Goal: Task Accomplishment & Management: Use online tool/utility

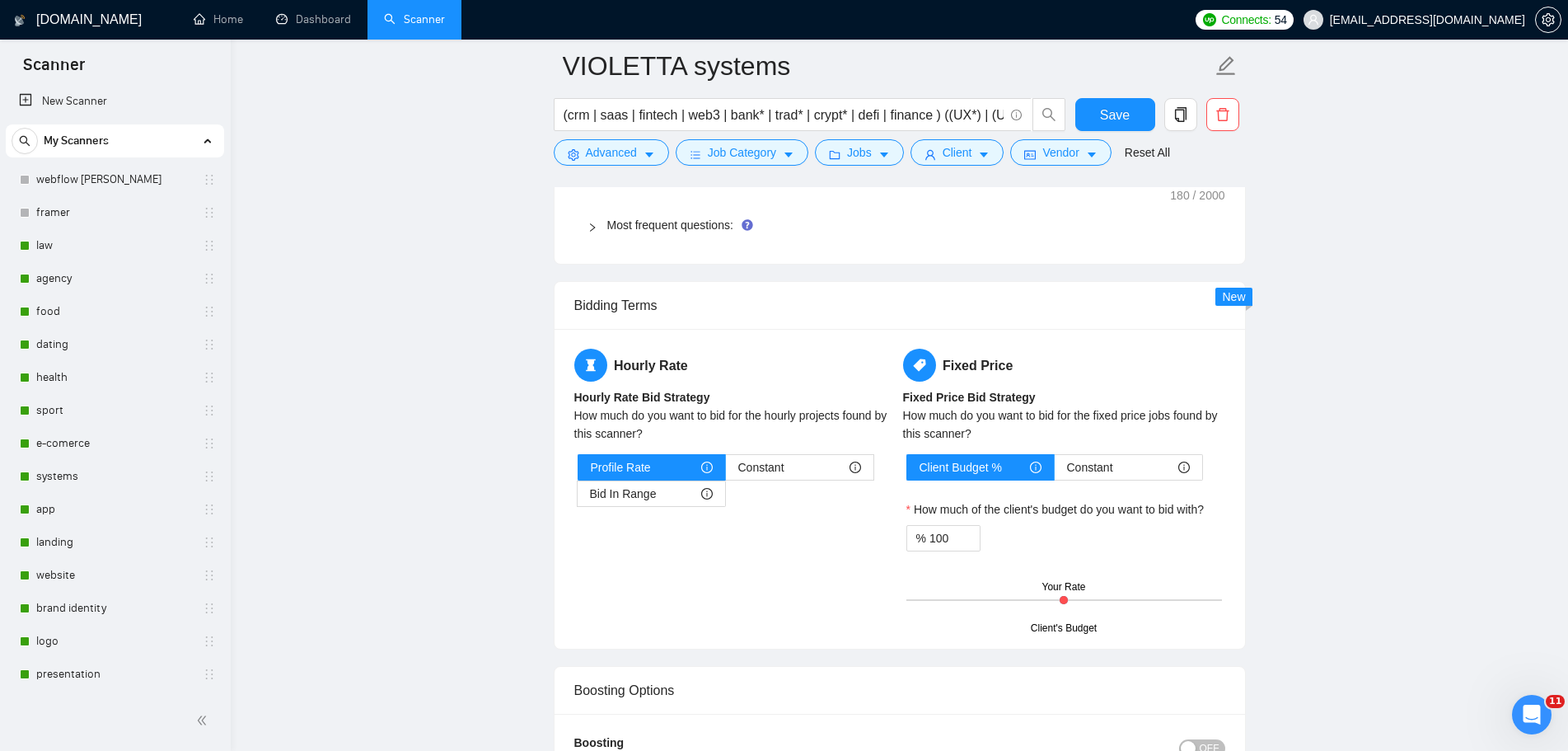
scroll to position [89, 0]
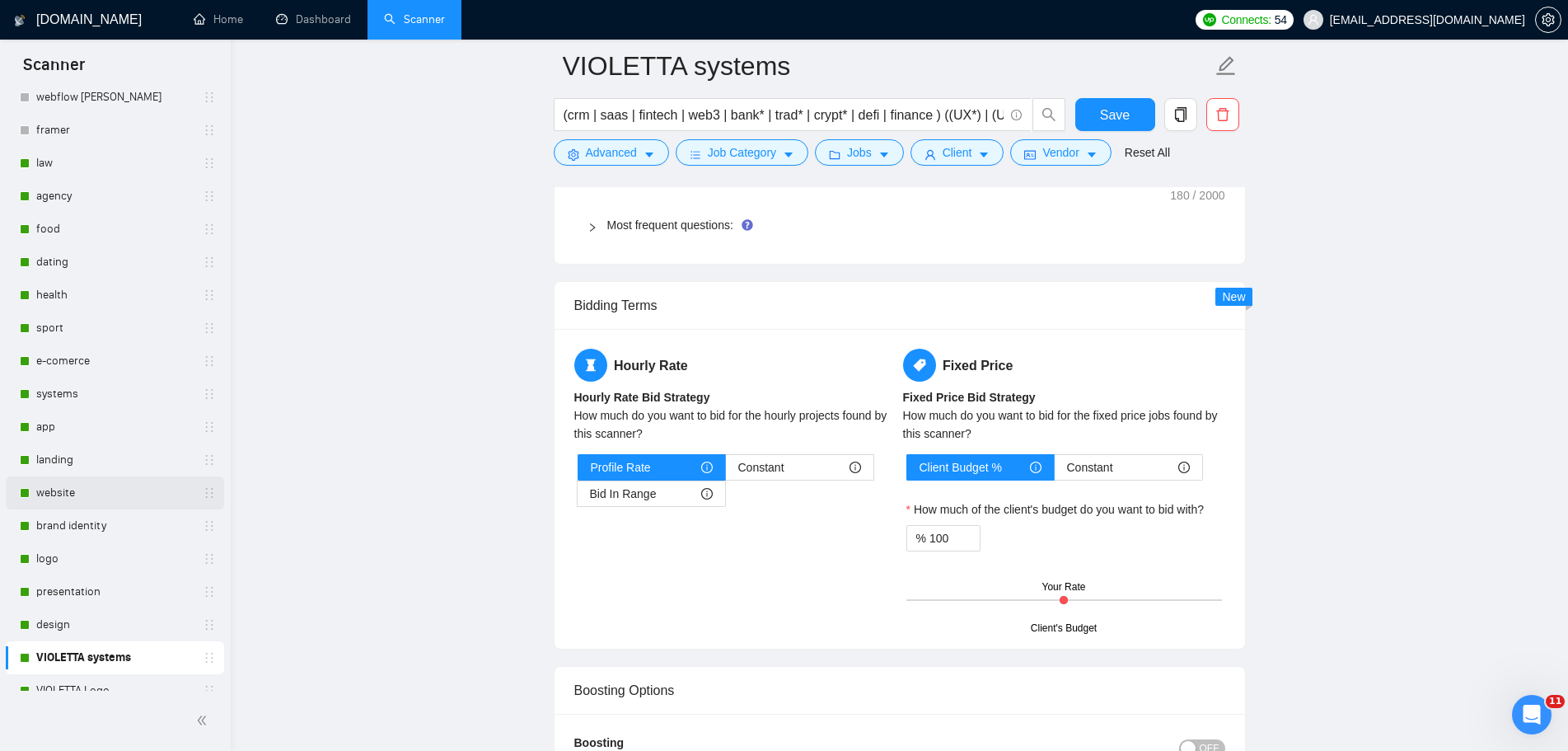
click at [180, 496] on link "website" at bounding box center [113, 492] width 156 height 33
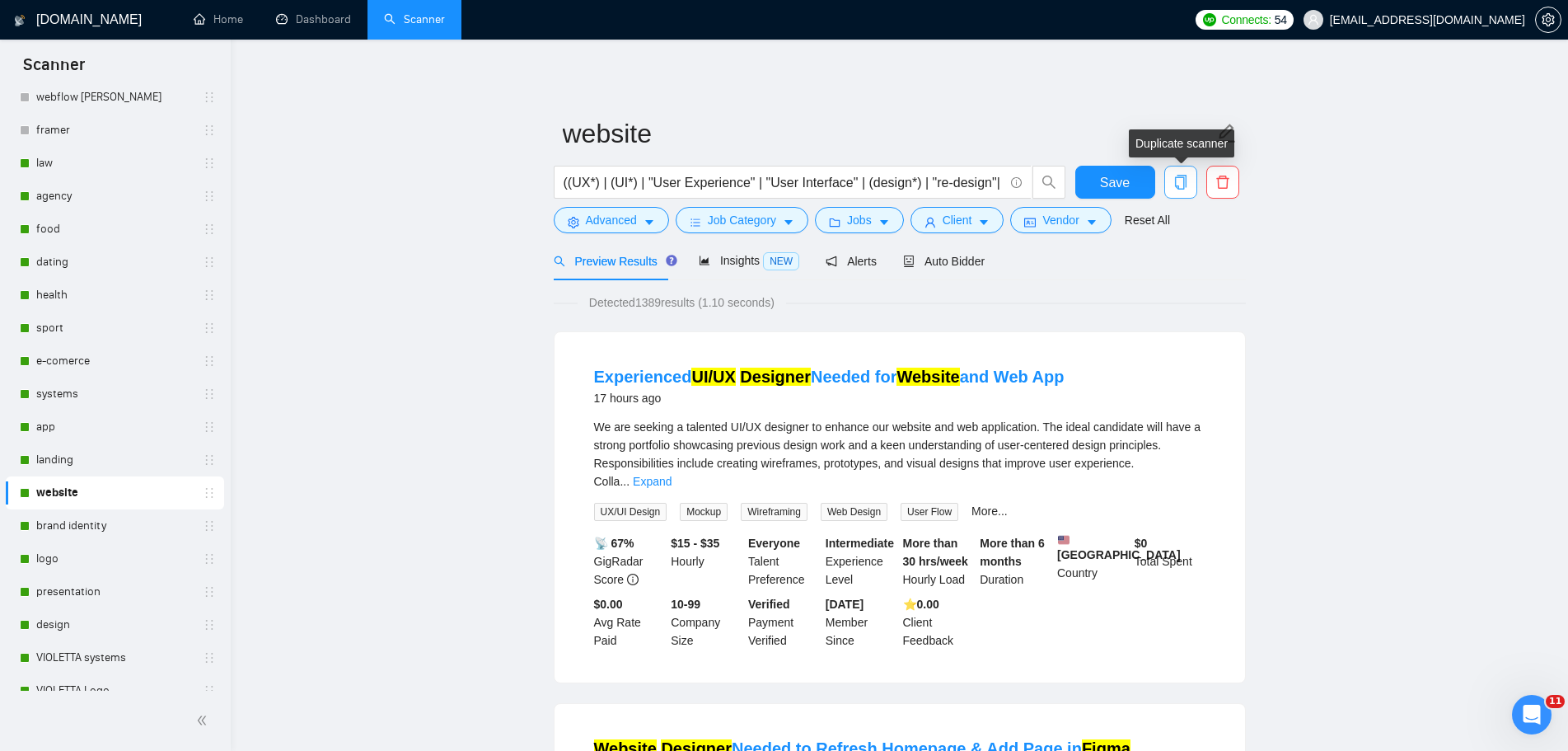
click at [1179, 180] on icon "copy" at bounding box center [1180, 182] width 15 height 15
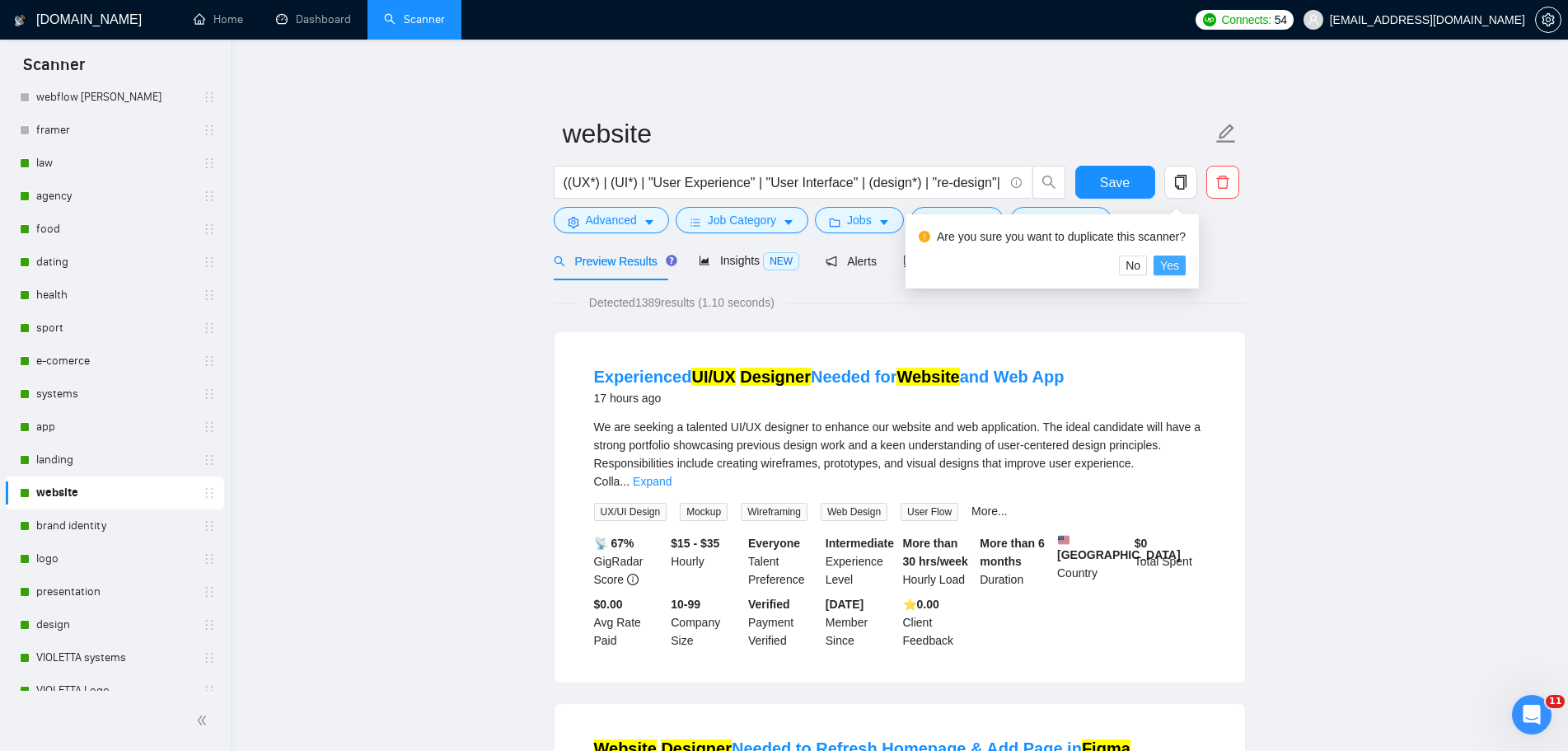
click at [1170, 267] on span "Yes" at bounding box center [1169, 266] width 19 height 18
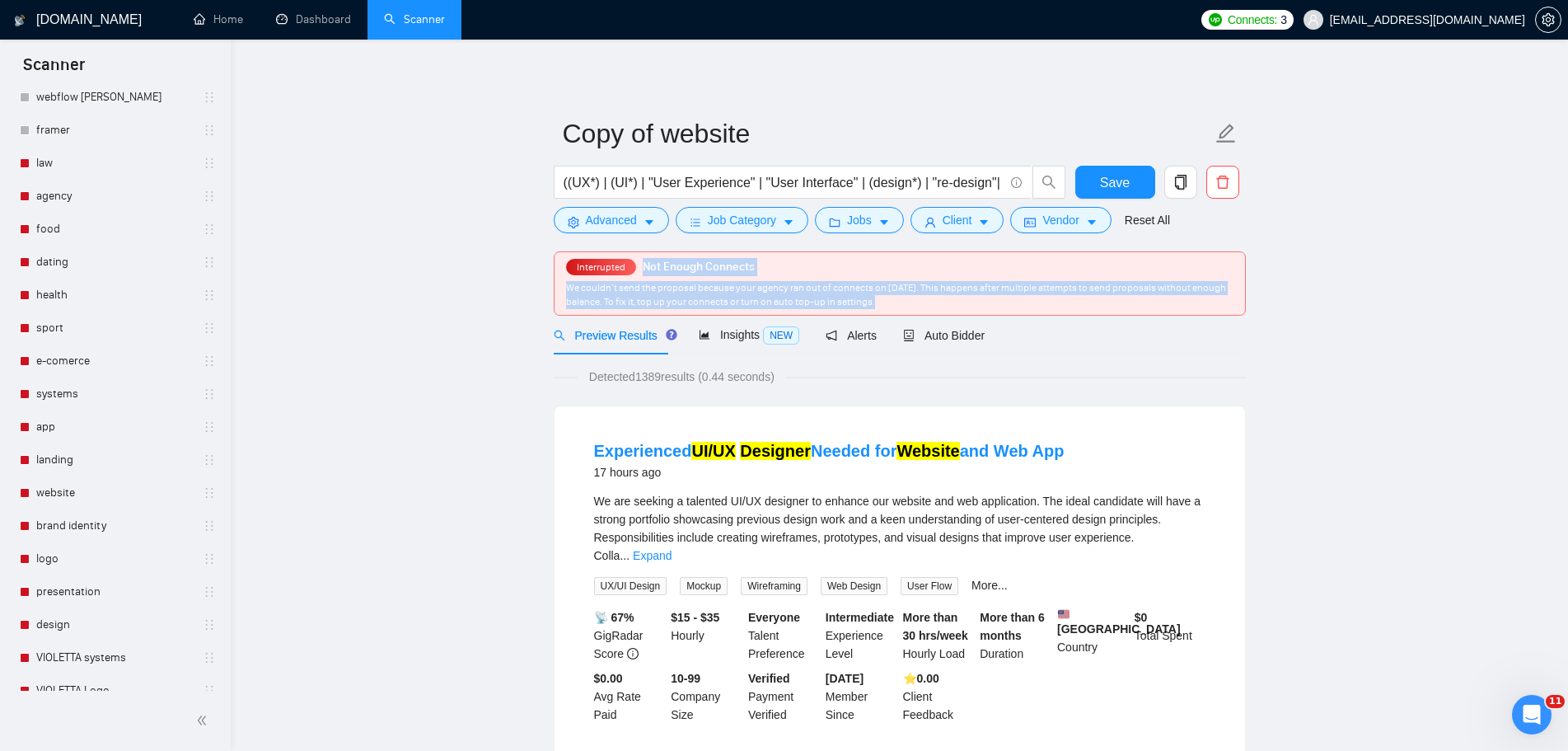
drag, startPoint x: 640, startPoint y: 264, endPoint x: 917, endPoint y: 297, distance: 279.0
click at [917, 297] on div "Interrupted Not Enough Connects We couldn’t send the proposal because your agen…" at bounding box center [900, 283] width 690 height 63
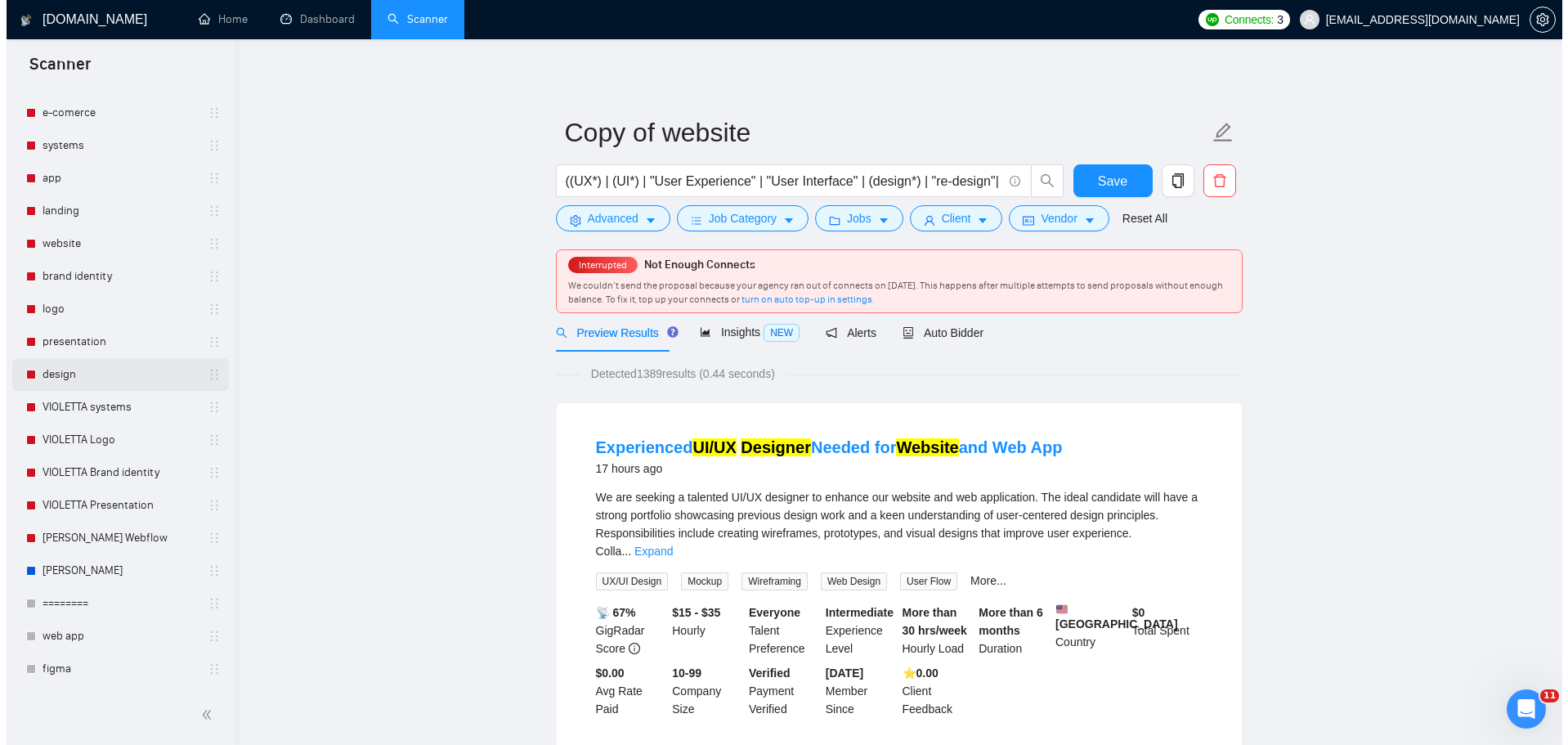
scroll to position [529, 0]
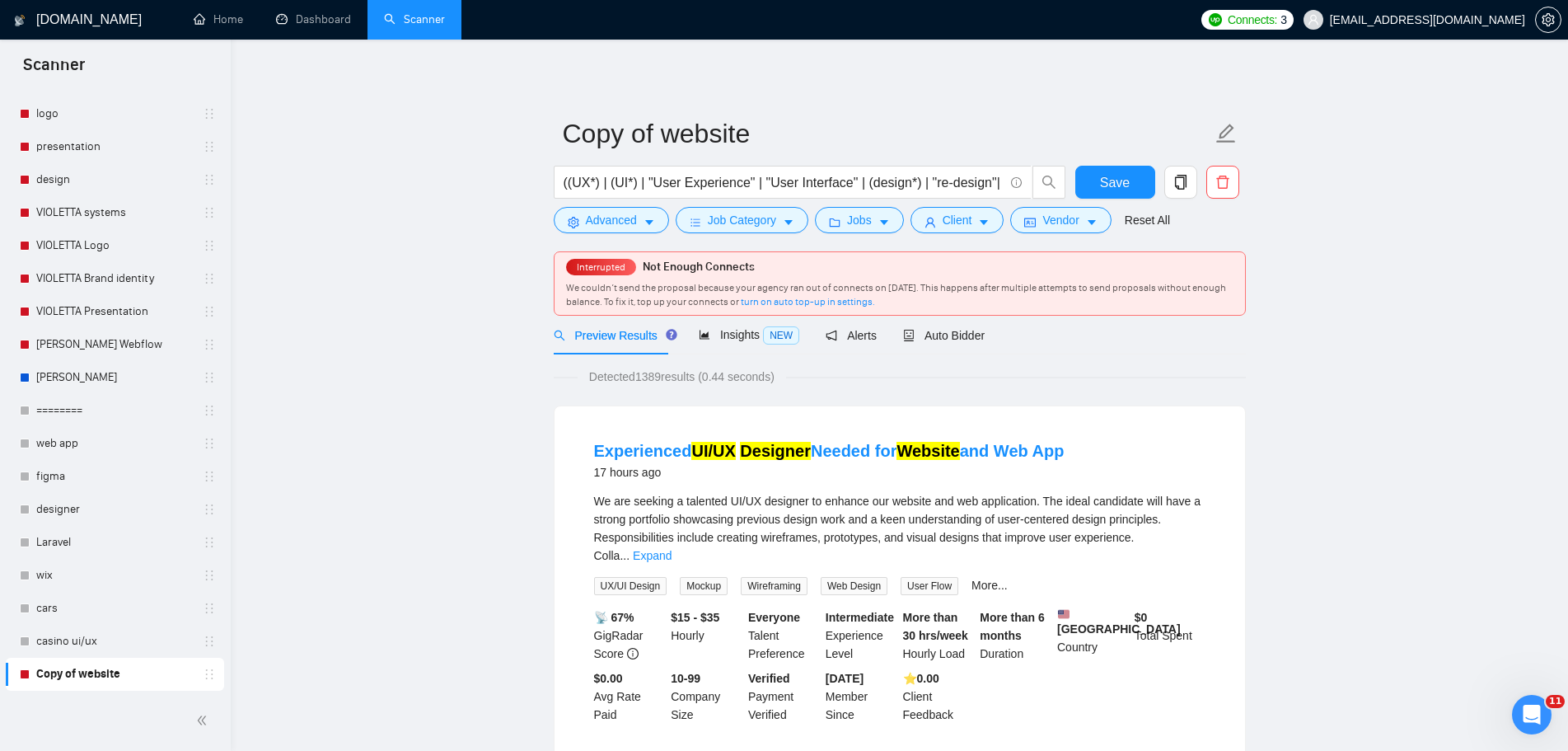
click at [599, 273] on span "Interrupted" at bounding box center [601, 267] width 70 height 17
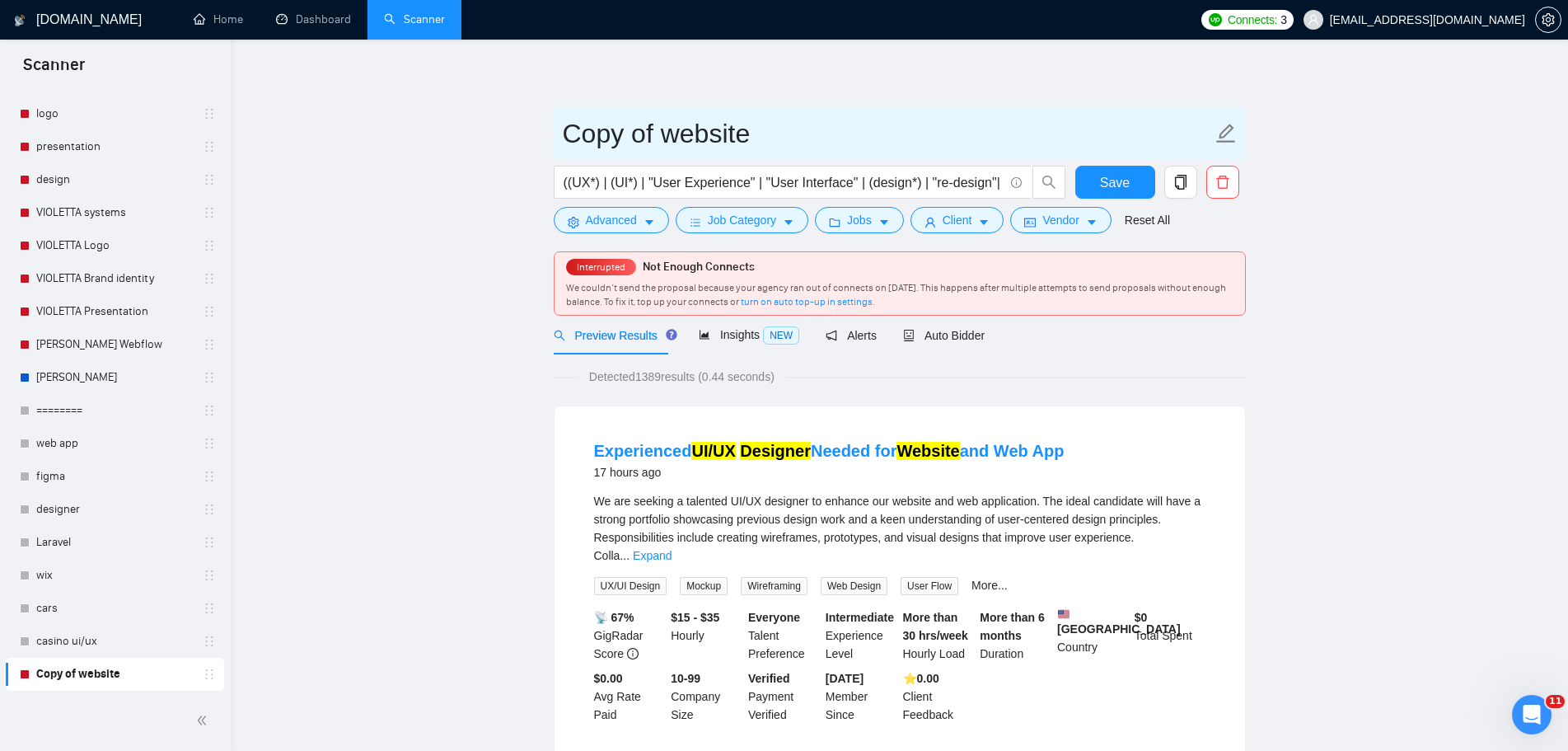
click at [1226, 132] on icon "edit" at bounding box center [1226, 133] width 22 height 22
drag, startPoint x: 656, startPoint y: 132, endPoint x: 474, endPoint y: 108, distance: 183.6
type input "VIOLETTA website"
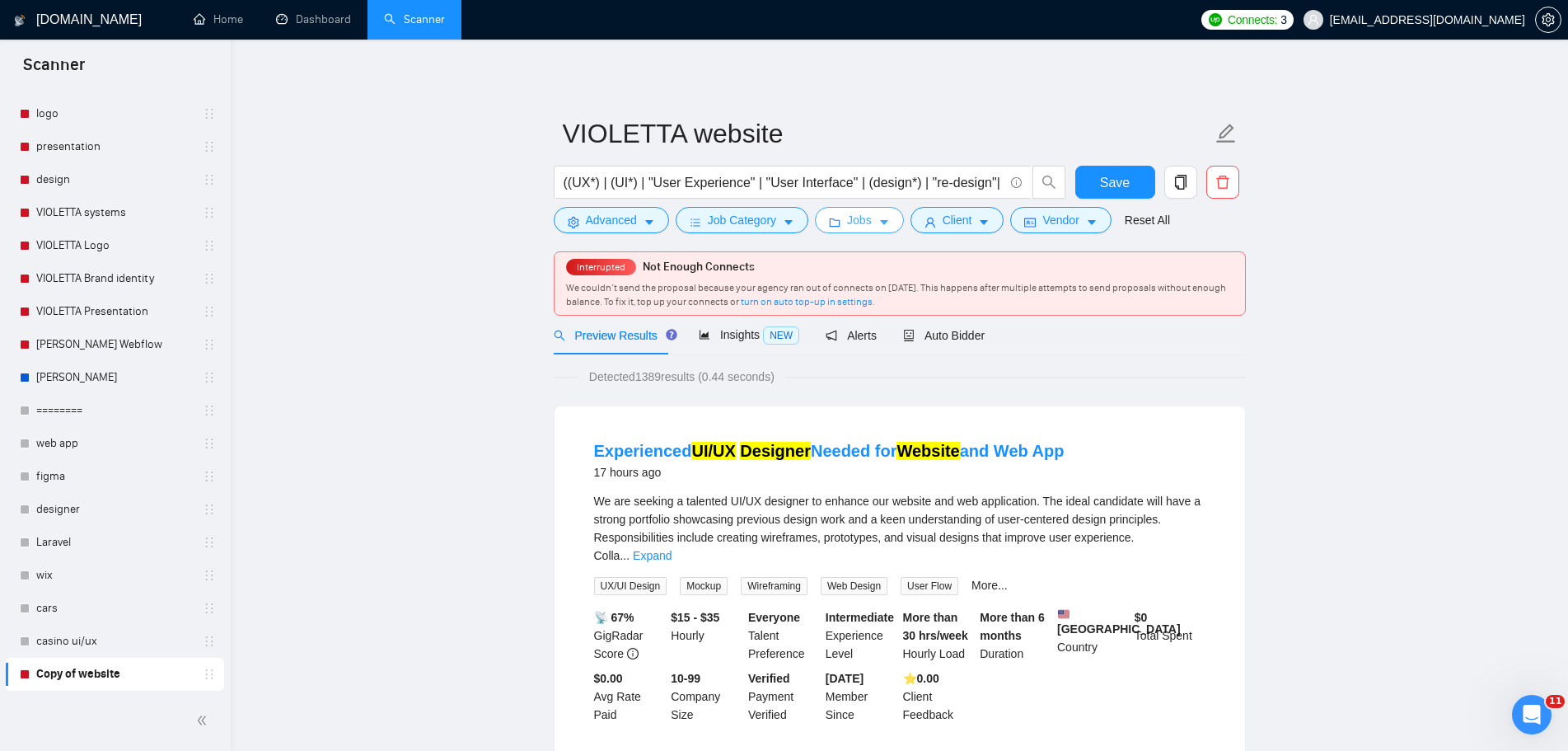
click at [854, 224] on span "Jobs" at bounding box center [859, 220] width 25 height 18
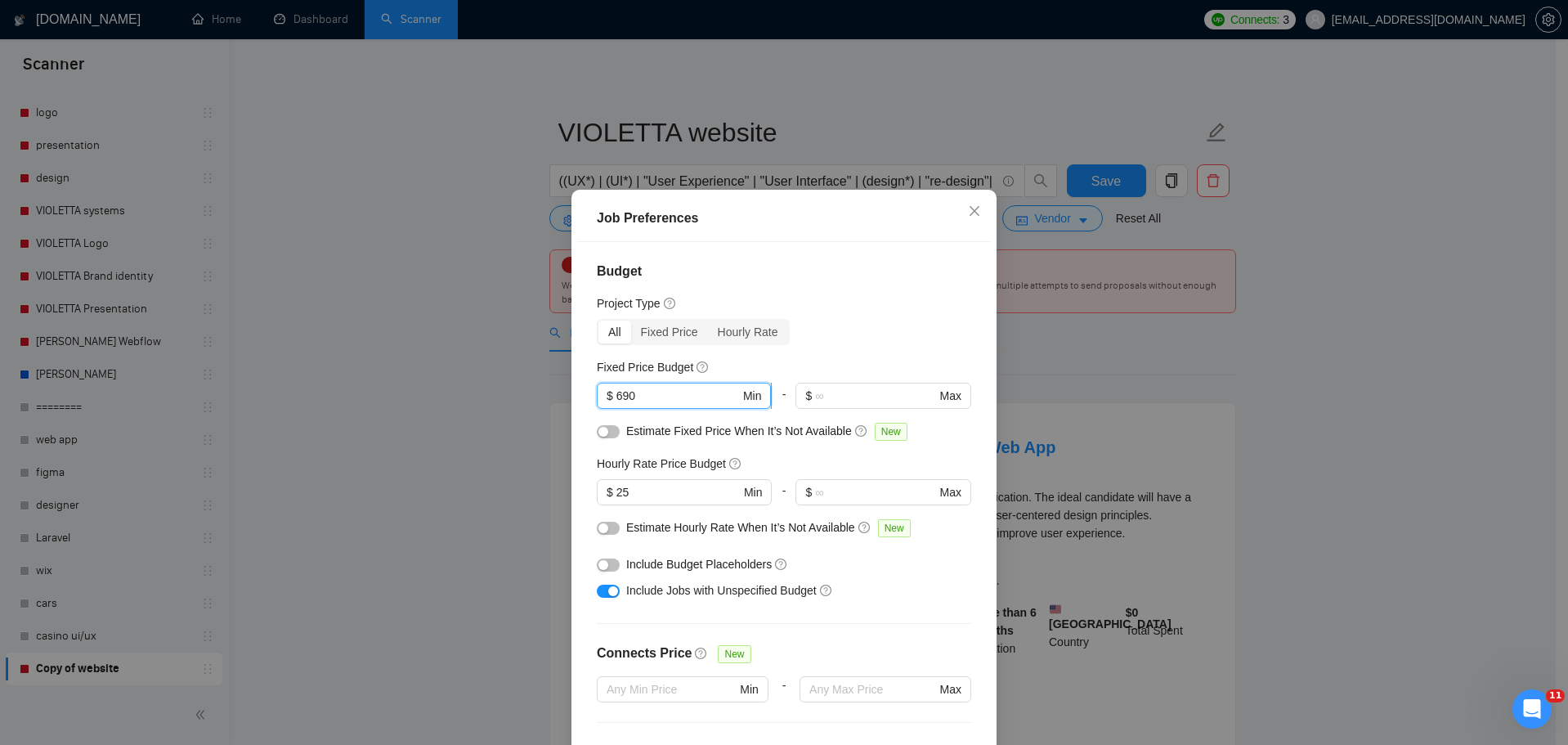
drag, startPoint x: 654, startPoint y: 397, endPoint x: 609, endPoint y: 399, distance: 45.0
click at [609, 399] on span "$ 690 Min" at bounding box center [684, 396] width 175 height 27
click at [815, 396] on input "text" at bounding box center [875, 396] width 120 height 18
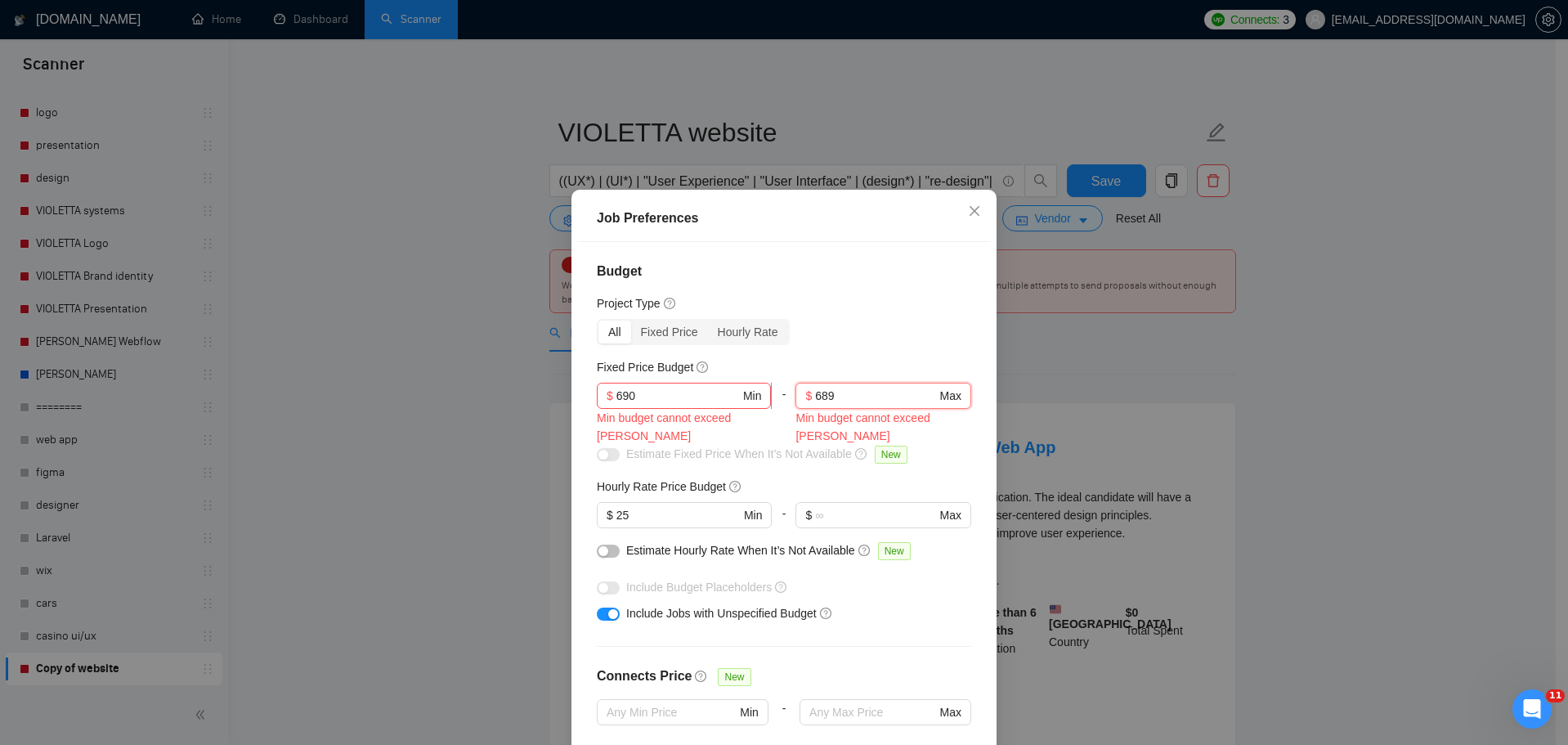
type input "689"
drag, startPoint x: 712, startPoint y: 393, endPoint x: 637, endPoint y: 430, distance: 83.6
click at [617, 399] on input "690" at bounding box center [679, 396] width 124 height 18
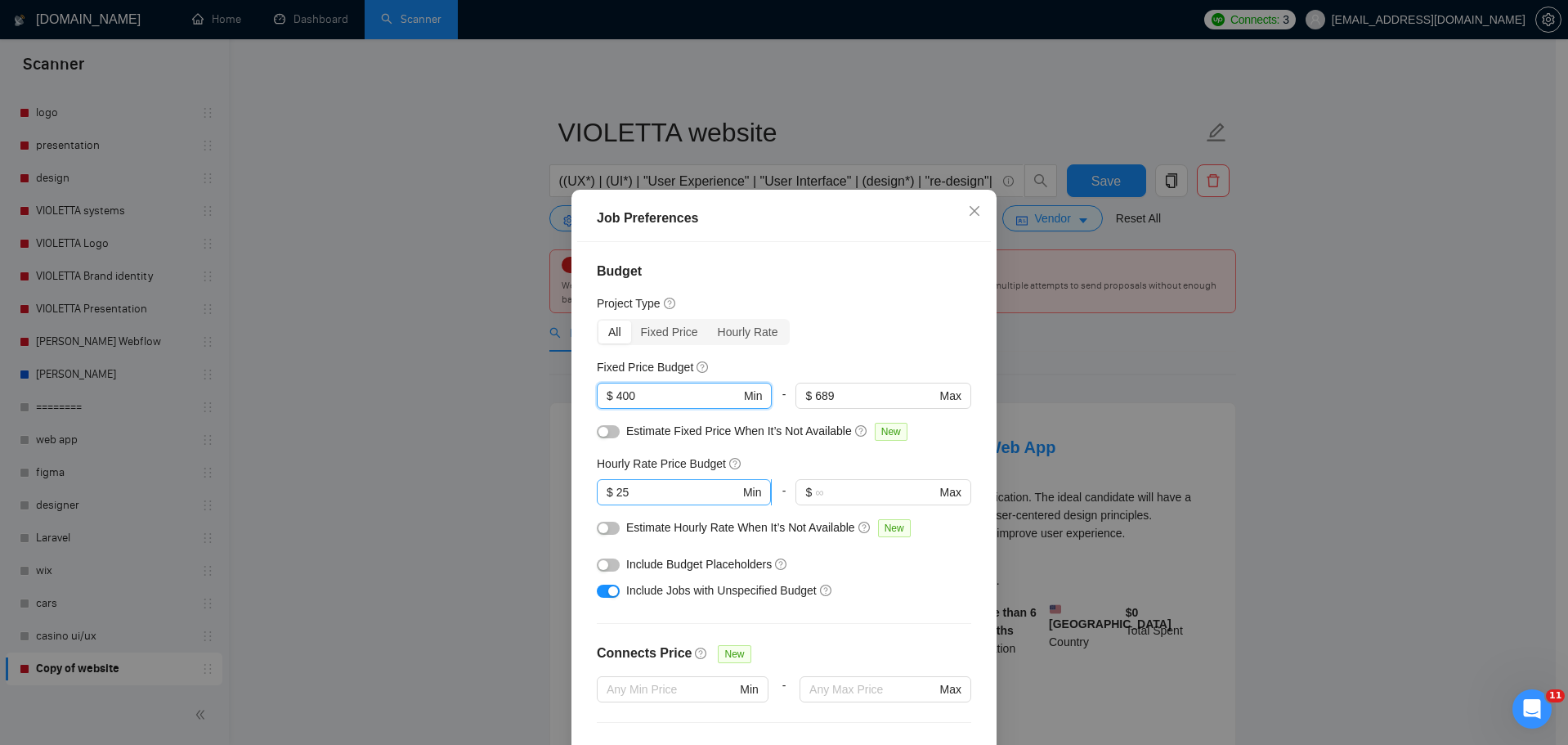
type input "400"
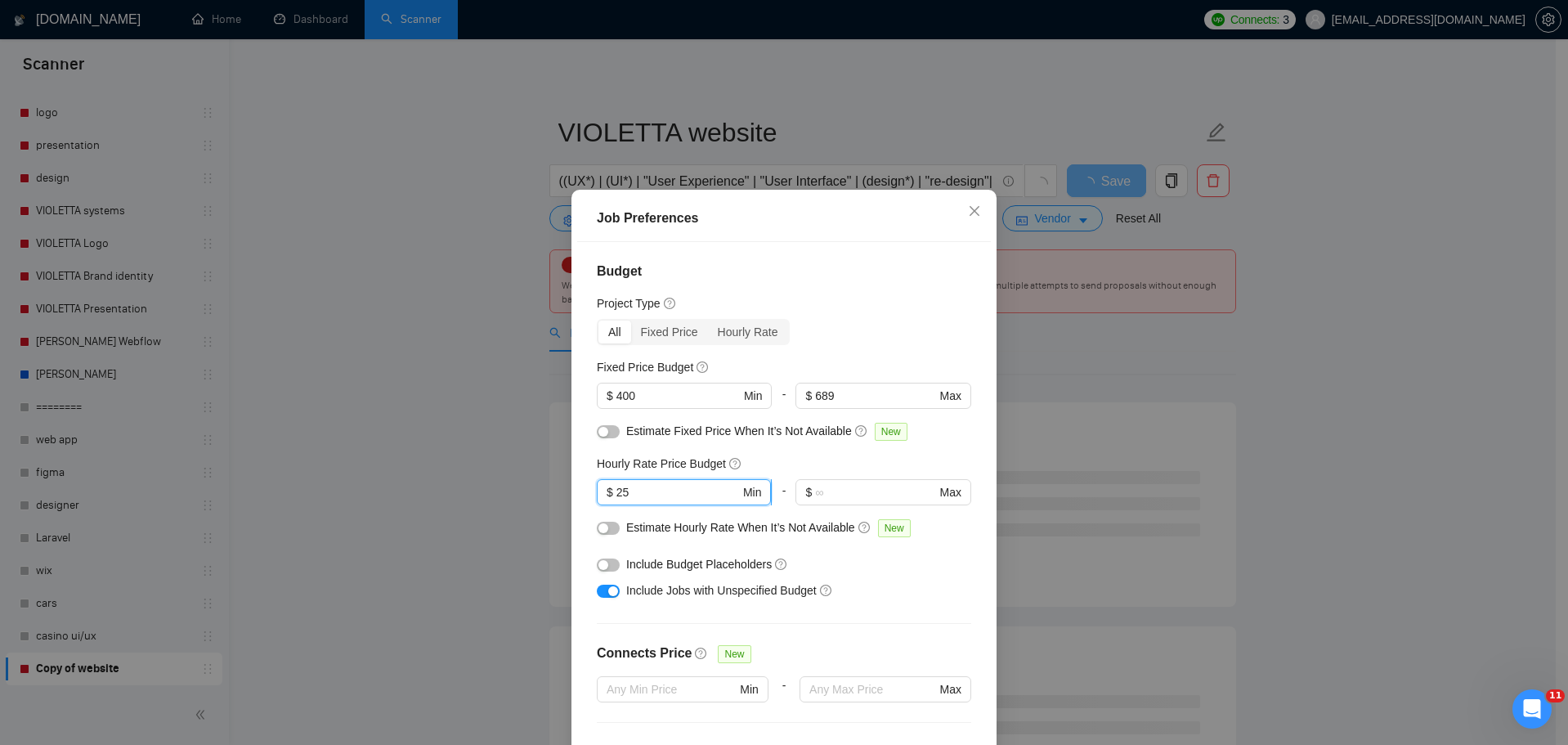
drag, startPoint x: 641, startPoint y: 492, endPoint x: 606, endPoint y: 492, distance: 35.0
click at [606, 492] on span "$ 25 Min" at bounding box center [684, 492] width 175 height 27
type input "15"
click at [858, 498] on input "text" at bounding box center [875, 492] width 120 height 18
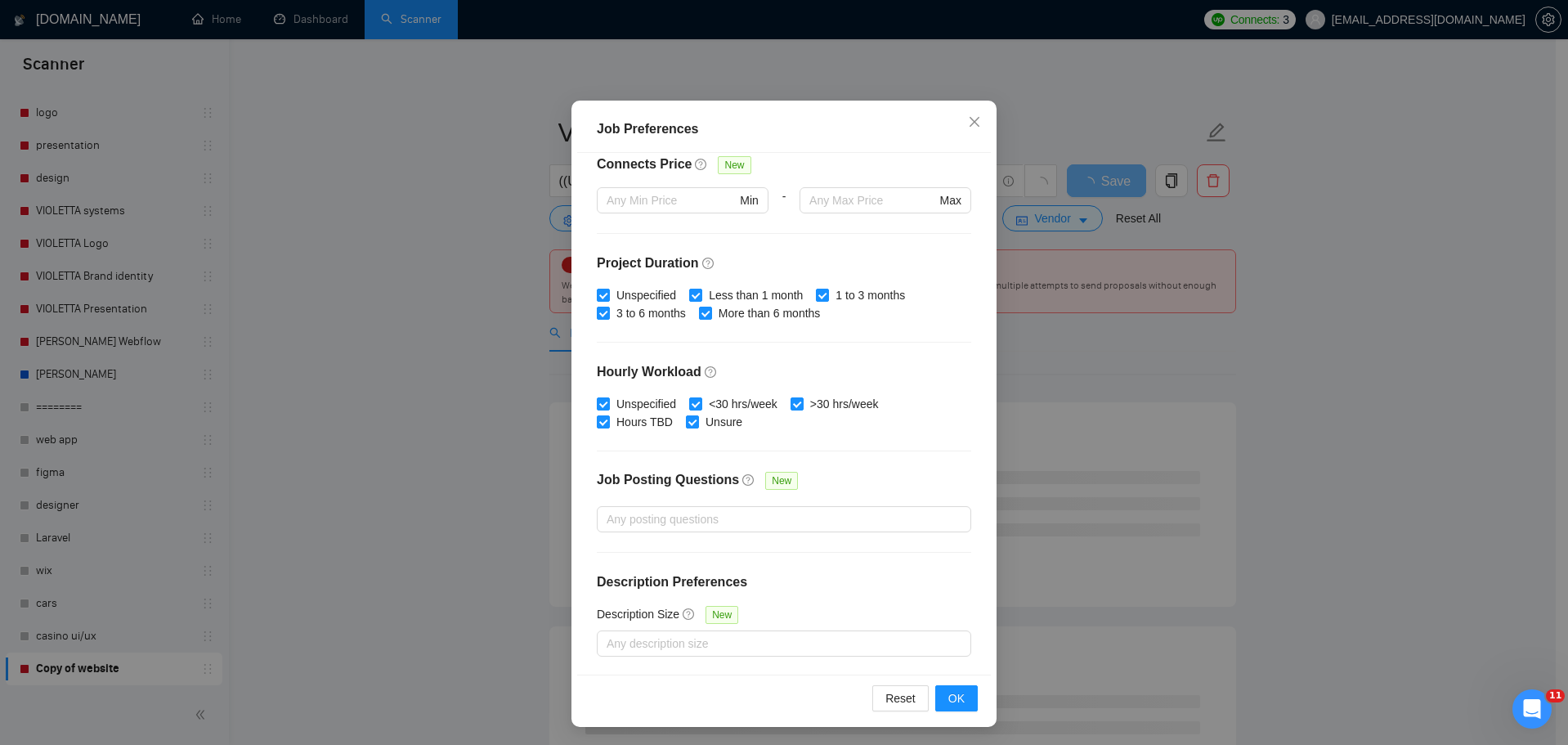
scroll to position [91, 0]
type input "24"
click at [963, 693] on button "OK" at bounding box center [956, 697] width 42 height 27
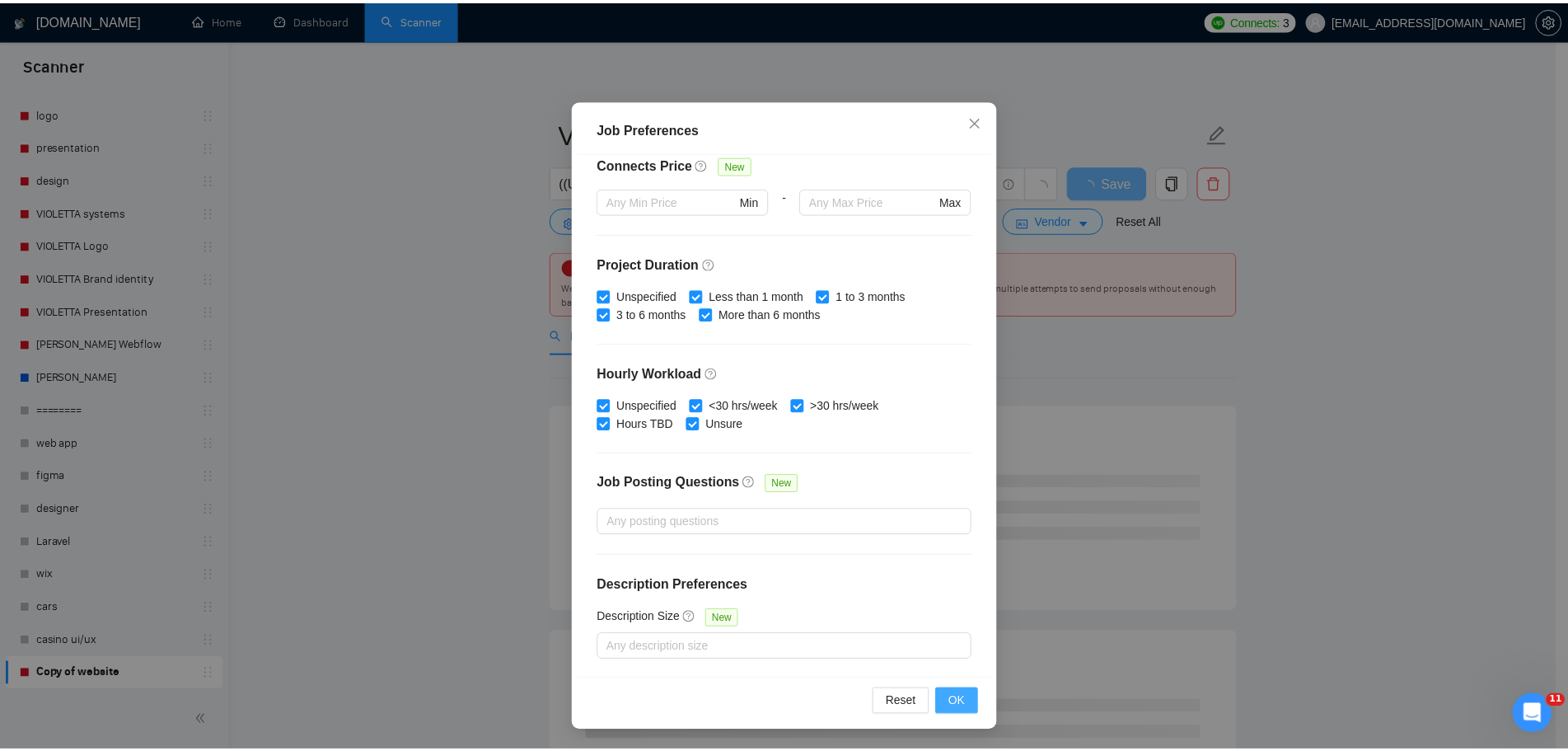
scroll to position [0, 0]
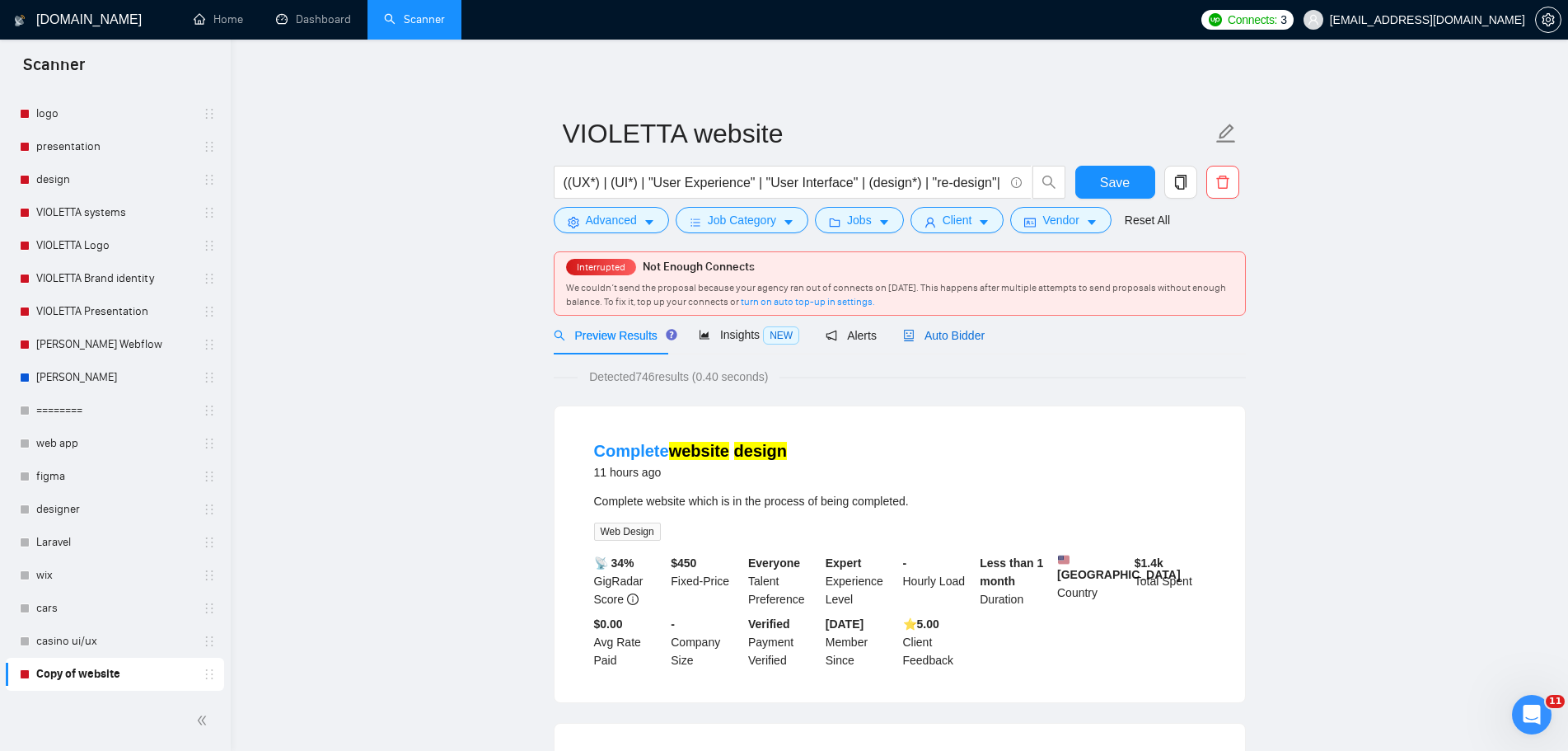
click at [942, 339] on span "Auto Bidder" at bounding box center [944, 335] width 82 height 13
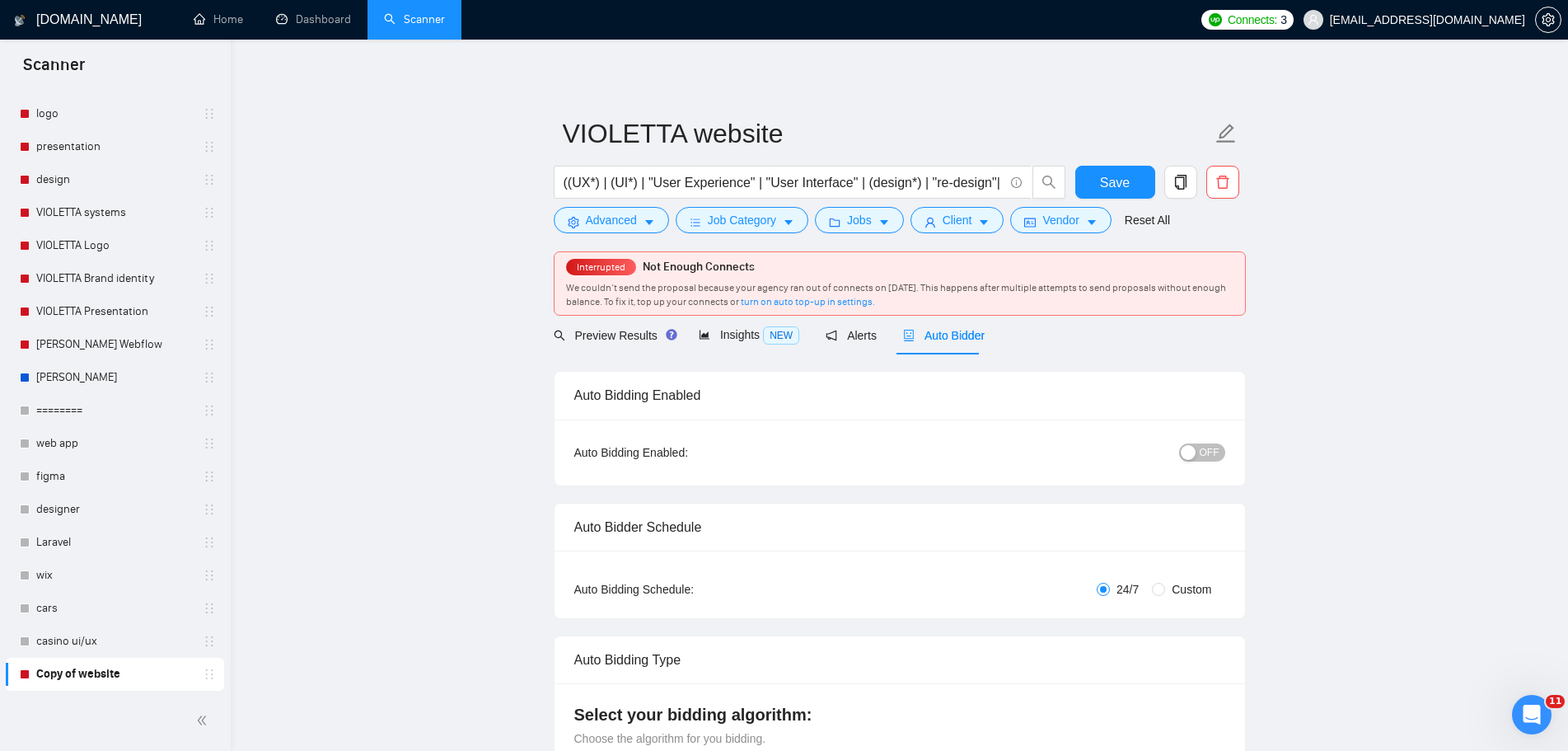
radio input "false"
radio input "true"
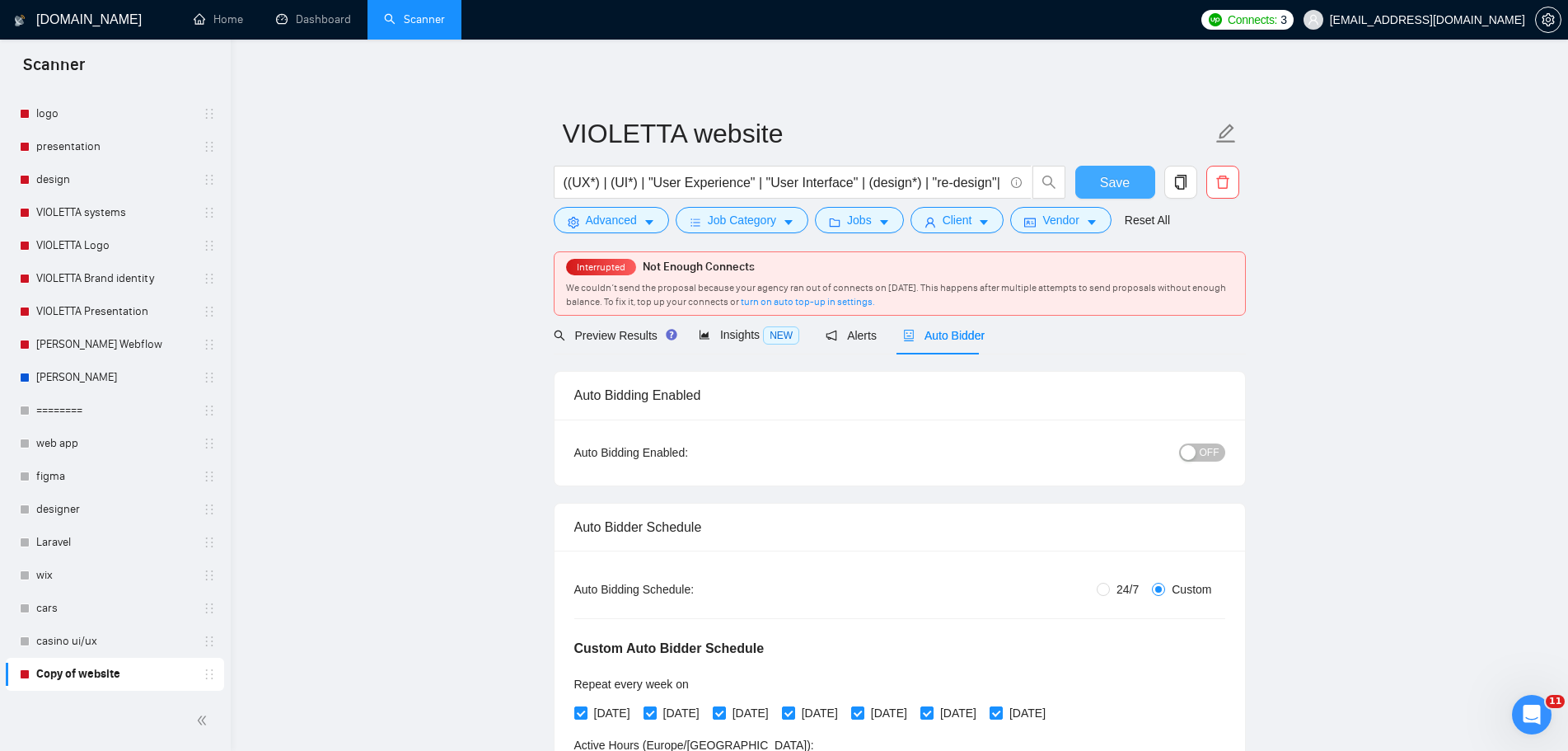
click at [1132, 177] on button "Save" at bounding box center [1115, 182] width 80 height 33
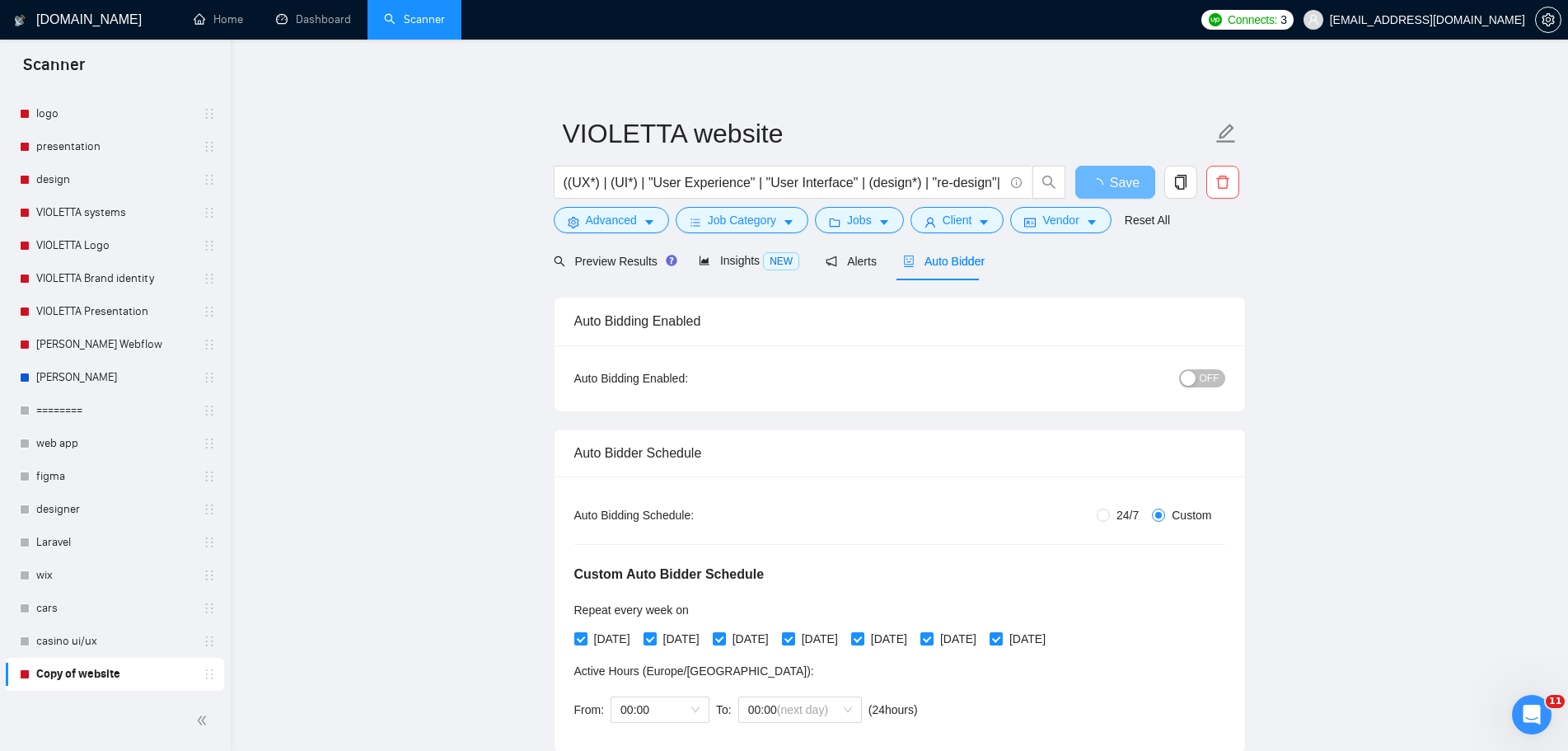
click at [1214, 376] on span "OFF" at bounding box center [1210, 378] width 20 height 18
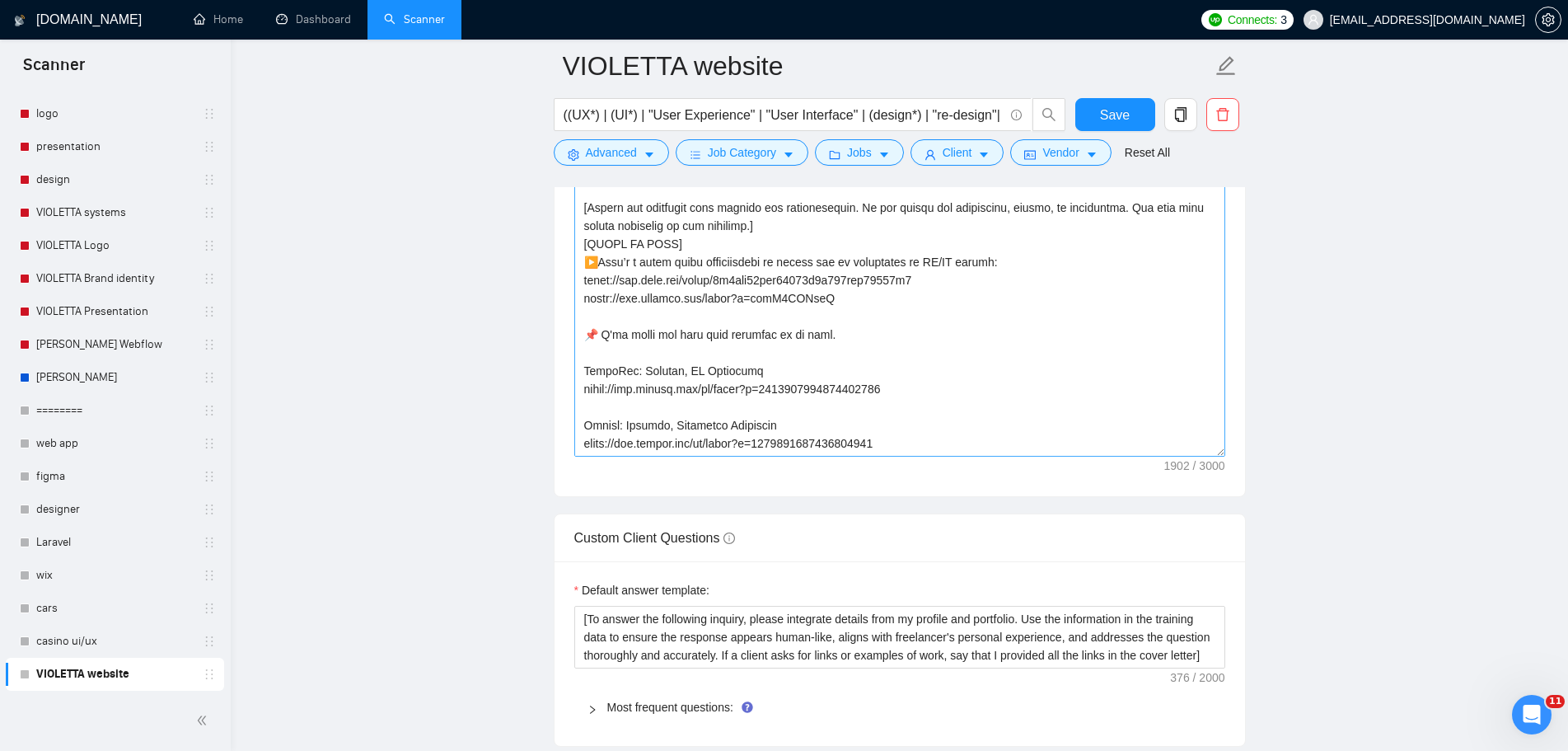
scroll to position [2061, 0]
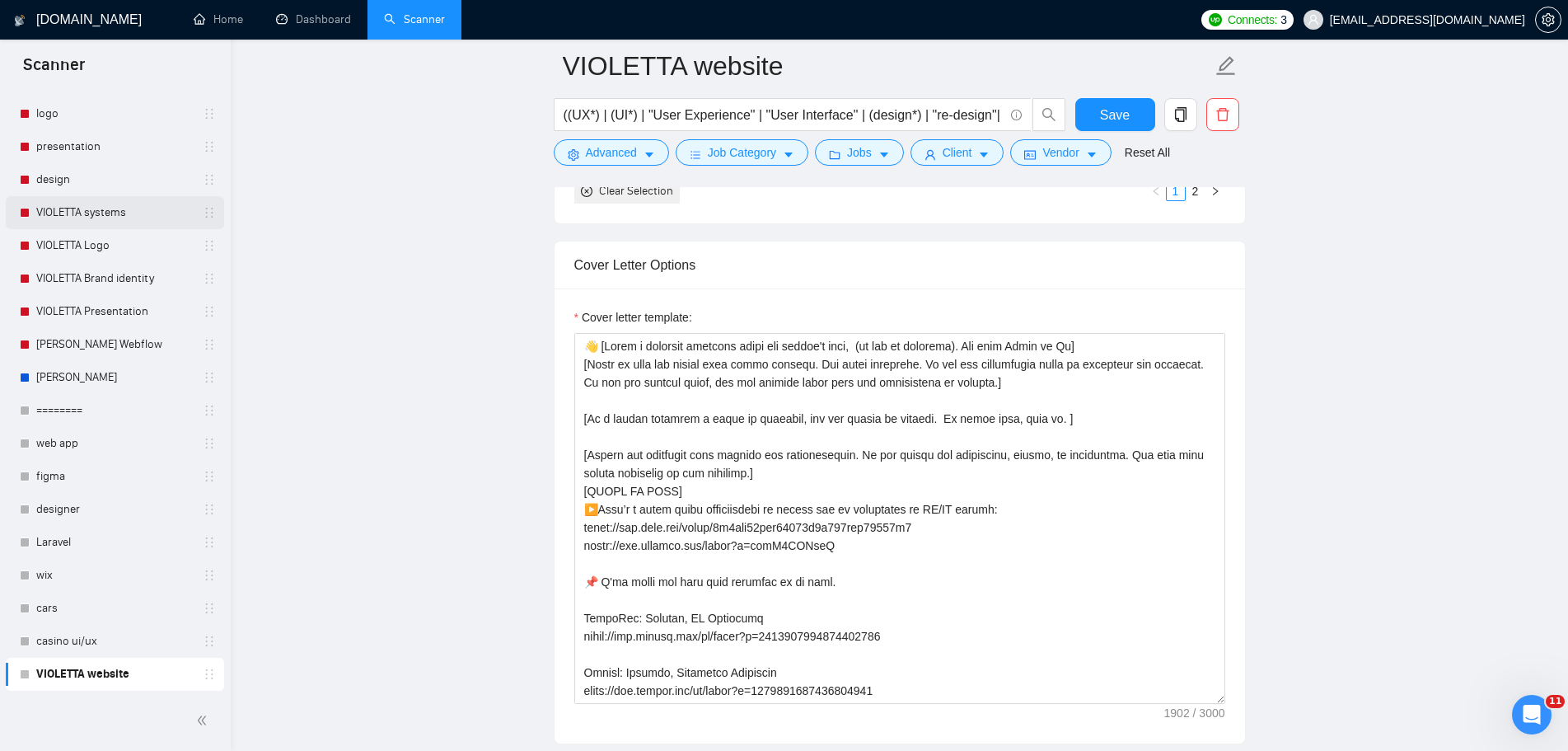
click at [126, 214] on link "VIOLETTA systems" at bounding box center [113, 212] width 156 height 33
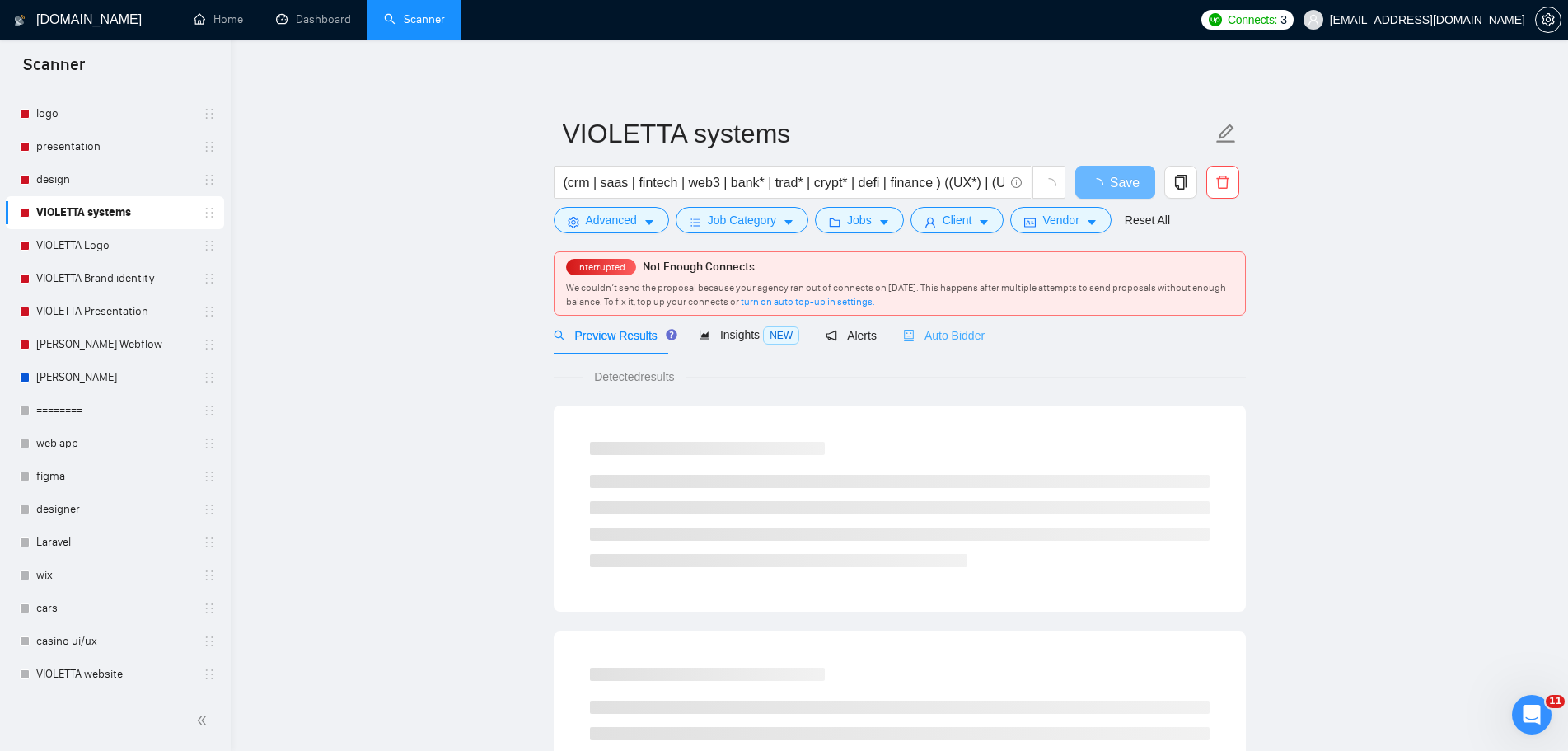
click at [935, 344] on div "Auto Bidder" at bounding box center [944, 334] width 82 height 39
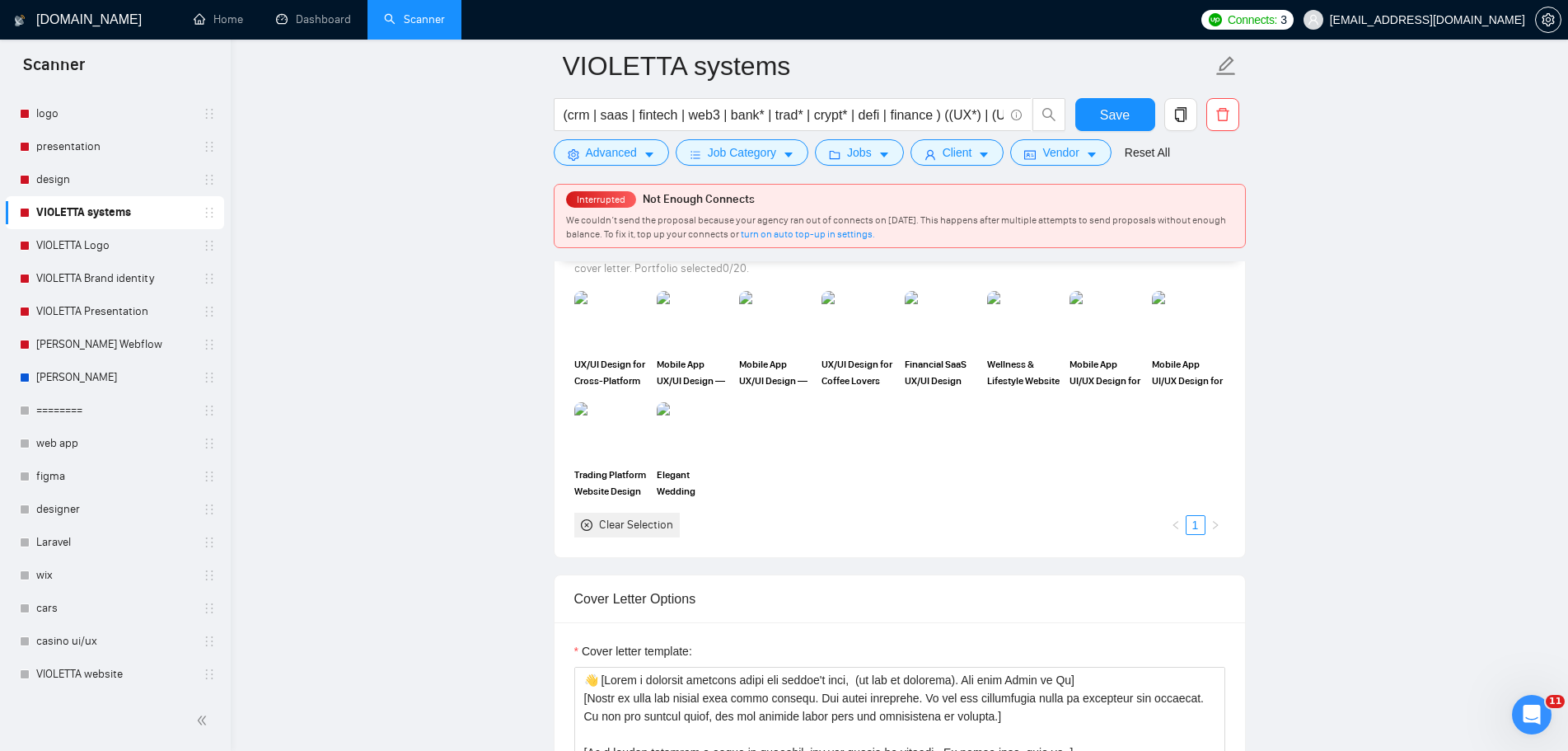
scroll to position [1896, 0]
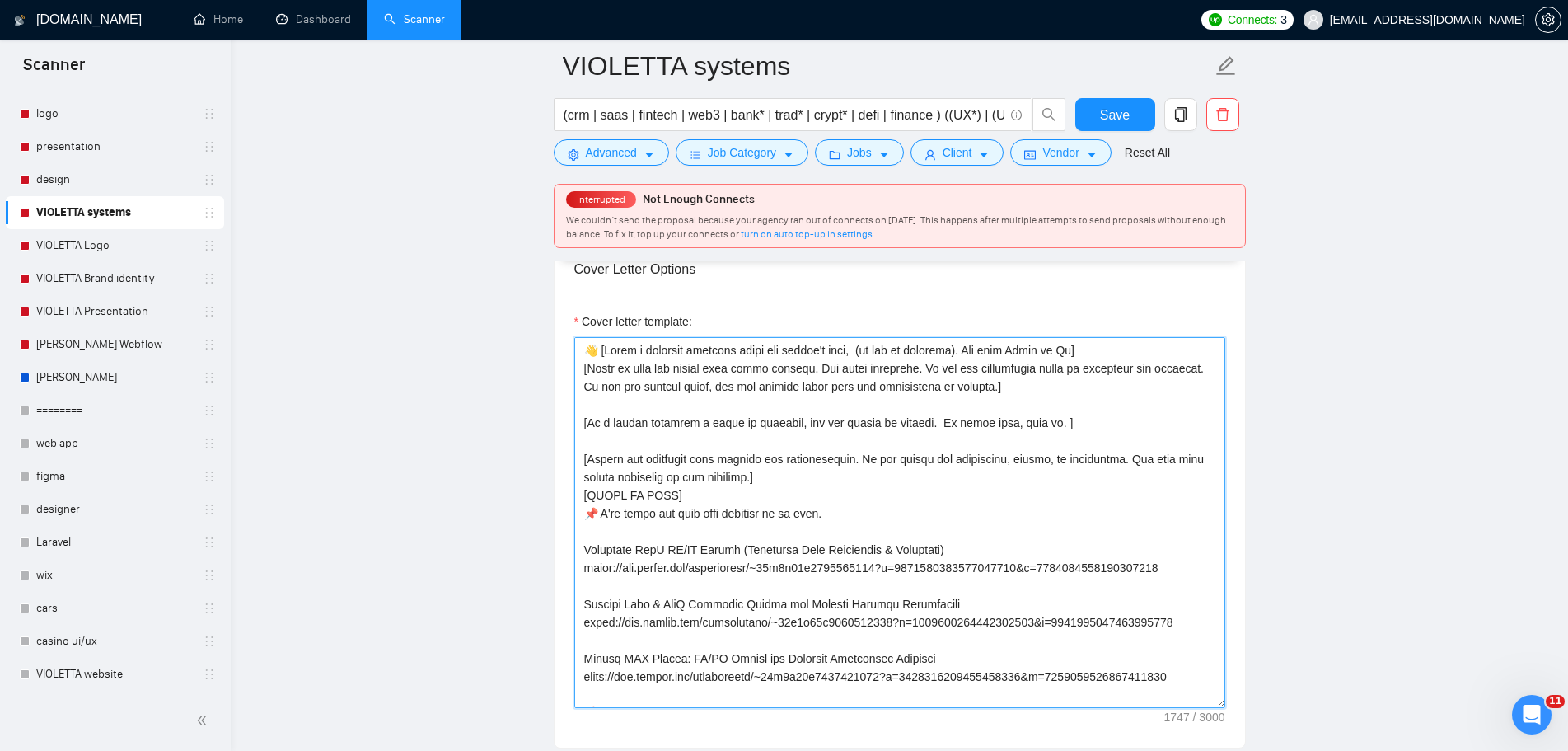
click at [1170, 512] on textarea "Cover letter template:" at bounding box center [900, 522] width 651 height 371
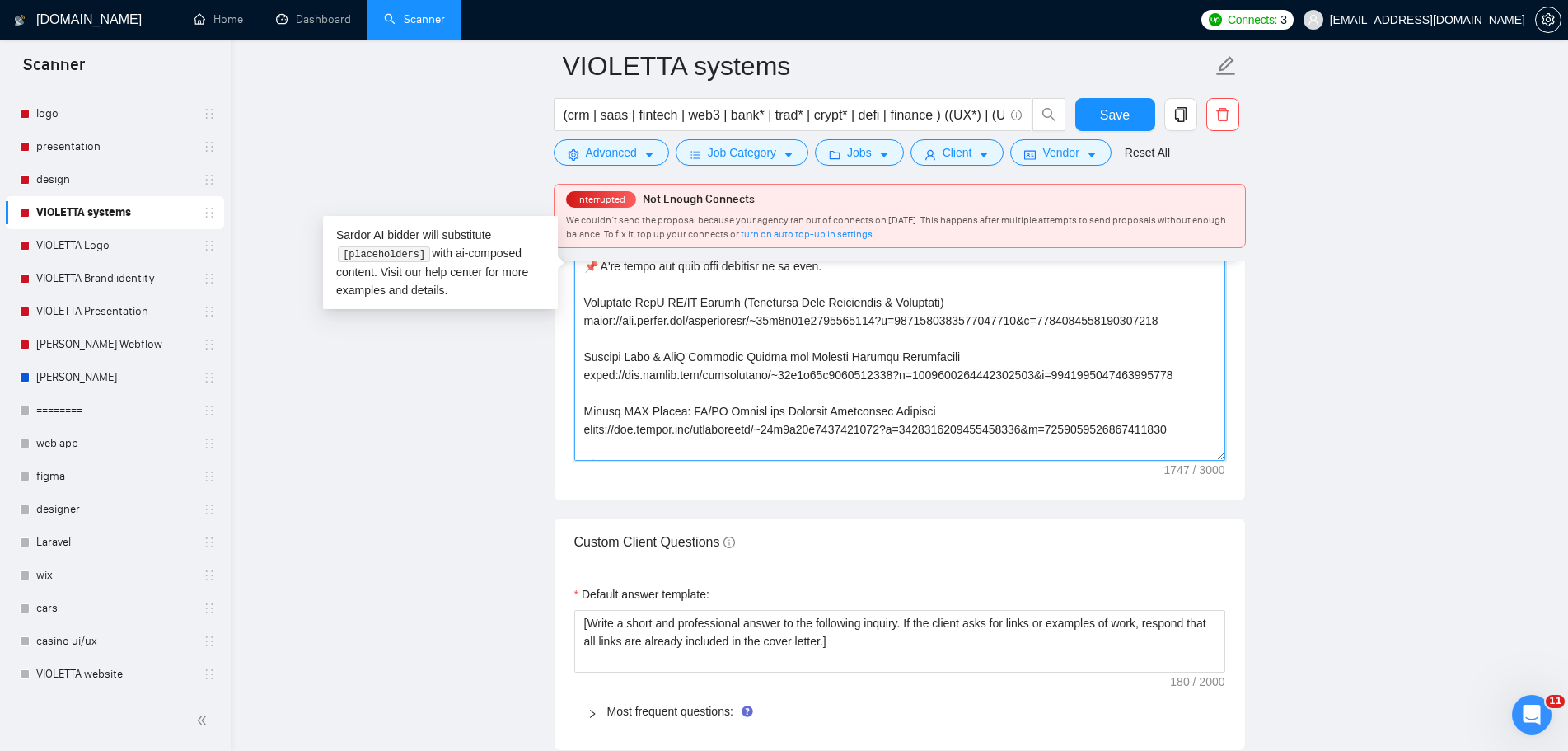
scroll to position [2473, 0]
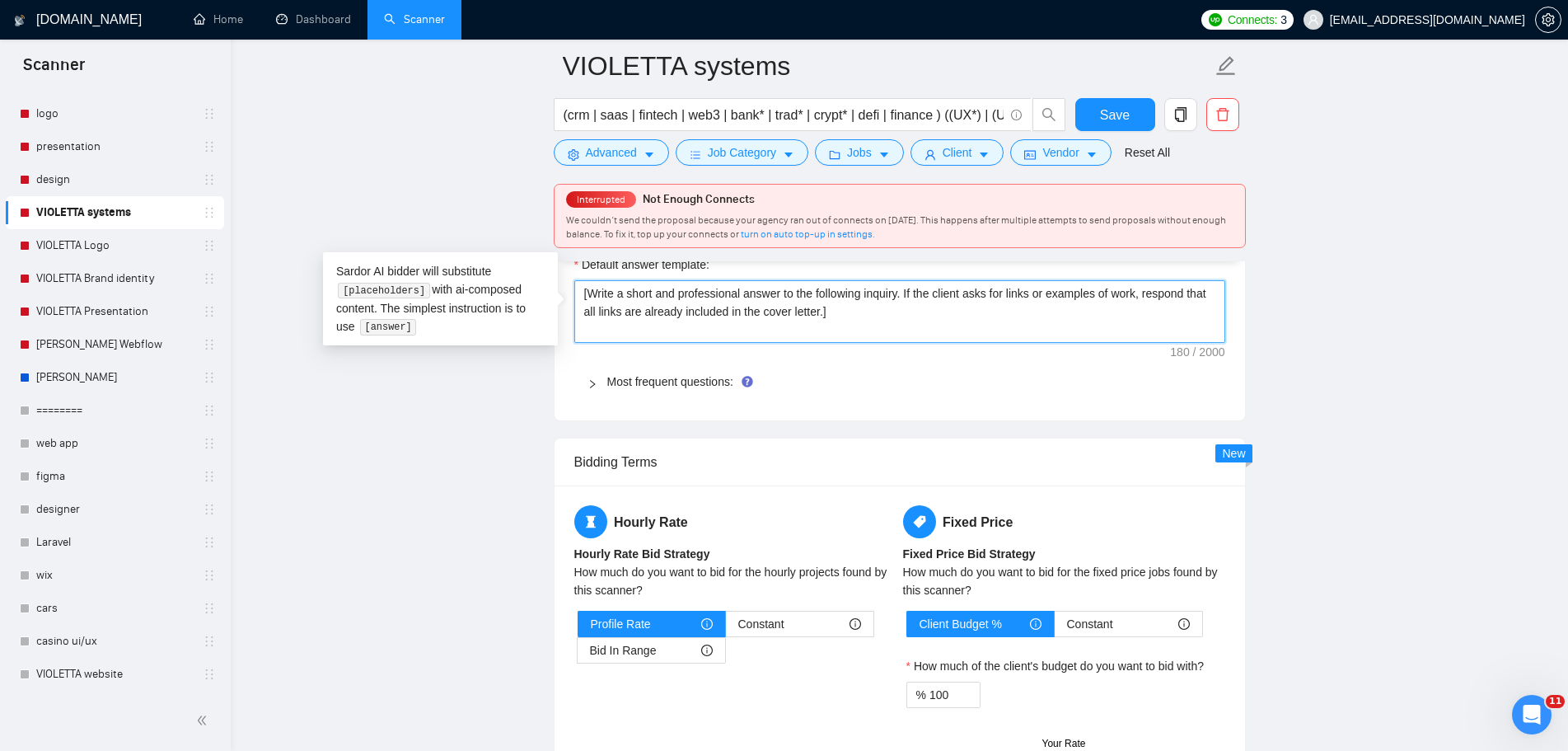
drag, startPoint x: 885, startPoint y: 318, endPoint x: 431, endPoint y: 265, distance: 457.1
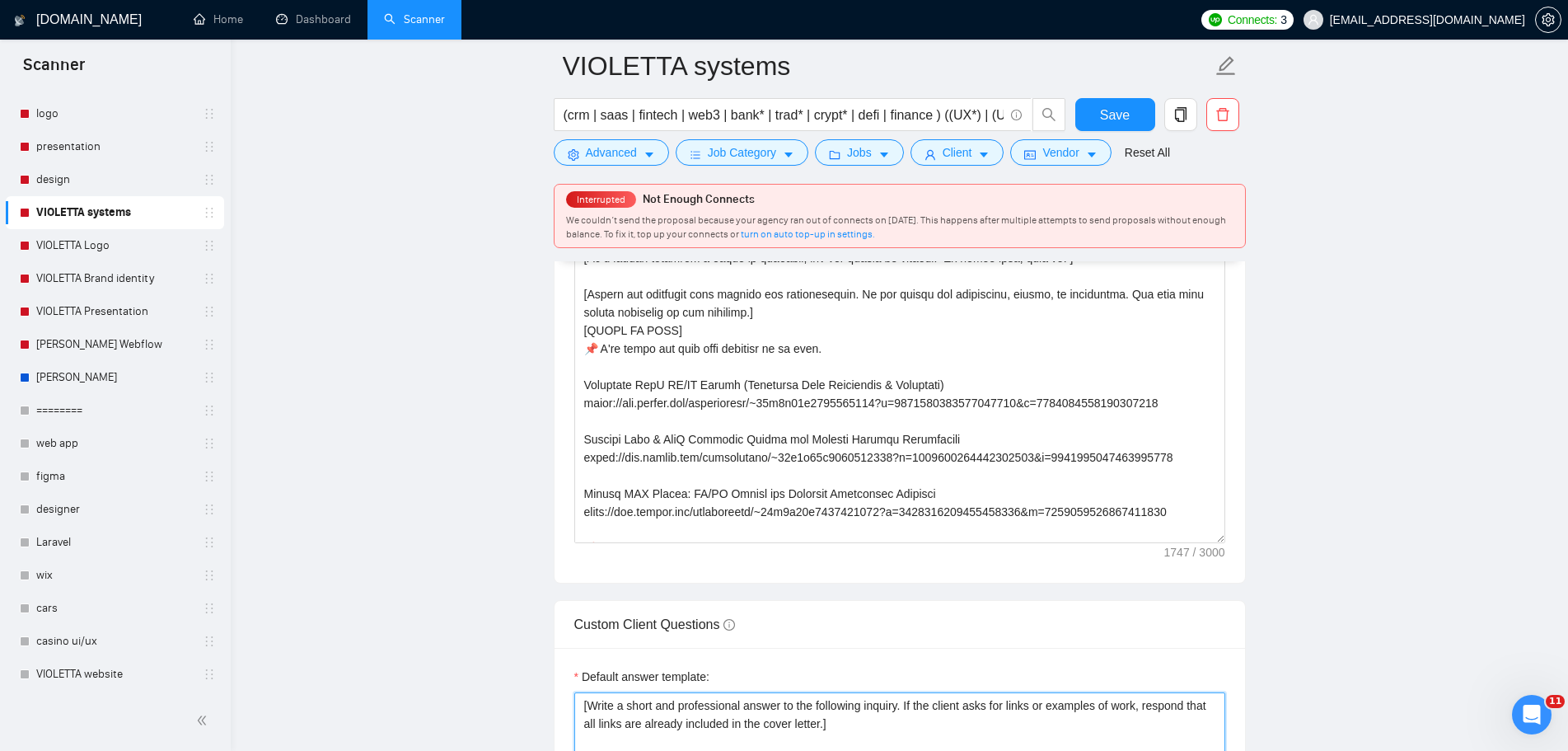
scroll to position [2308, 0]
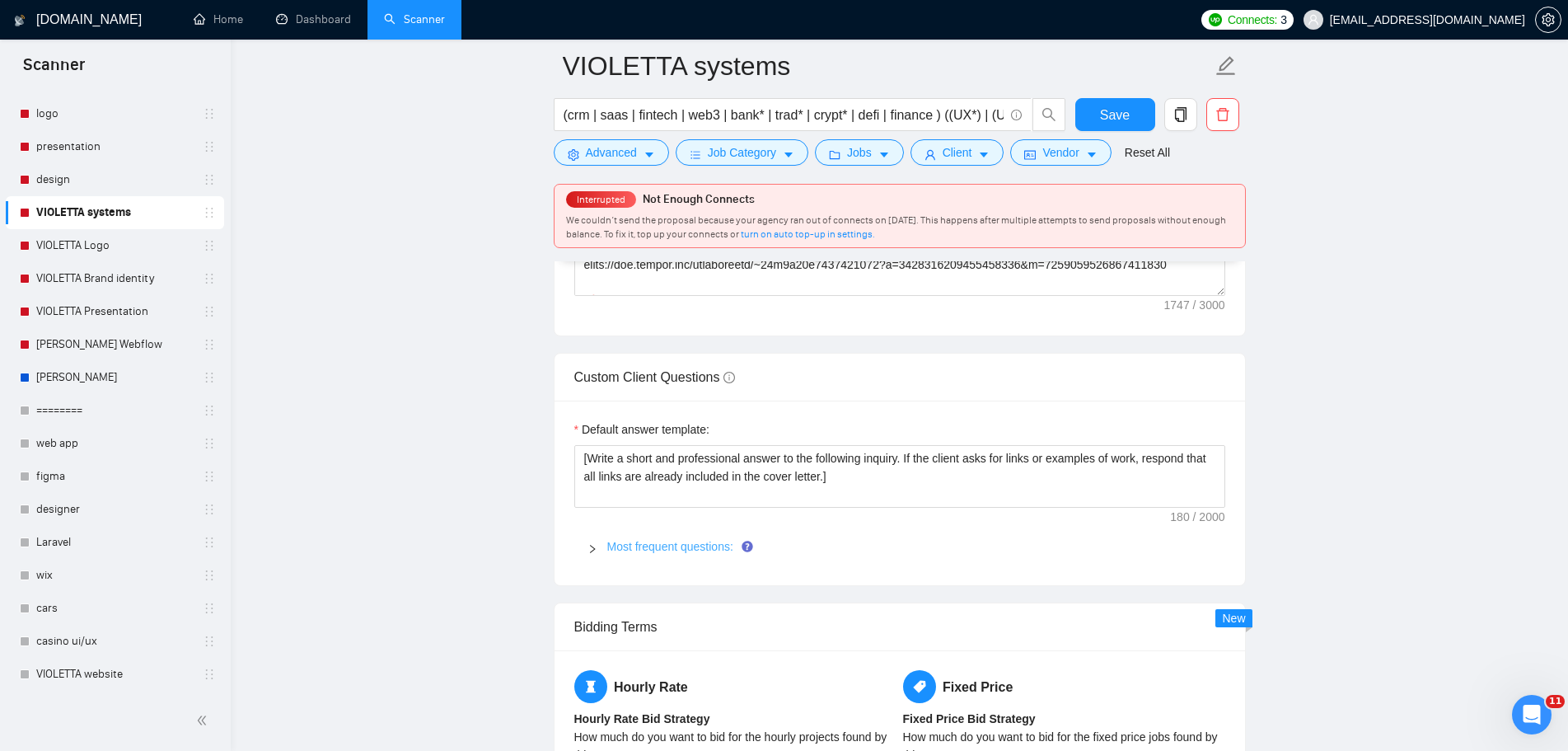
click at [709, 549] on link "Most frequent questions:" at bounding box center [670, 546] width 126 height 13
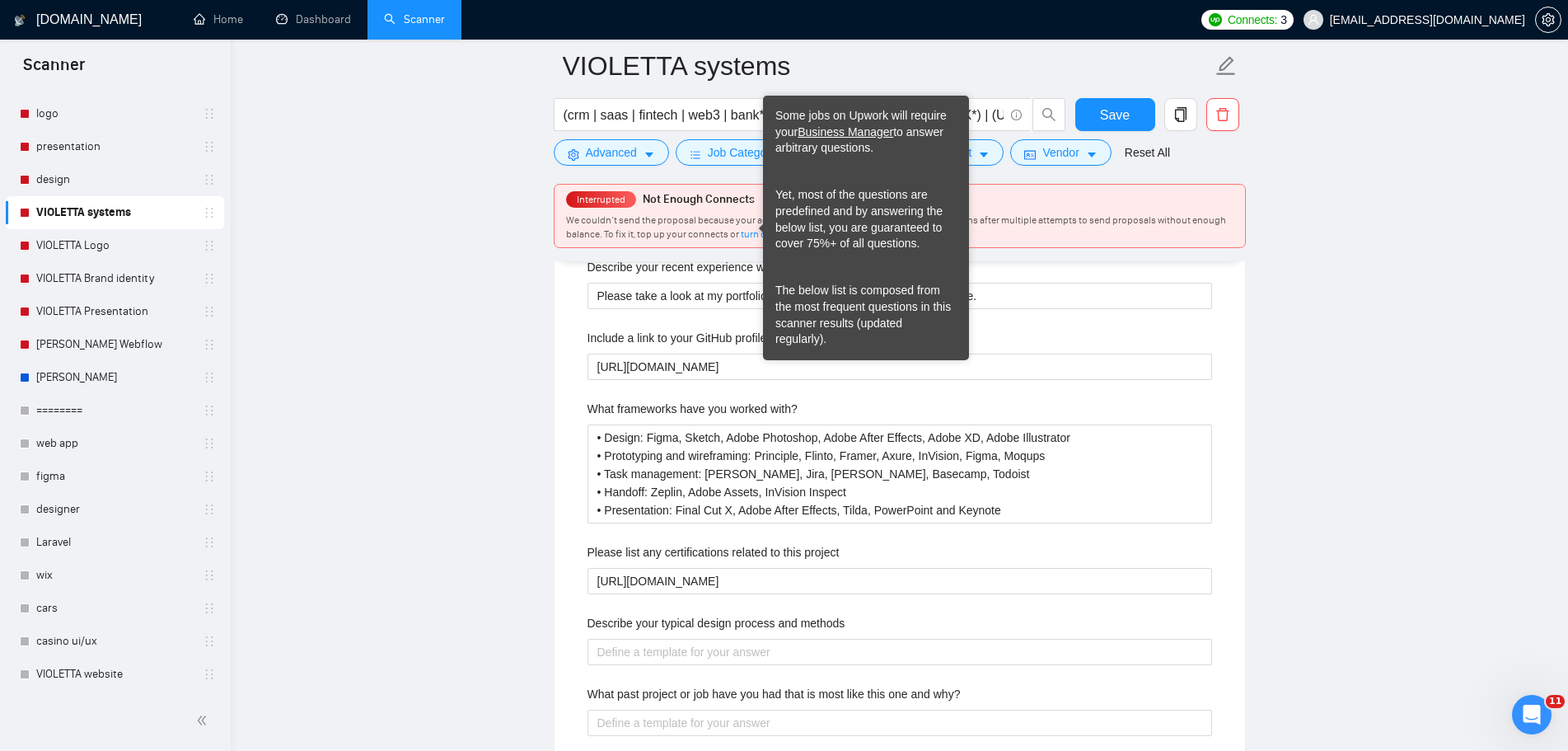
scroll to position [2638, 0]
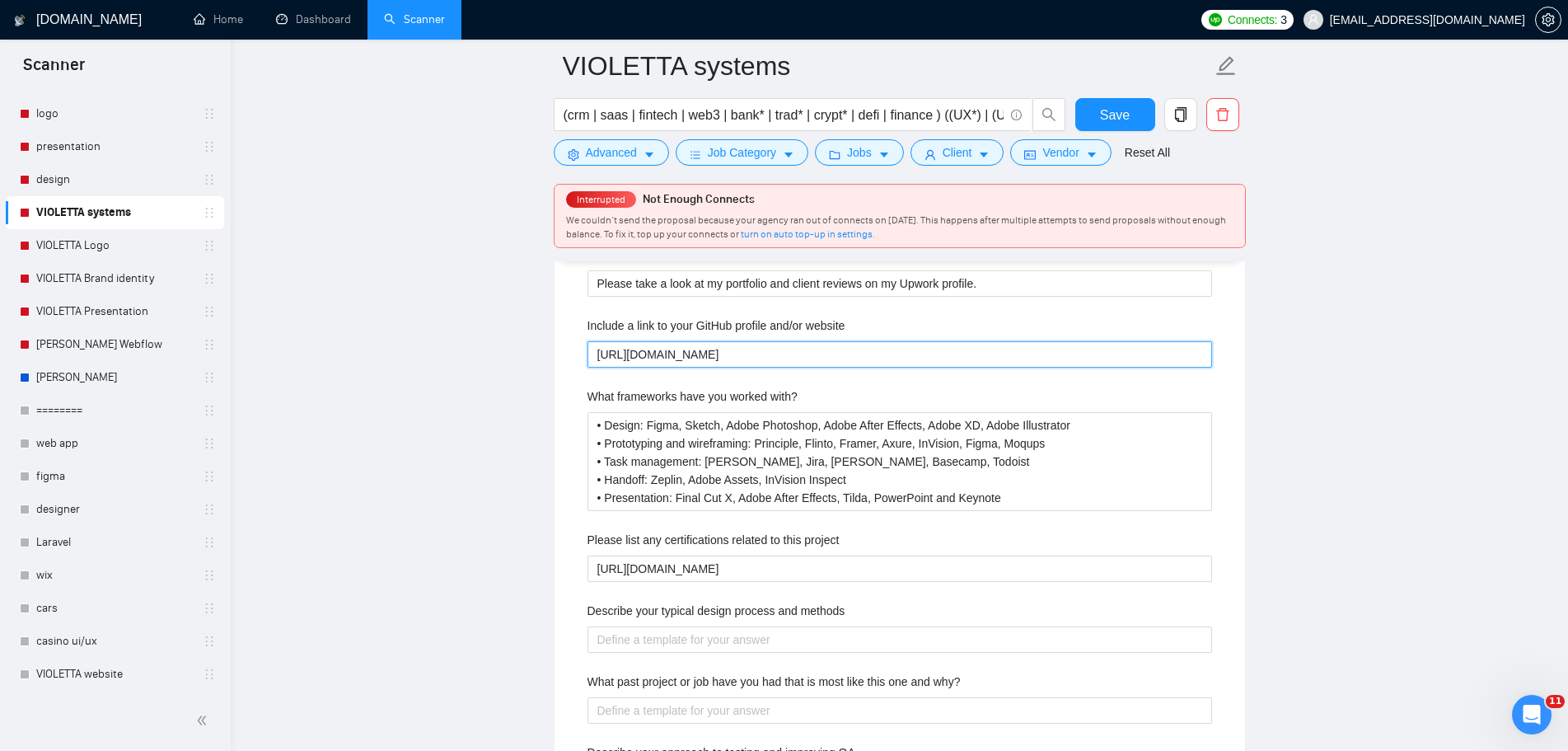
drag, startPoint x: 946, startPoint y: 355, endPoint x: 399, endPoint y: 339, distance: 547.2
click at [400, 339] on main "VIOLETTA systems (crm | saas | fintech | web3 | bank* | trad* | crypt* | defi |…" at bounding box center [900, 147] width 1285 height 5440
click at [112, 671] on link "VIOLETTA website" at bounding box center [113, 673] width 156 height 33
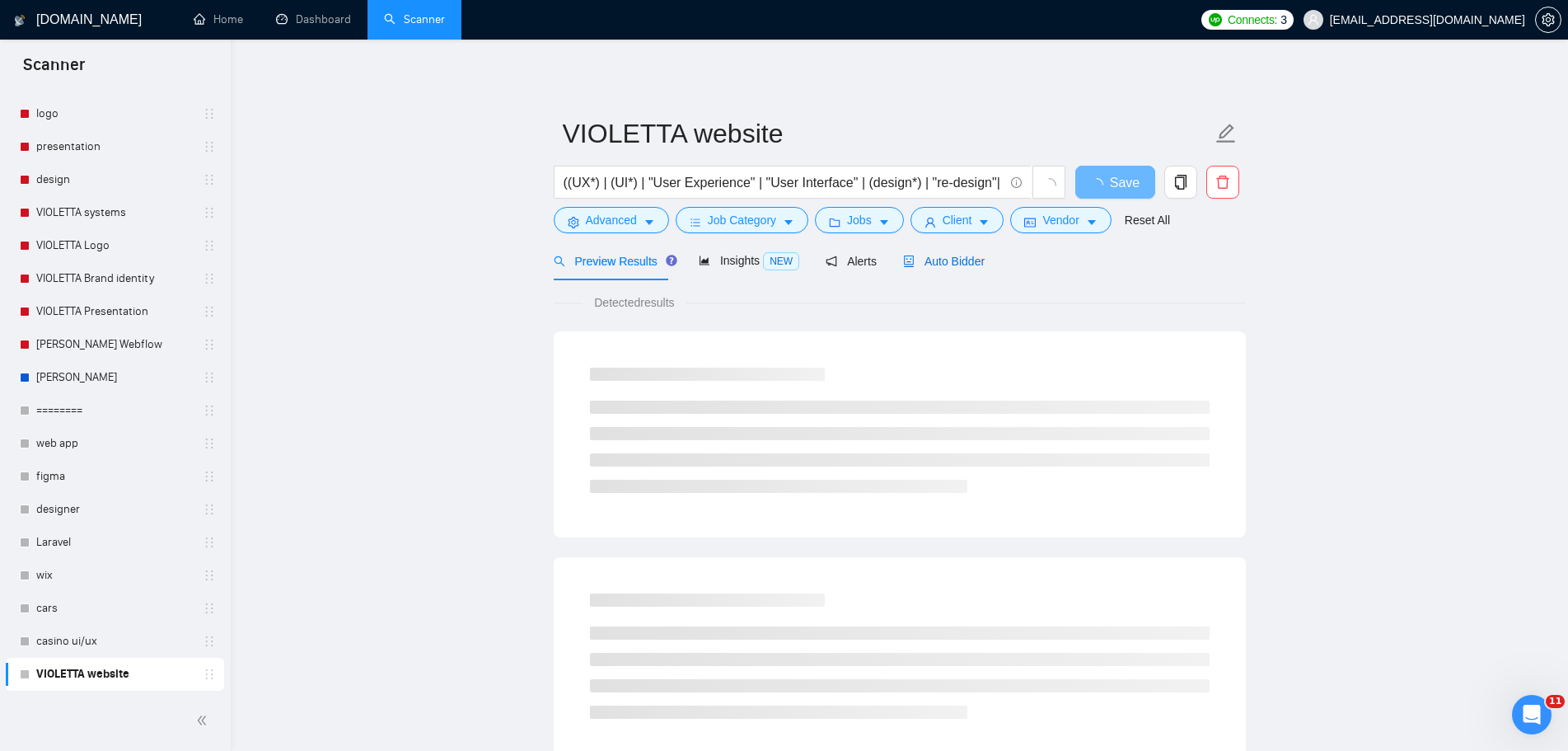
click at [931, 262] on span "Auto Bidder" at bounding box center [944, 261] width 82 height 13
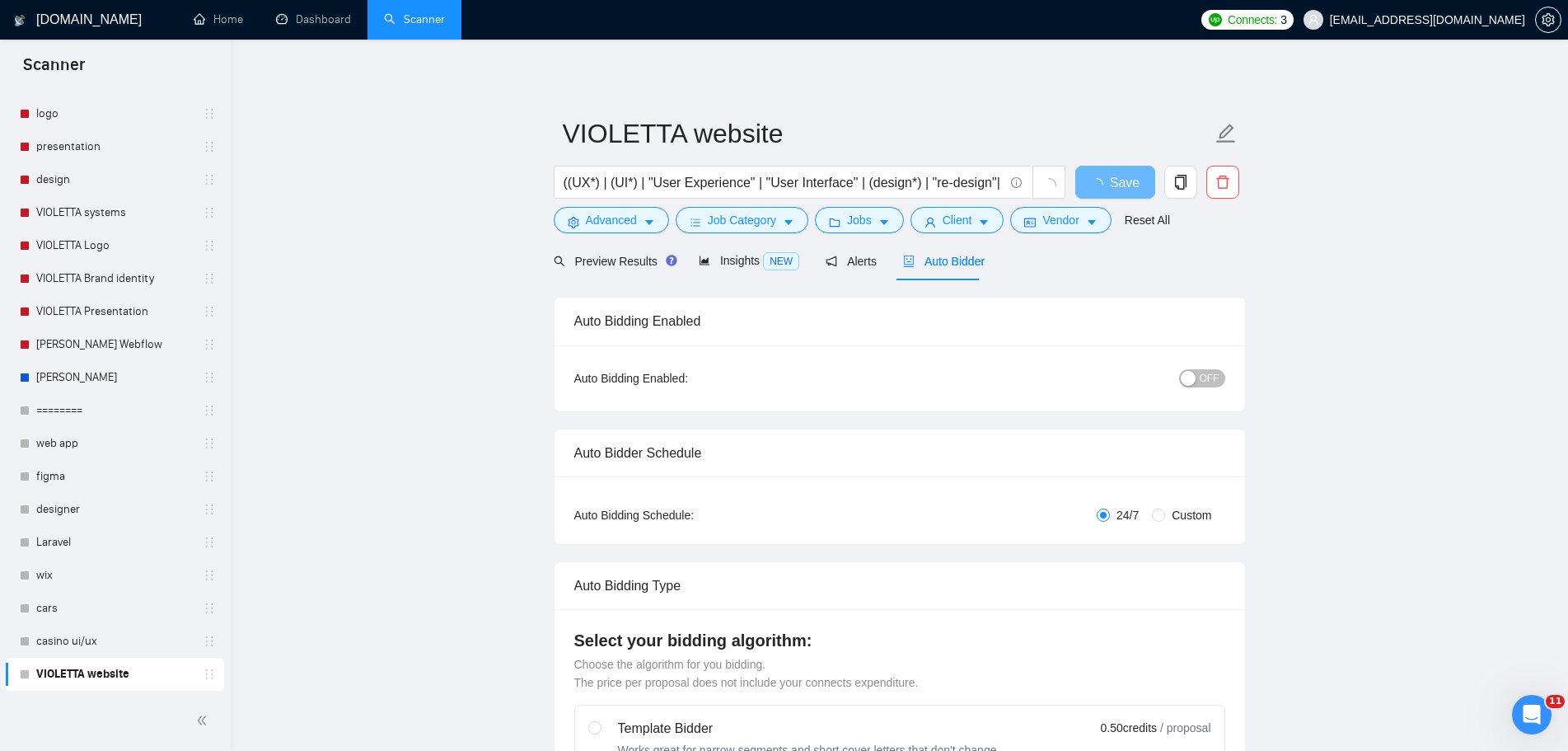
radio input "false"
radio input "true"
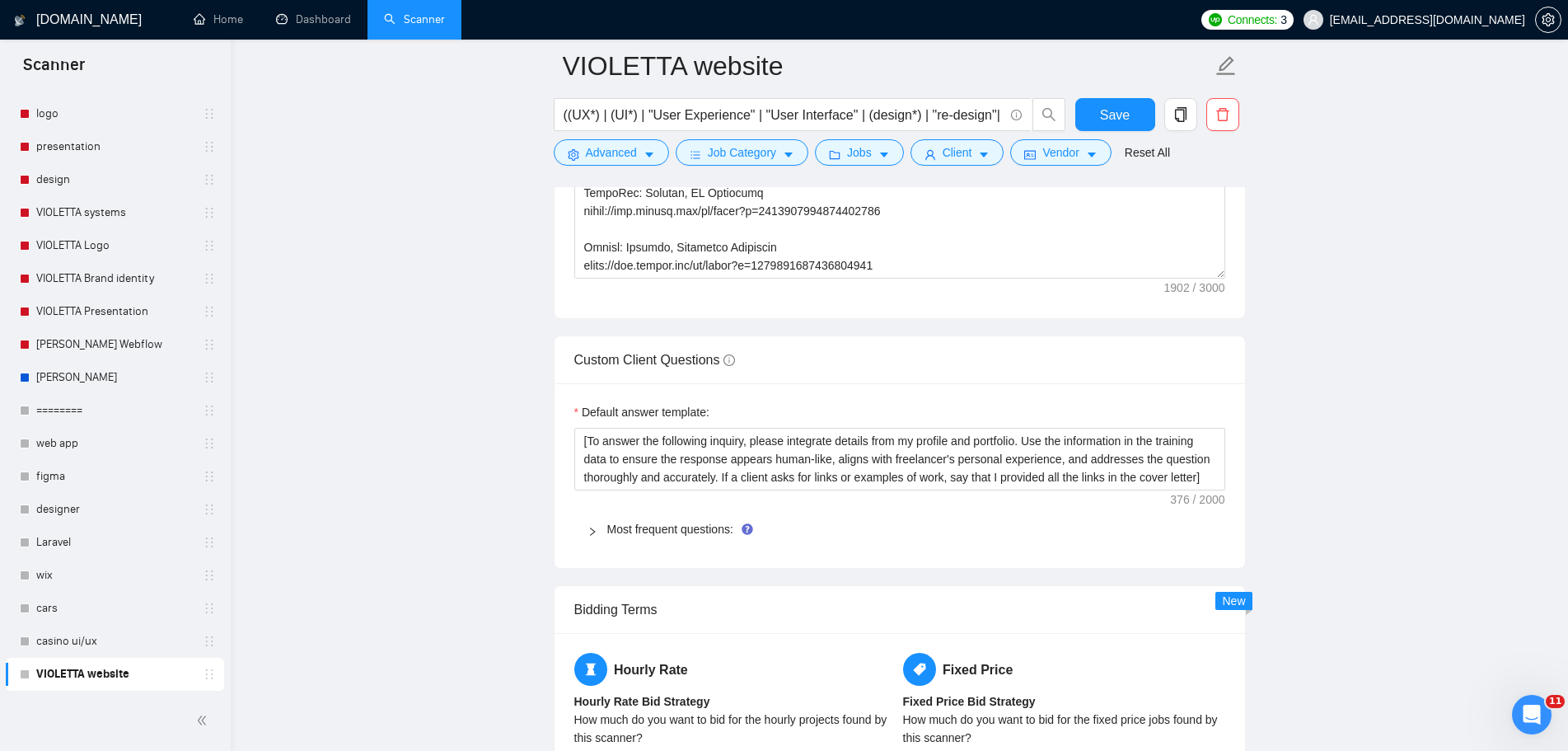
scroll to position [2638, 0]
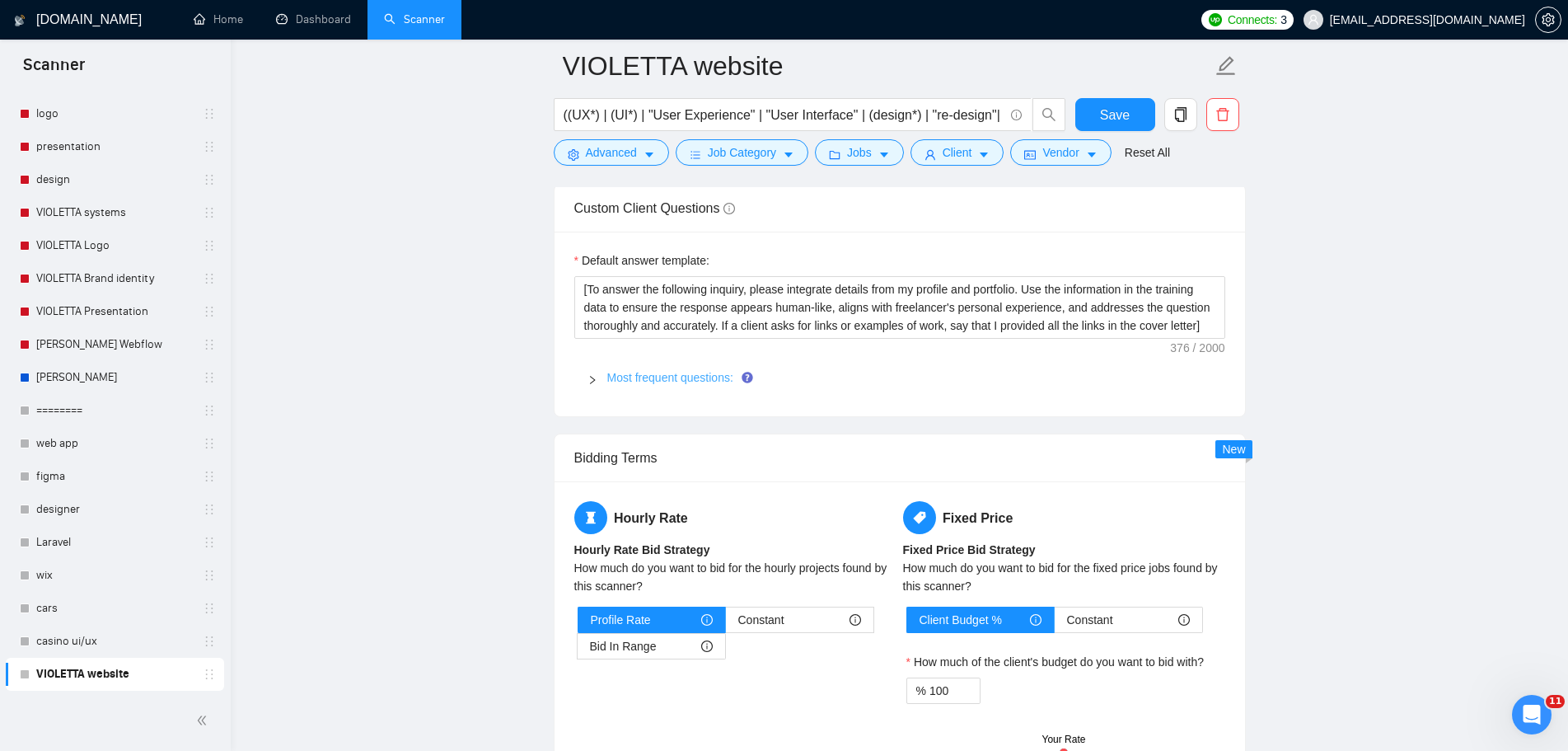
click at [669, 375] on link "Most frequent questions:" at bounding box center [670, 377] width 126 height 13
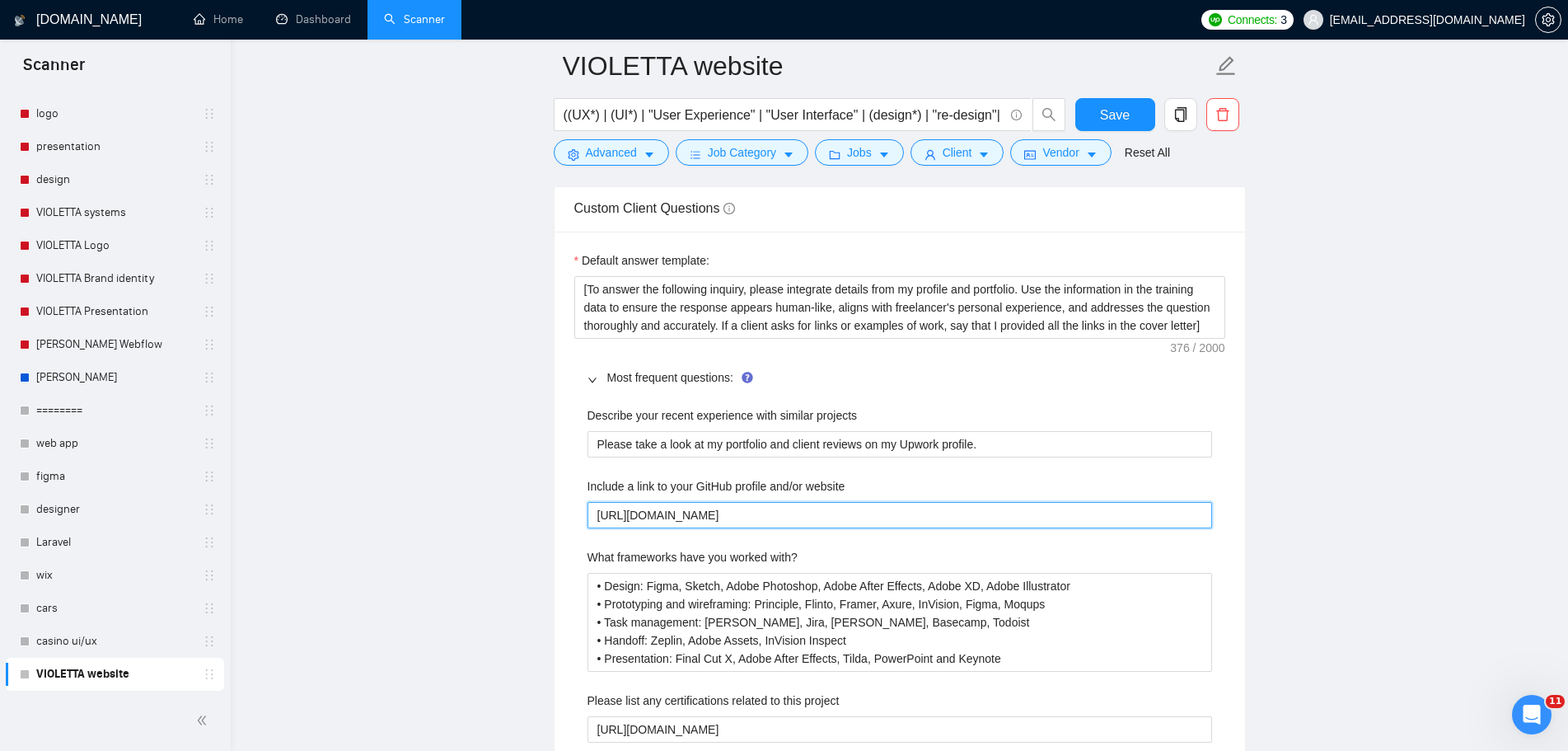
drag, startPoint x: 779, startPoint y: 507, endPoint x: 459, endPoint y: 489, distance: 320.5
click at [460, 490] on main "VIOLETTA website ((UX*) | (UI*) | "User Experience" | "User Interface" | (desig…" at bounding box center [900, 228] width 1285 height 5601
paste website "www.upwork.com/freelancers/~01c7d71e5237078126"
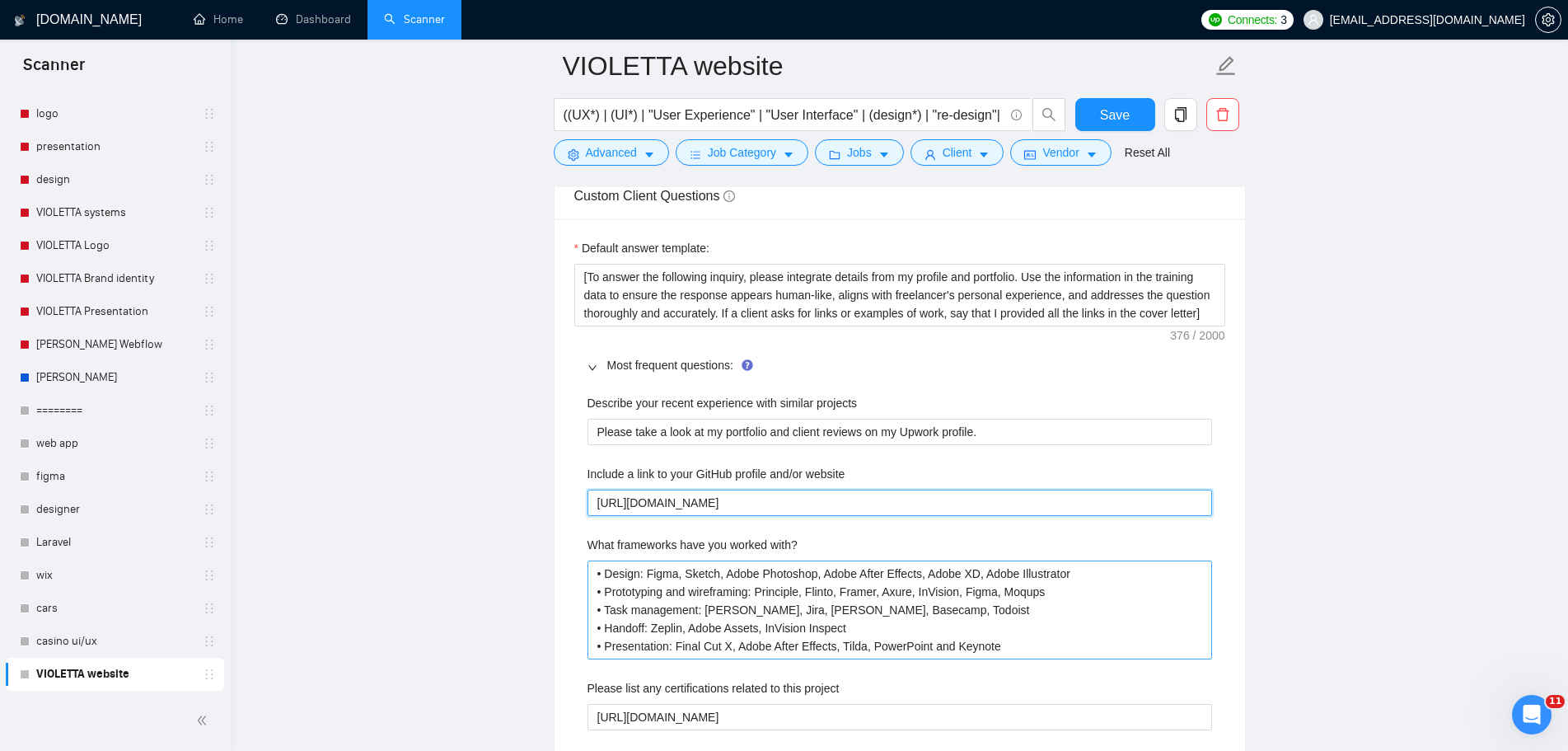
scroll to position [2885, 0]
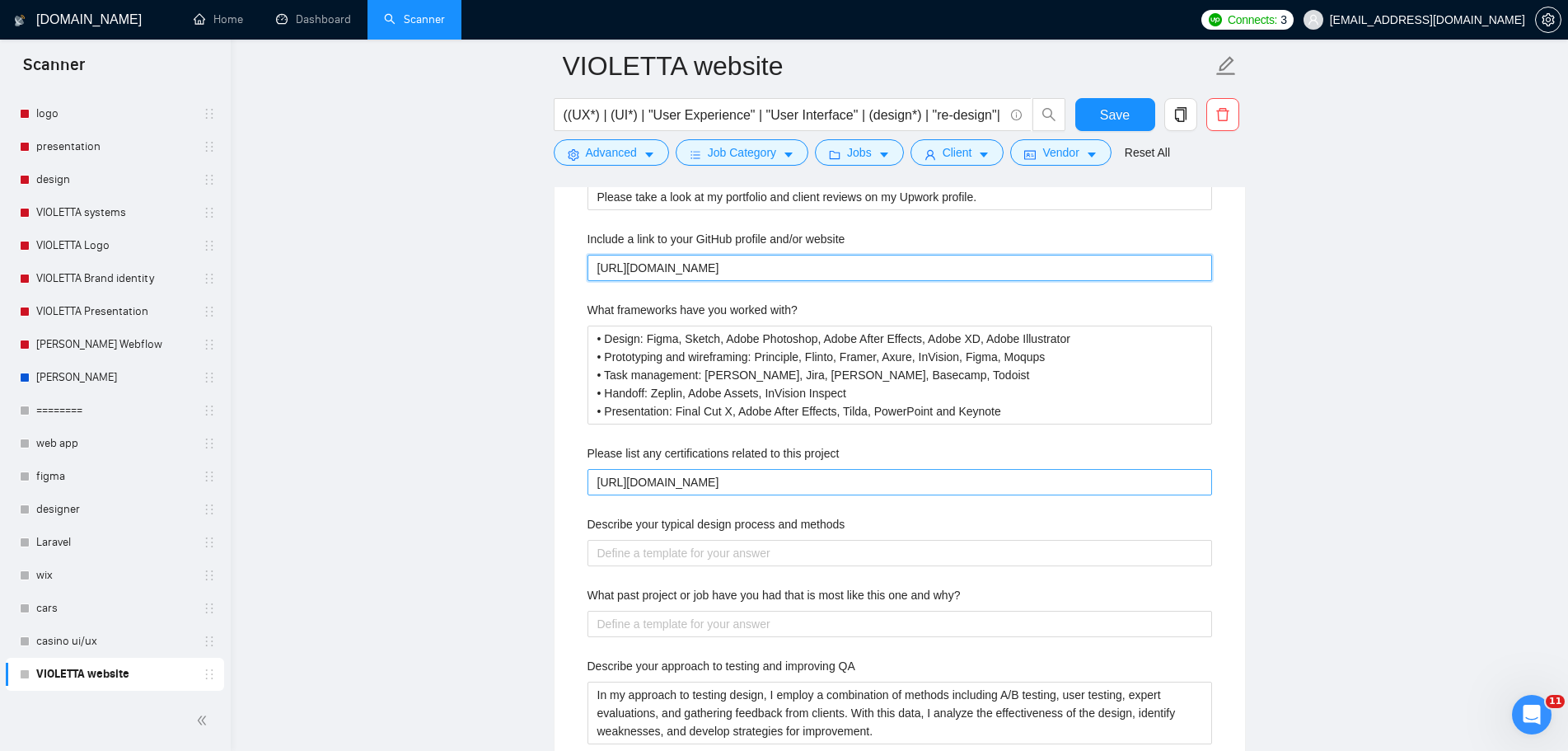
type website "https://www.upwork.com/freelancers/~01c7d71e5237078126"
drag, startPoint x: 874, startPoint y: 483, endPoint x: 413, endPoint y: 446, distance: 462.5
paste project "~01c7d71e5237078126"
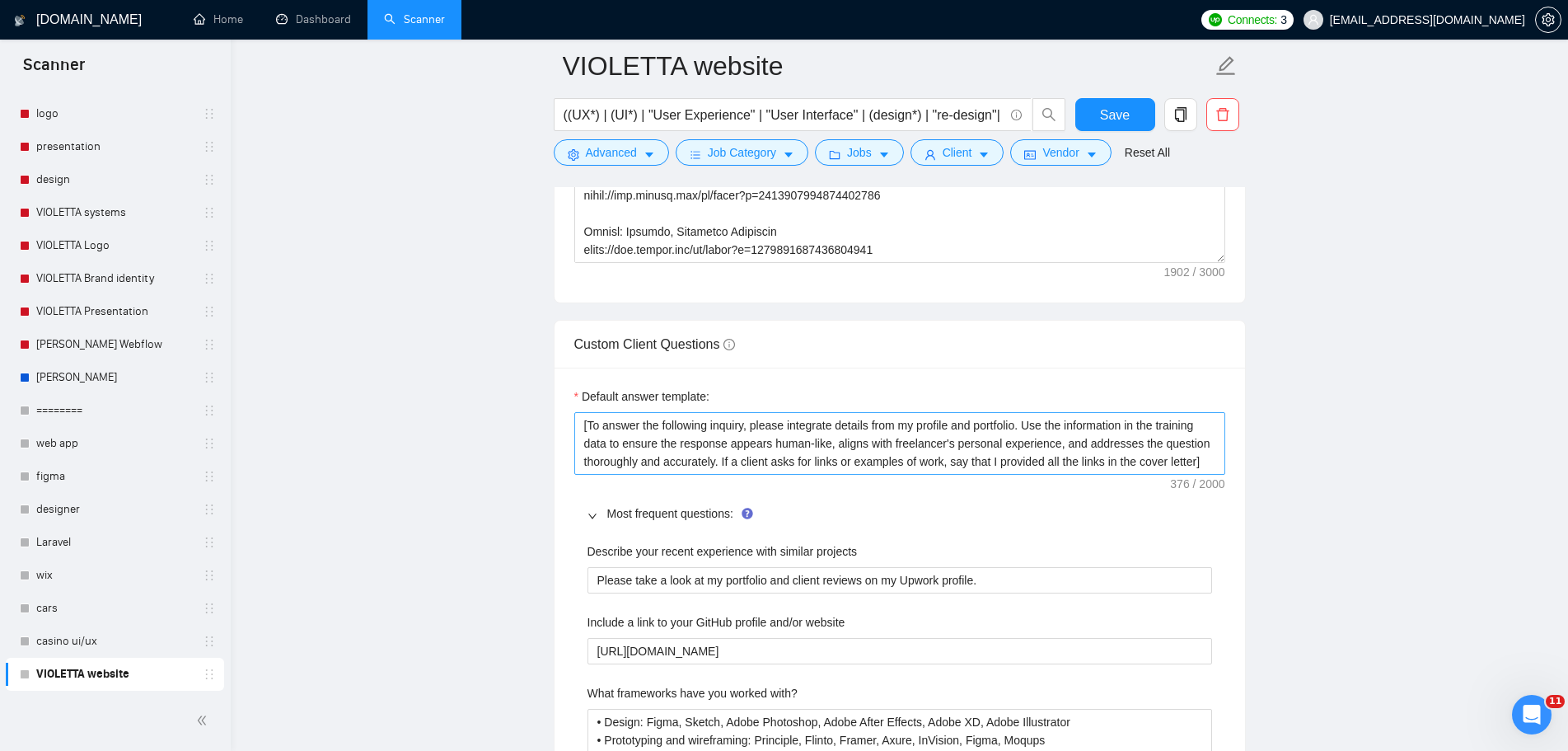
scroll to position [2473, 0]
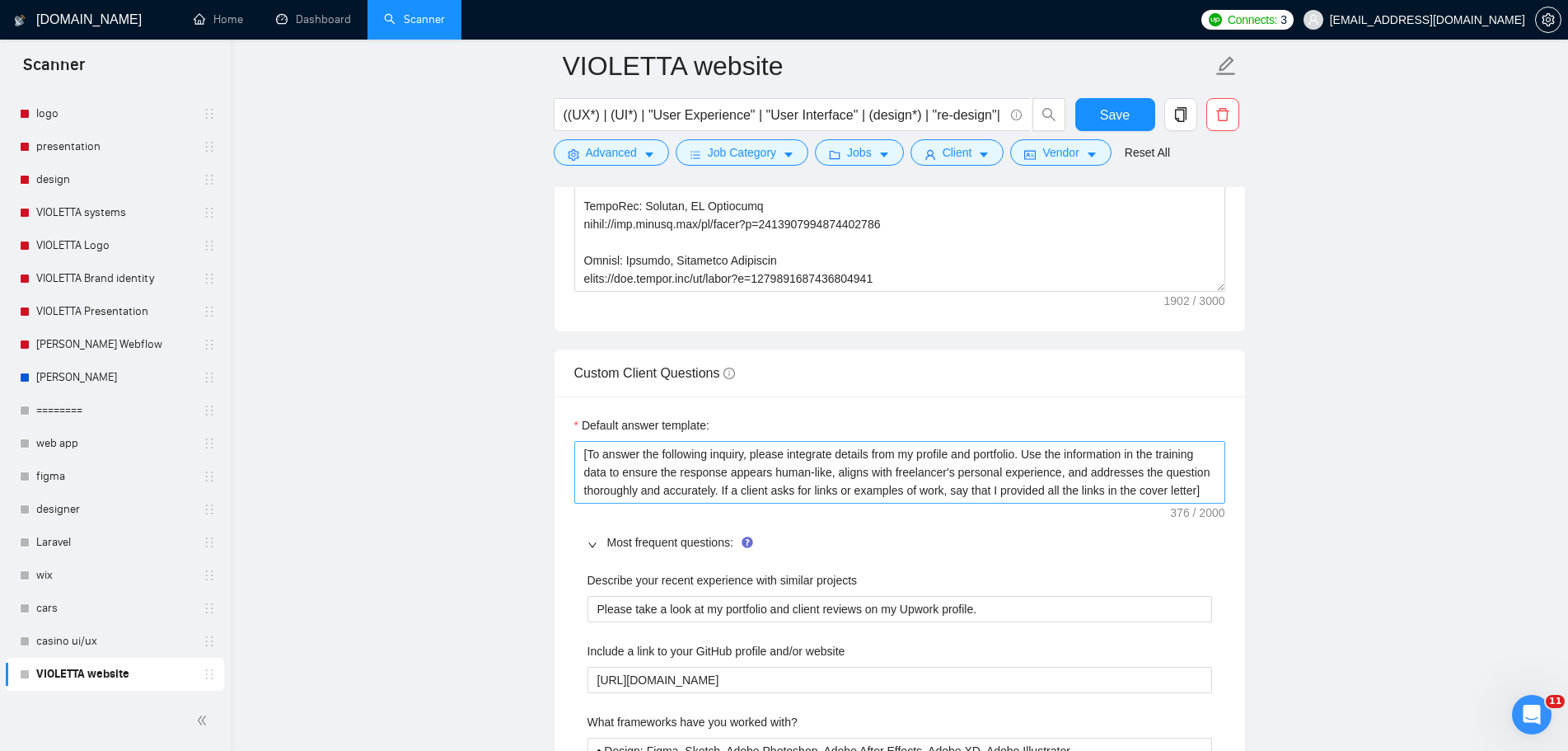
type project "https://www.upwork.com/freelancers/~01c7d71e5237078126"
click at [982, 466] on textarea "[To answer the following inquiry, please integrate details from my profile and …" at bounding box center [900, 471] width 651 height 63
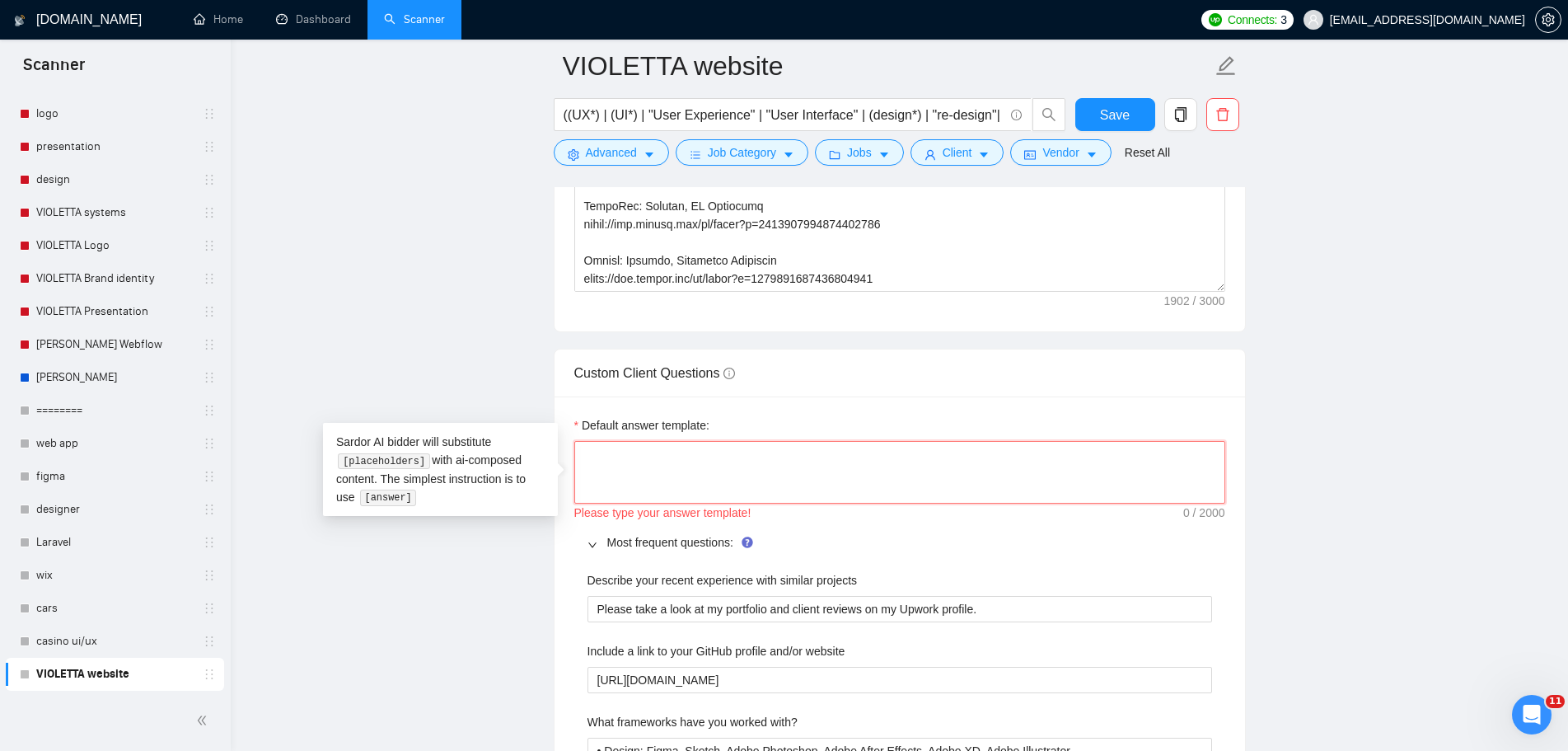
paste textarea "[Write a short and professional answer to the following inquiry. If the client …"
type textarea "[Write a short and professional answer to the following inquiry. If the client …"
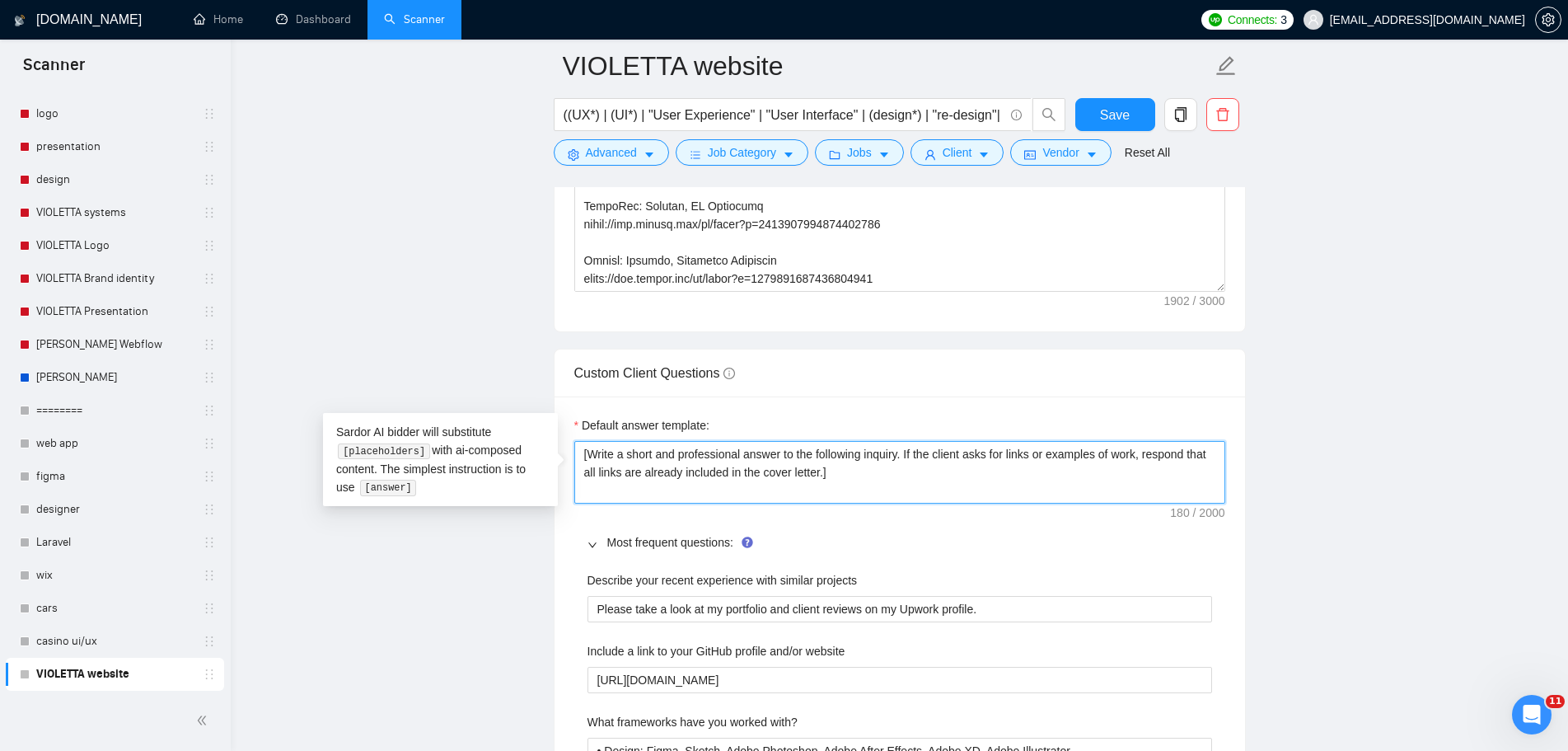
type textarea "[Write a short and professional answer to the following inquiry. If the client …"
click at [860, 428] on div "Default answer template:" at bounding box center [900, 428] width 651 height 25
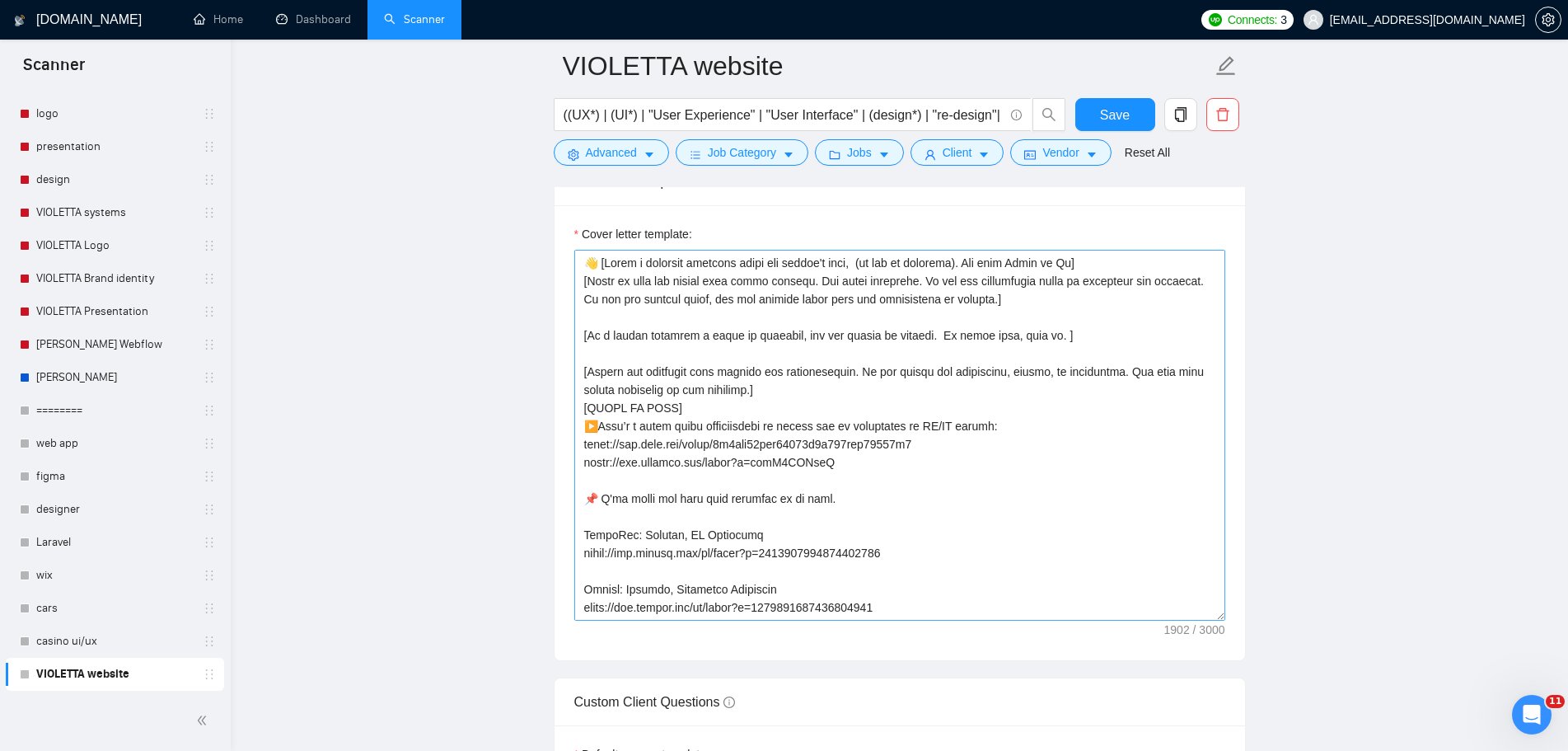
scroll to position [2144, 0]
click at [1084, 518] on textarea "Cover letter template:" at bounding box center [900, 436] width 651 height 371
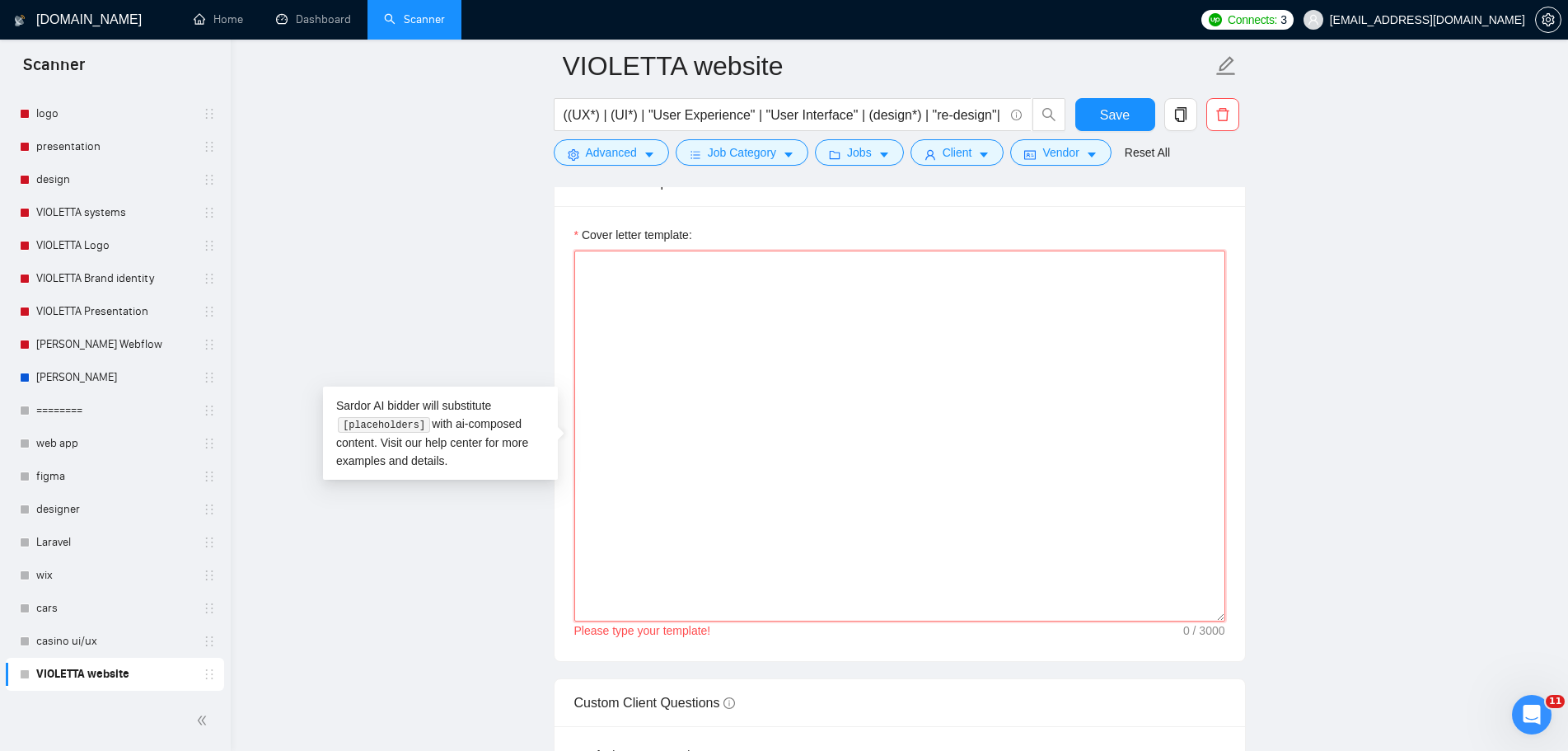
paste textarea "👋 [Write a personal greeting using the client's name, (if any is provided). Use…"
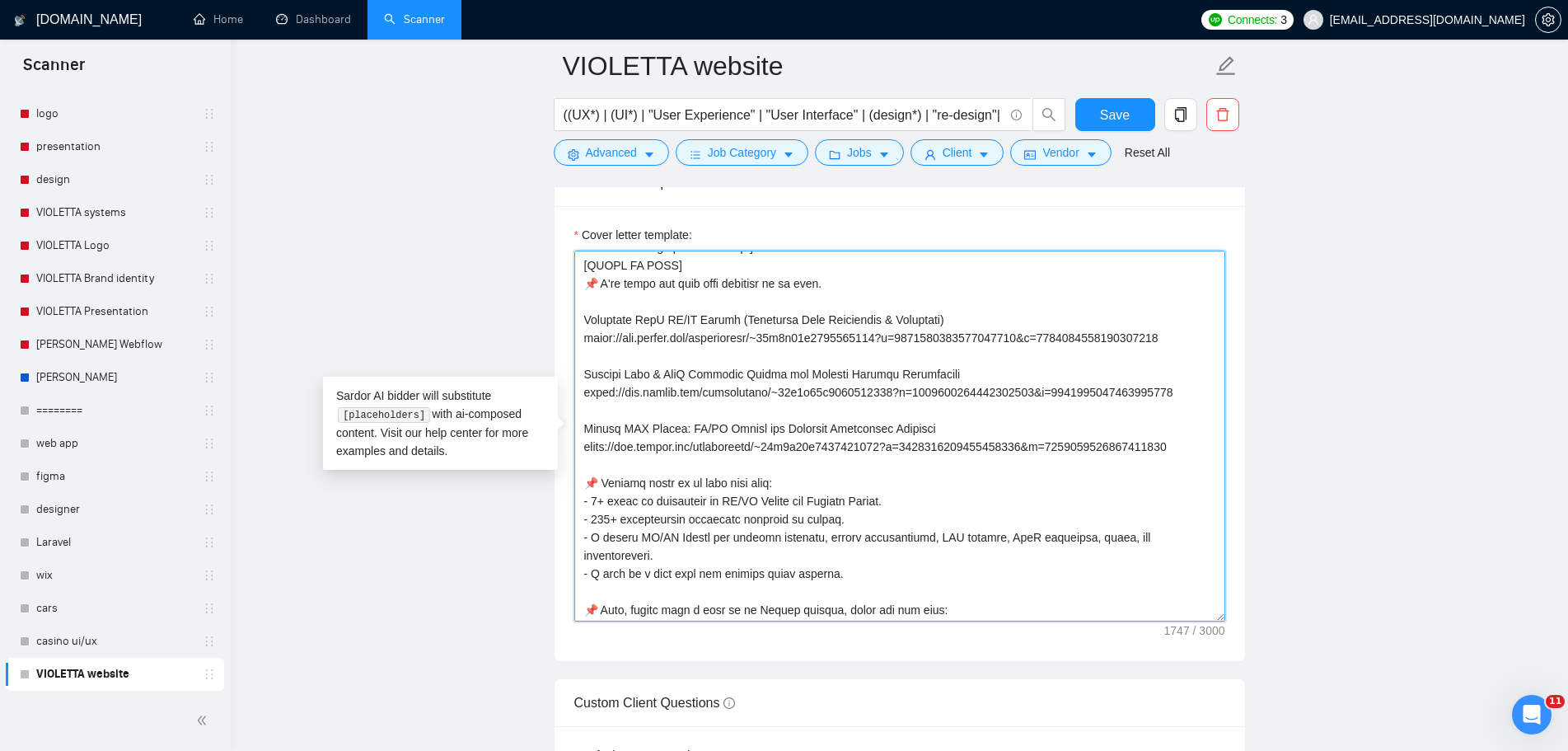
scroll to position [308, 0]
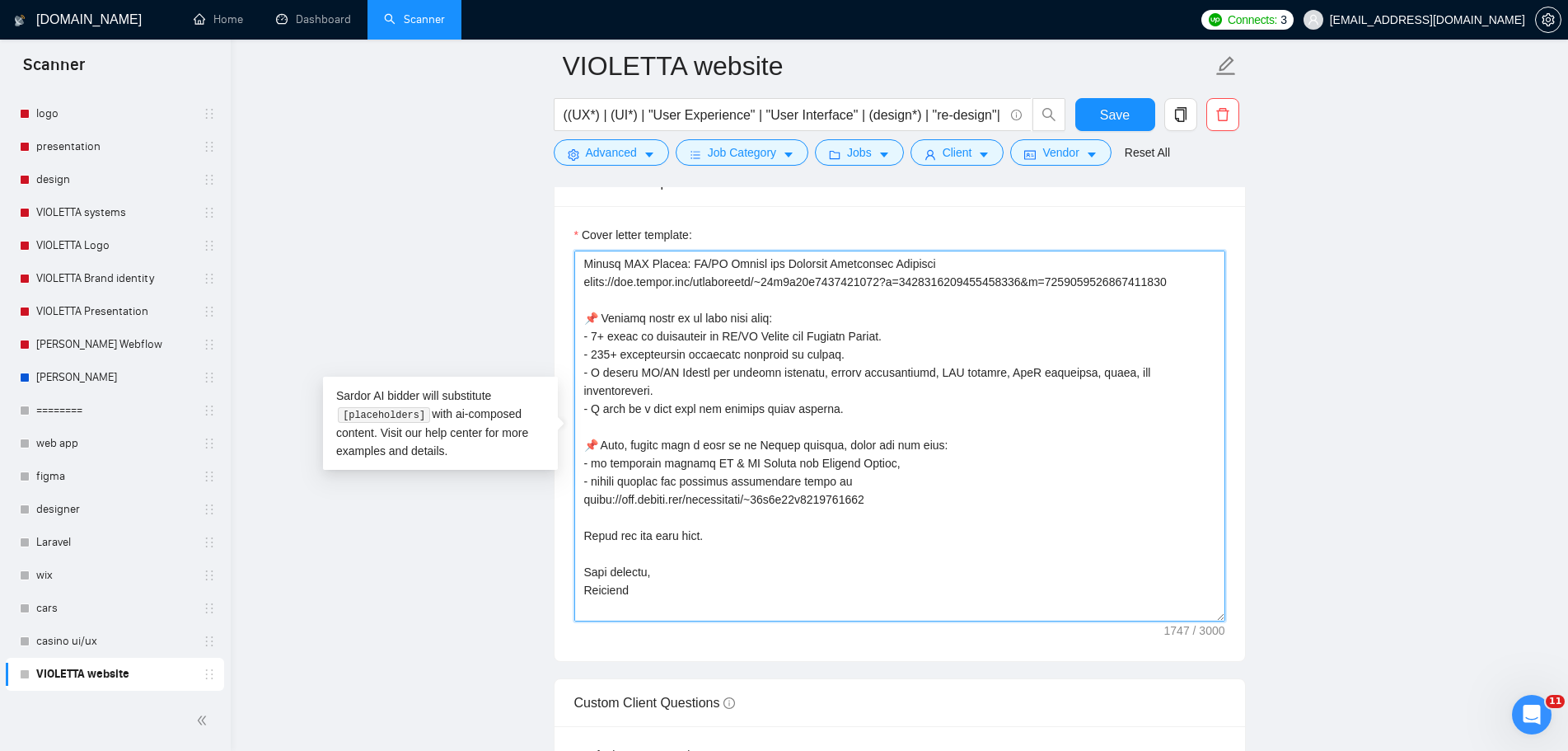
click at [666, 574] on textarea "Cover letter template:" at bounding box center [900, 436] width 651 height 371
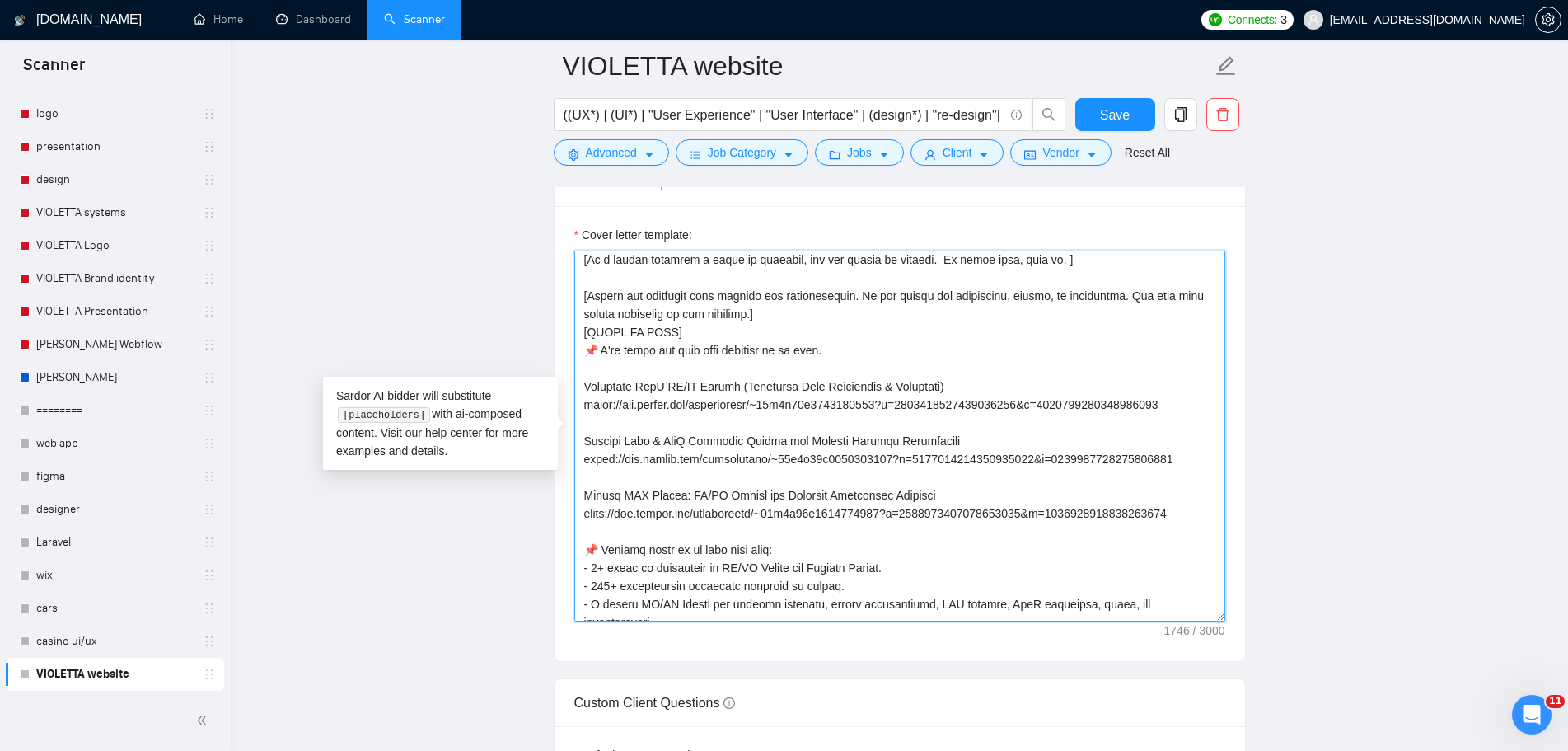
scroll to position [79, 0]
drag, startPoint x: 1177, startPoint y: 399, endPoint x: 568, endPoint y: 401, distance: 609.0
paste textarea "5750870692927488"
drag, startPoint x: 950, startPoint y: 377, endPoint x: 532, endPoint y: 373, distance: 418.0
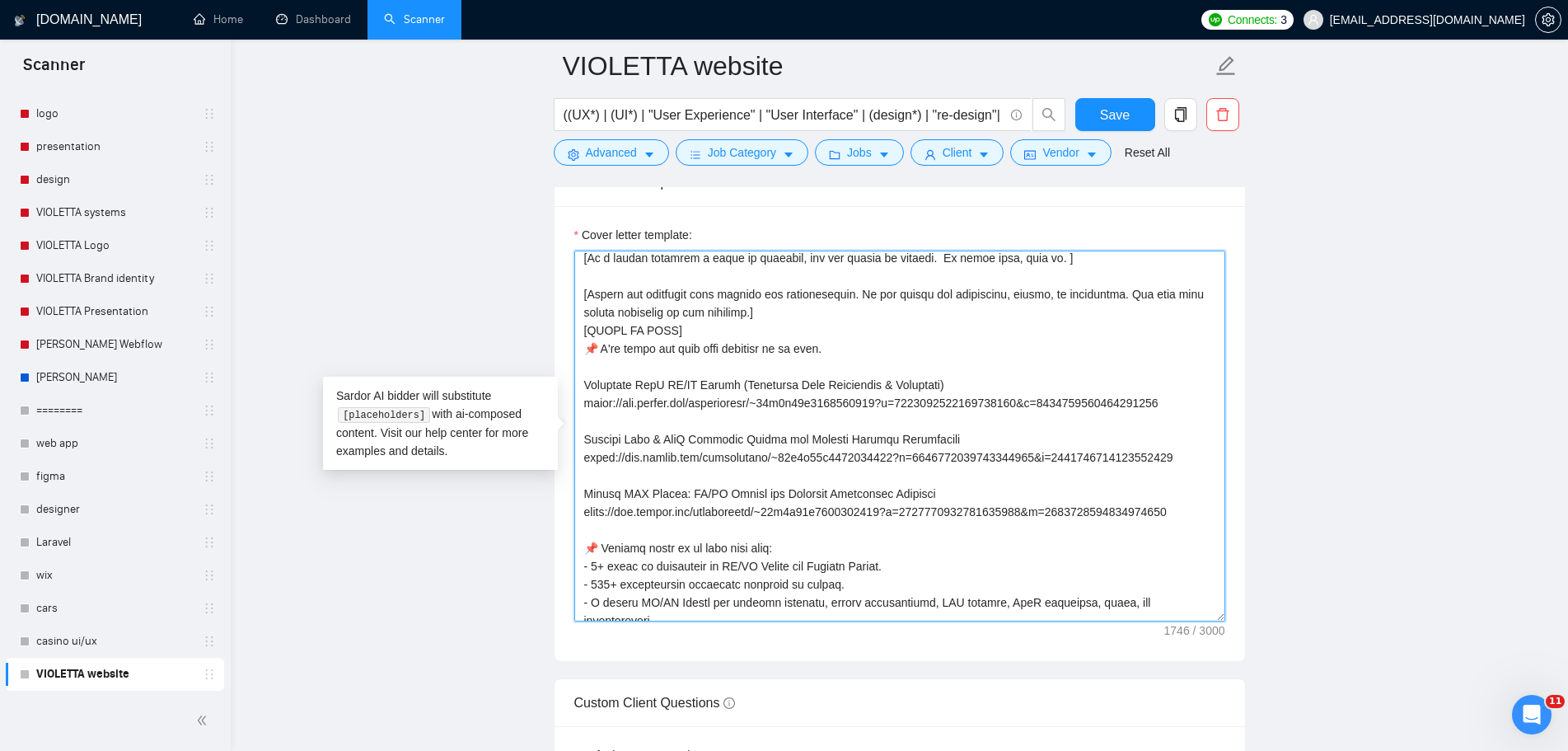
click at [532, 373] on main "VIOLETTA website ((UX*) | (UI*) | "User Experience" | "User Interface" | (desig…" at bounding box center [900, 723] width 1285 height 5601
paste textarea "Wellness & Lifestyle Website Design (Modern UI/UX for Health Brand"
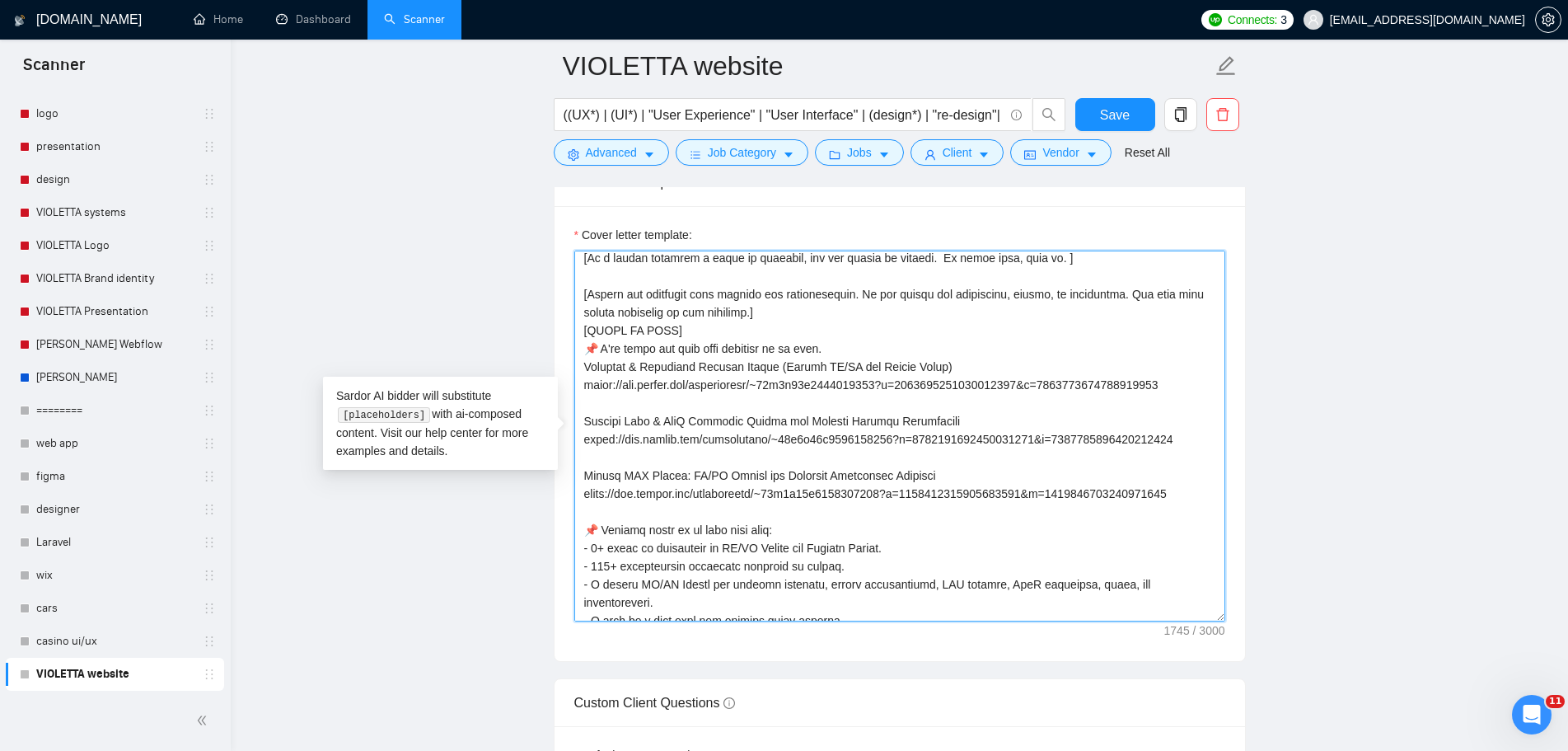
click at [883, 349] on textarea "Cover letter template:" at bounding box center [900, 436] width 651 height 371
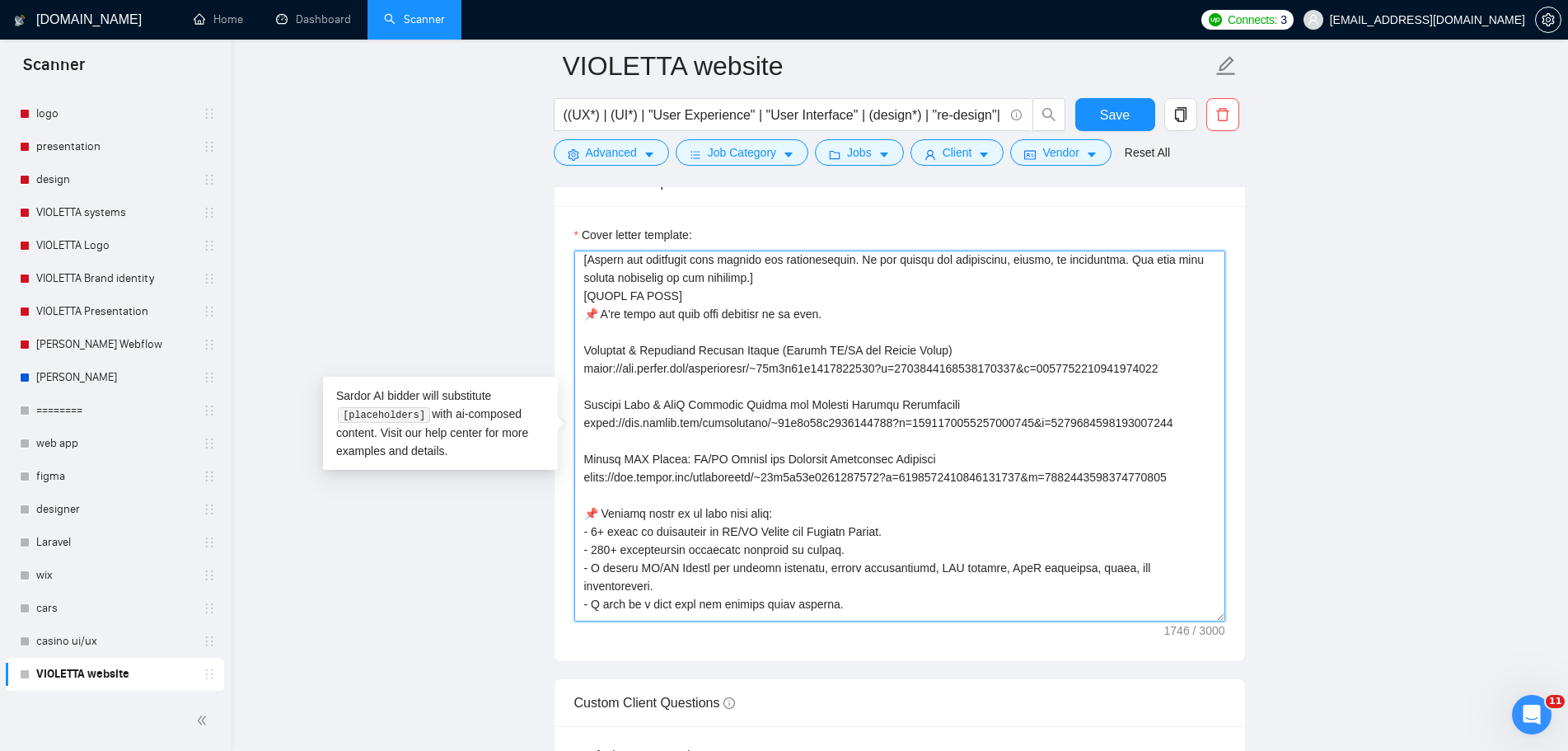
scroll to position [21, 0]
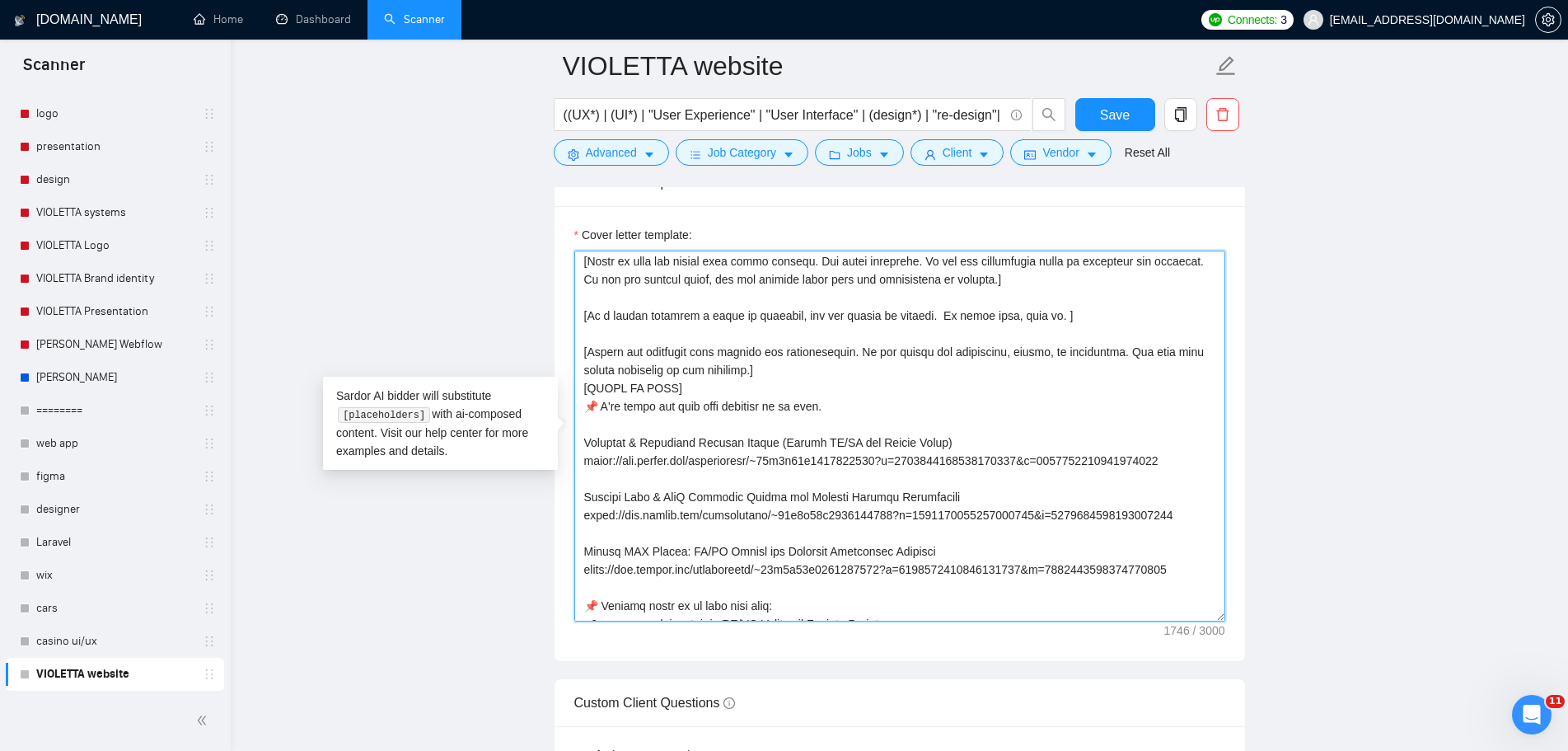
drag, startPoint x: 1179, startPoint y: 575, endPoint x: 551, endPoint y: 498, distance: 632.7
click at [551, 498] on main "VIOLETTA website ((UX*) | (UI*) | "User Experience" | "User Interface" | (desig…" at bounding box center [900, 723] width 1285 height 5601
click at [763, 542] on textarea "Cover letter template:" at bounding box center [900, 436] width 651 height 371
drag, startPoint x: 1184, startPoint y: 569, endPoint x: 576, endPoint y: 555, distance: 608.2
click at [576, 555] on textarea "Cover letter template:" at bounding box center [900, 436] width 651 height 371
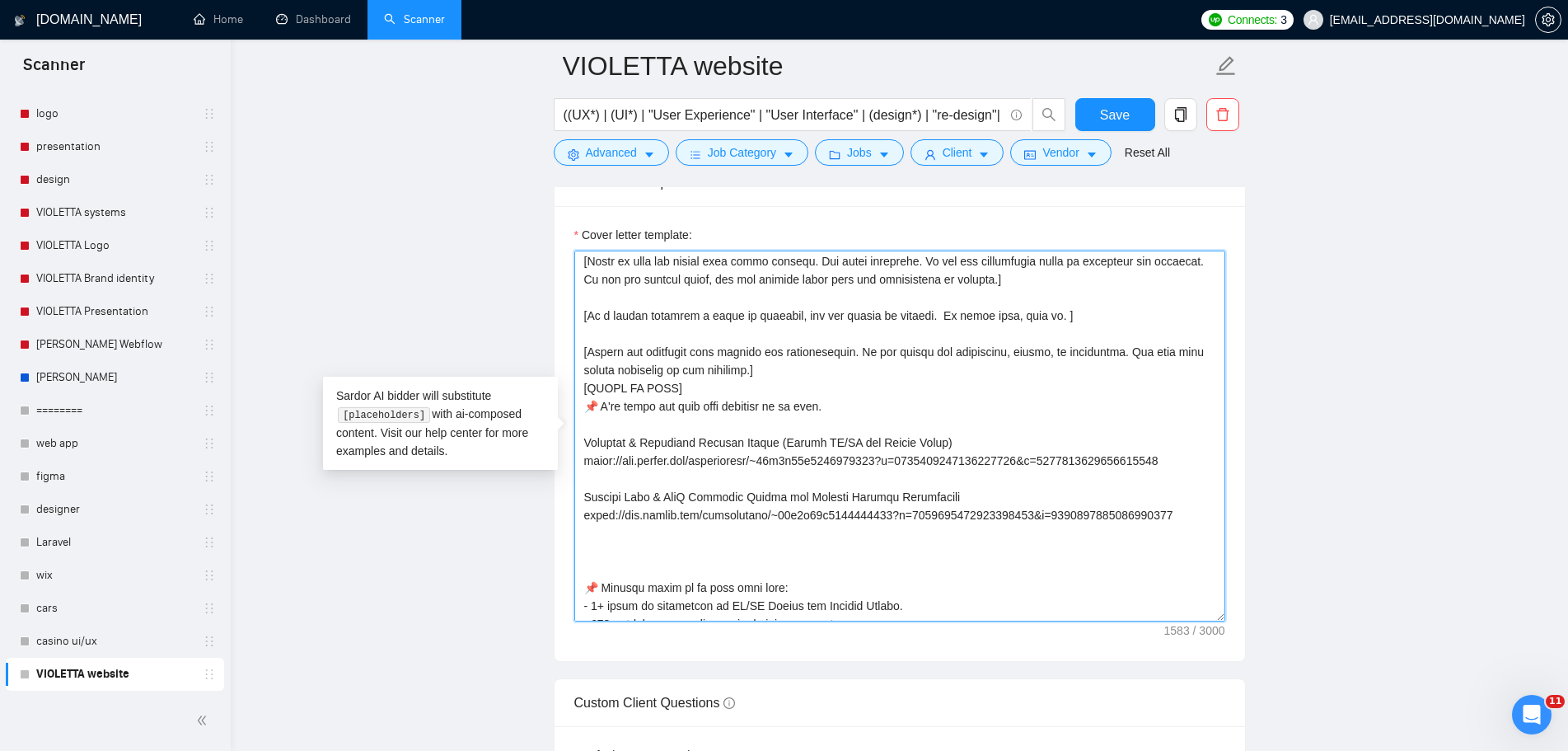
drag, startPoint x: 730, startPoint y: 442, endPoint x: 690, endPoint y: 438, distance: 40.2
click at [690, 438] on textarea "Cover letter template:" at bounding box center [900, 436] width 651 height 371
drag, startPoint x: 652, startPoint y: 498, endPoint x: 585, endPoint y: 493, distance: 67.2
click at [585, 493] on textarea "Cover letter template:" at bounding box center [900, 436] width 651 height 371
paste textarea "Websit"
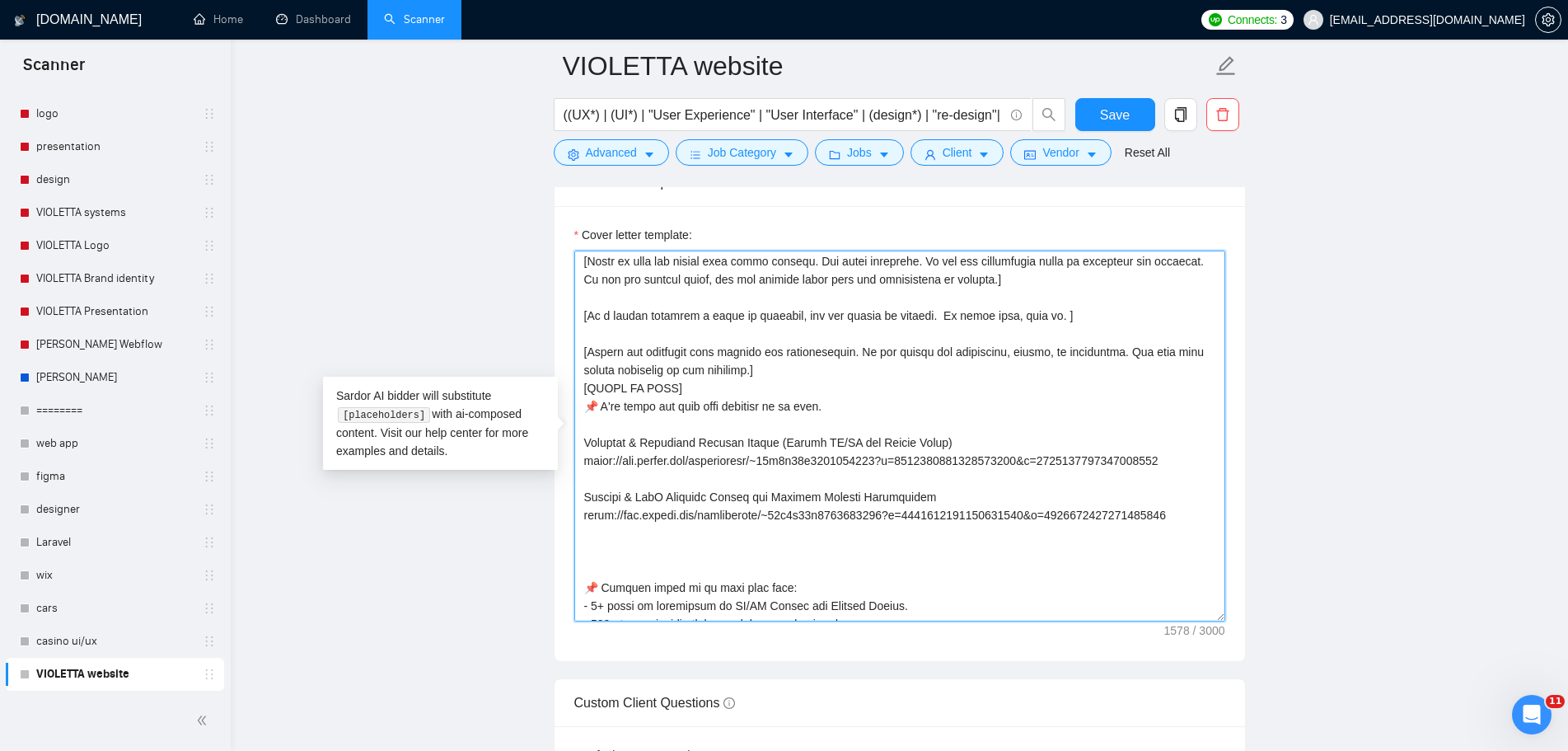
click at [1015, 573] on textarea "Cover letter template:" at bounding box center [900, 436] width 651 height 371
click at [1201, 512] on textarea "Cover letter template:" at bounding box center [900, 436] width 651 height 371
paste textarea "https://www.upwork.com/freelancers/~01c7d71e5237078126?s=1044578476142100545&p=…"
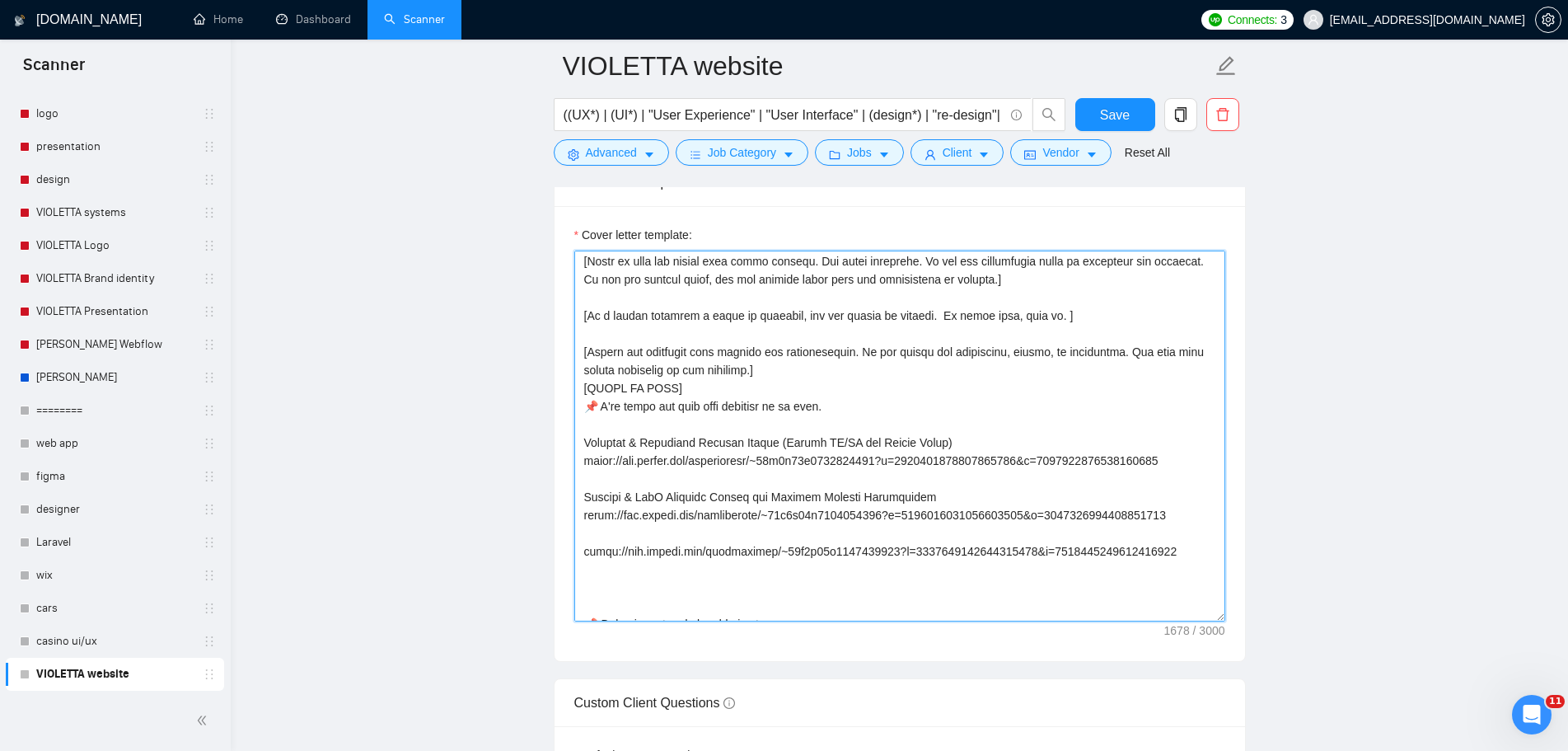
click at [619, 532] on textarea "Cover letter template:" at bounding box center [900, 436] width 651 height 371
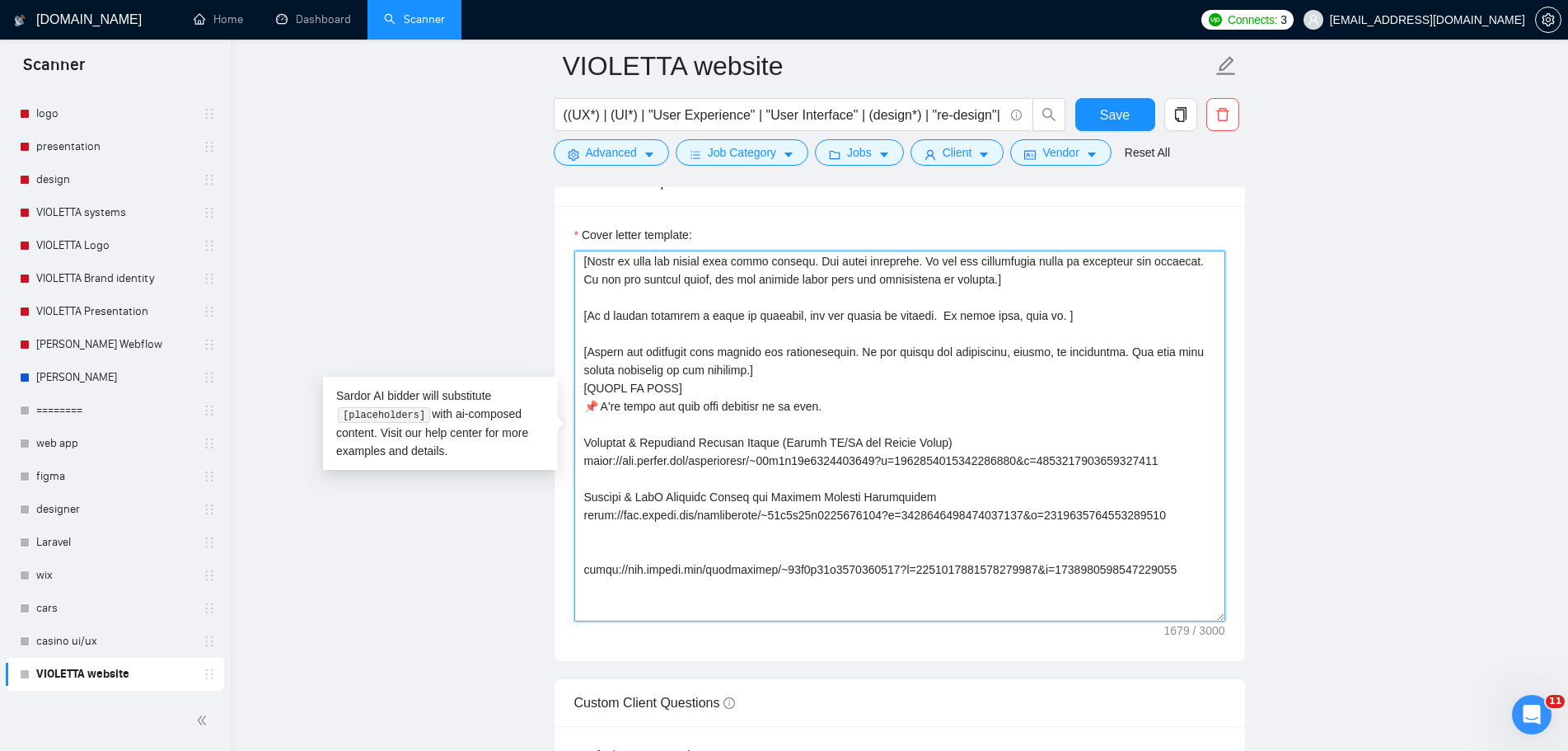
paste textarea "Trading Platform Website Design (Custom Web Solution)"
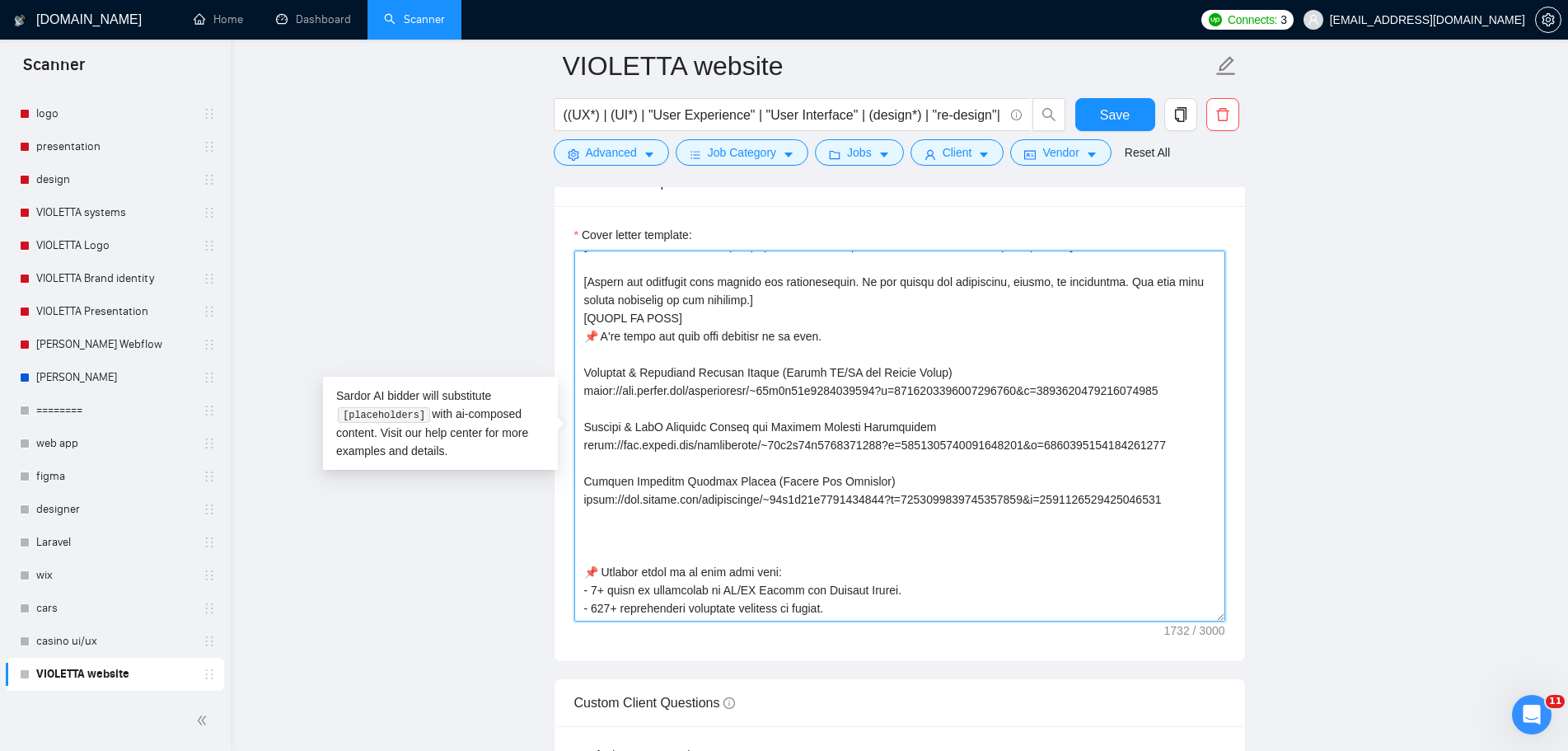
scroll to position [185, 0]
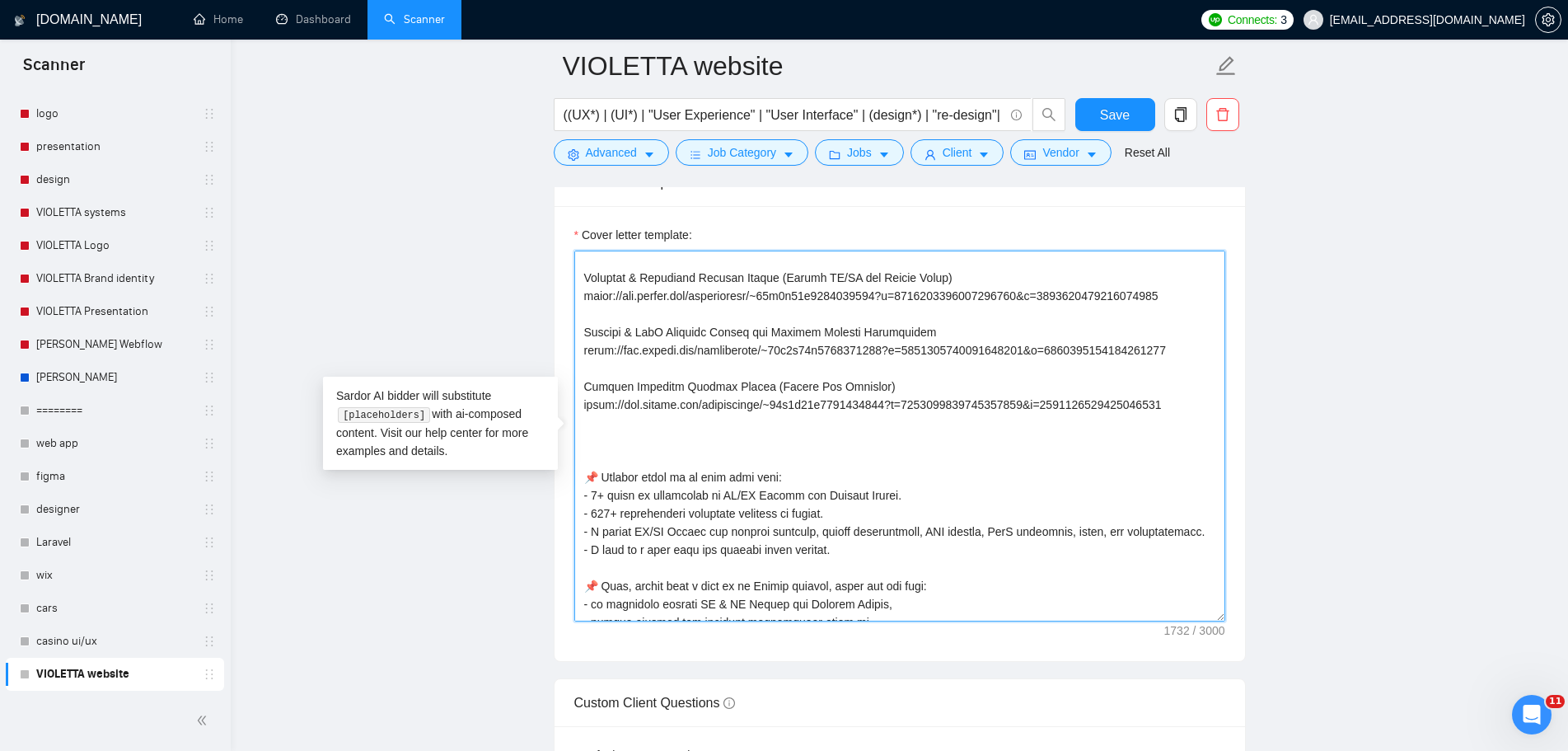
click at [1180, 406] on textarea "Cover letter template:" at bounding box center [900, 436] width 651 height 371
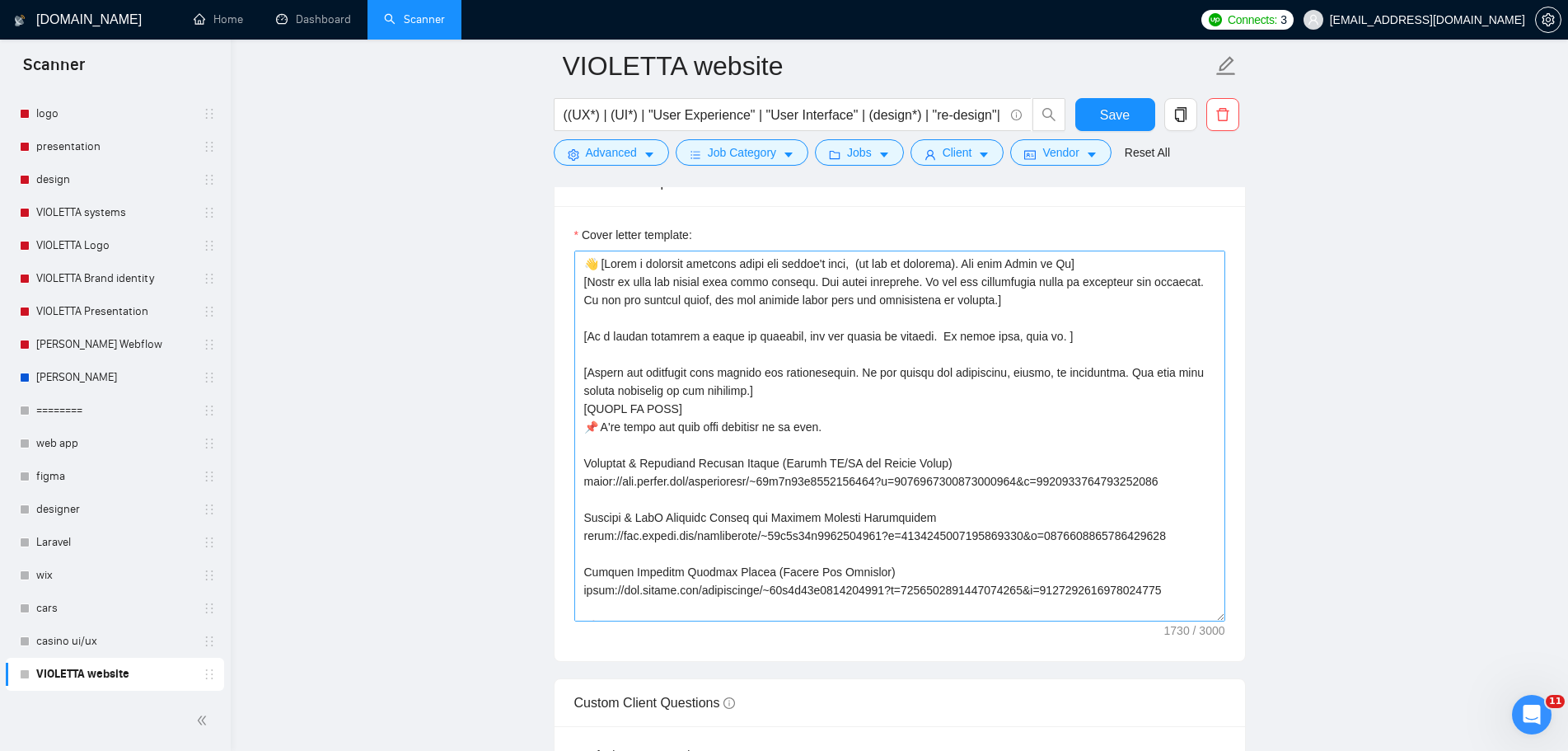
scroll to position [83, 0]
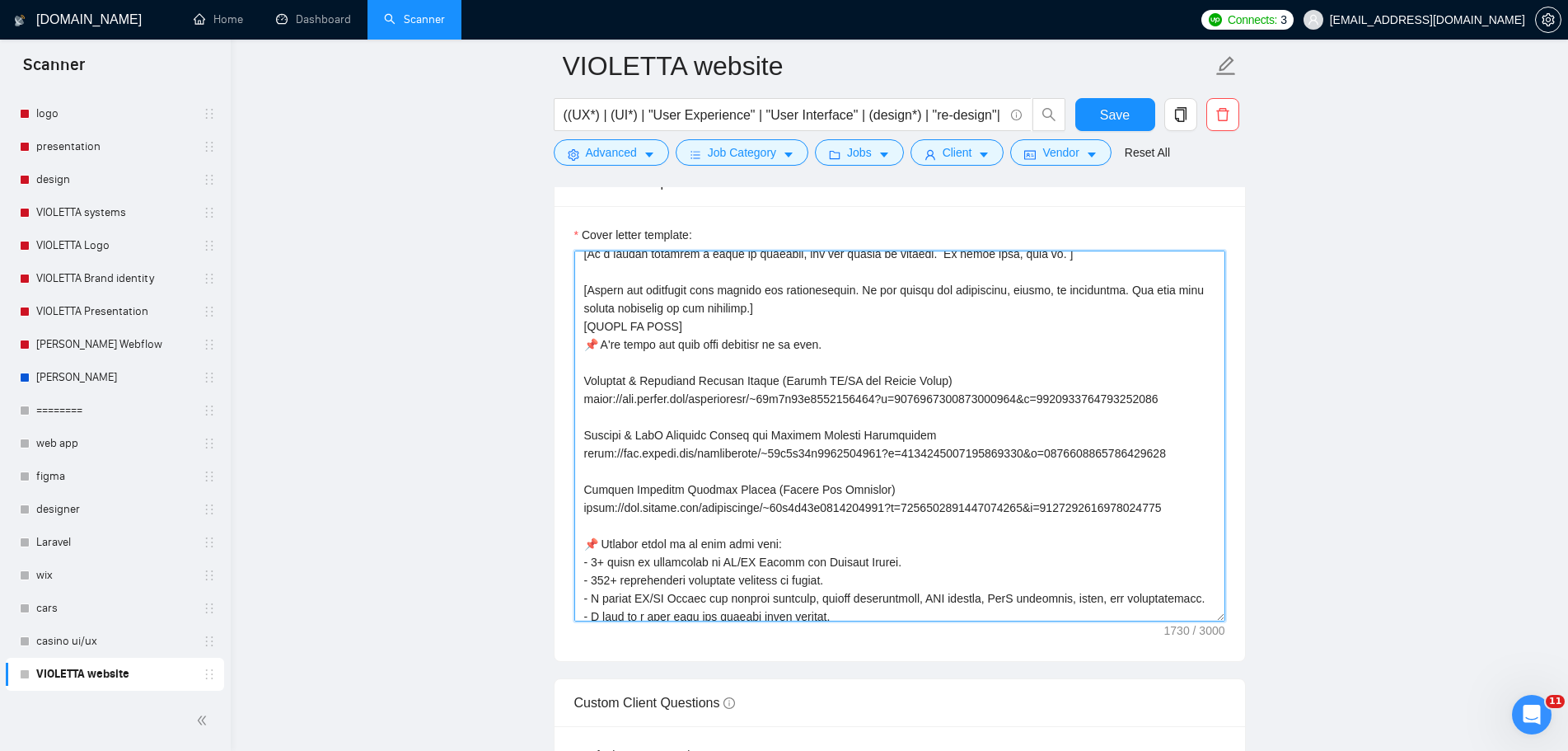
drag, startPoint x: 1175, startPoint y: 450, endPoint x: 1172, endPoint y: 458, distance: 8.5
click at [1175, 450] on textarea "Cover letter template:" at bounding box center [900, 436] width 651 height 371
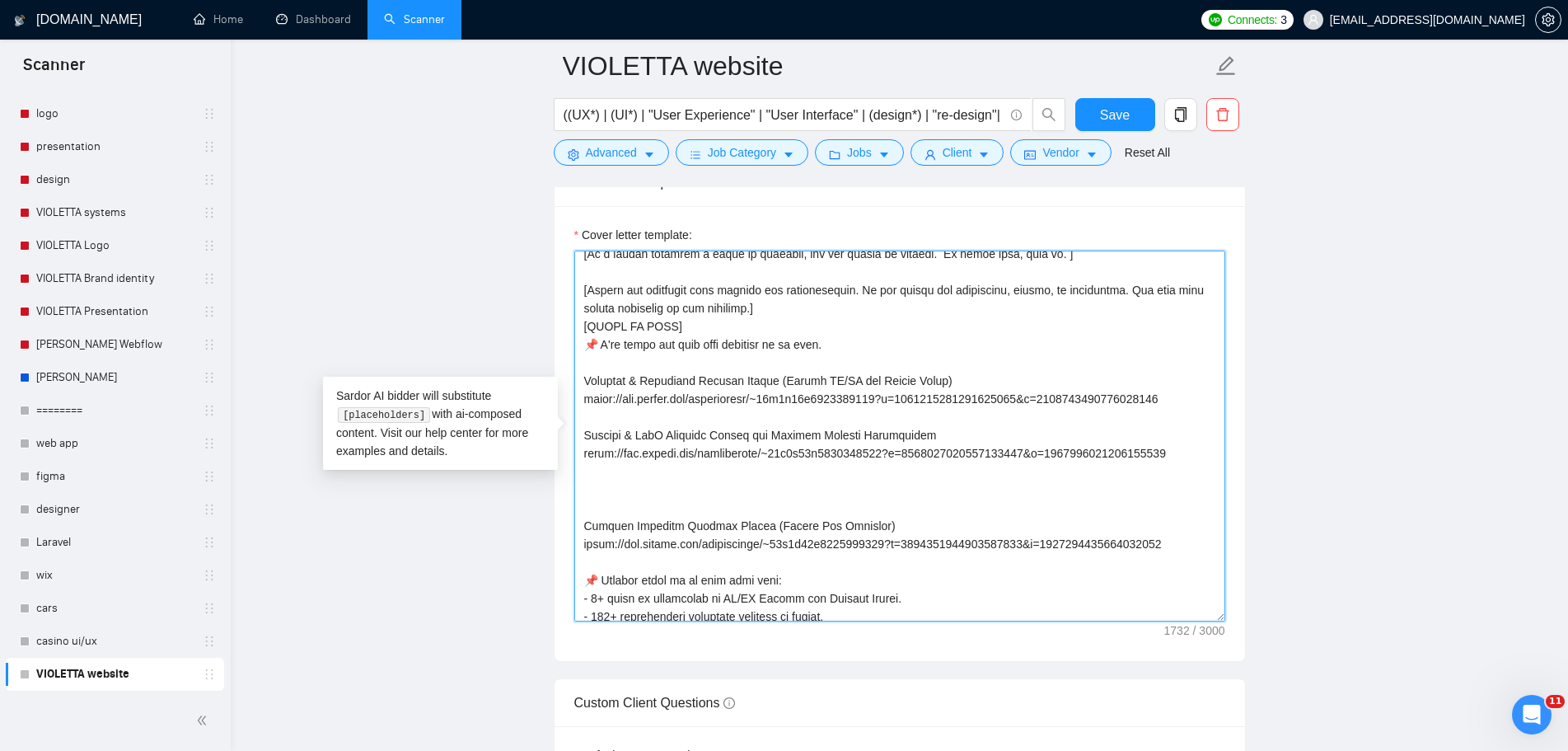
paste textarea "https://www.upwork.com/freelancers/~01c7d71e5237078126?s=1044578476142100545&p=…"
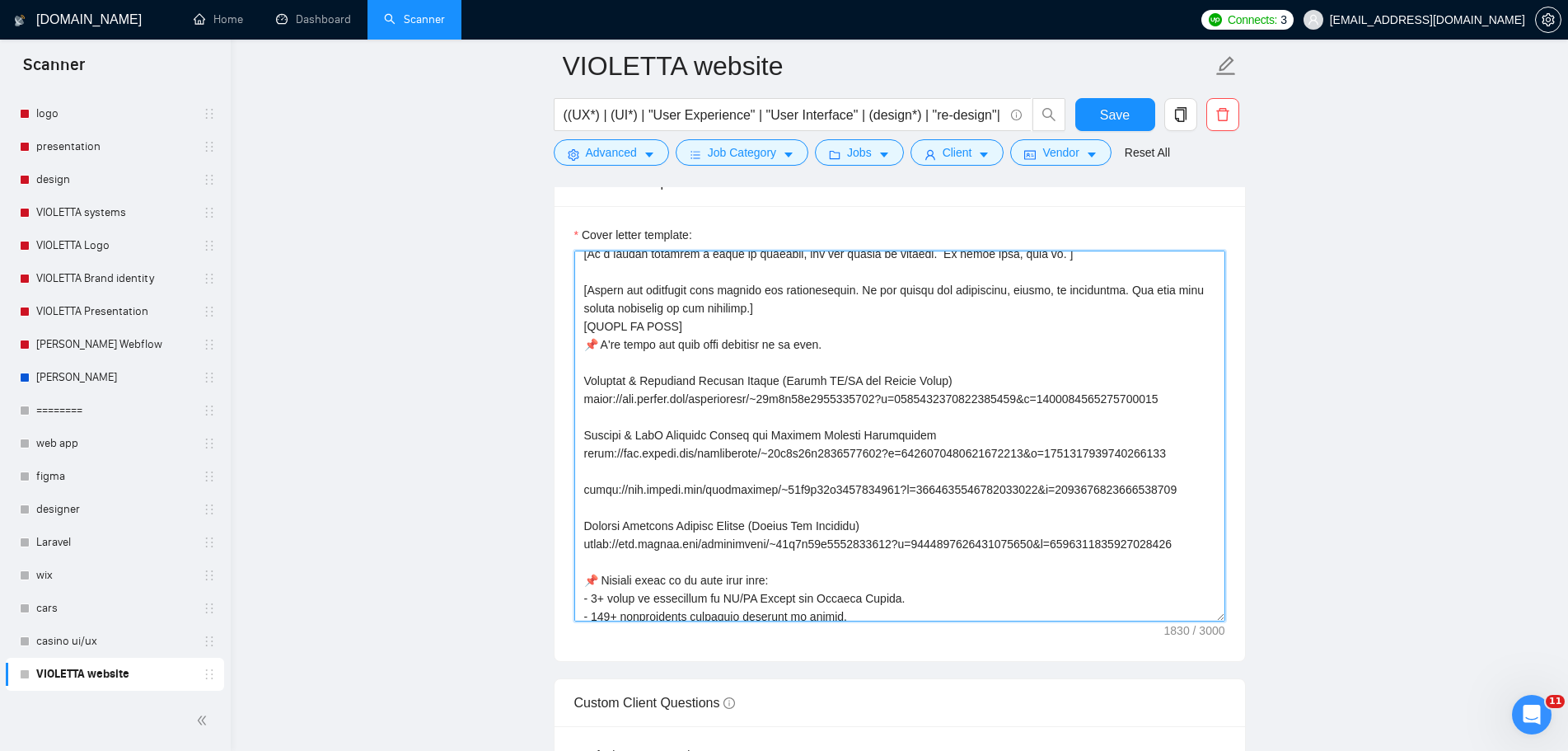
click at [1182, 470] on textarea "Cover letter template:" at bounding box center [900, 436] width 651 height 371
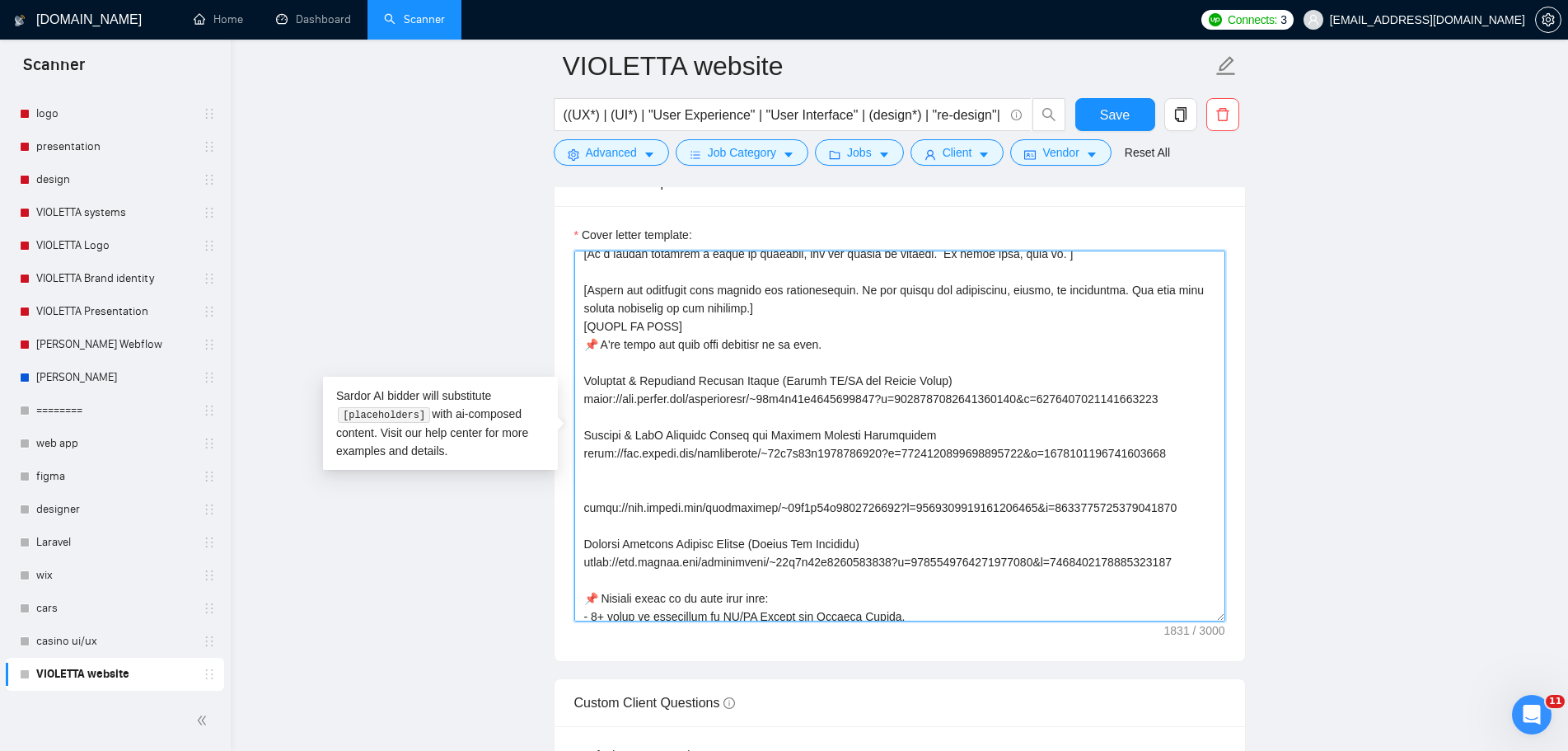
paste textarea "Elegant Wedding Photographer Portfolio Website Design (Figma Layout)"
drag, startPoint x: 1160, startPoint y: 447, endPoint x: 576, endPoint y: 436, distance: 584.1
click at [576, 436] on textarea "Cover letter template:" at bounding box center [900, 436] width 651 height 371
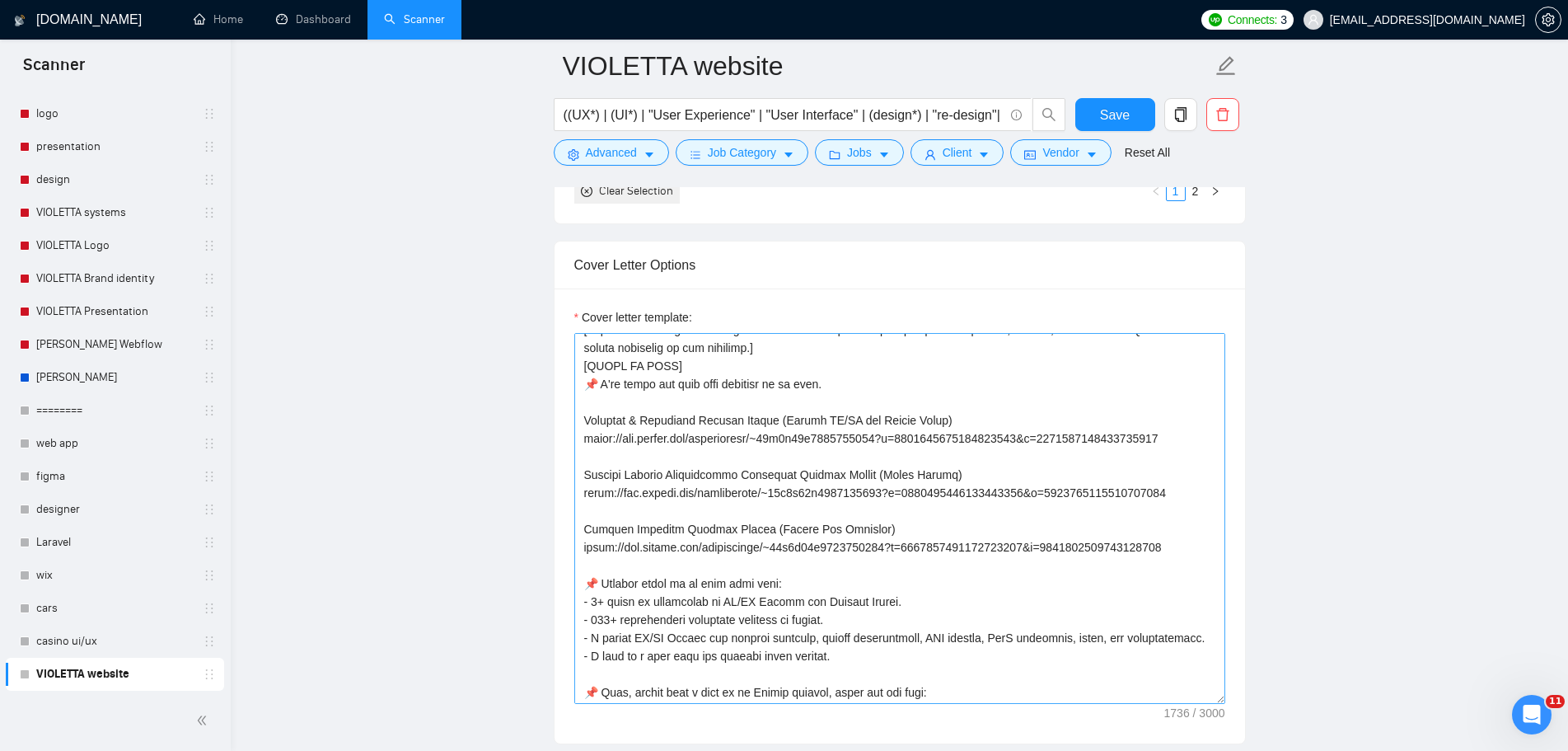
scroll to position [43, 0]
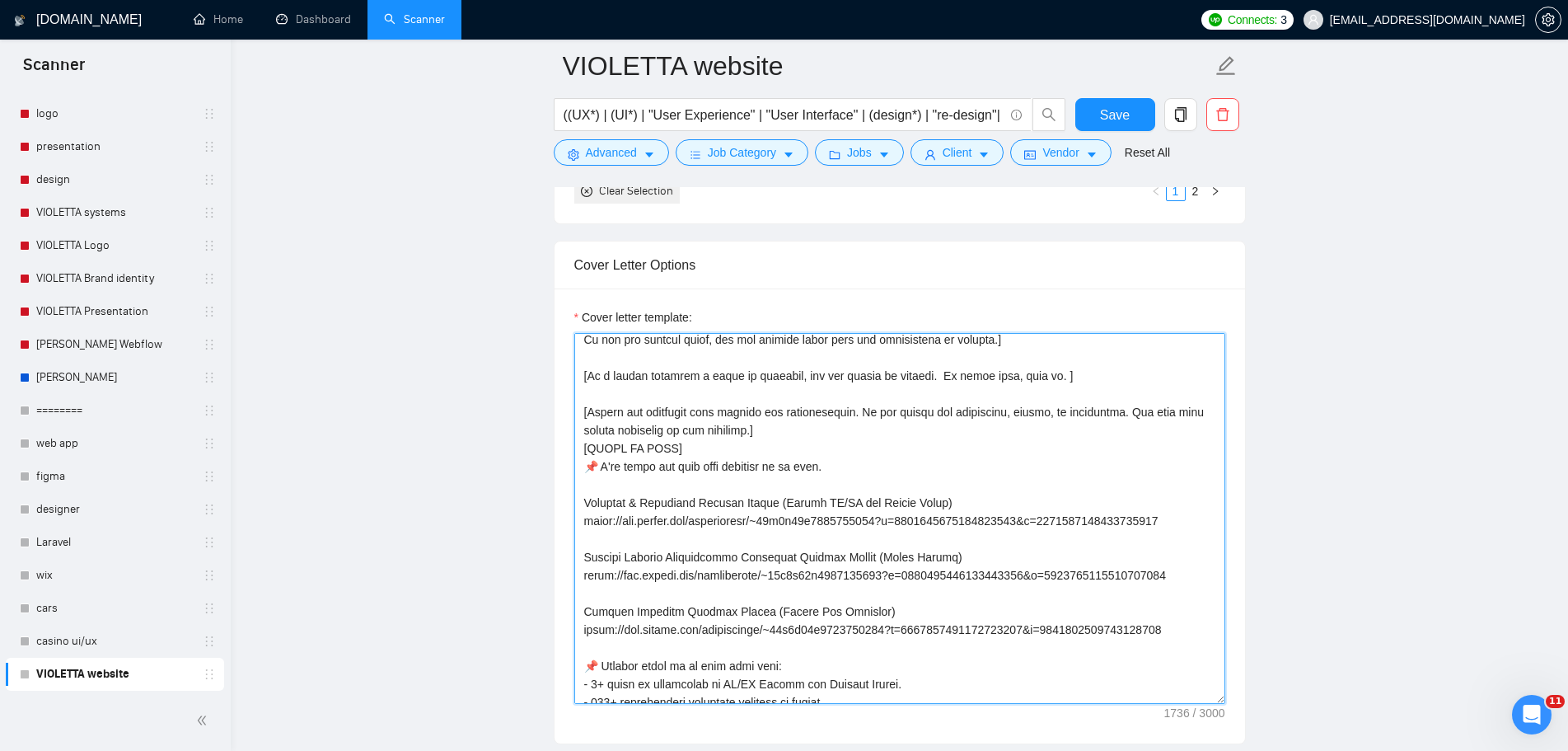
click at [1182, 512] on textarea "Cover letter template:" at bounding box center [900, 518] width 651 height 371
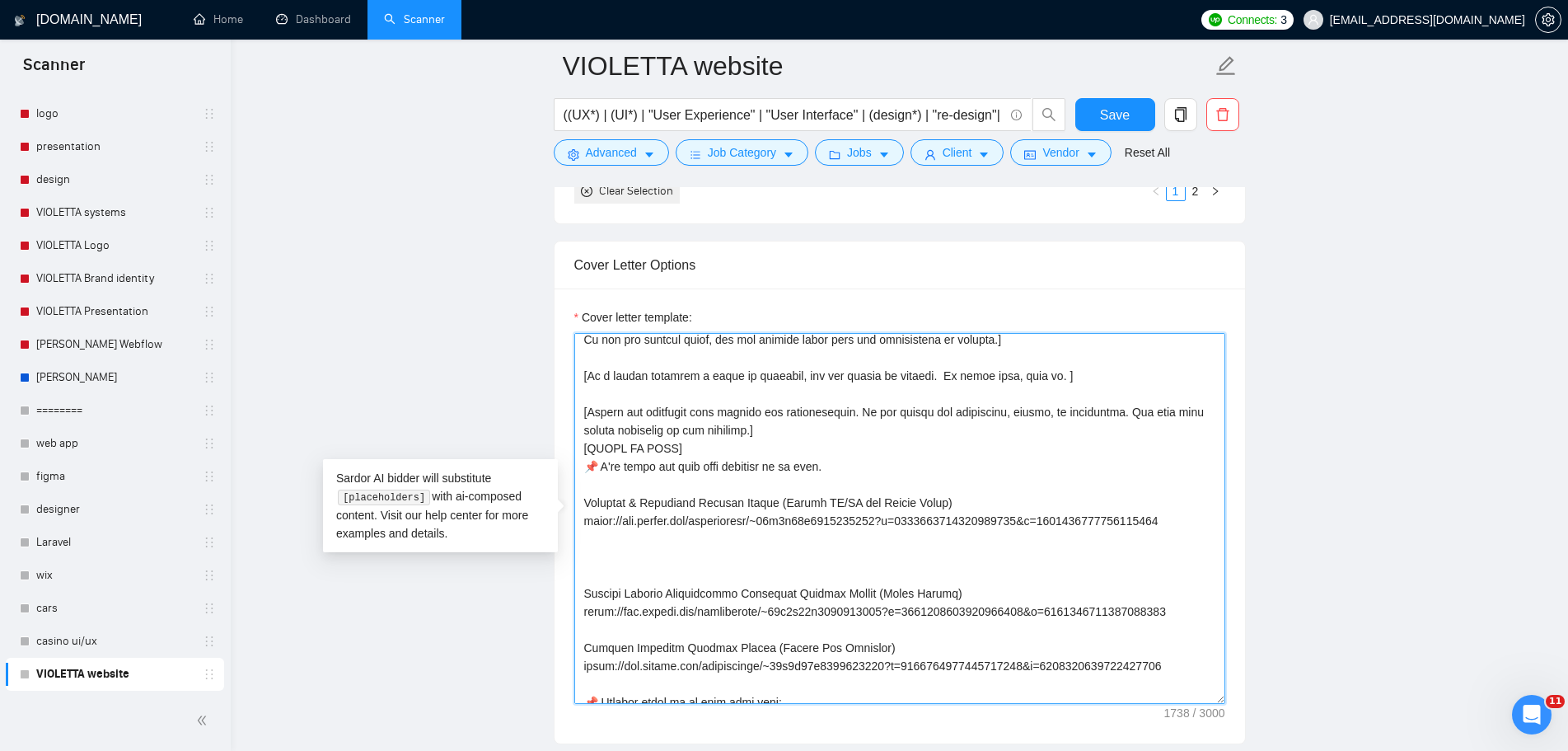
paste textarea "https://www.upwork.com/freelancers/~01c7d71e5237078126?s=1044578476142100545&p=…"
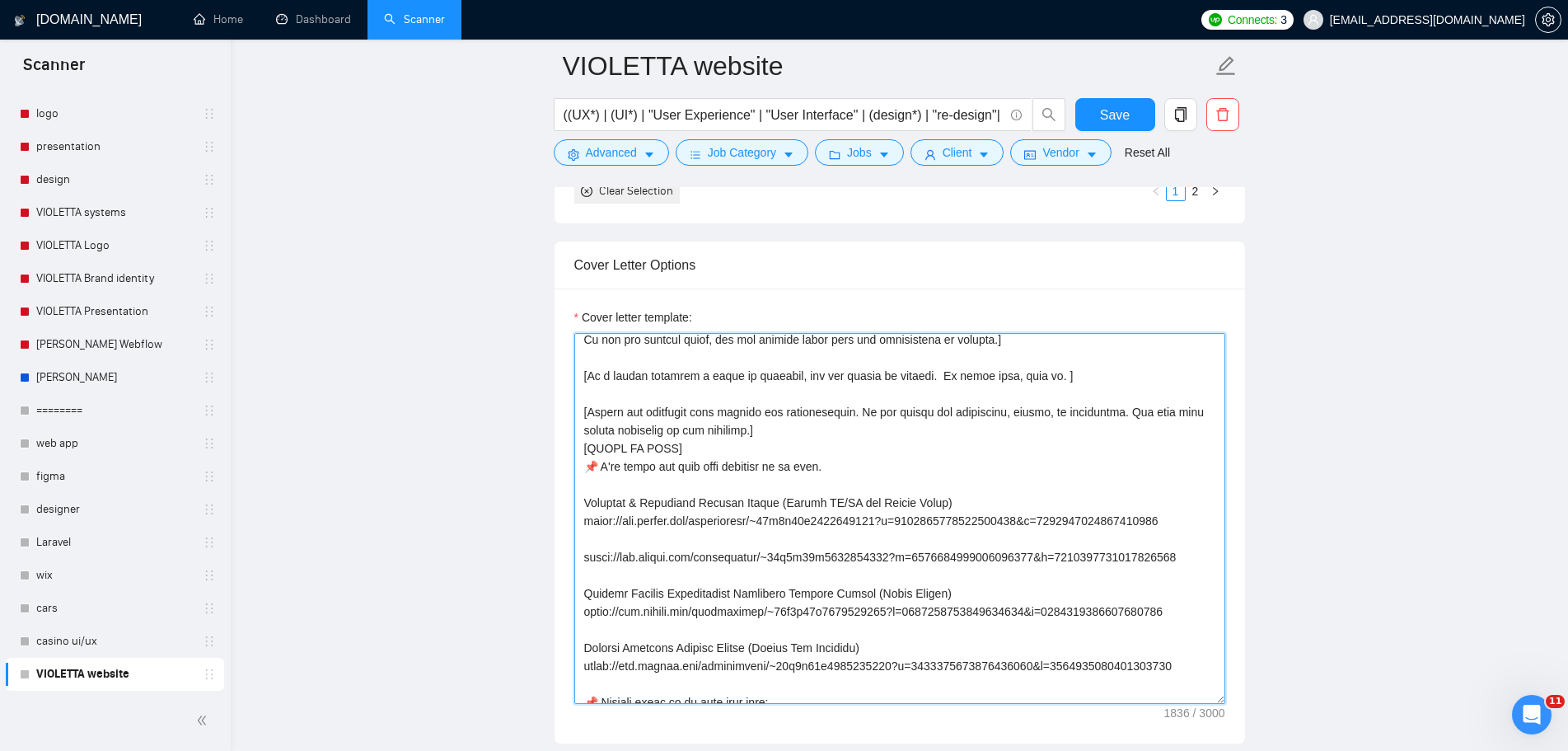
click at [617, 541] on textarea "Cover letter template:" at bounding box center [900, 518] width 651 height 371
paste textarea "UX/UI Design for Cross-Platform Flight Tracking Web App"
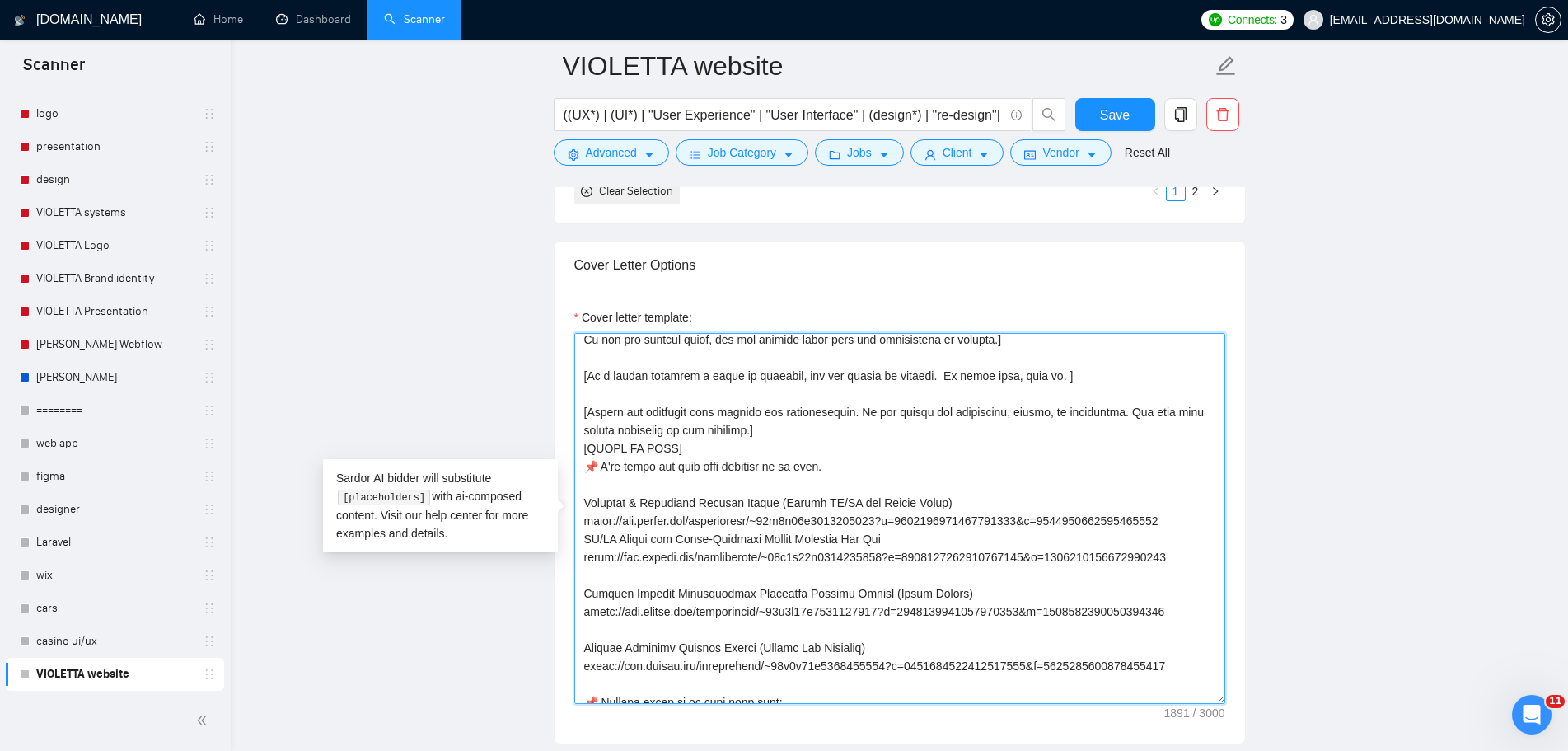
click at [590, 535] on textarea "Cover letter template:" at bounding box center [900, 518] width 651 height 371
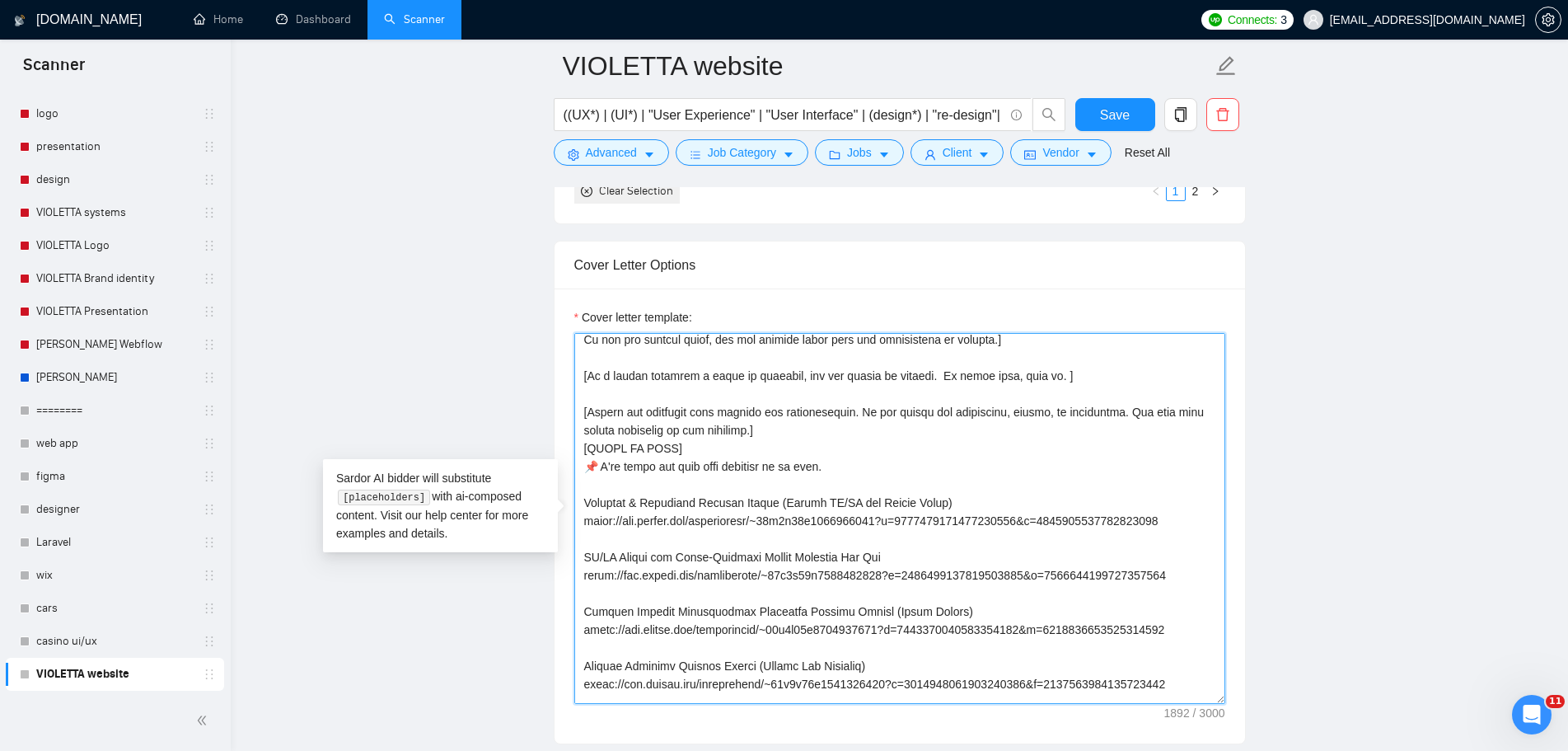
drag, startPoint x: 1176, startPoint y: 632, endPoint x: 483, endPoint y: 610, distance: 693.3
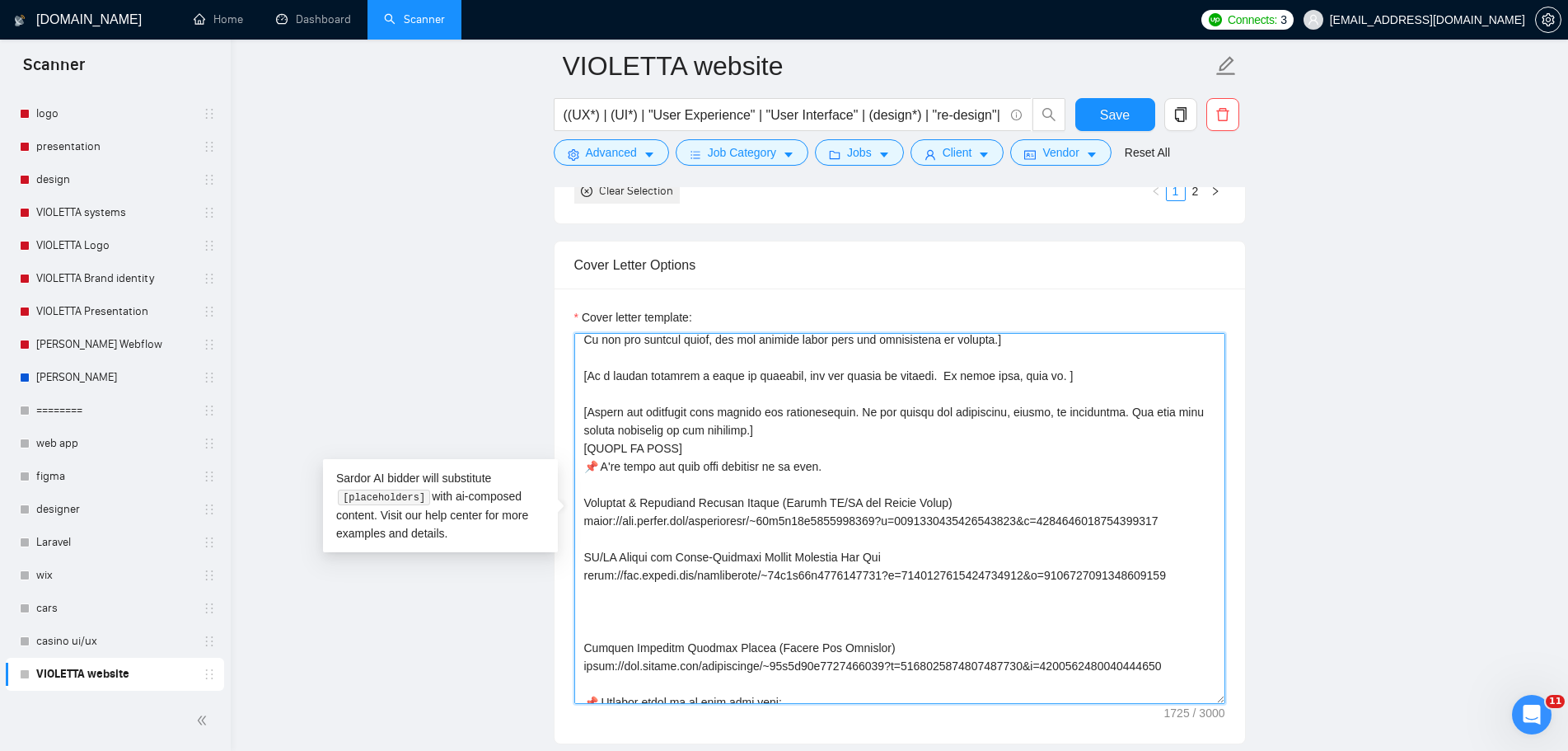
click at [889, 455] on textarea "Cover letter template:" at bounding box center [900, 518] width 651 height 371
click at [873, 470] on textarea "Cover letter template:" at bounding box center [900, 518] width 651 height 371
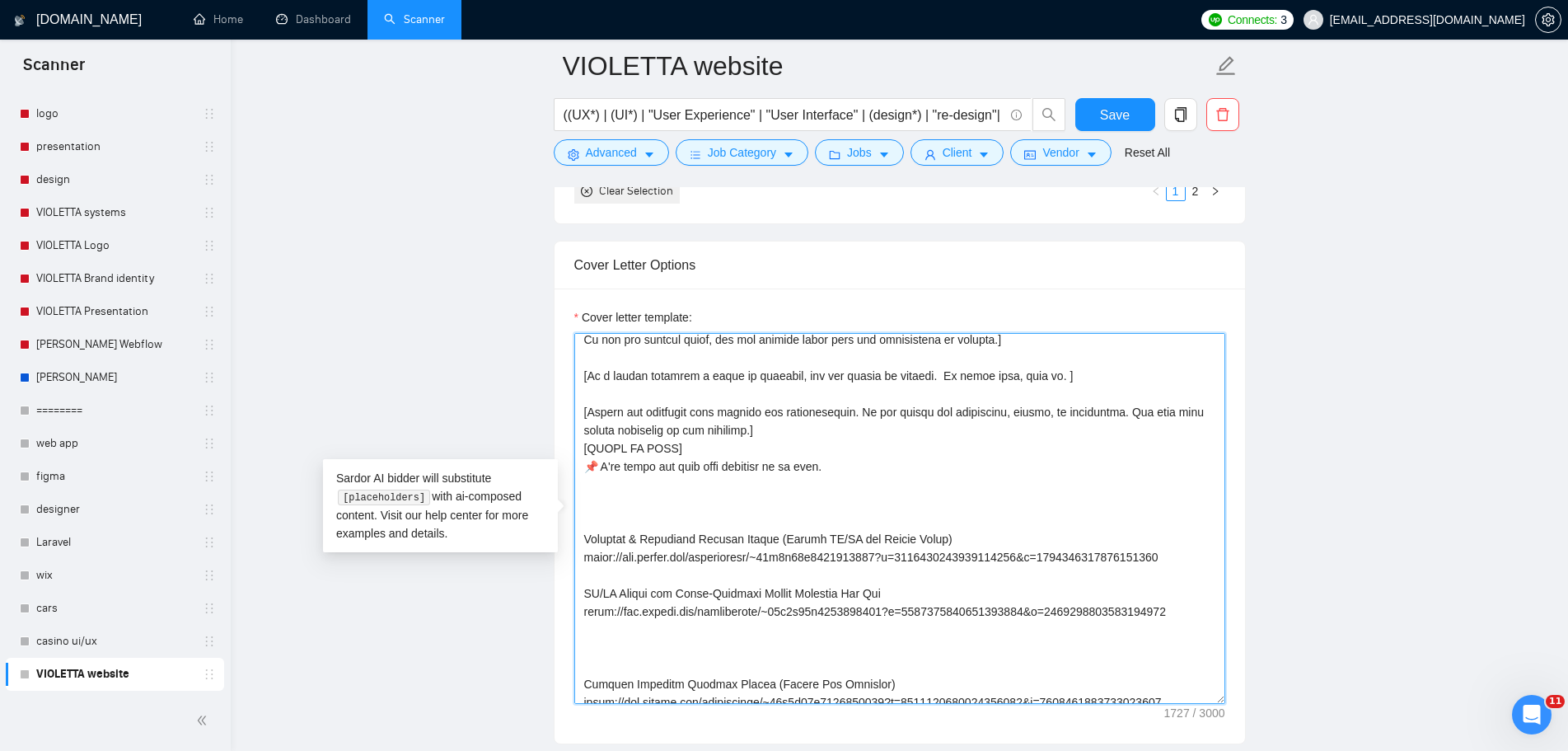
paste textarea "Elegant Wedding Photographer Portfolio Website Design (Figma Layout) https://ww…"
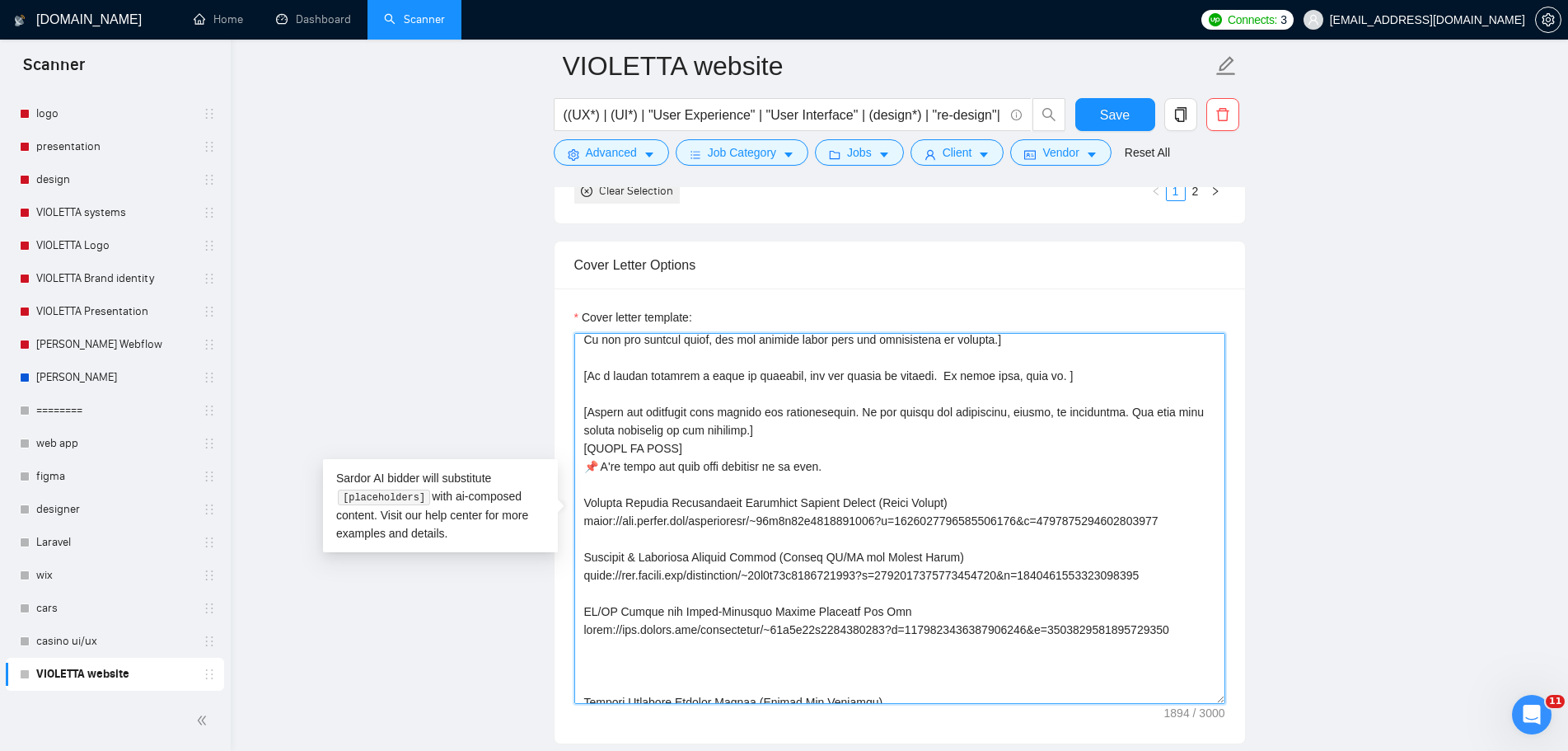
click at [1181, 629] on textarea "Cover letter template:" at bounding box center [900, 518] width 651 height 371
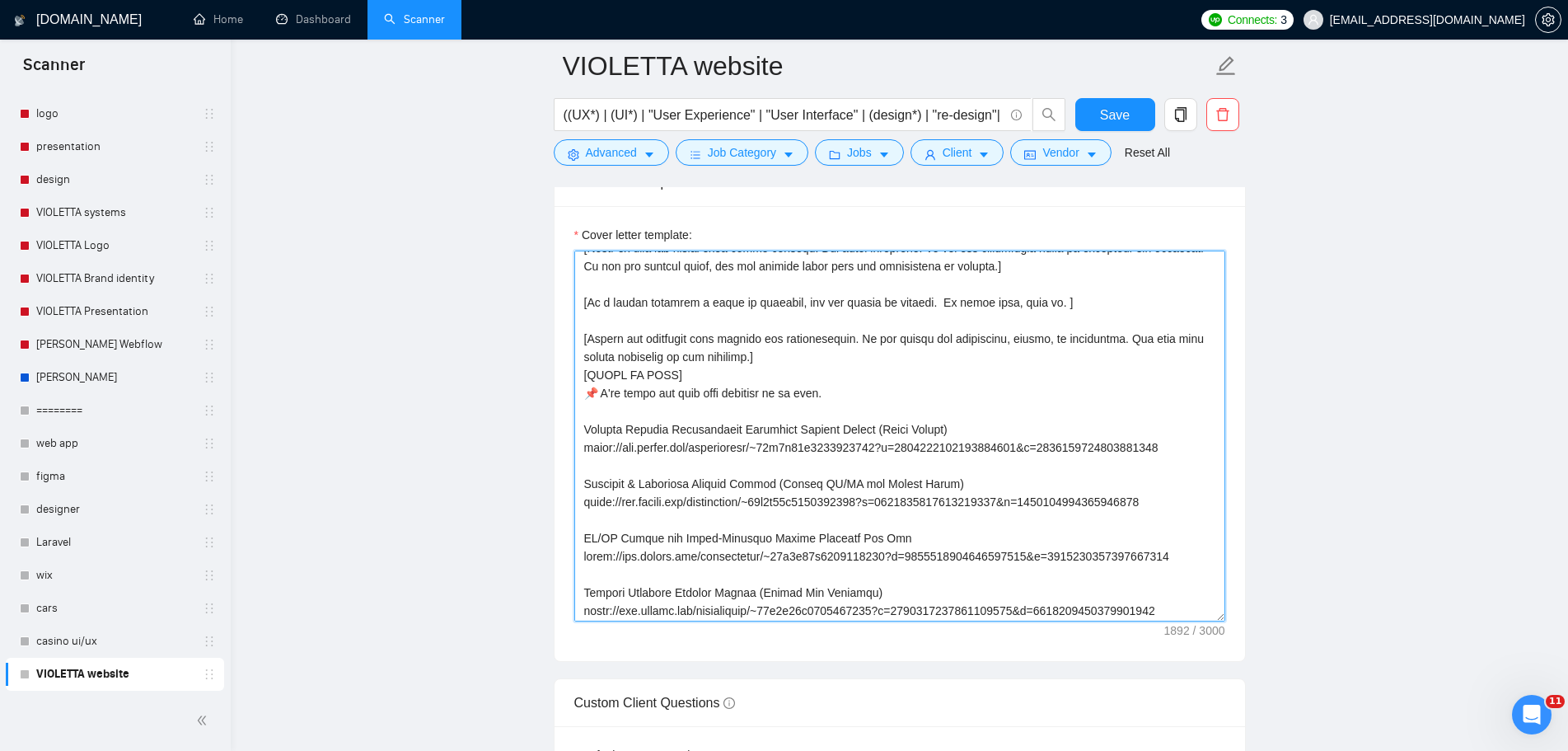
scroll to position [0, 0]
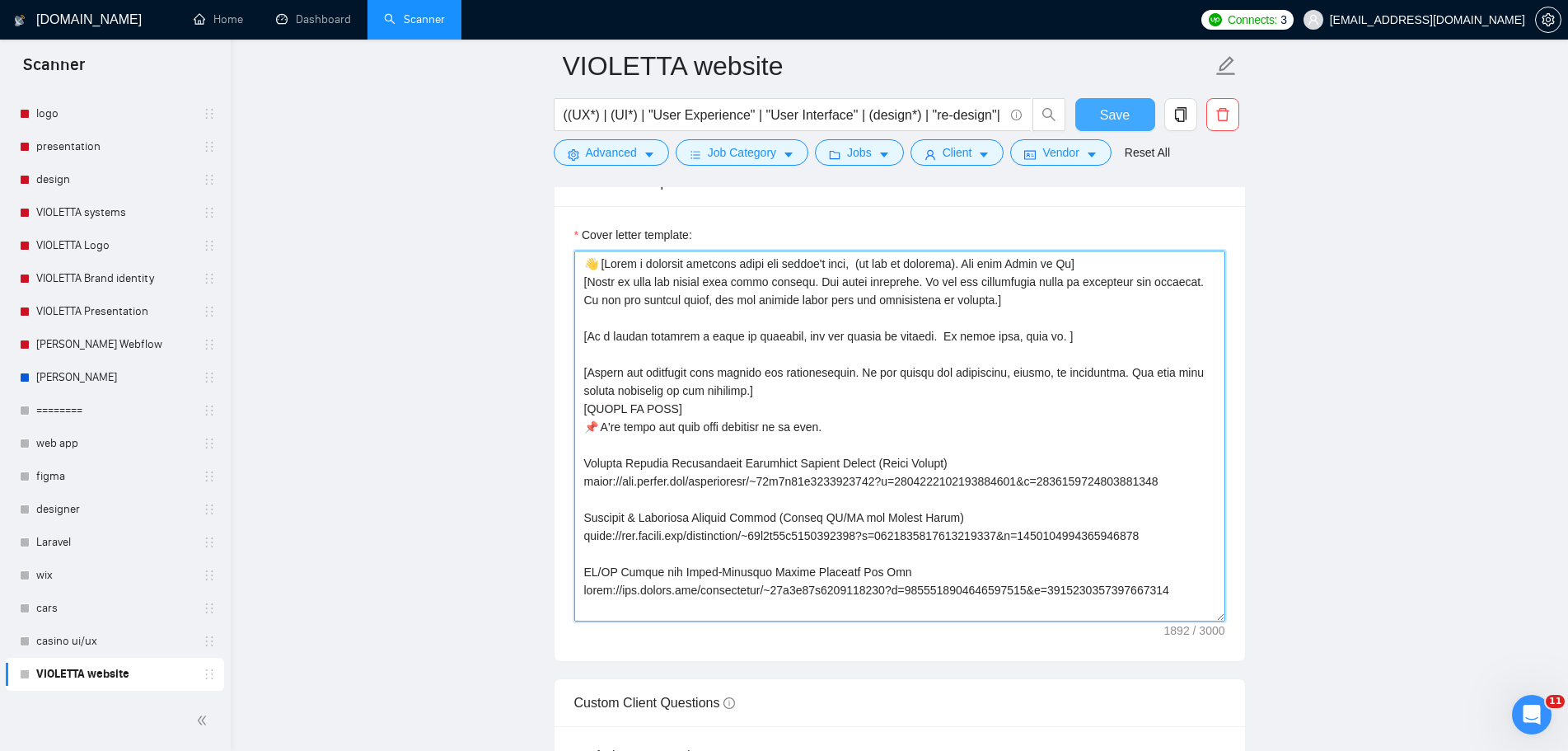
type textarea "👋 [Write a personal greeting using the client's name, (if any is provided). Use…"
click at [1107, 103] on button "Save" at bounding box center [1115, 114] width 80 height 33
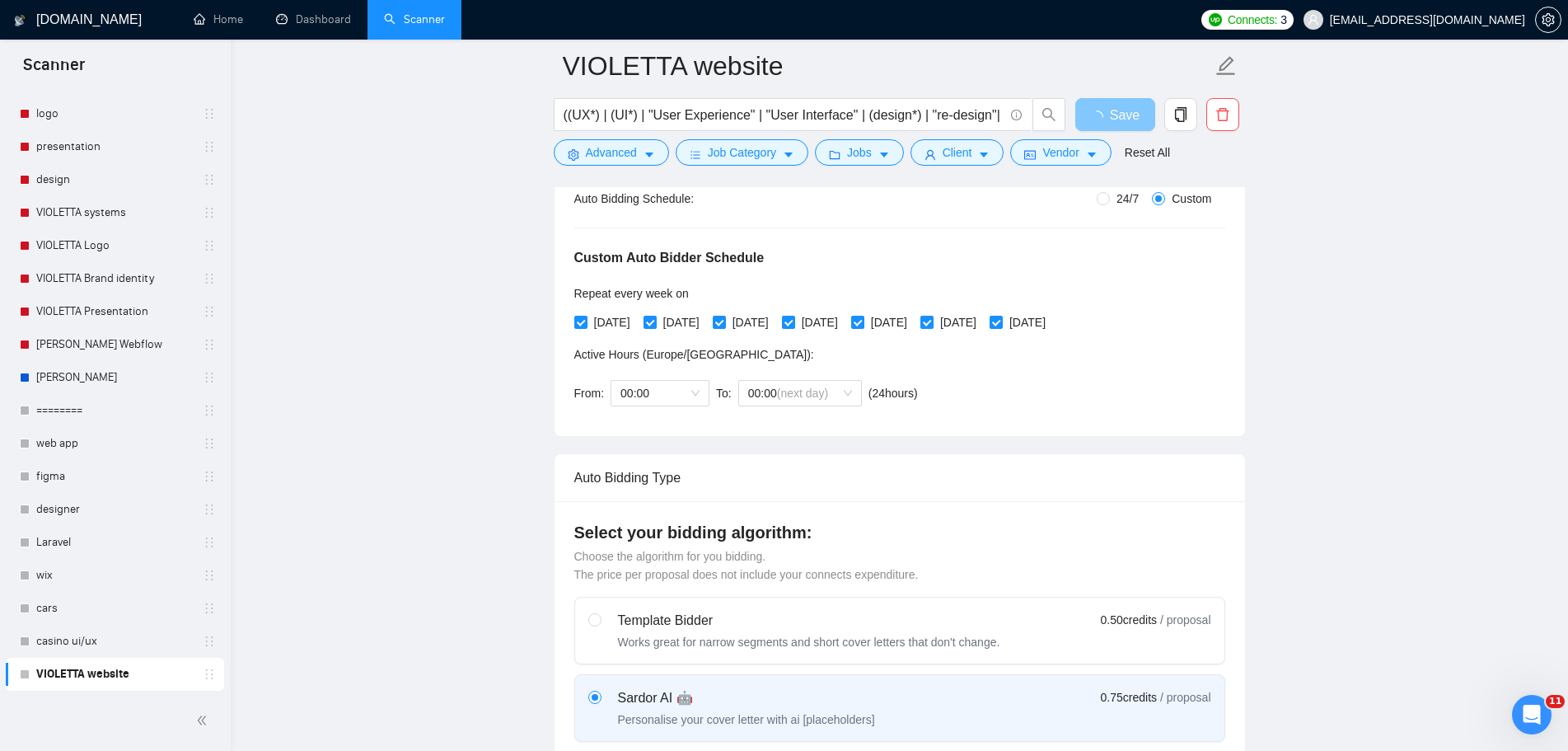
scroll to position [164, 0]
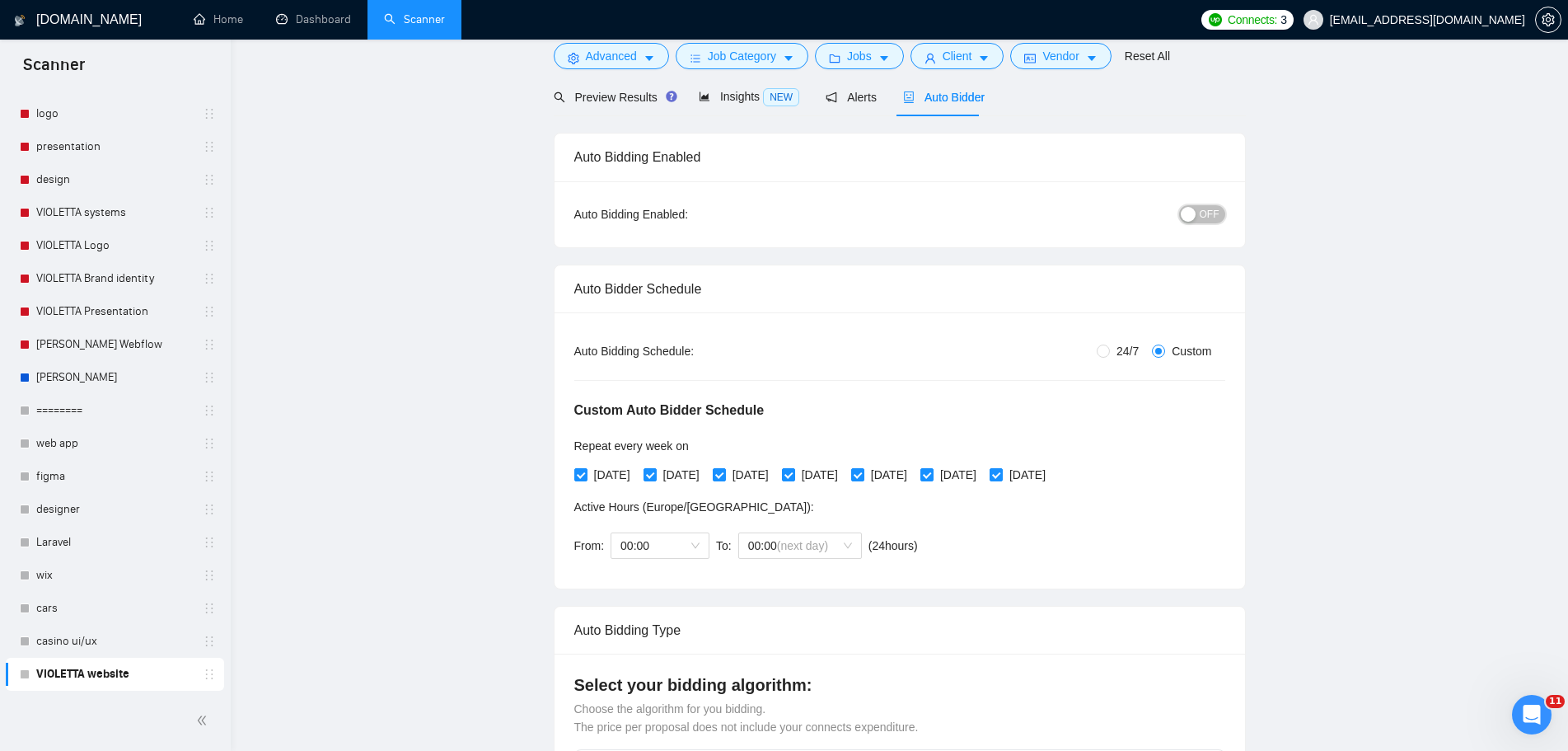
click at [1208, 224] on span "OFF" at bounding box center [1210, 214] width 20 height 18
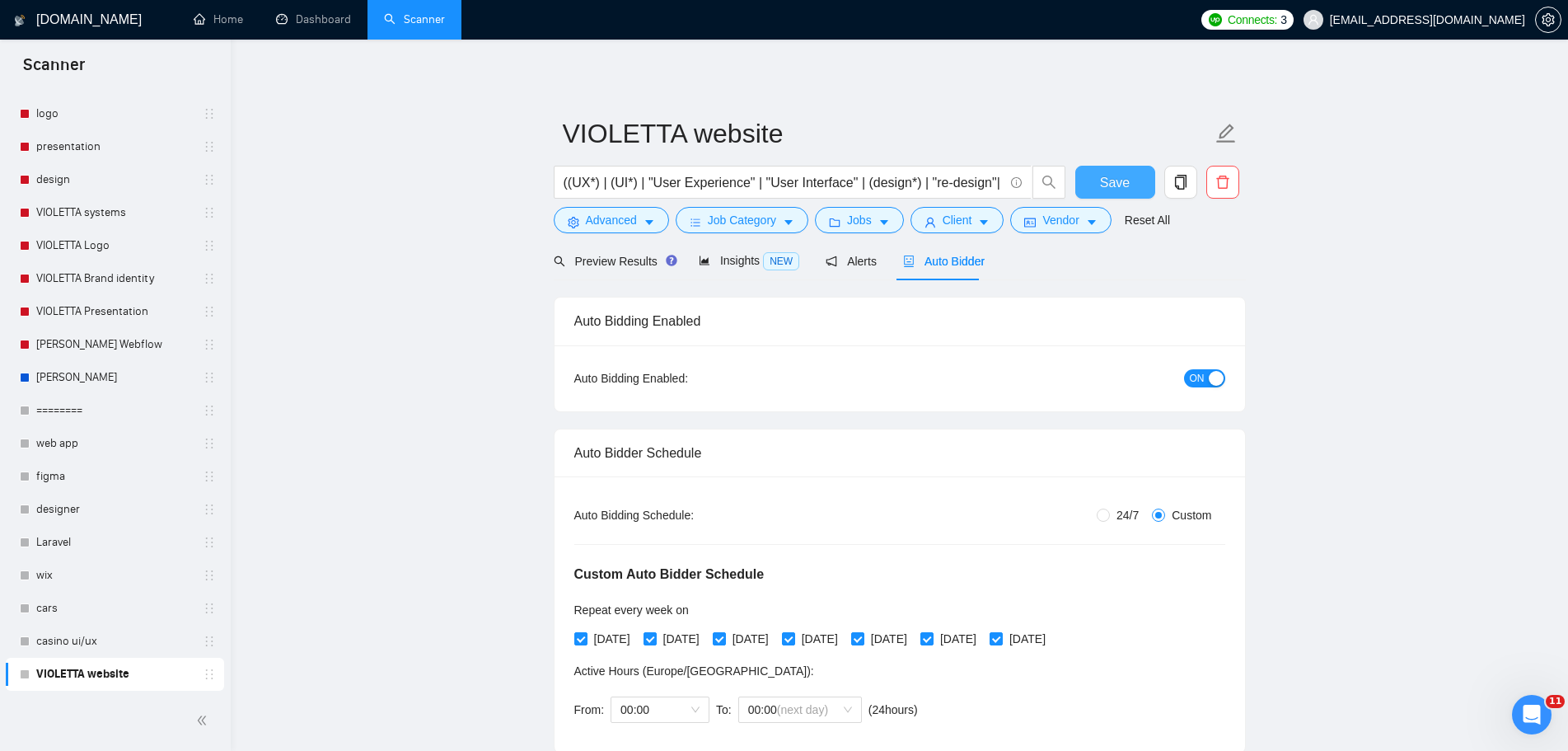
click at [1119, 193] on button "Save" at bounding box center [1115, 182] width 80 height 33
drag, startPoint x: 10, startPoint y: 672, endPoint x: 81, endPoint y: 240, distance: 437.8
click at [81, 240] on div "webflow KLYM framer law agency food dating health sport e-comerce systems app l…" at bounding box center [115, 163] width 219 height 1055
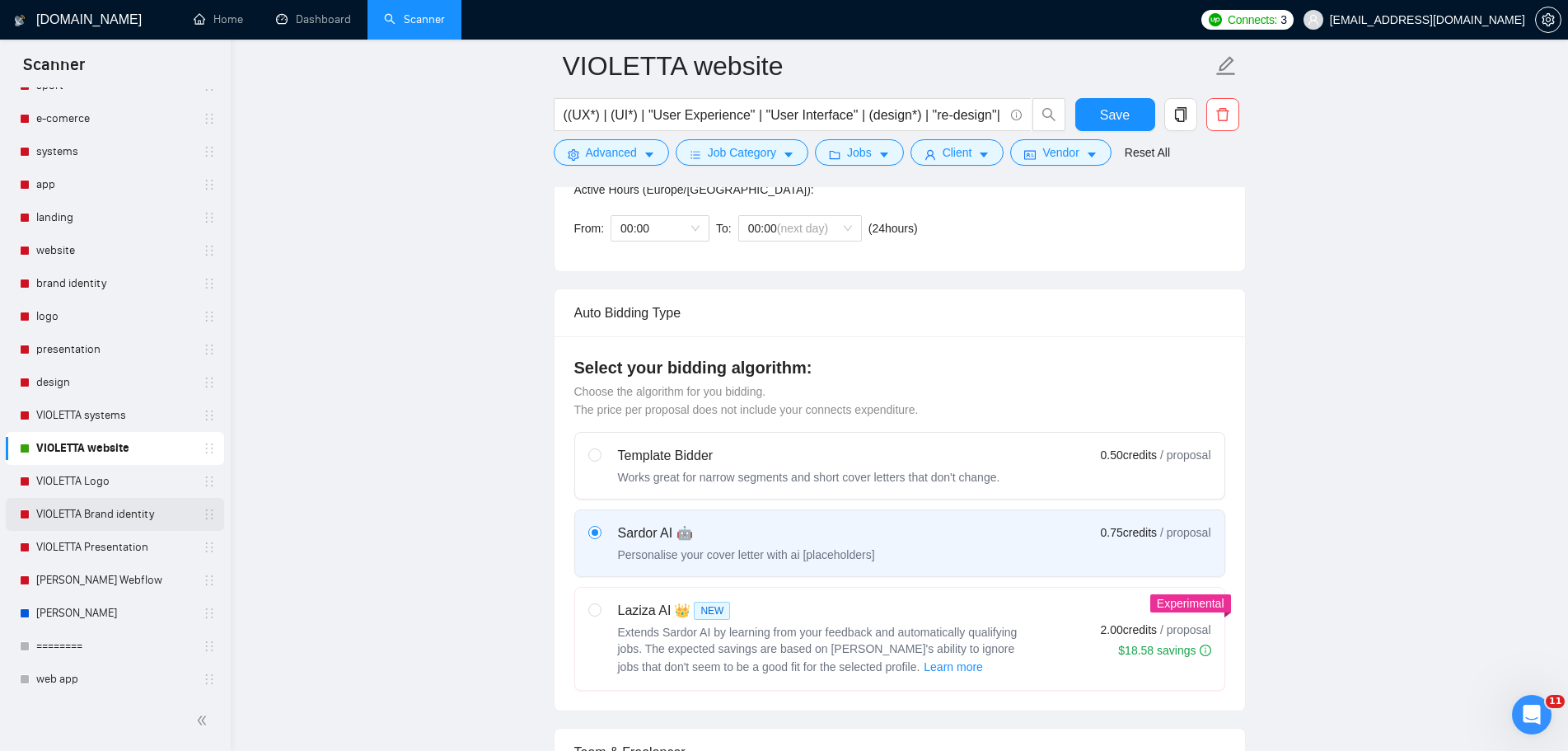
scroll to position [368, 0]
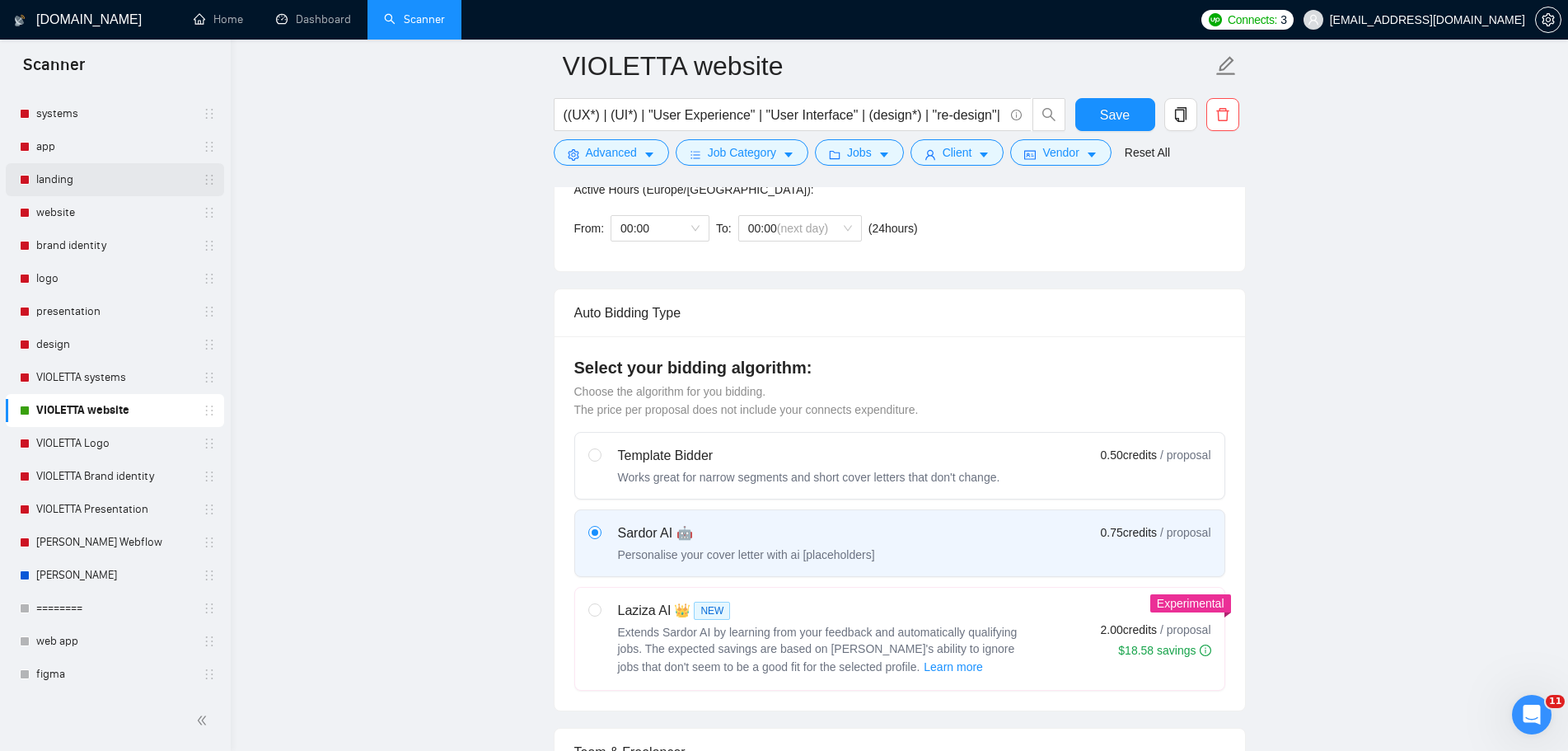
click at [153, 173] on link "landing" at bounding box center [113, 179] width 156 height 33
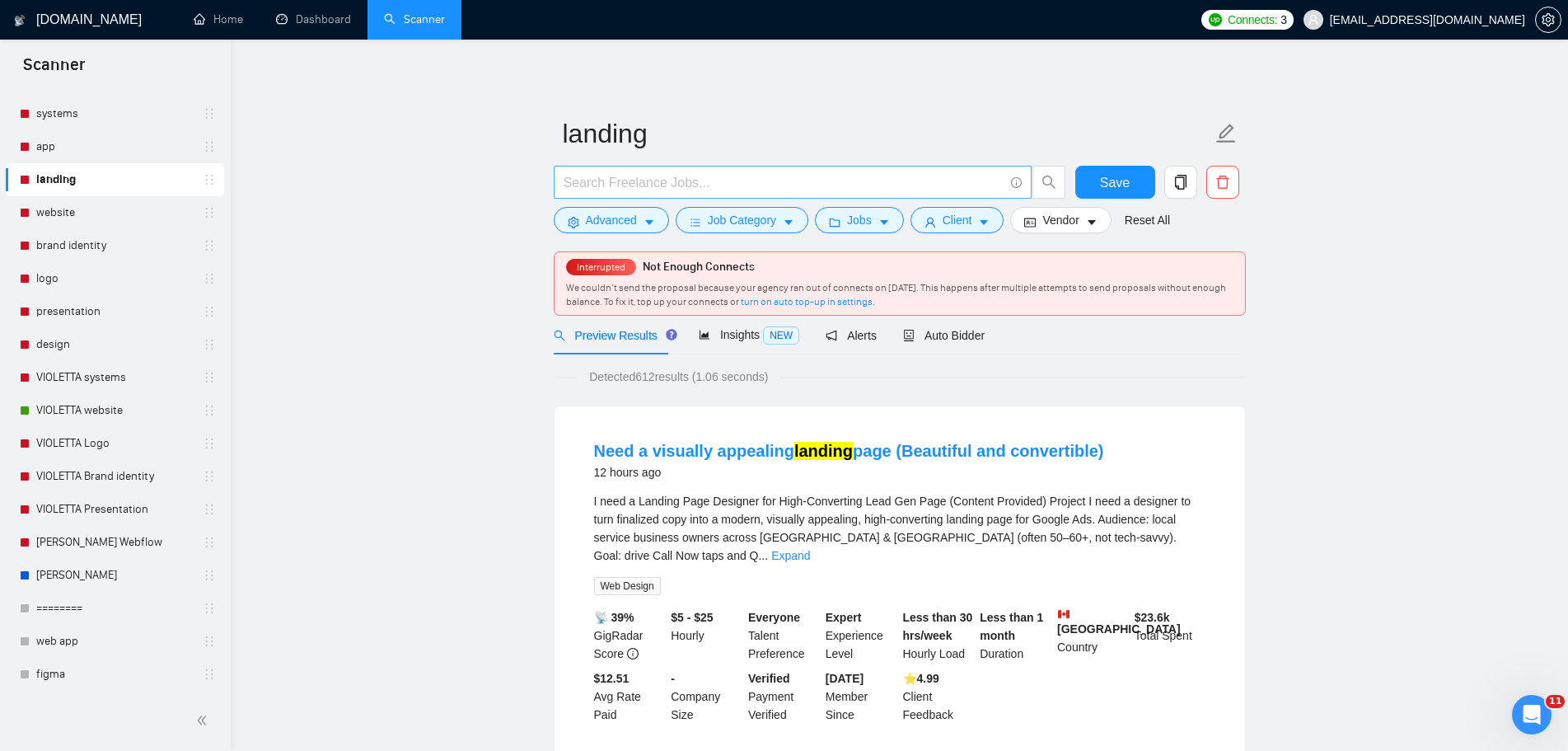
click at [673, 179] on input "text" at bounding box center [784, 182] width 440 height 21
click at [642, 234] on button "Advanced" at bounding box center [611, 220] width 115 height 27
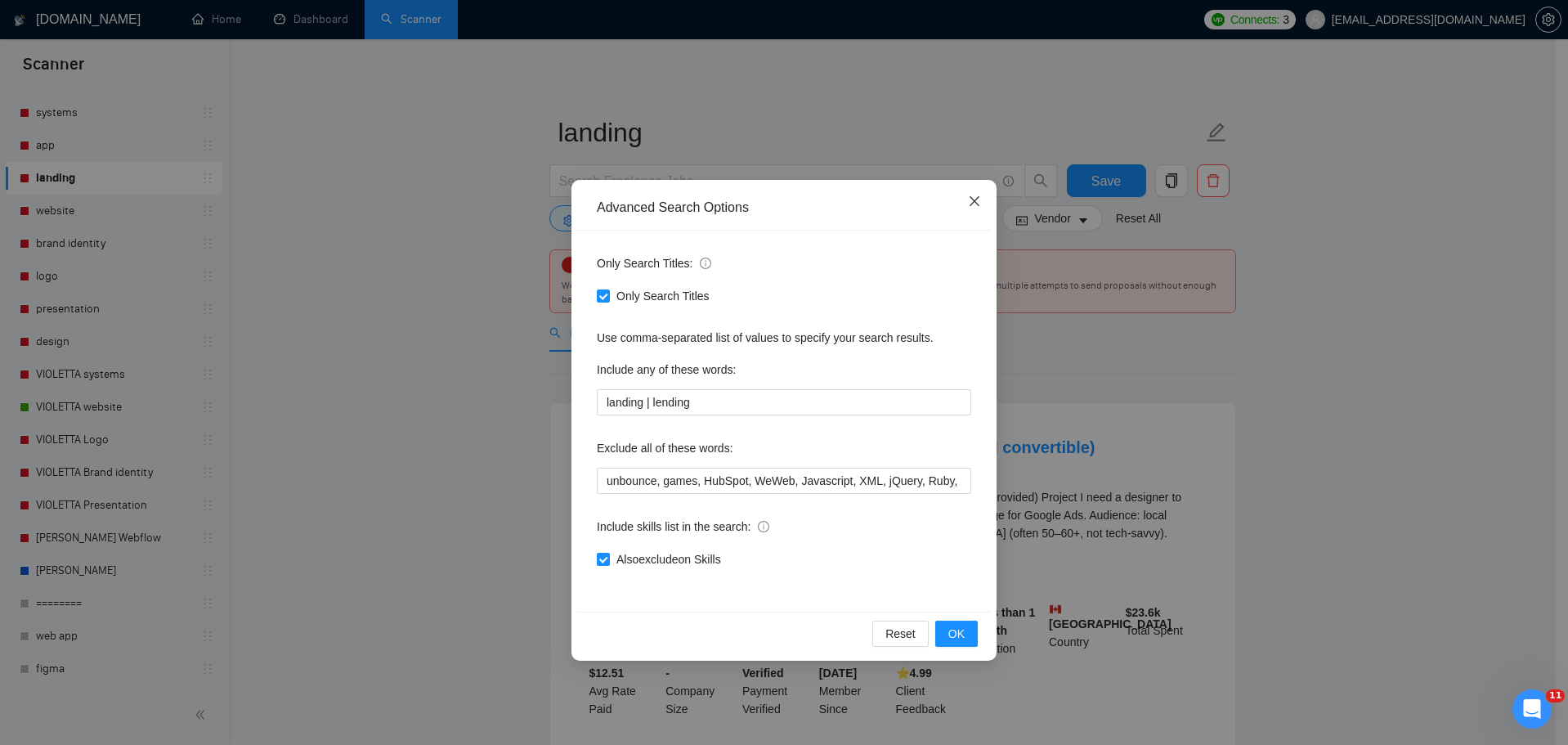
click at [973, 203] on icon "close" at bounding box center [975, 201] width 10 height 10
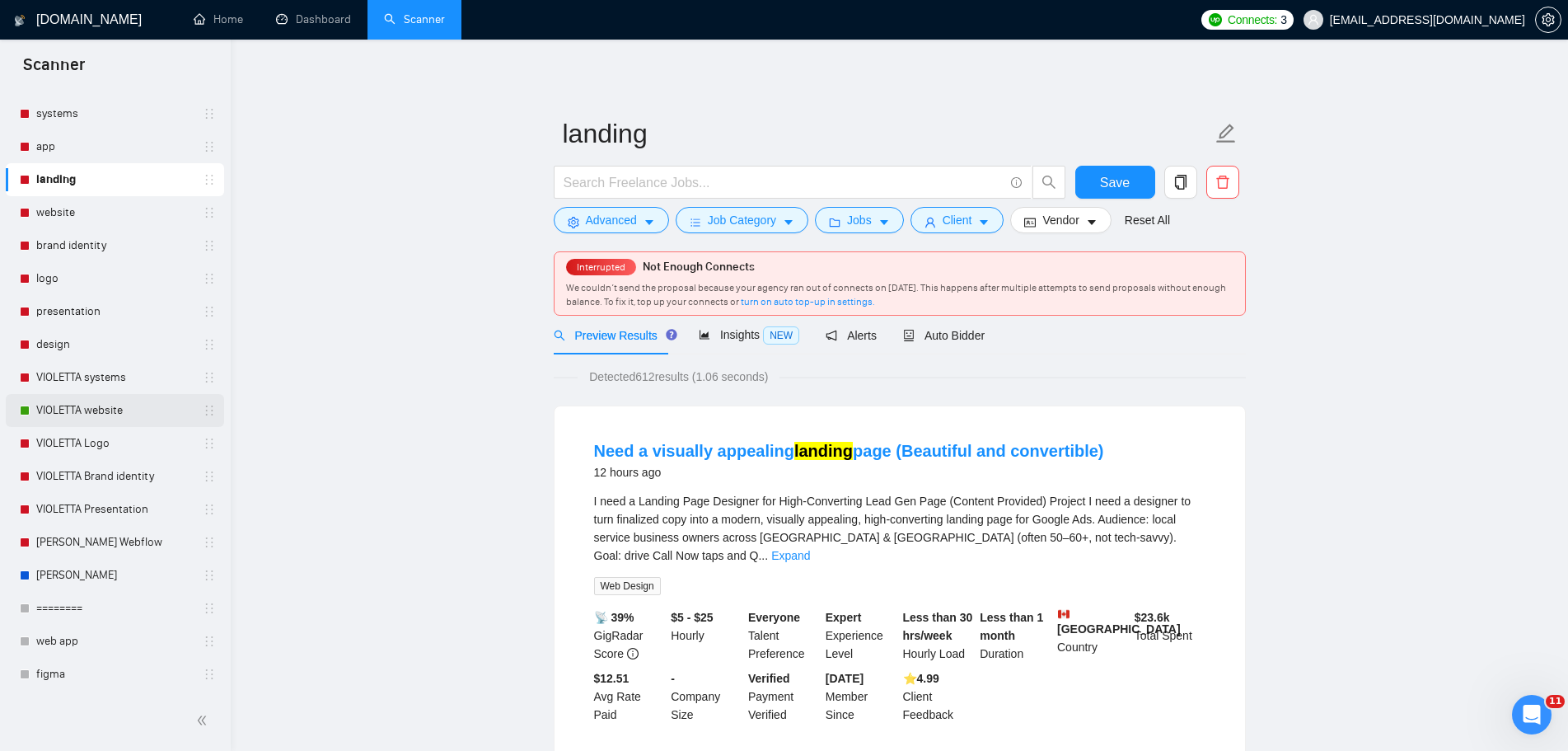
click at [97, 408] on link "VIOLETTA website" at bounding box center [113, 410] width 156 height 33
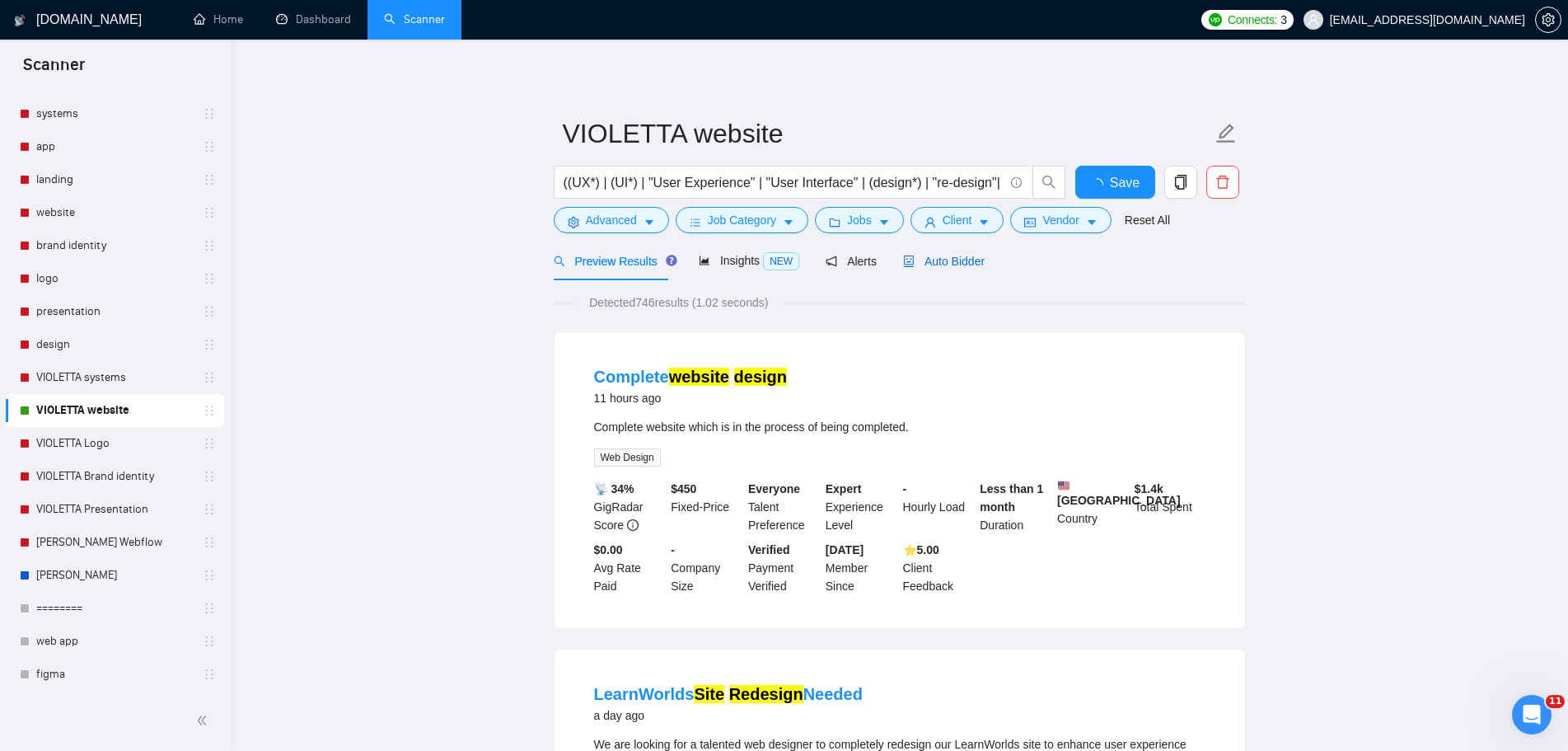
click at [936, 267] on span "Auto Bidder" at bounding box center [944, 261] width 82 height 13
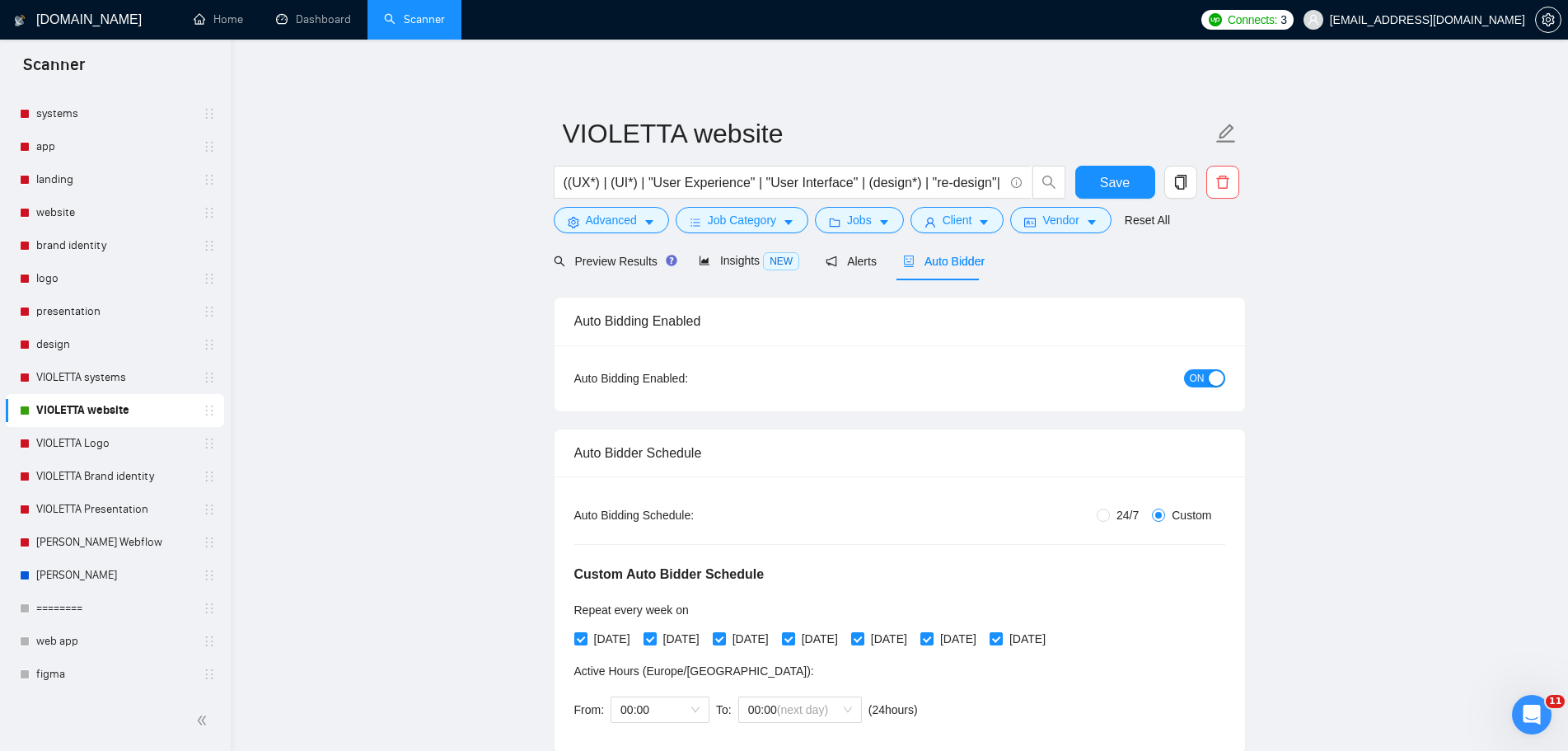
radio input "false"
radio input "true"
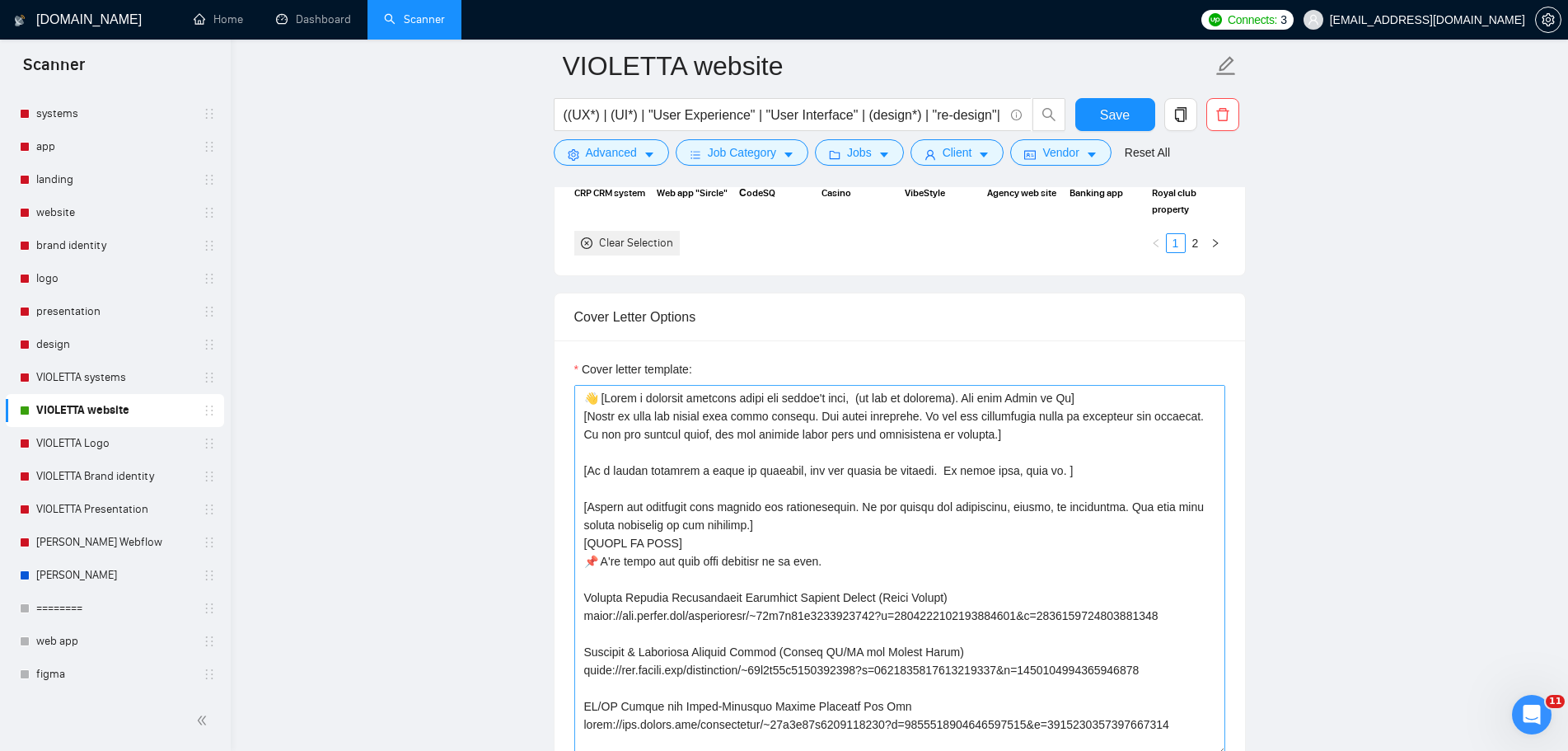
scroll to position [2225, 0]
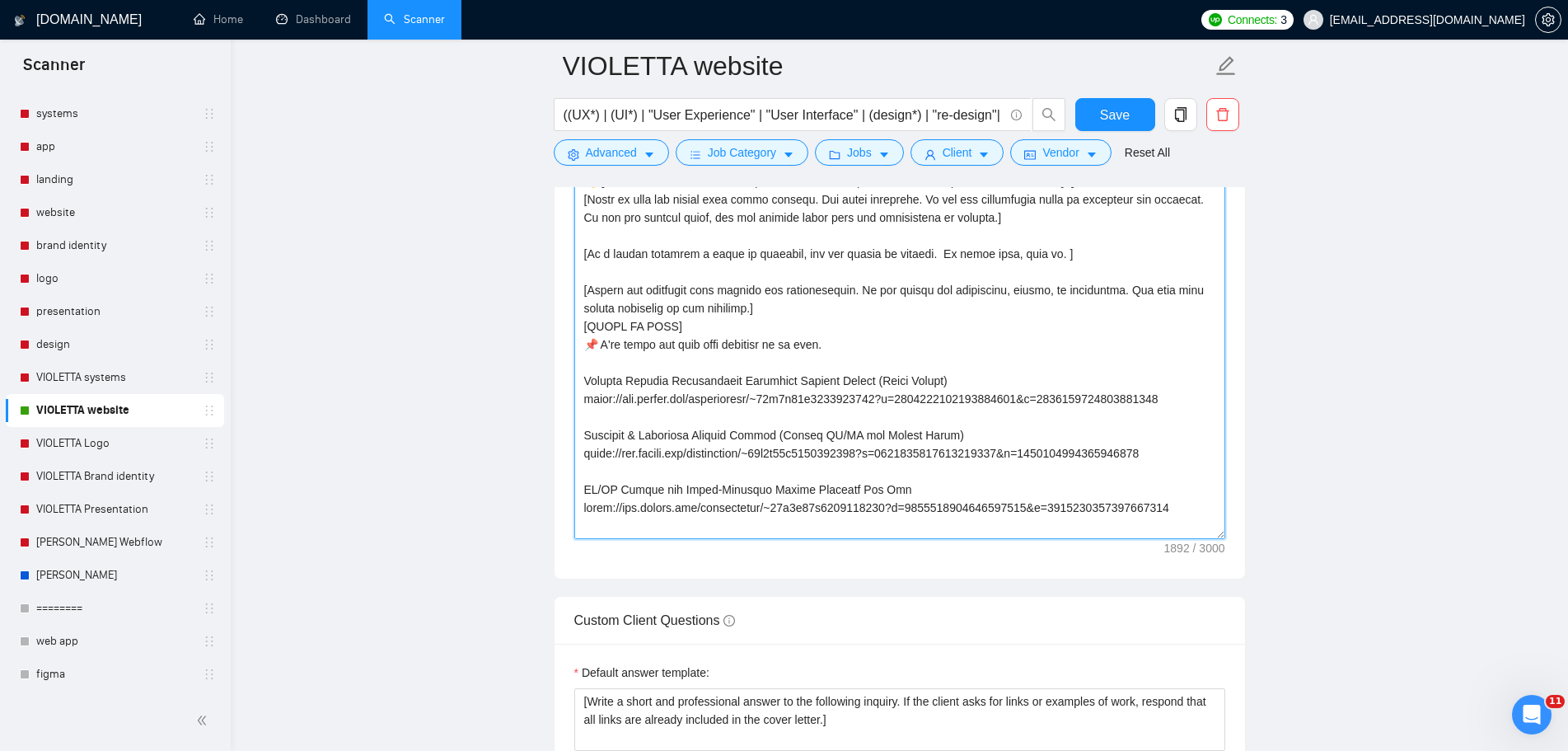
click at [1046, 429] on textarea "Cover letter template:" at bounding box center [900, 353] width 651 height 371
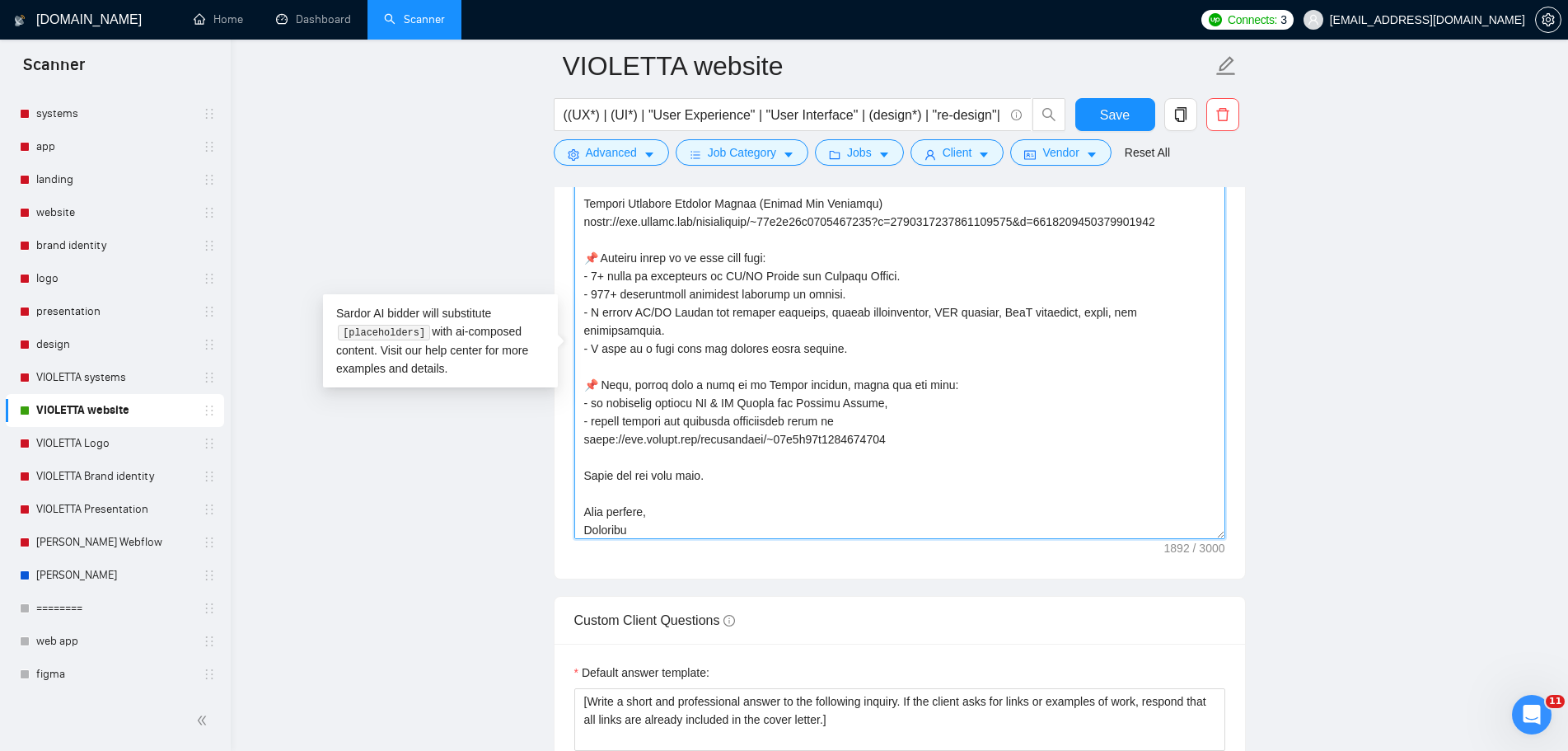
scroll to position [344, 0]
click at [1049, 427] on textarea "Cover letter template:" at bounding box center [900, 353] width 651 height 371
click at [399, 512] on main "VIOLETTA website ((UX*) | (UI*) | "User Experience" | "User Interface" | (desig…" at bounding box center [900, 222] width 1285 height 4764
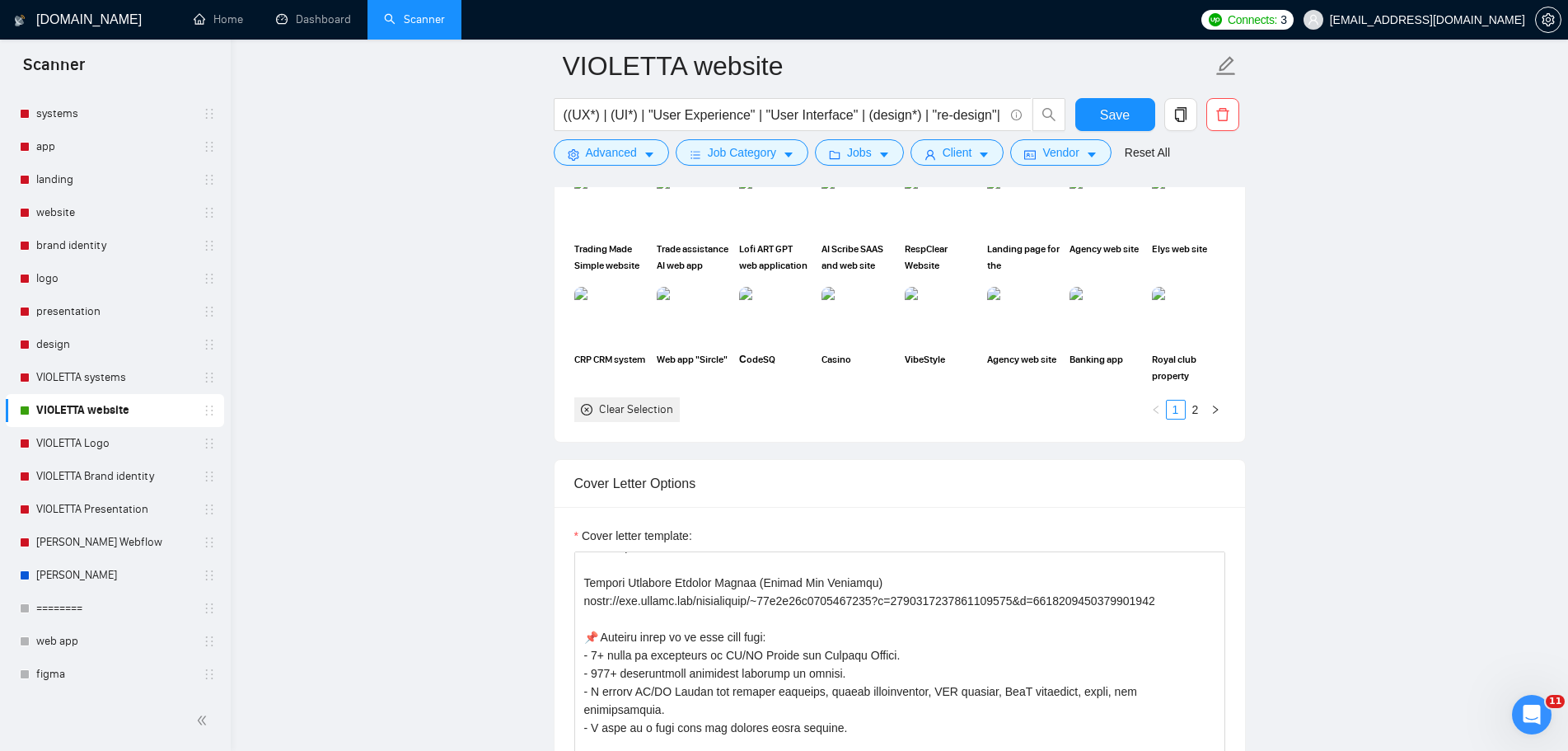
scroll to position [1813, 0]
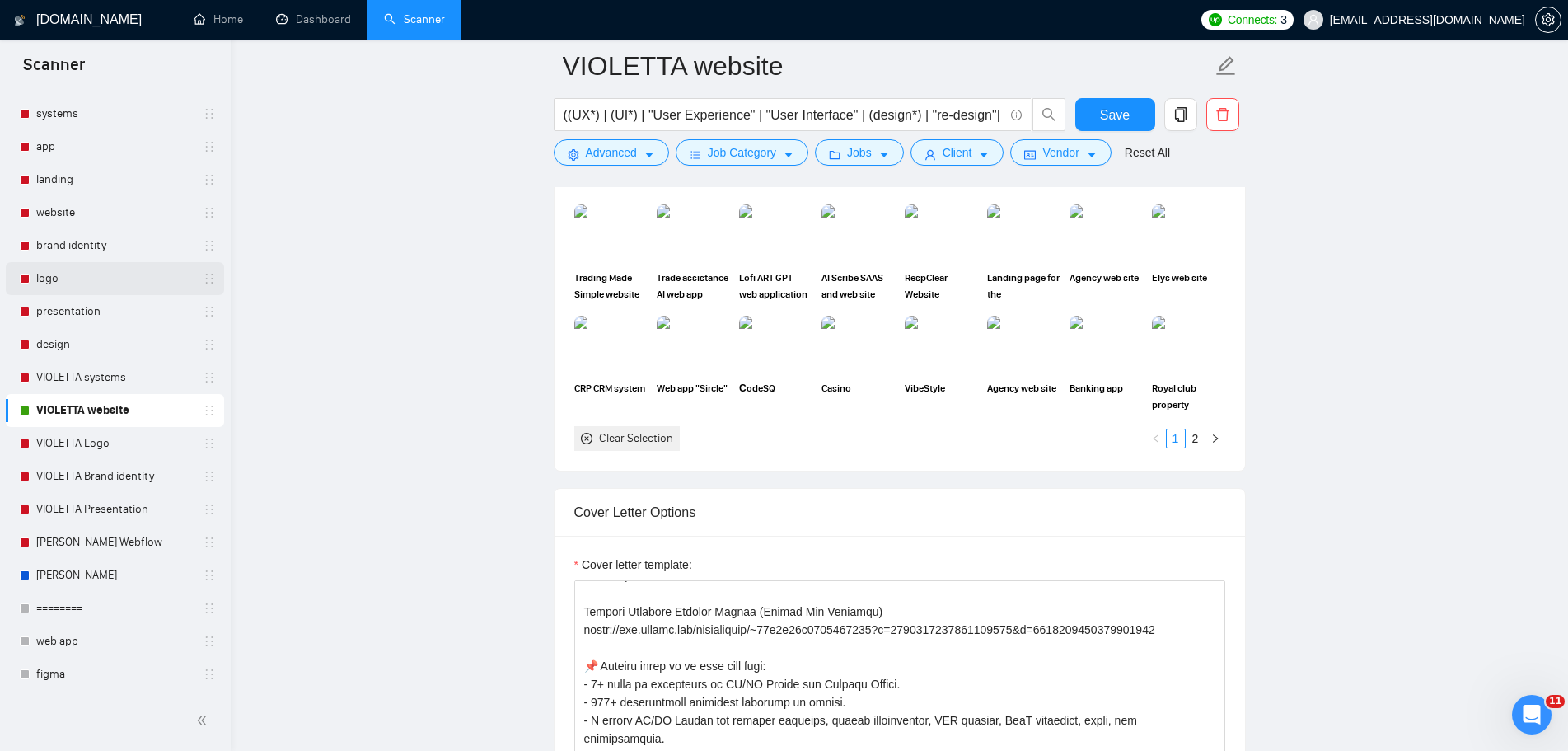
click at [72, 290] on link "logo" at bounding box center [113, 279] width 156 height 33
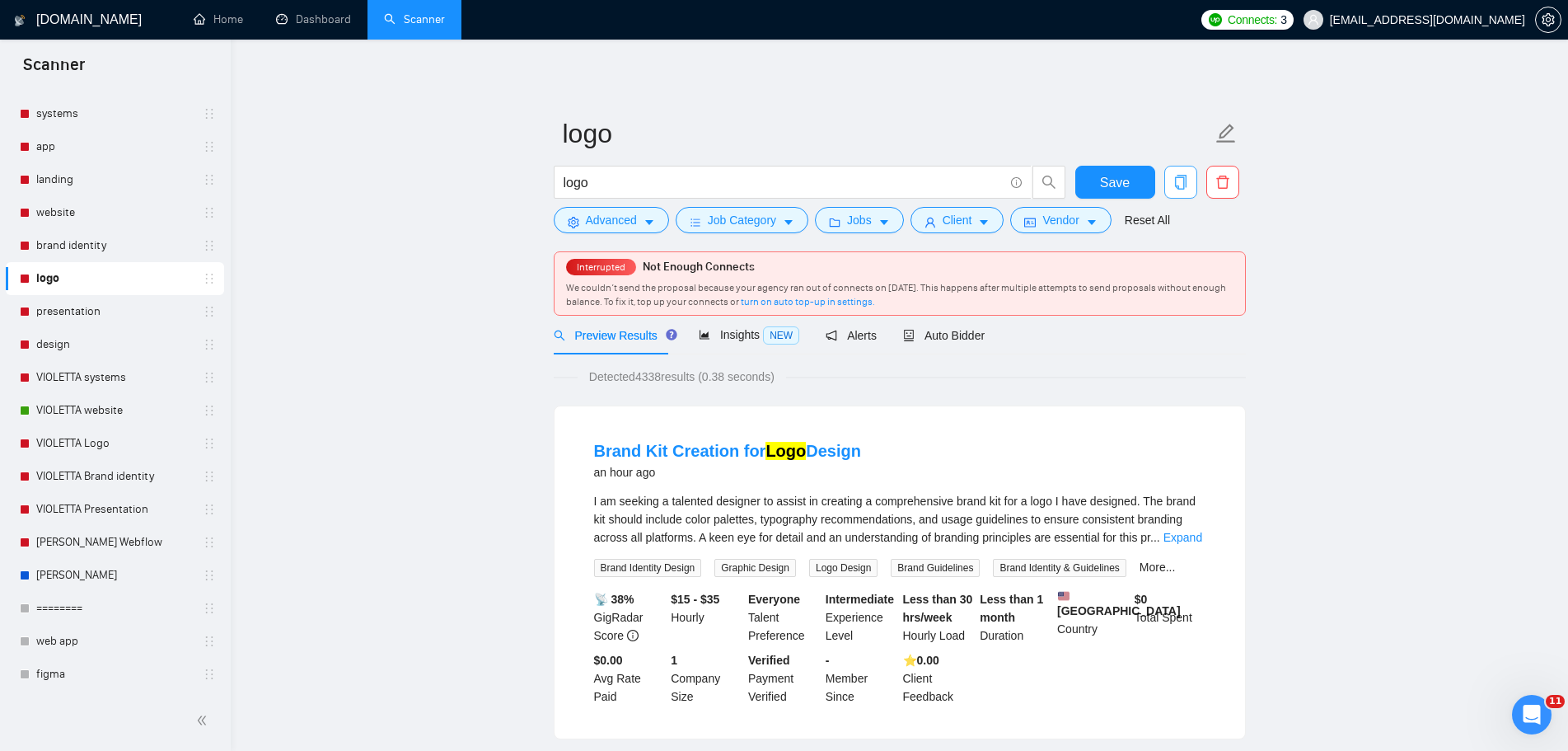
click at [1186, 182] on icon "copy" at bounding box center [1180, 182] width 15 height 15
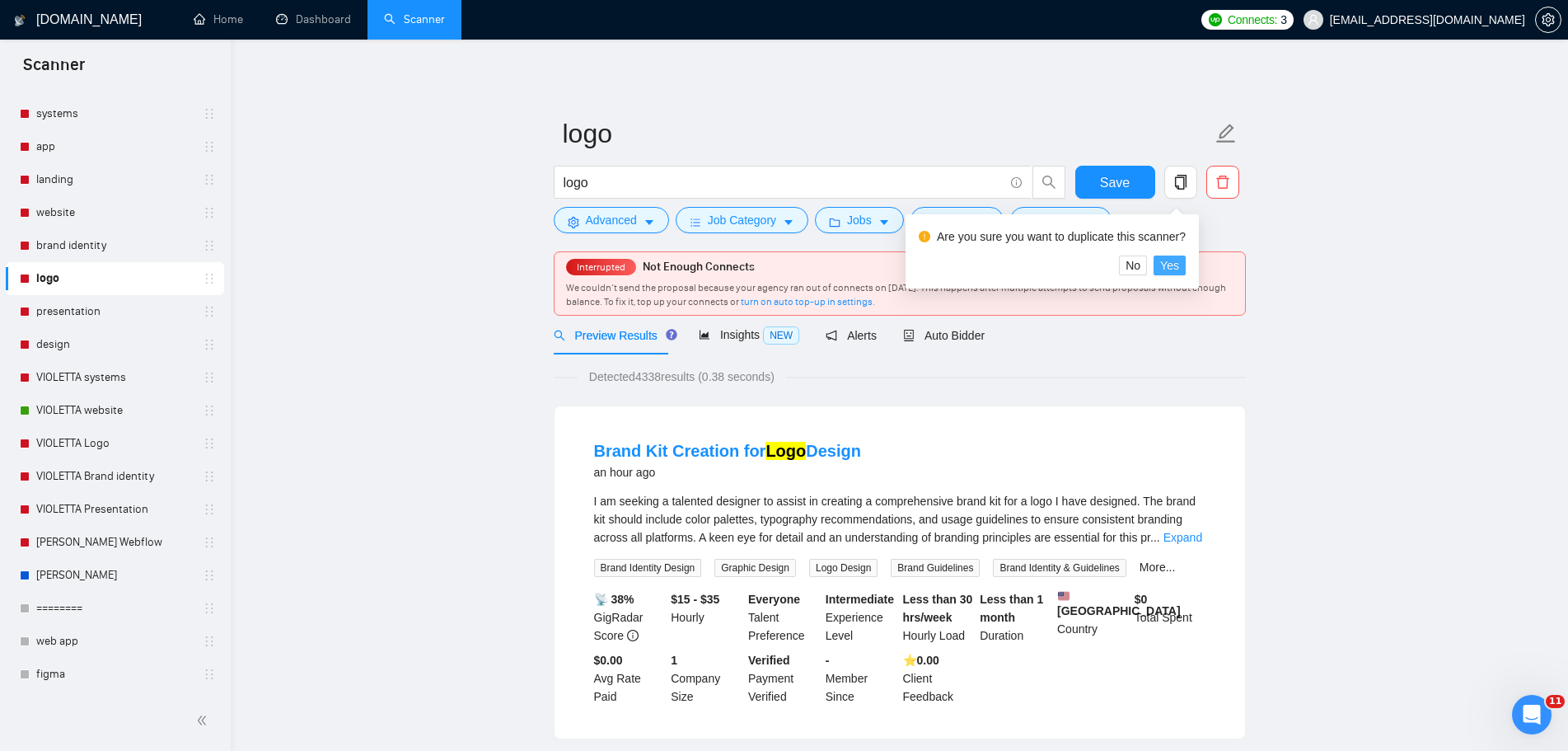
click at [1168, 265] on span "Yes" at bounding box center [1169, 266] width 19 height 18
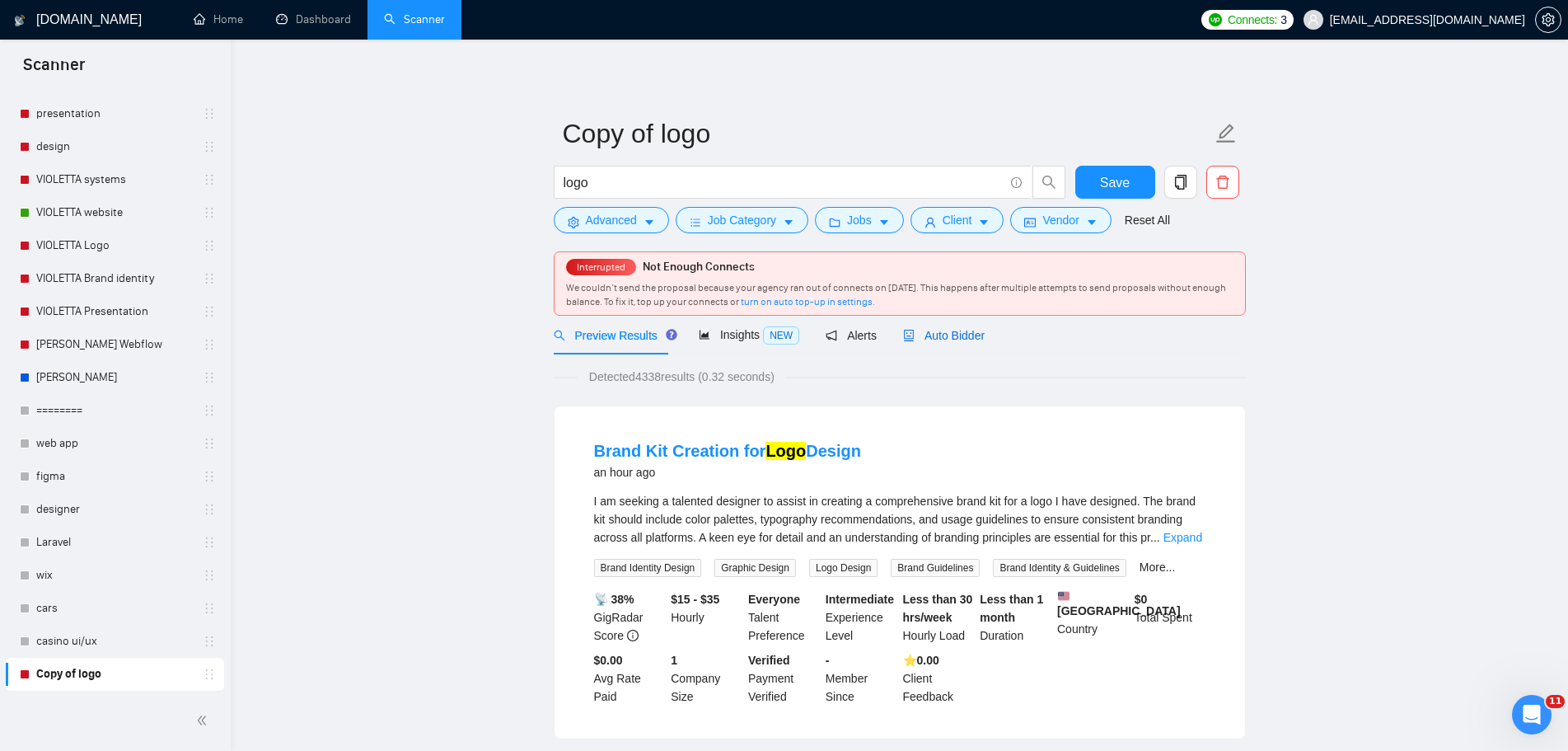
click at [956, 342] on div "Auto Bidder" at bounding box center [944, 335] width 82 height 18
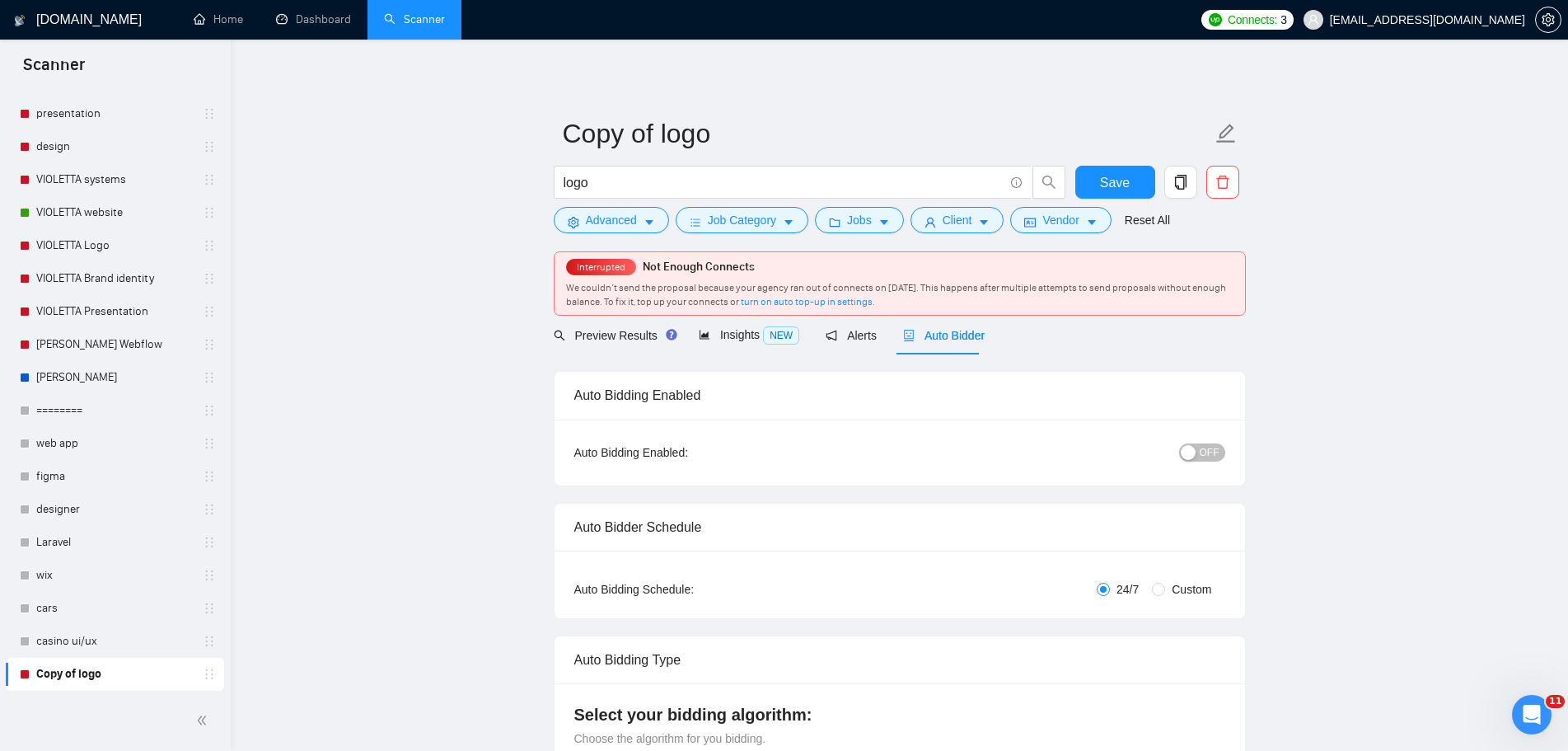
radio input "false"
radio input "true"
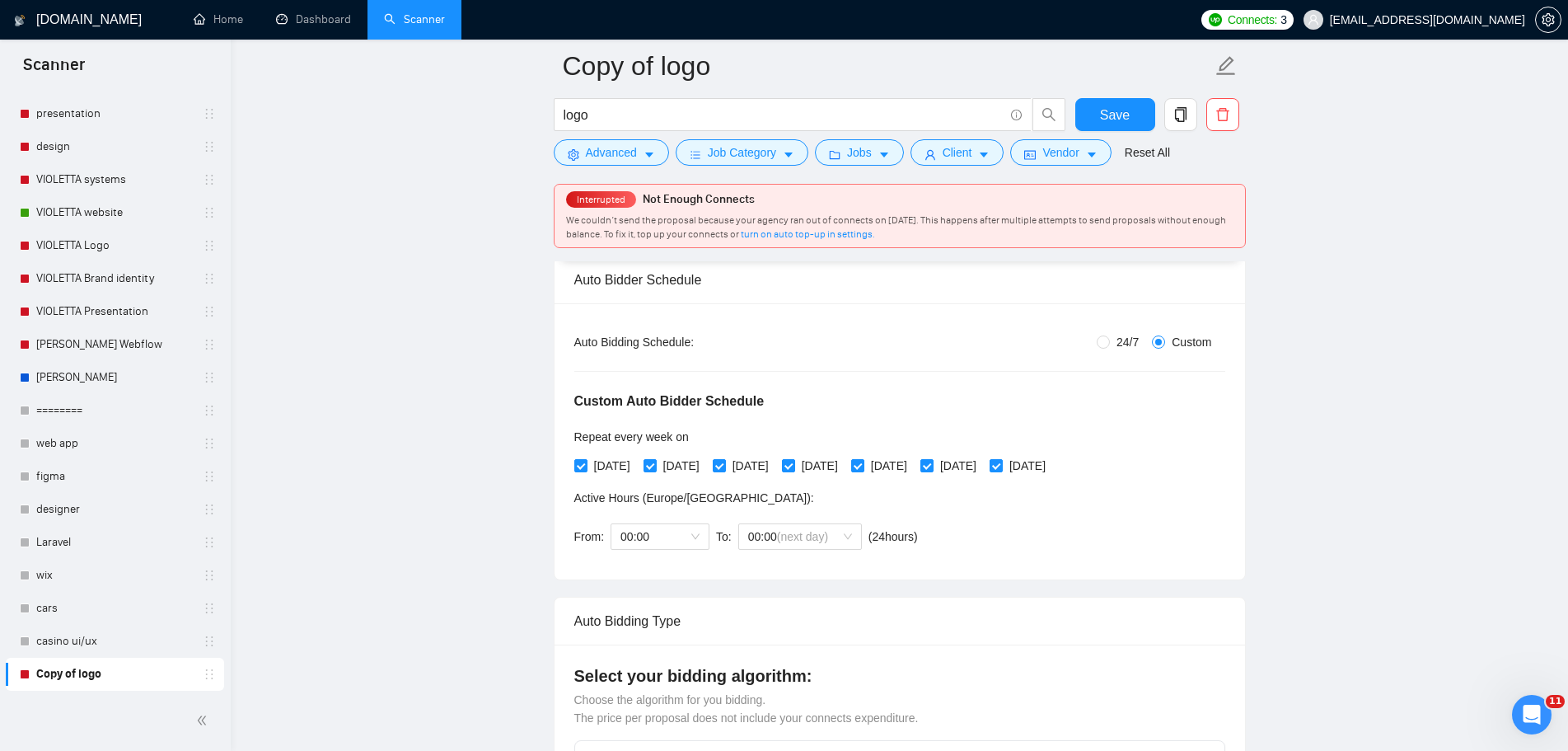
scroll to position [83, 0]
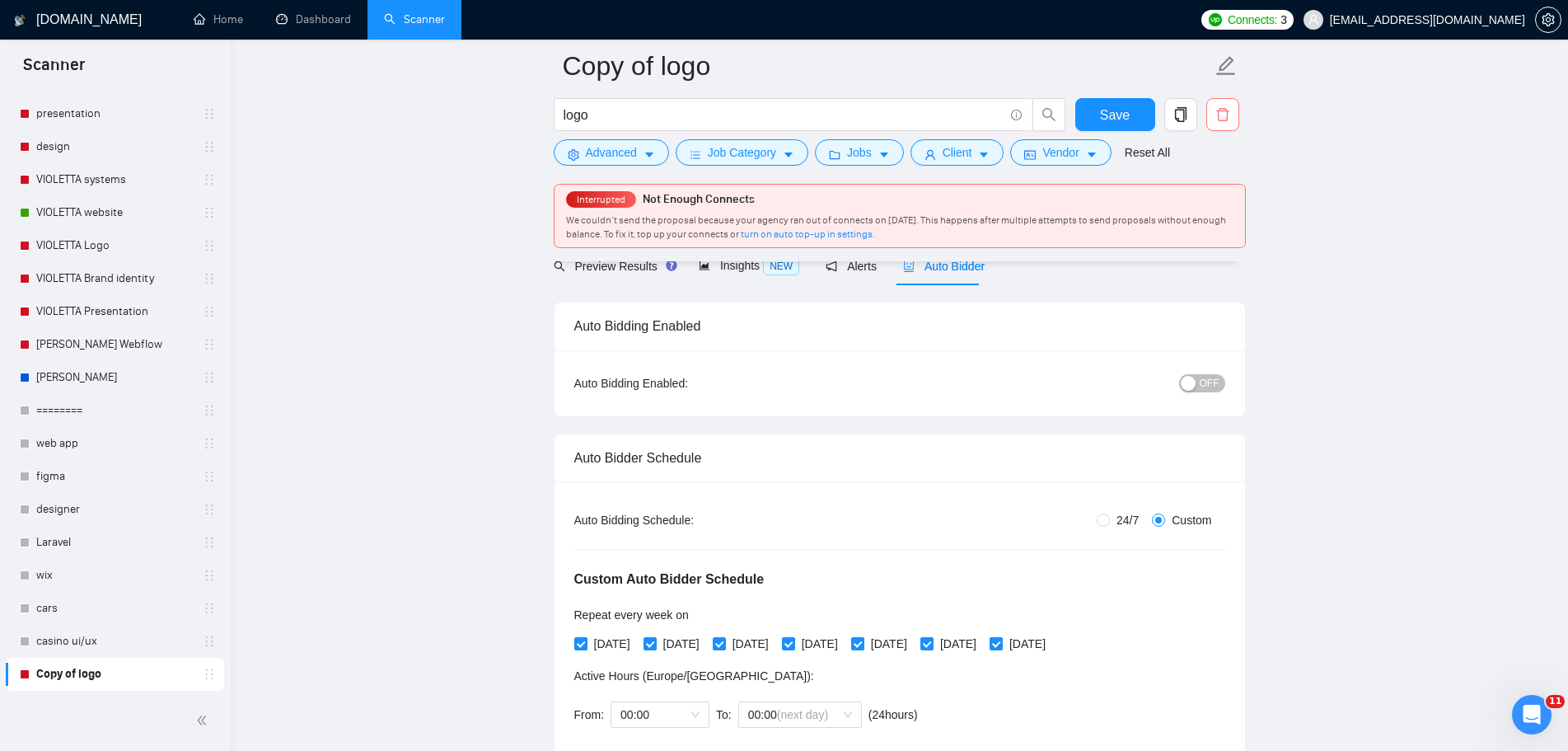
click at [1224, 118] on icon "delete" at bounding box center [1222, 114] width 15 height 15
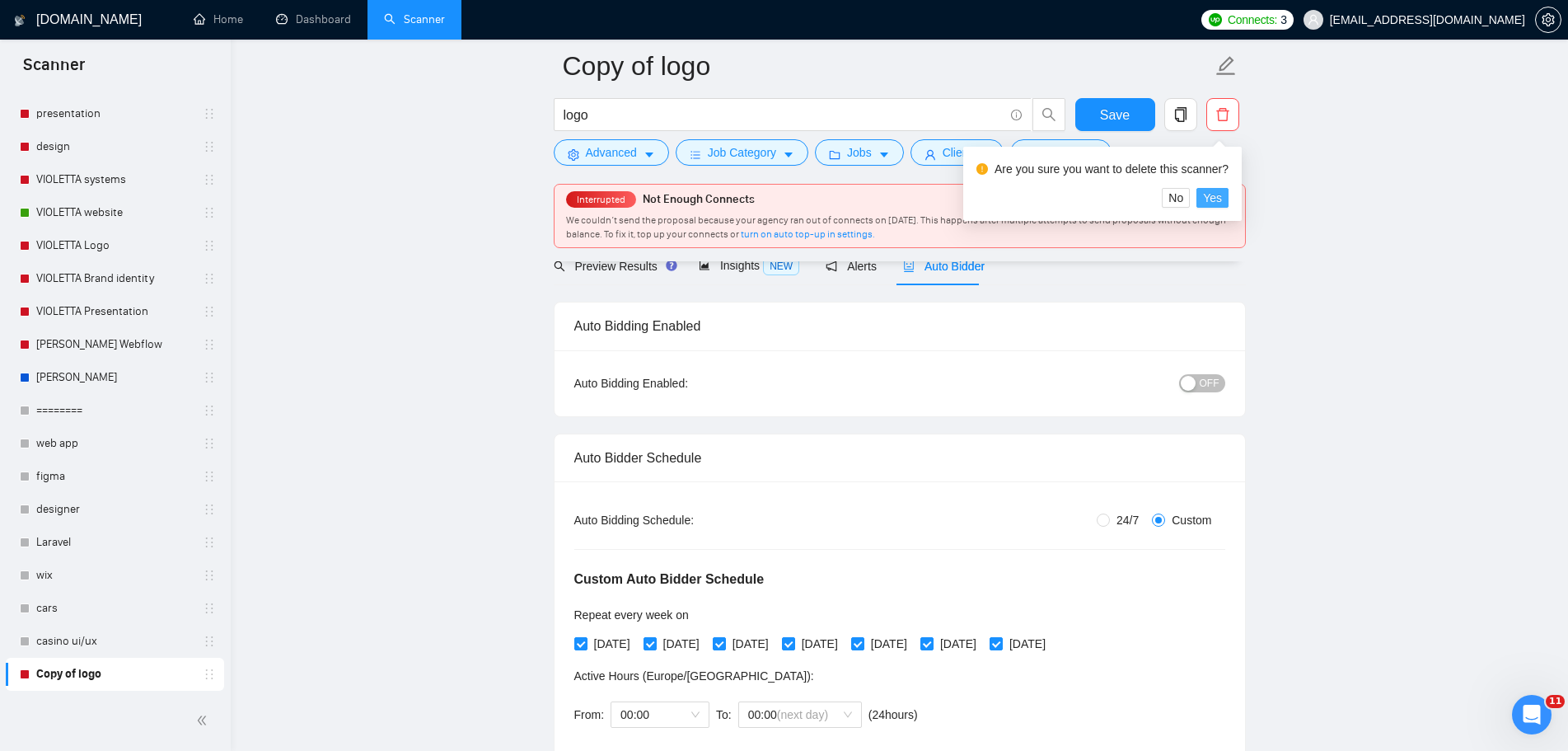
click at [1216, 196] on span "Yes" at bounding box center [1212, 198] width 19 height 18
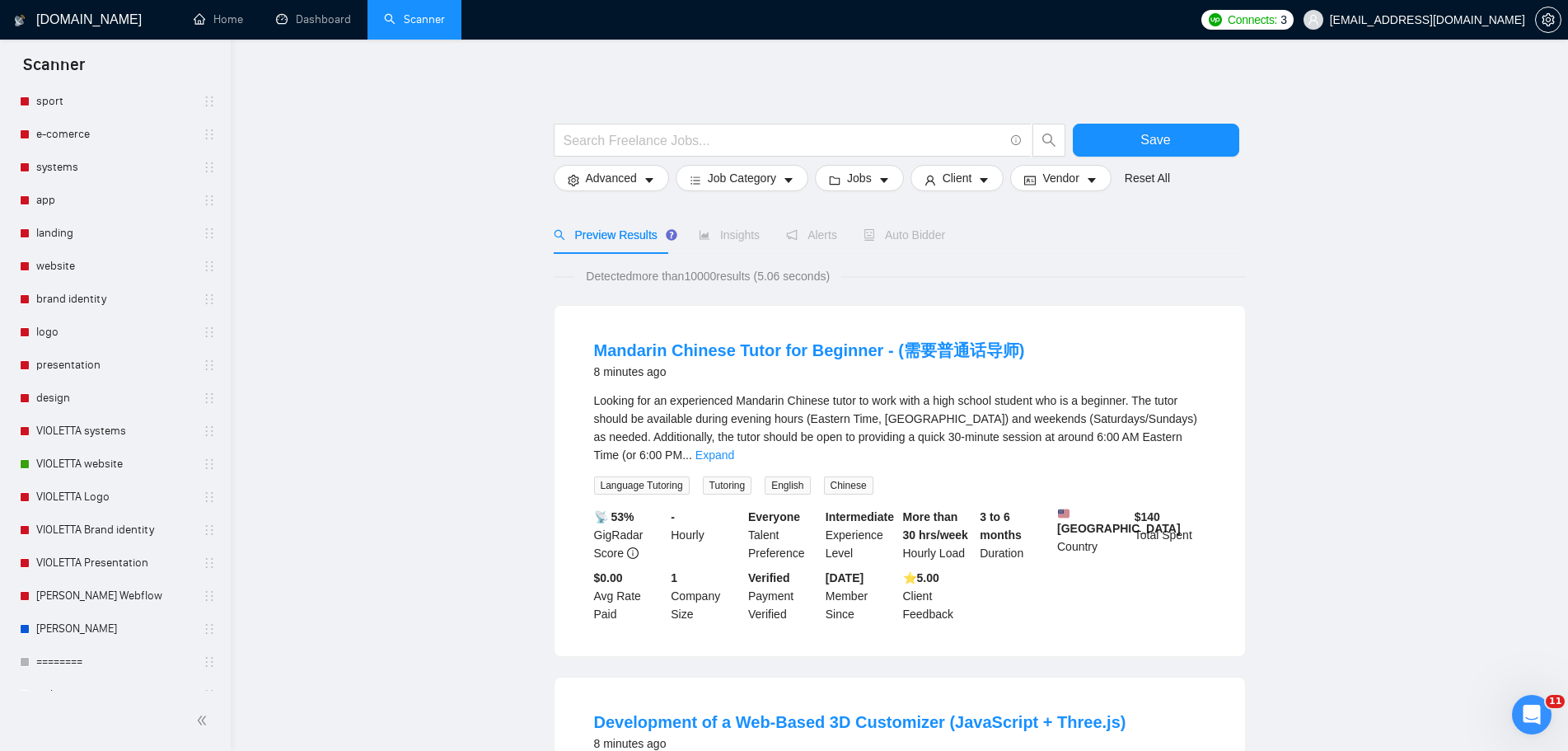
scroll to position [286, 0]
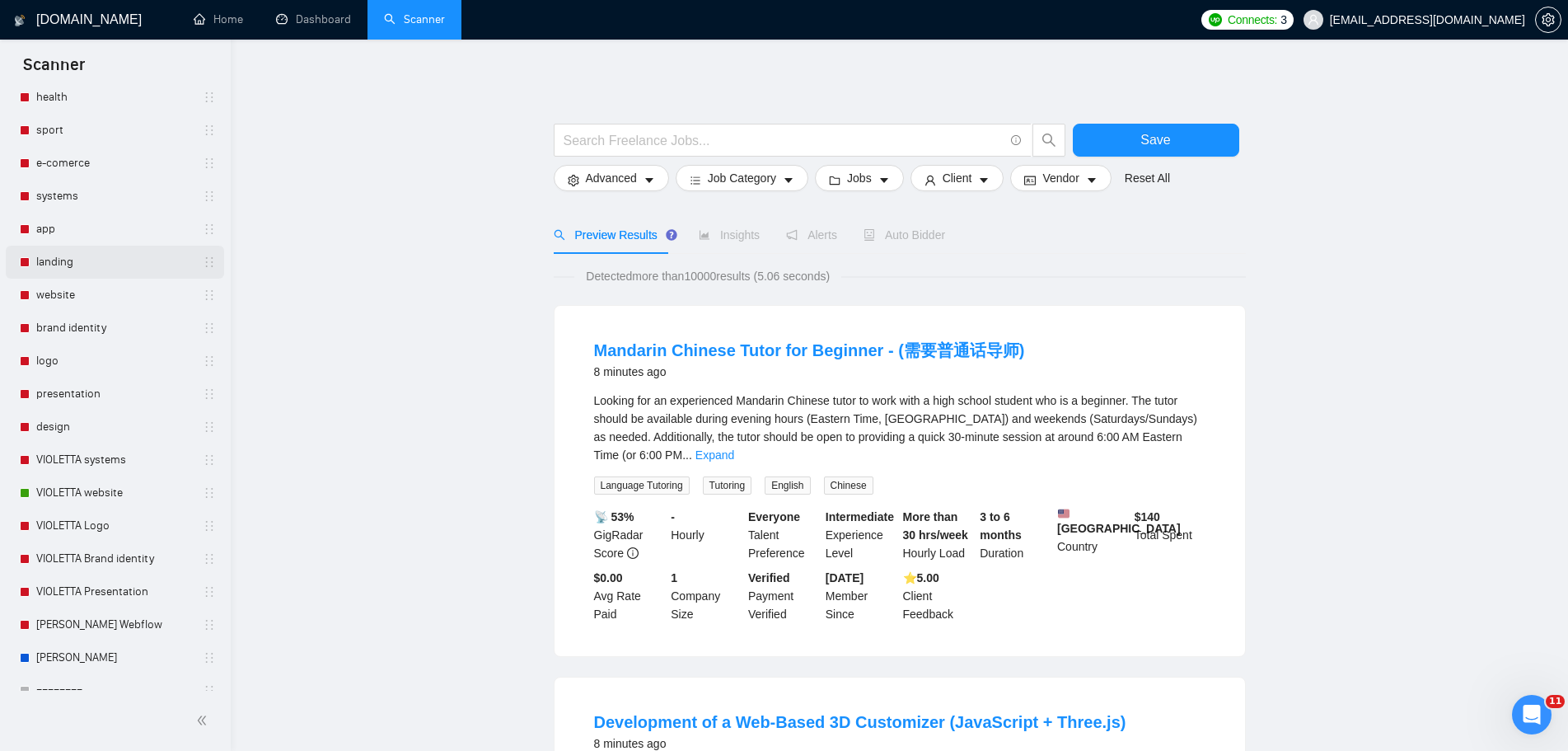
click at [106, 257] on link "landing" at bounding box center [113, 262] width 156 height 33
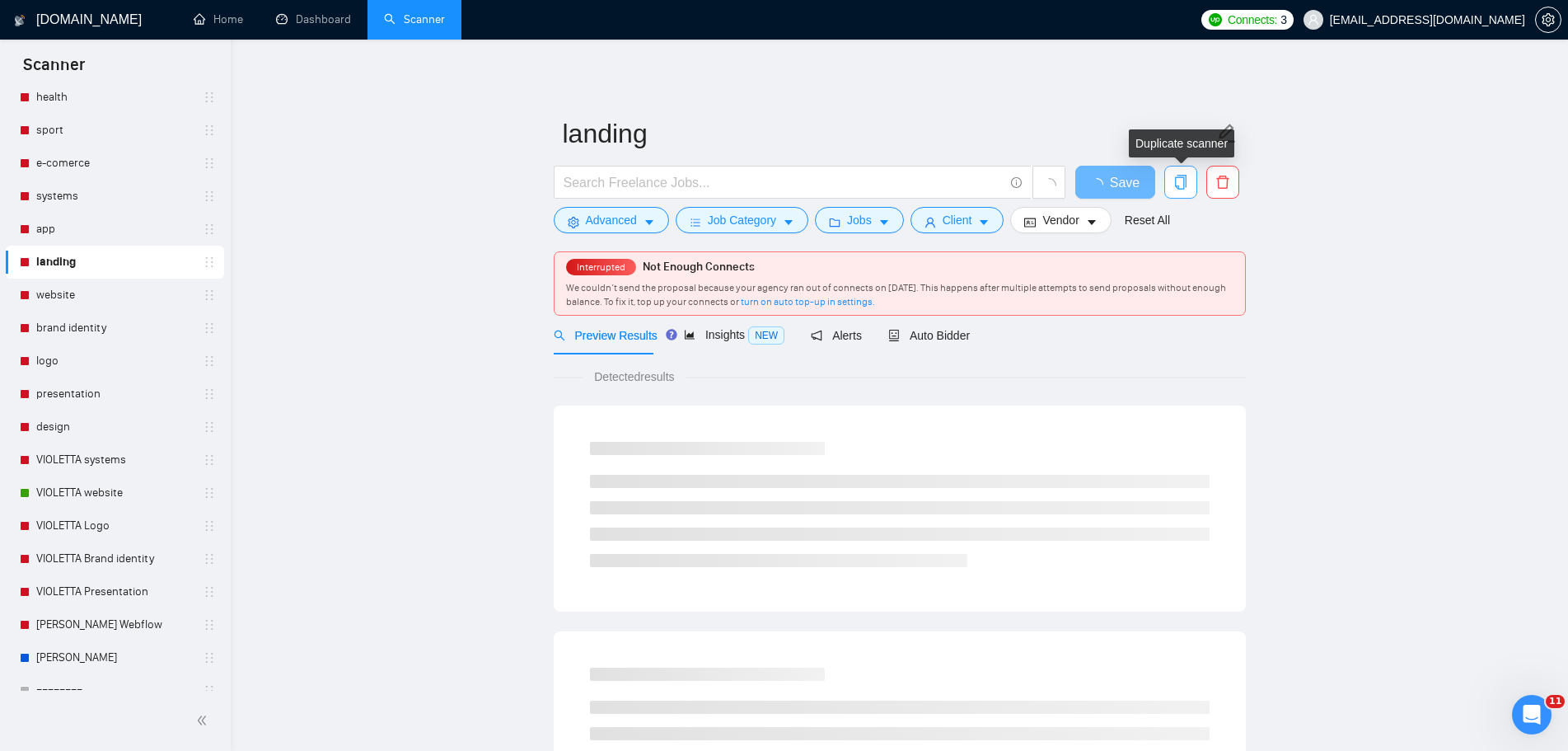
click at [1181, 180] on icon "copy" at bounding box center [1180, 182] width 15 height 15
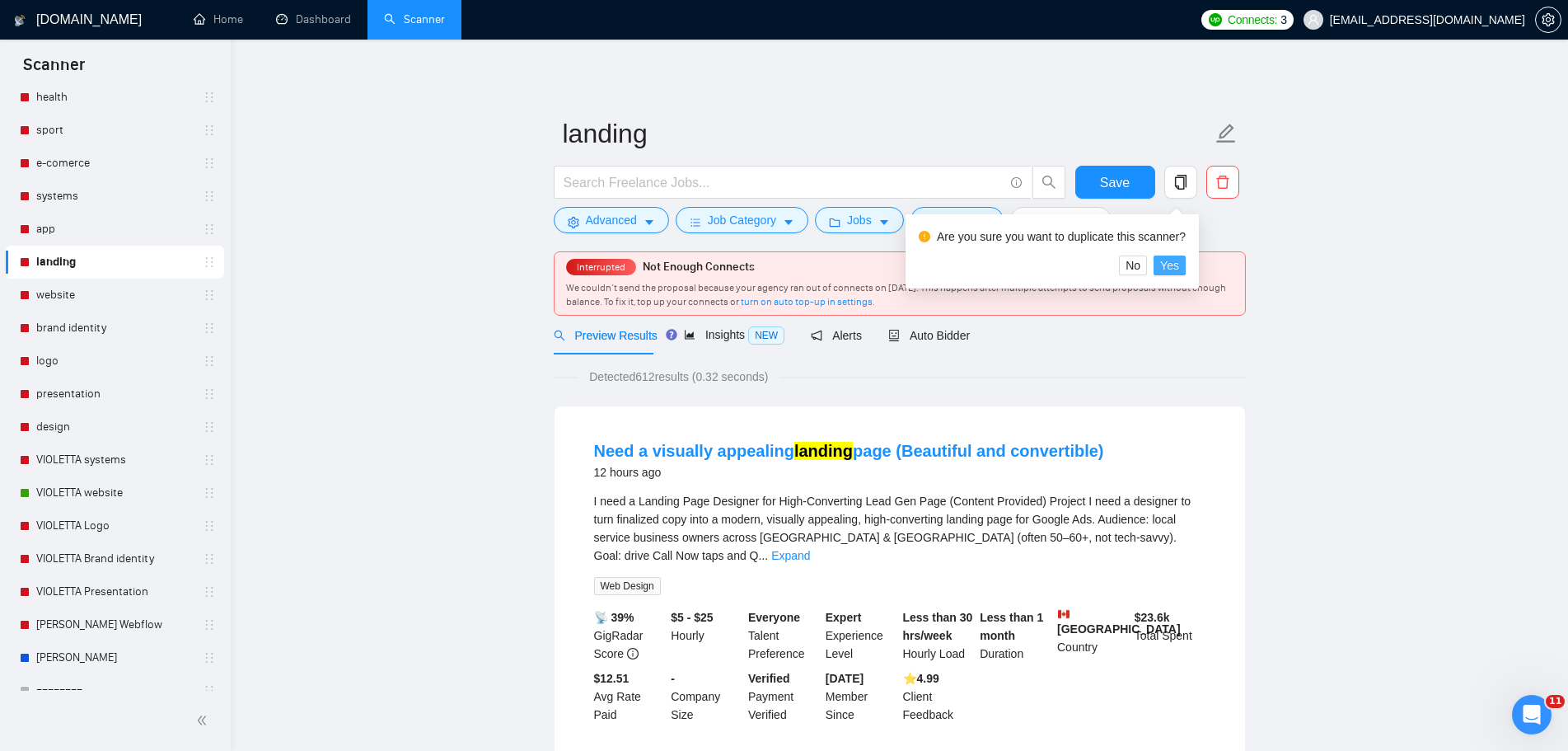
click at [1163, 263] on span "Yes" at bounding box center [1169, 266] width 19 height 18
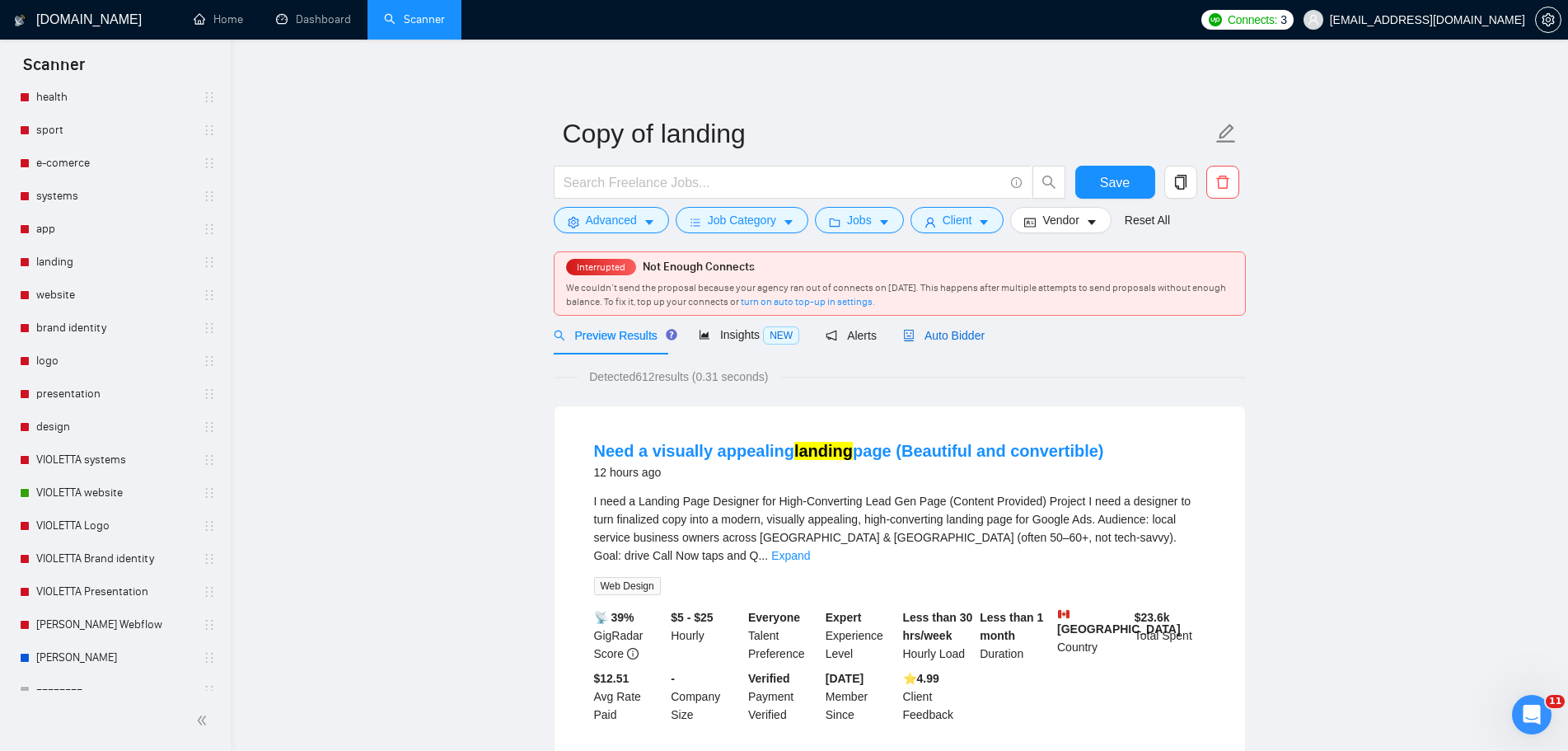
click at [950, 336] on span "Auto Bidder" at bounding box center [944, 335] width 82 height 13
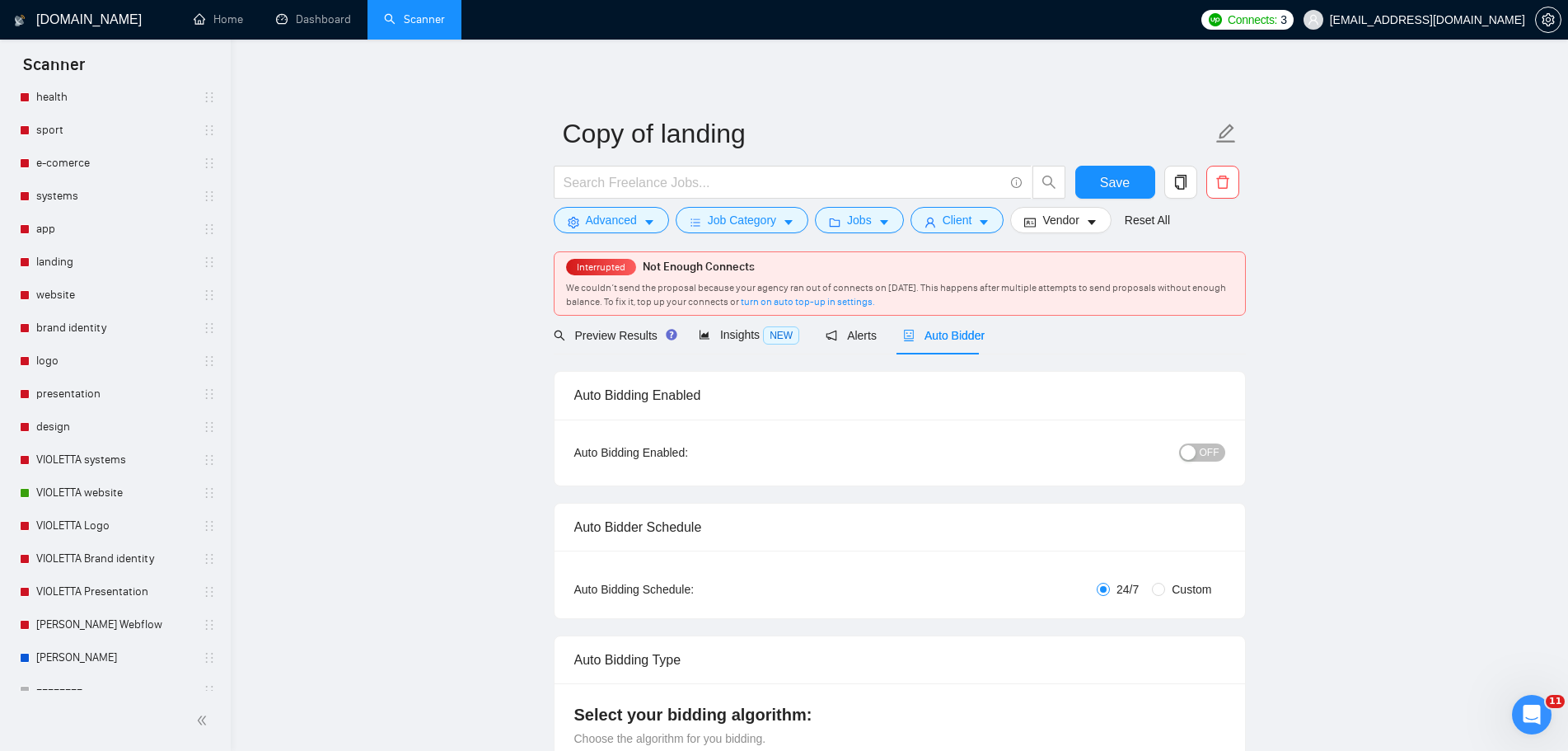
radio input "false"
radio input "true"
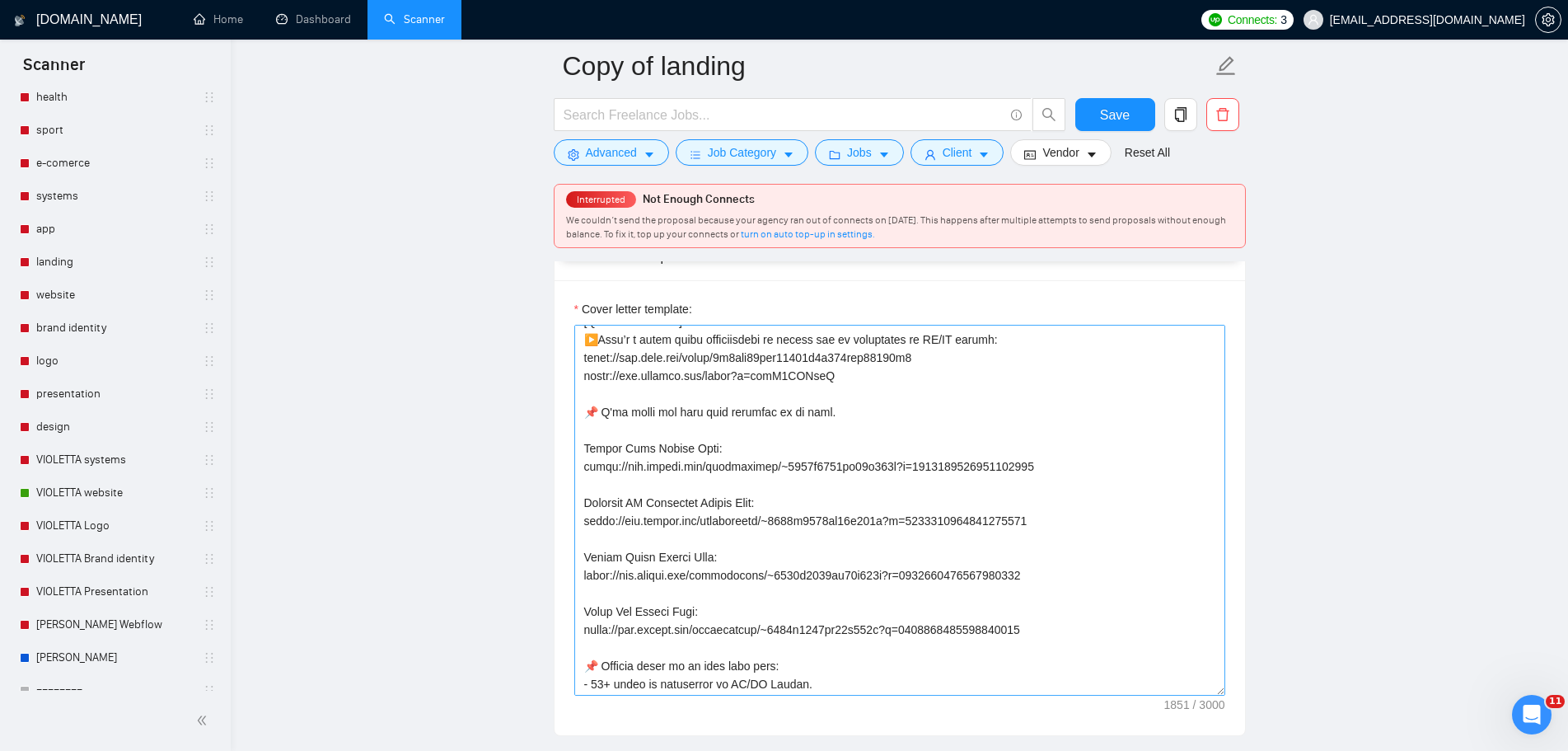
scroll to position [165, 0]
click at [1081, 502] on textarea "Cover letter template:" at bounding box center [900, 510] width 651 height 371
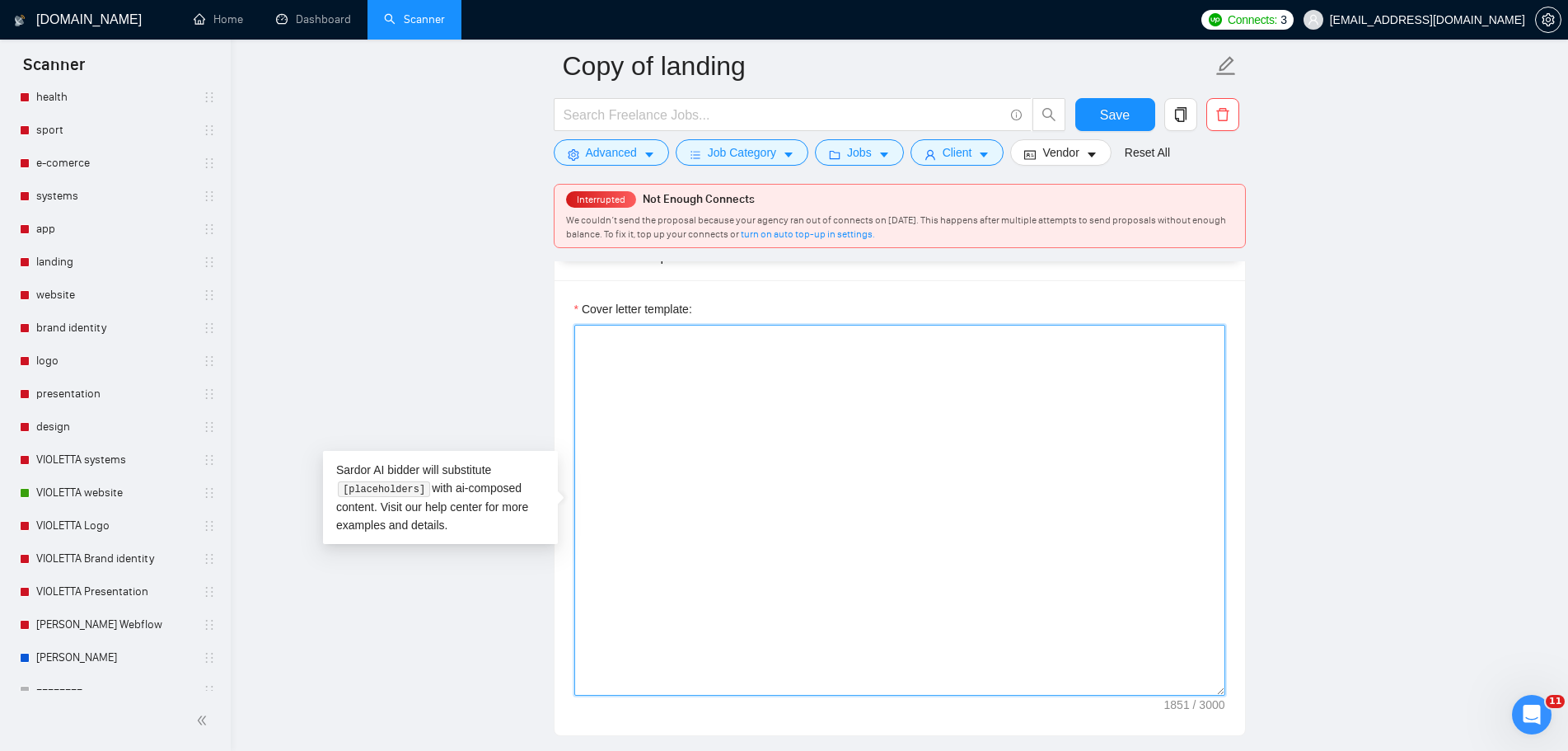
scroll to position [0, 0]
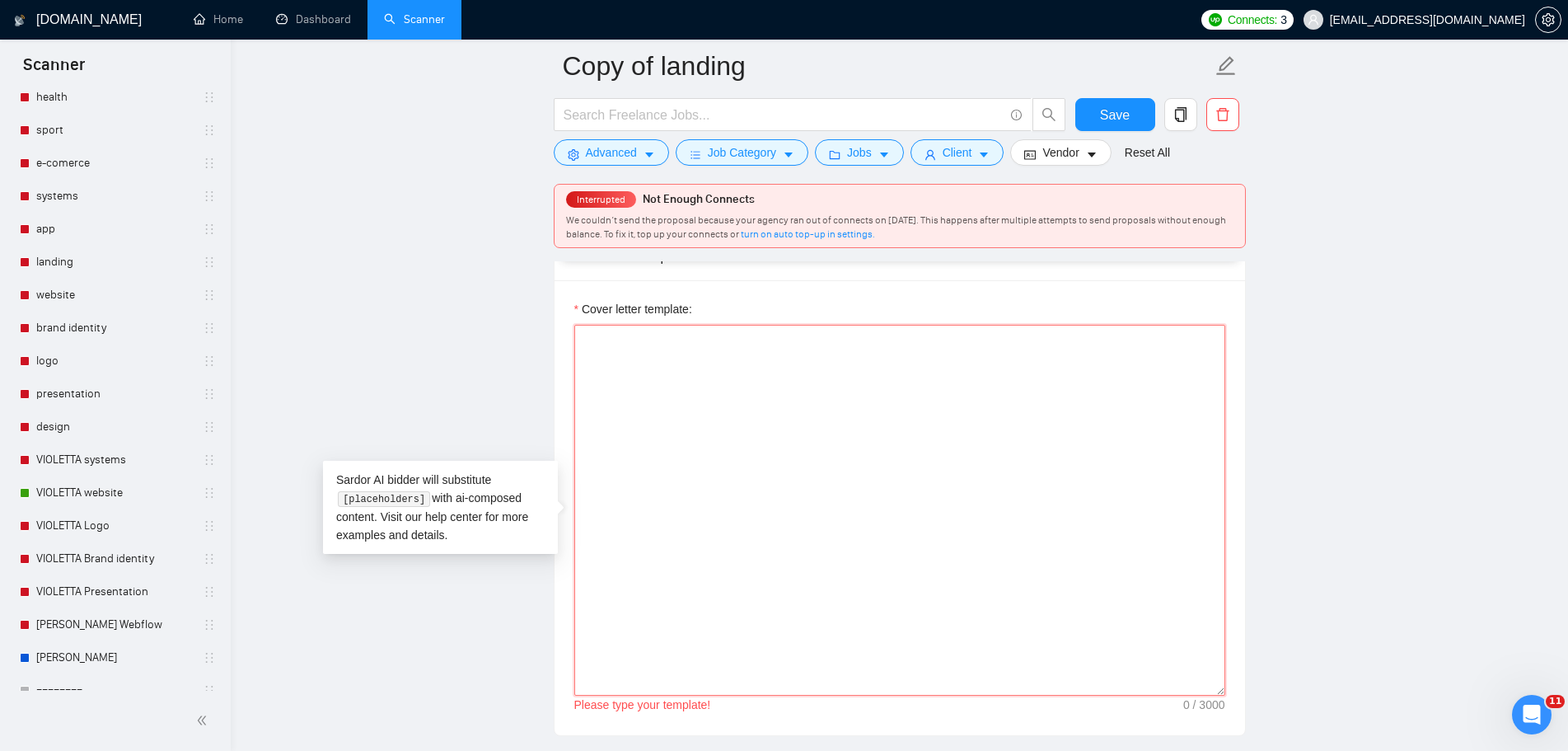
paste textarea "👋 [Write a personal greeting using the client's name, (if any is provided). Use…"
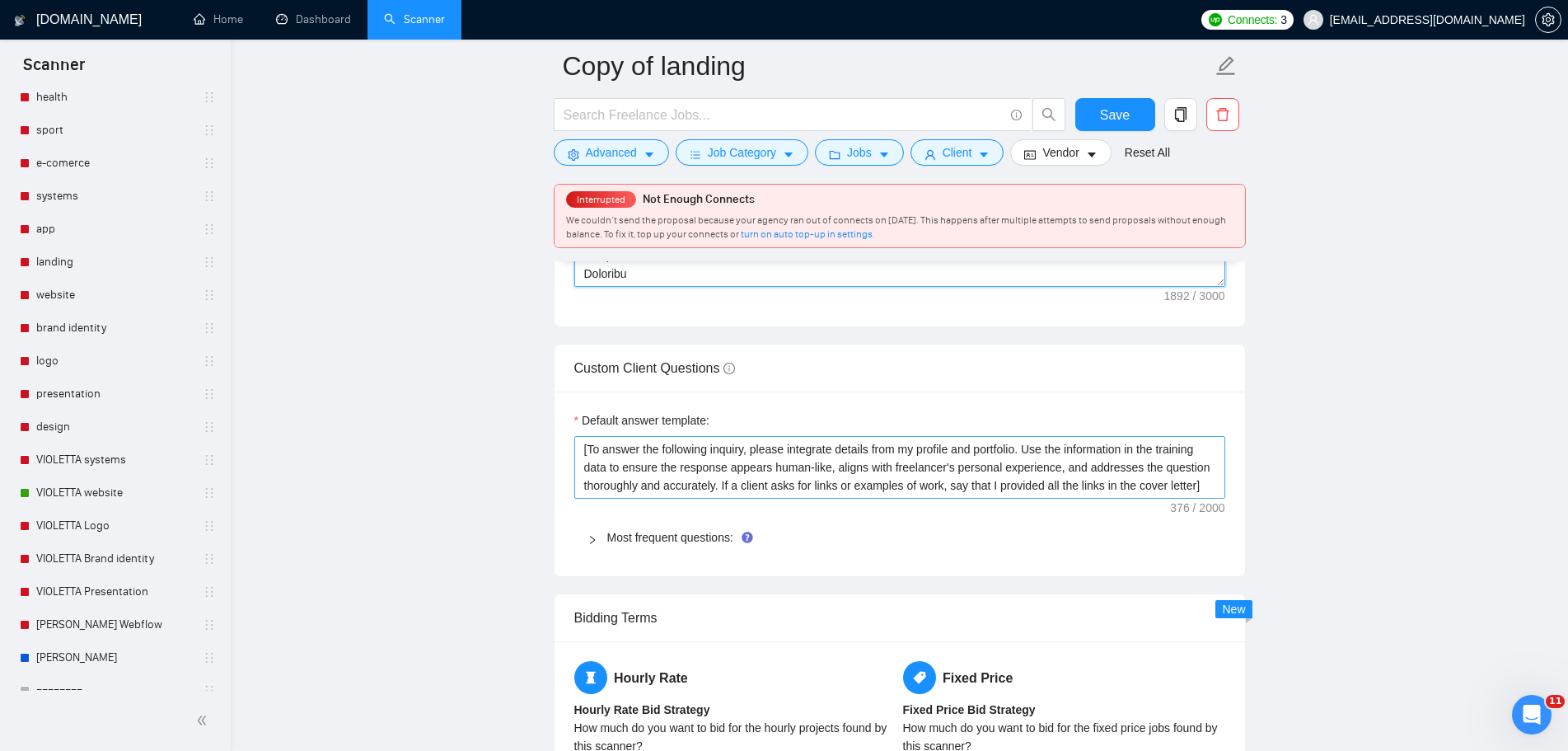
scroll to position [2473, 0]
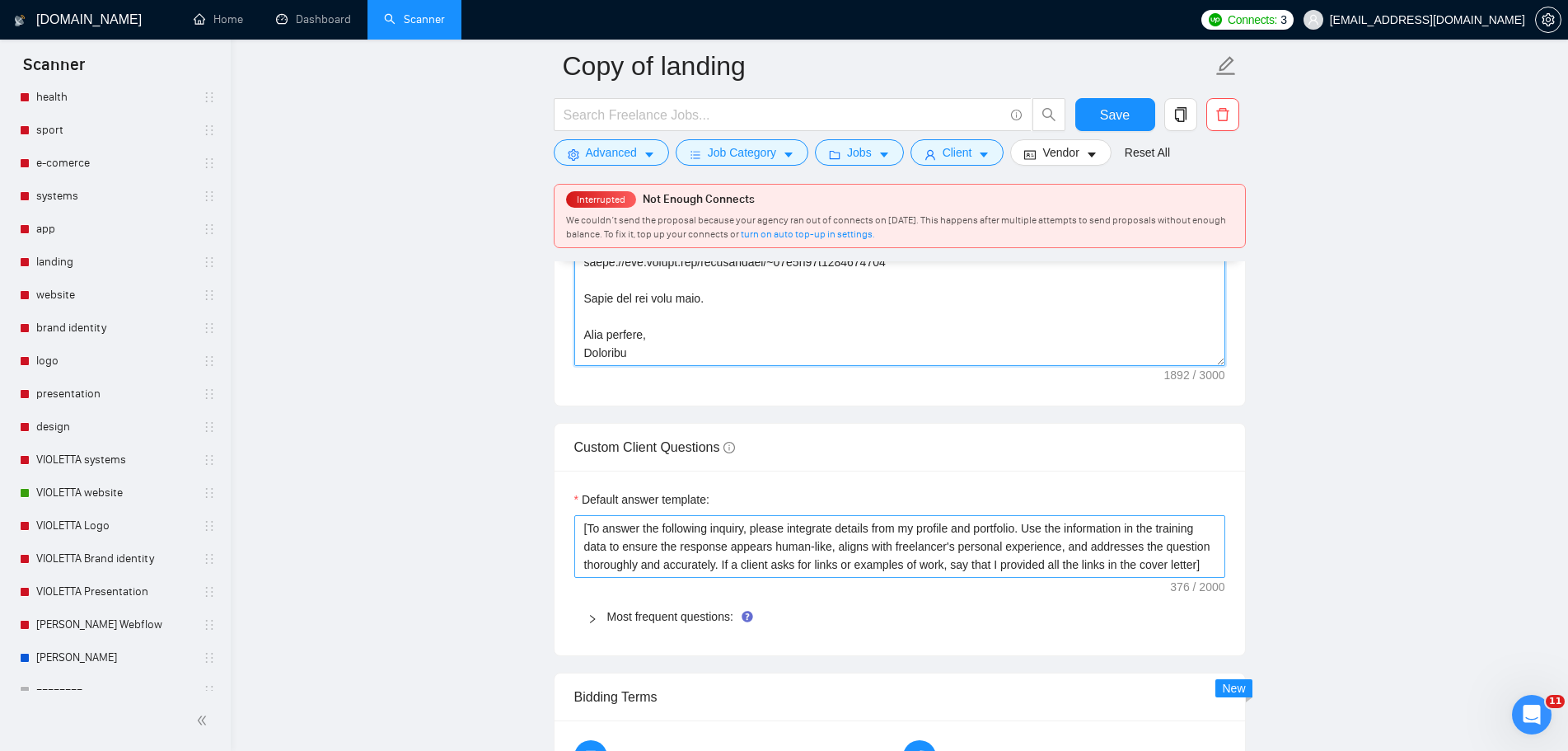
type textarea "👋 [Write a personal greeting using the client's name, (if any is provided). Use…"
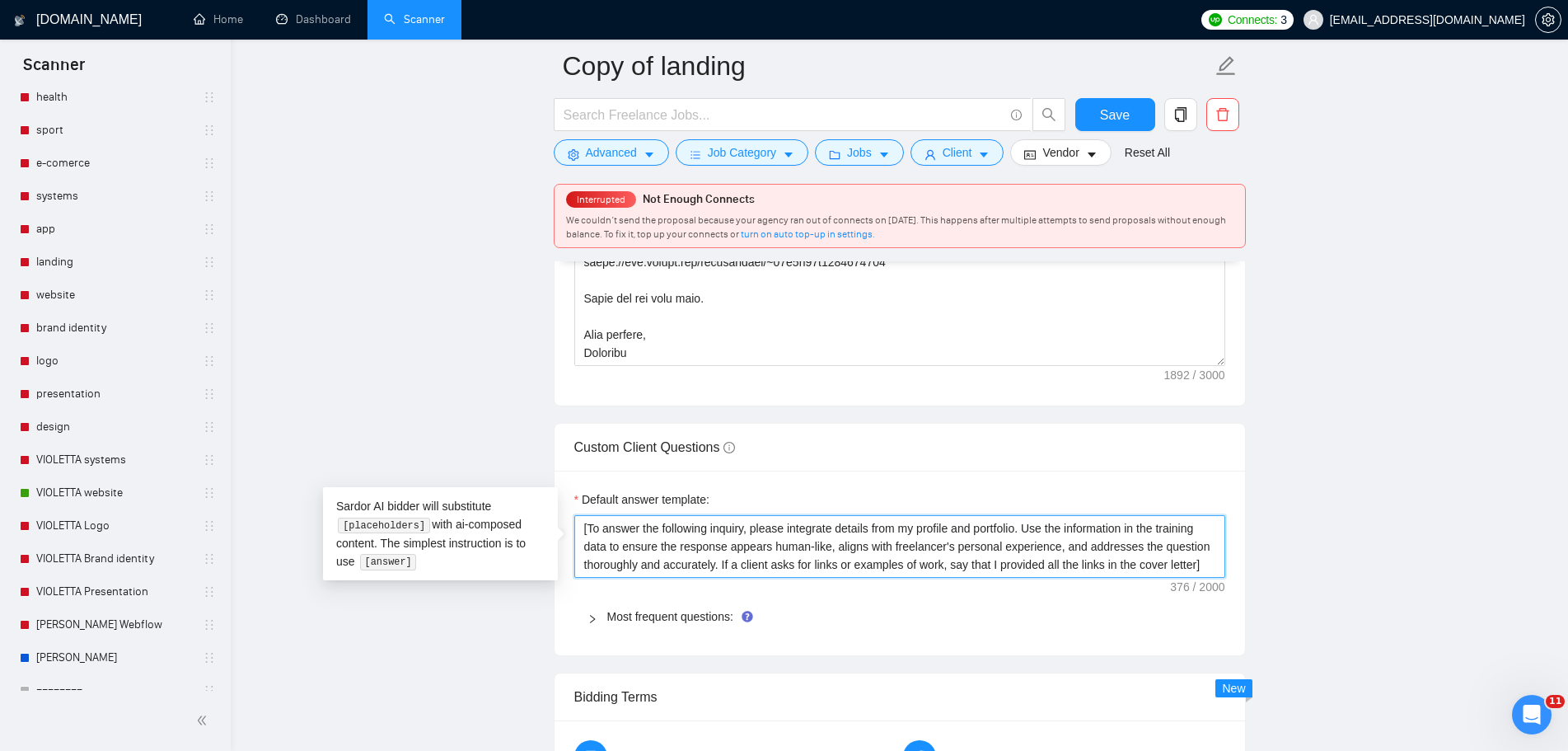
drag, startPoint x: 1205, startPoint y: 557, endPoint x: 491, endPoint y: 503, distance: 716.0
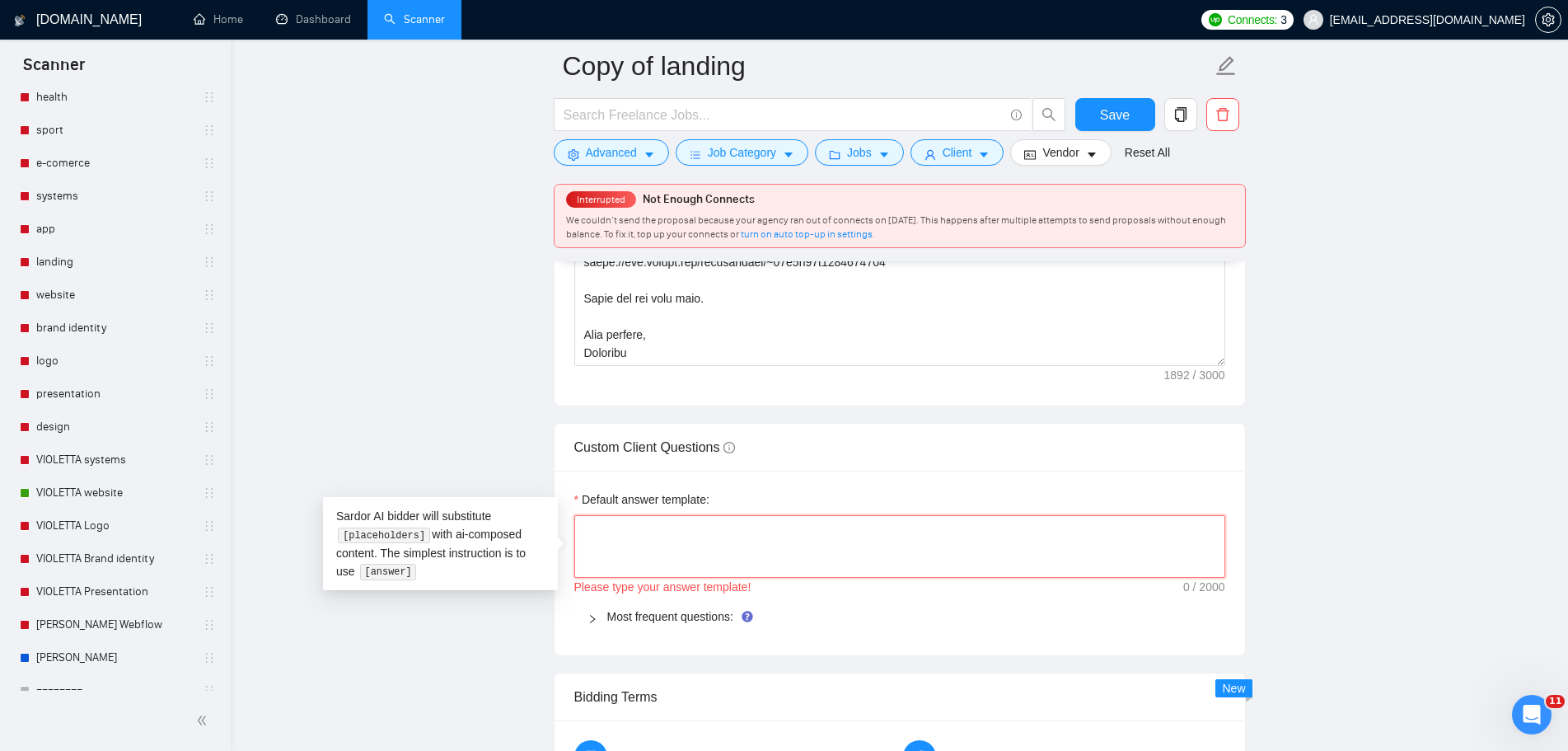
paste textarea "[Write a short and professional answer to the following inquiry. If the client …"
type textarea "[Write a short and professional answer to the following inquiry. If the client …"
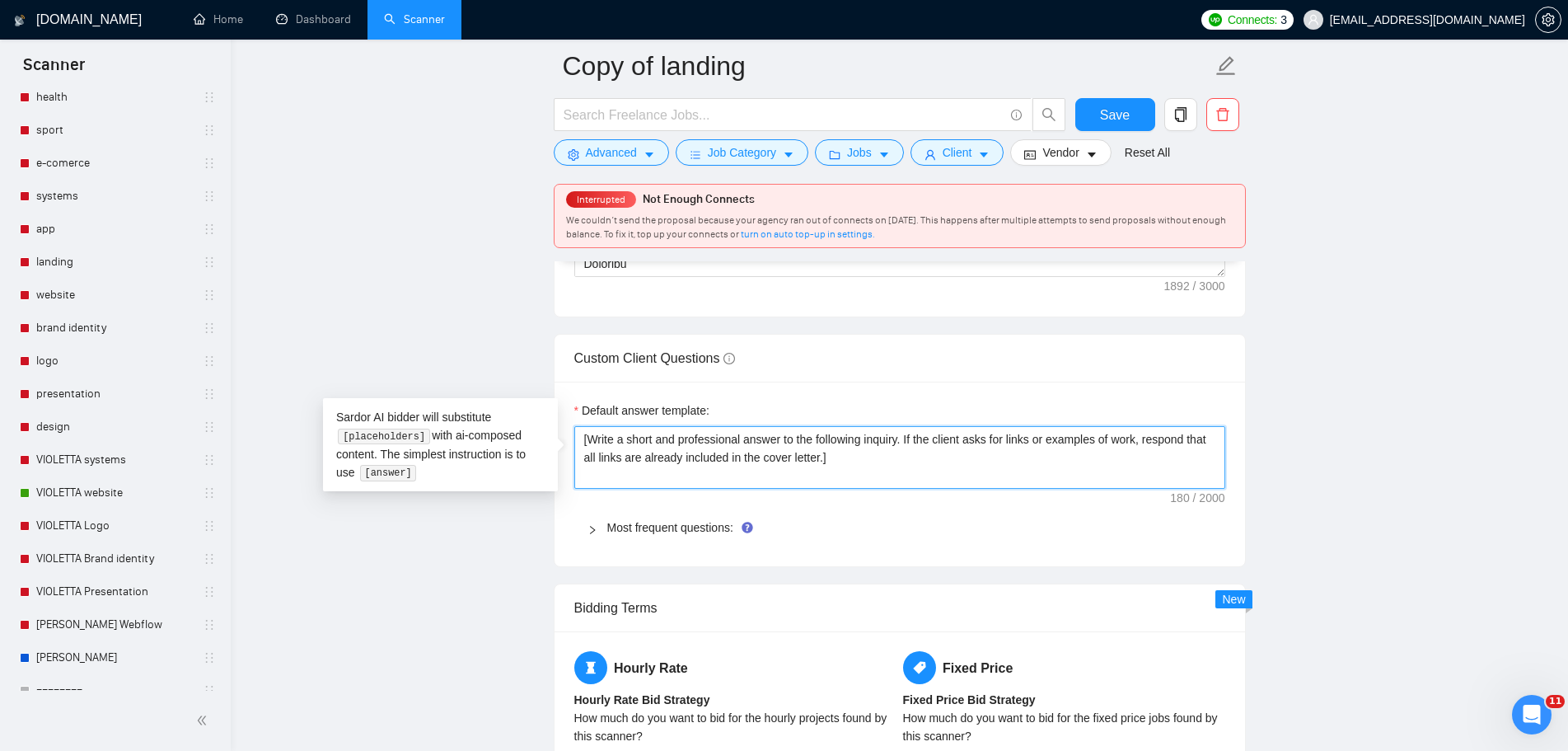
scroll to position [2721, 0]
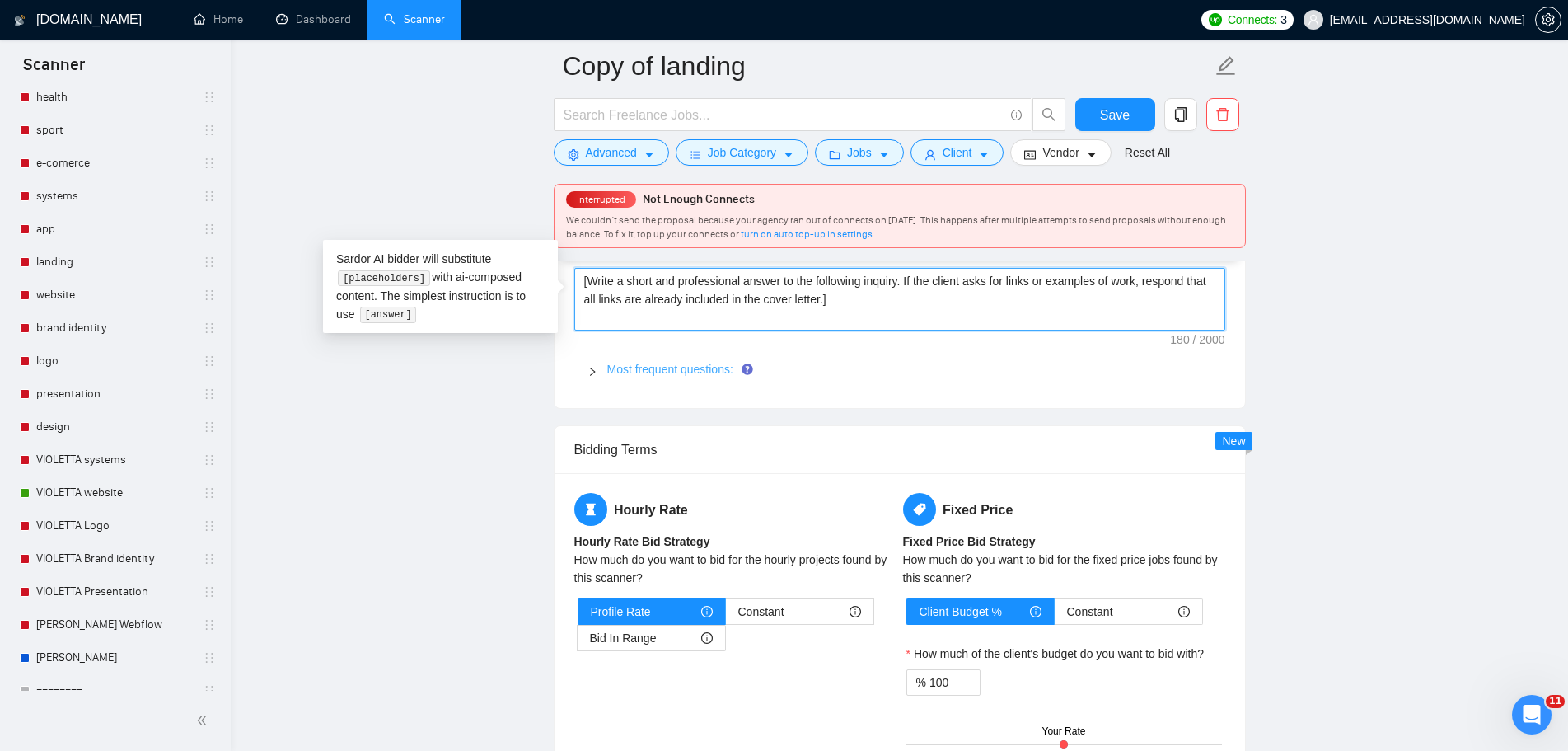
type textarea "[Write a short and professional answer to the following inquiry. If the client …"
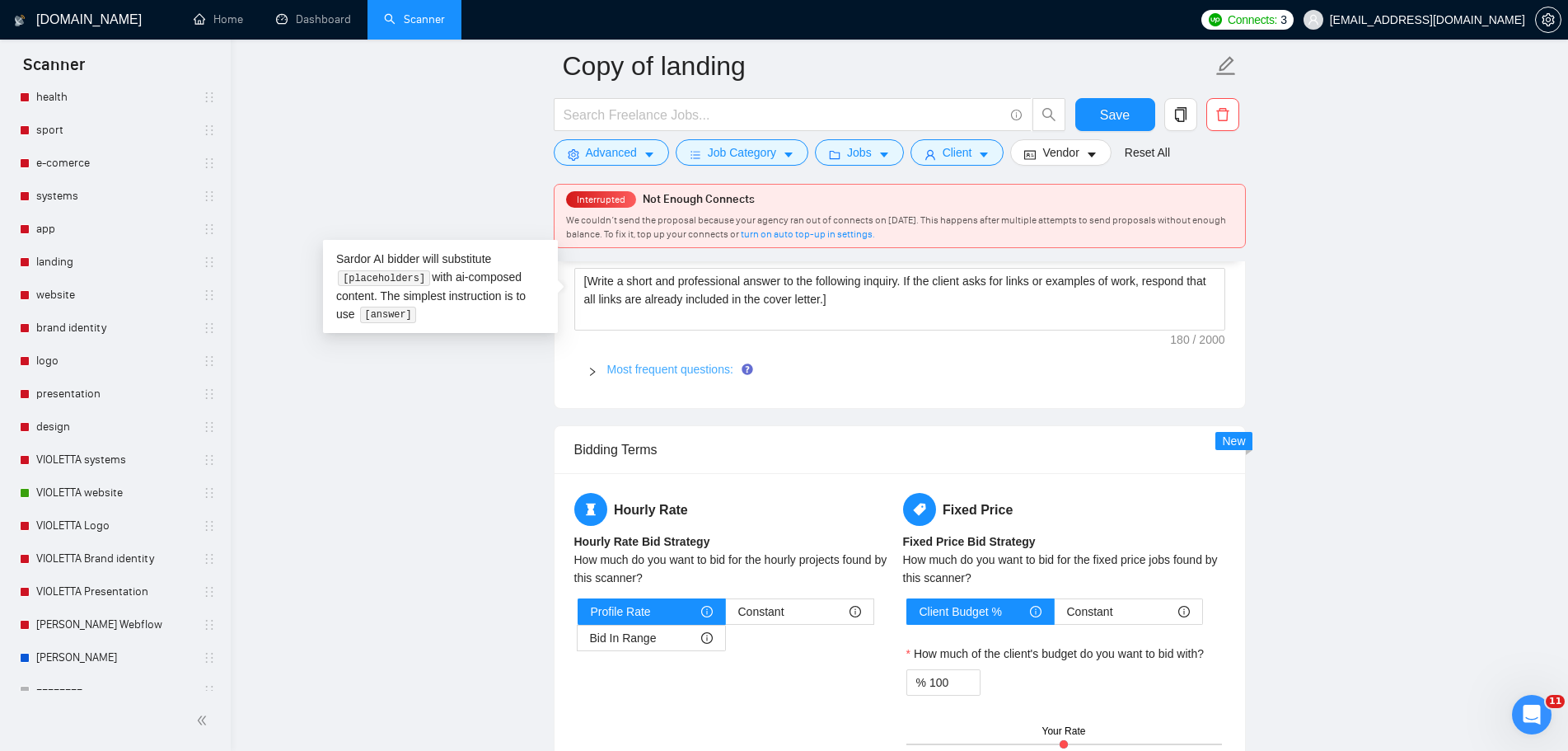
click at [667, 369] on link "Most frequent questions:" at bounding box center [670, 369] width 126 height 13
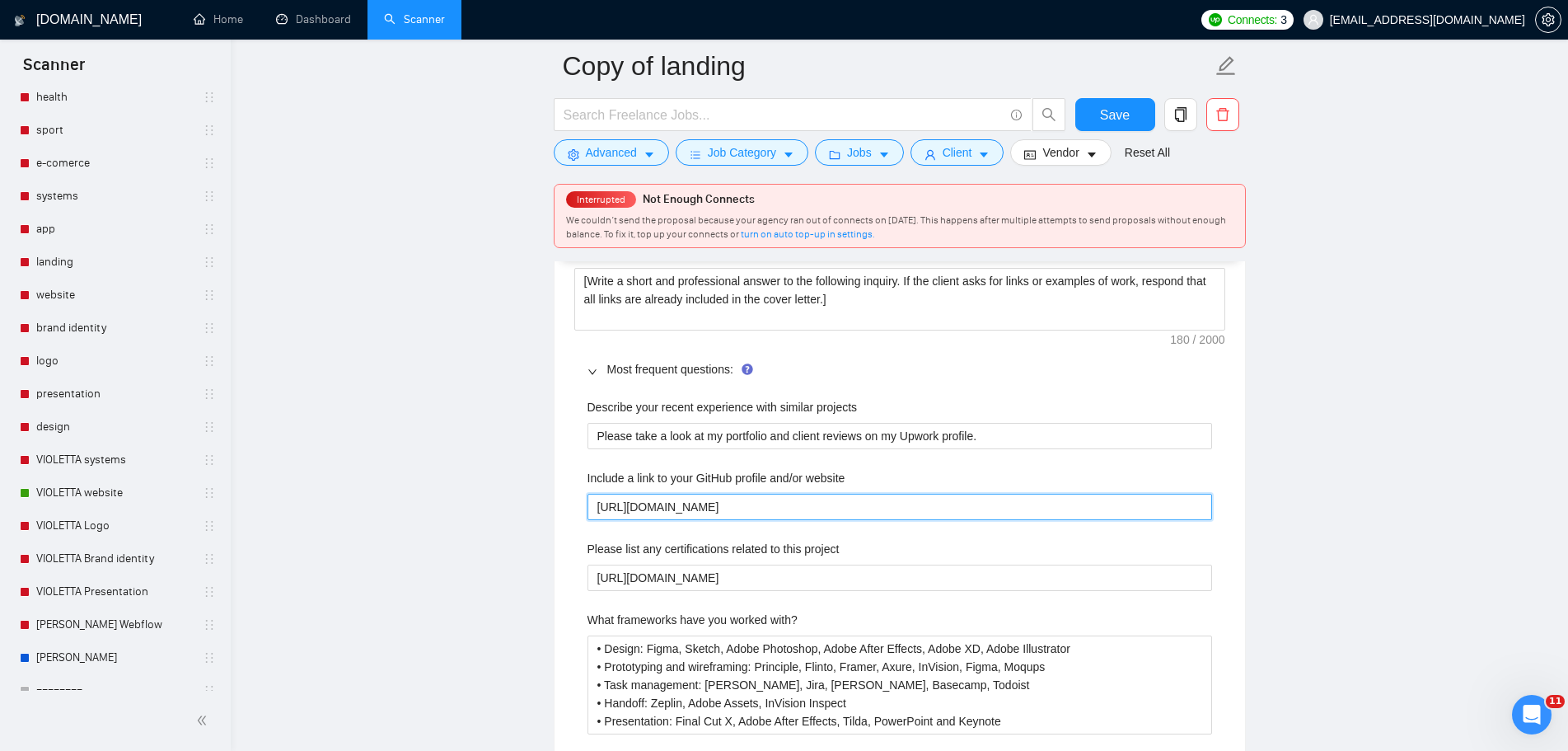
drag, startPoint x: 753, startPoint y: 501, endPoint x: 444, endPoint y: 498, distance: 309.0
click at [444, 498] on main "Copy of landing Save Advanced Job Category Jobs Client Vendor Reset All Interru…" at bounding box center [900, 184] width 1285 height 5676
paste website "[Write a short and professional answer to the following inquiry. If the client …"
type website "[Write a short and professional answer to the following inquiry. If the client …"
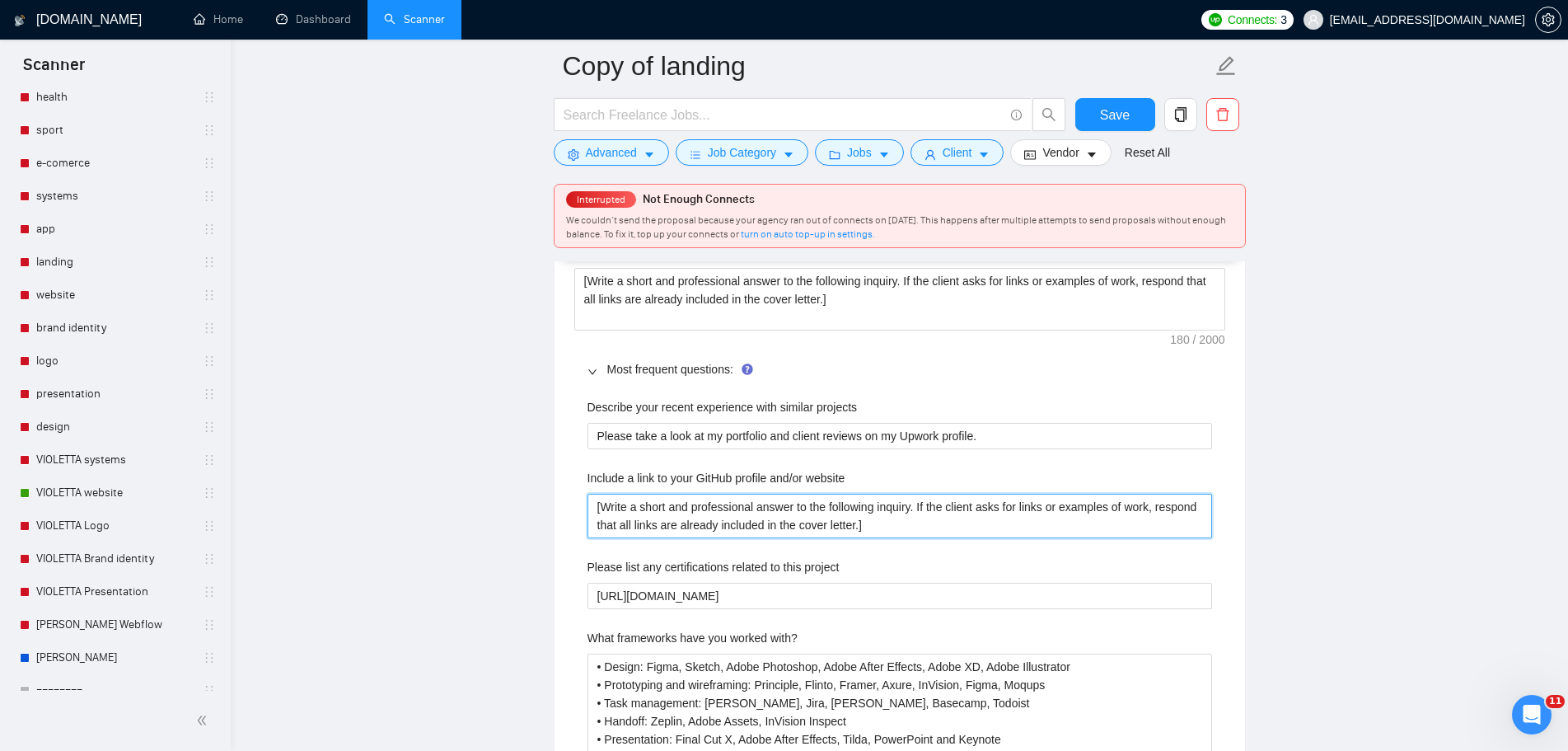
type website "https://vibestyle.co.ua"
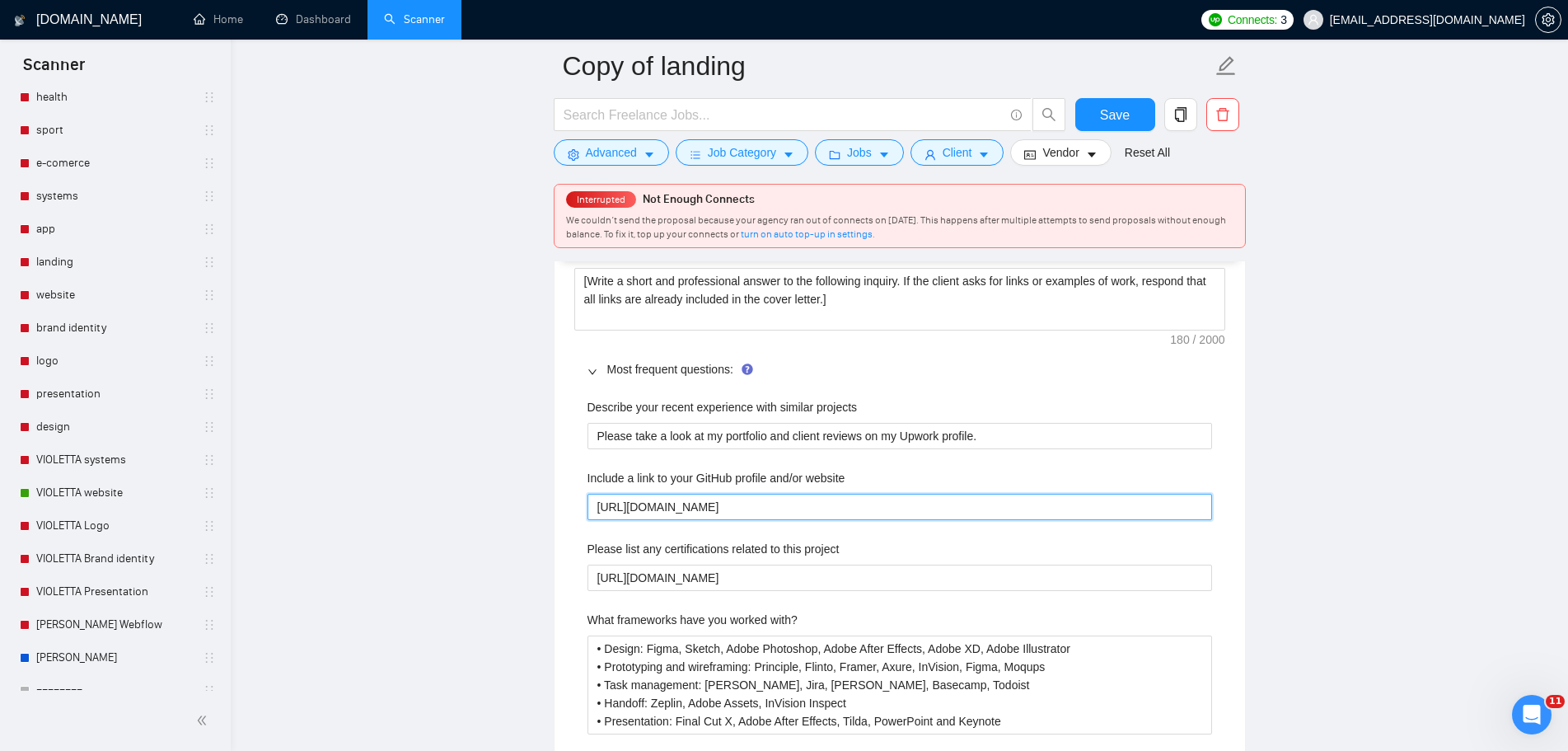
paste website "www.upwork.com/freelancers/~01c7d71e5237078126"
type website "https://www.upwork.com/freelancers/~01c7d71e5237078126"
drag, startPoint x: 933, startPoint y: 500, endPoint x: 308, endPoint y: 492, distance: 625.1
click at [314, 493] on main "Copy of landing Save Advanced Job Category Jobs Client Vendor Reset All Interru…" at bounding box center [900, 184] width 1285 height 5676
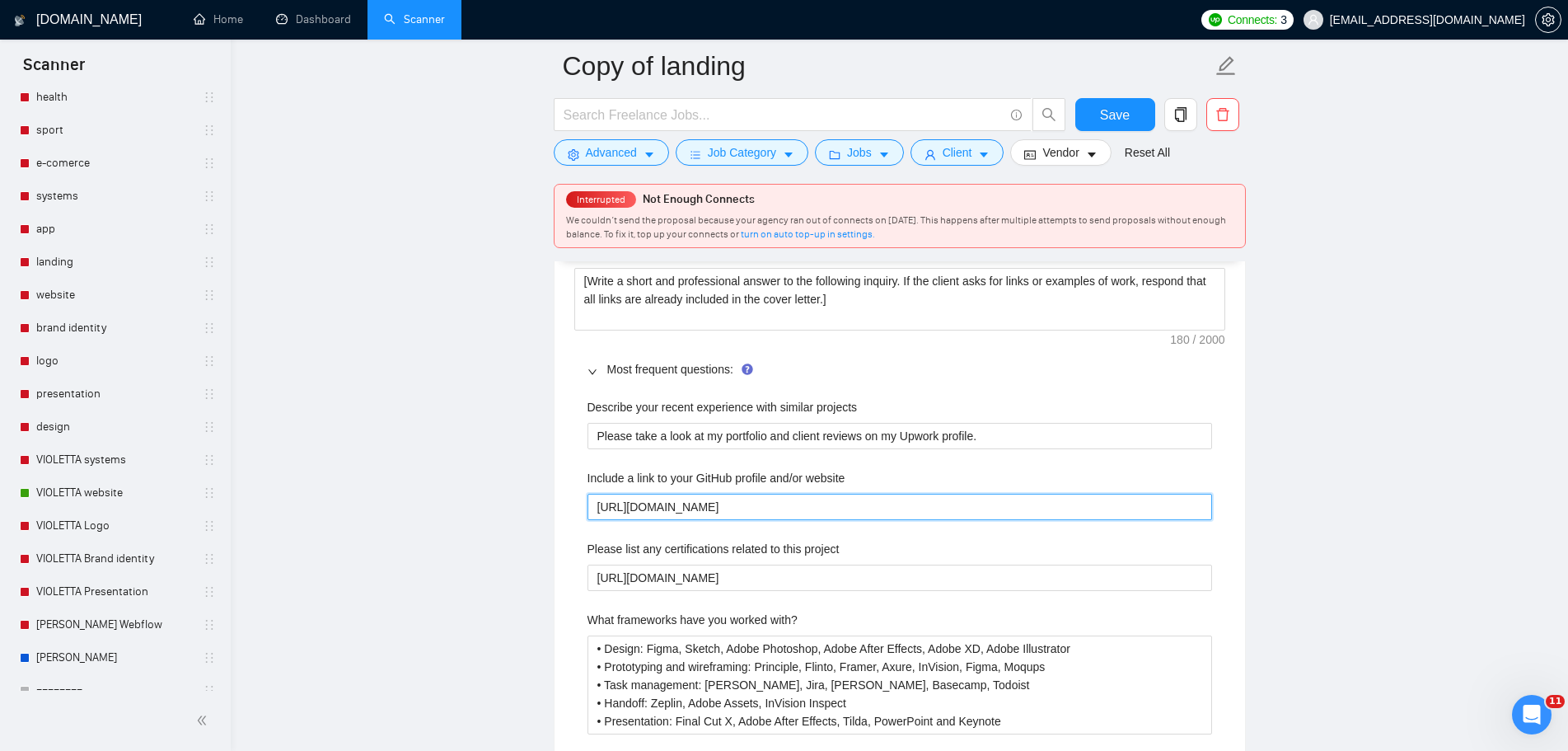
paste website "?mp_source=share"
type website "https://www.upwork.com/freelancers/~01c7d71e5237078126?mp_source=share"
drag, startPoint x: 912, startPoint y: 504, endPoint x: 1243, endPoint y: 550, distance: 334.2
type website "https://www.upwork.com/freelancers/~01c7d71e5237078126?"
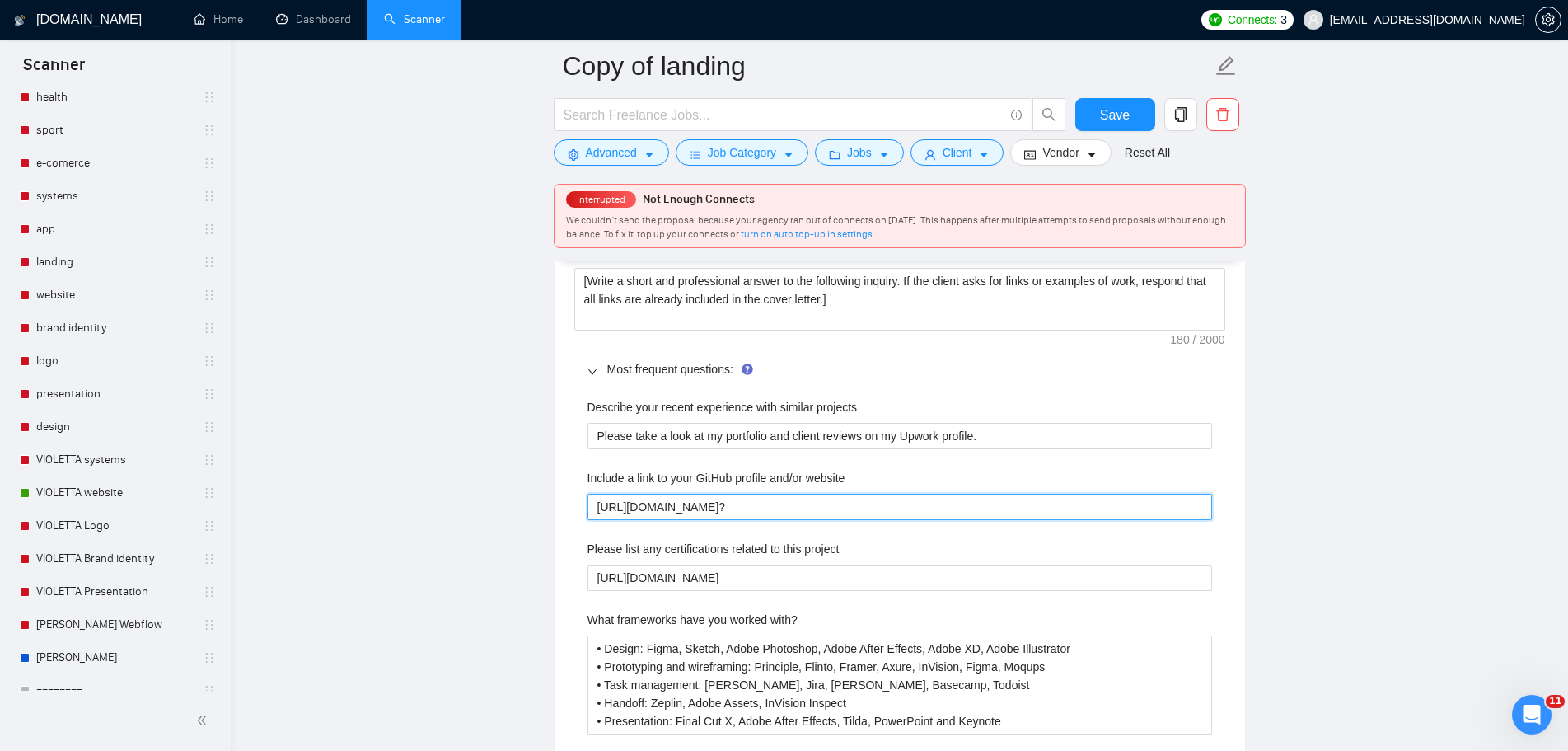
type website "https://www.upwork.com/freelancers/~01c7d71e5237078126"
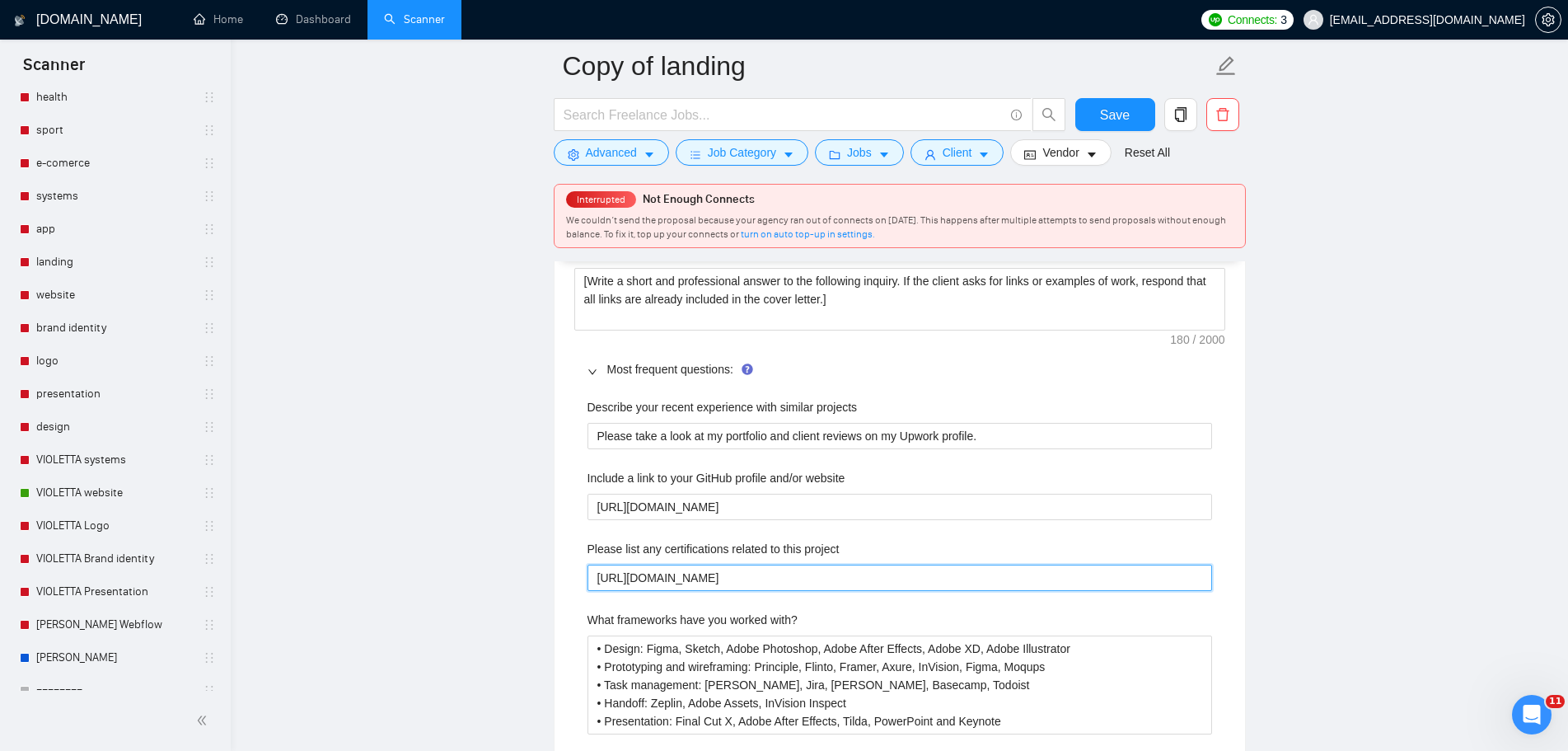
drag, startPoint x: 858, startPoint y: 576, endPoint x: 444, endPoint y: 576, distance: 414.0
click at [444, 576] on main "Copy of landing Save Advanced Job Category Jobs Client Vendor Reset All Interru…" at bounding box center [900, 184] width 1285 height 5676
paste project "~01c7d71e5237078126?mp_source=shar"
type project "https://www.upwork.com/freelancers/~01c7d71e5237078126?mp_source=share"
drag, startPoint x: 918, startPoint y: 579, endPoint x: 1193, endPoint y: 597, distance: 275.6
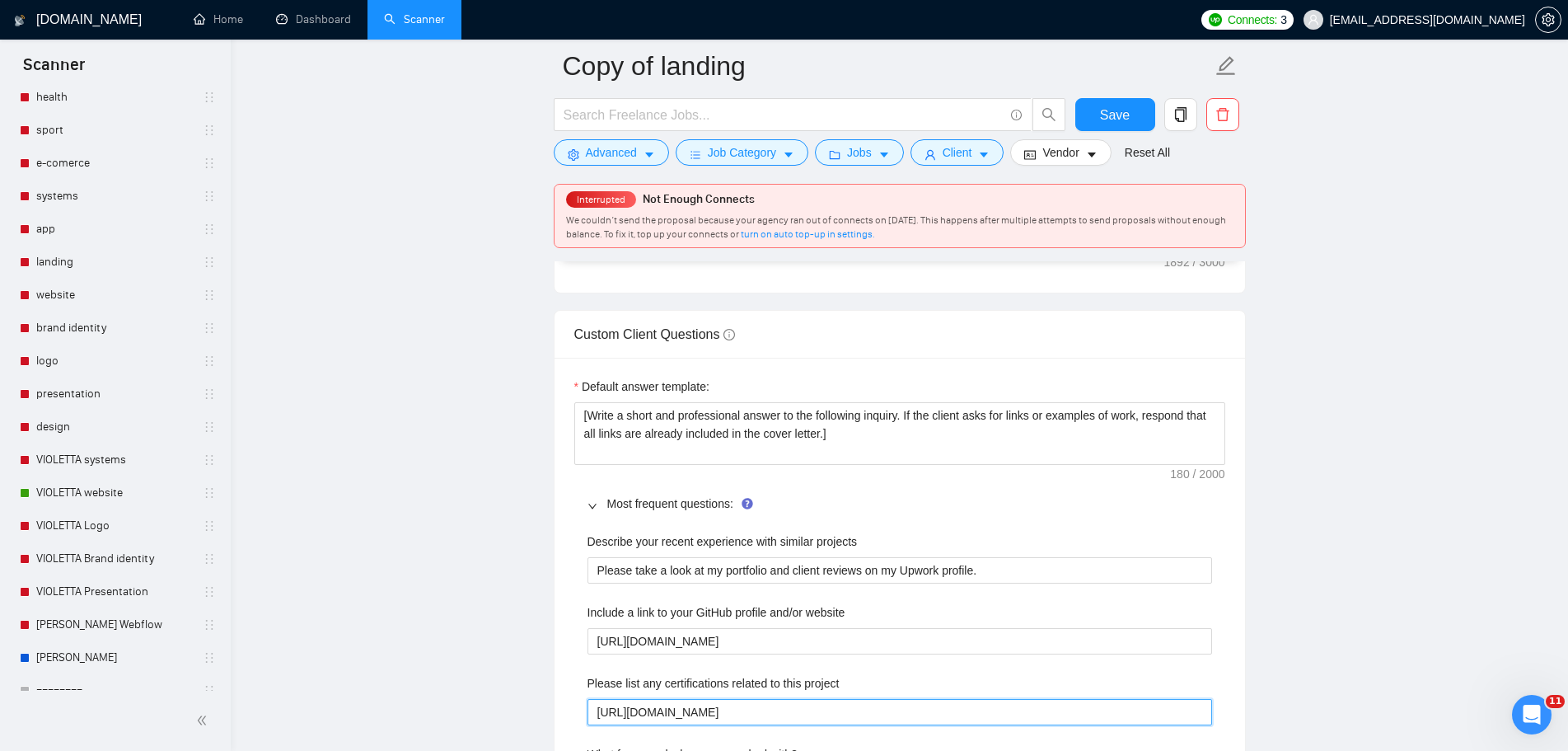
scroll to position [2555, 0]
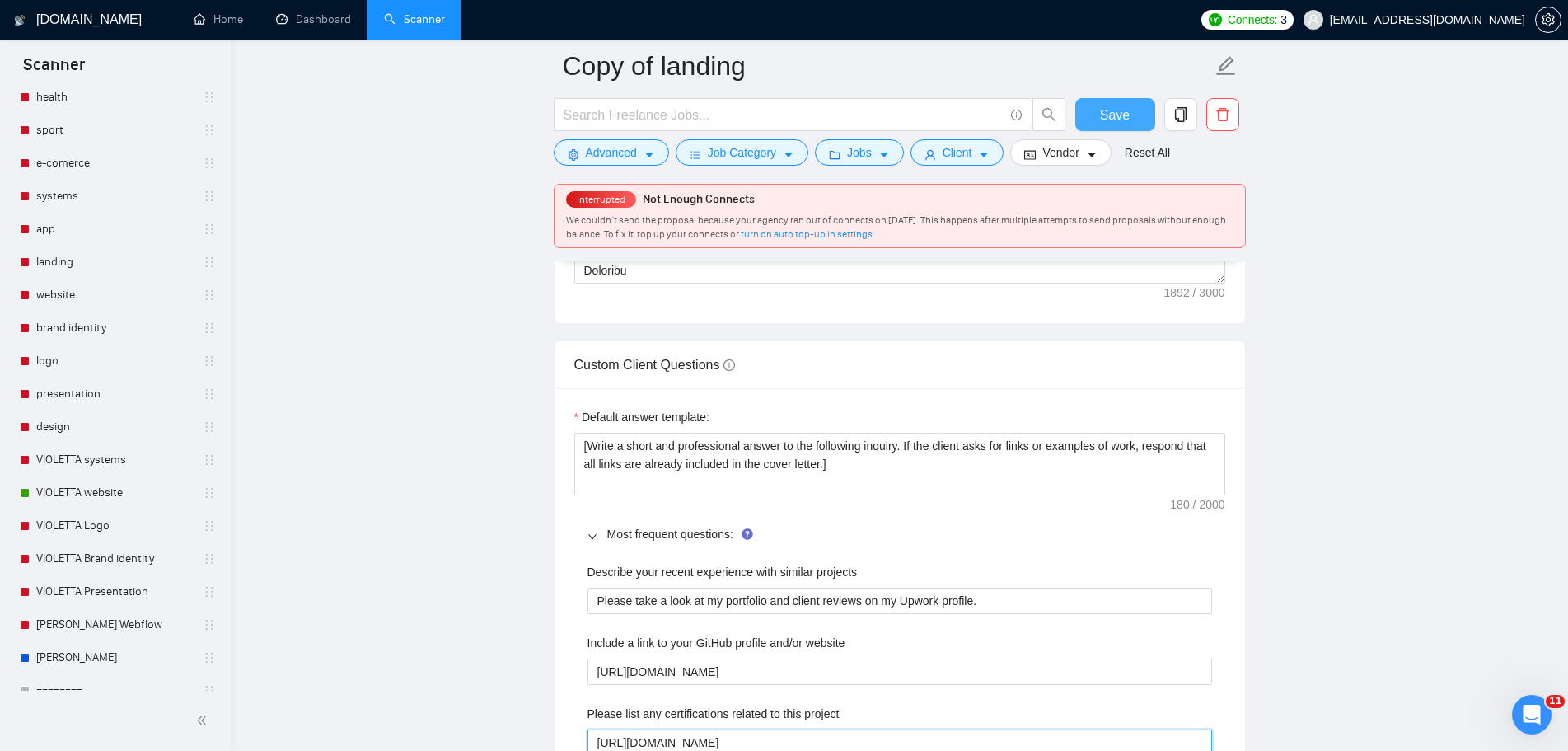
type project "https://www.upwork.com/freelancers/~01c7d71e5237078126"
click at [1126, 116] on span "Save" at bounding box center [1115, 114] width 30 height 21
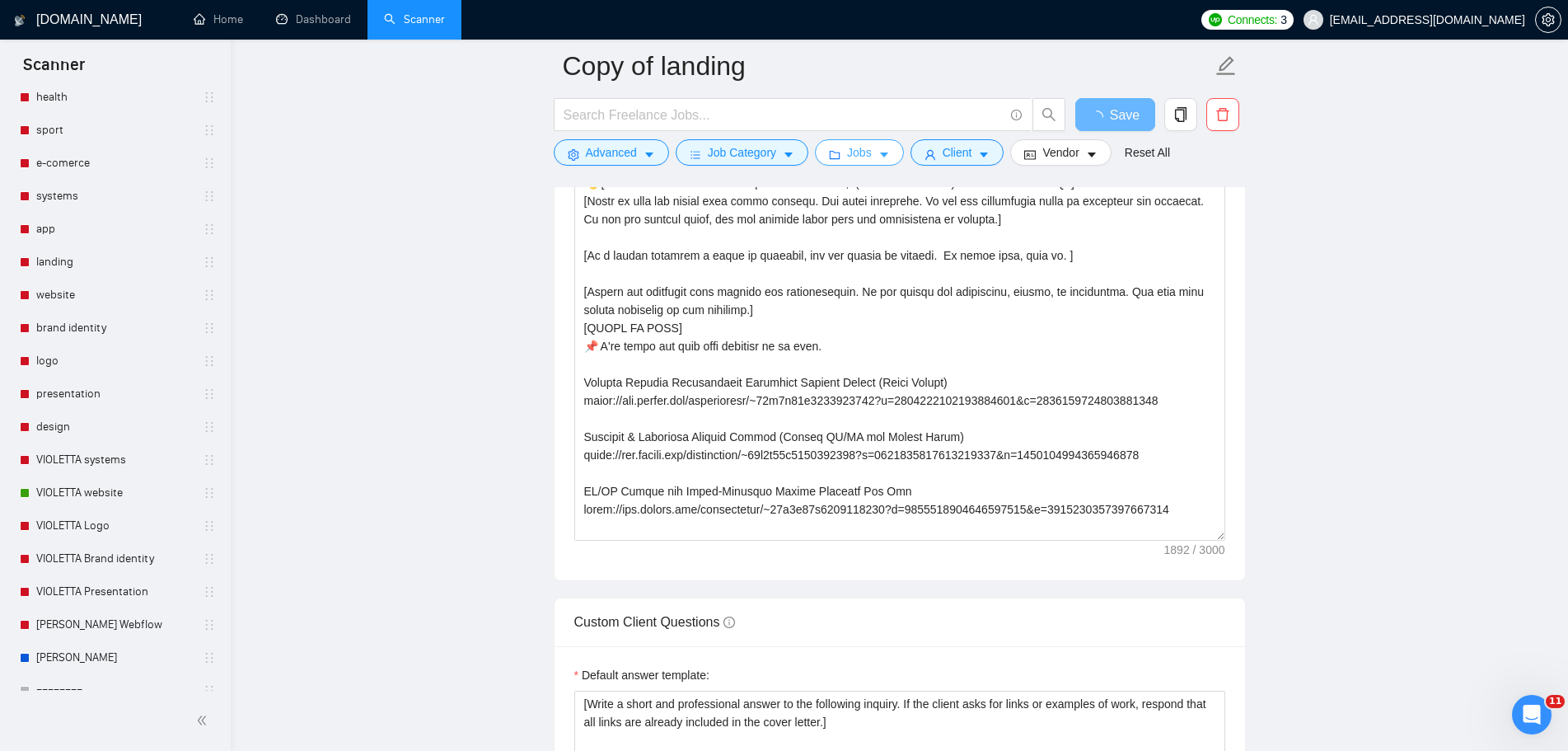
click at [878, 154] on icon "caret-down" at bounding box center [884, 155] width 12 height 12
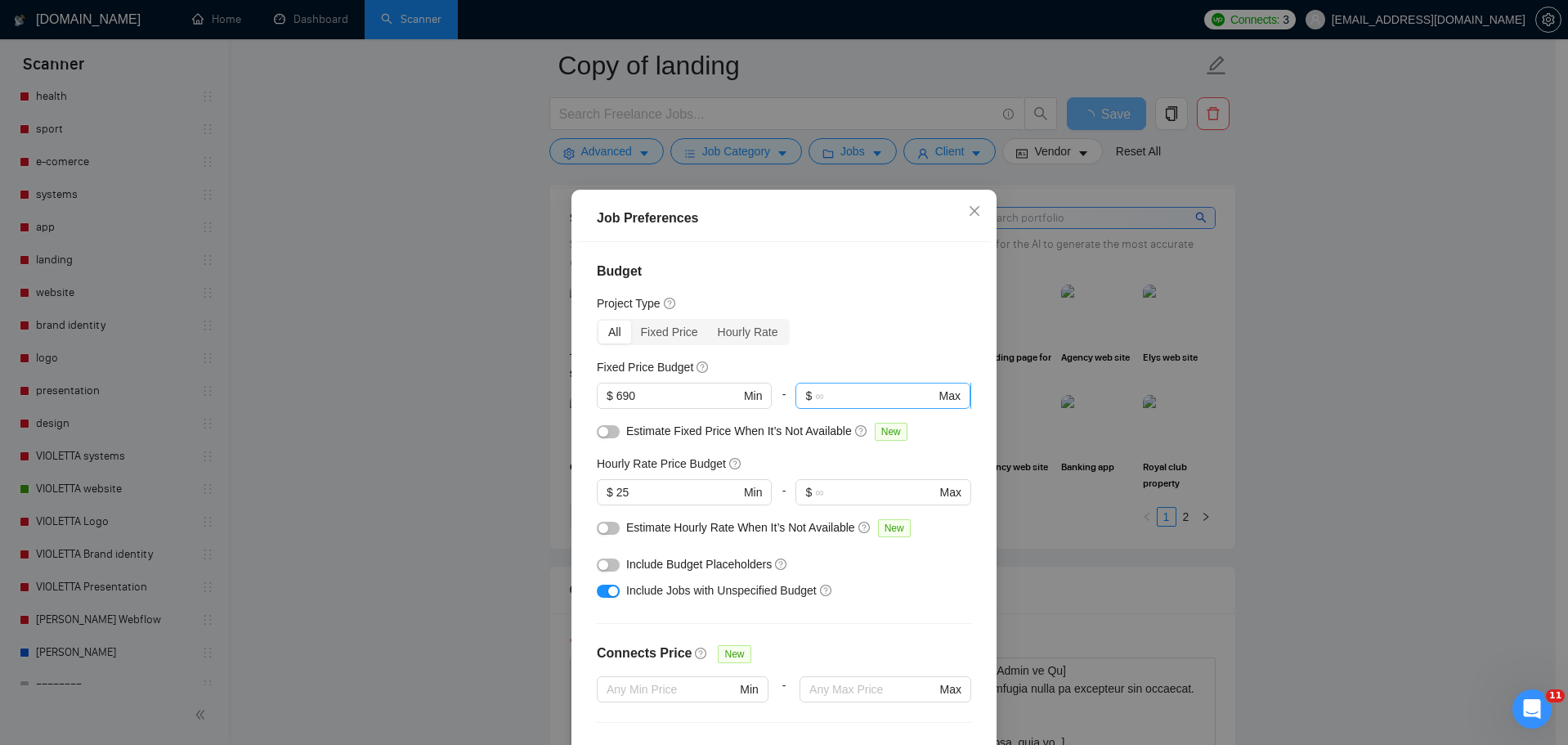
click at [829, 394] on input "text" at bounding box center [875, 396] width 120 height 18
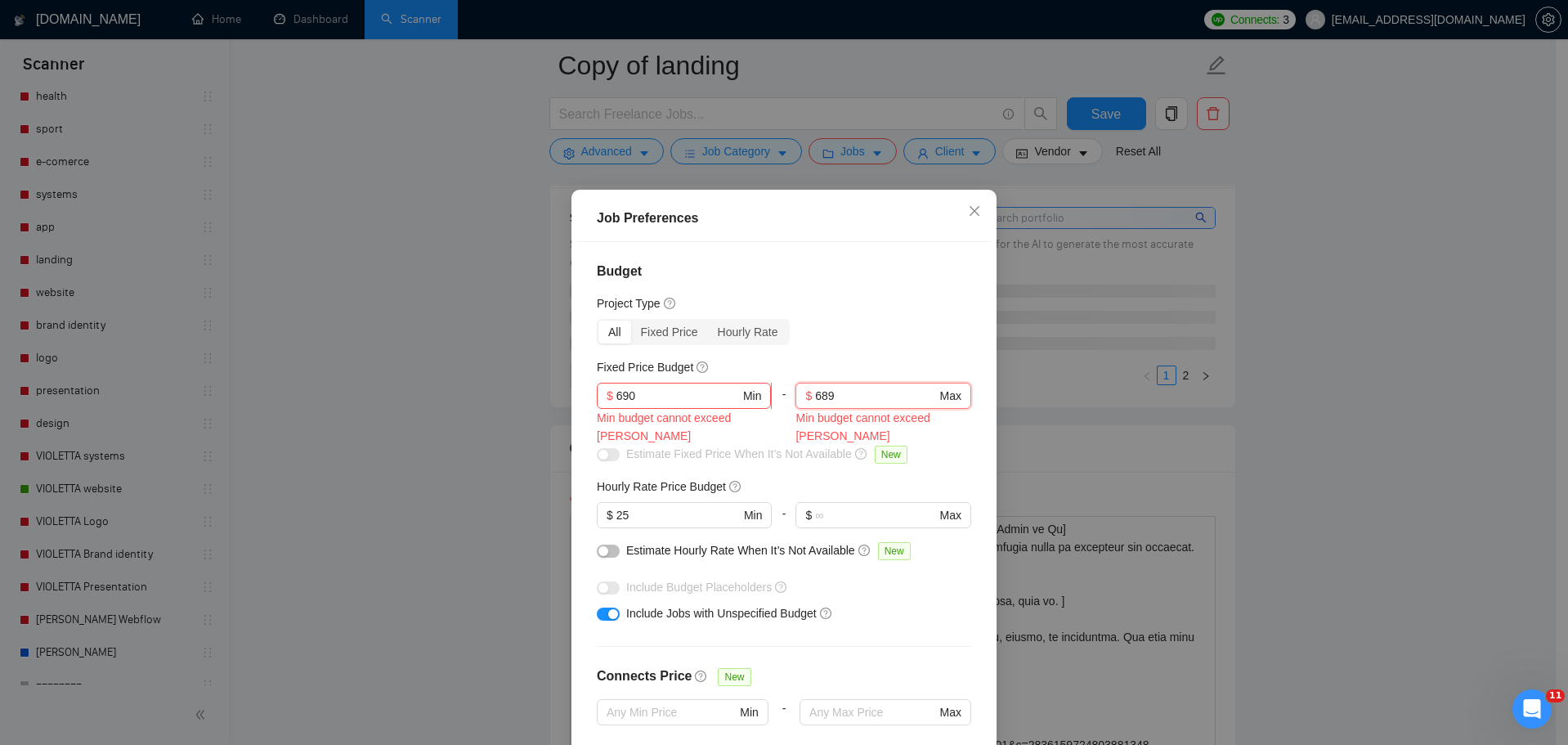
type input "689"
click at [656, 399] on input "690" at bounding box center [678, 396] width 123 height 18
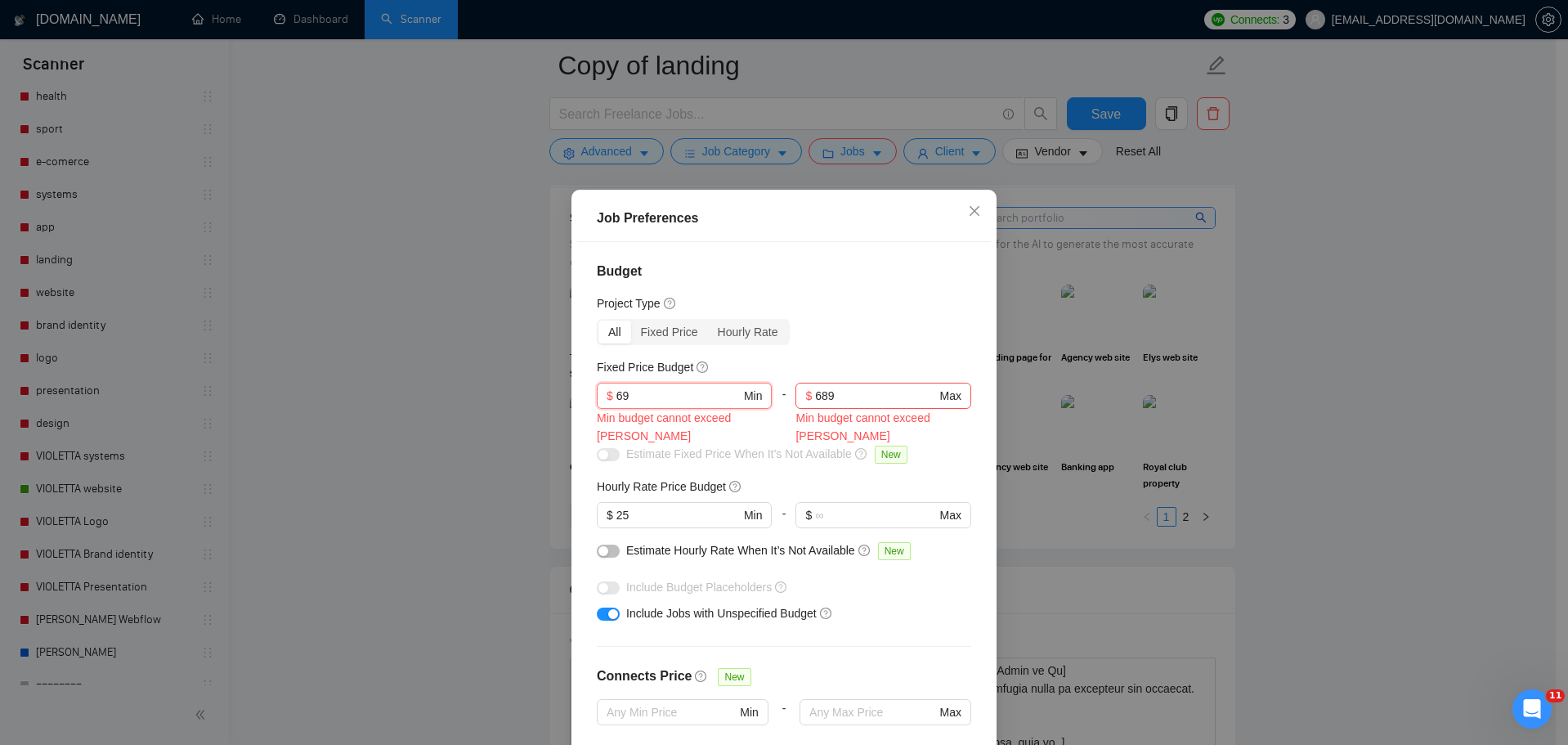
type input "6"
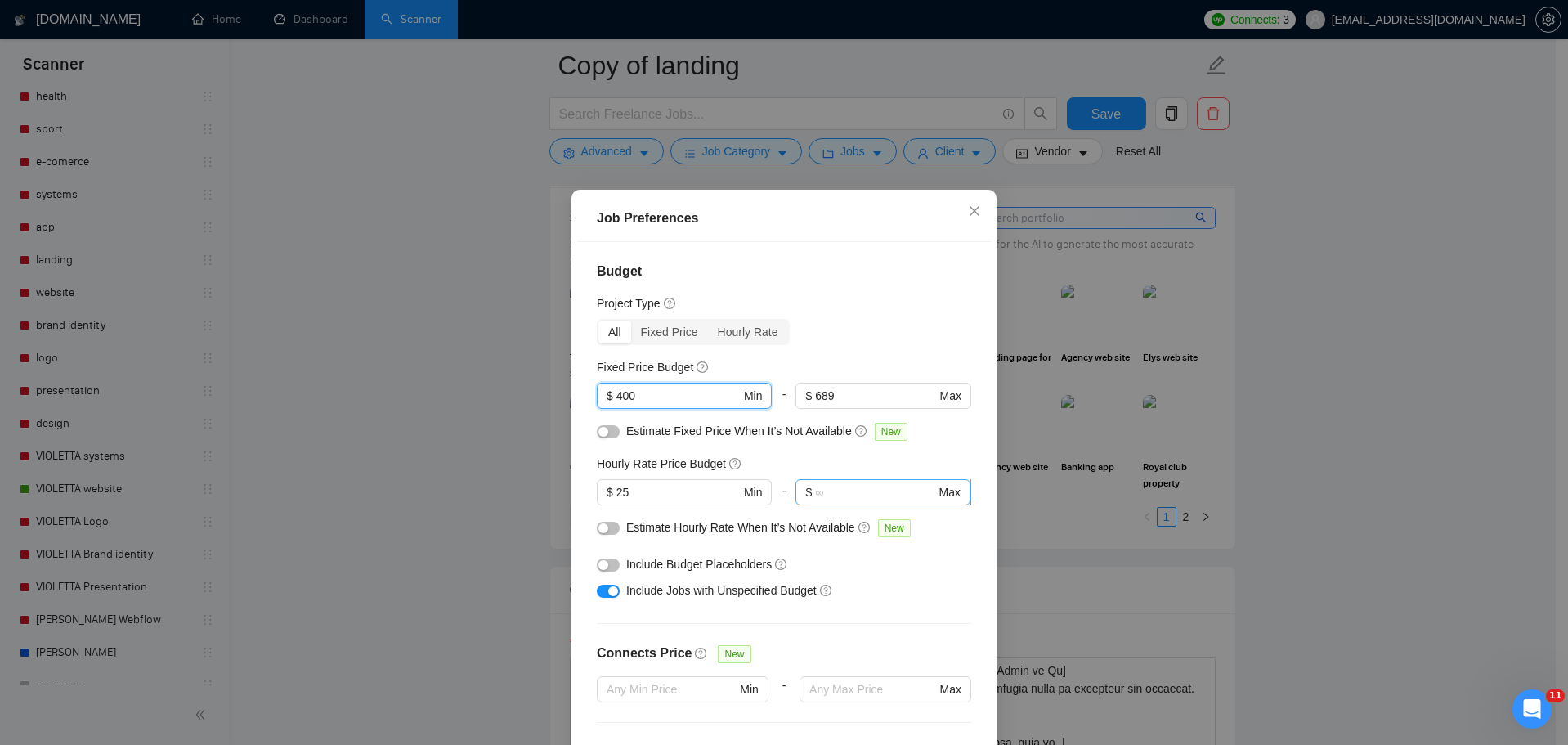
type input "400"
click at [847, 494] on input "text" at bounding box center [875, 492] width 120 height 18
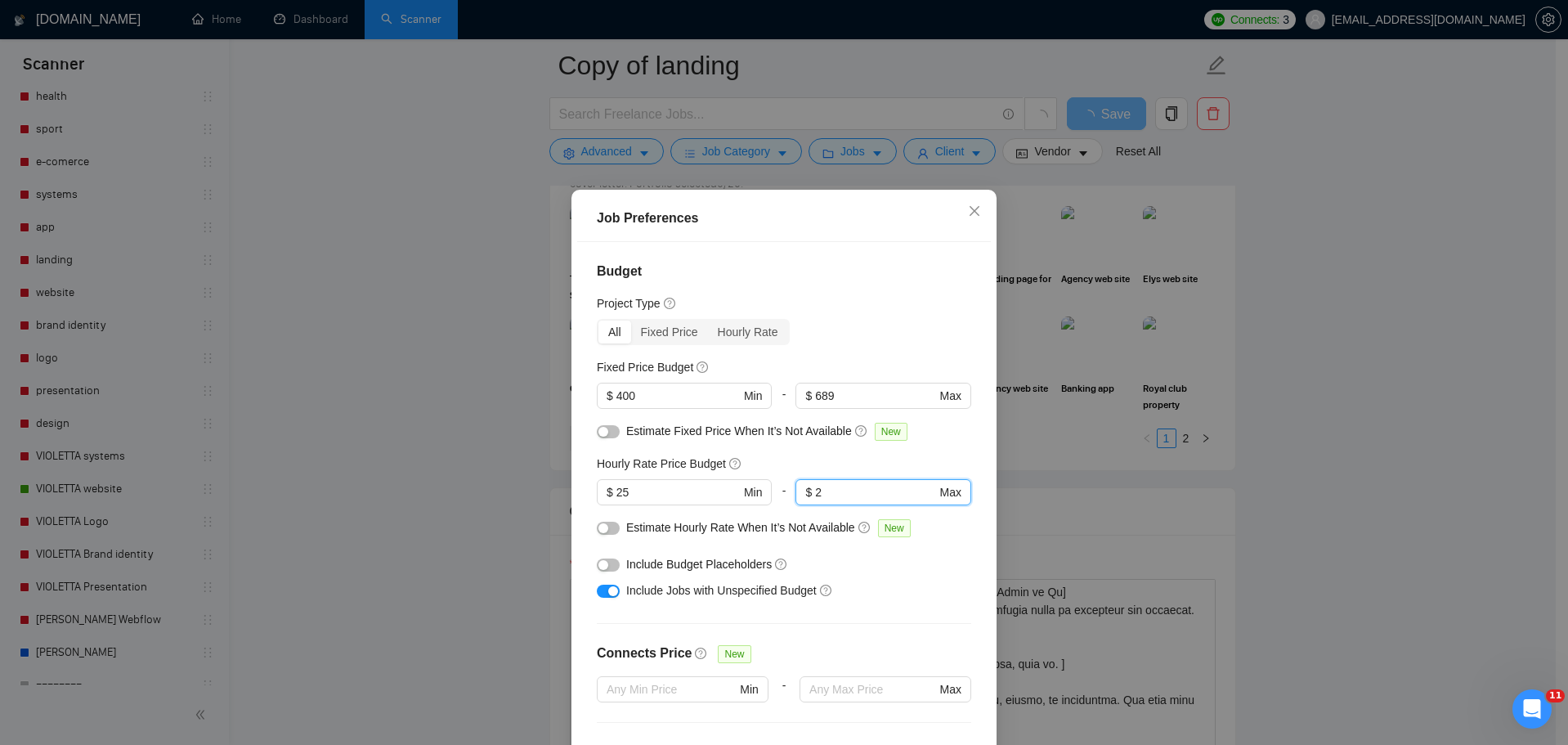
type input "24"
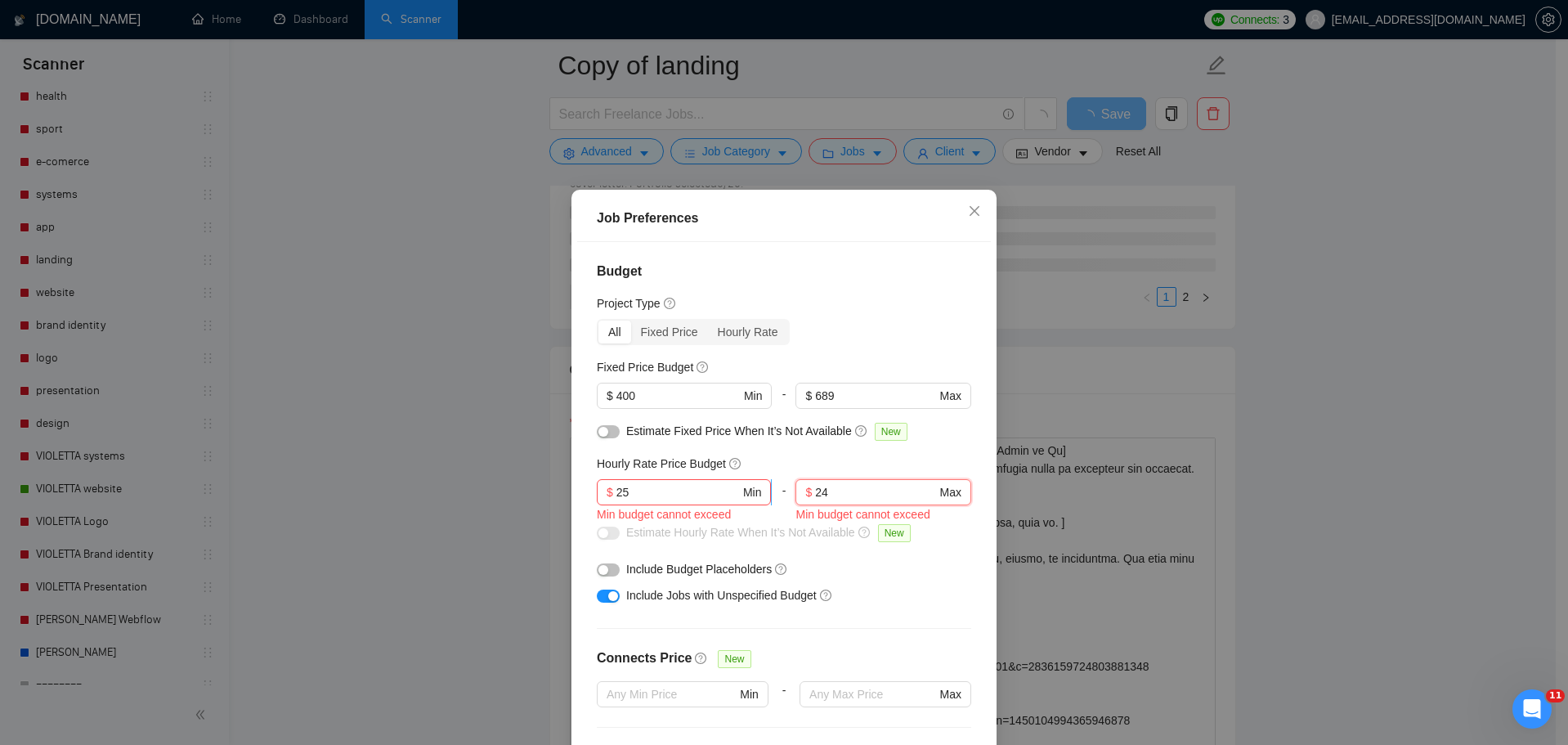
type input "24"
click at [649, 492] on input "25" at bounding box center [678, 492] width 123 height 18
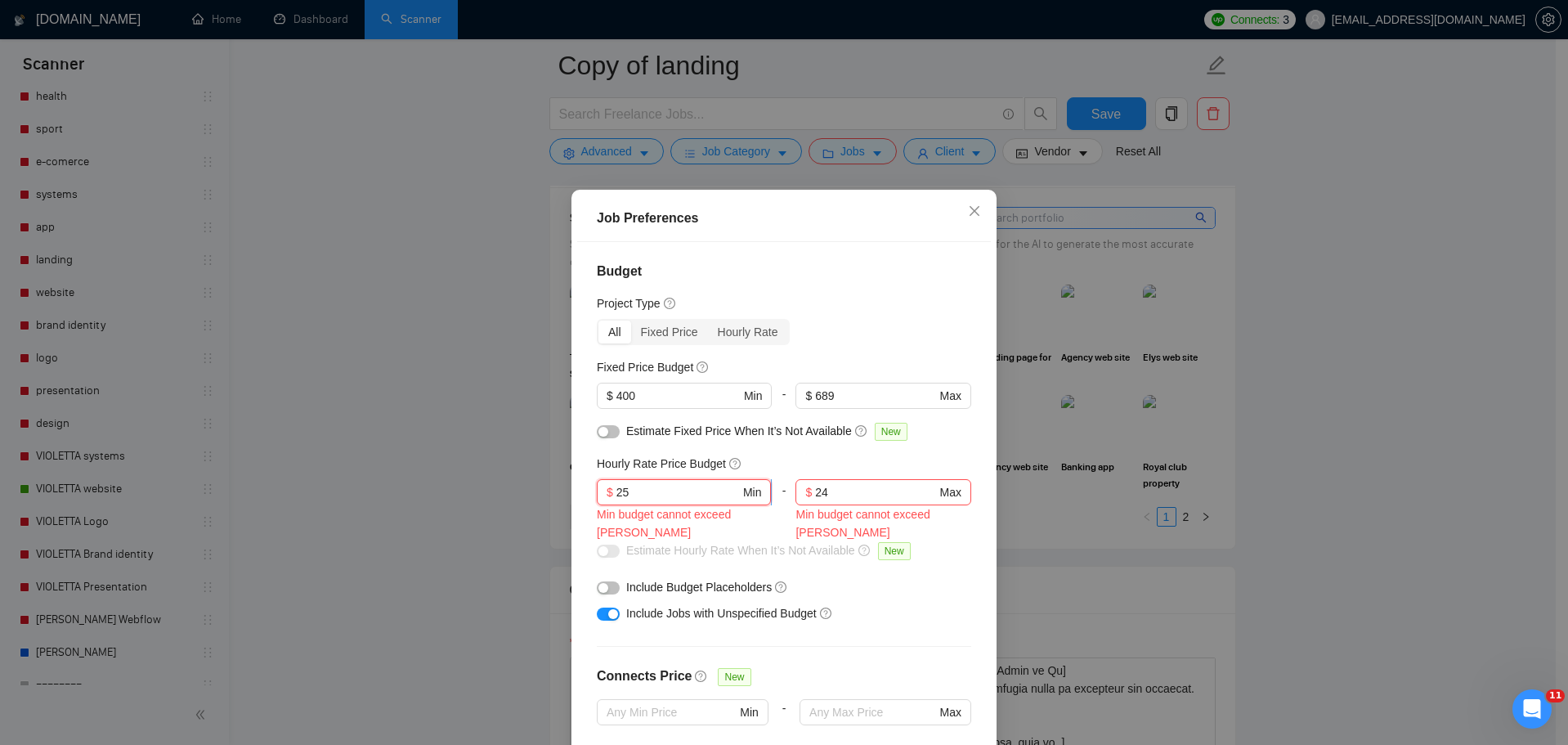
type input "2"
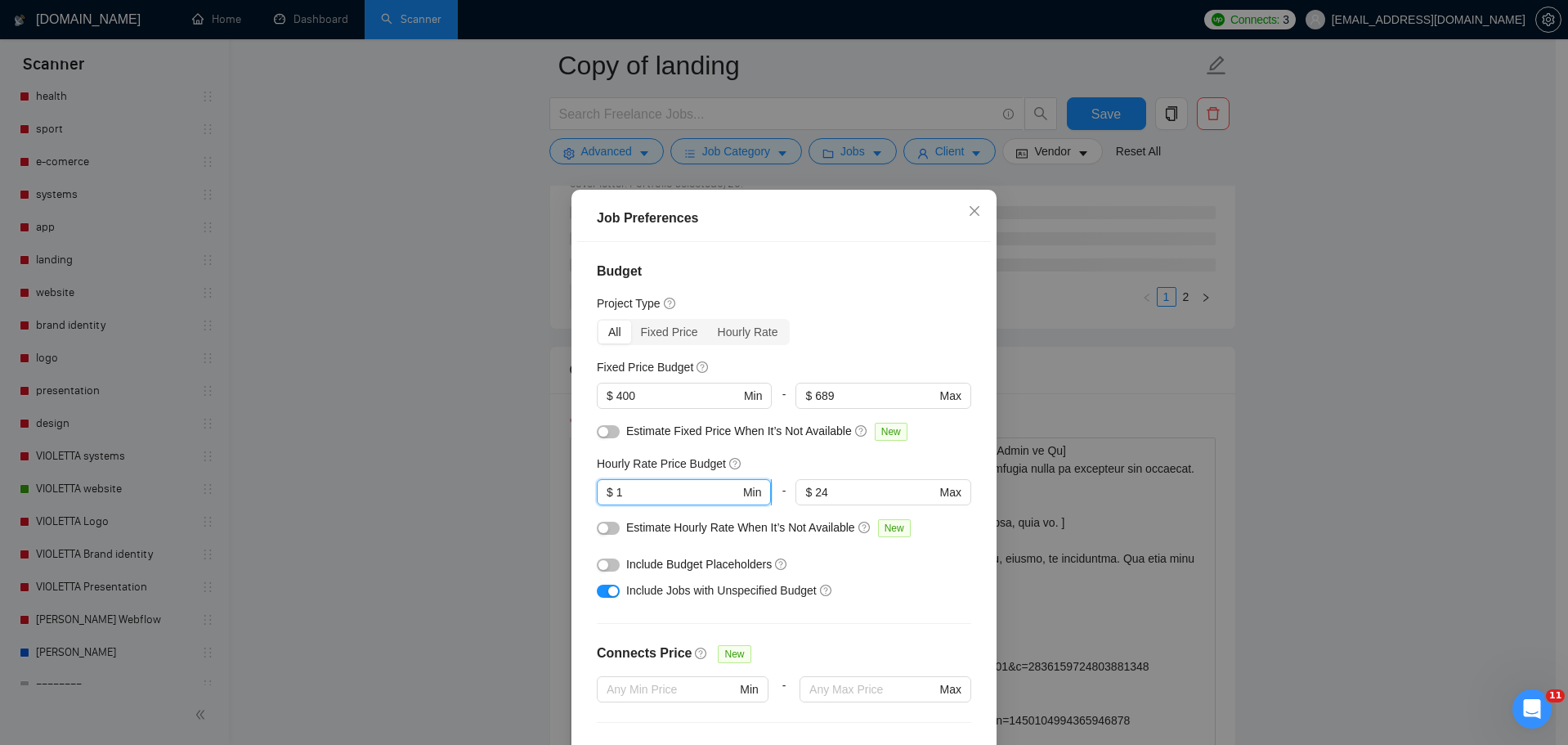
type input "15"
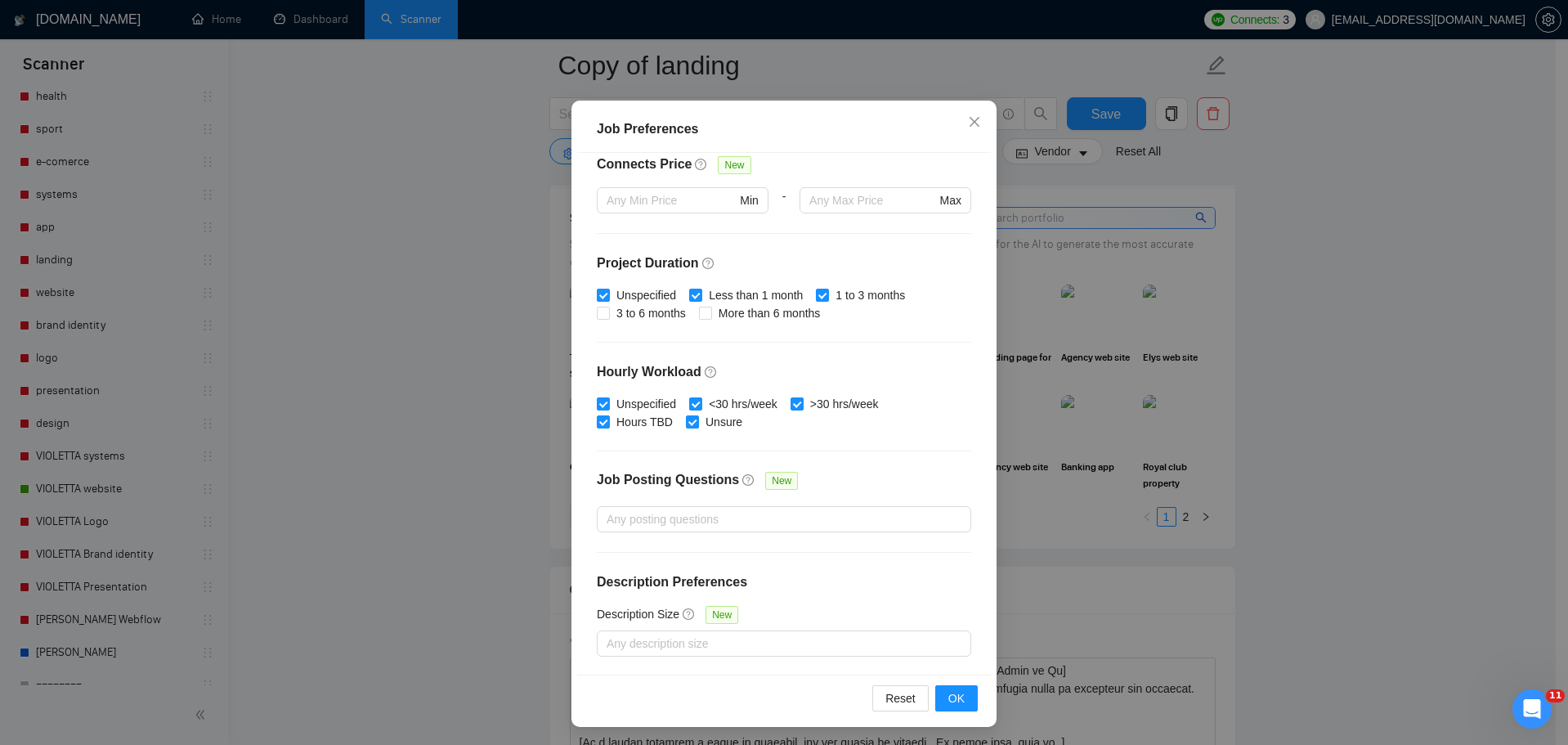
scroll to position [91, 0]
type input "15"
click at [955, 691] on span "OK" at bounding box center [956, 697] width 17 height 18
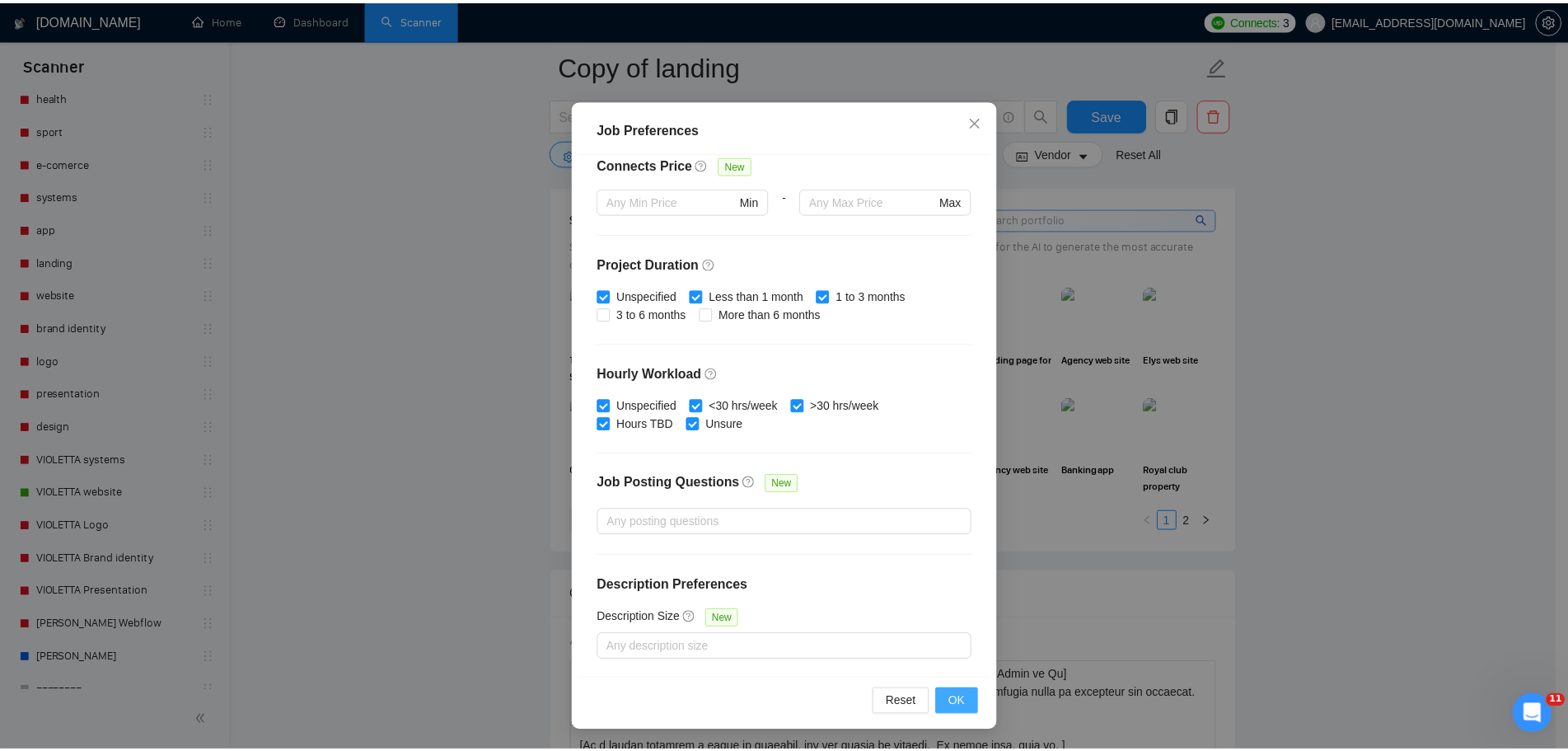
scroll to position [0, 0]
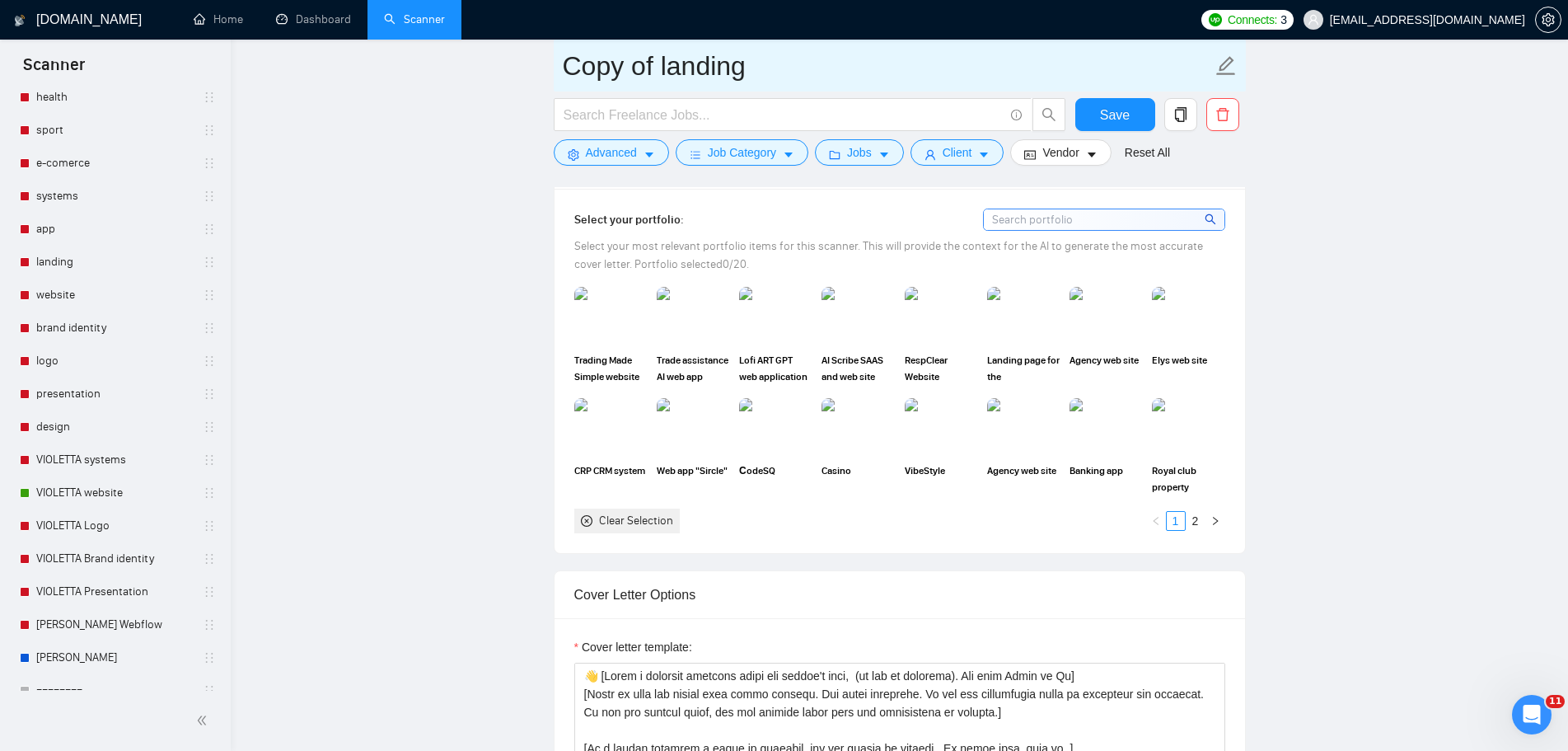
click at [1225, 60] on icon "edit" at bounding box center [1226, 67] width 22 height 22
drag, startPoint x: 661, startPoint y: 65, endPoint x: 528, endPoint y: 57, distance: 133.2
click at [528, 57] on main "Copy of landing Save Advanced Job Category Jobs Client Vendor Reset All Preview…" at bounding box center [900, 716] width 1285 height 4764
type input "VIOLETTA landing"
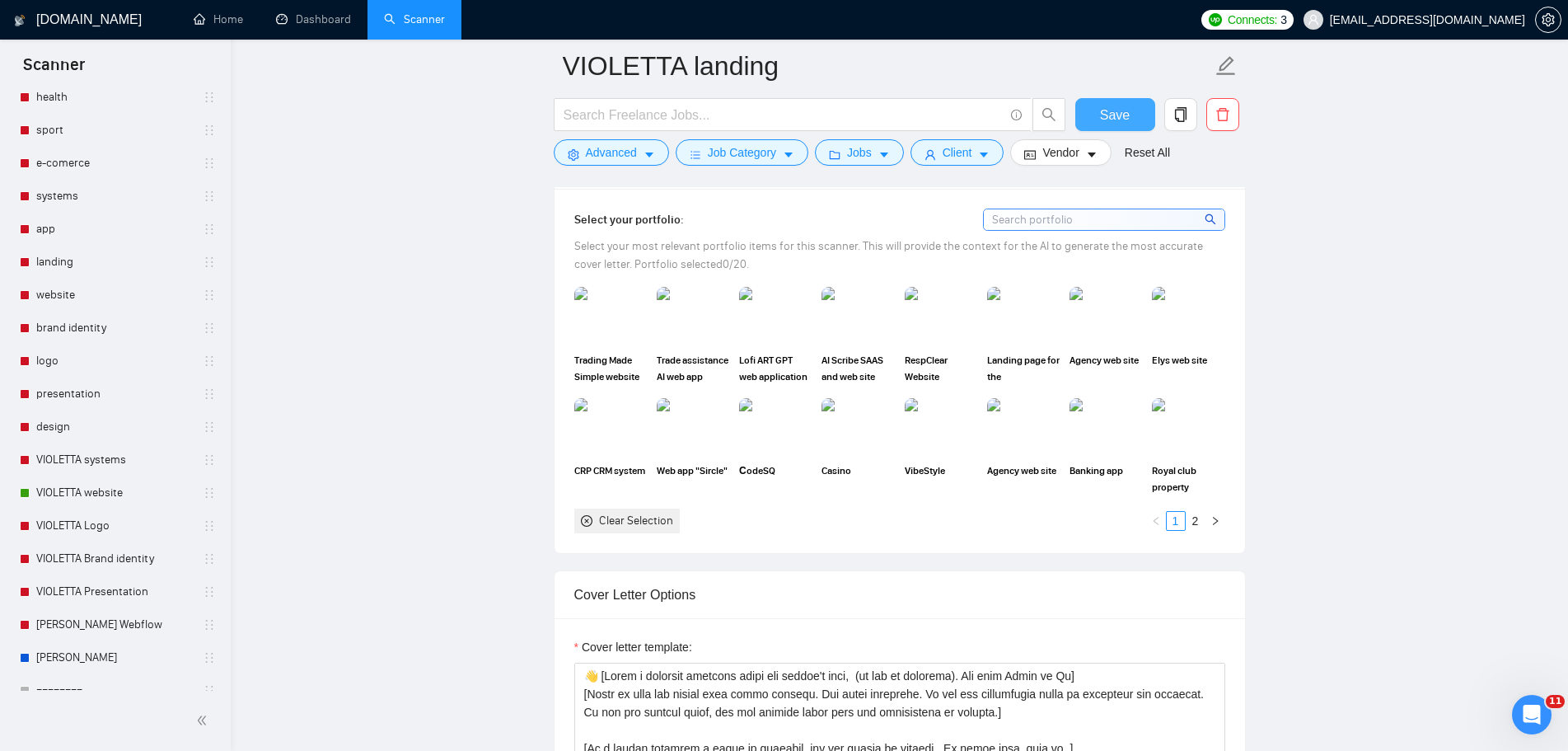
click at [1112, 110] on span "Save" at bounding box center [1115, 114] width 30 height 21
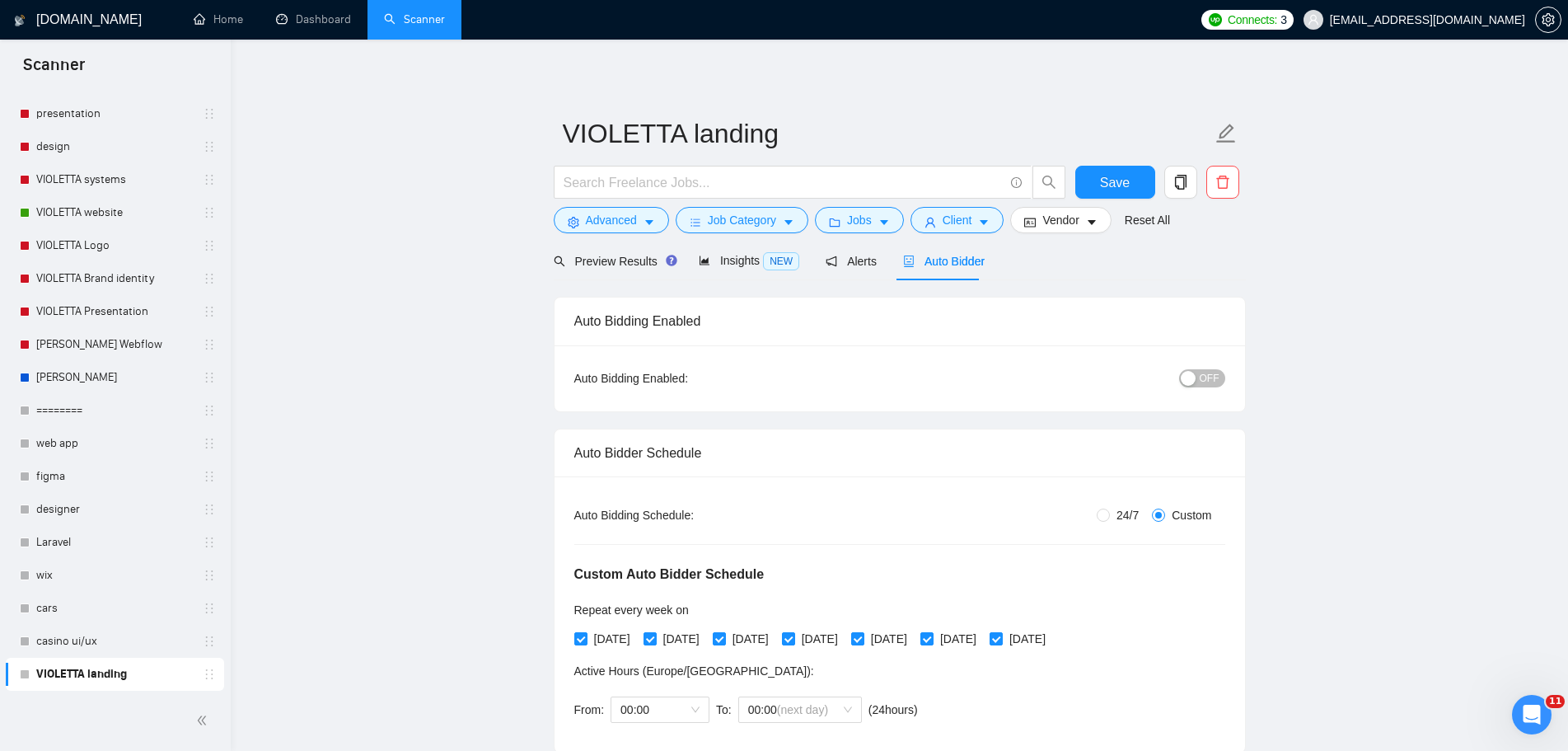
click at [1205, 383] on span "OFF" at bounding box center [1210, 378] width 20 height 18
click at [1110, 184] on span "Save" at bounding box center [1115, 182] width 30 height 21
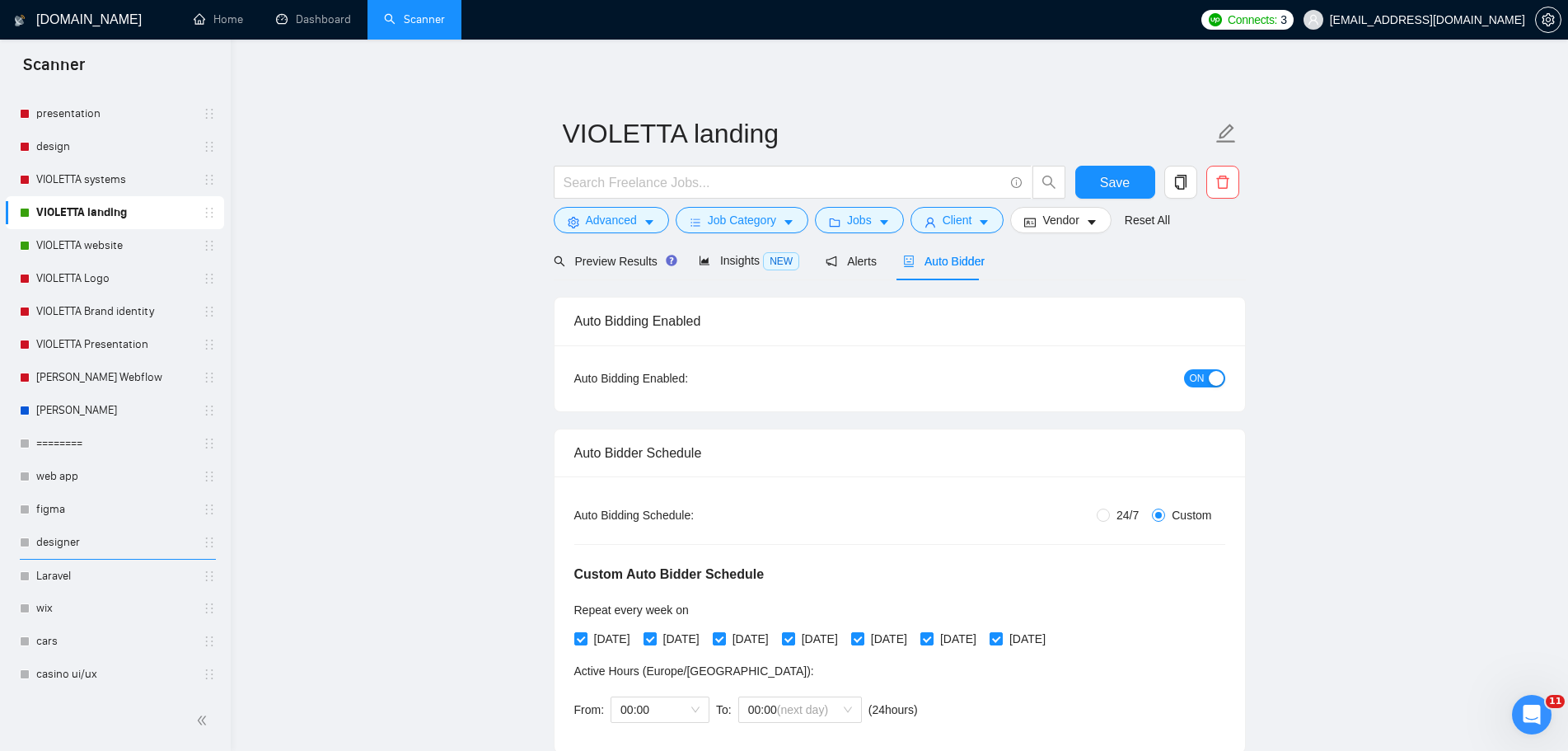
click at [1116, 181] on span "Save" at bounding box center [1115, 182] width 30 height 21
click at [643, 226] on icon "caret-down" at bounding box center [649, 223] width 12 height 12
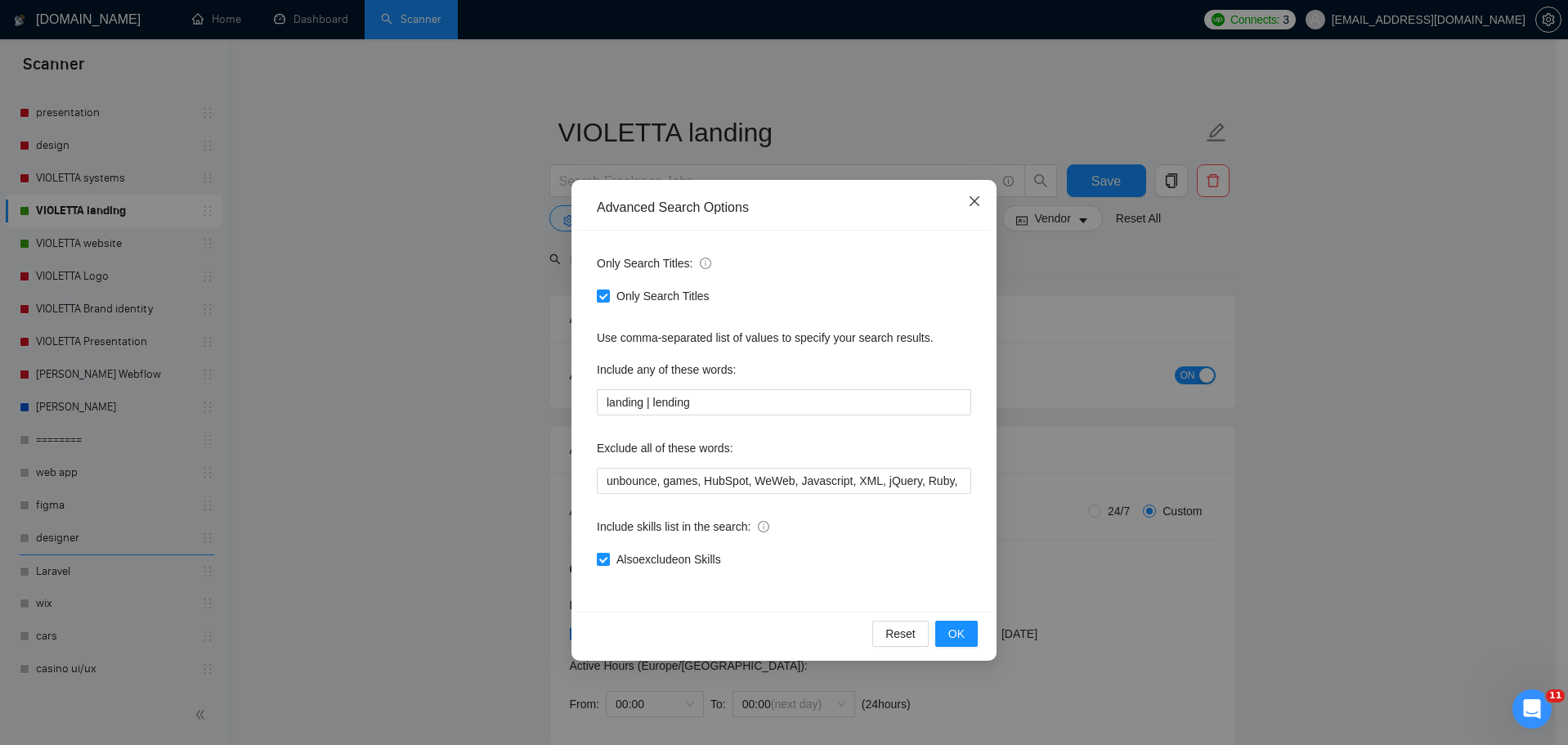
click at [972, 205] on icon "close" at bounding box center [975, 201] width 10 height 10
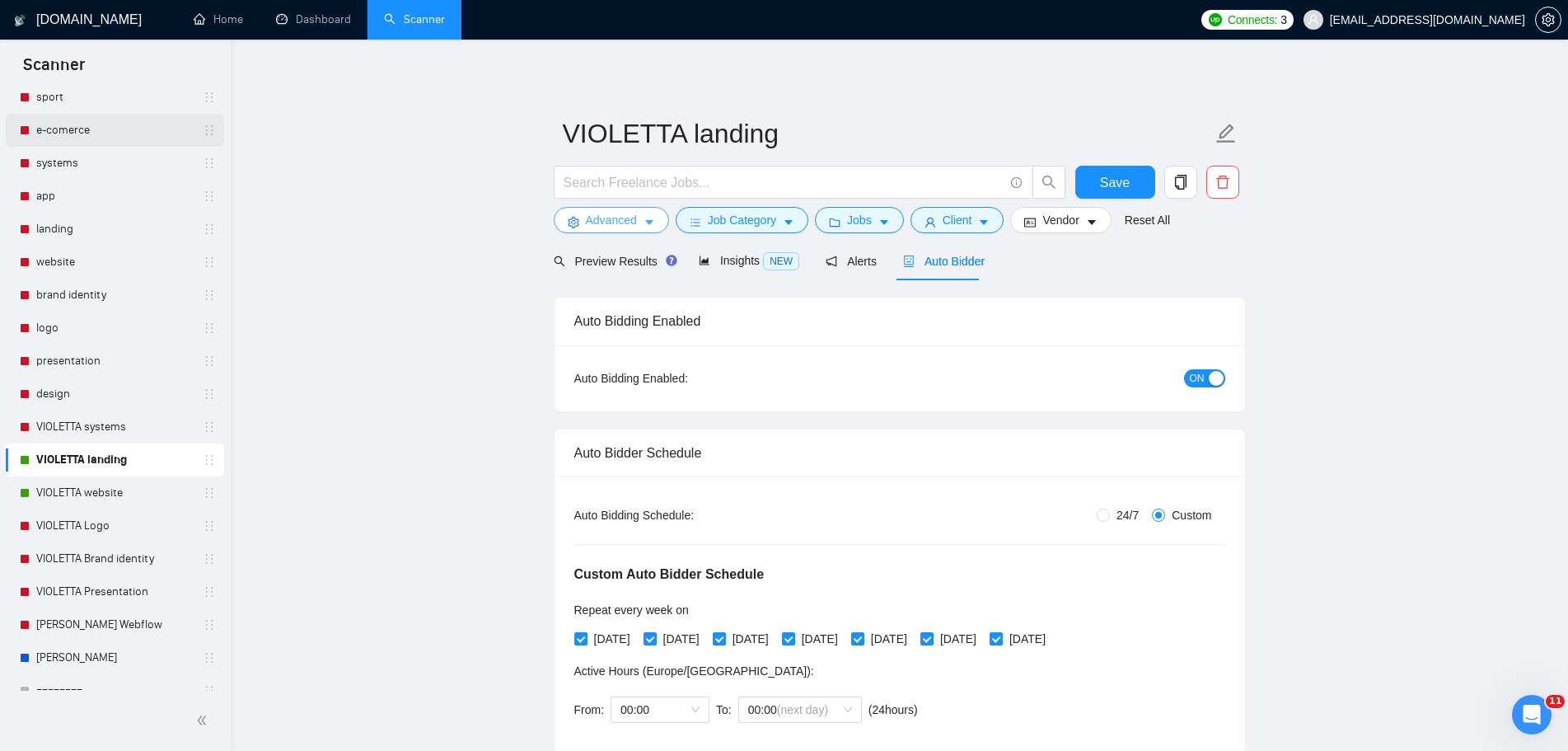
scroll to position [237, 0]
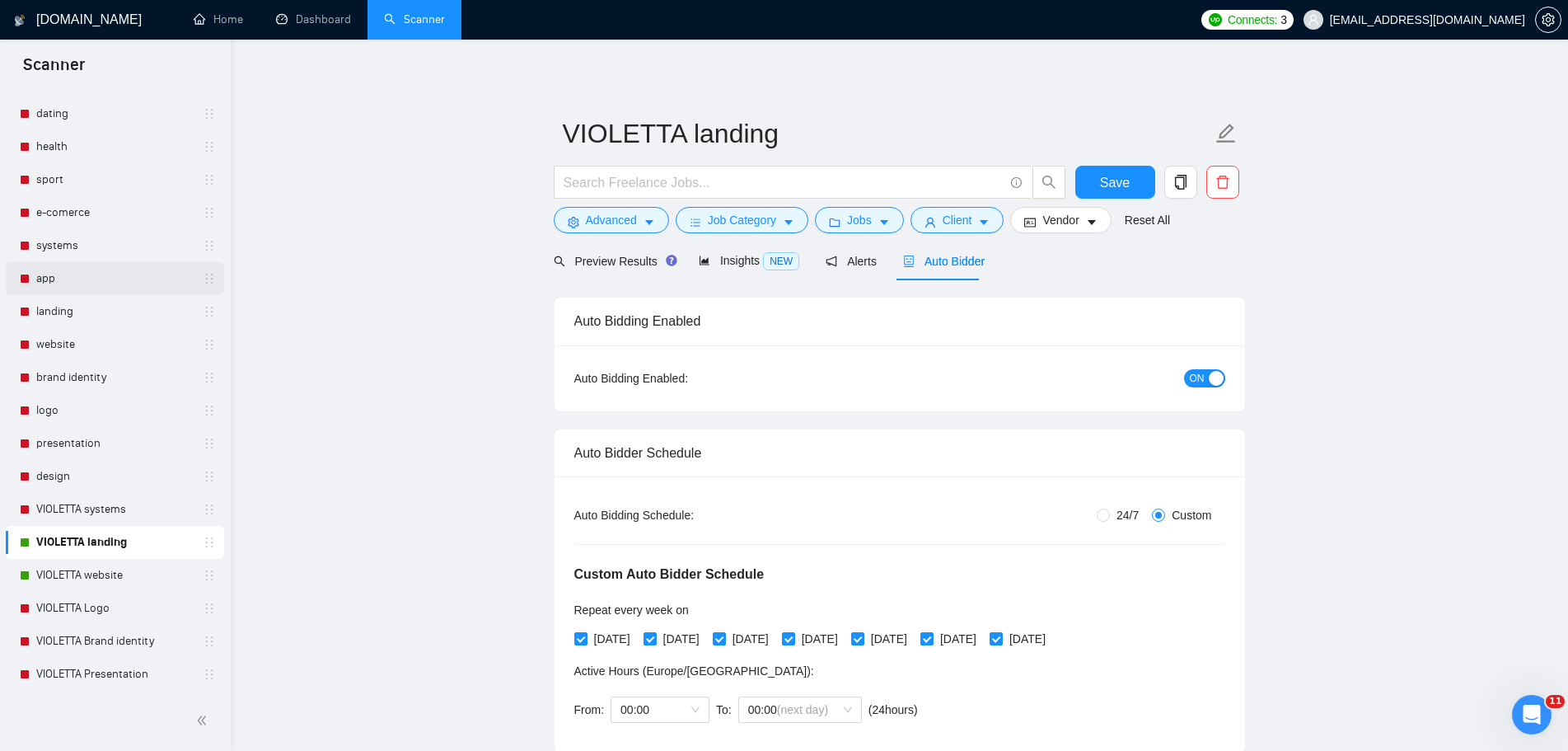
click at [134, 272] on link "app" at bounding box center [113, 279] width 156 height 33
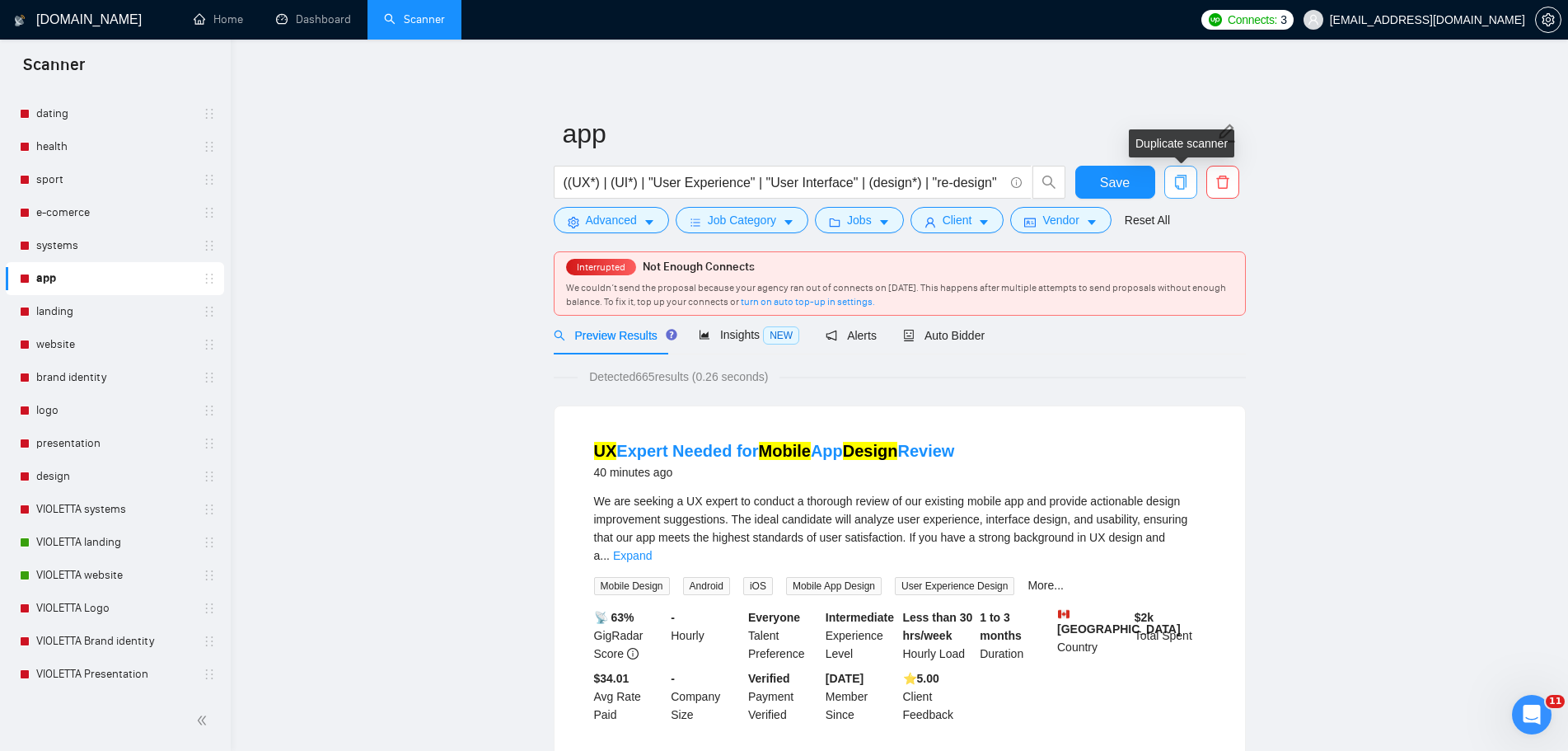
click at [1181, 186] on icon "copy" at bounding box center [1180, 182] width 15 height 15
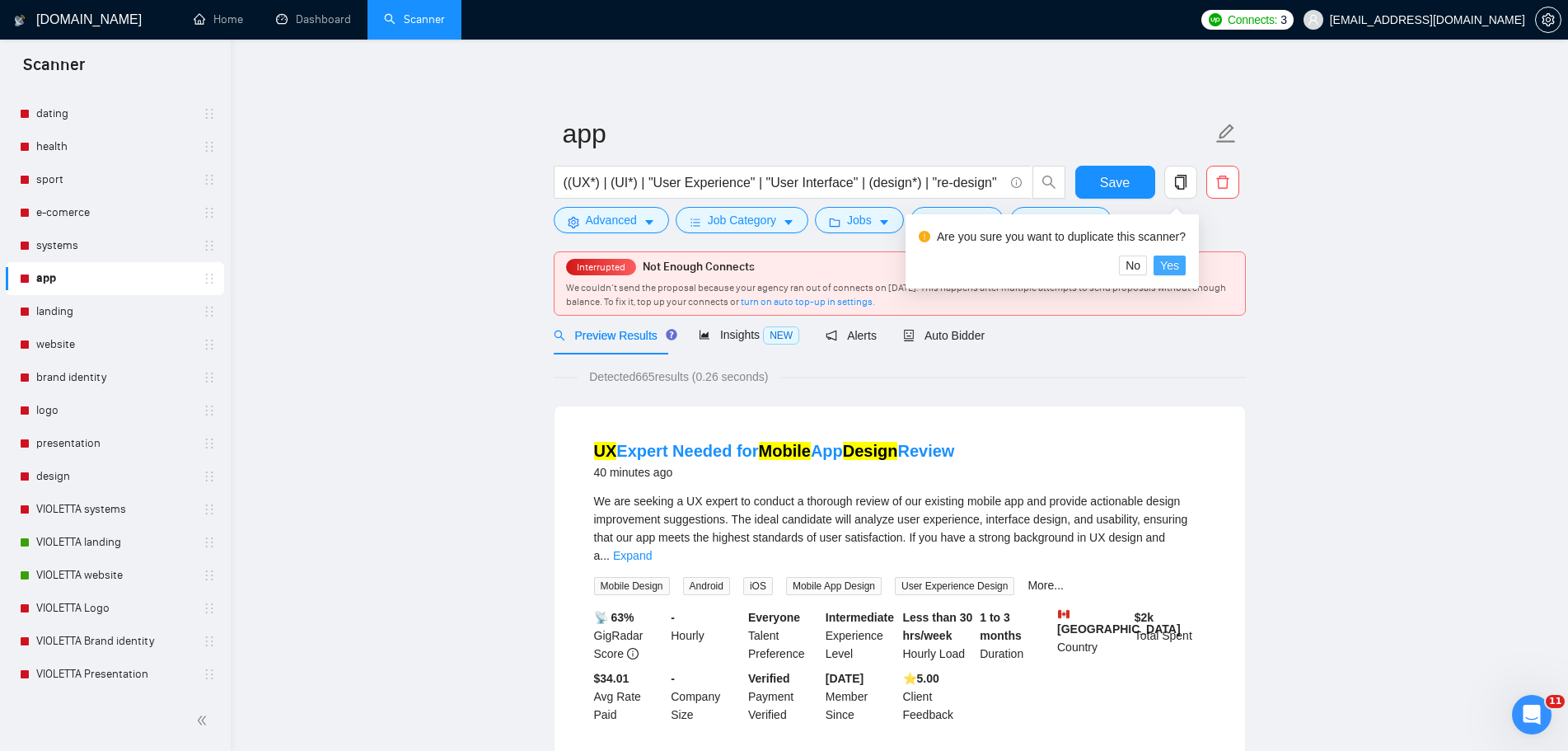
click at [1178, 269] on button "Yes" at bounding box center [1169, 266] width 32 height 20
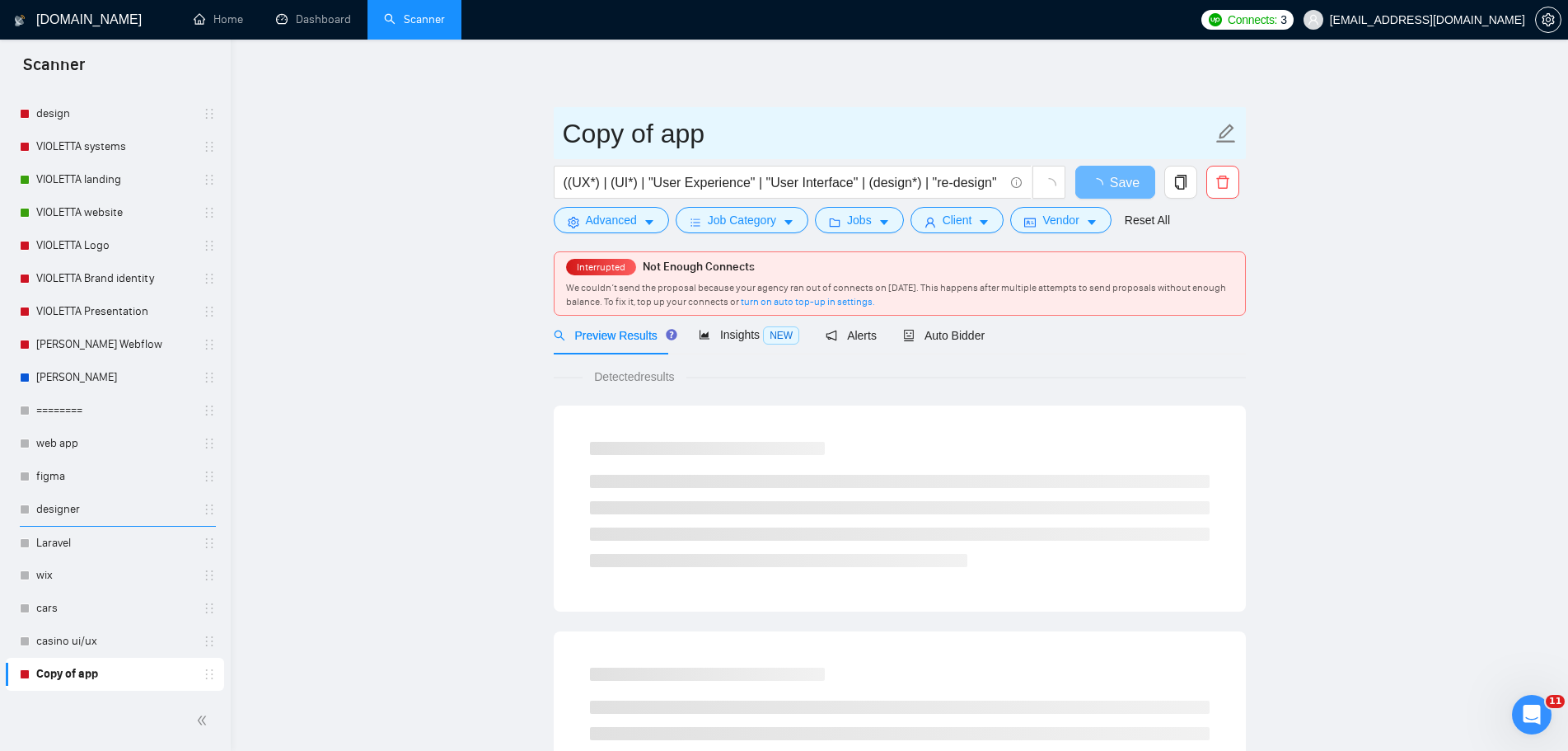
click at [1229, 132] on icon "edit" at bounding box center [1225, 132] width 19 height 19
drag, startPoint x: 658, startPoint y: 137, endPoint x: 532, endPoint y: 141, distance: 126.1
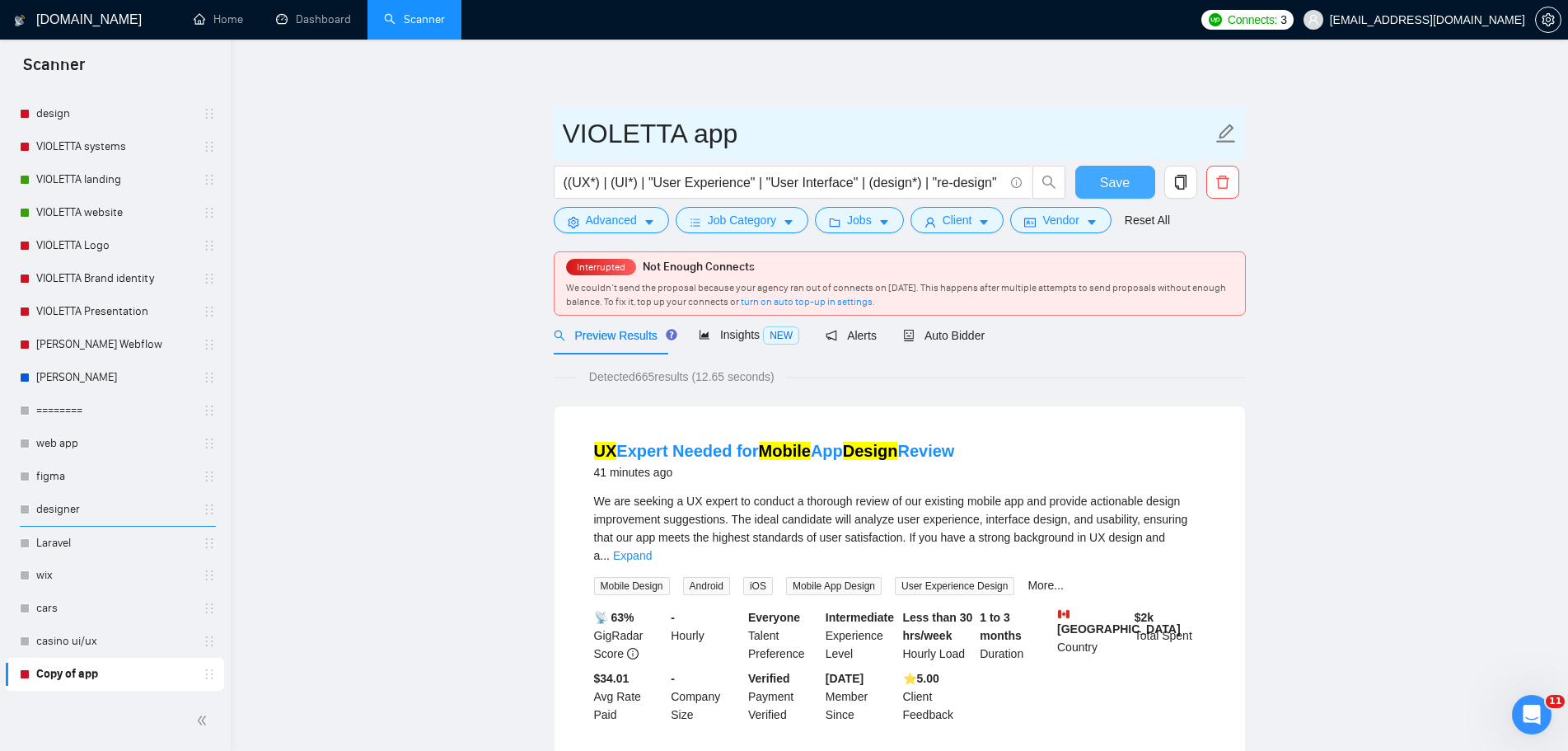
type input "VIOLETTA app"
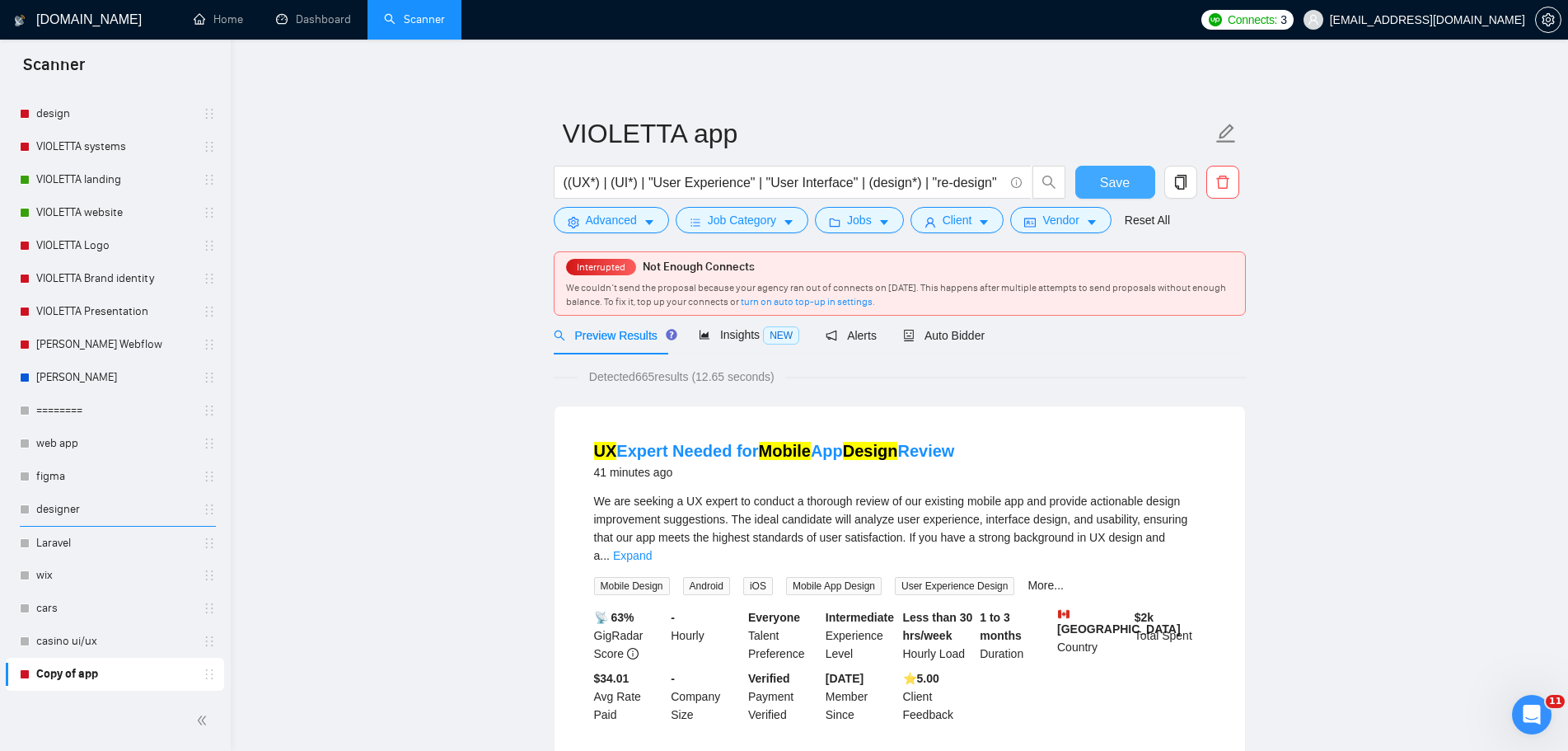
click at [1119, 185] on span "Save" at bounding box center [1115, 182] width 30 height 21
click at [948, 337] on span "Auto Bidder" at bounding box center [944, 335] width 82 height 13
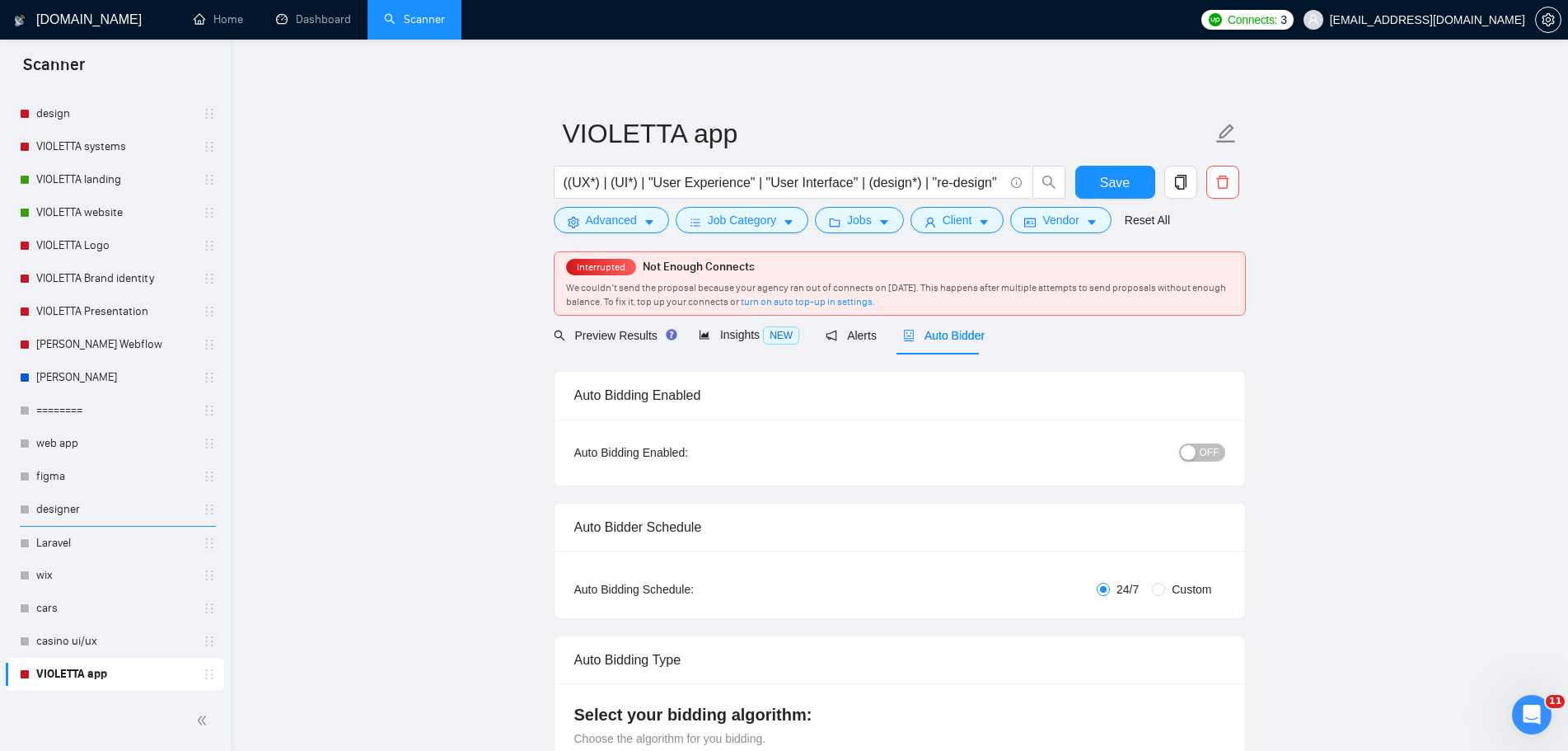
radio input "false"
radio input "true"
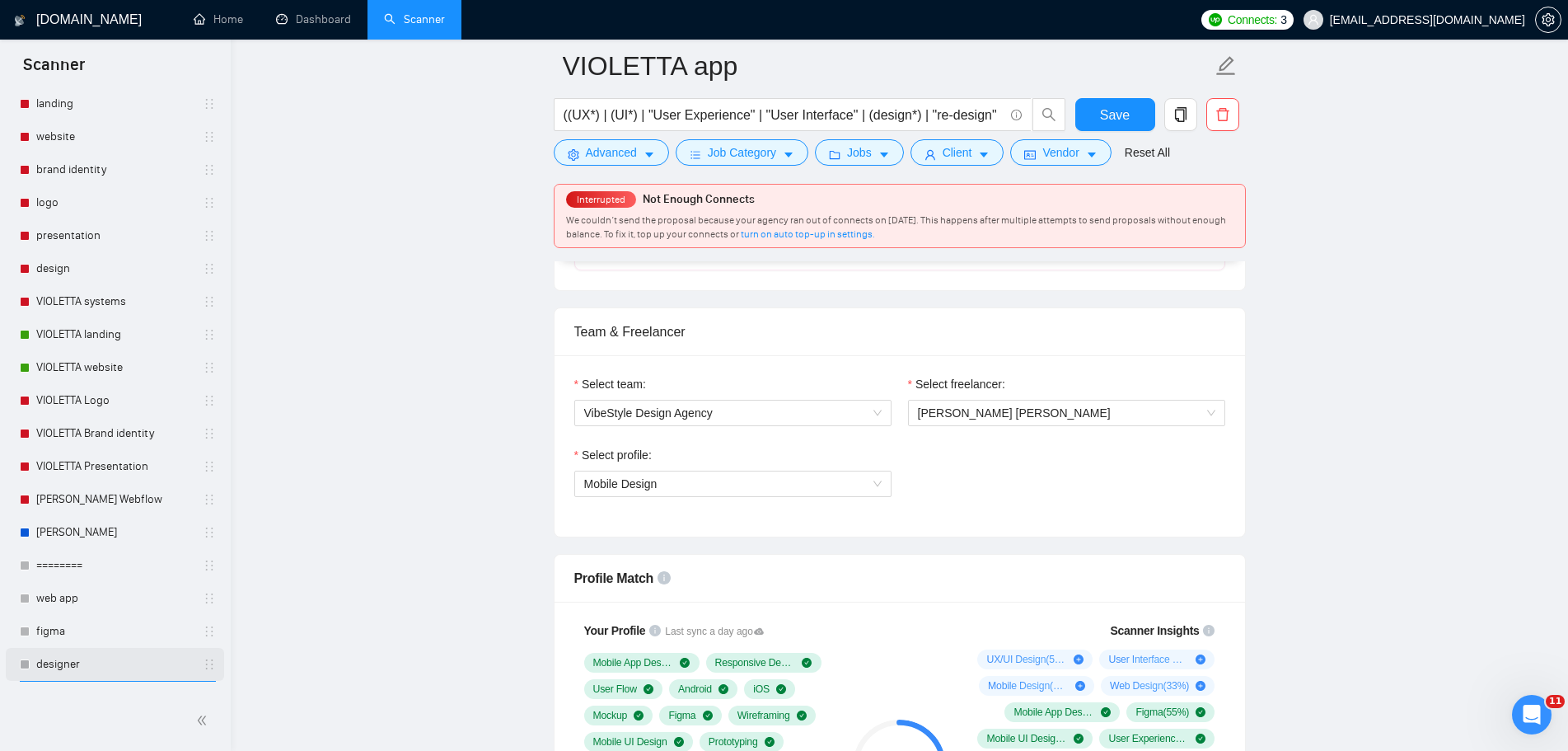
scroll to position [435, 0]
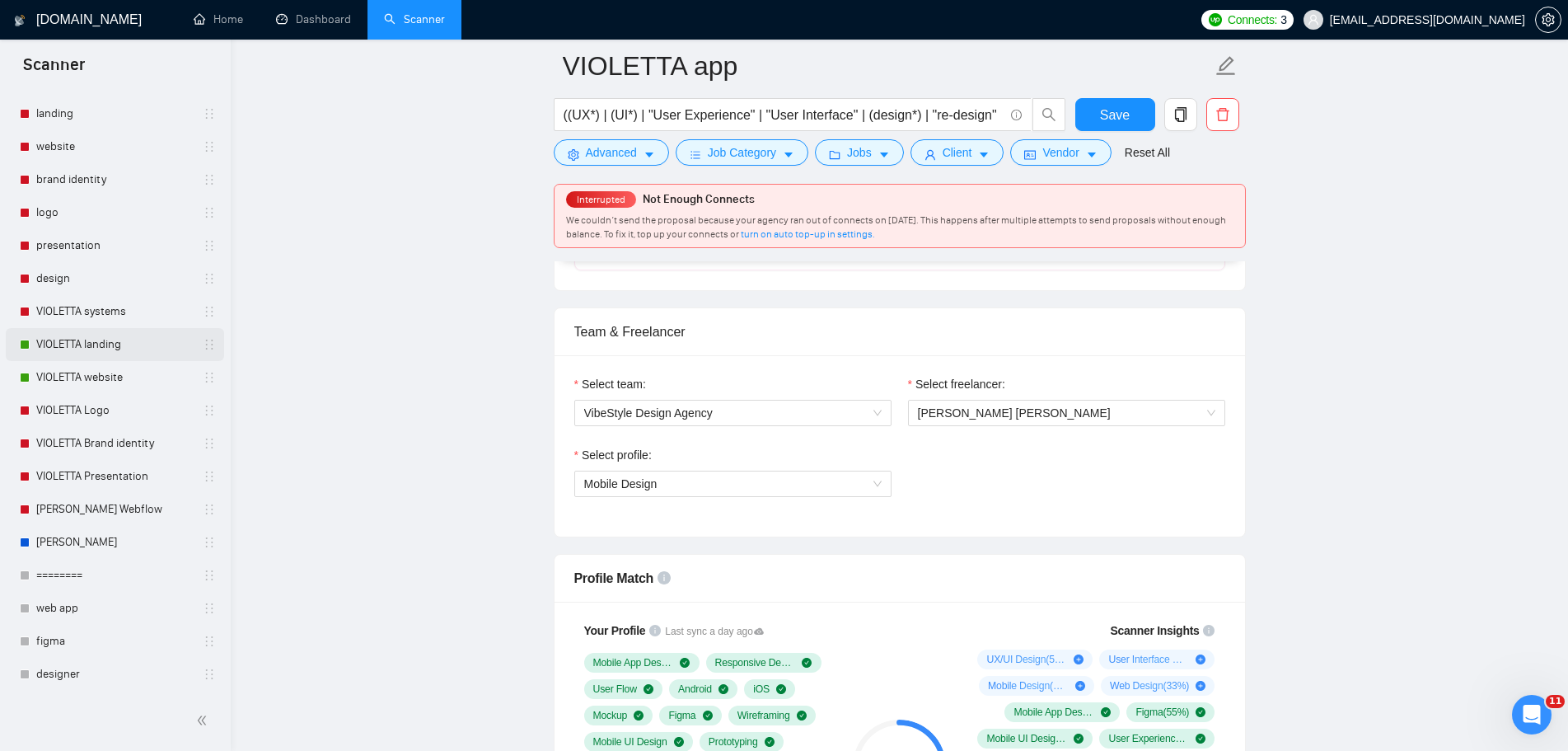
click at [138, 351] on link "VIOLETTA landing" at bounding box center [113, 344] width 156 height 33
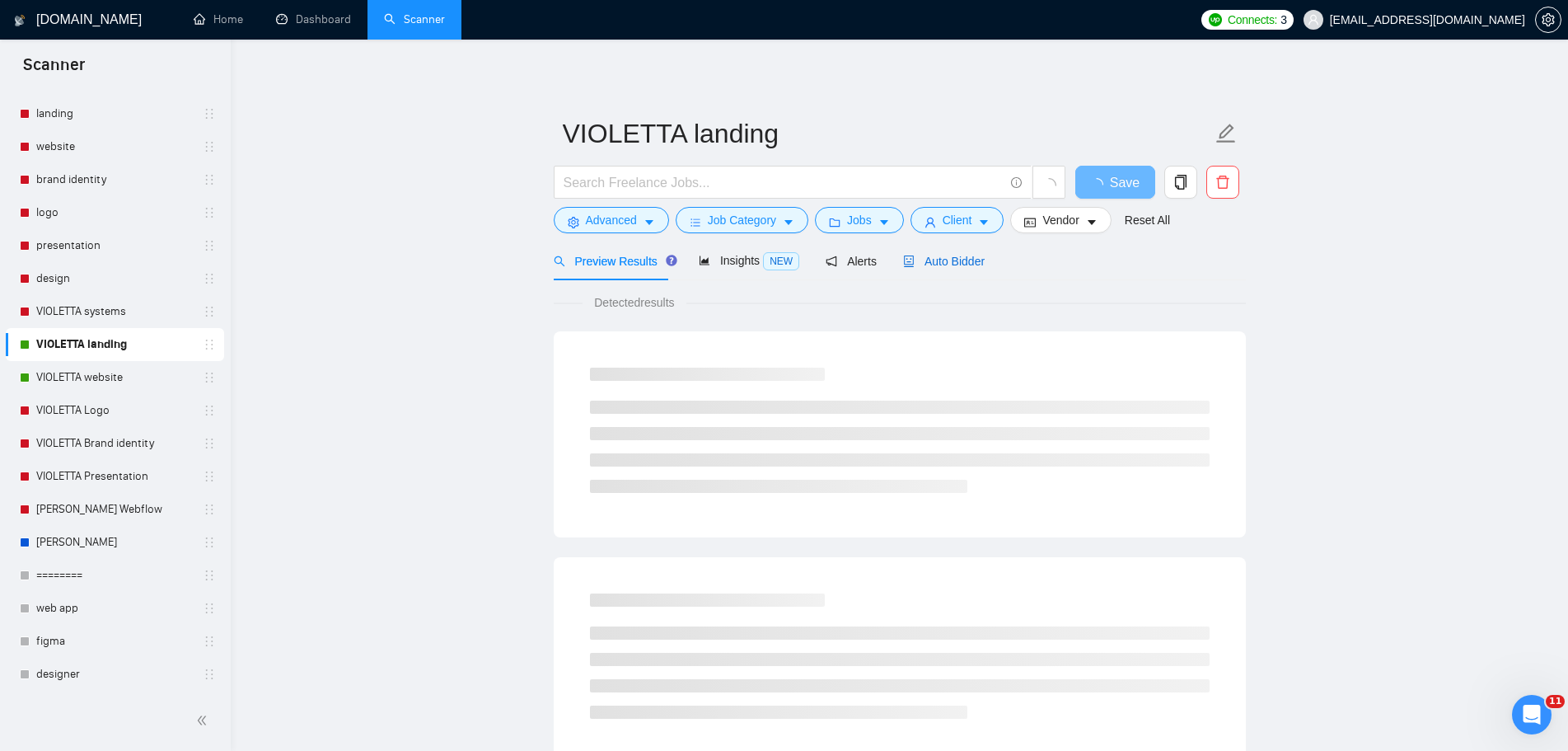
click at [953, 268] on span "Auto Bidder" at bounding box center [944, 261] width 82 height 13
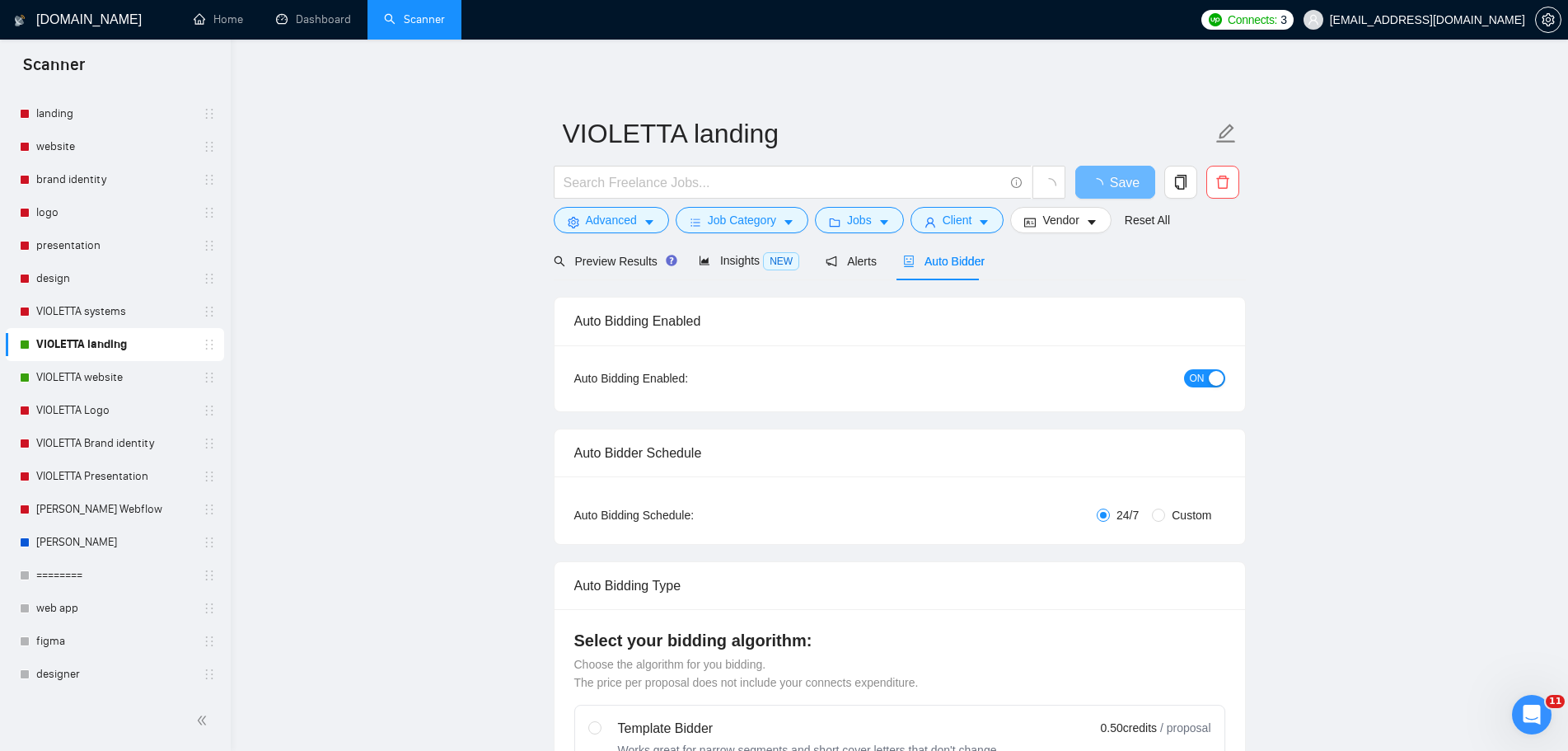
radio input "false"
radio input "true"
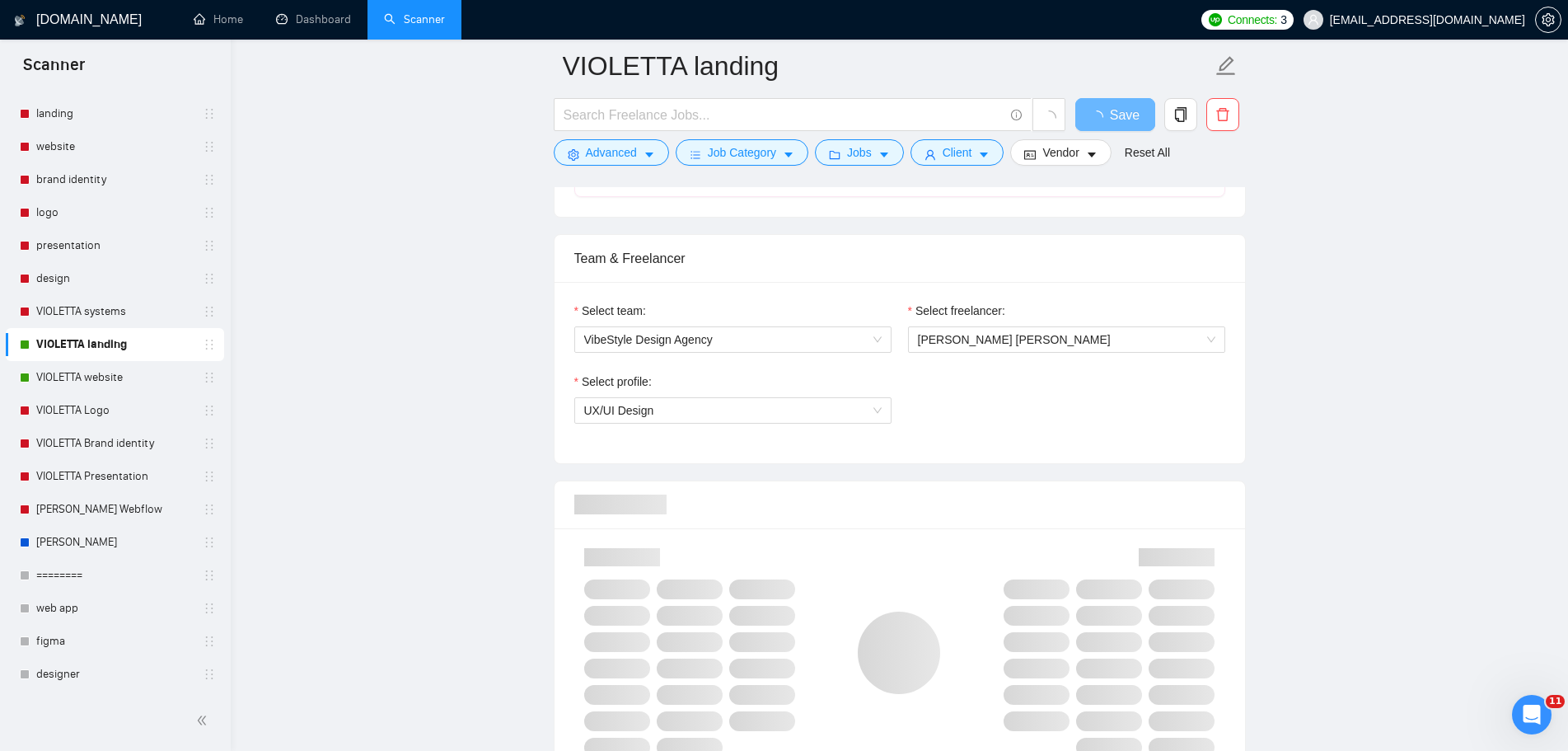
scroll to position [989, 0]
click at [1018, 343] on span "[PERSON_NAME] [PERSON_NAME]" at bounding box center [1066, 338] width 297 height 25
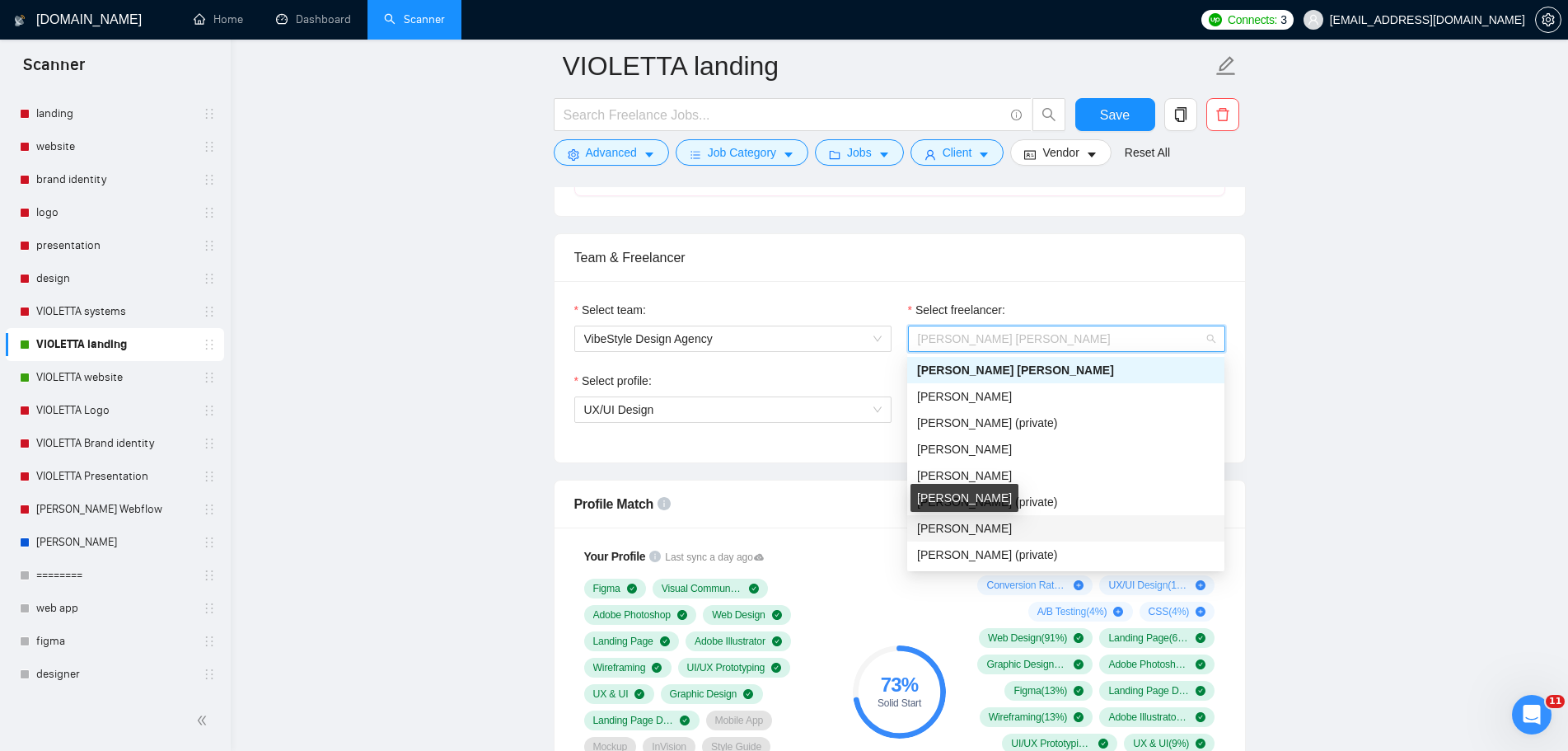
click at [1003, 524] on span "[PERSON_NAME]" at bounding box center [963, 528] width 94 height 13
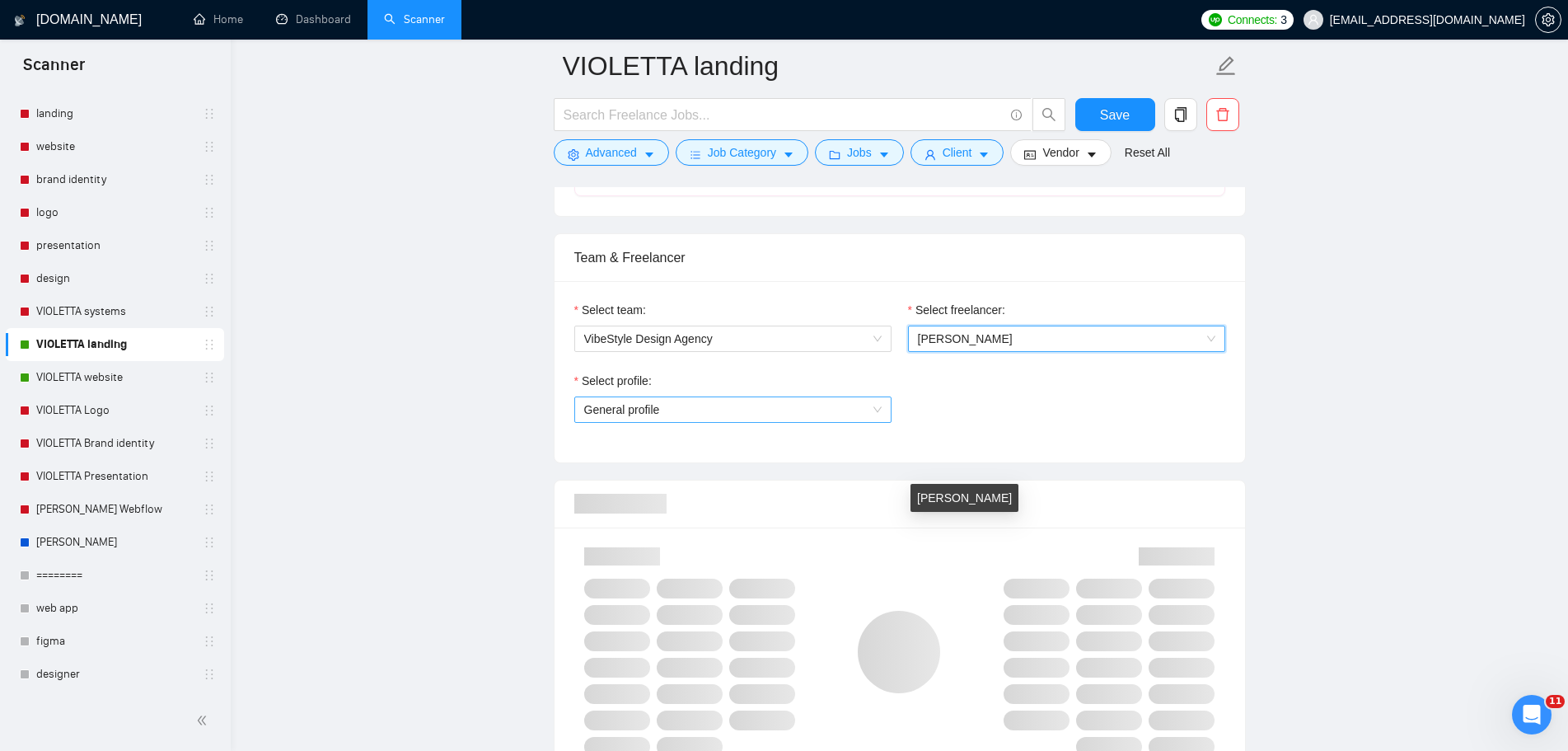
click at [816, 413] on span "General profile" at bounding box center [733, 409] width 297 height 25
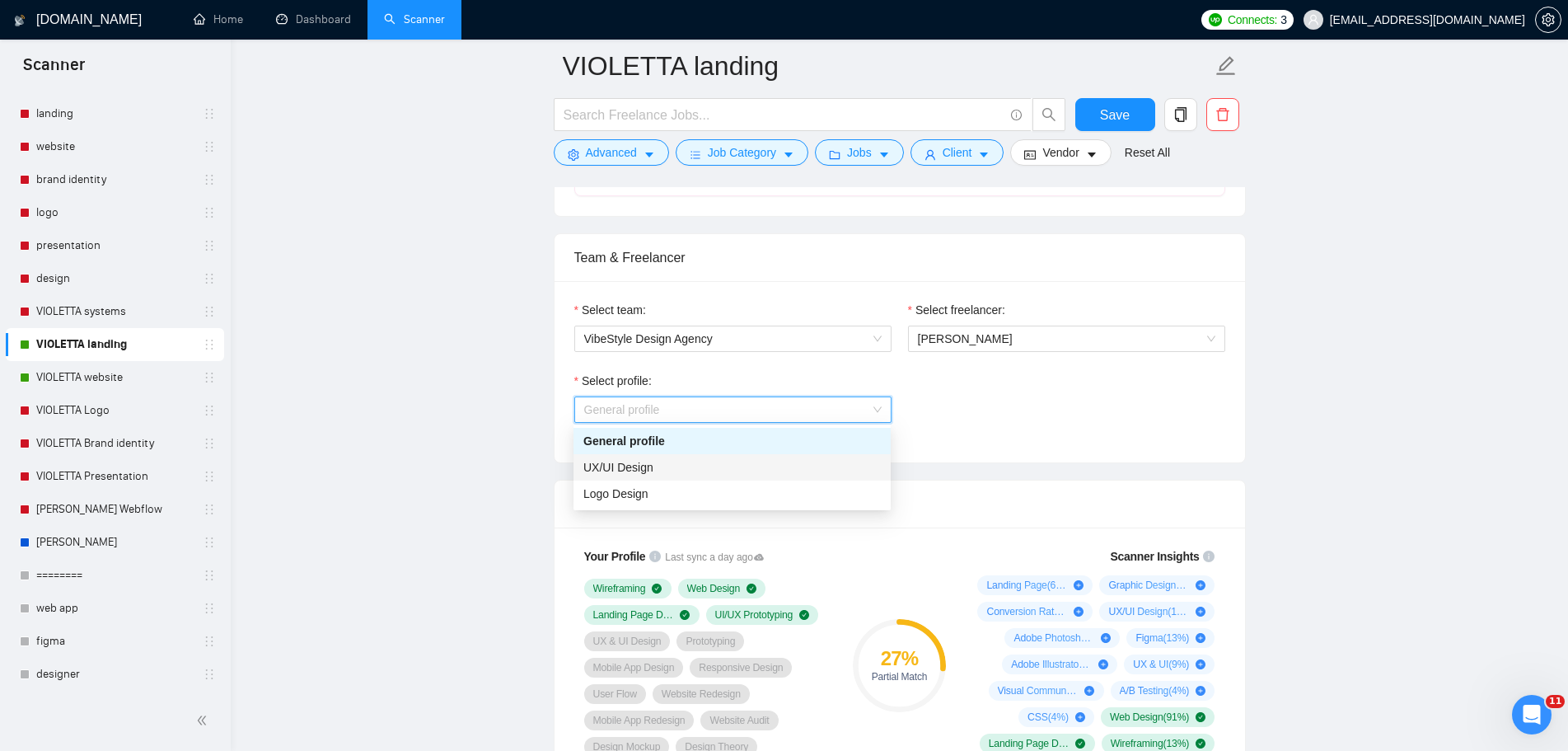
click at [700, 463] on div "UX/UI Design" at bounding box center [732, 468] width 297 height 18
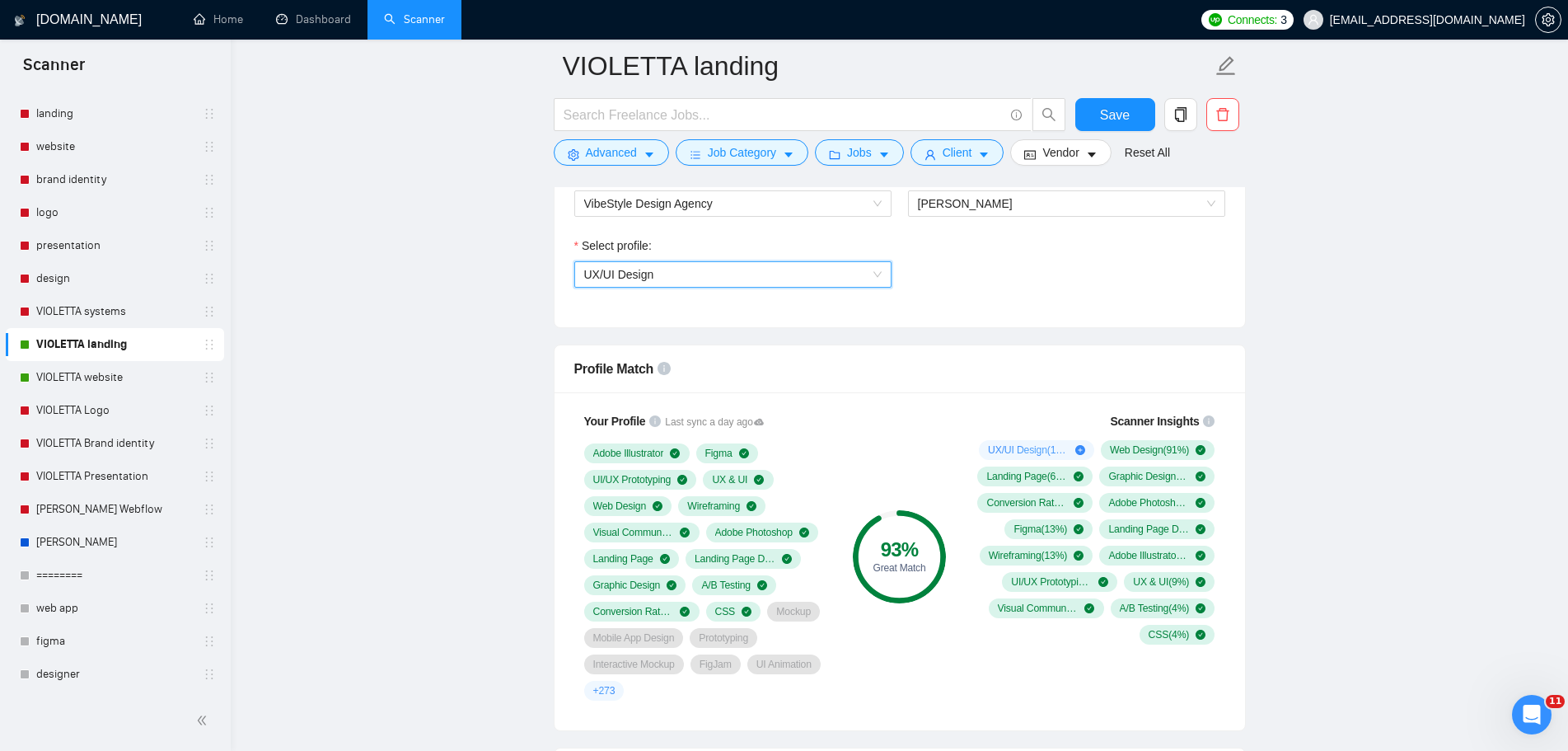
scroll to position [1071, 0]
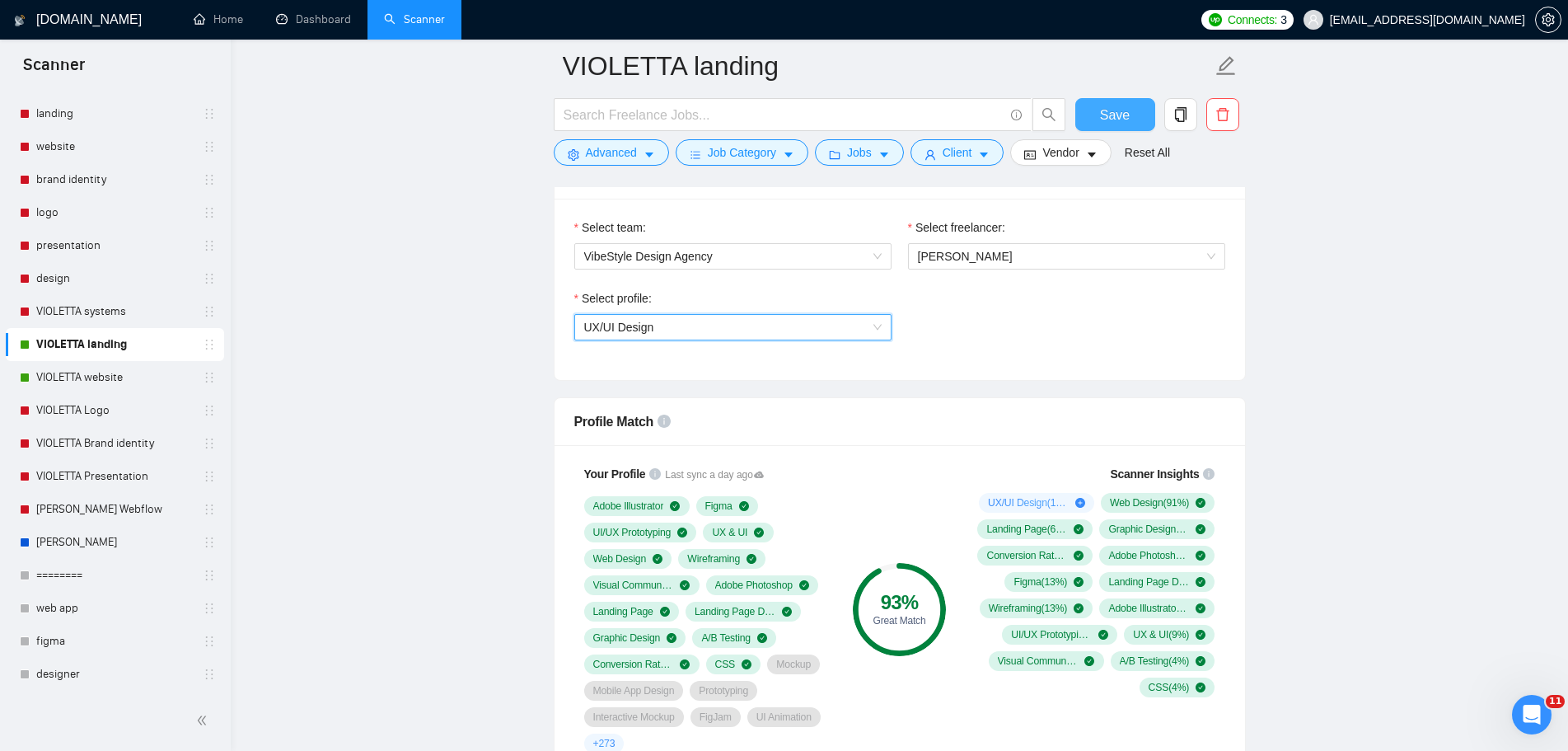
click at [1104, 112] on span "Save" at bounding box center [1115, 114] width 30 height 21
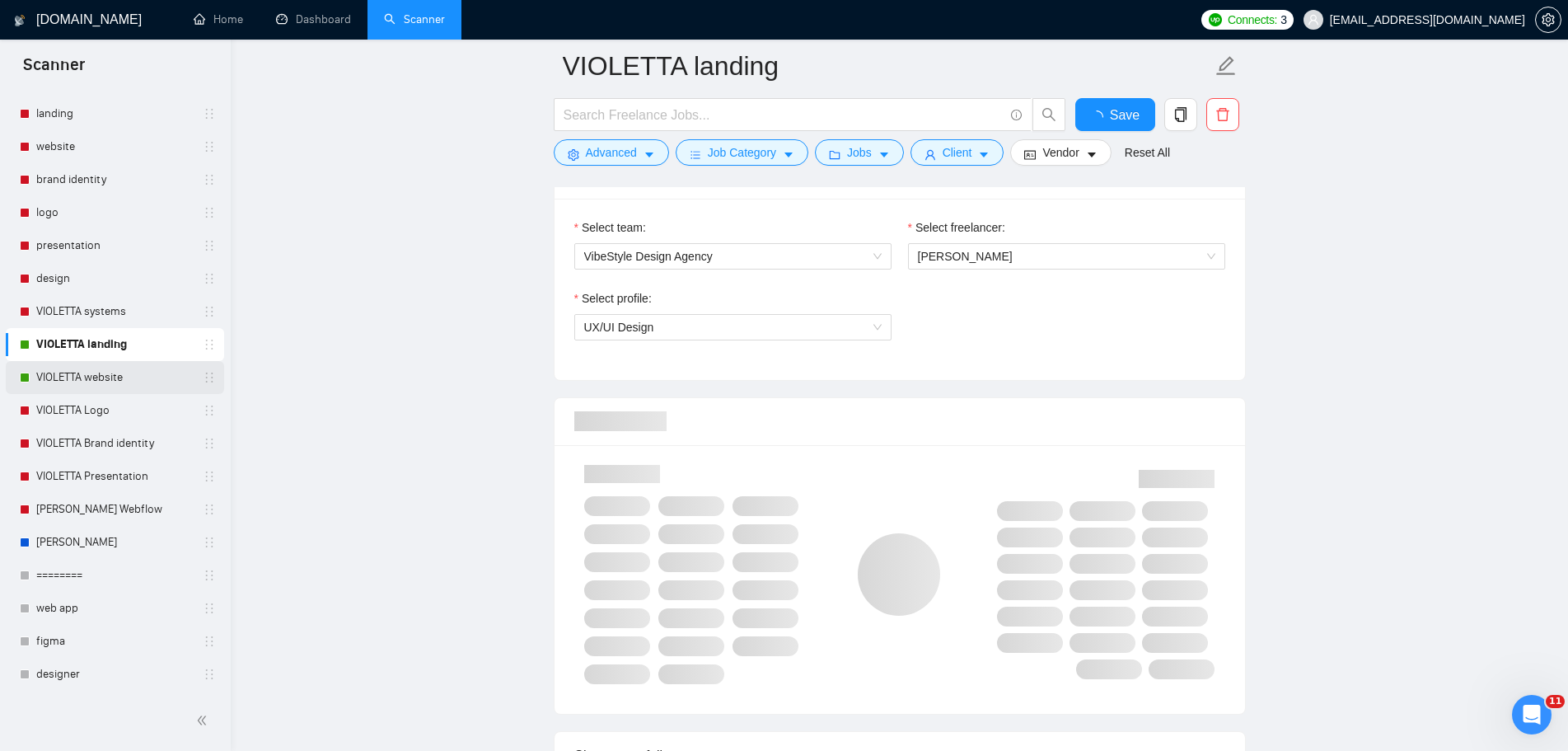
click at [120, 376] on link "VIOLETTA website" at bounding box center [113, 377] width 156 height 33
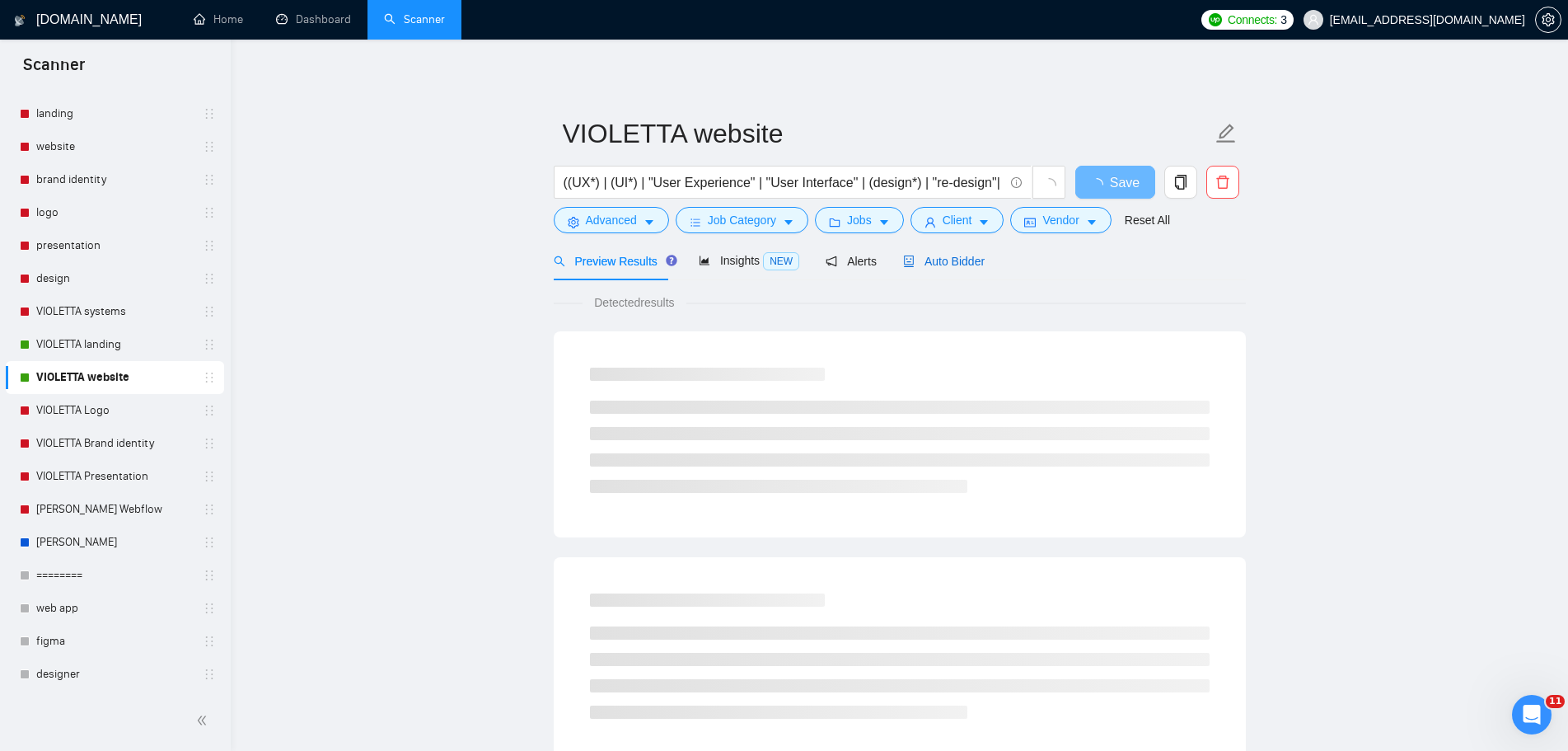
click at [962, 261] on span "Auto Bidder" at bounding box center [944, 261] width 82 height 13
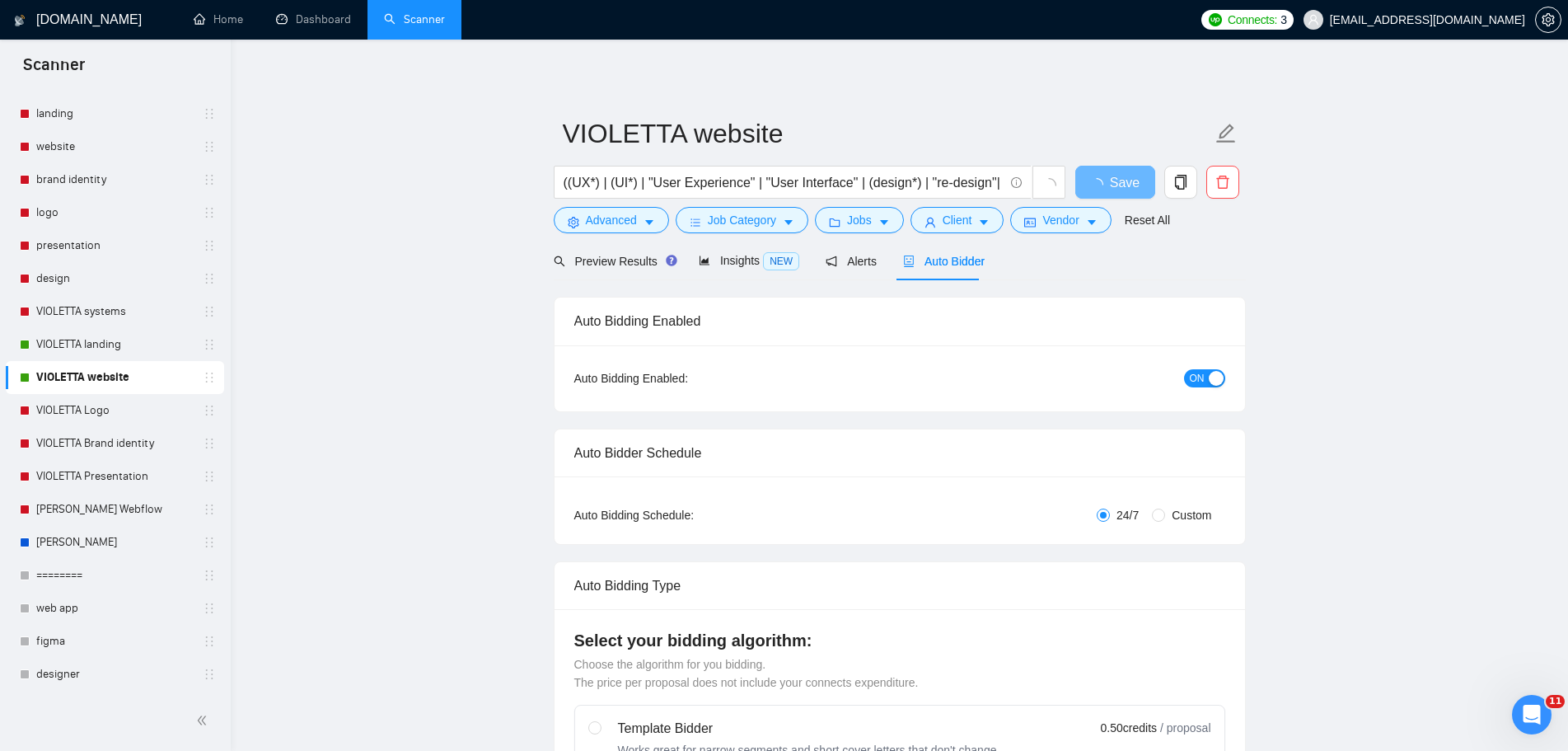
radio input "false"
radio input "true"
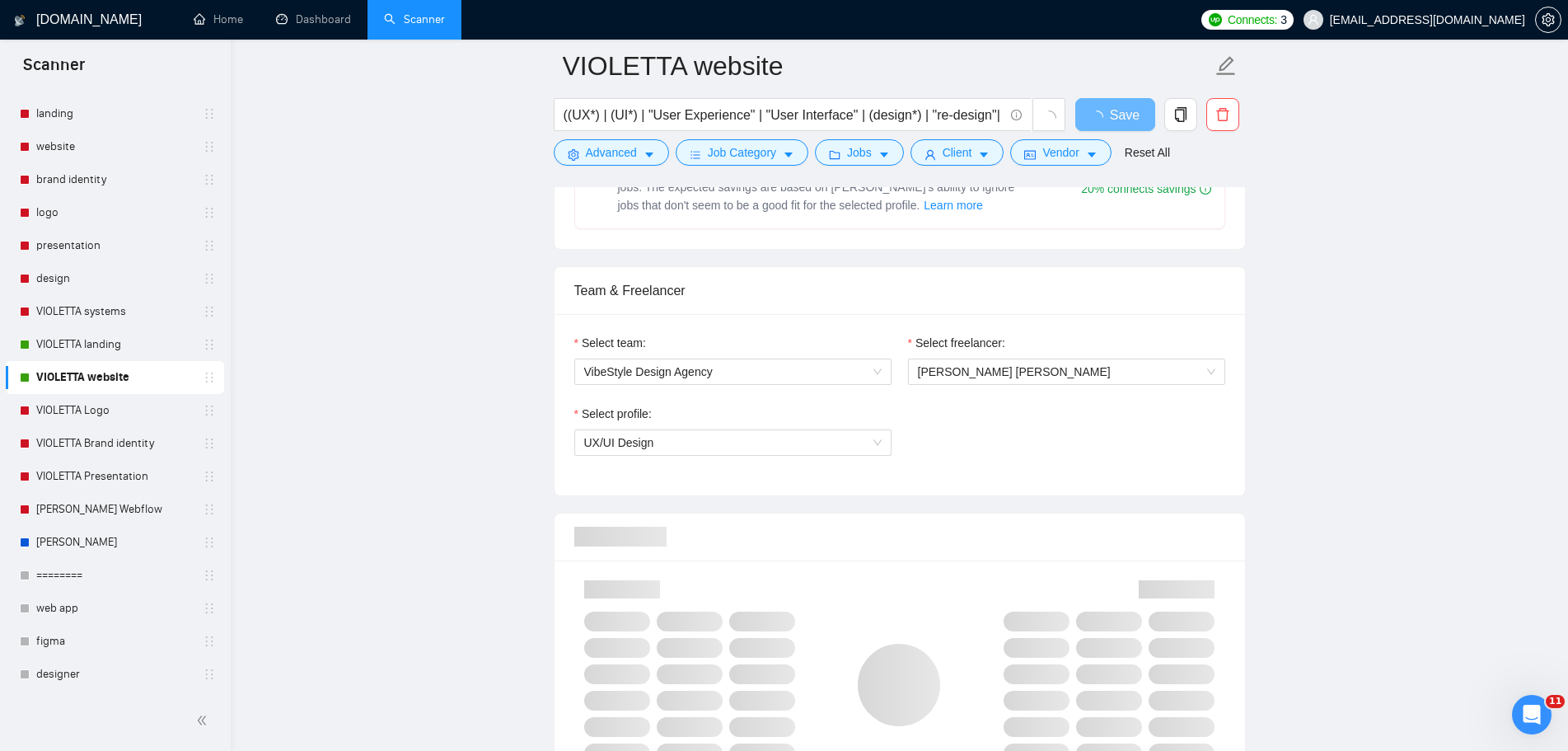
scroll to position [989, 0]
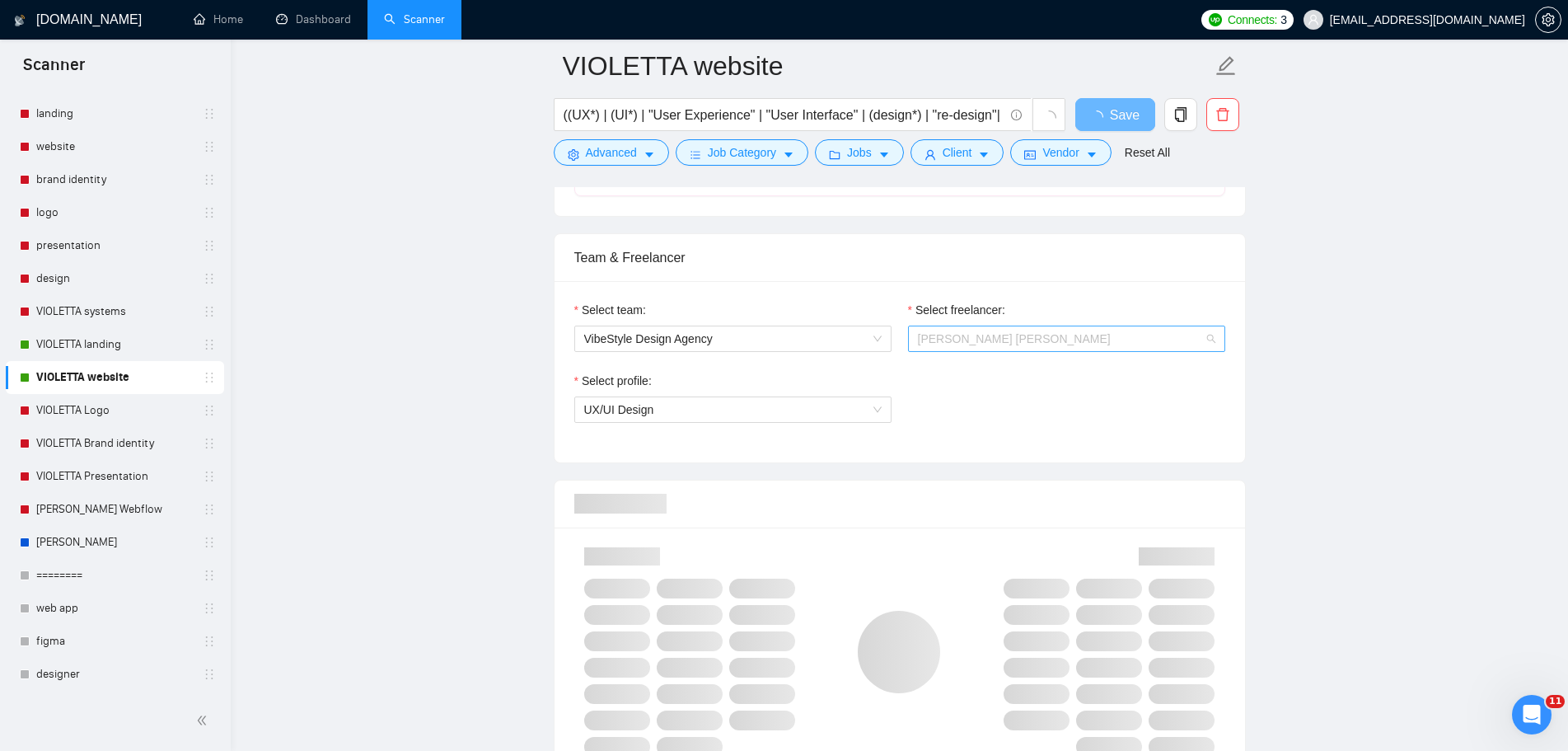
click at [1001, 341] on span "[PERSON_NAME] [PERSON_NAME]" at bounding box center [1014, 338] width 193 height 13
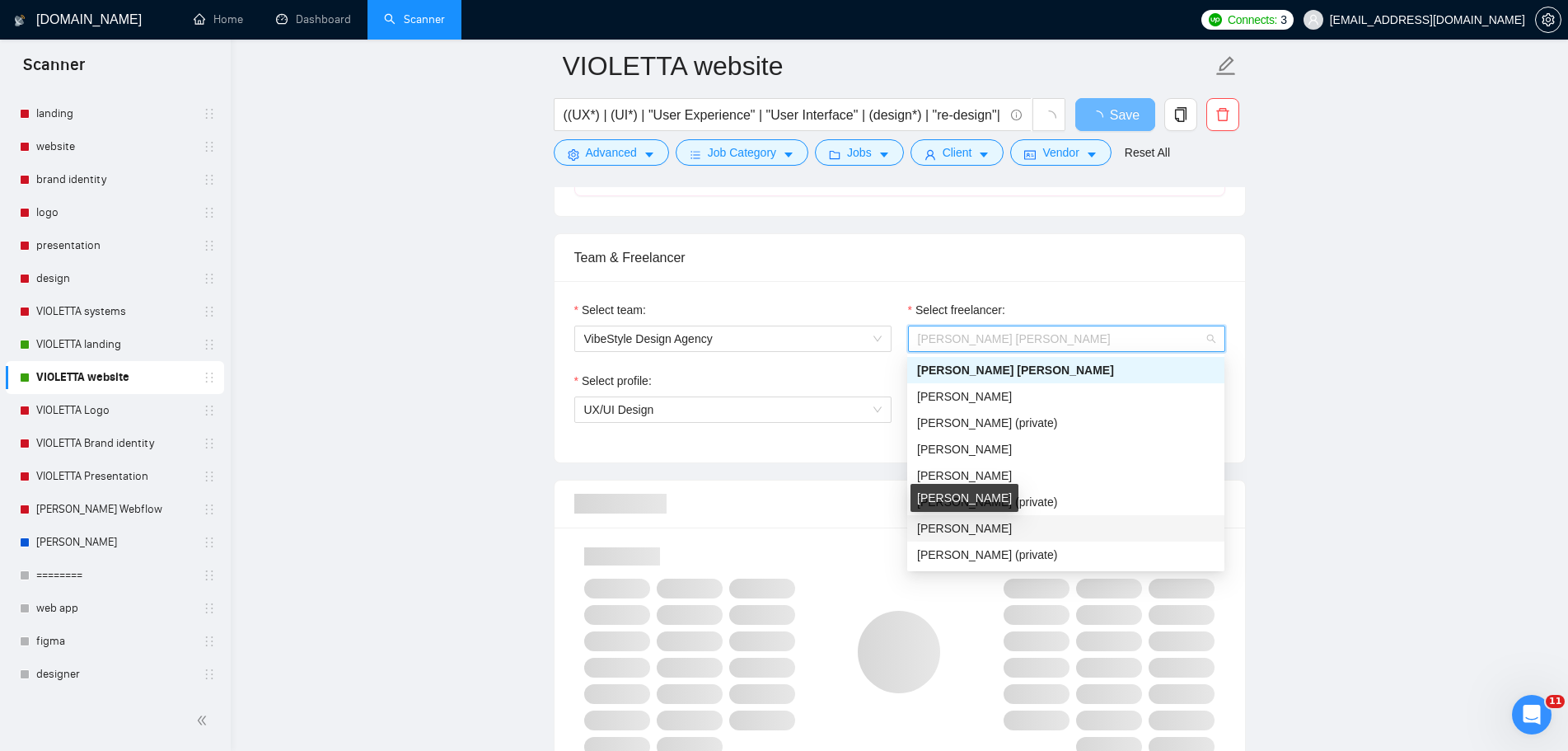
click at [1012, 532] on span "[PERSON_NAME]" at bounding box center [963, 528] width 94 height 13
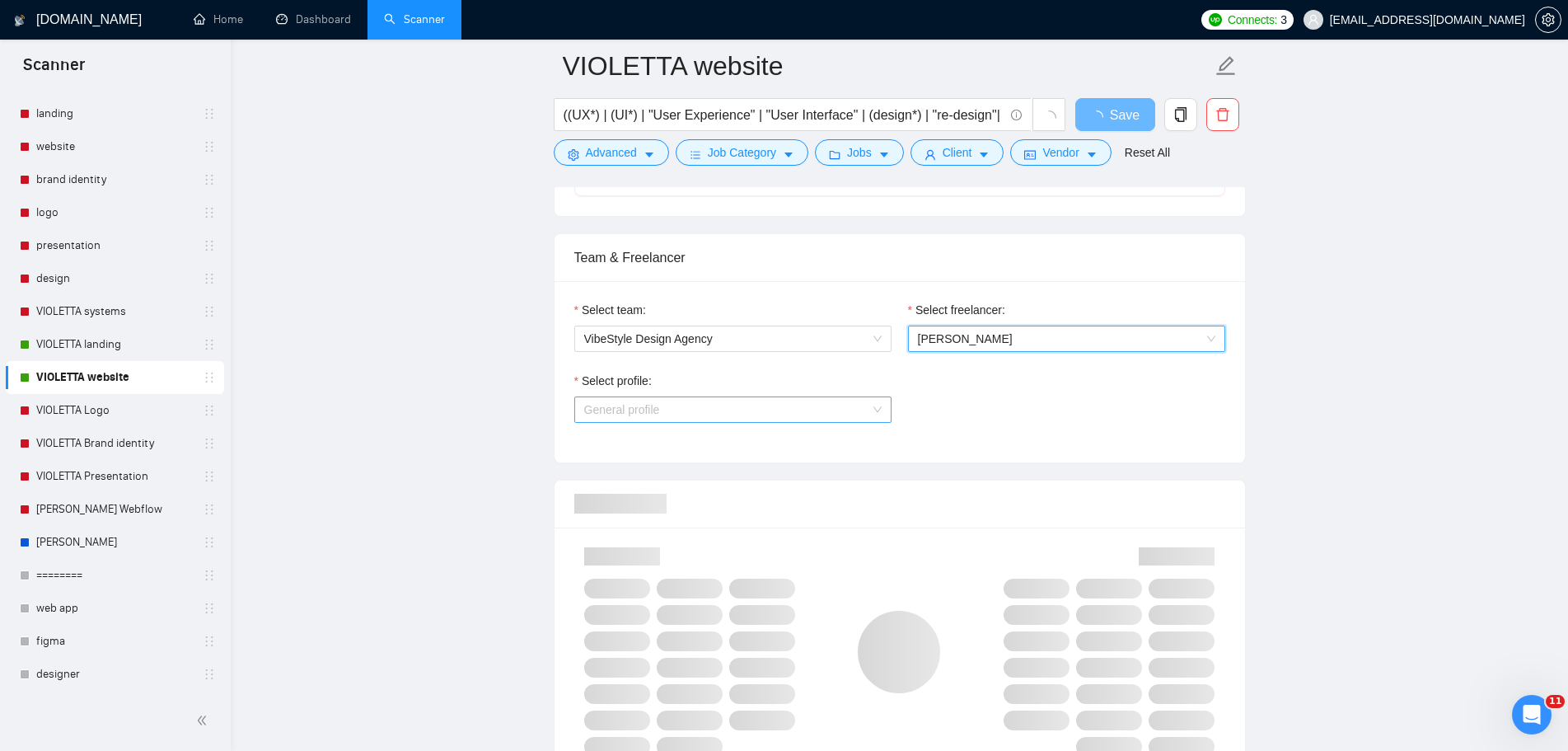
click at [839, 406] on span "General profile" at bounding box center [733, 409] width 297 height 25
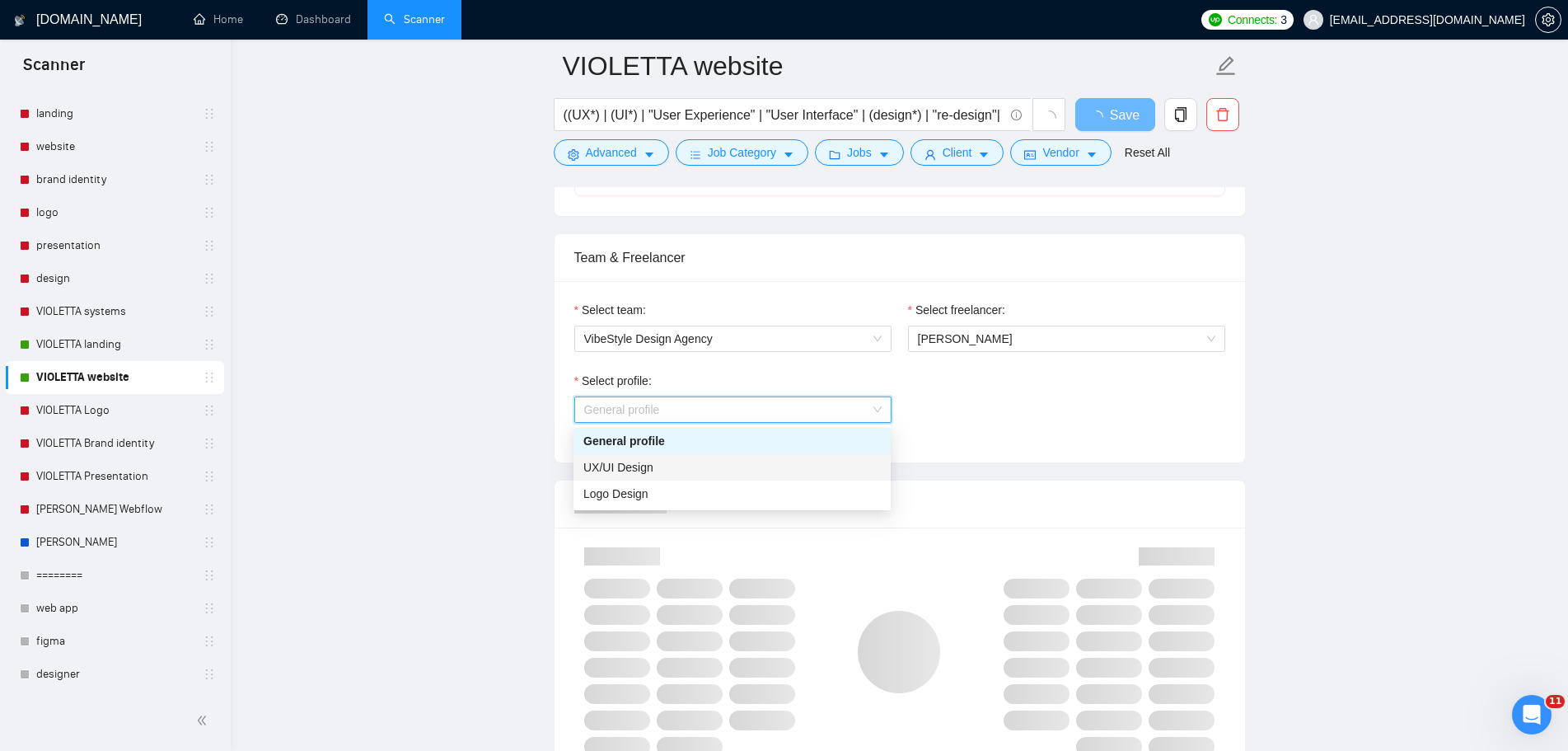
click at [690, 469] on div "UX/UI Design" at bounding box center [732, 468] width 297 height 18
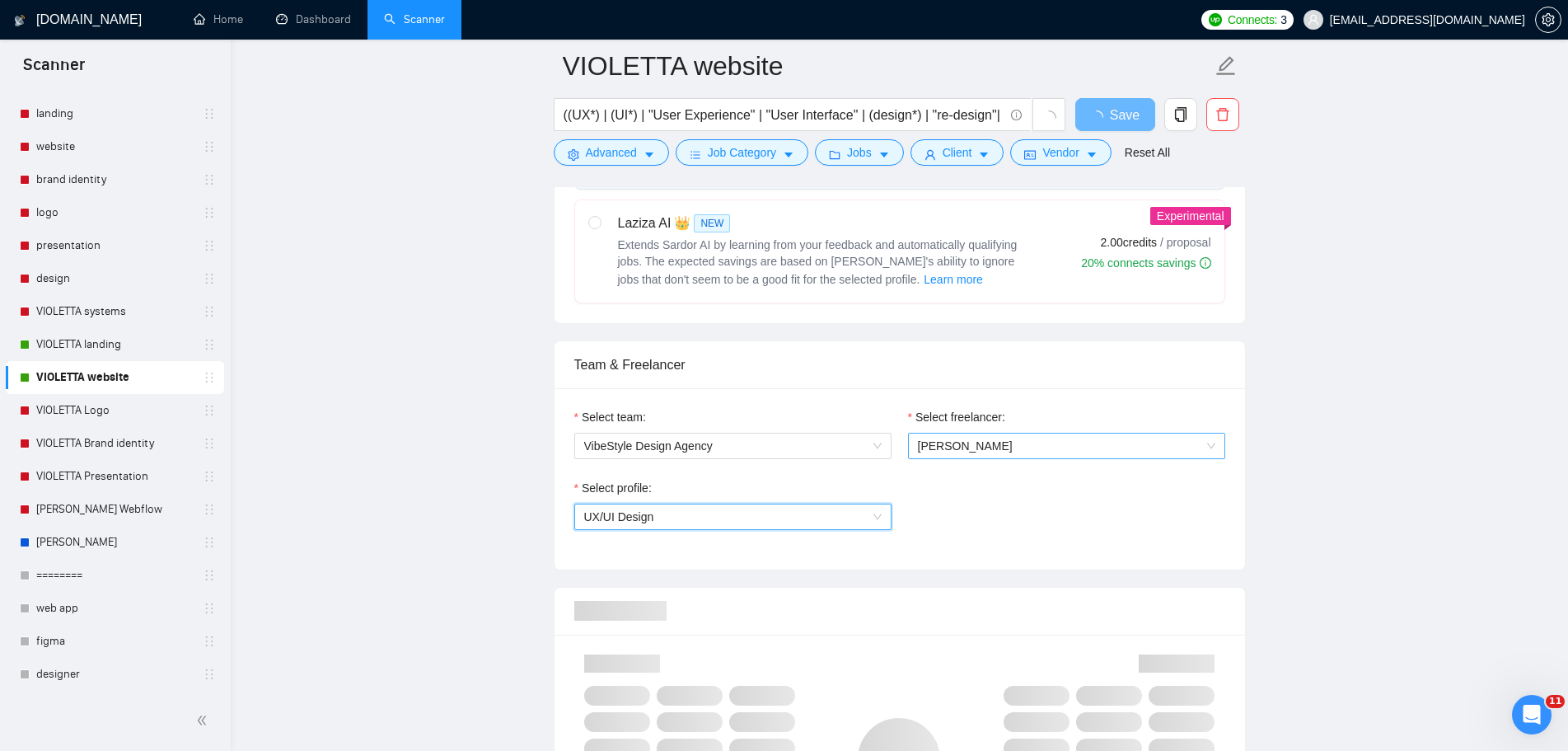
scroll to position [866, 0]
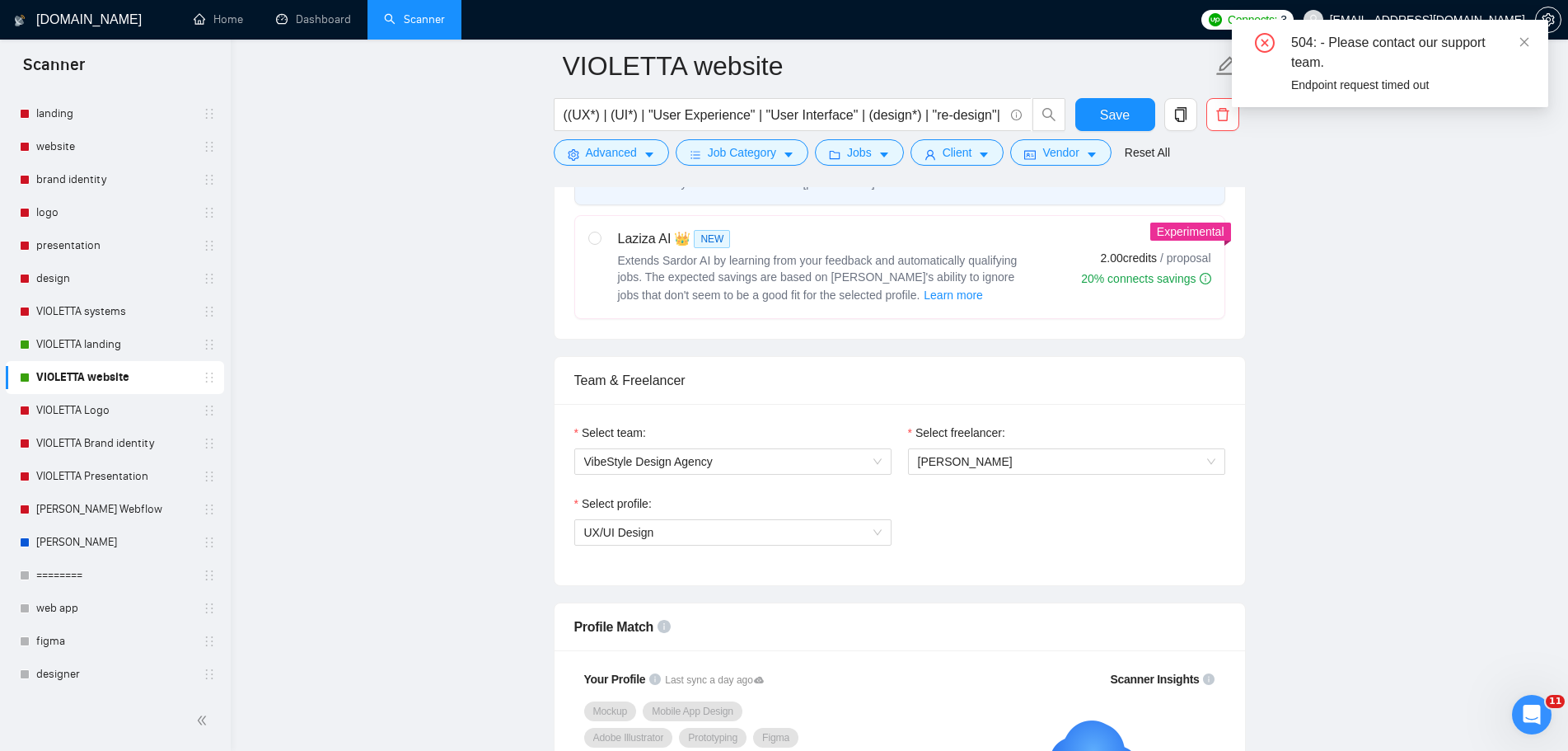
drag, startPoint x: 1521, startPoint y: 42, endPoint x: 1504, endPoint y: 51, distance: 19.2
click at [1521, 42] on icon "close" at bounding box center [1524, 42] width 12 height 12
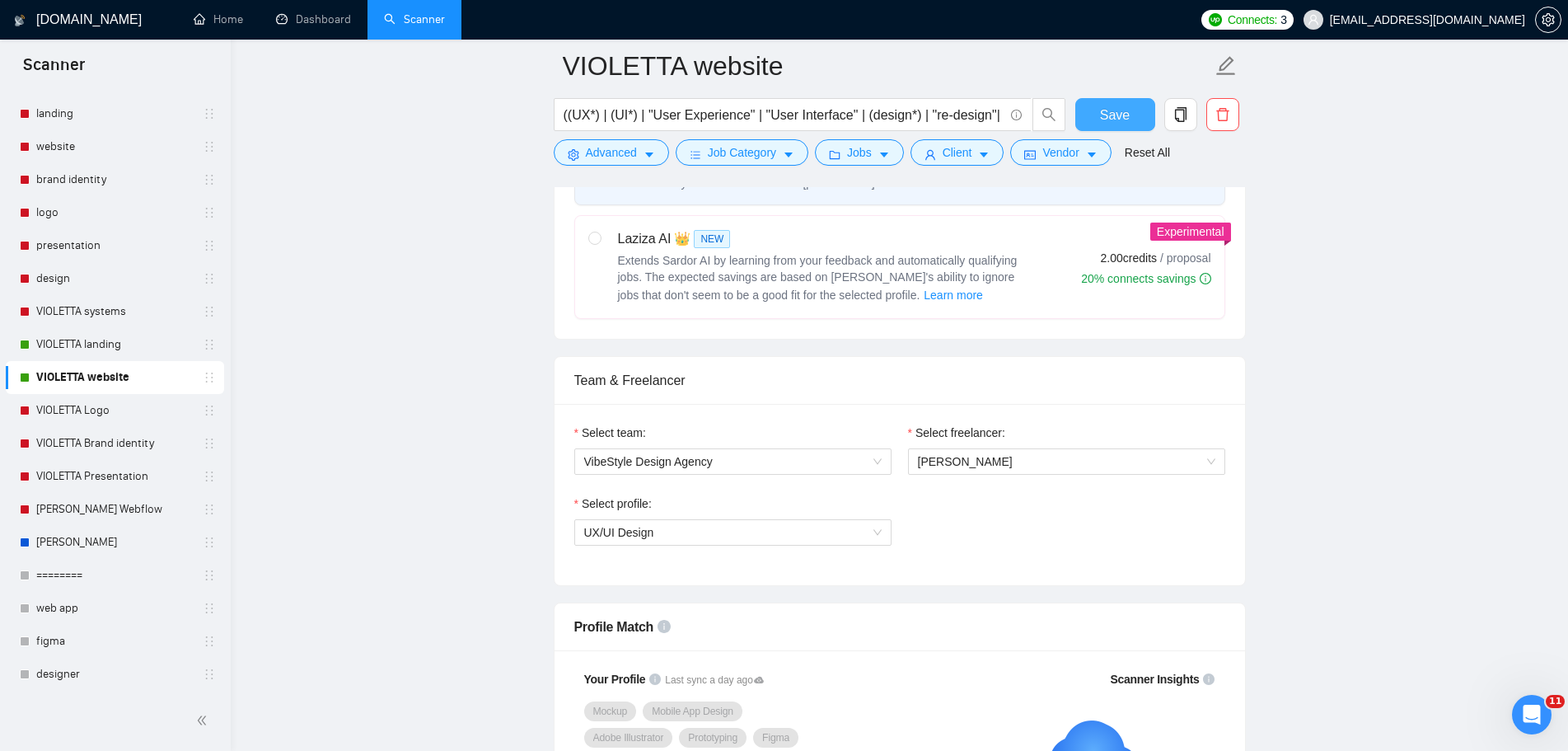
click at [1136, 108] on button "Save" at bounding box center [1115, 114] width 80 height 33
click at [1119, 122] on span "Save" at bounding box center [1115, 114] width 30 height 21
click at [113, 345] on link "VIOLETTA landing" at bounding box center [113, 344] width 156 height 33
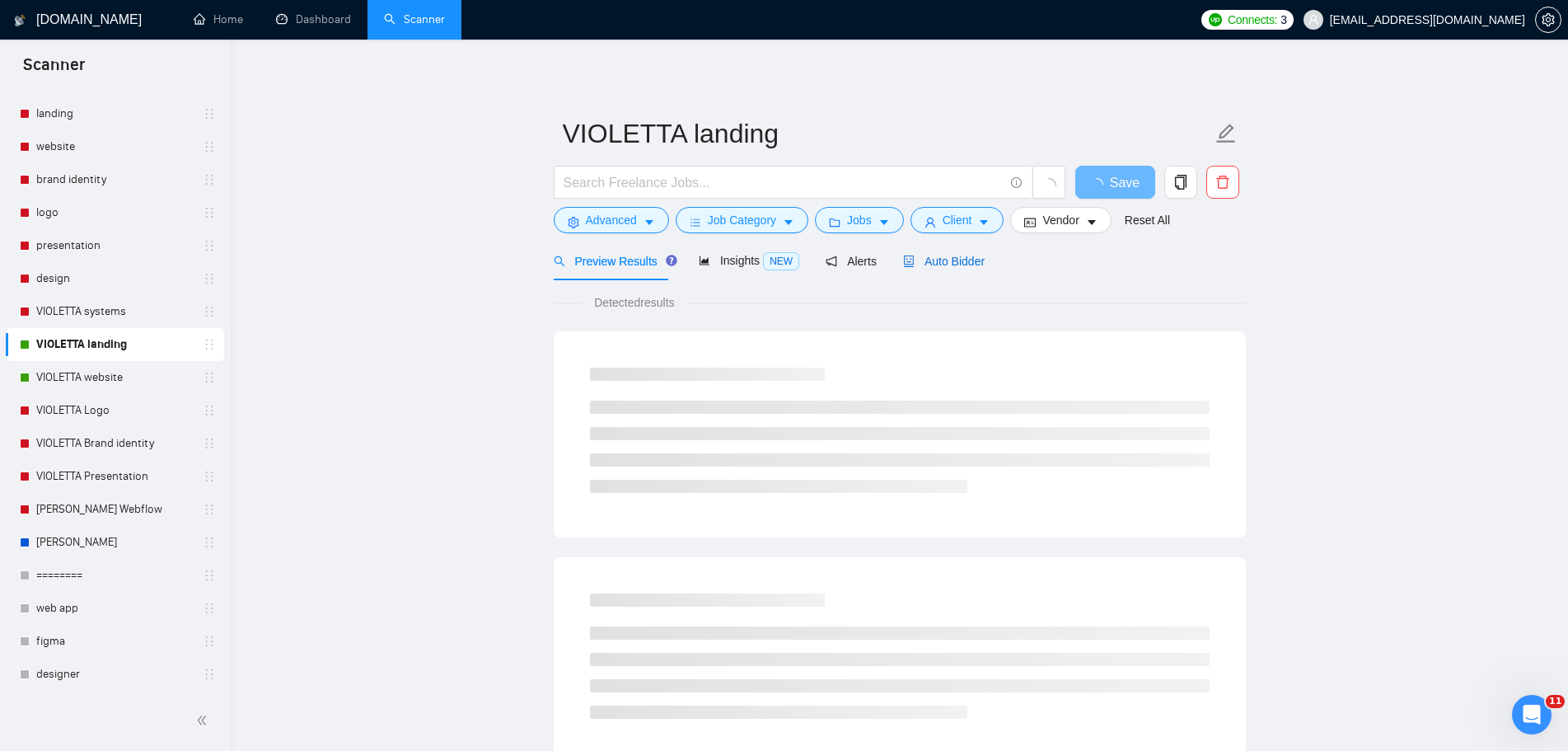
click at [938, 258] on span "Auto Bidder" at bounding box center [944, 261] width 82 height 13
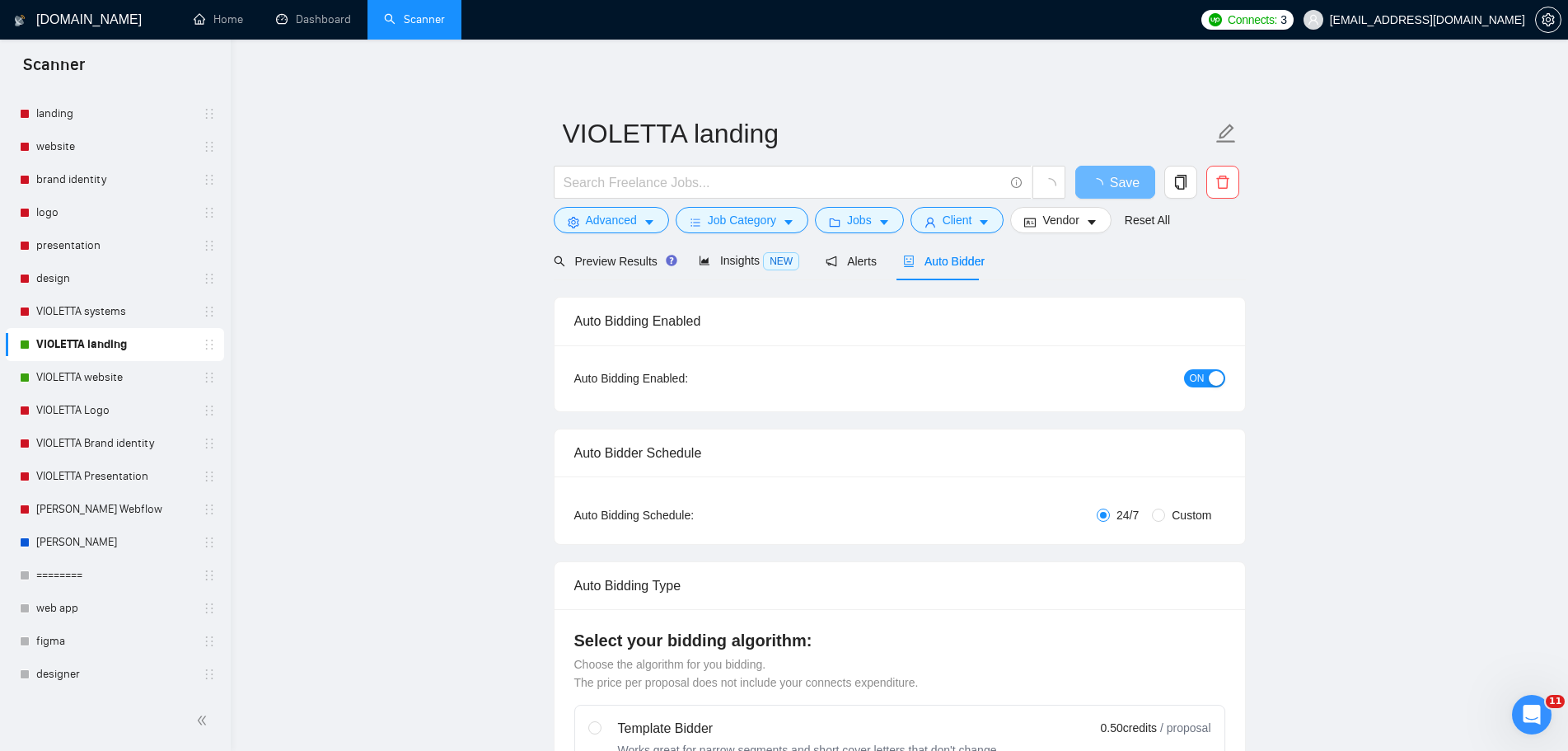
radio input "false"
radio input "true"
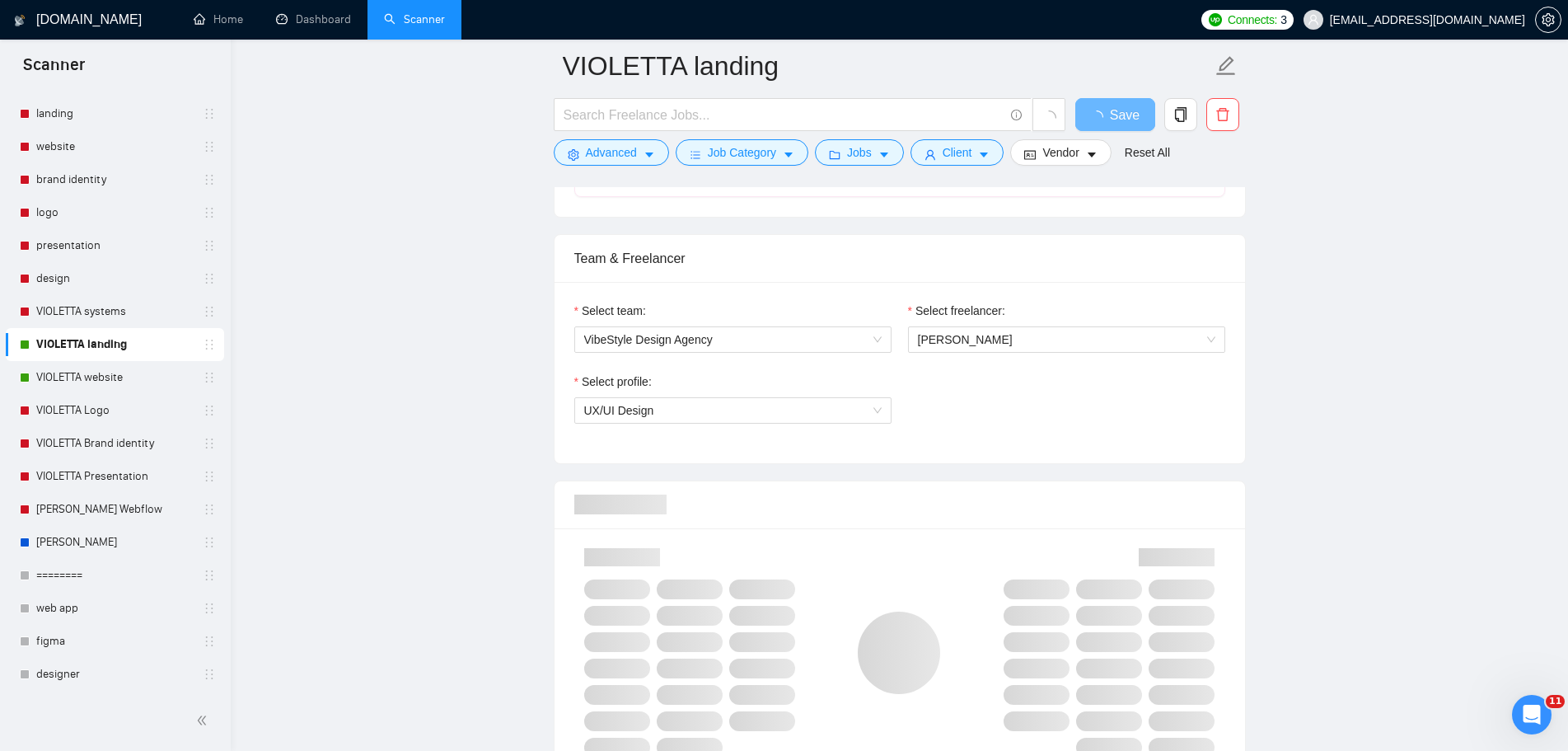
scroll to position [989, 0]
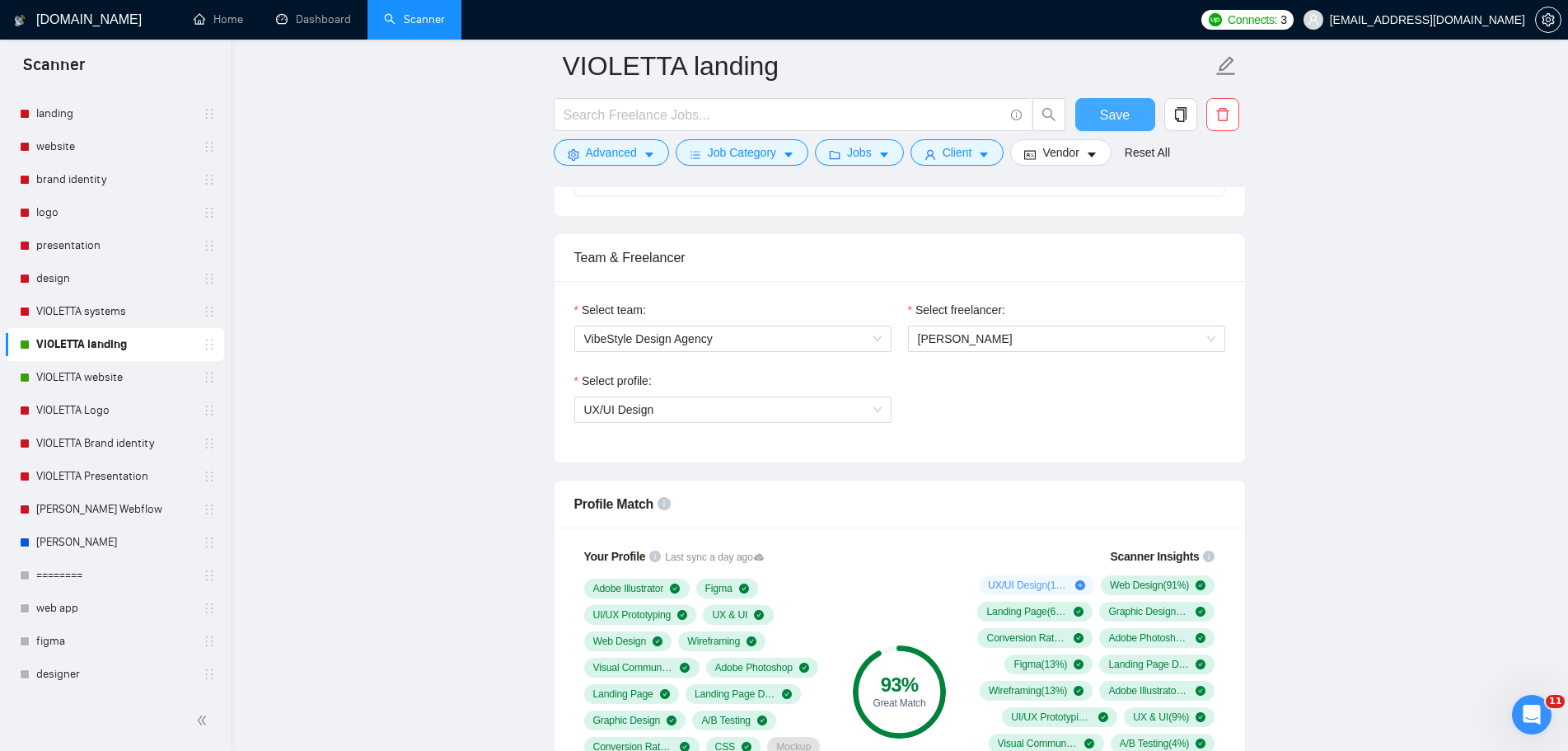
click at [1122, 104] on span "Save" at bounding box center [1115, 114] width 30 height 21
click at [117, 315] on link "VIOLETTA systems" at bounding box center [113, 311] width 156 height 33
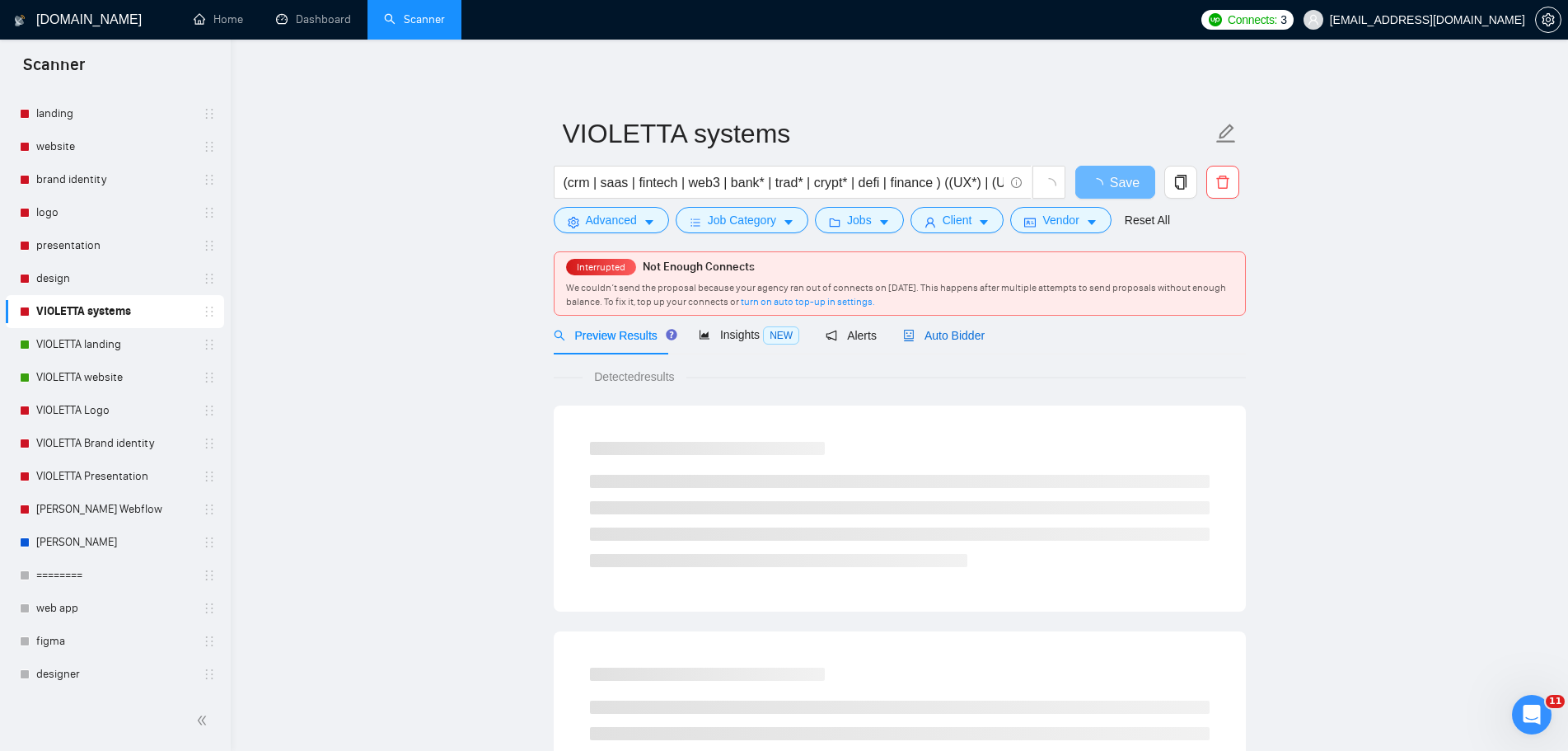
click at [941, 332] on span "Auto Bidder" at bounding box center [944, 335] width 82 height 13
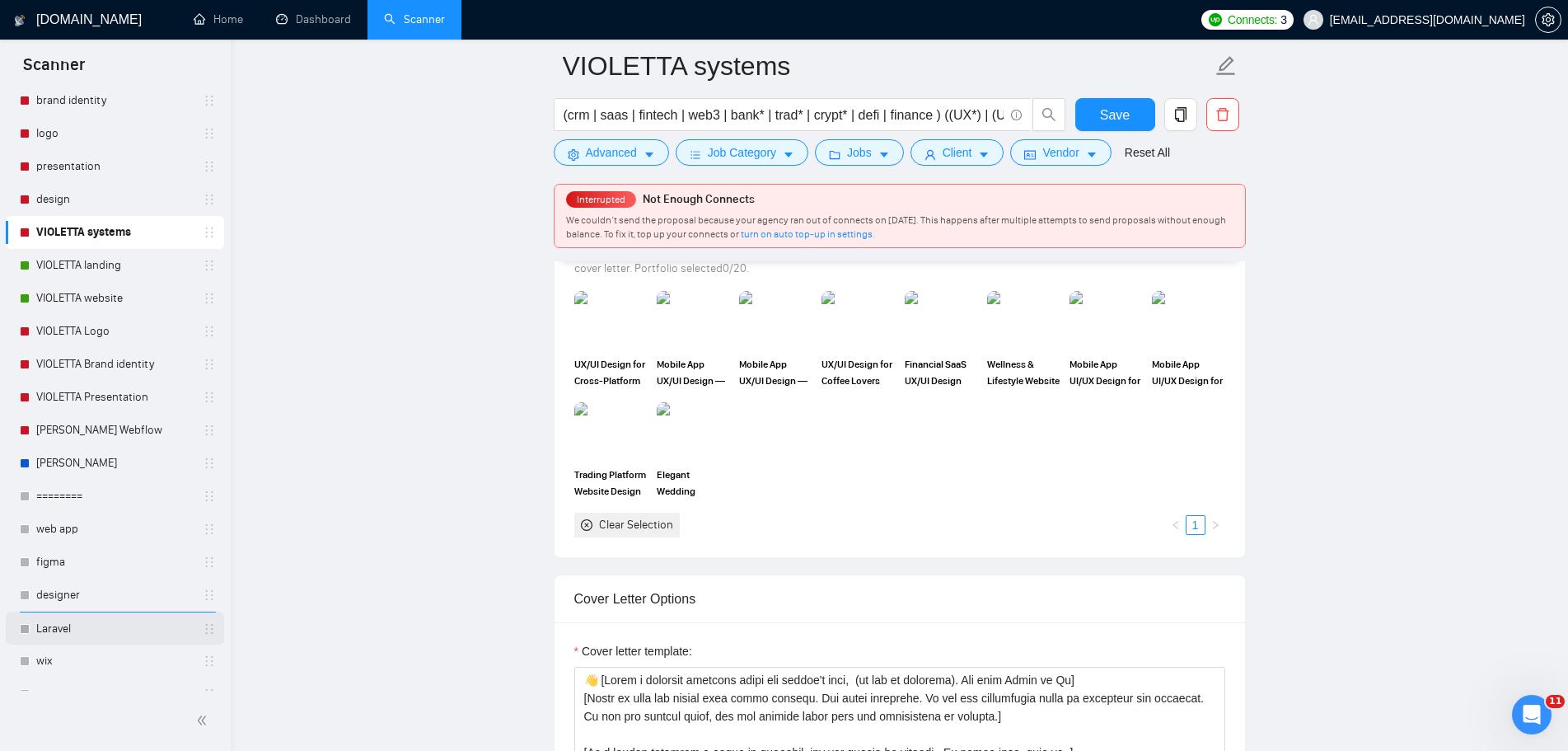
scroll to position [599, 0]
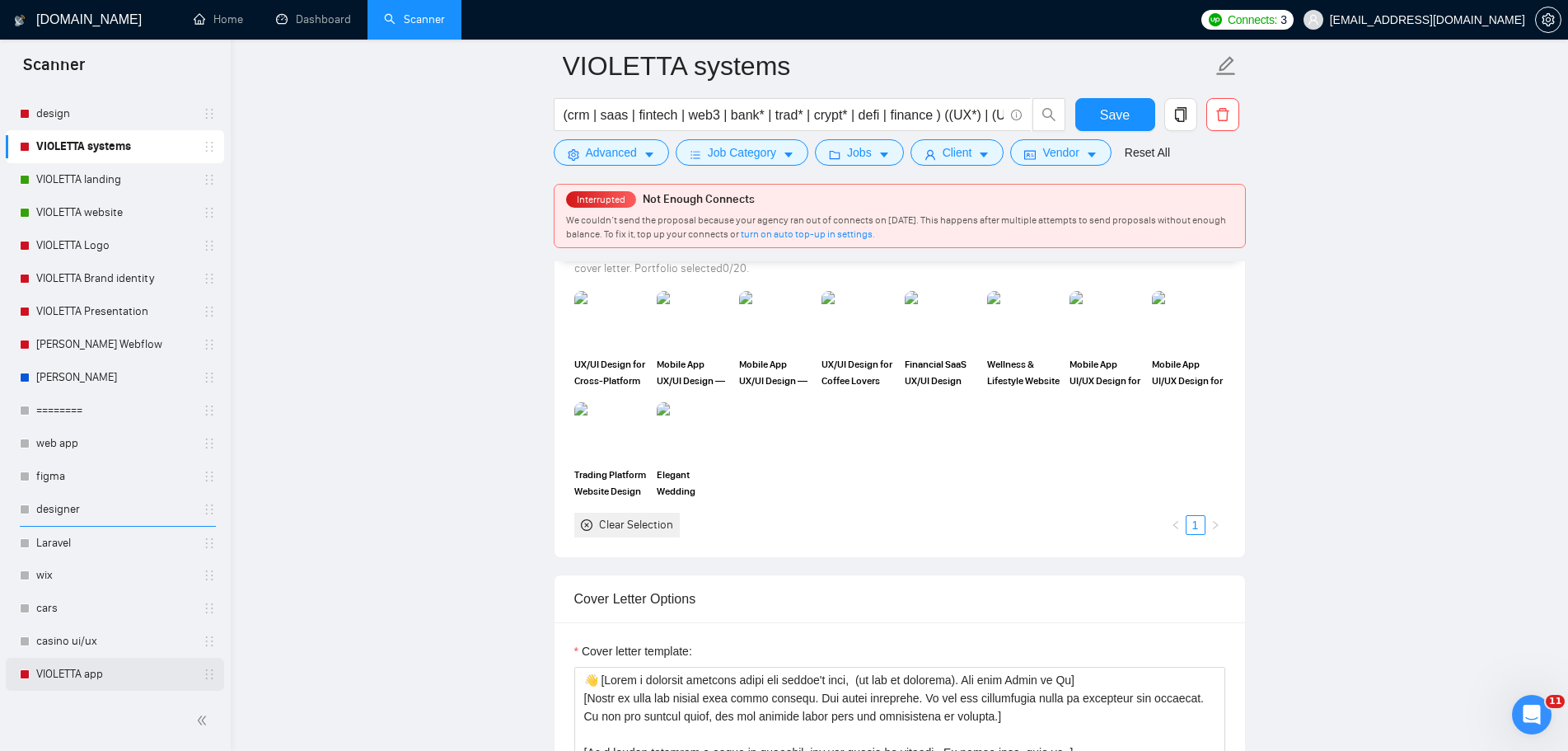
click at [107, 667] on link "VIOLETTA app" at bounding box center [113, 673] width 156 height 33
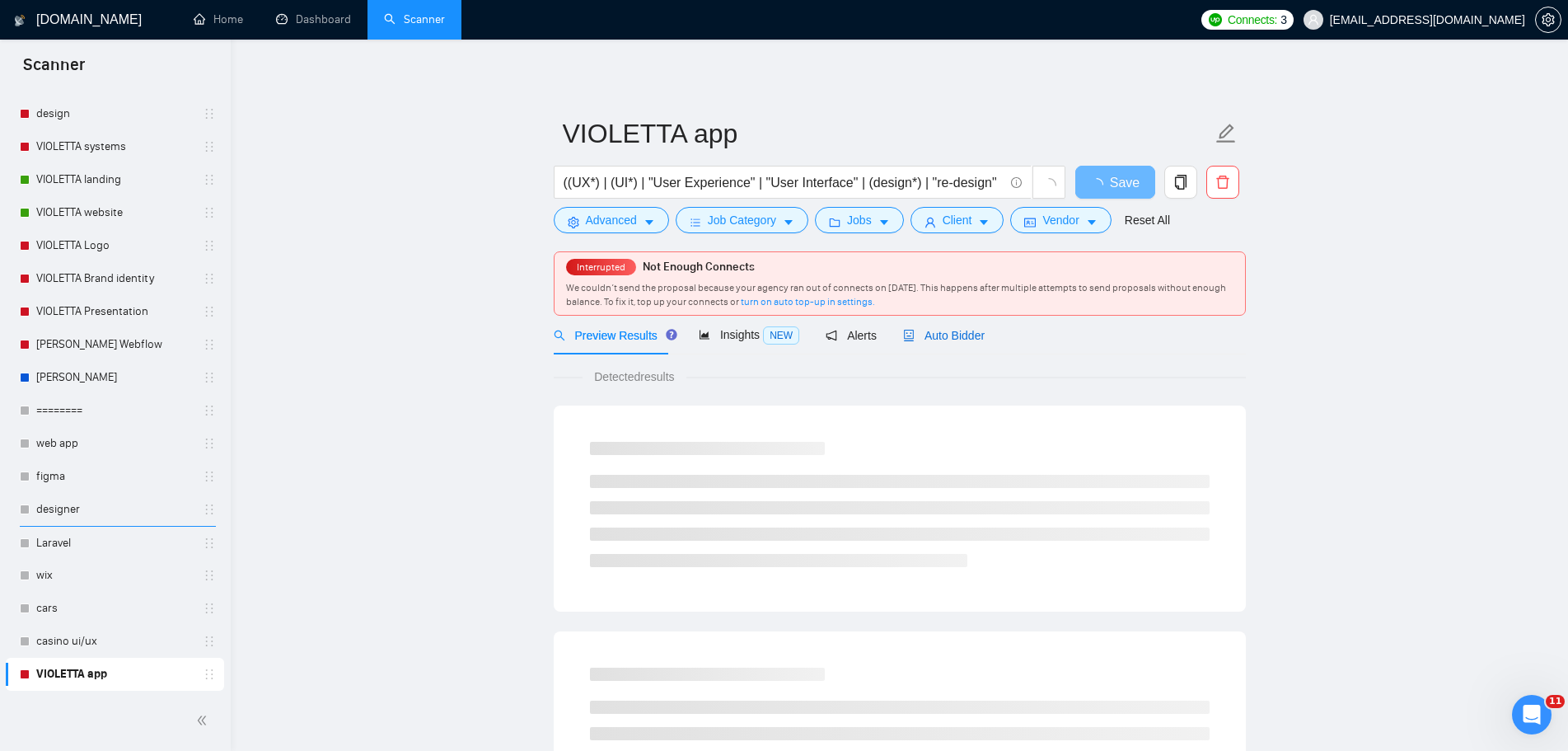
click at [951, 337] on span "Auto Bidder" at bounding box center [944, 335] width 82 height 13
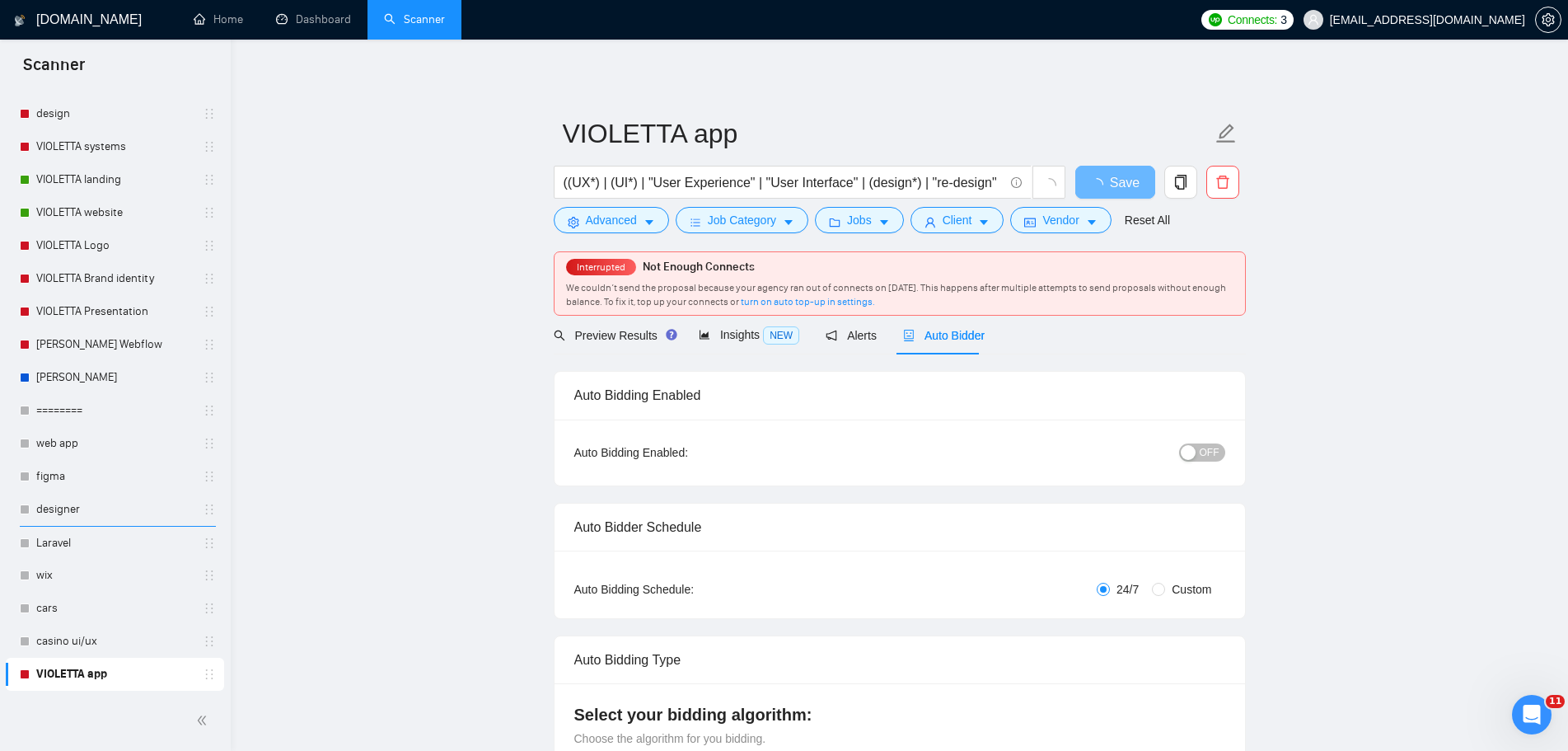
radio input "false"
radio input "true"
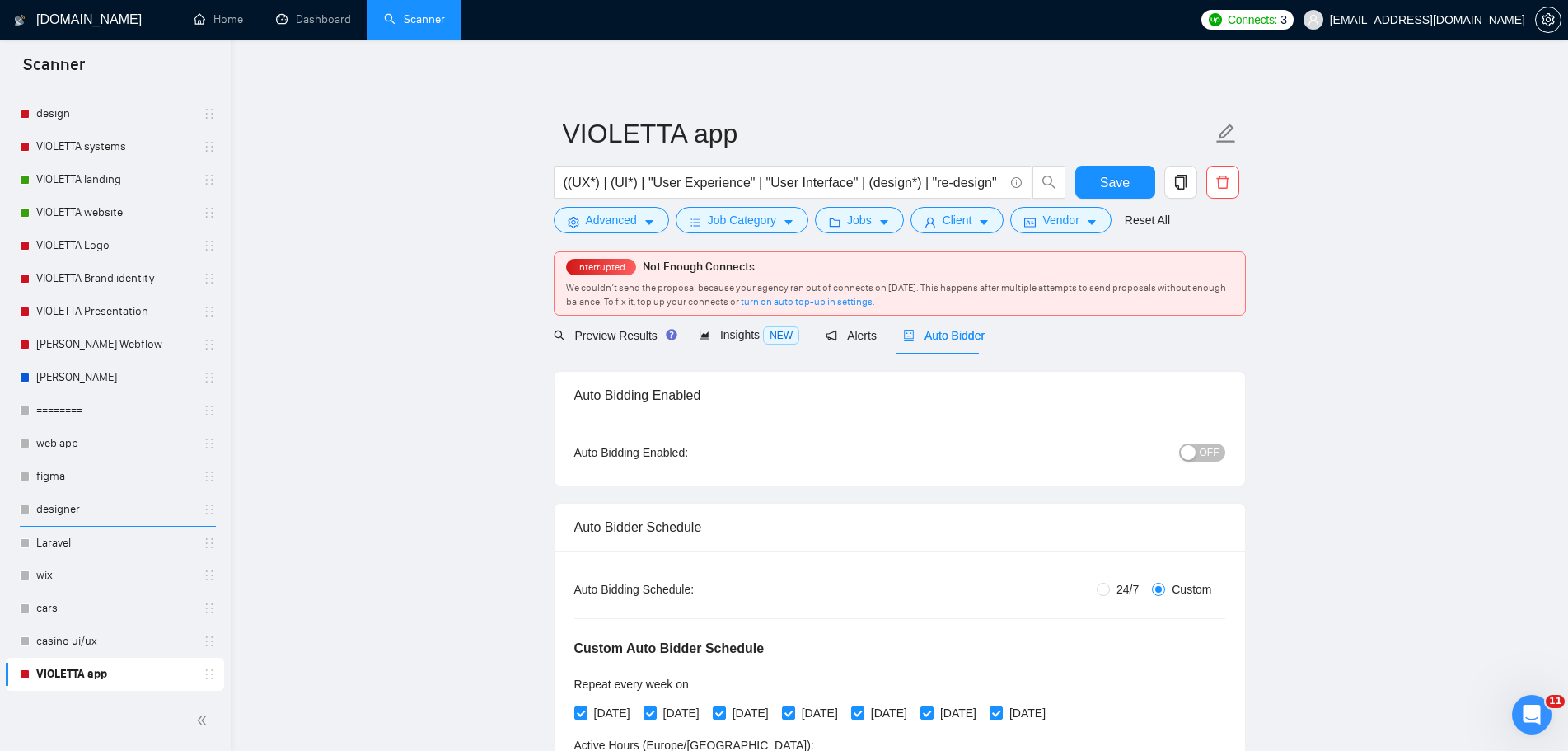
click at [1206, 452] on span "OFF" at bounding box center [1210, 453] width 20 height 18
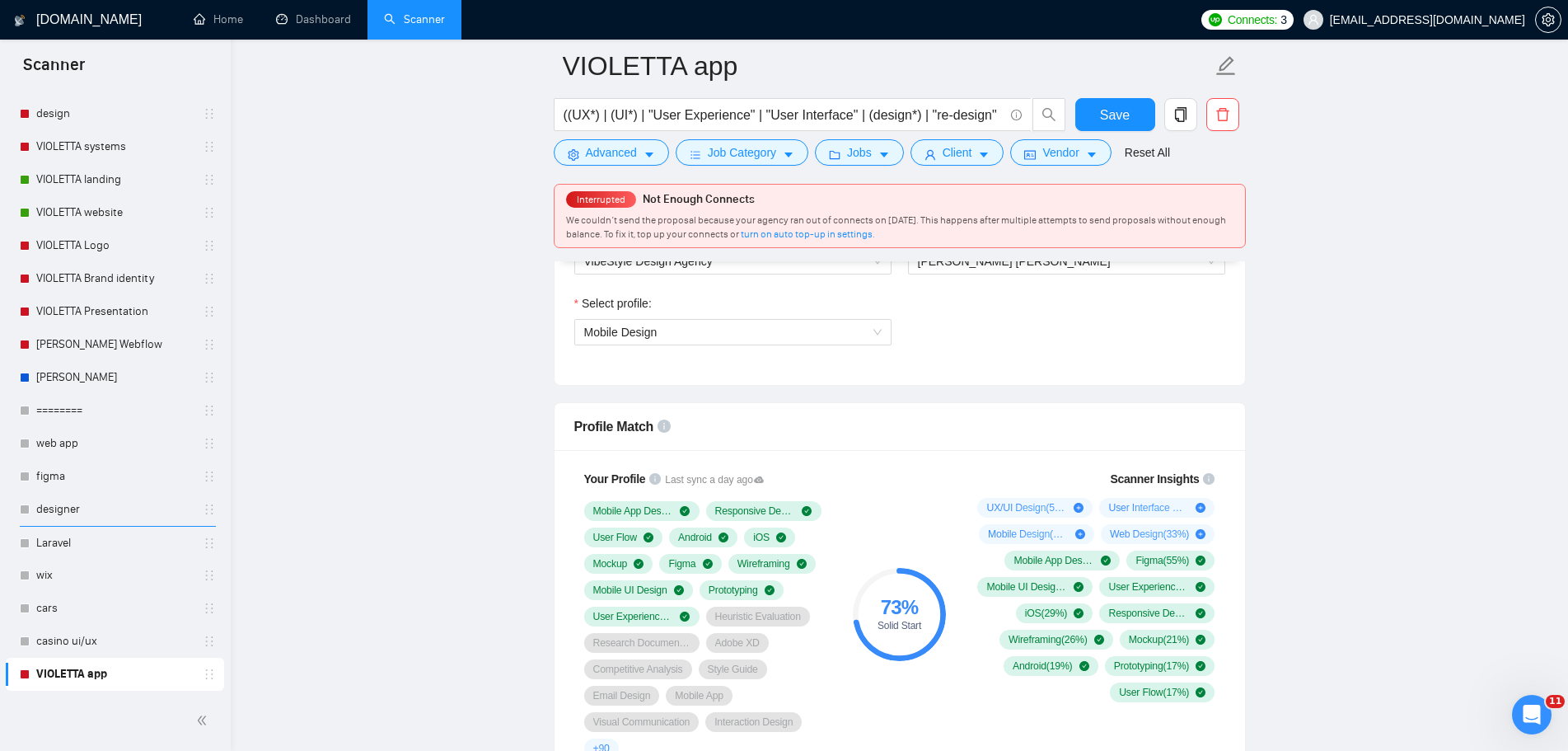
scroll to position [989, 0]
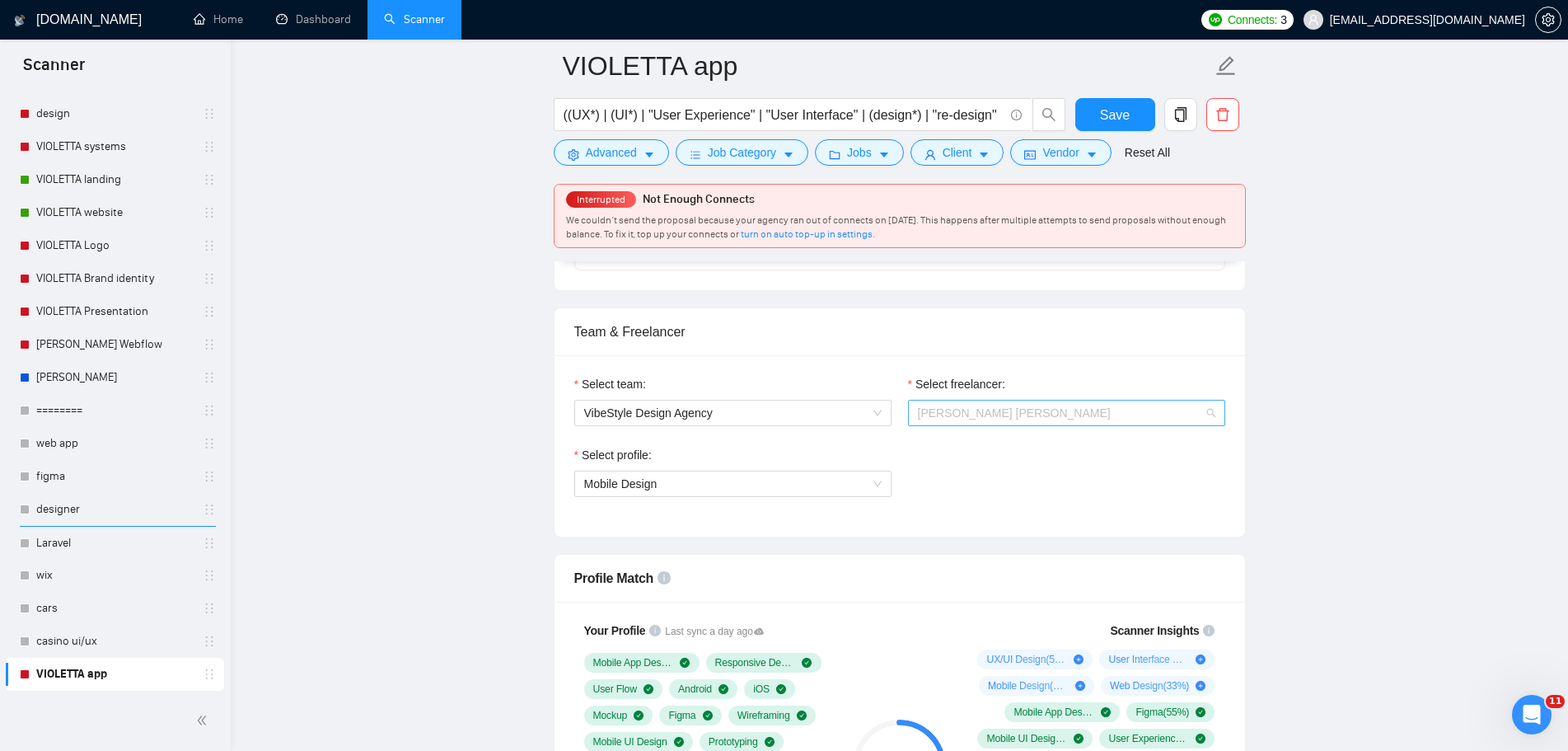
click at [1009, 417] on span "[PERSON_NAME] [PERSON_NAME]" at bounding box center [1014, 413] width 193 height 13
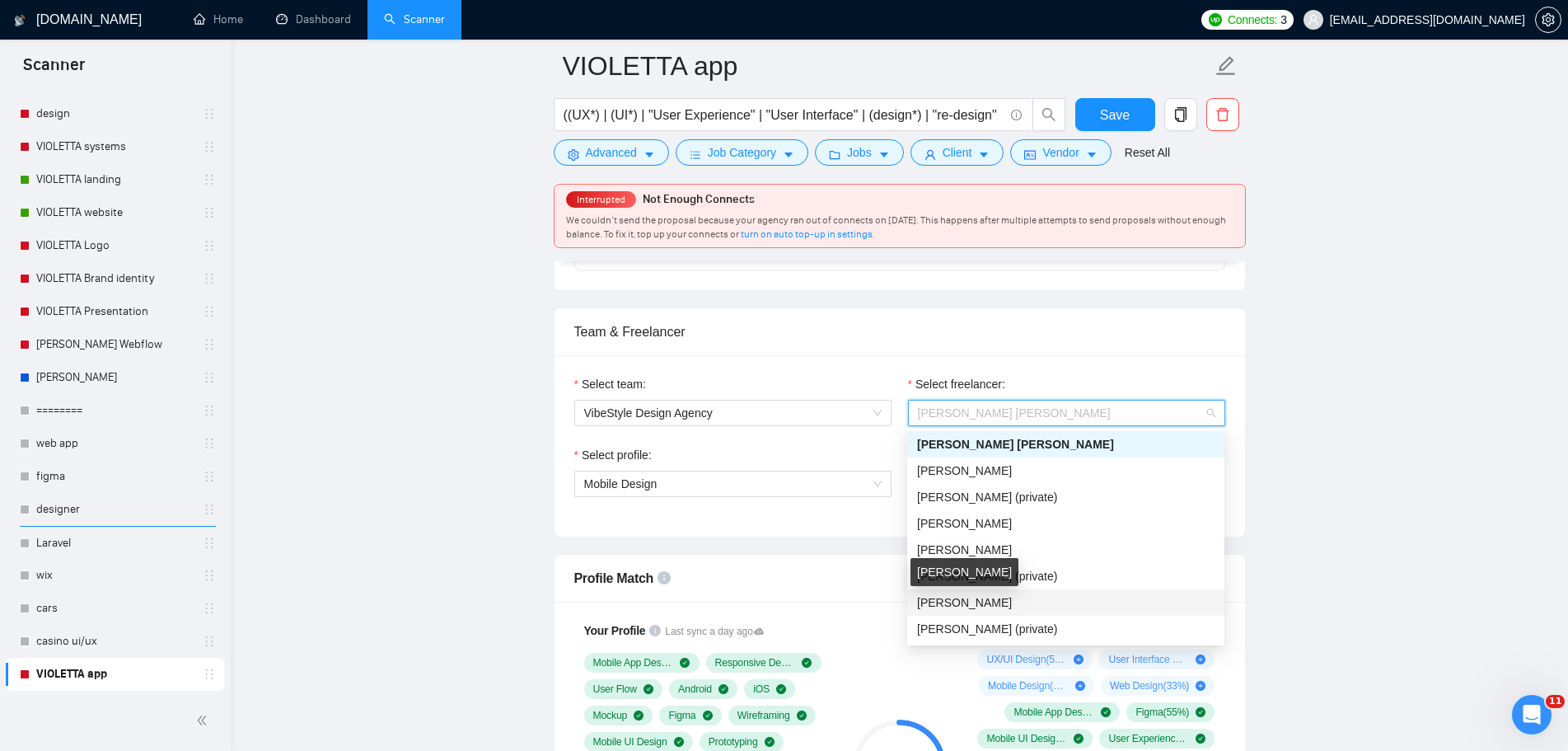
click at [986, 599] on span "[PERSON_NAME]" at bounding box center [963, 602] width 94 height 13
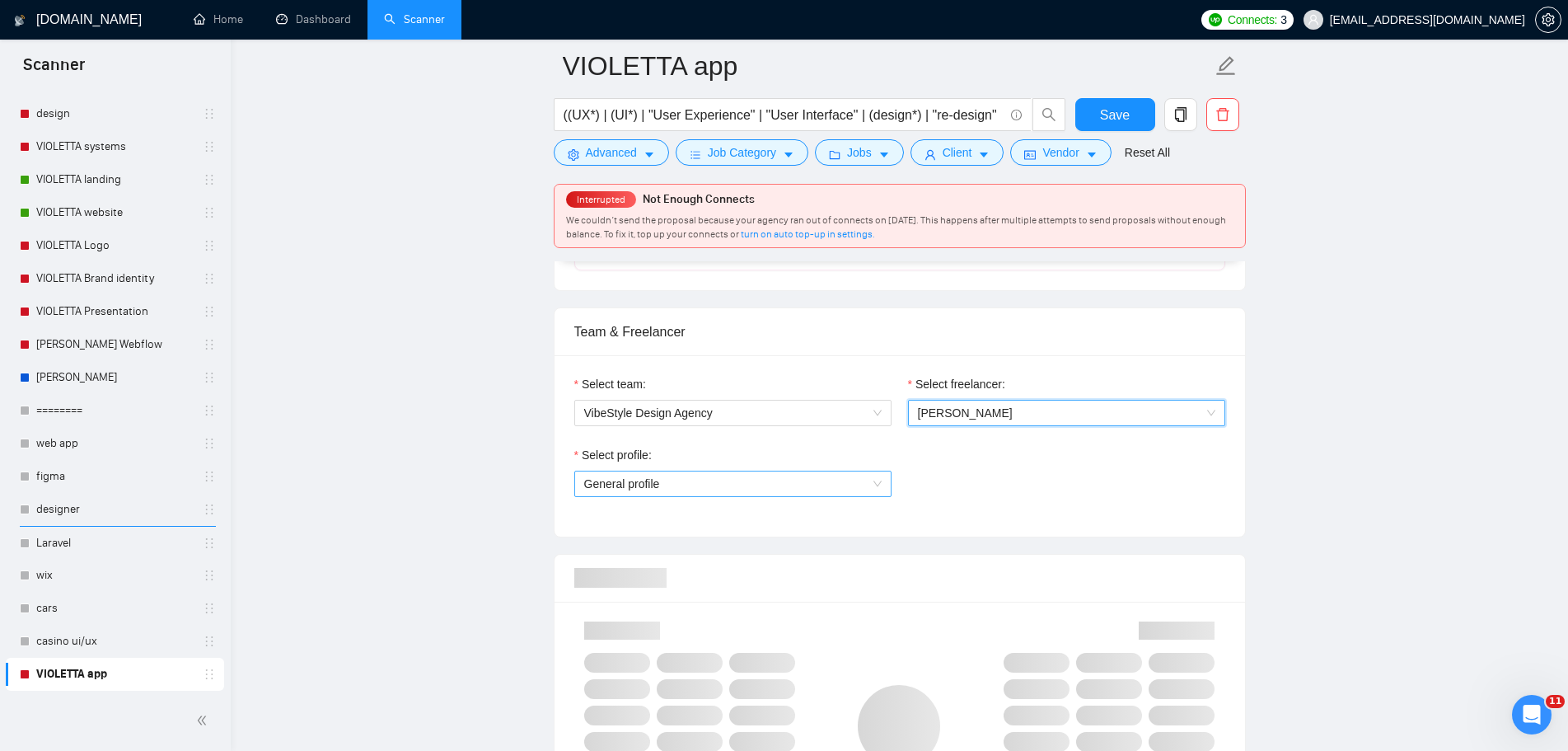
click at [837, 471] on span "General profile" at bounding box center [733, 483] width 297 height 25
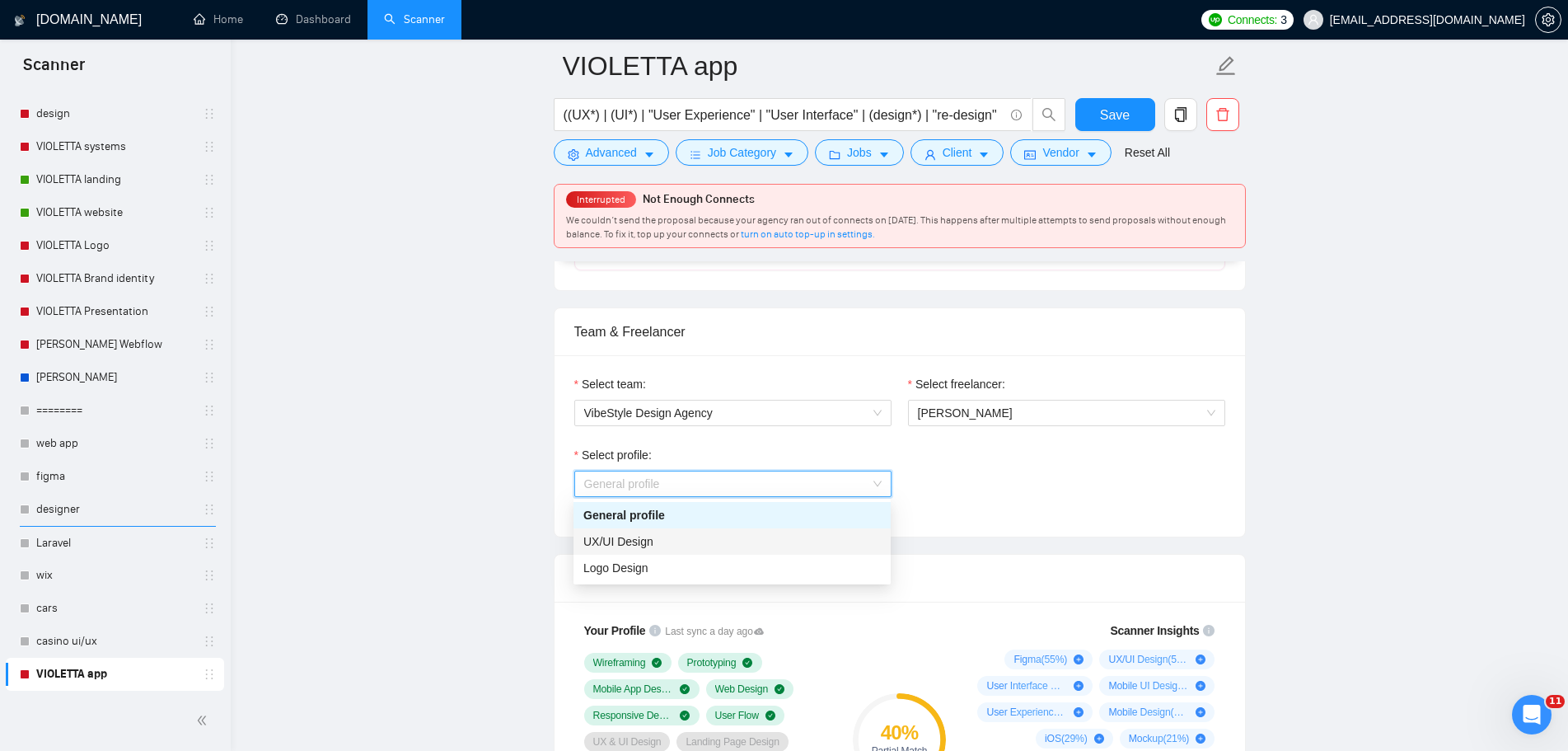
click at [772, 536] on div "UX/UI Design" at bounding box center [732, 541] width 297 height 18
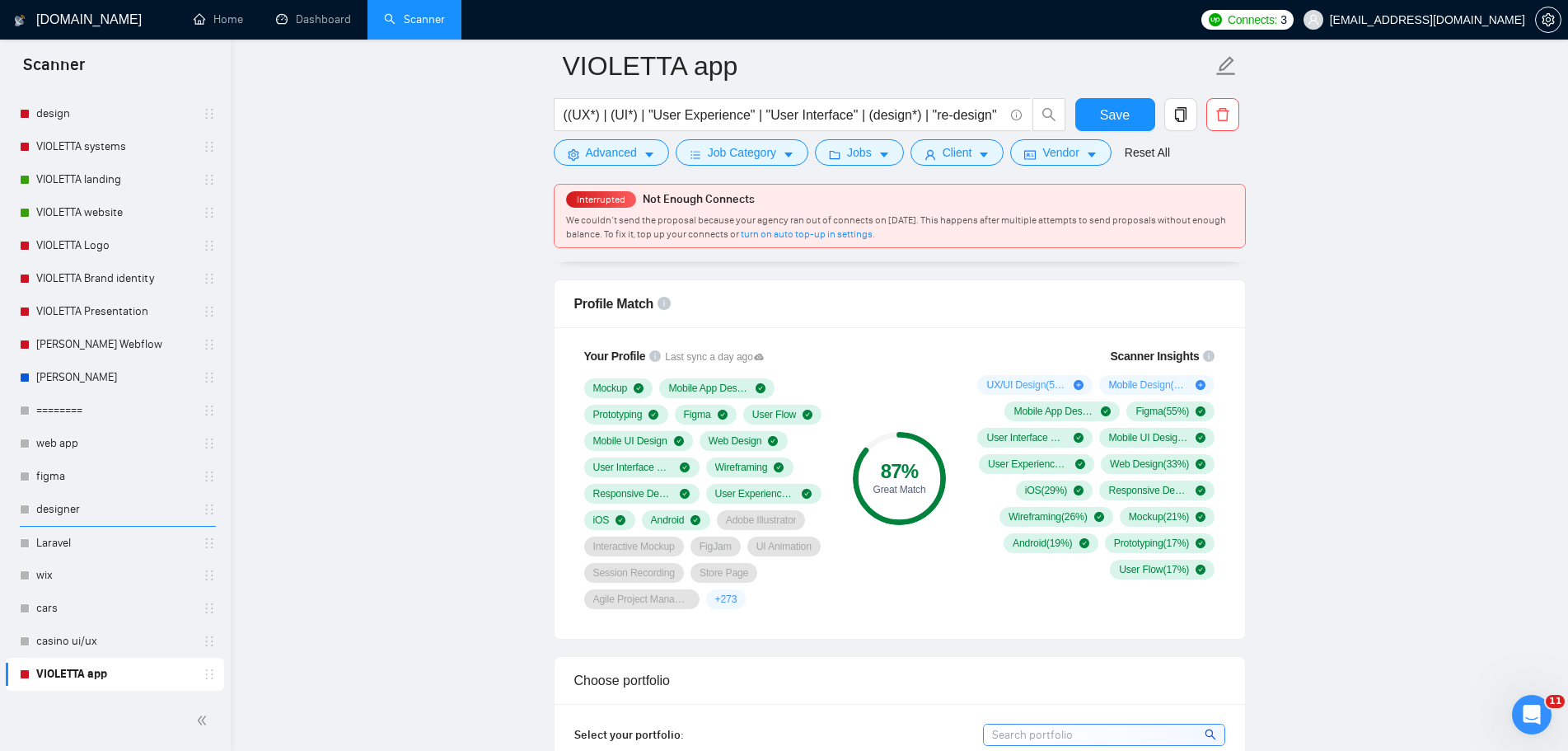
scroll to position [1154, 0]
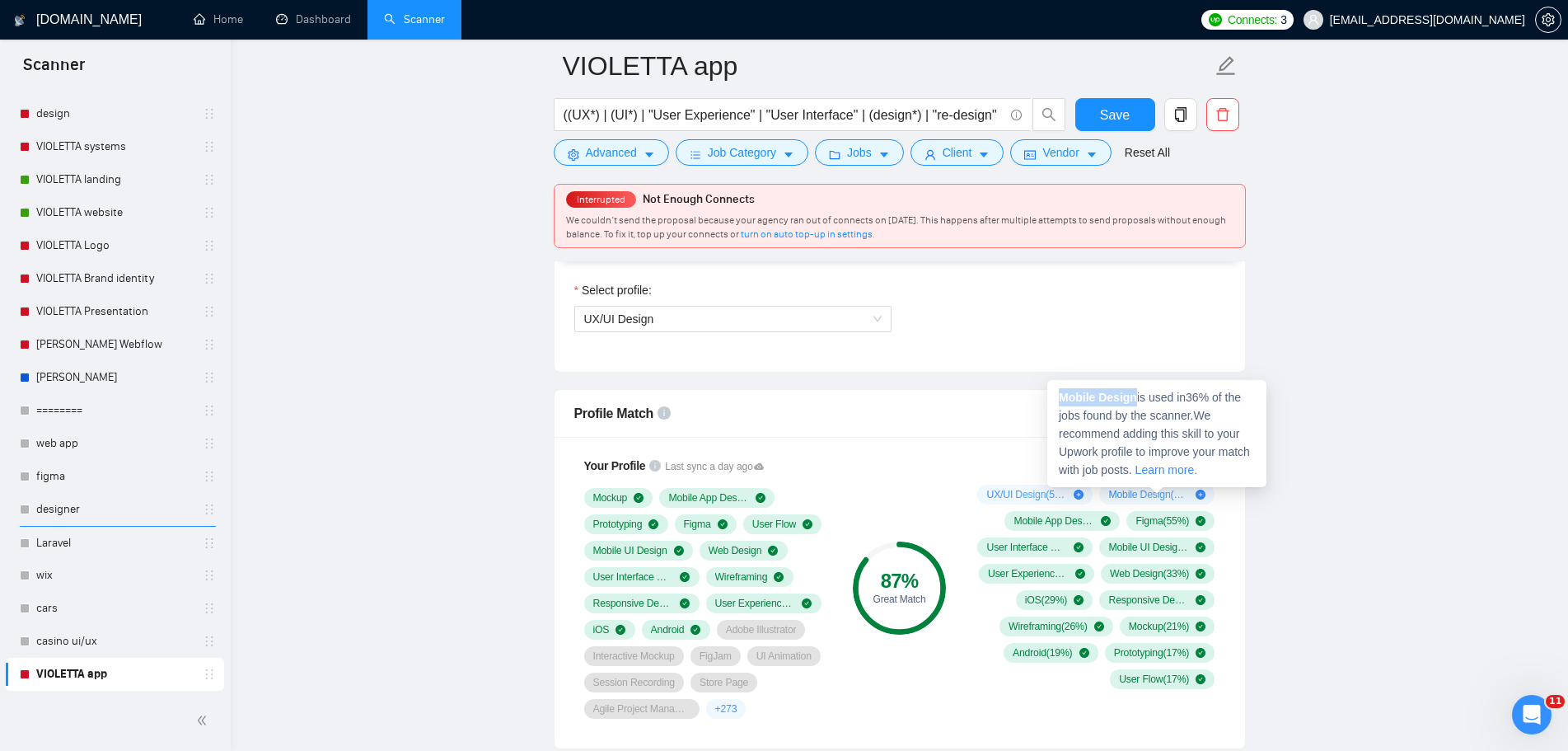
drag, startPoint x: 1136, startPoint y: 397, endPoint x: 1062, endPoint y: 398, distance: 74.0
click at [1062, 398] on strong "Mobile Design" at bounding box center [1098, 397] width 79 height 13
copy strong "Mobile Design"
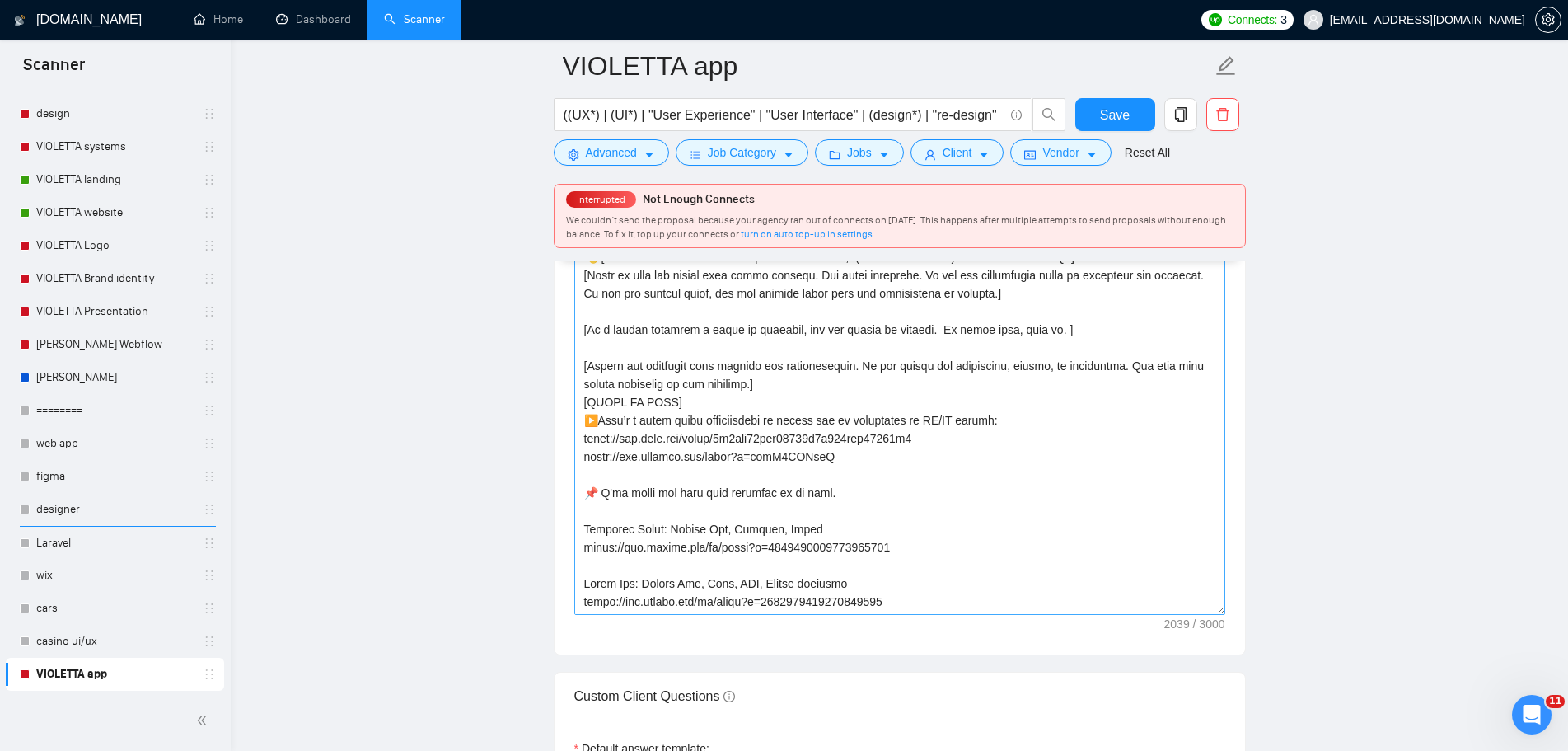
scroll to position [2225, 0]
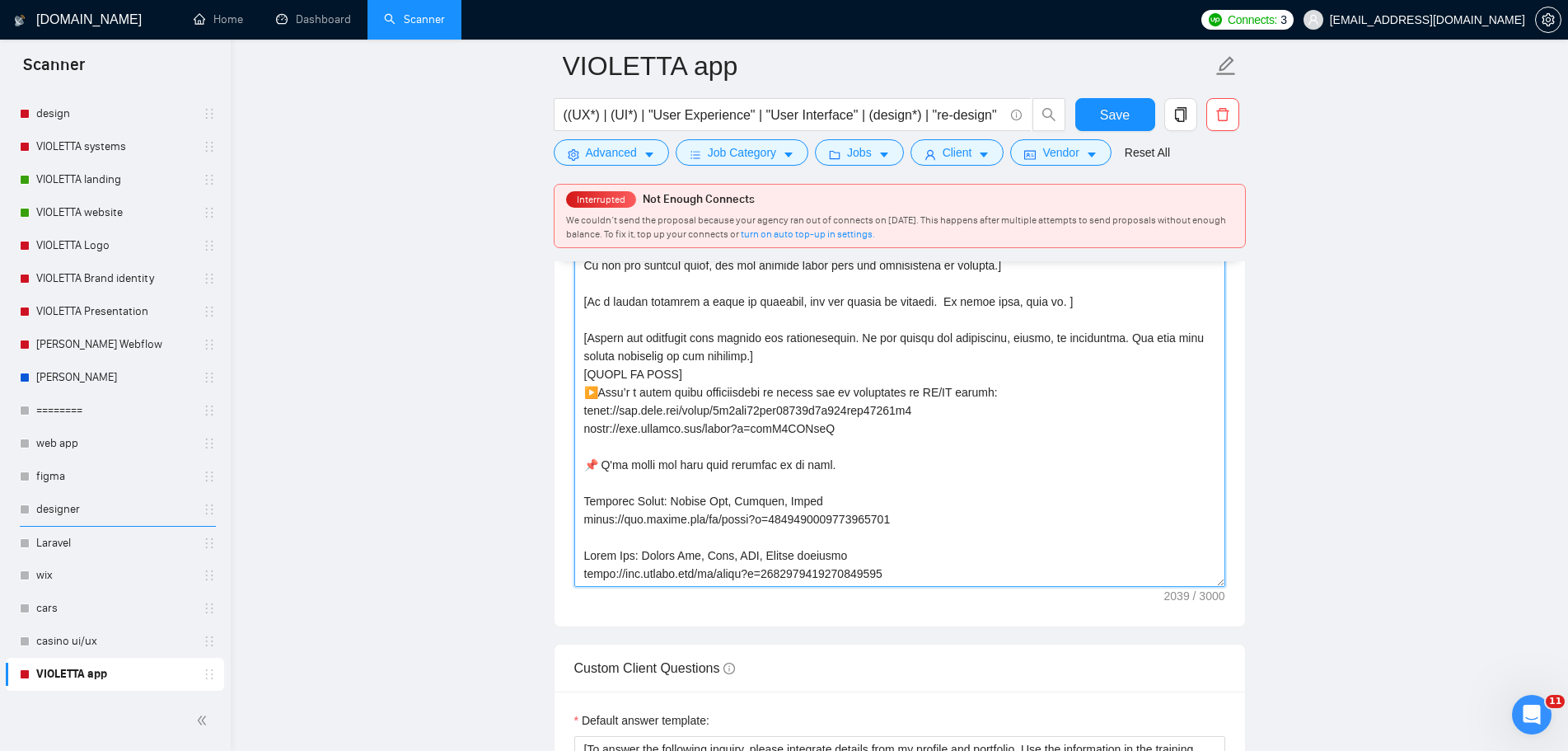
click at [1061, 527] on textarea "Cover letter template:" at bounding box center [900, 401] width 651 height 371
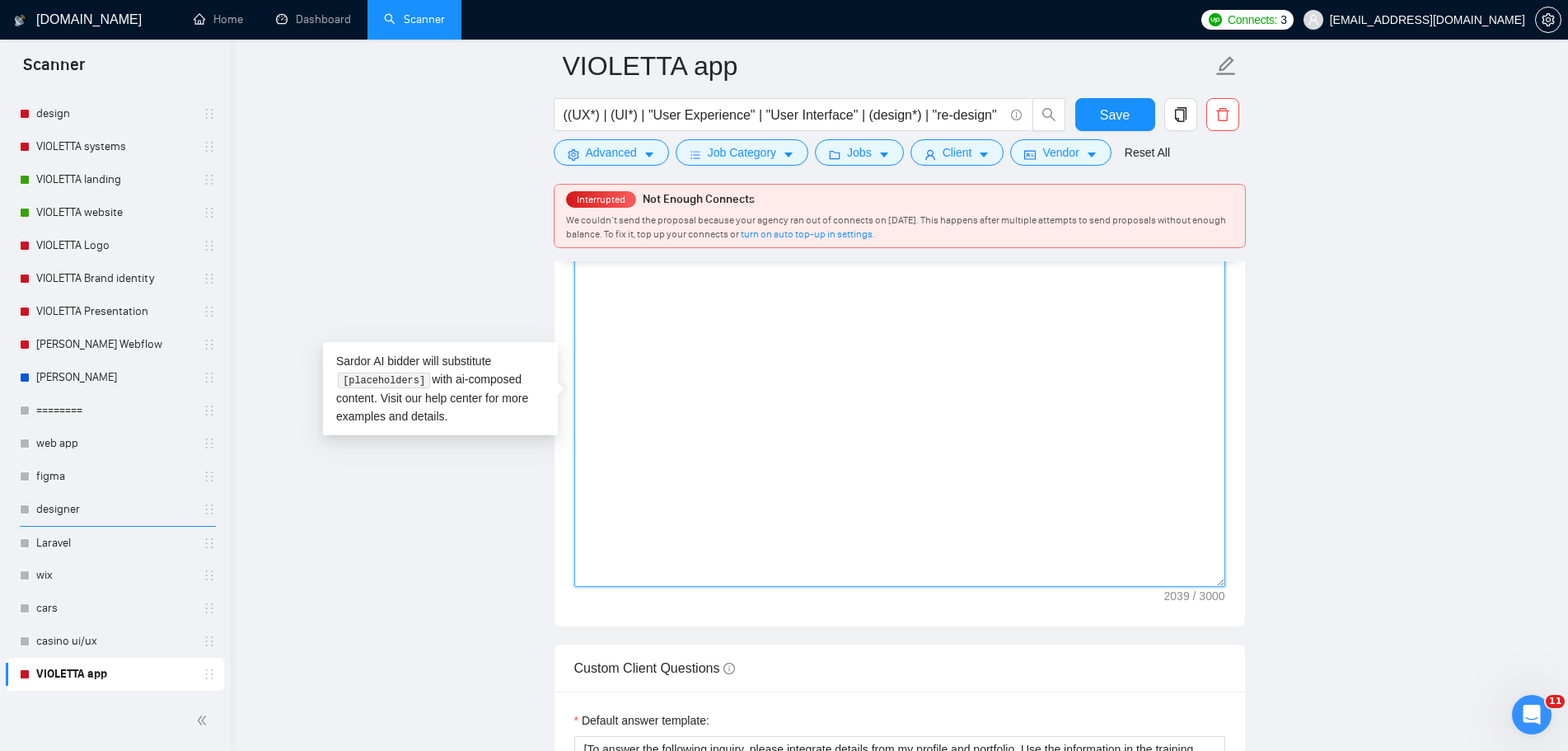
scroll to position [0, 0]
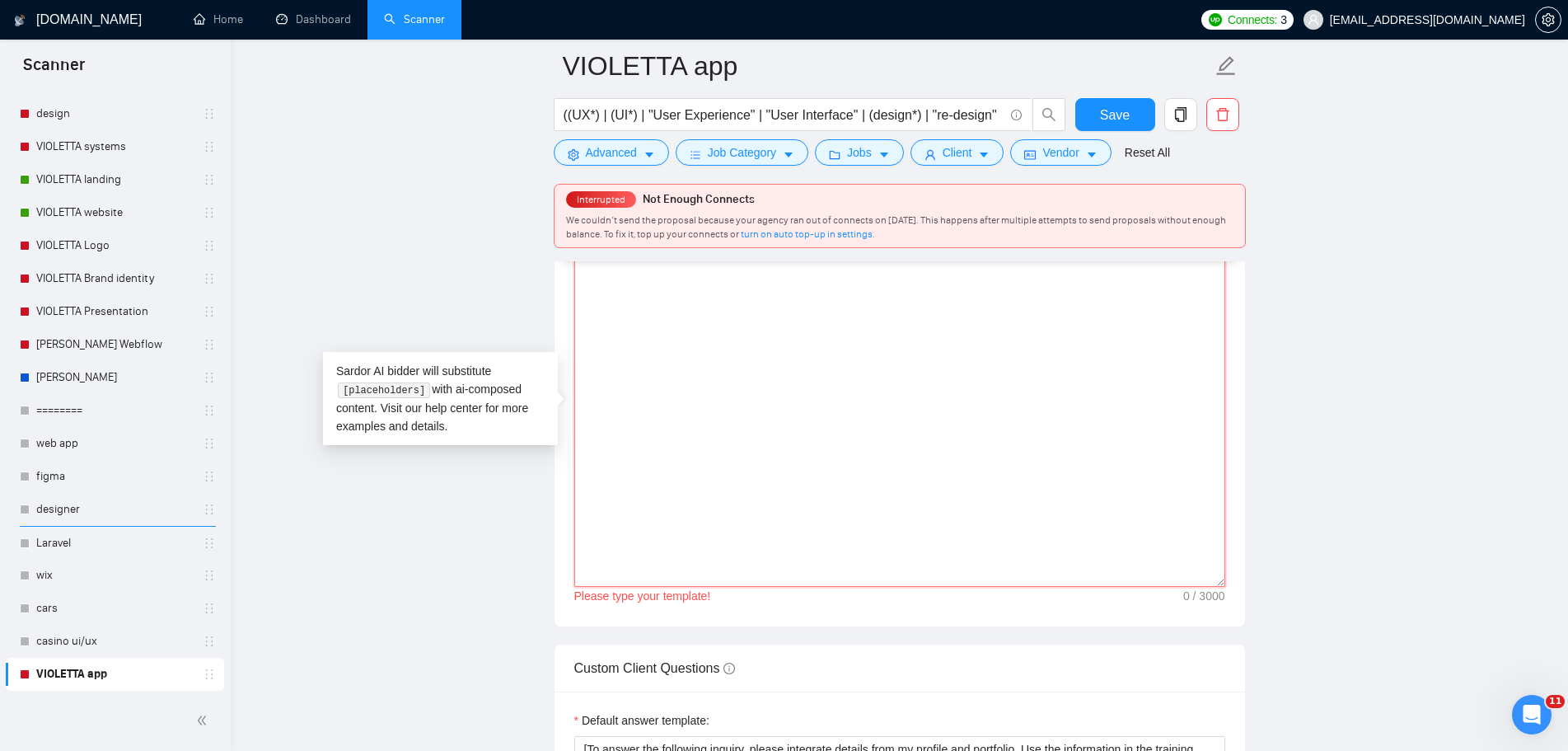
paste textarea "👋 [Write a personal greeting using the client's name, (if any is provided). Use…"
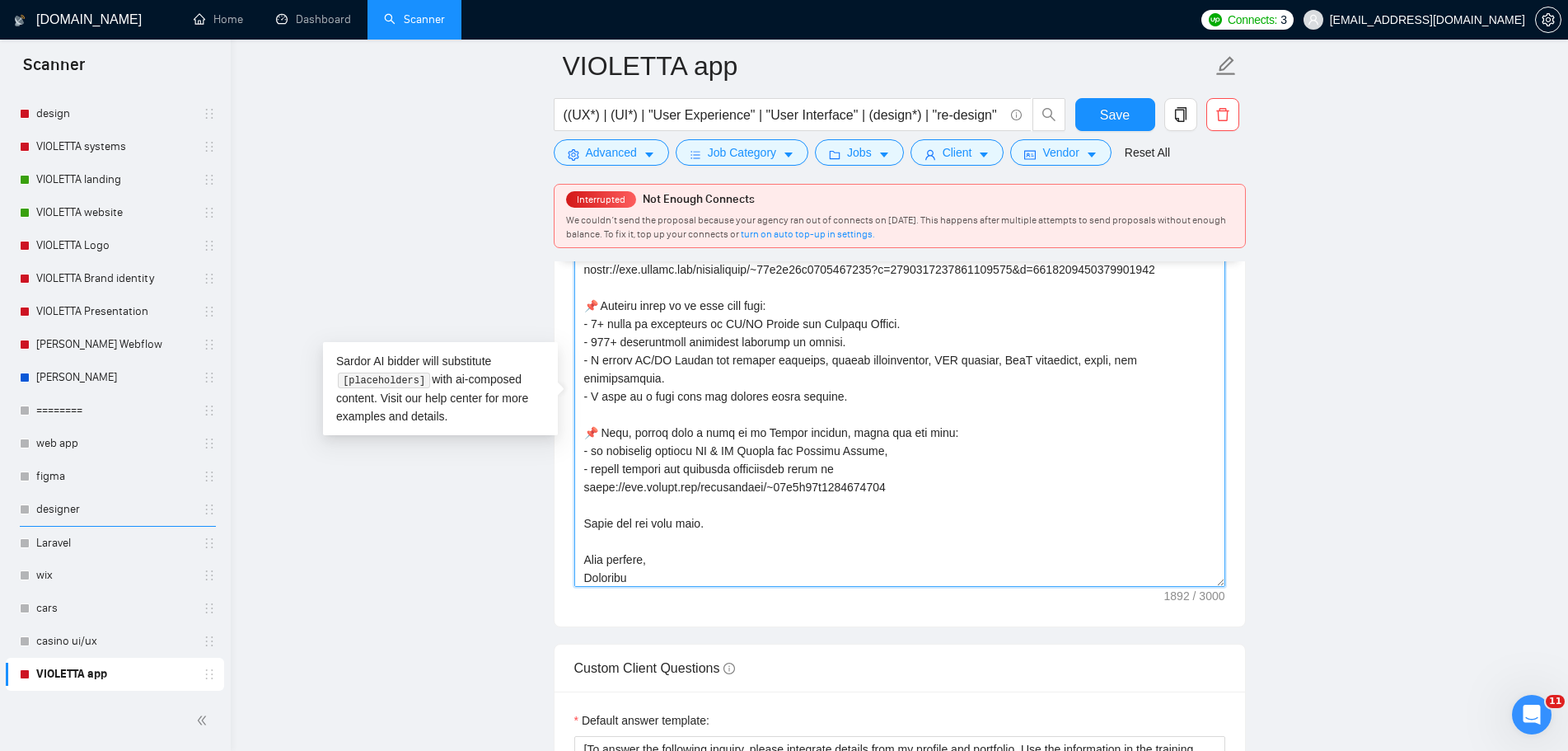
click at [1035, 497] on textarea "Cover letter template:" at bounding box center [900, 401] width 651 height 371
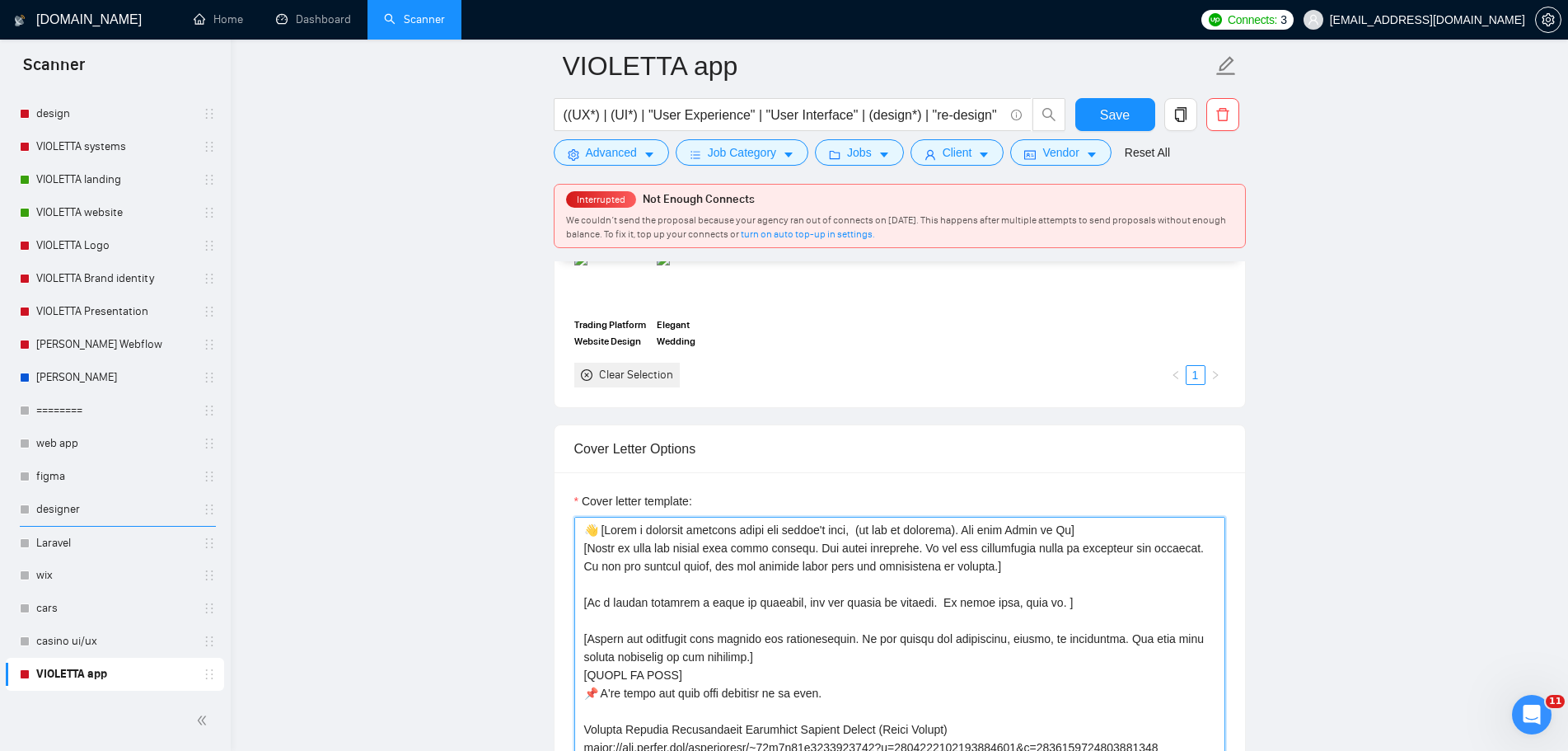
scroll to position [1896, 0]
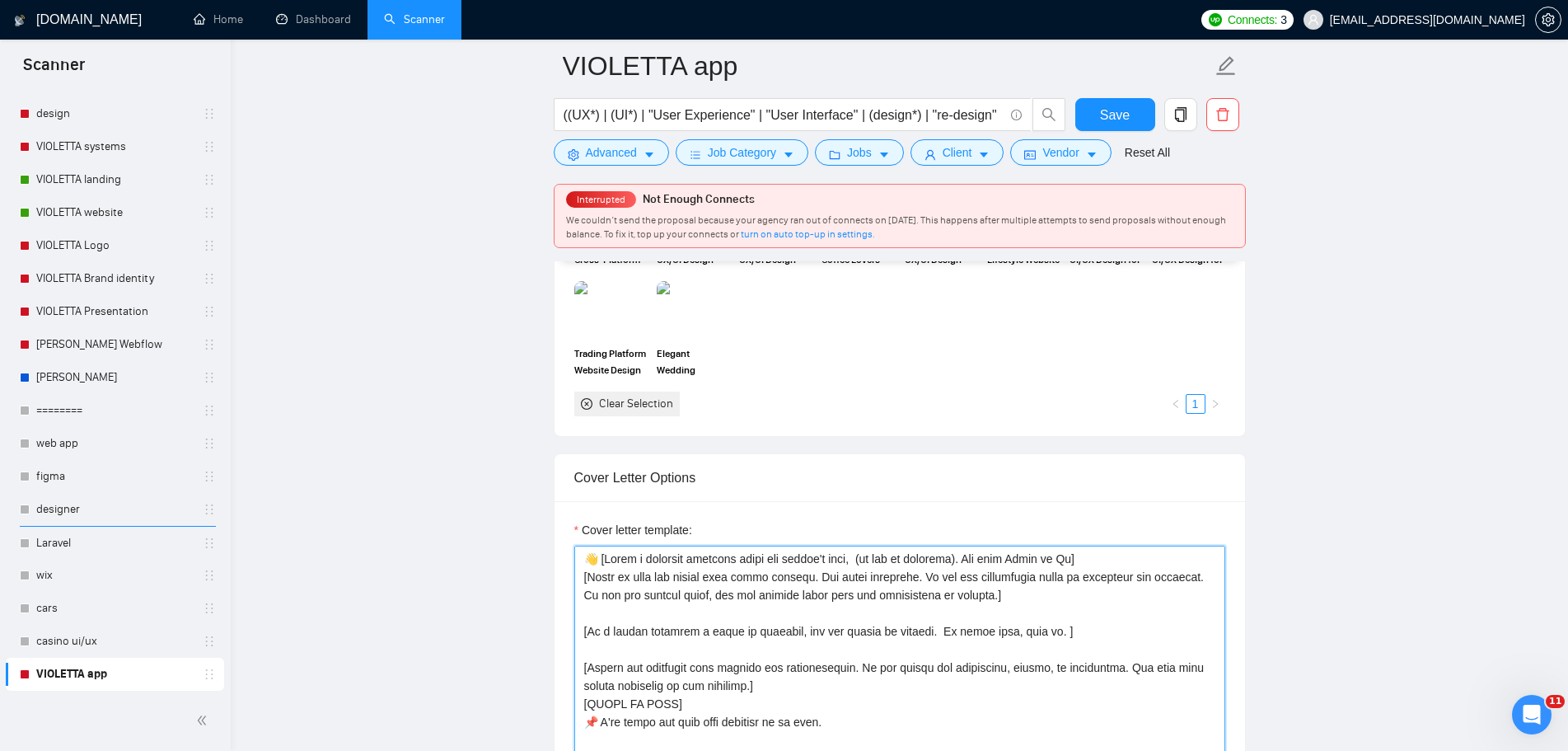
type textarea "👋 [Write a personal greeting using the client's name, (if any is provided). Use…"
click at [1114, 125] on button "Save" at bounding box center [1115, 114] width 80 height 33
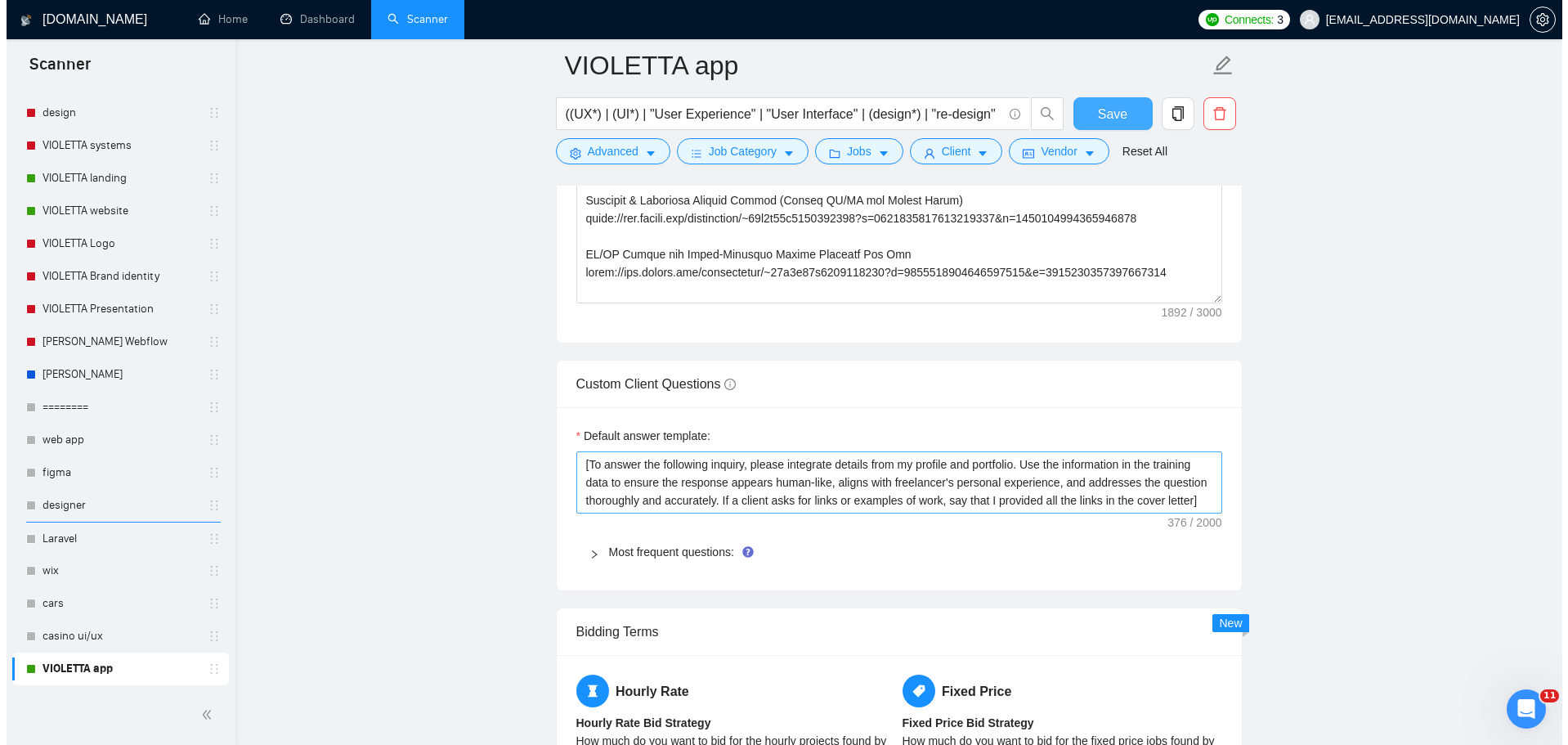
scroll to position [2453, 0]
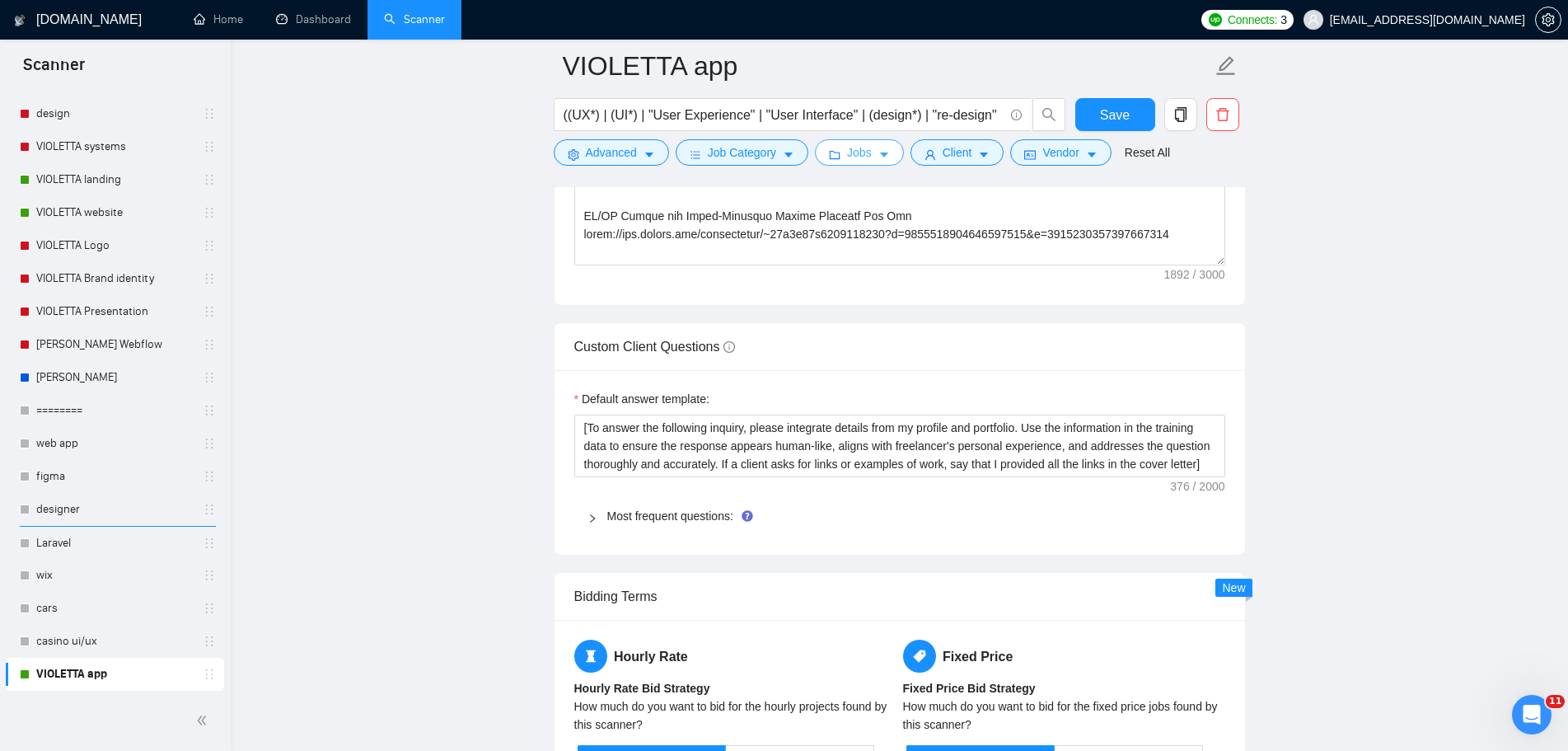
click at [854, 154] on span "Jobs" at bounding box center [859, 152] width 25 height 18
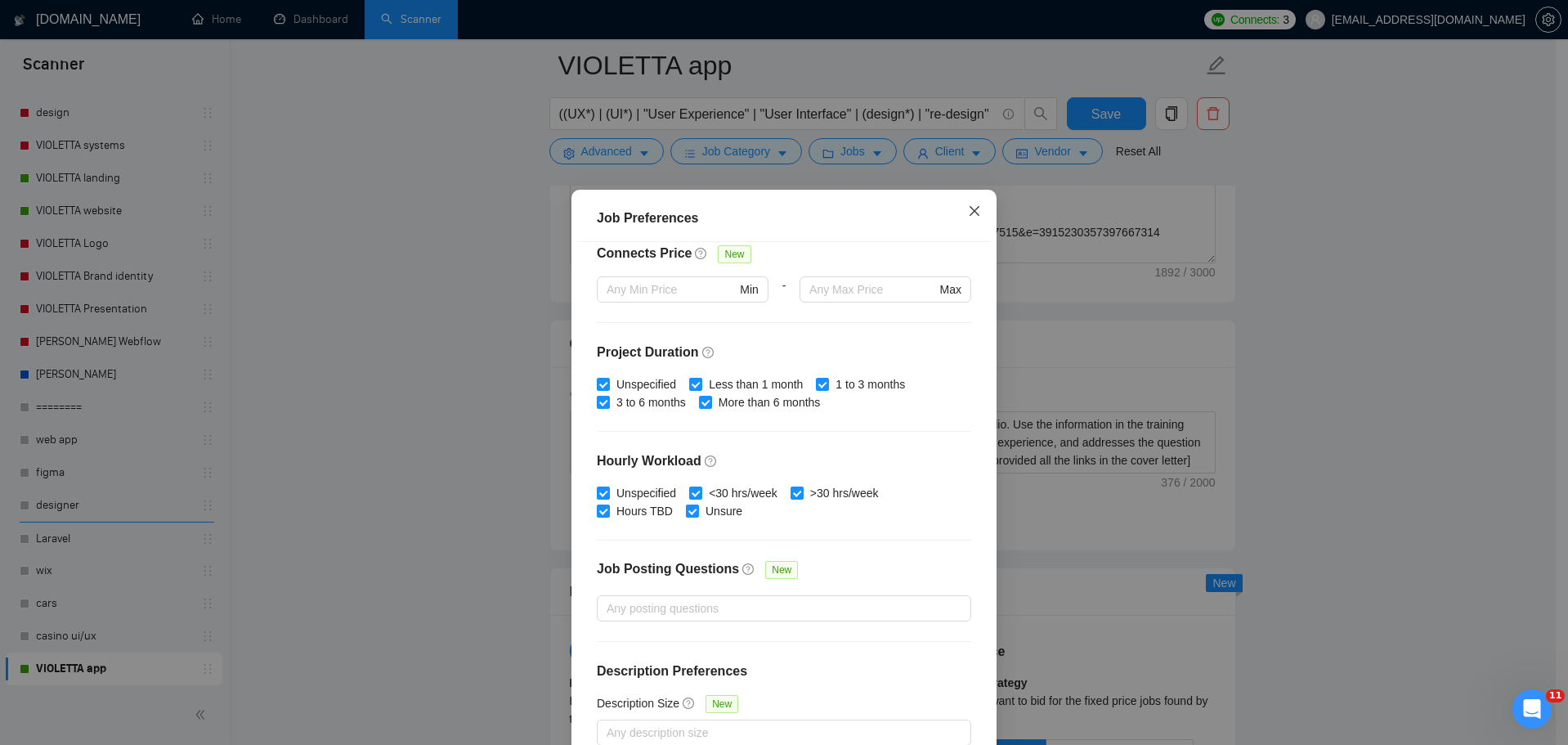
click at [974, 209] on icon "close" at bounding box center [974, 210] width 13 height 13
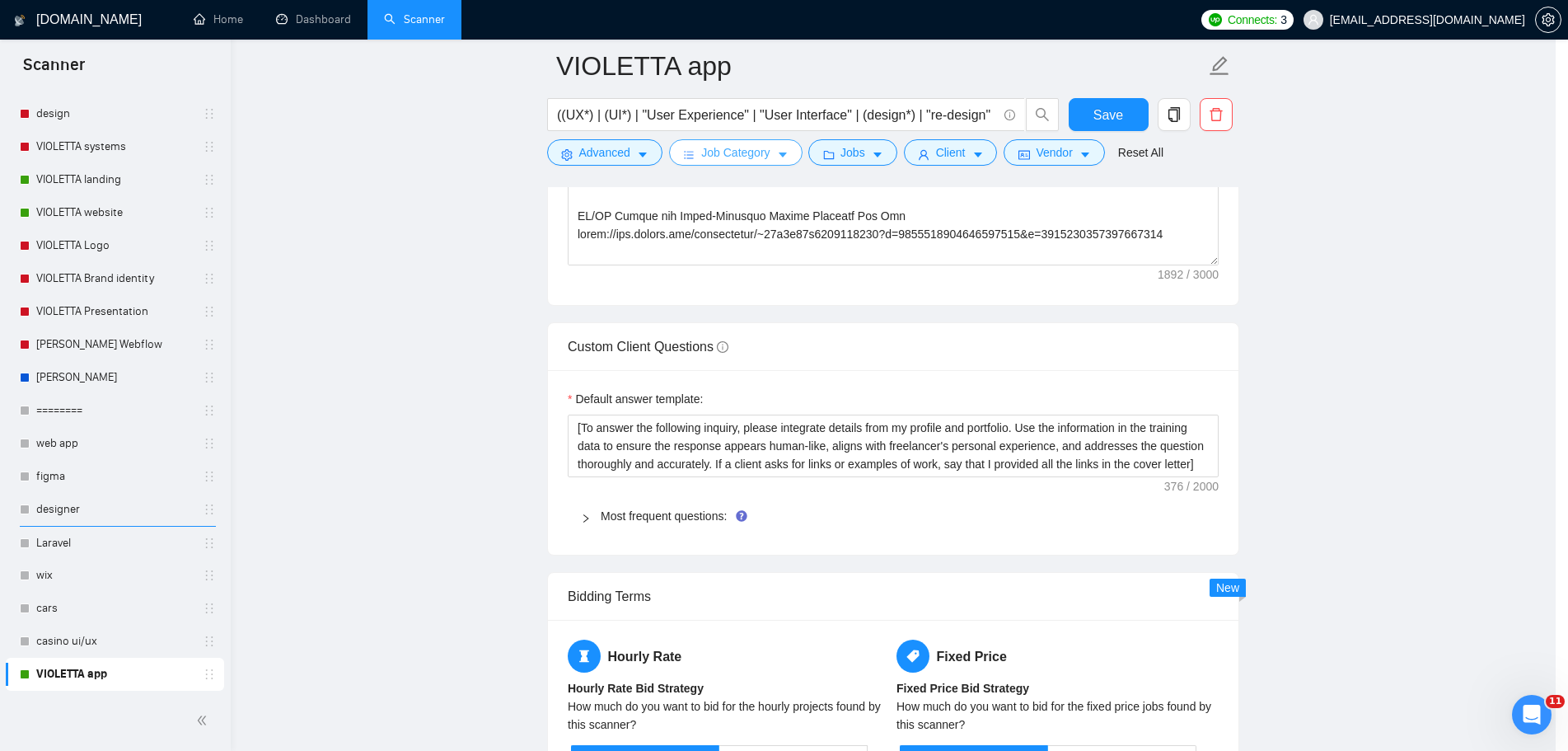
click at [776, 151] on button "Job Category" at bounding box center [735, 152] width 132 height 27
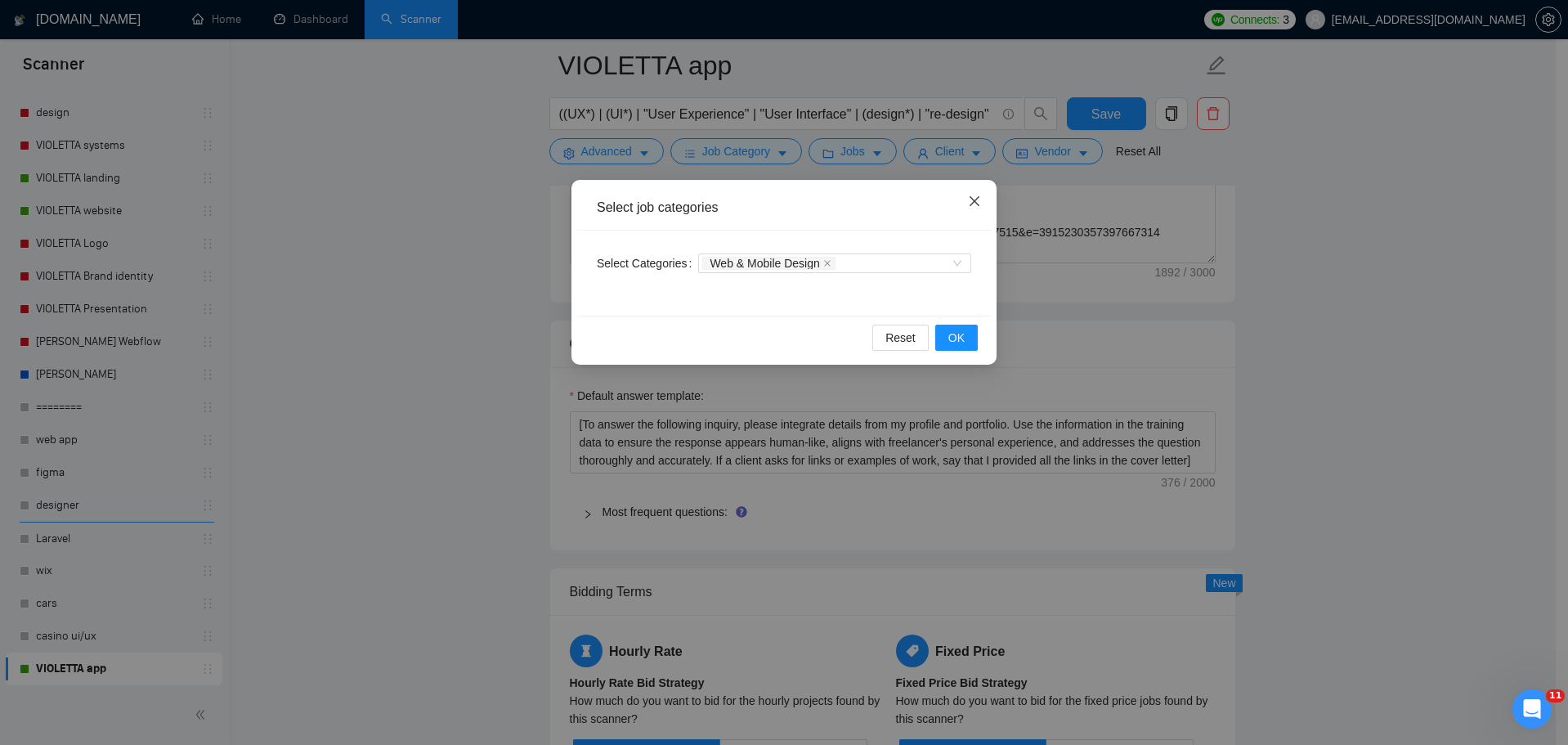
click at [972, 204] on icon "close" at bounding box center [975, 201] width 10 height 10
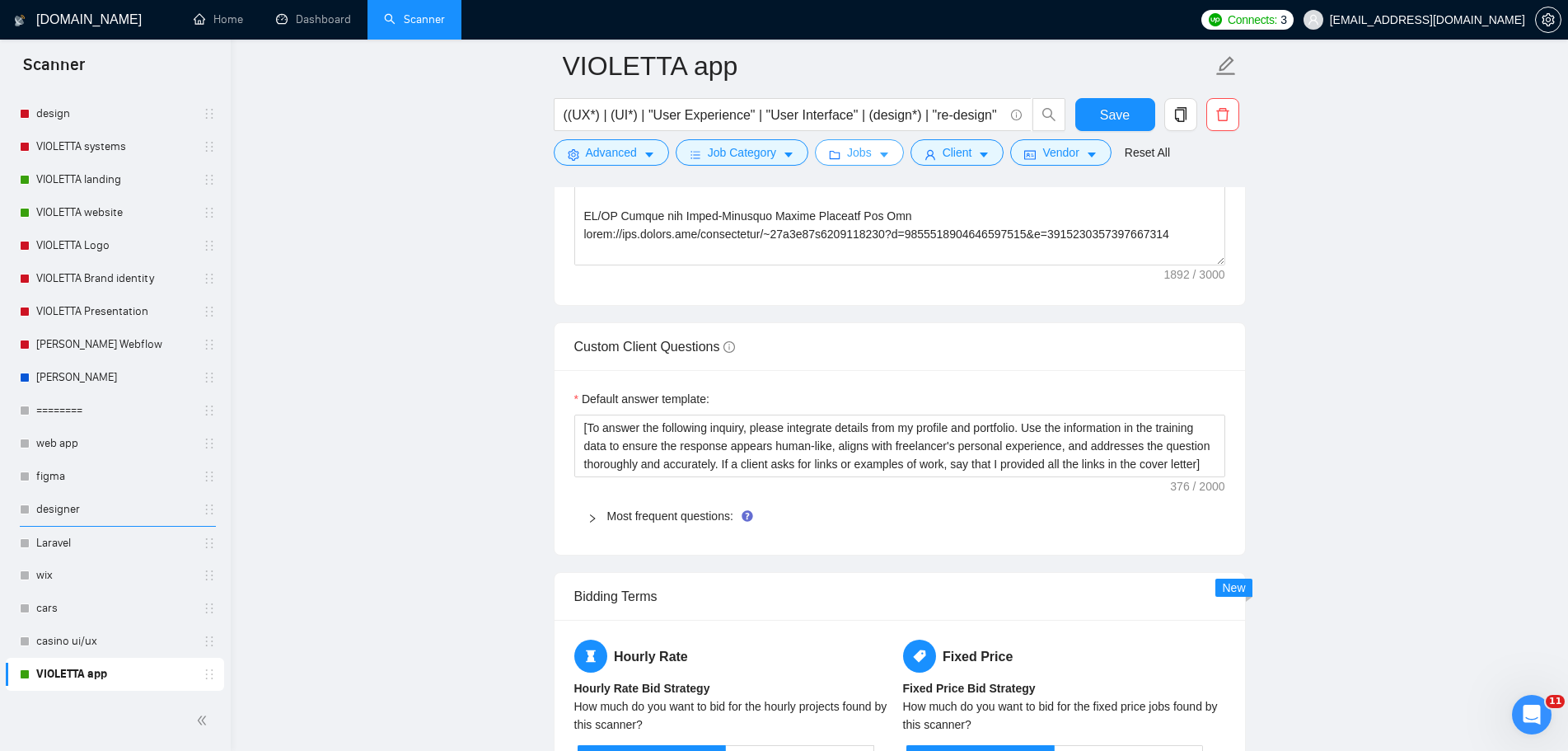
click at [871, 159] on button "Jobs" at bounding box center [859, 152] width 88 height 27
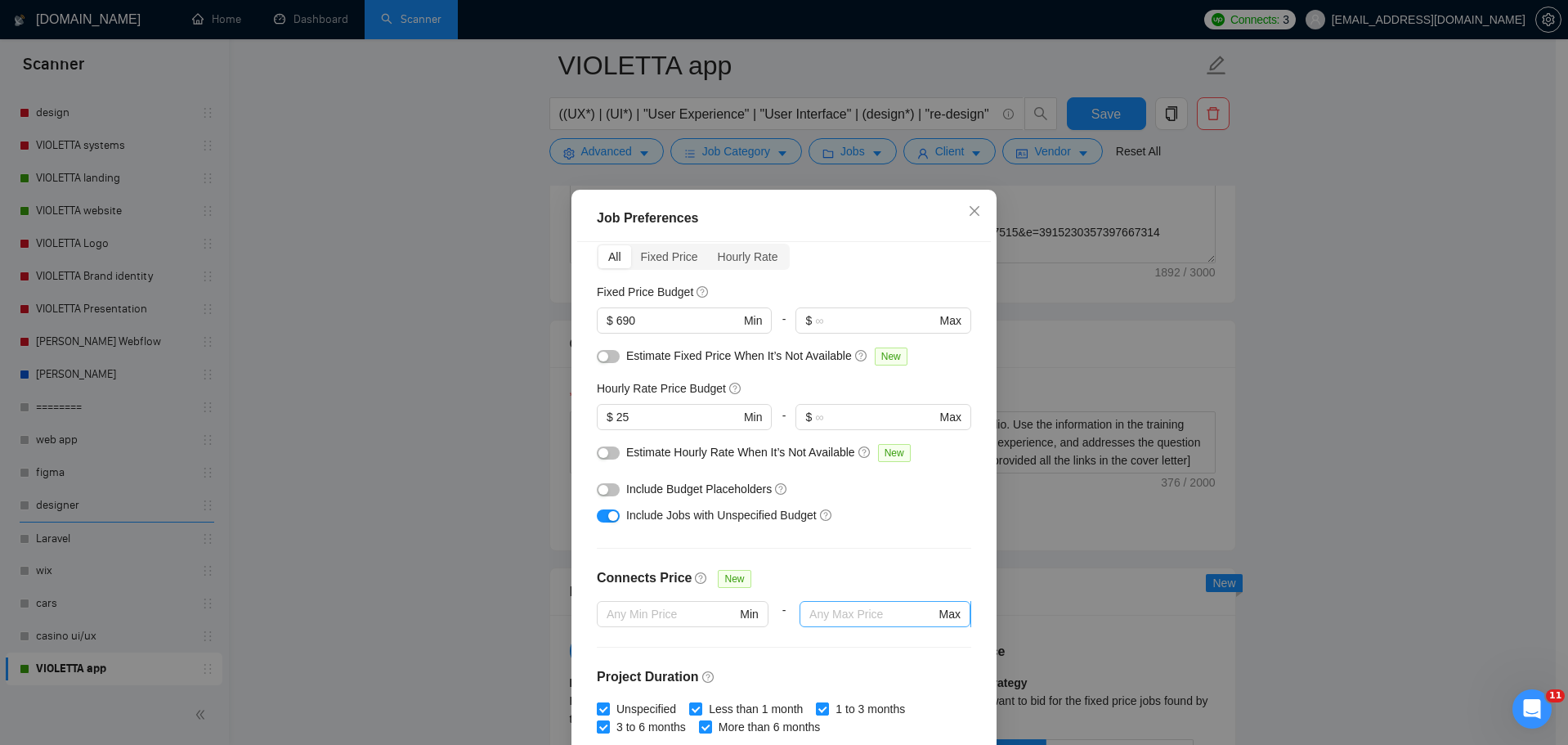
scroll to position [0, 0]
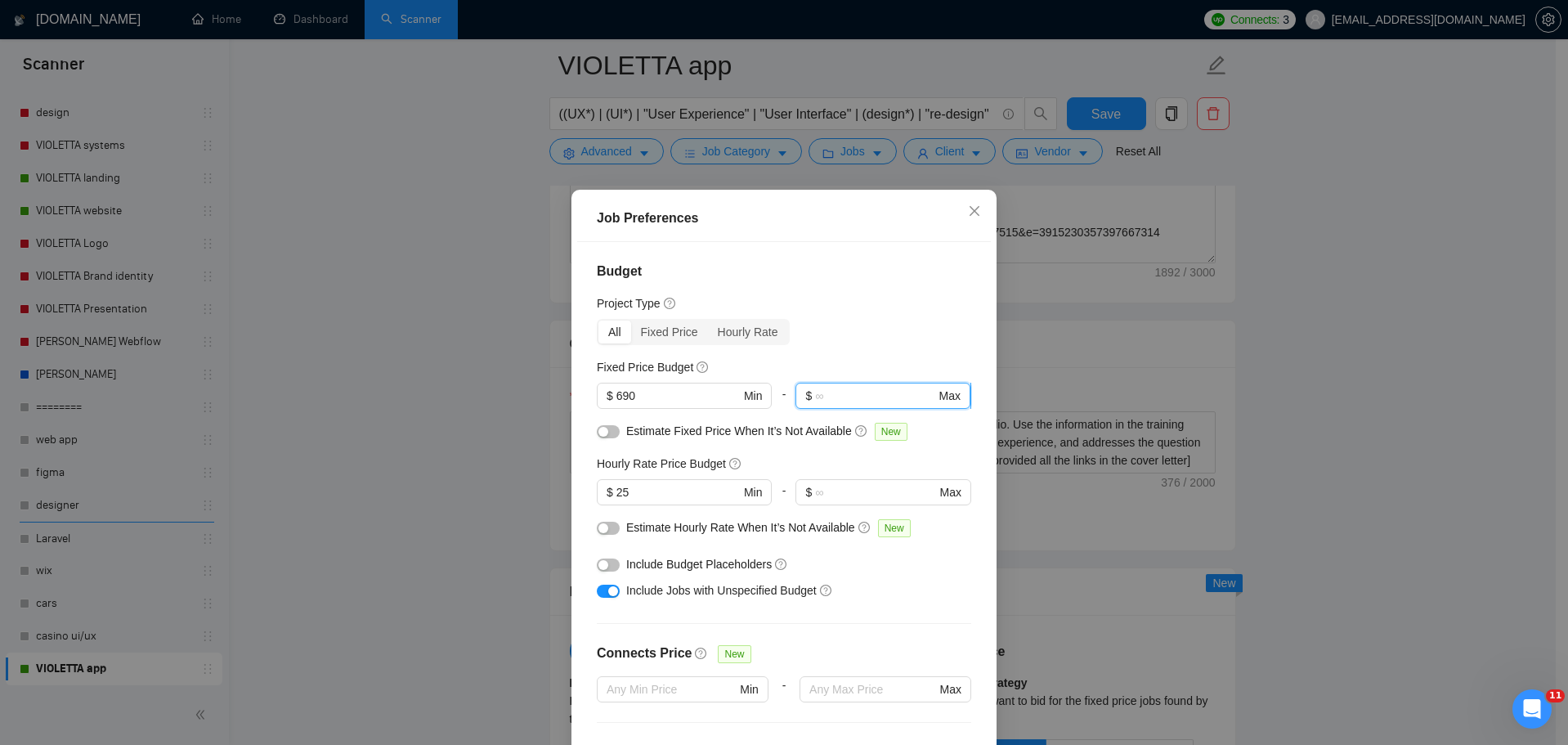
click at [853, 397] on input "text" at bounding box center [875, 396] width 120 height 18
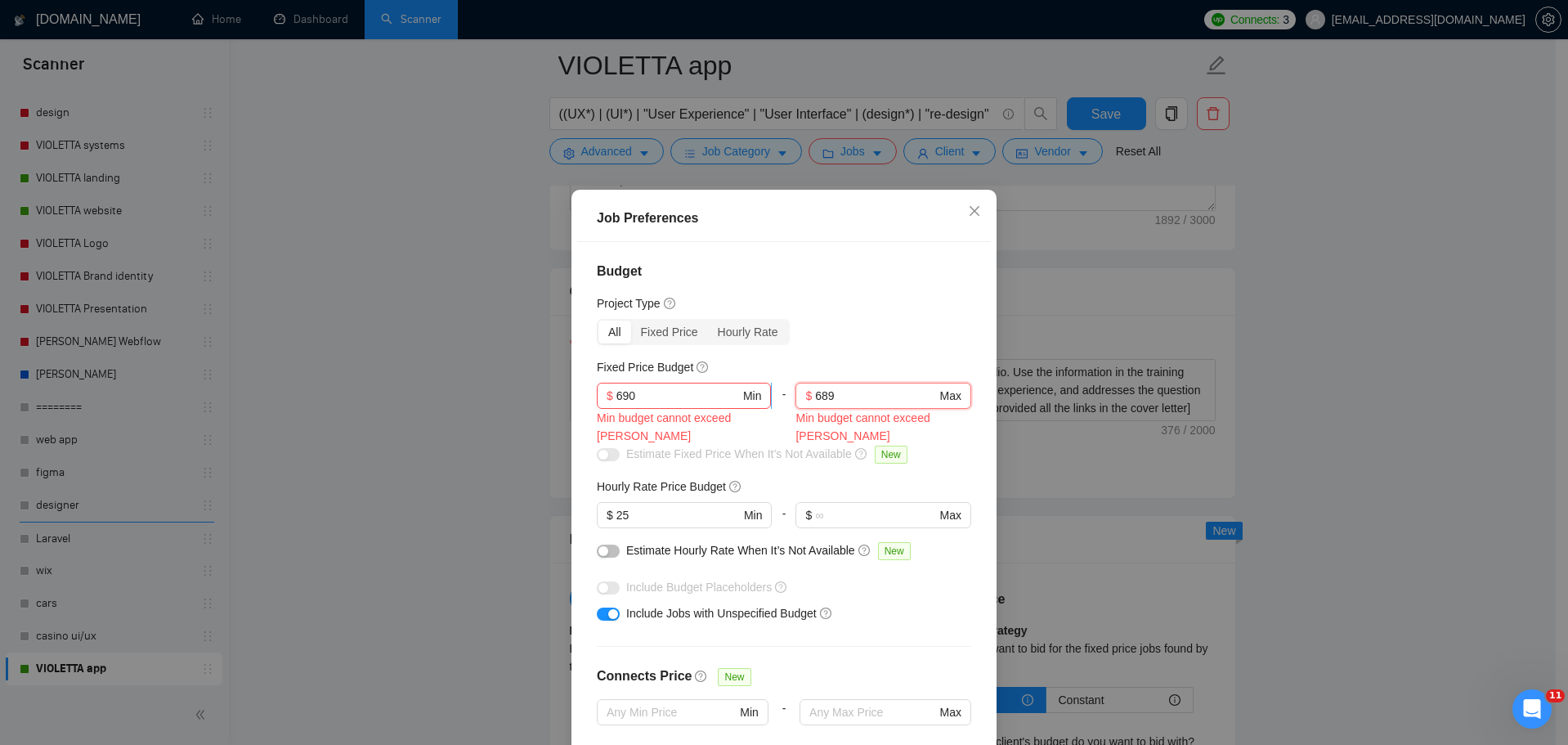
type input "689"
click at [667, 395] on input "690" at bounding box center [678, 396] width 123 height 18
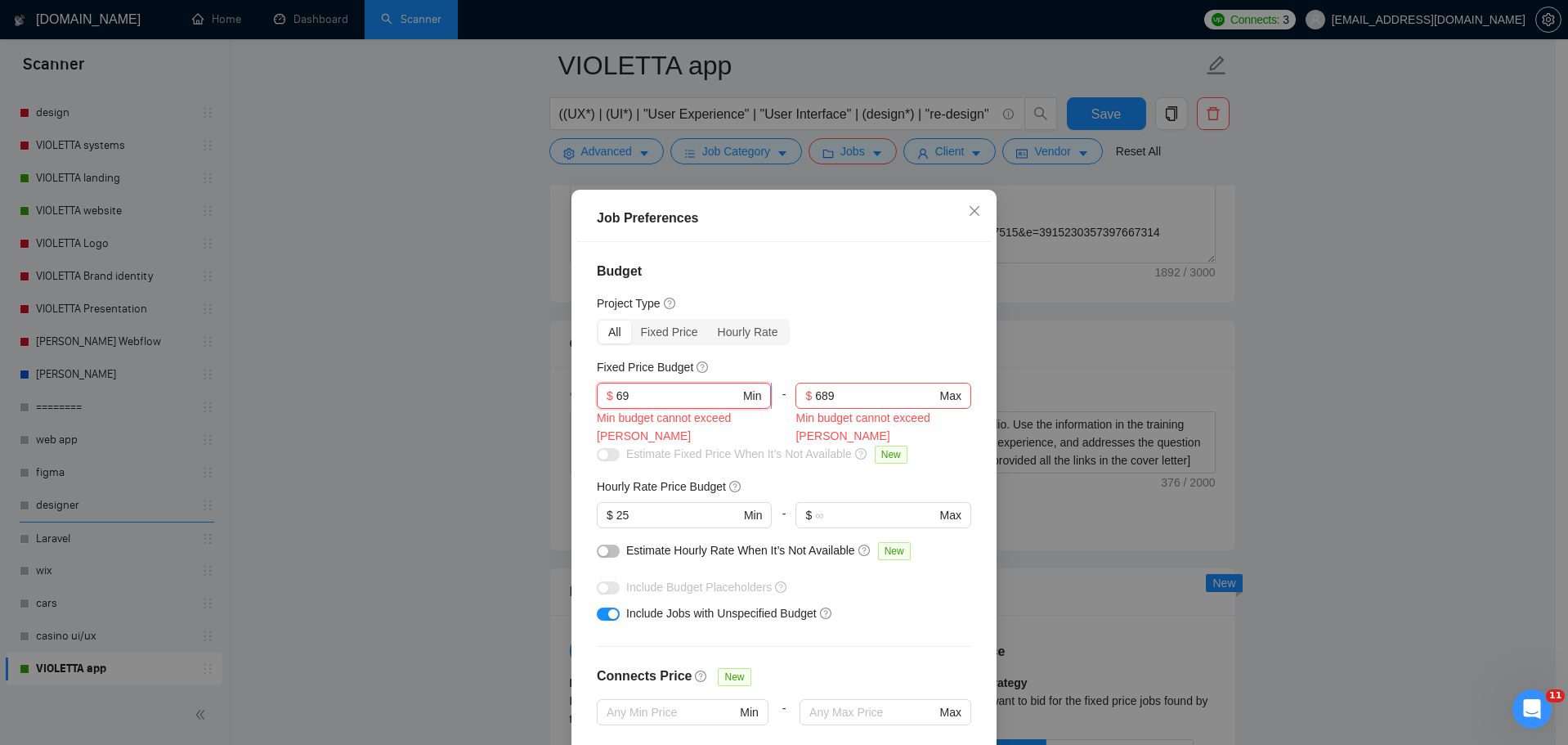
type input "6"
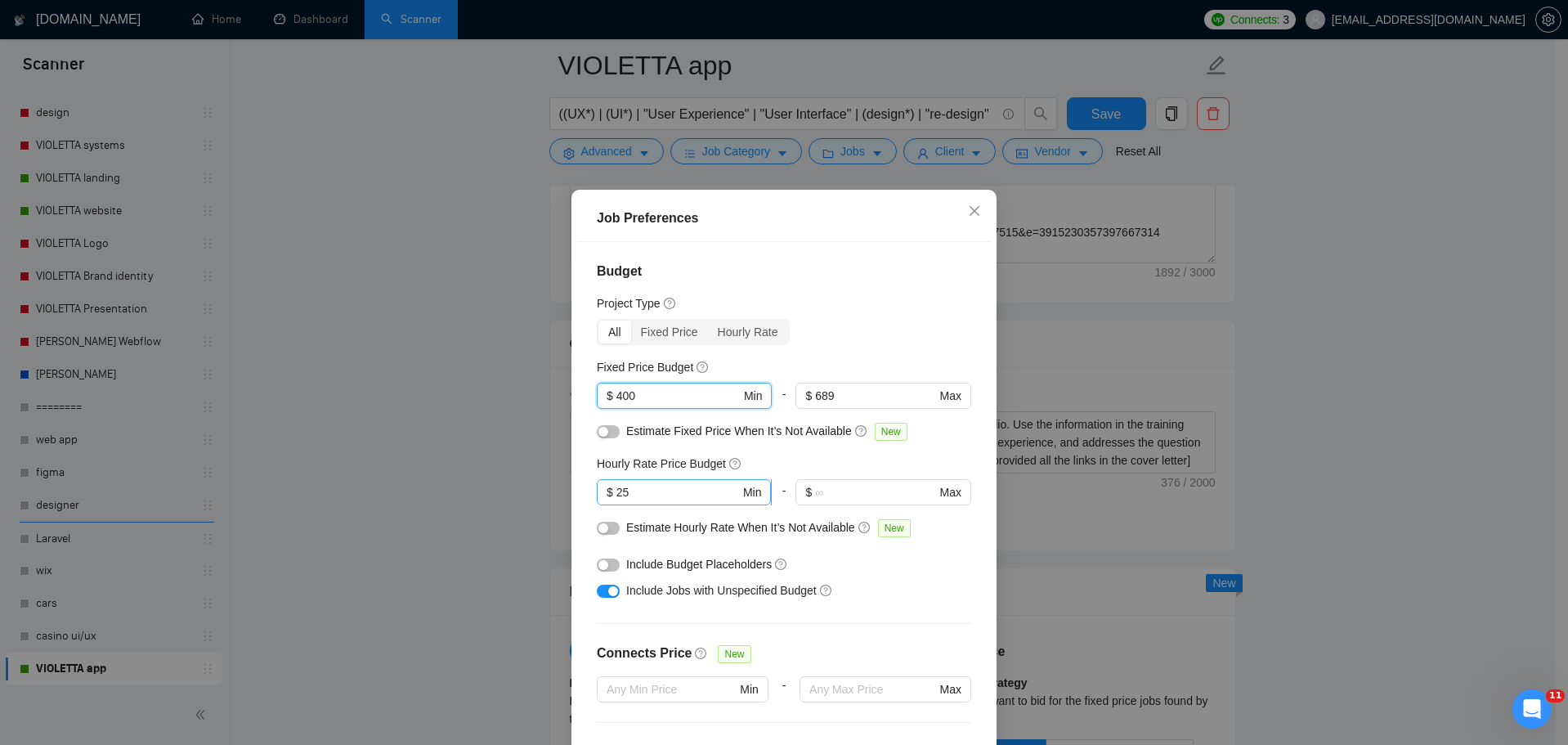
type input "400"
click at [632, 489] on input "25" at bounding box center [678, 492] width 123 height 18
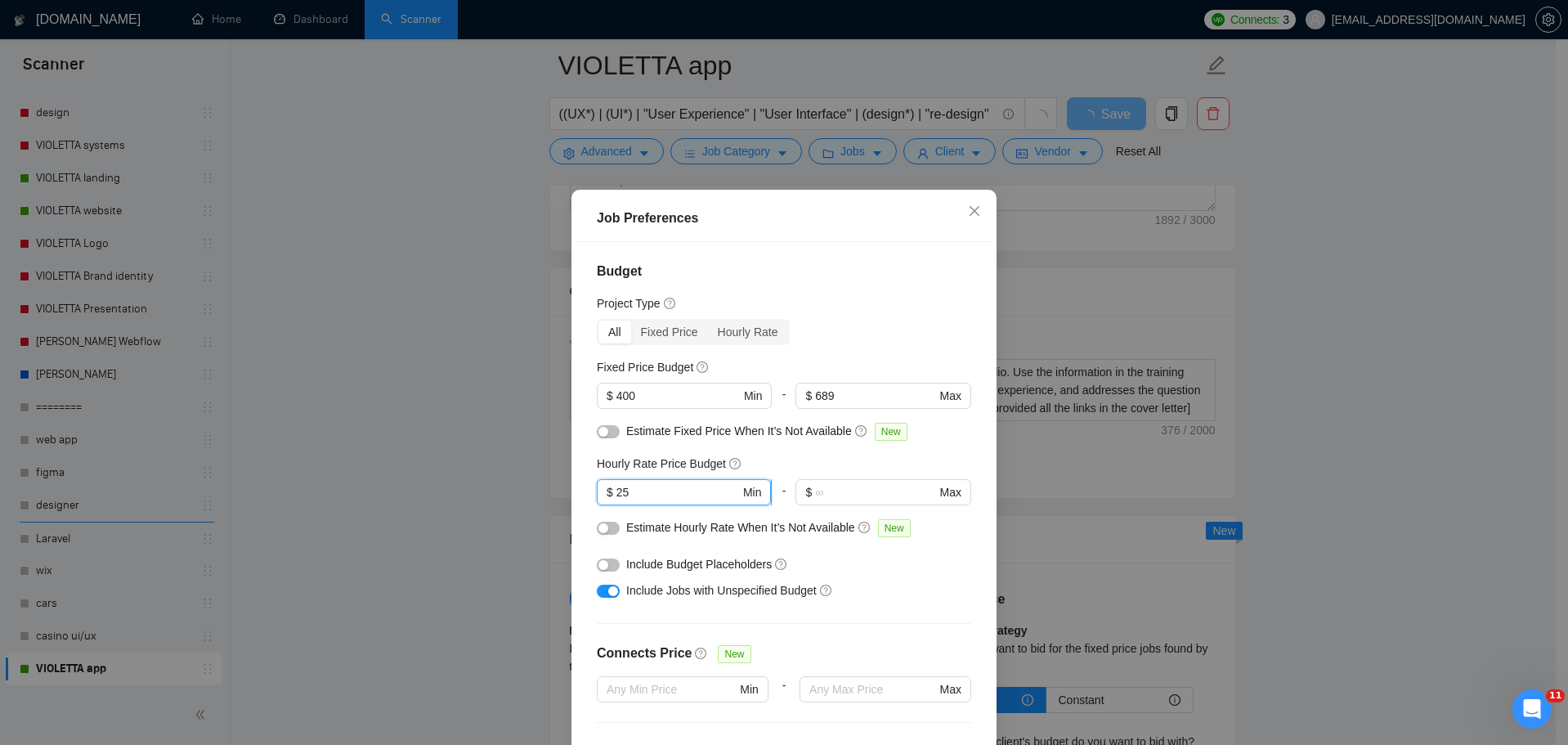
type input "2"
type input "15"
click at [823, 496] on input "text" at bounding box center [875, 492] width 120 height 18
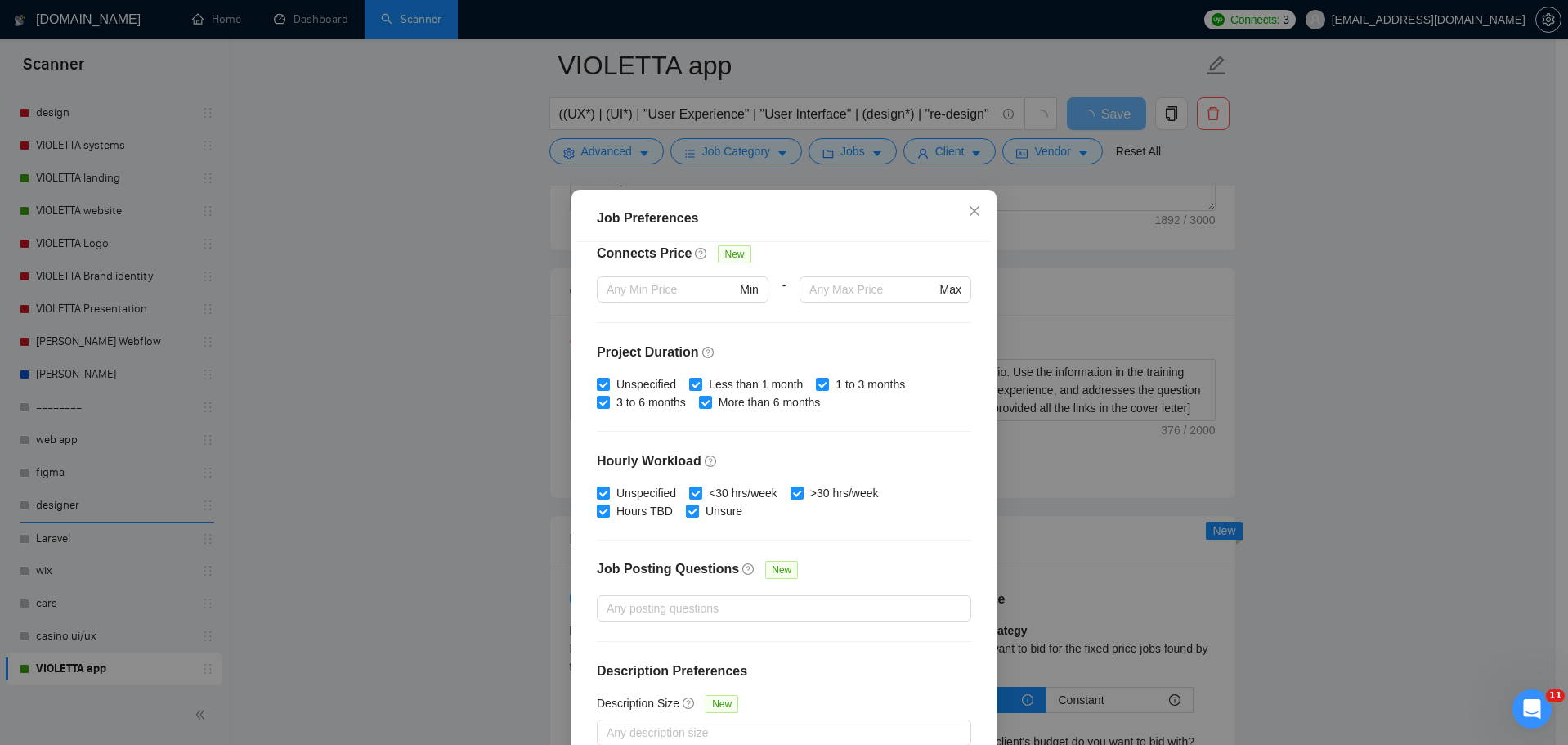
scroll to position [91, 0]
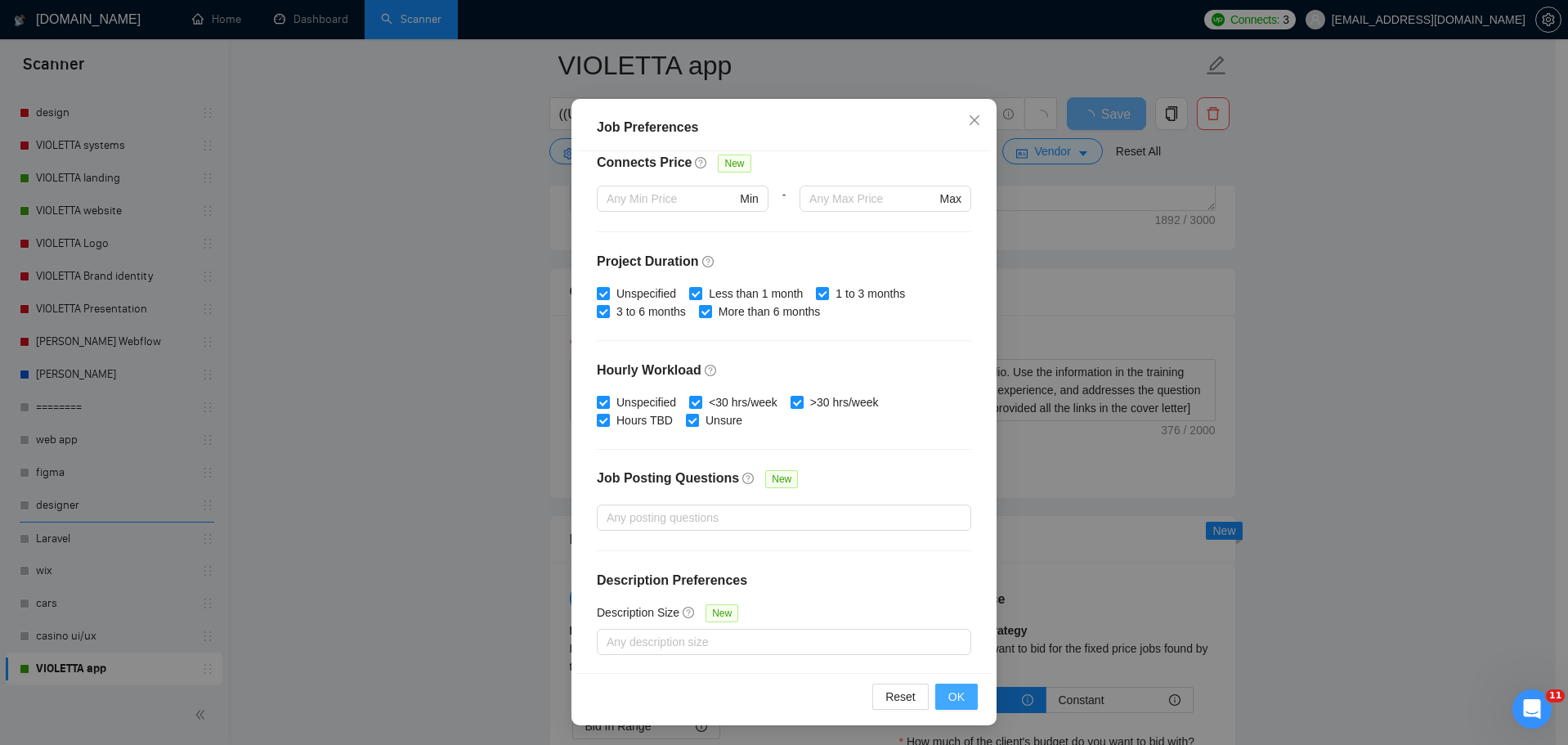
type input "24"
click at [959, 694] on button "OK" at bounding box center [956, 697] width 42 height 27
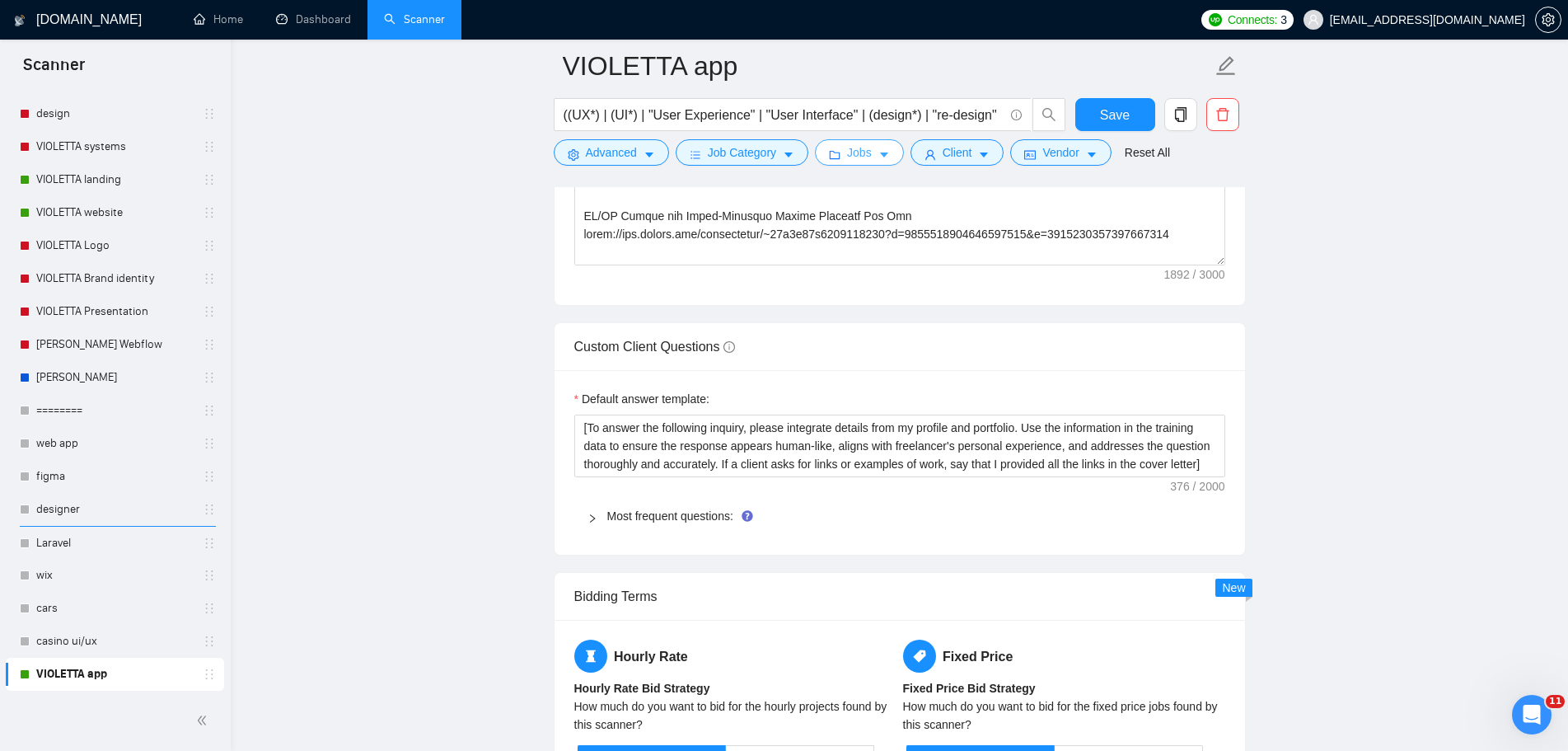
scroll to position [2390, 0]
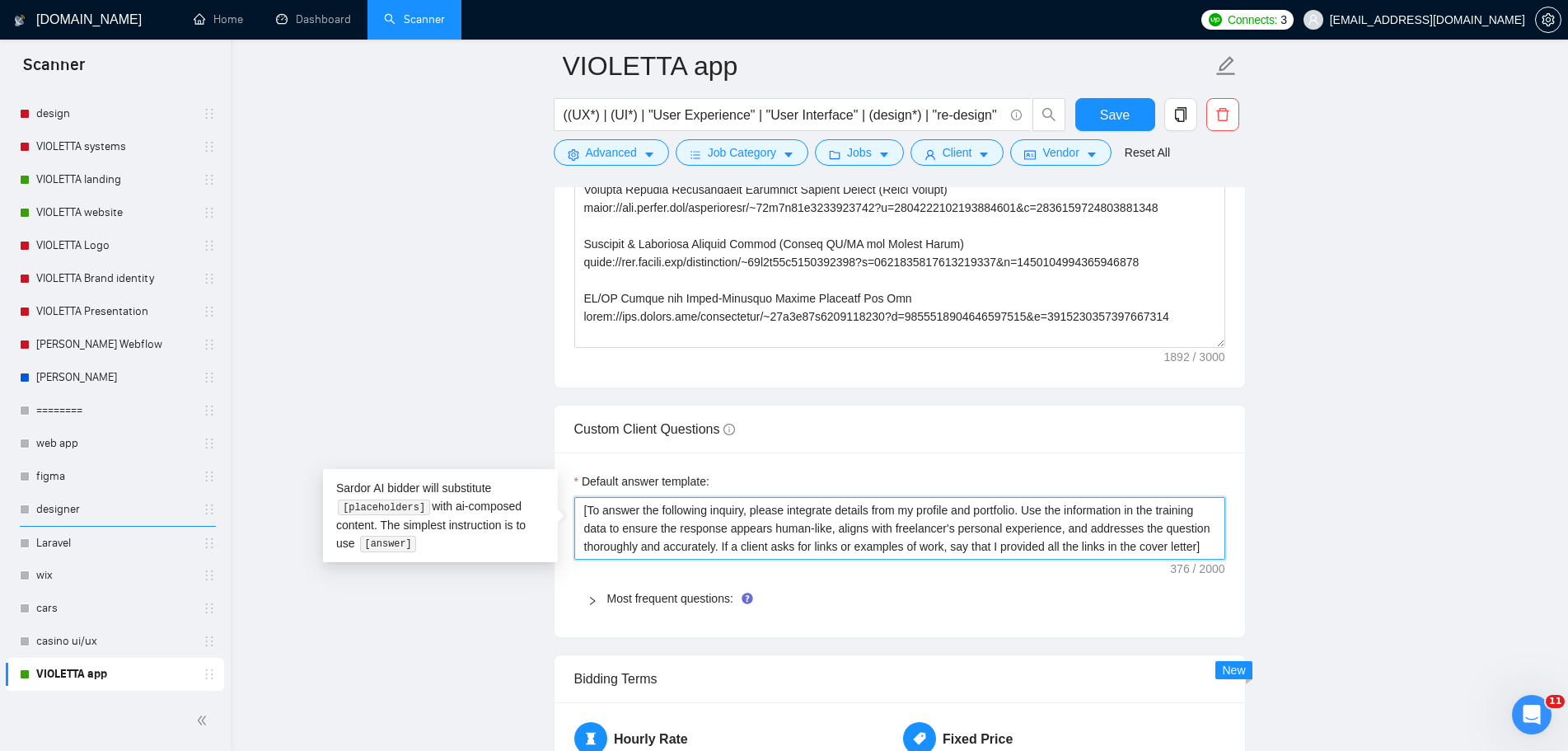
drag, startPoint x: 1207, startPoint y: 554, endPoint x: 551, endPoint y: 503, distance: 658.0
paste textarea "Write a short and professional answer to the following inquiry. If the client a…"
type textarea "[Write a short and professional answer to the following inquiry. If the client …"
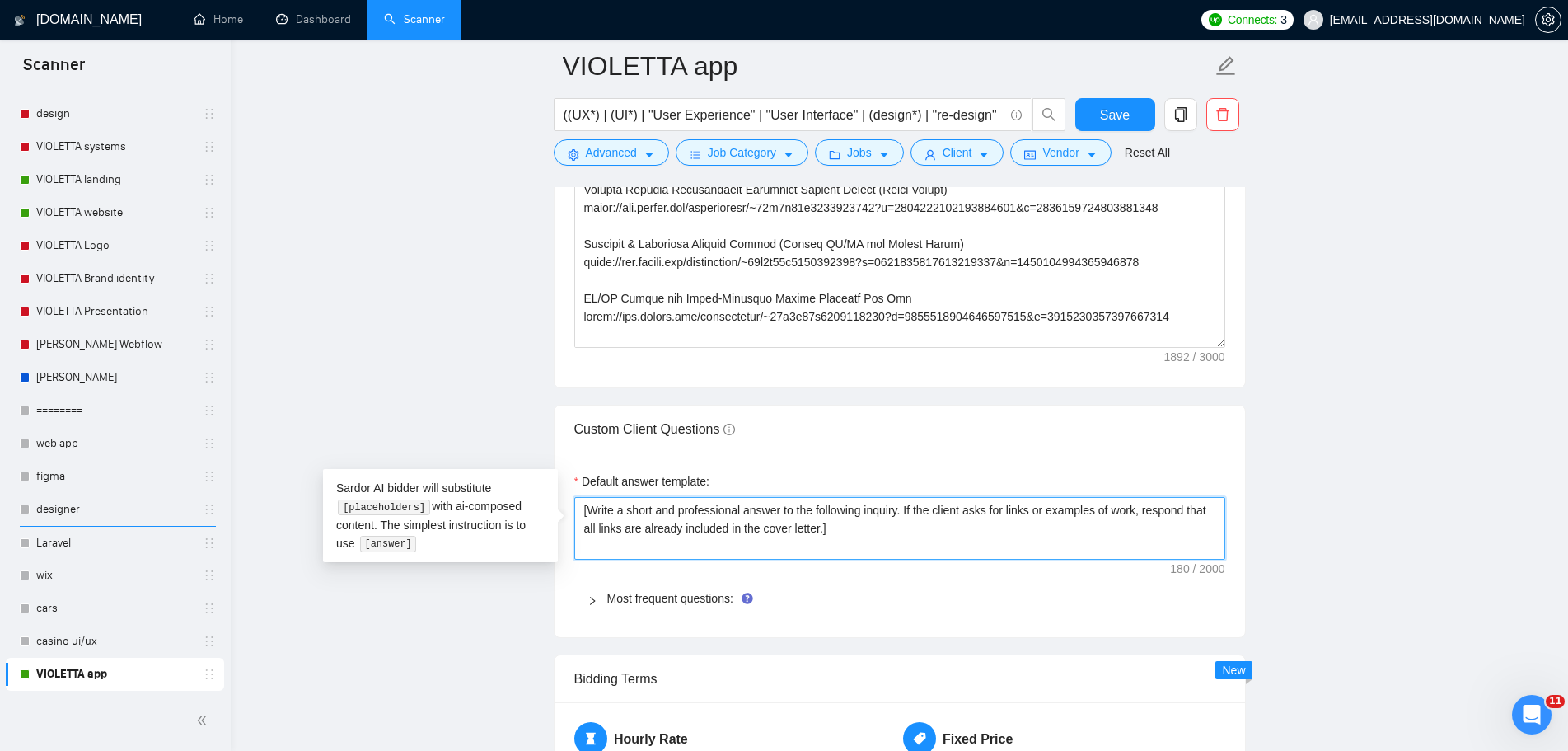
type textarea "[Write a short and professional answer to the following inquiry. If the client …"
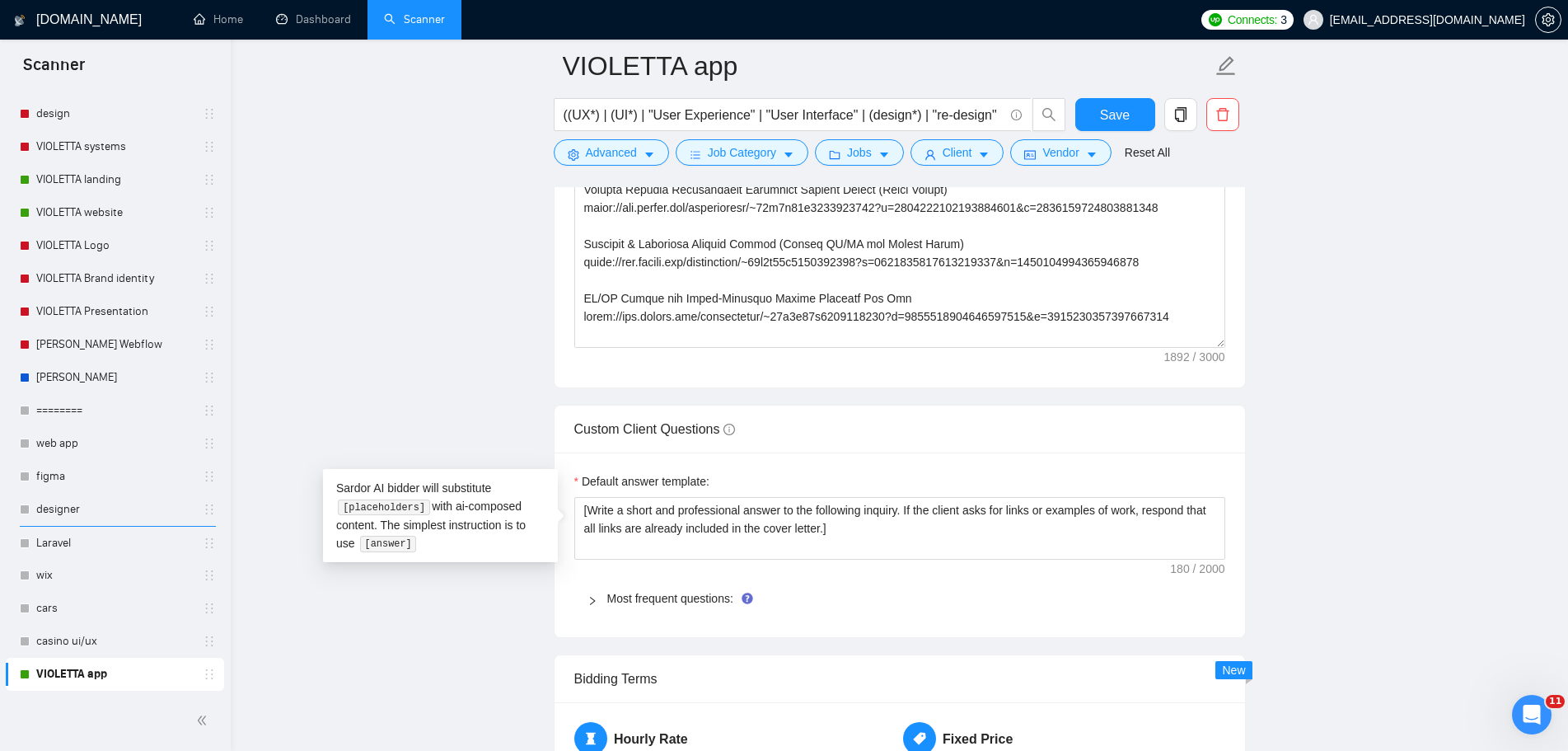
click at [1307, 561] on main "VIOLETTA app ((UX*) | (UI*) | "User Experience" | "User Interface" | (design*) …" at bounding box center [900, 44] width 1285 height 4738
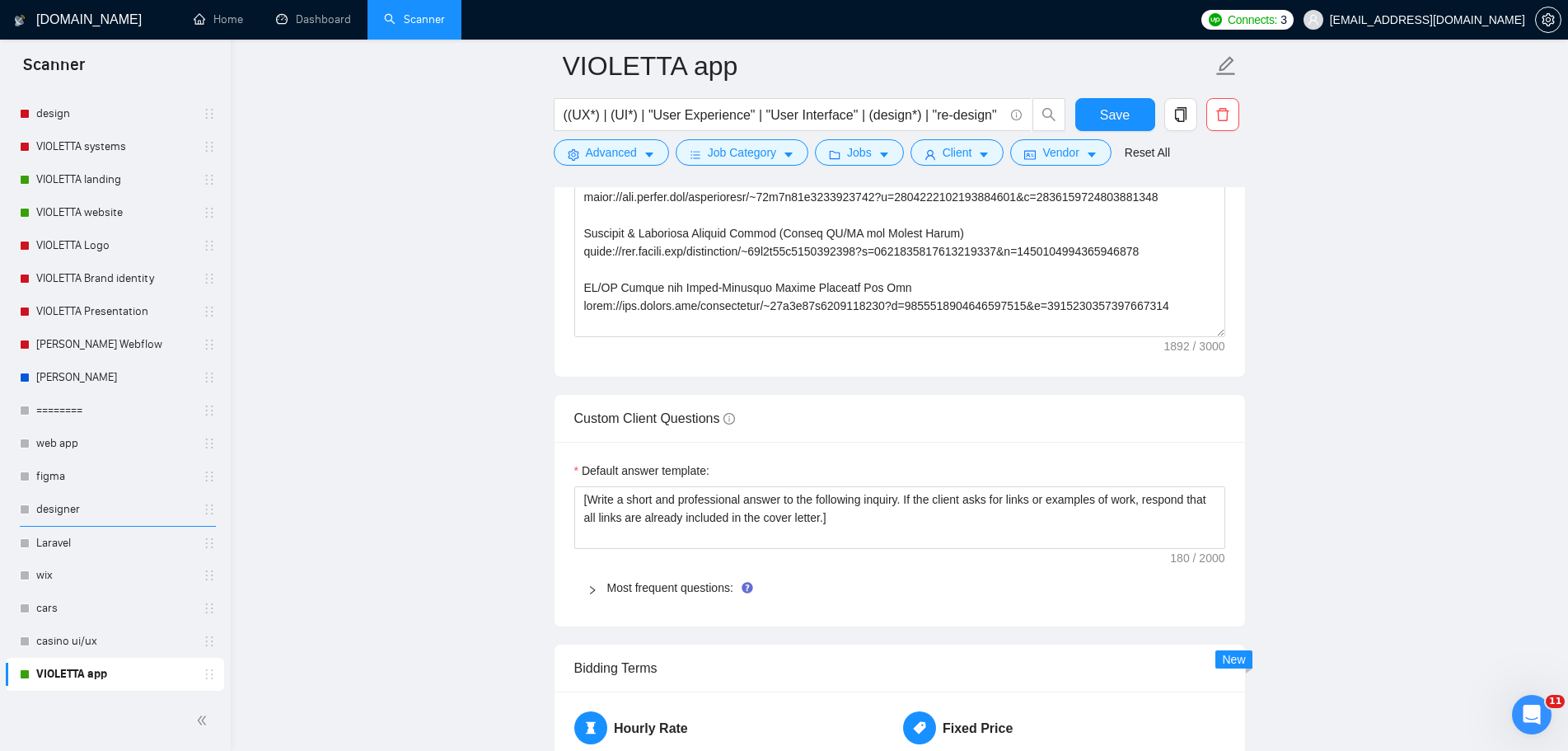
scroll to position [2555, 0]
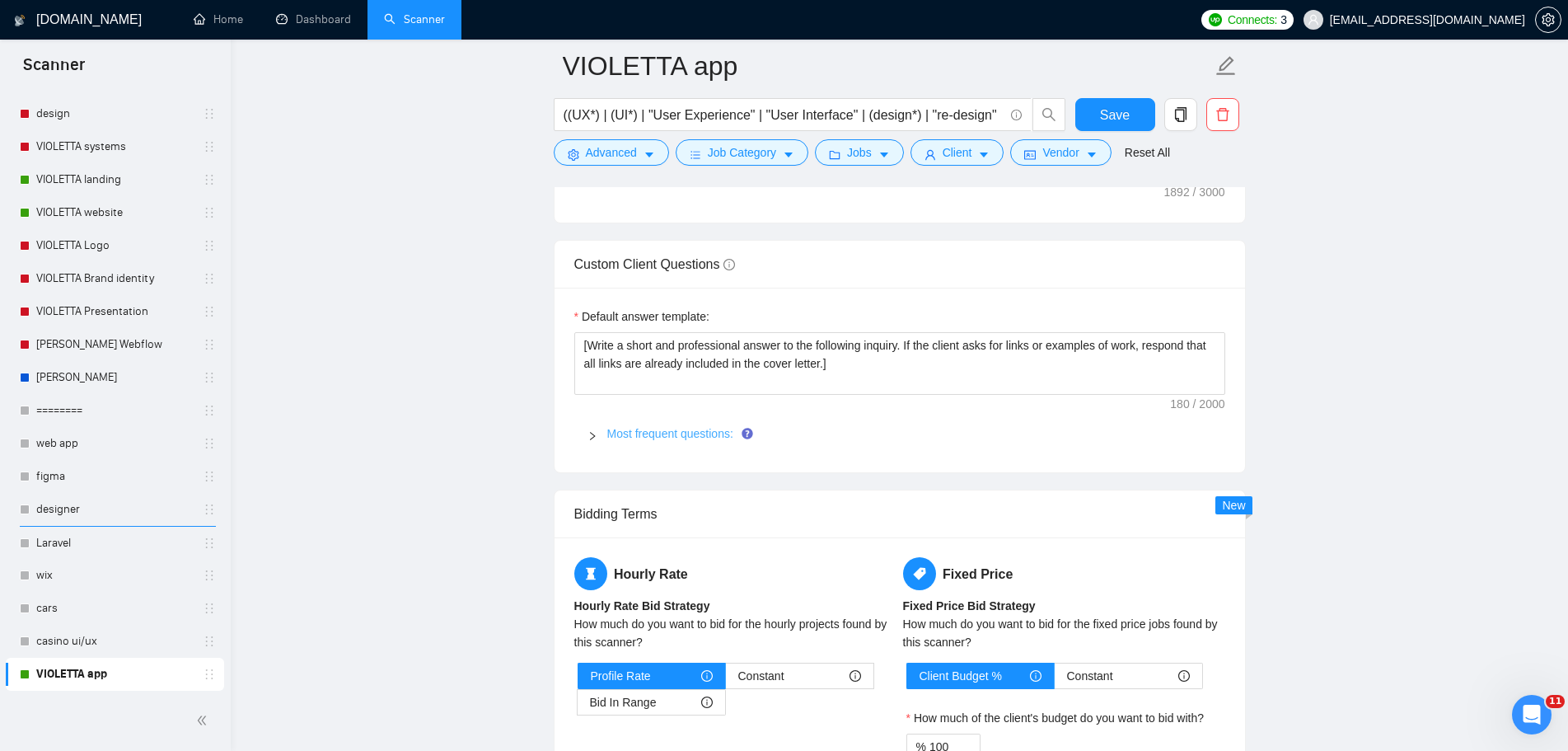
click at [620, 440] on link "Most frequent questions:" at bounding box center [670, 433] width 126 height 13
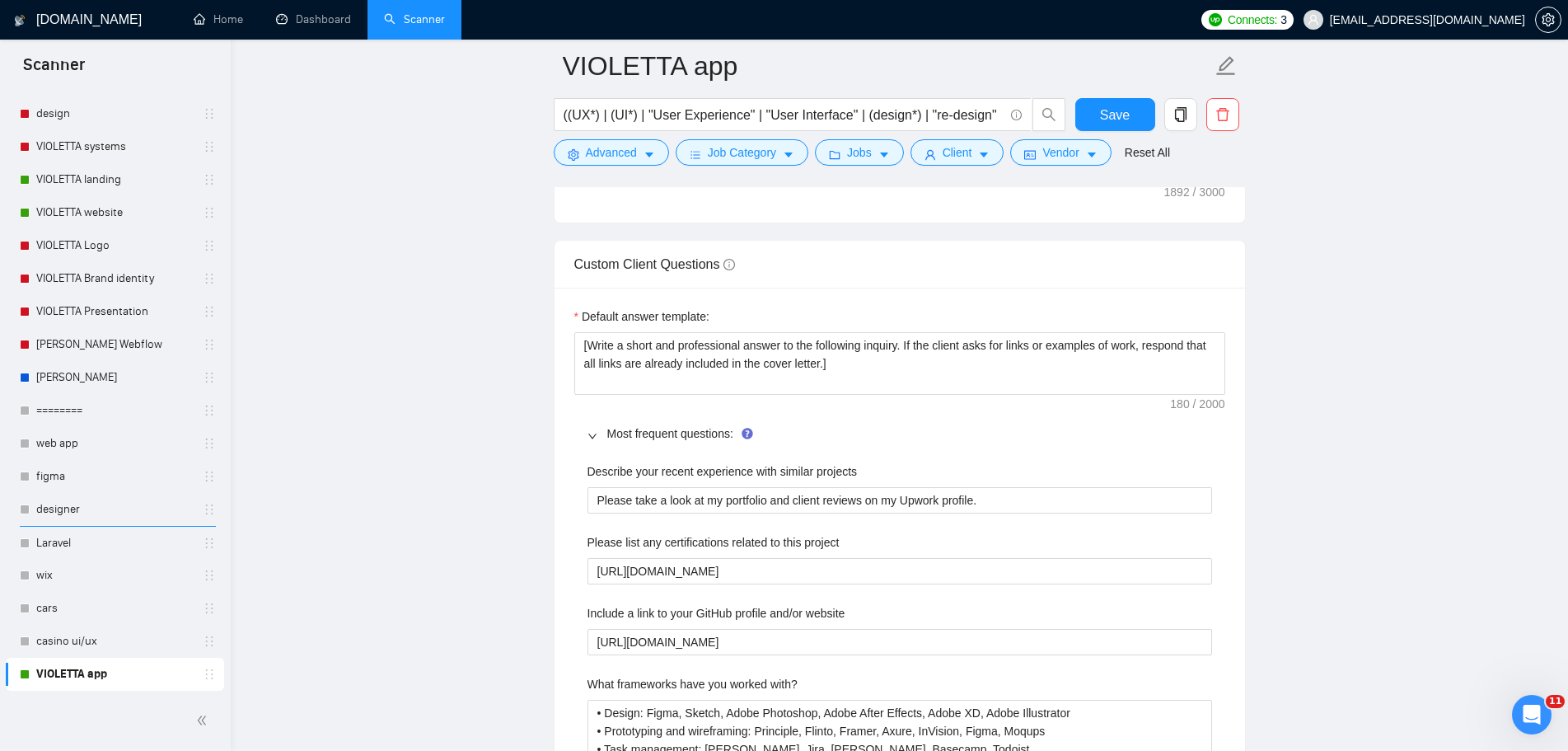
scroll to position [2721, 0]
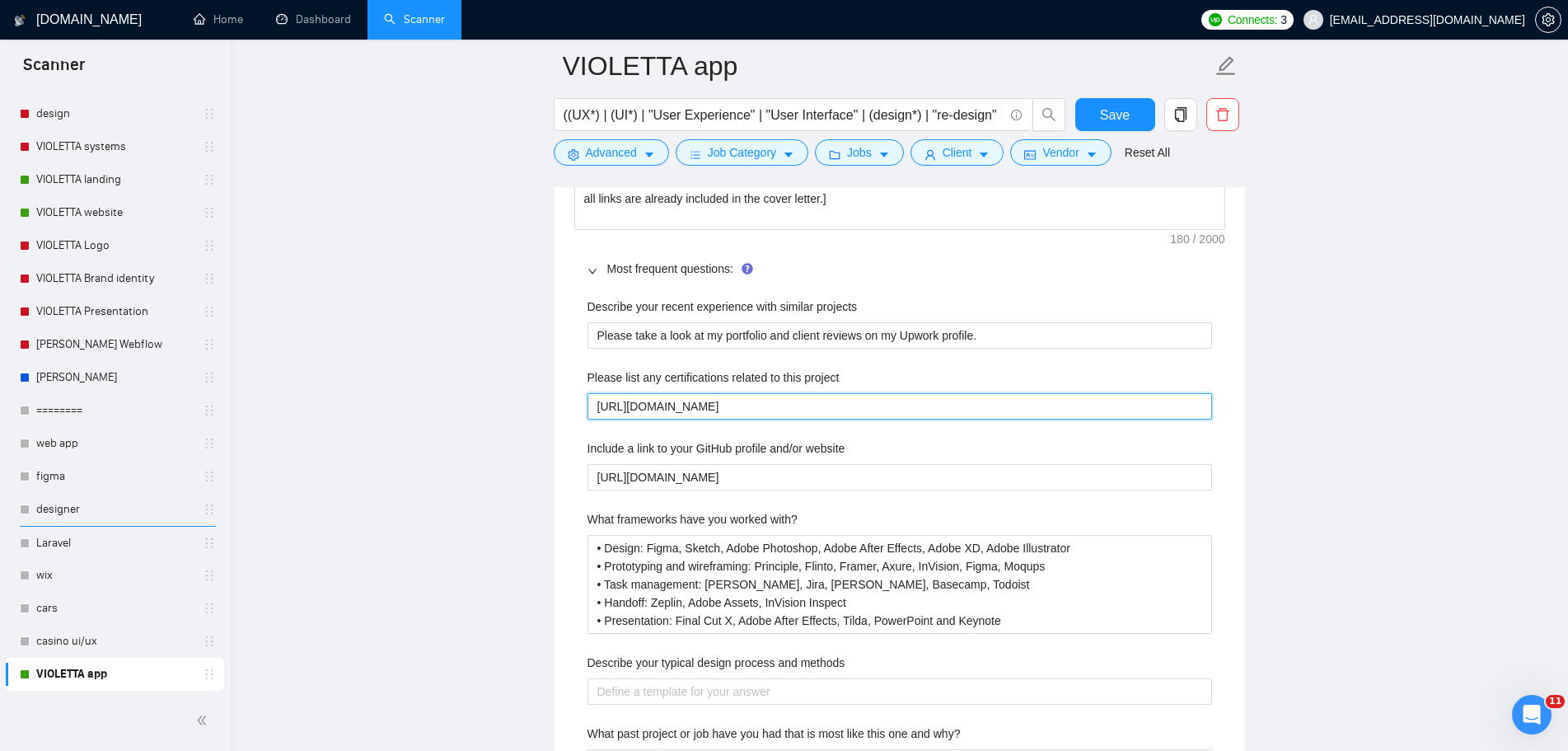
drag, startPoint x: 863, startPoint y: 410, endPoint x: 443, endPoint y: 408, distance: 420.0
click at [443, 408] on main "VIOLETTA app ((UX*) | (UI*) | "User Experience" | "User Interface" | (design*) …" at bounding box center [900, 133] width 1285 height 5574
paste project "~01c7d71e5237078126?mp_source=shar"
type project "https://www.upwork.com/freelancers/~01c7d71e5237078126?mp_source=share"
drag, startPoint x: 911, startPoint y: 409, endPoint x: 1086, endPoint y: 420, distance: 175.3
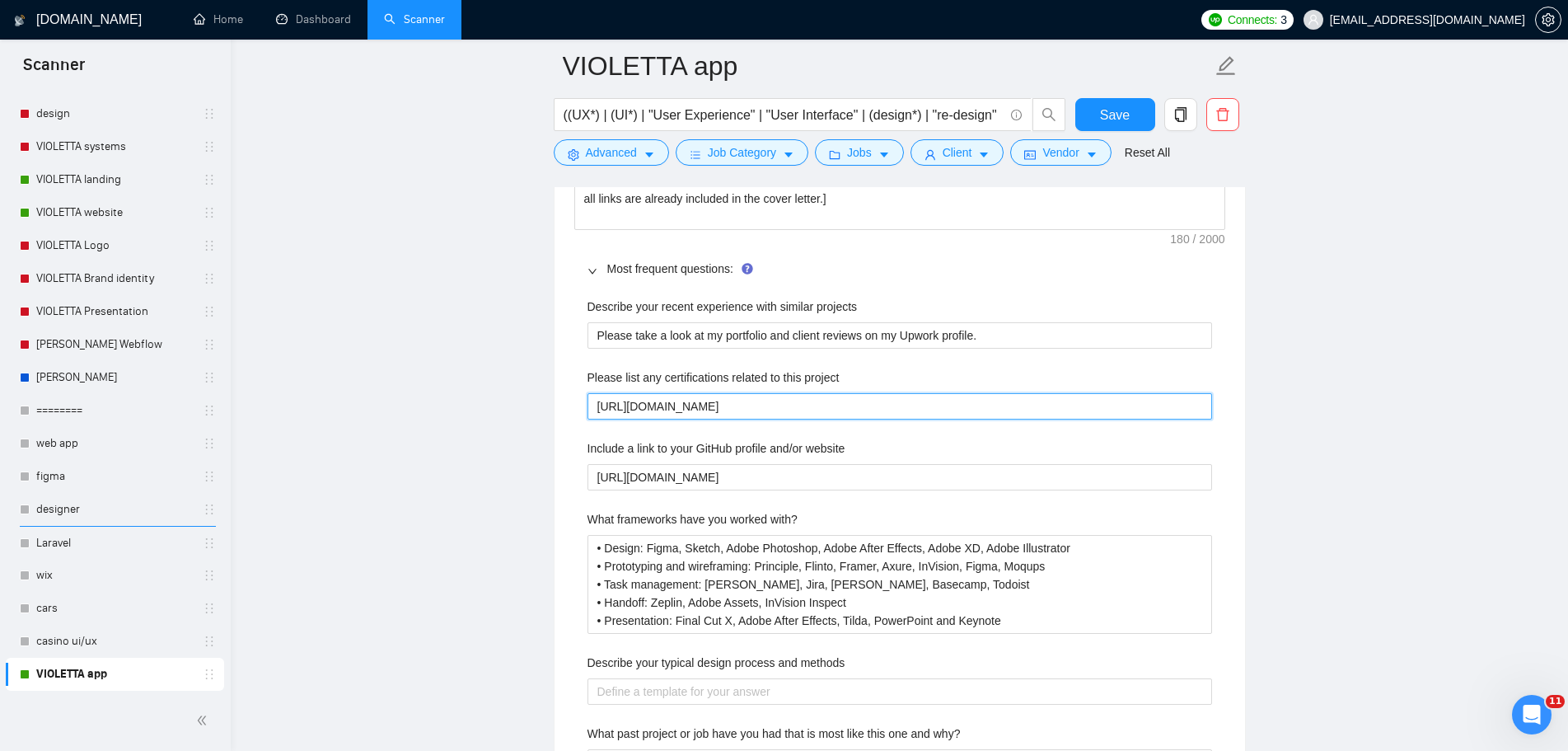
click at [1086, 420] on div "Describe your recent experience with similar projects Please take a look at my …" at bounding box center [900, 706] width 651 height 838
type project "https://www.upwork.com/freelancers/~01c7d71e5237078126"
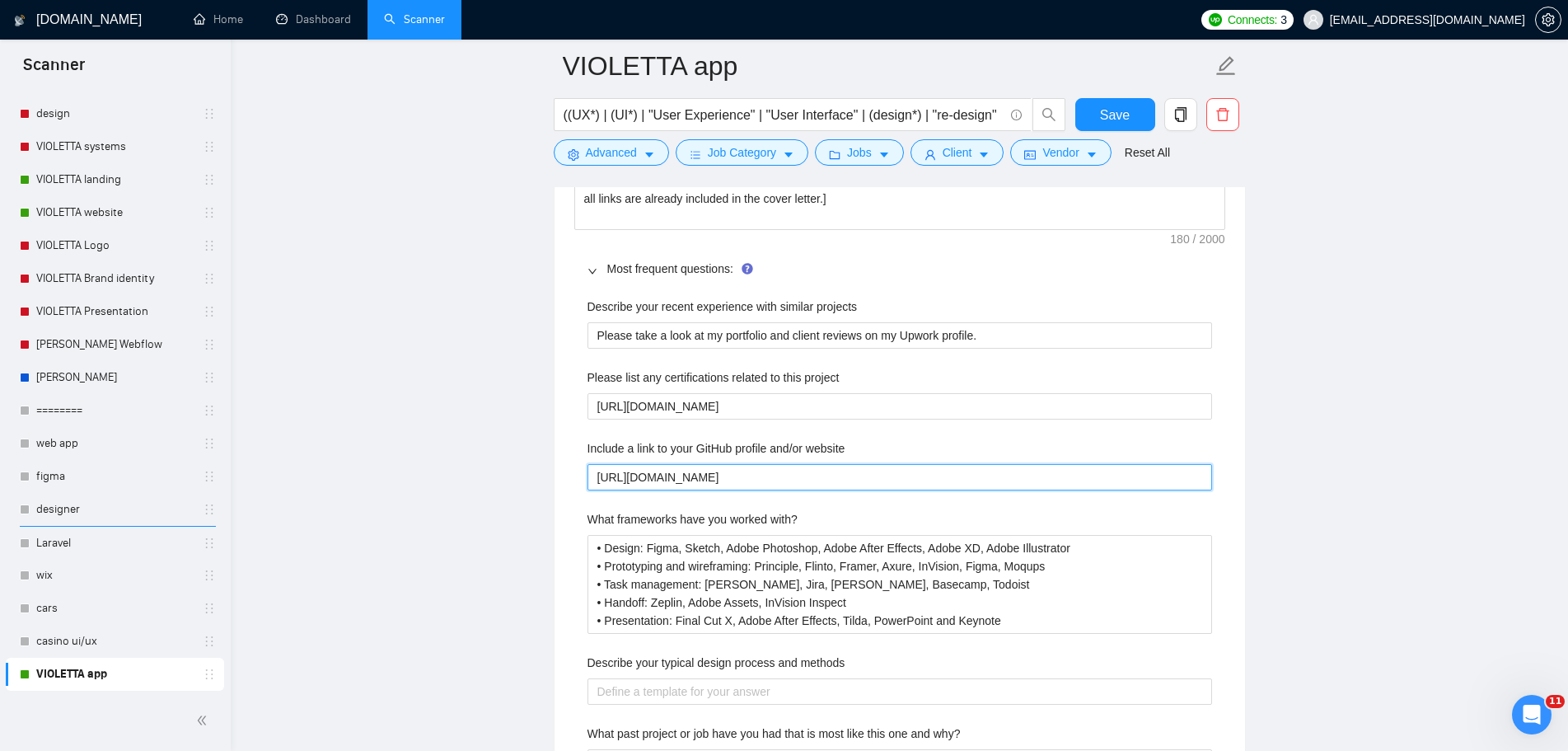
drag, startPoint x: 840, startPoint y: 478, endPoint x: 393, endPoint y: 465, distance: 447.2
click at [394, 465] on main "VIOLETTA app ((UX*) | (UI*) | "User Experience" | "User Interface" | (design*) …" at bounding box center [900, 133] width 1285 height 5574
paste website "www.upwork.com/freelancers/~01c7d71e5237078126?mp_source=share"
type website "https://www.upwork.com/freelancers/~01c7d71e5237078126?mp_source=share"
drag, startPoint x: 911, startPoint y: 472, endPoint x: 1201, endPoint y: 481, distance: 290.1
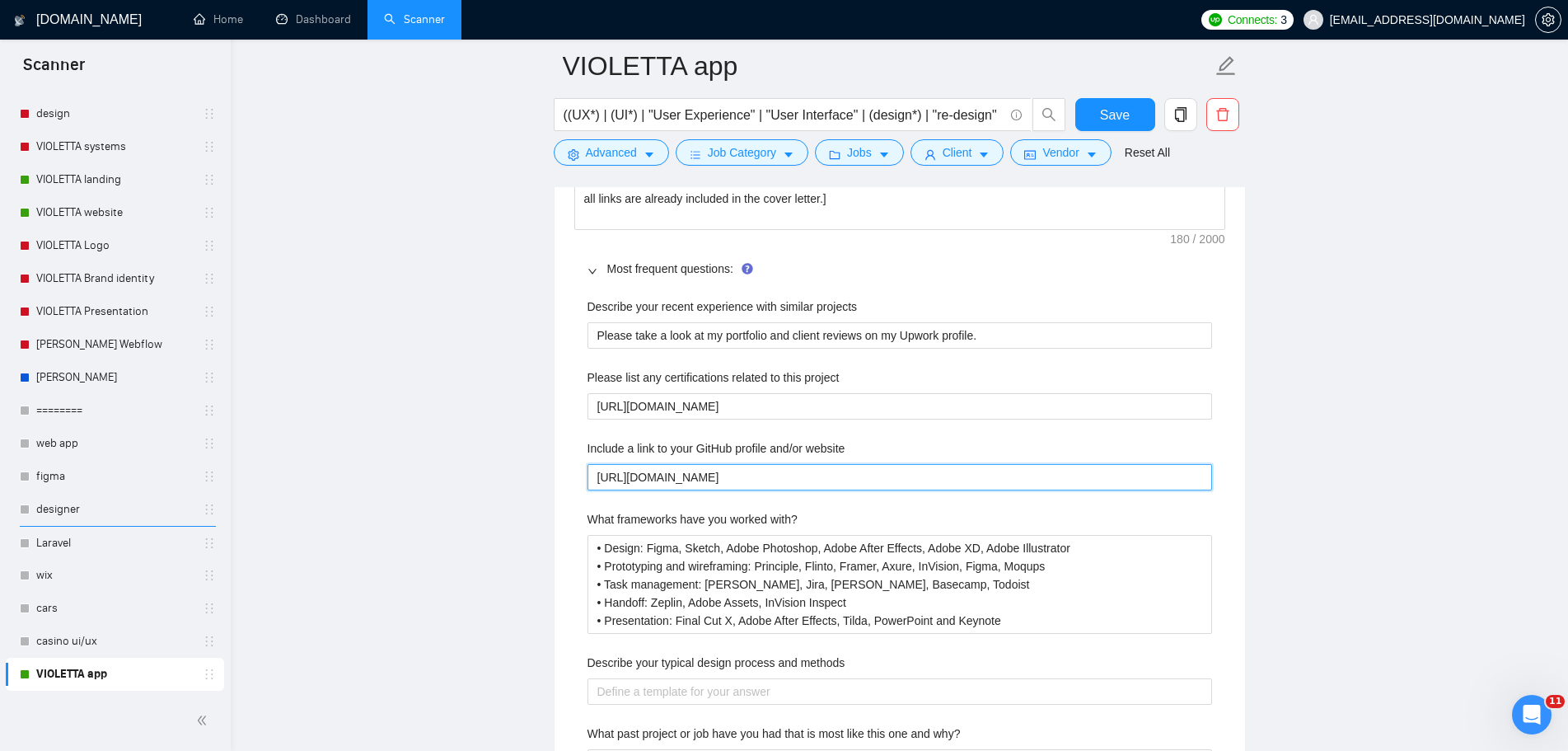
click at [1201, 481] on website "https://www.upwork.com/freelancers/~01c7d71e5237078126?mp_source=share" at bounding box center [900, 477] width 624 height 27
type website "https://www.upwork.com/freelancers/~01c7d71e5237078126"
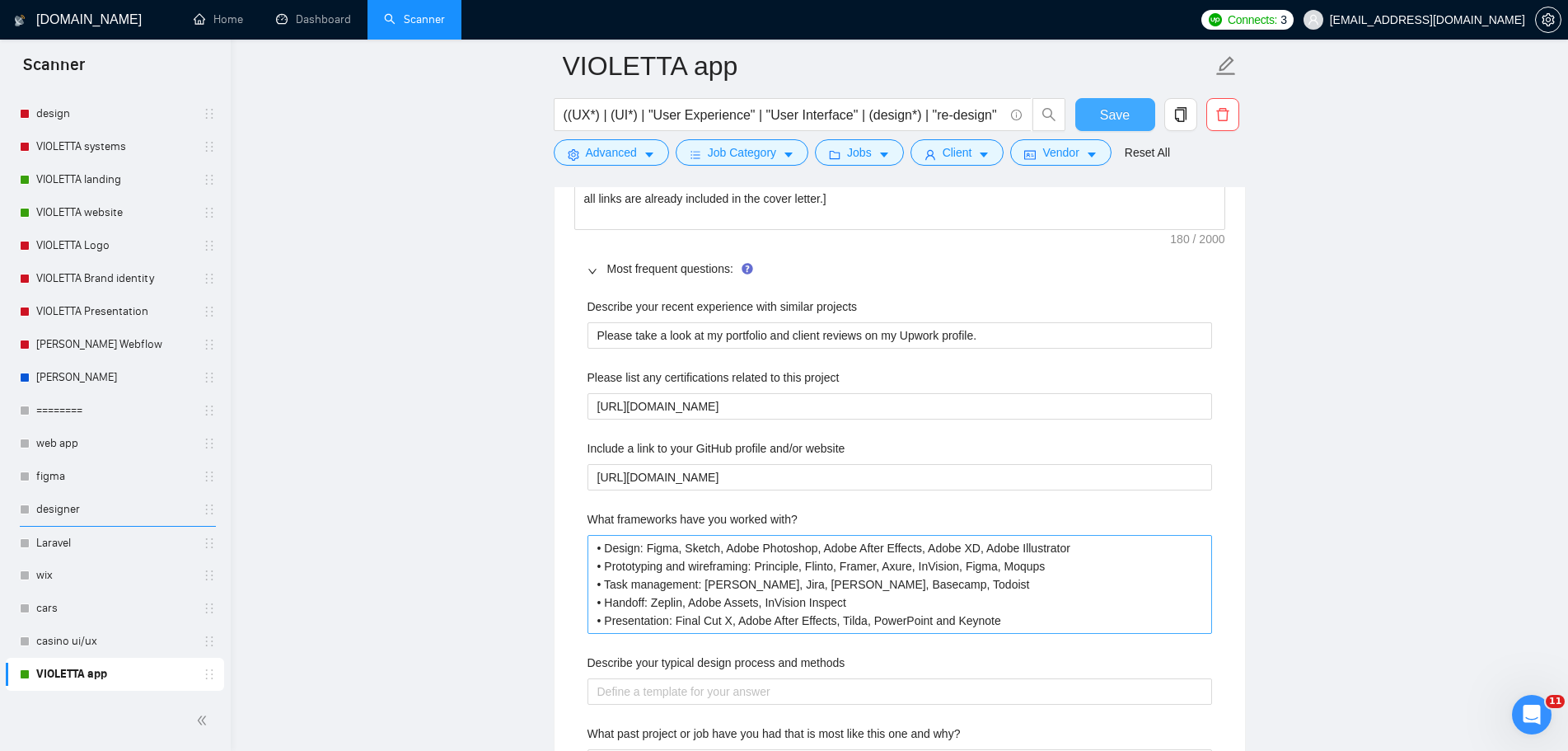
drag, startPoint x: 1140, startPoint y: 115, endPoint x: 1162, endPoint y: 412, distance: 297.8
click at [1141, 115] on button "Save" at bounding box center [1115, 114] width 80 height 33
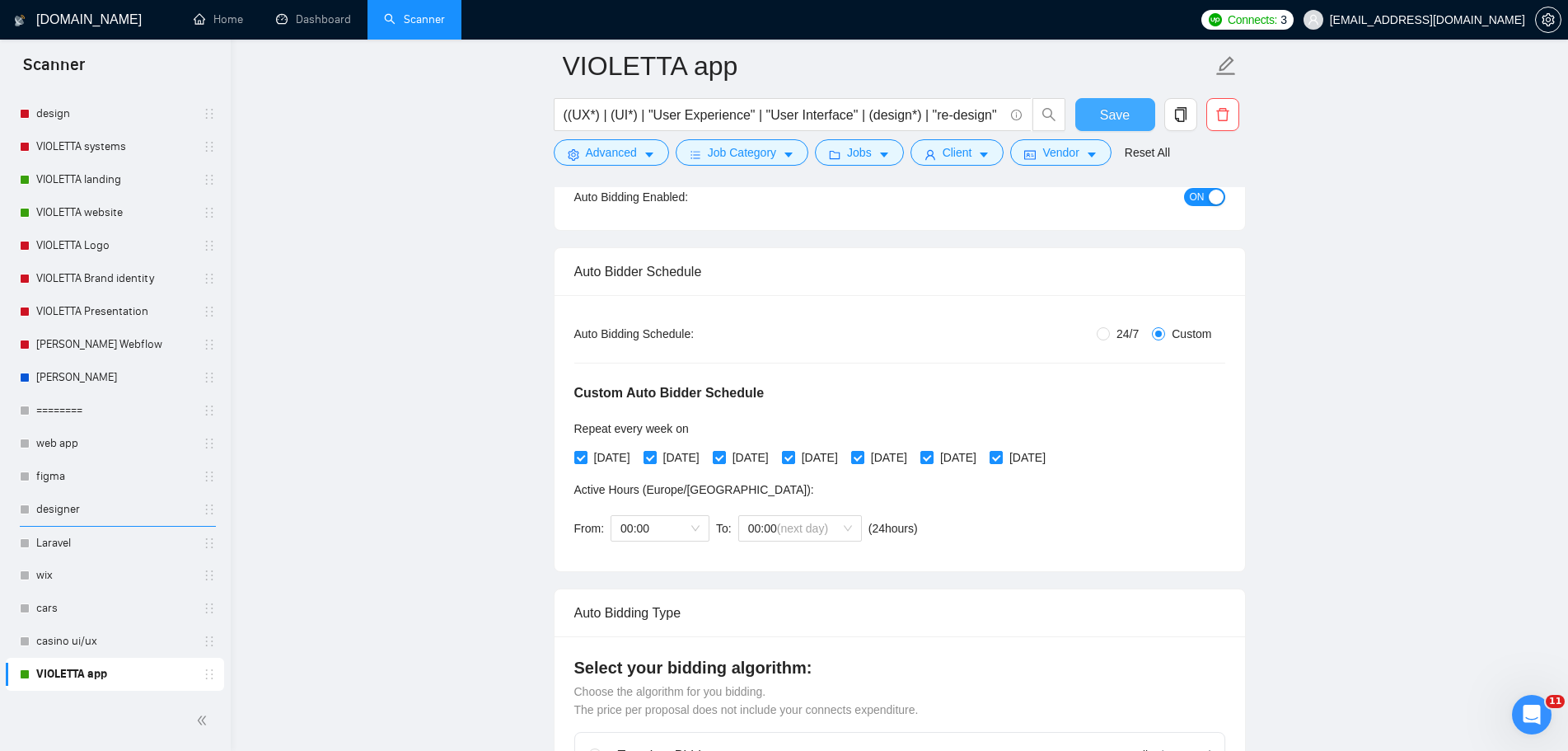
scroll to position [165, 0]
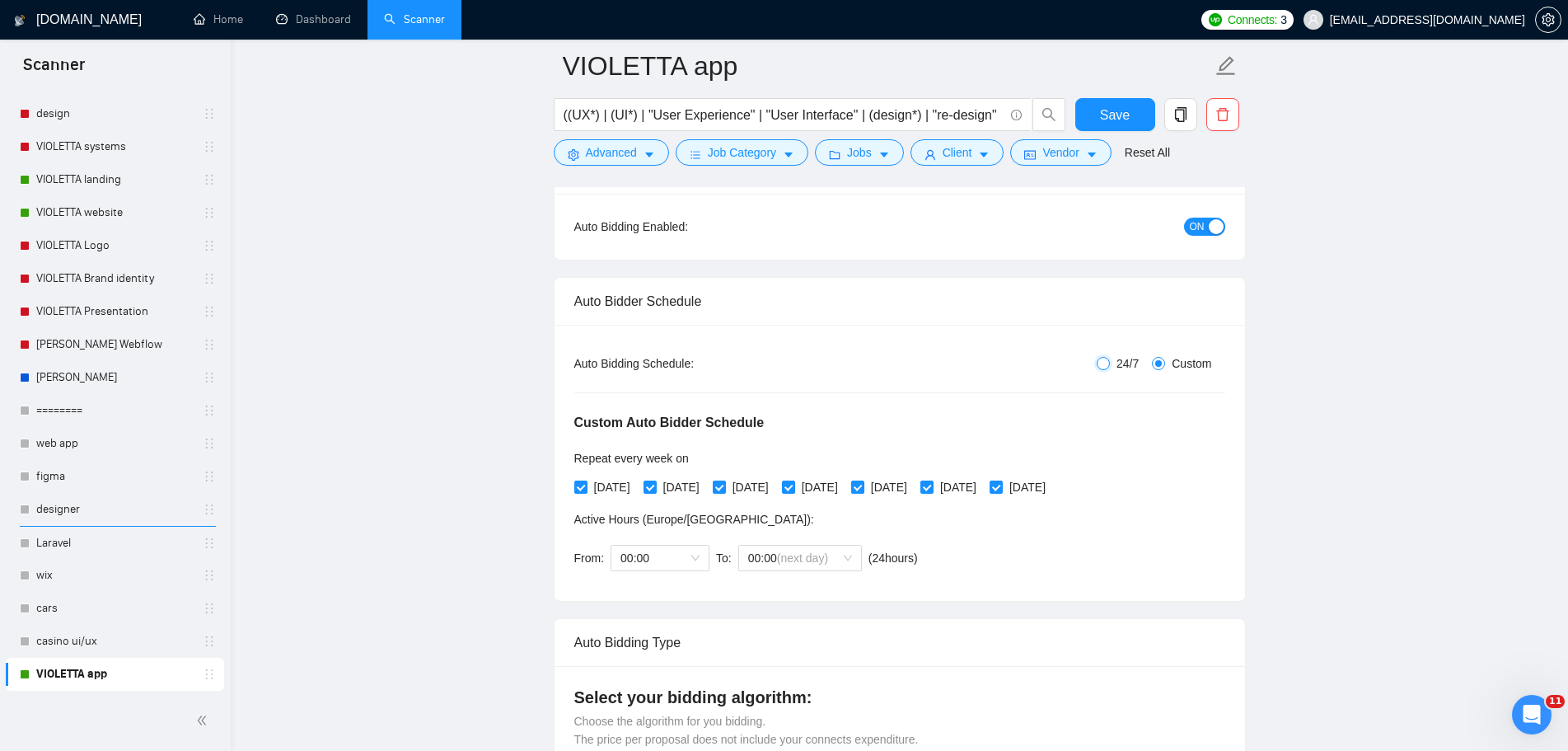
click at [1105, 363] on input "24/7" at bounding box center [1103, 363] width 13 height 13
radio input "true"
radio input "false"
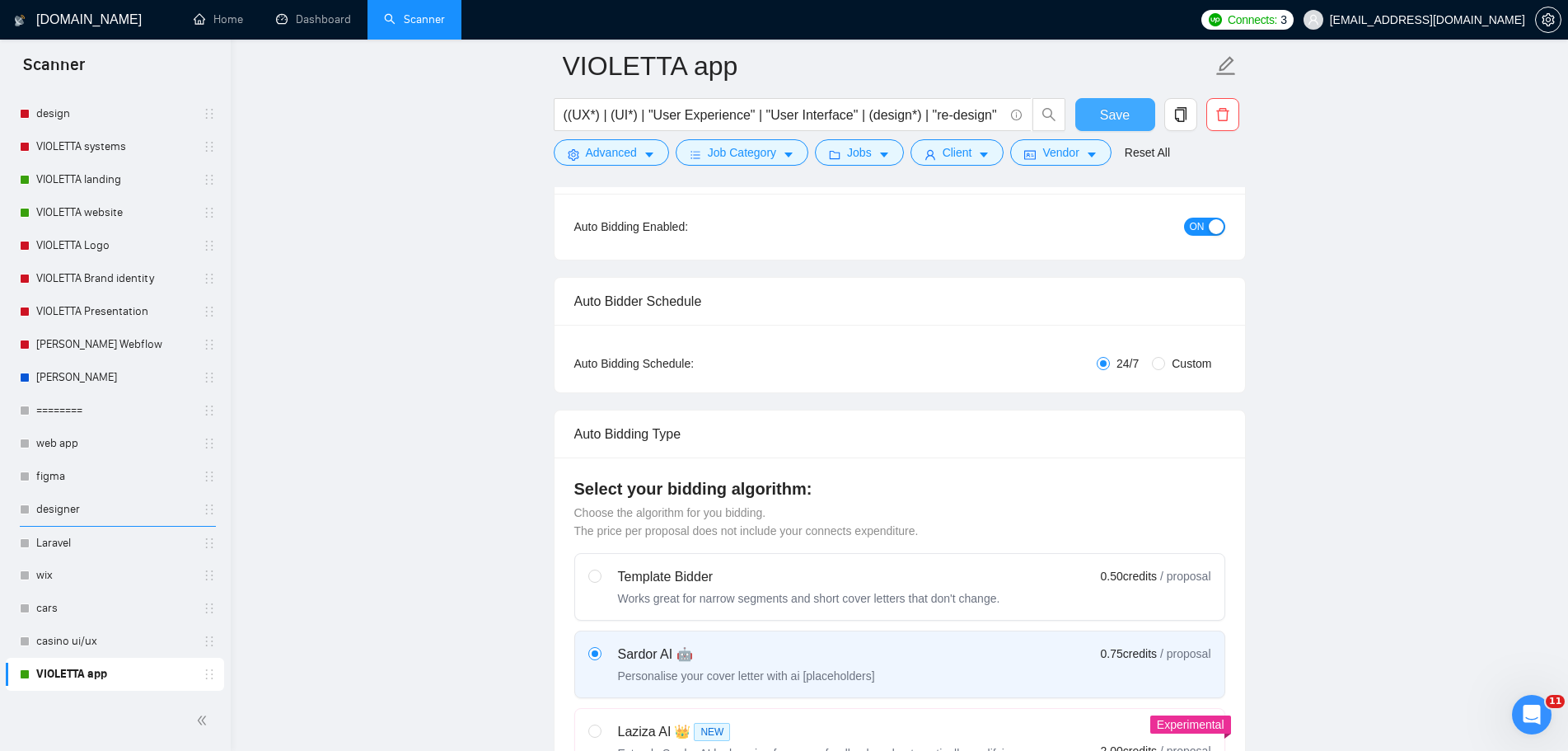
click at [1106, 115] on span "Save" at bounding box center [1115, 114] width 30 height 21
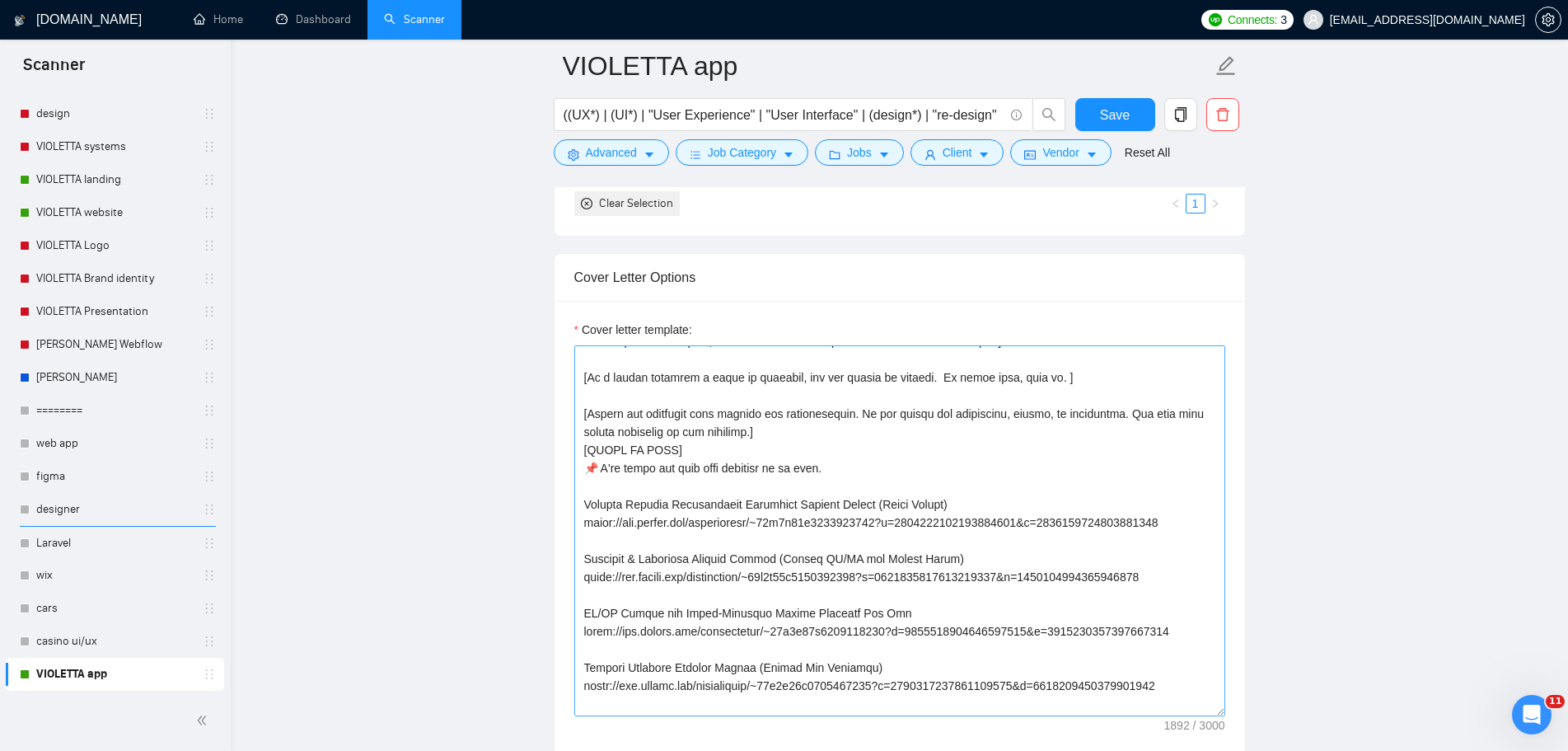
scroll to position [83, 0]
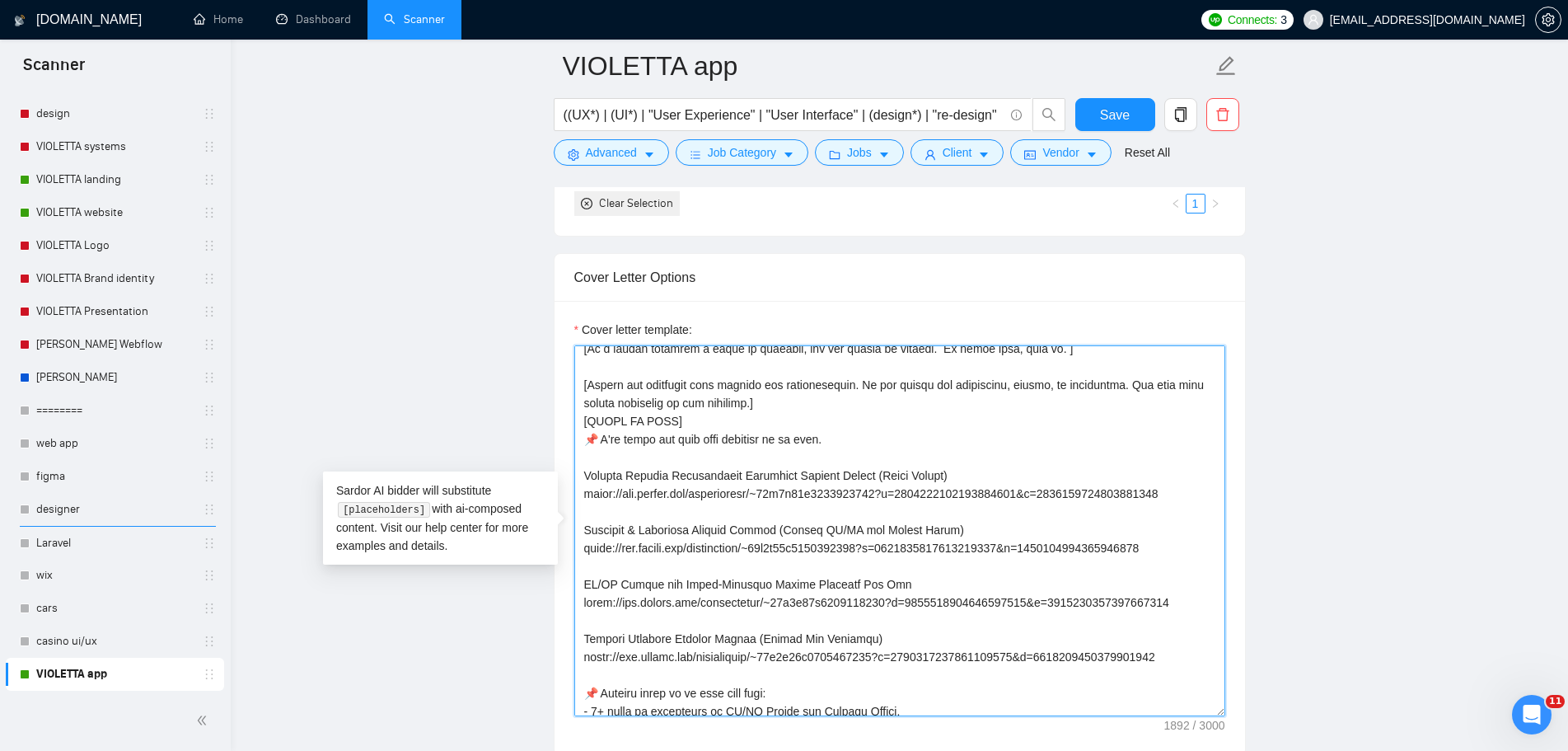
drag, startPoint x: 586, startPoint y: 473, endPoint x: 1180, endPoint y: 657, distance: 621.8
click at [1180, 657] on textarea "Cover letter template:" at bounding box center [900, 530] width 651 height 371
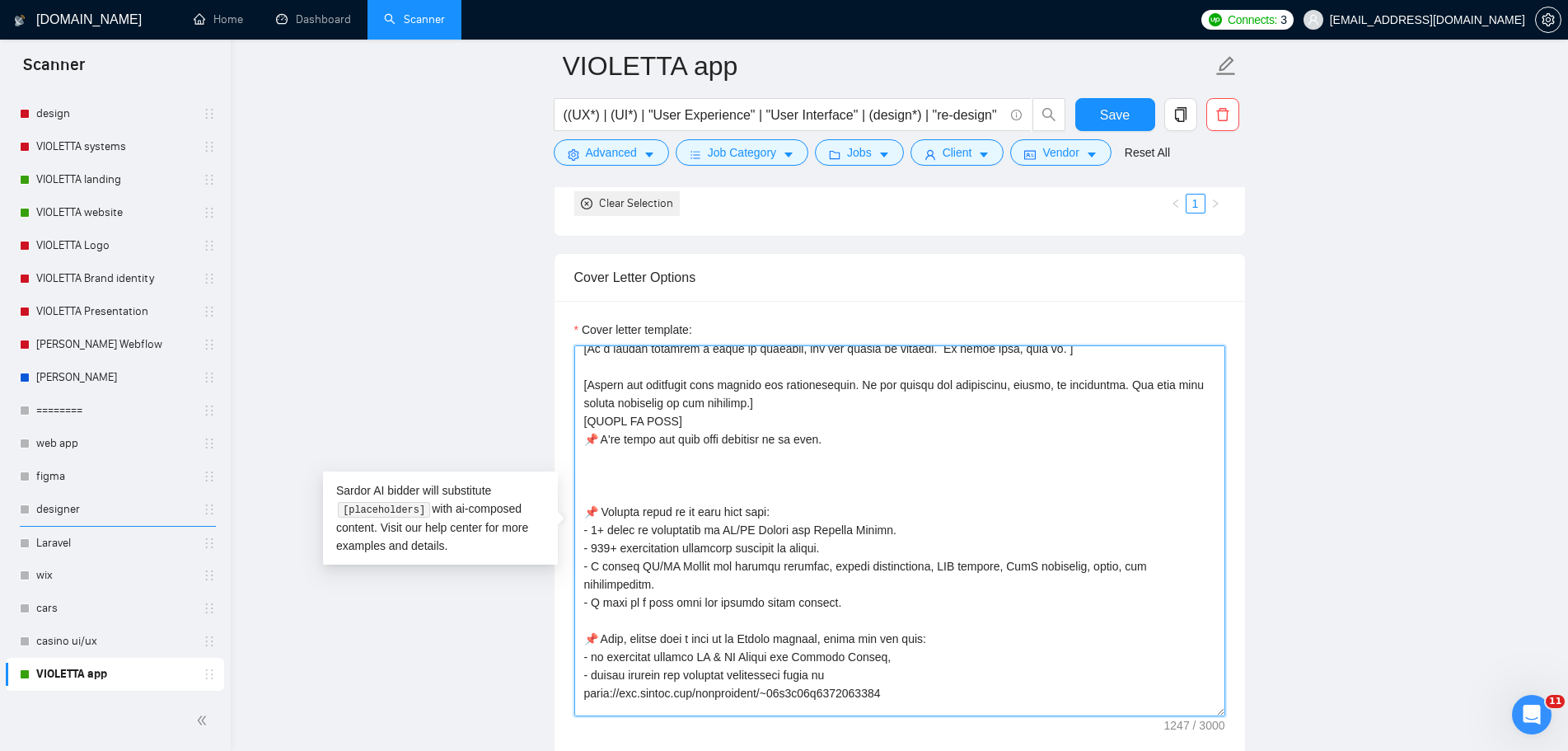
paste textarea "https://www.upwork.com/freelancers/~01c7d71e5237078126?s=1044578476142100545&p=…"
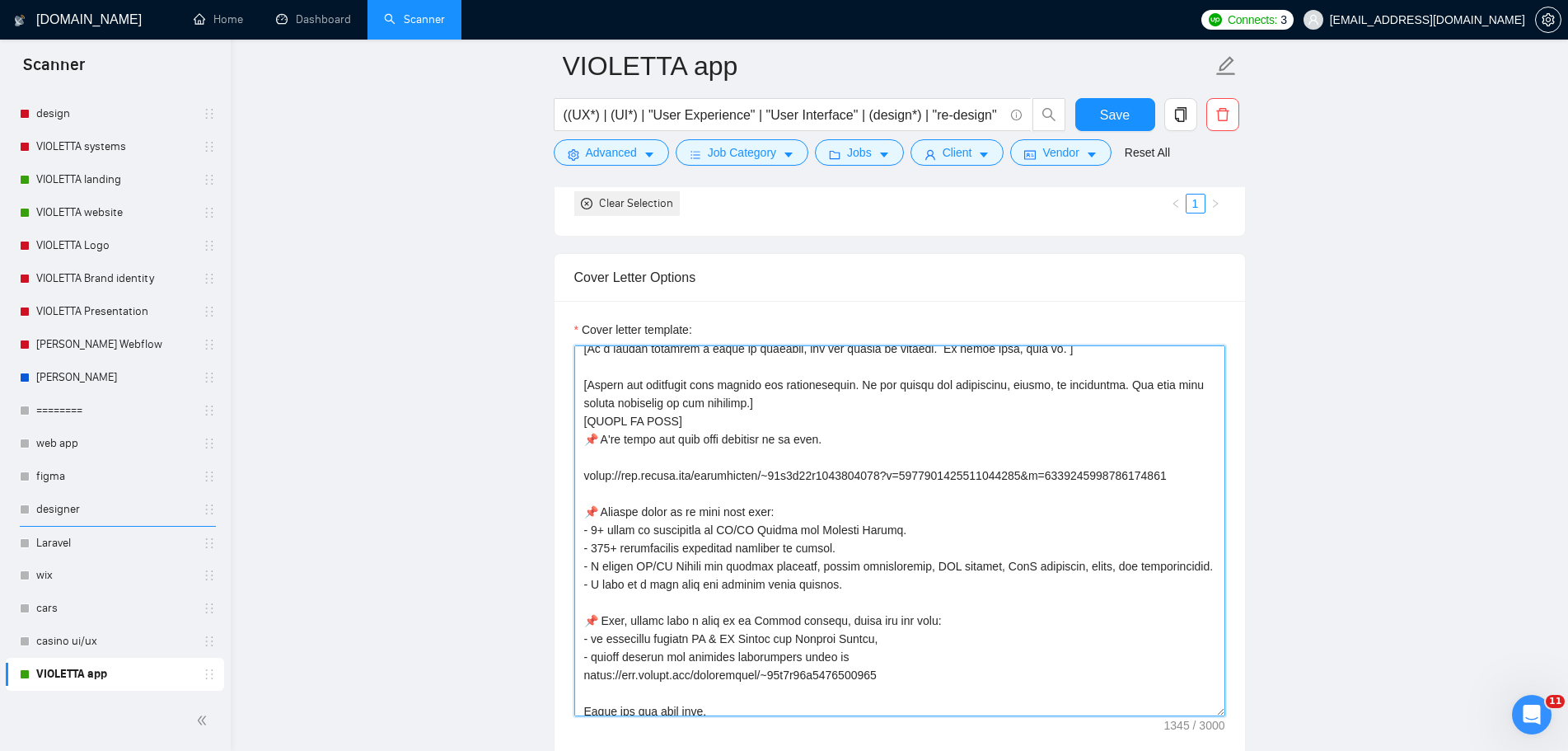
click at [752, 456] on textarea "Cover letter template:" at bounding box center [900, 530] width 651 height 371
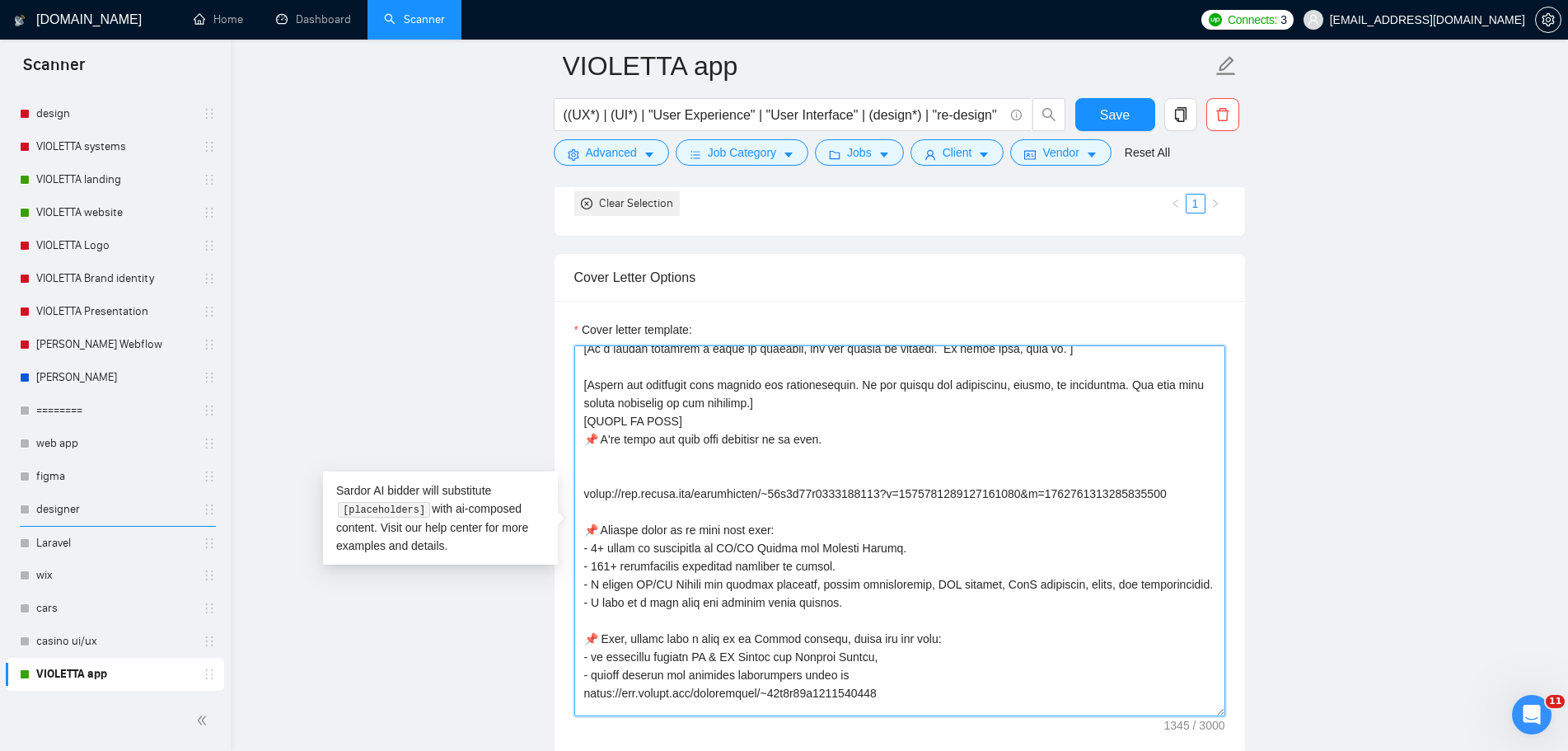
scroll to position [181, 0]
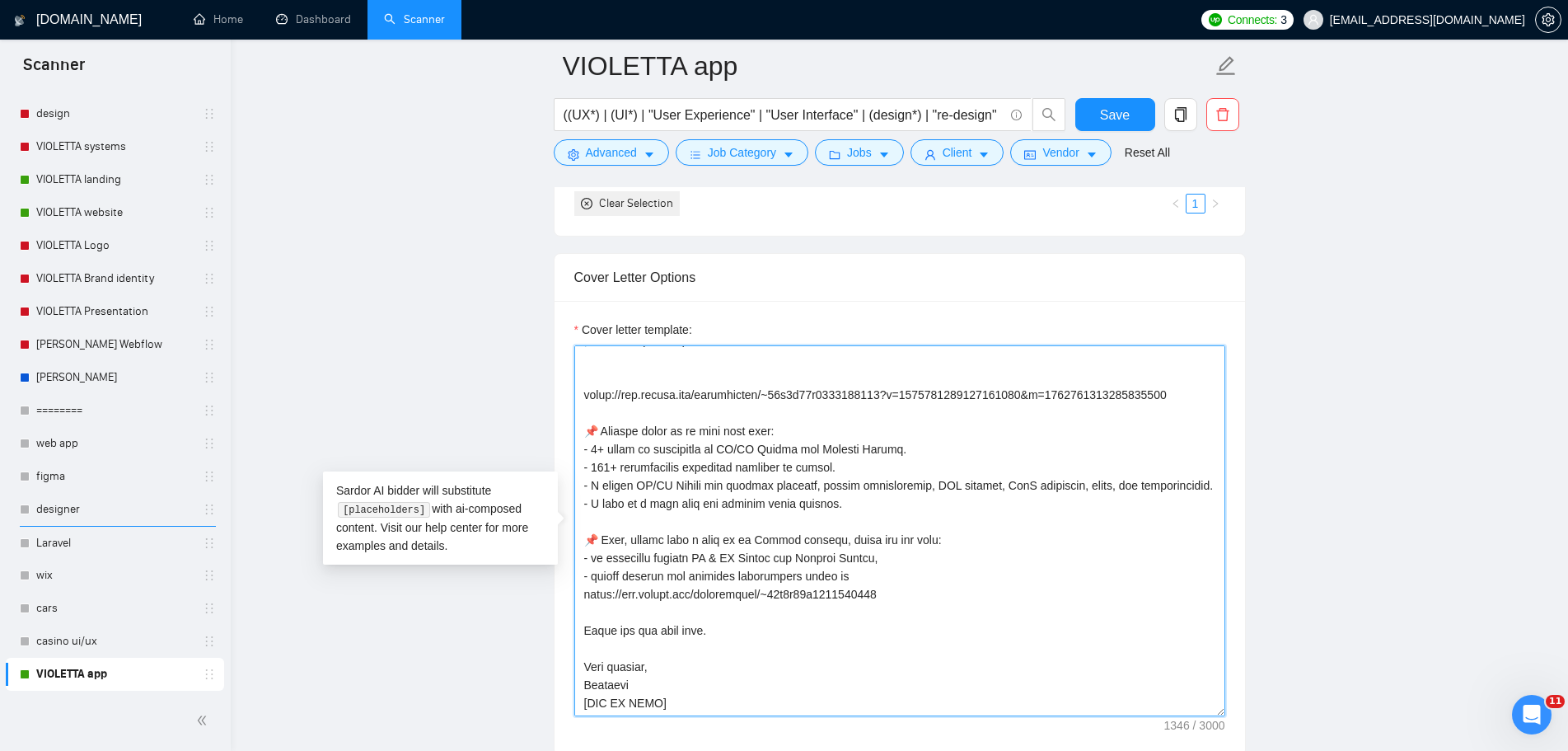
paste textarea "Mobile App UX/UI Design — Hair Growth App (iOS & Android)"
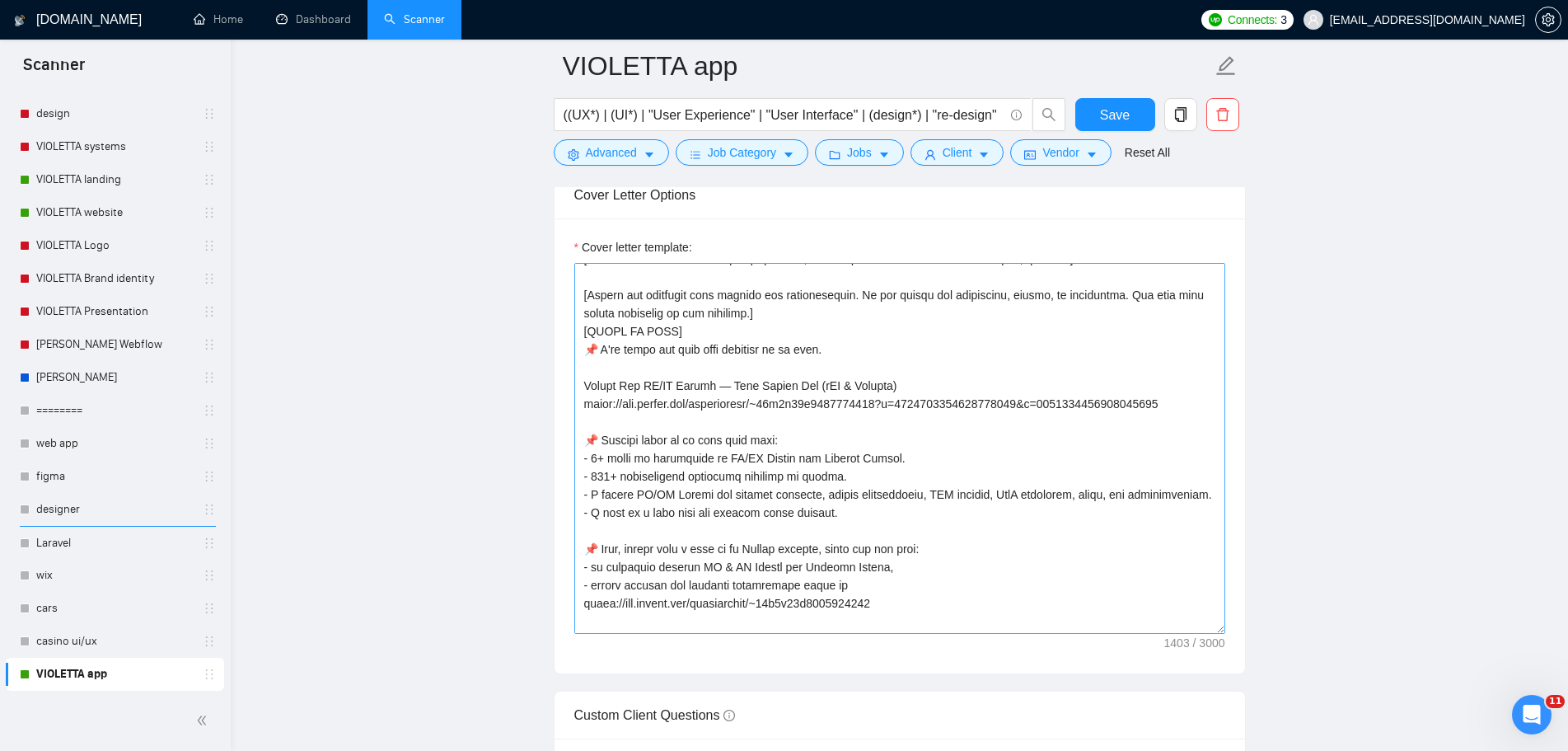
scroll to position [17, 0]
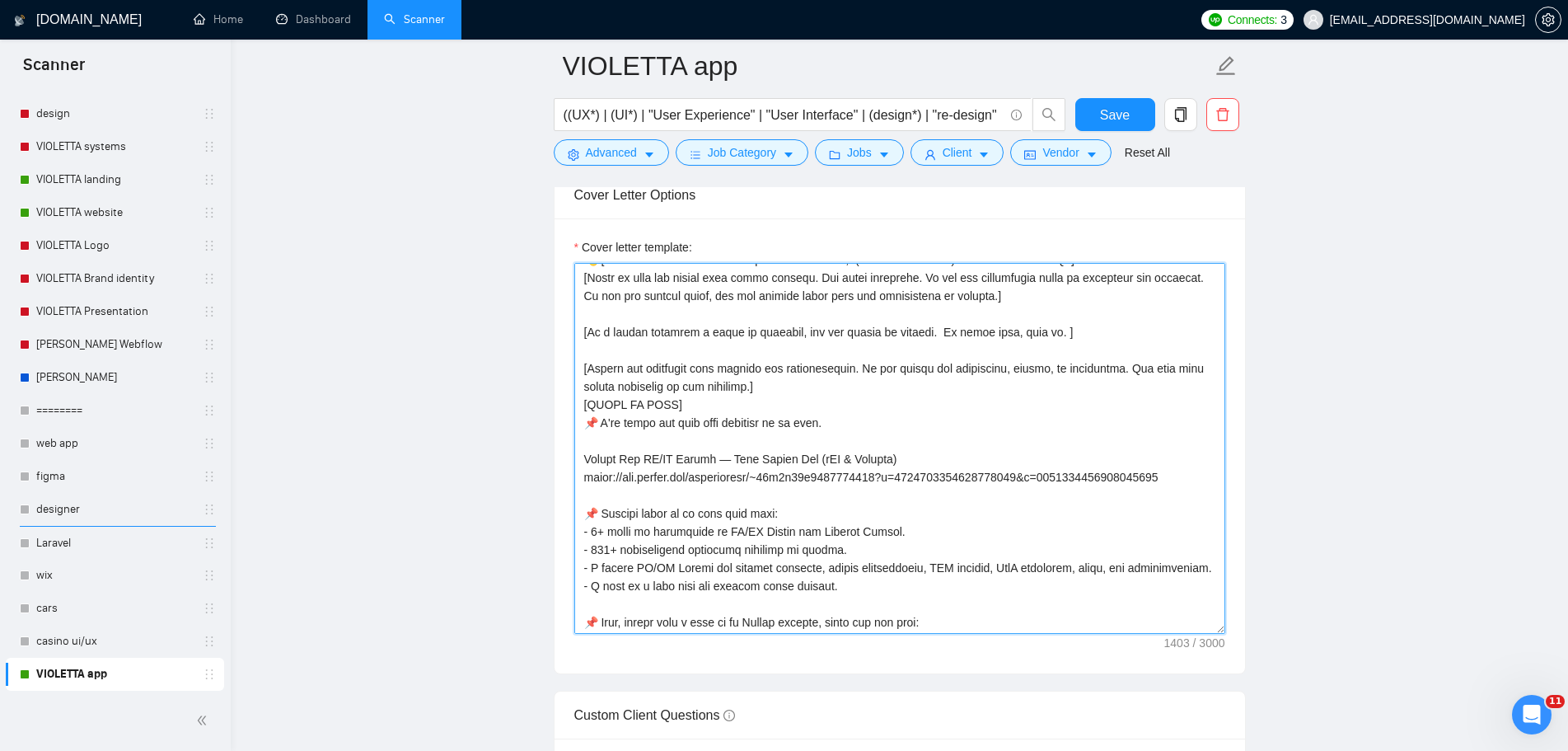
click at [1187, 477] on textarea "Cover letter template:" at bounding box center [900, 448] width 651 height 371
click at [907, 434] on textarea "Cover letter template:" at bounding box center [900, 448] width 651 height 371
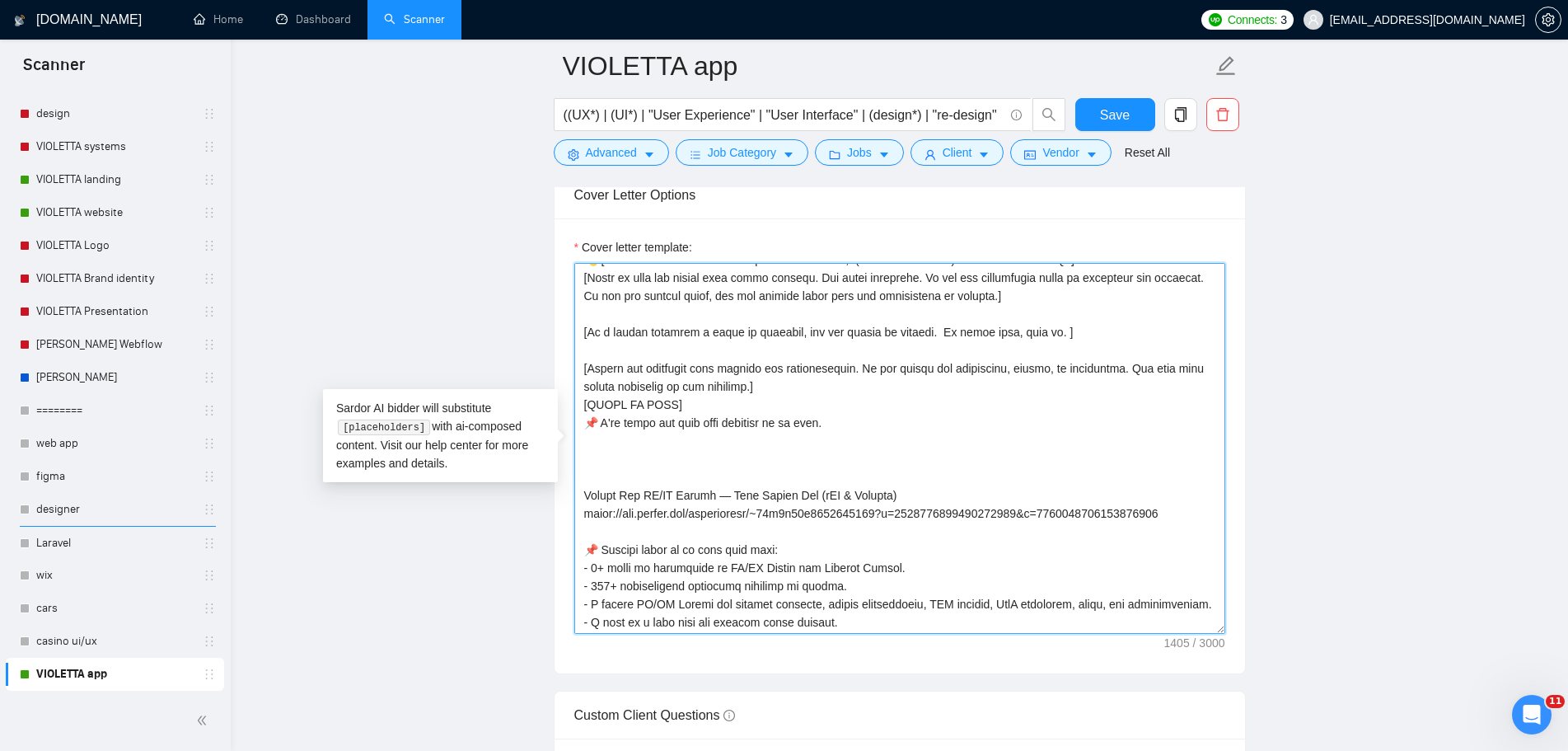
paste textarea "https://www.upwork.com/freelancers/~01c7d71e5237078126?s=1044578476142100545&p=…"
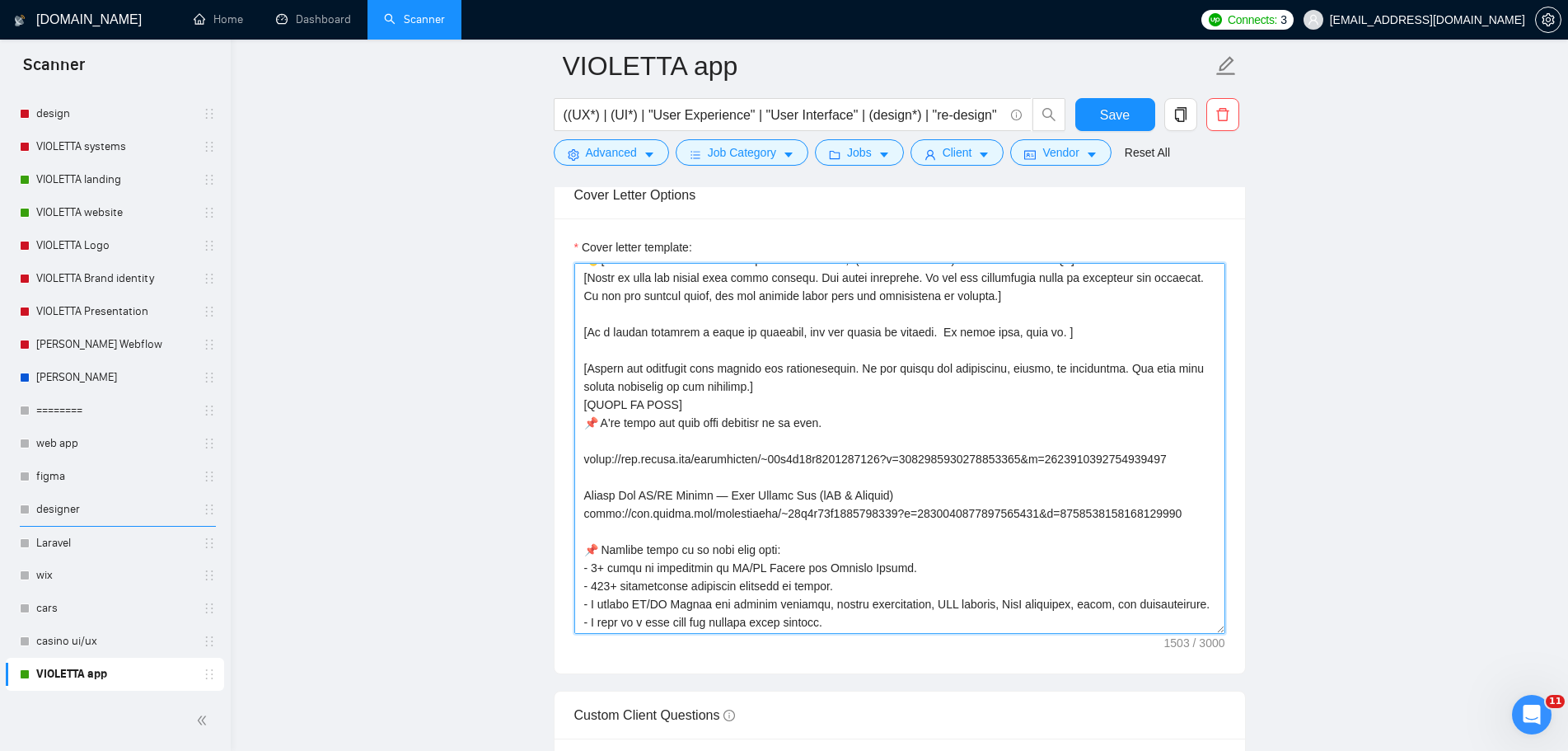
click at [860, 442] on textarea "Cover letter template:" at bounding box center [900, 448] width 651 height 371
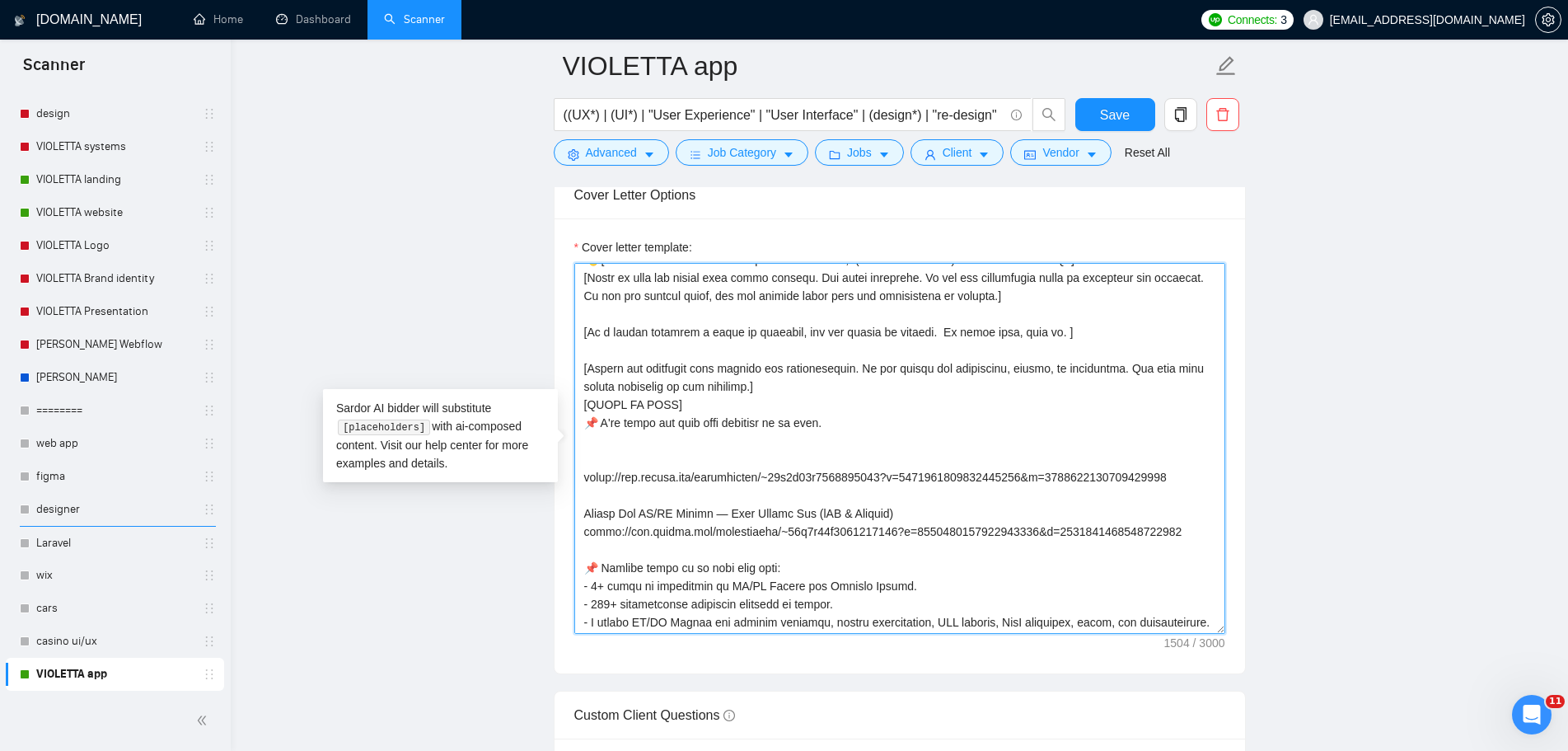
paste textarea "Mobile App UX/UI Design — TikTok Video Downloader (iOS & Android)"
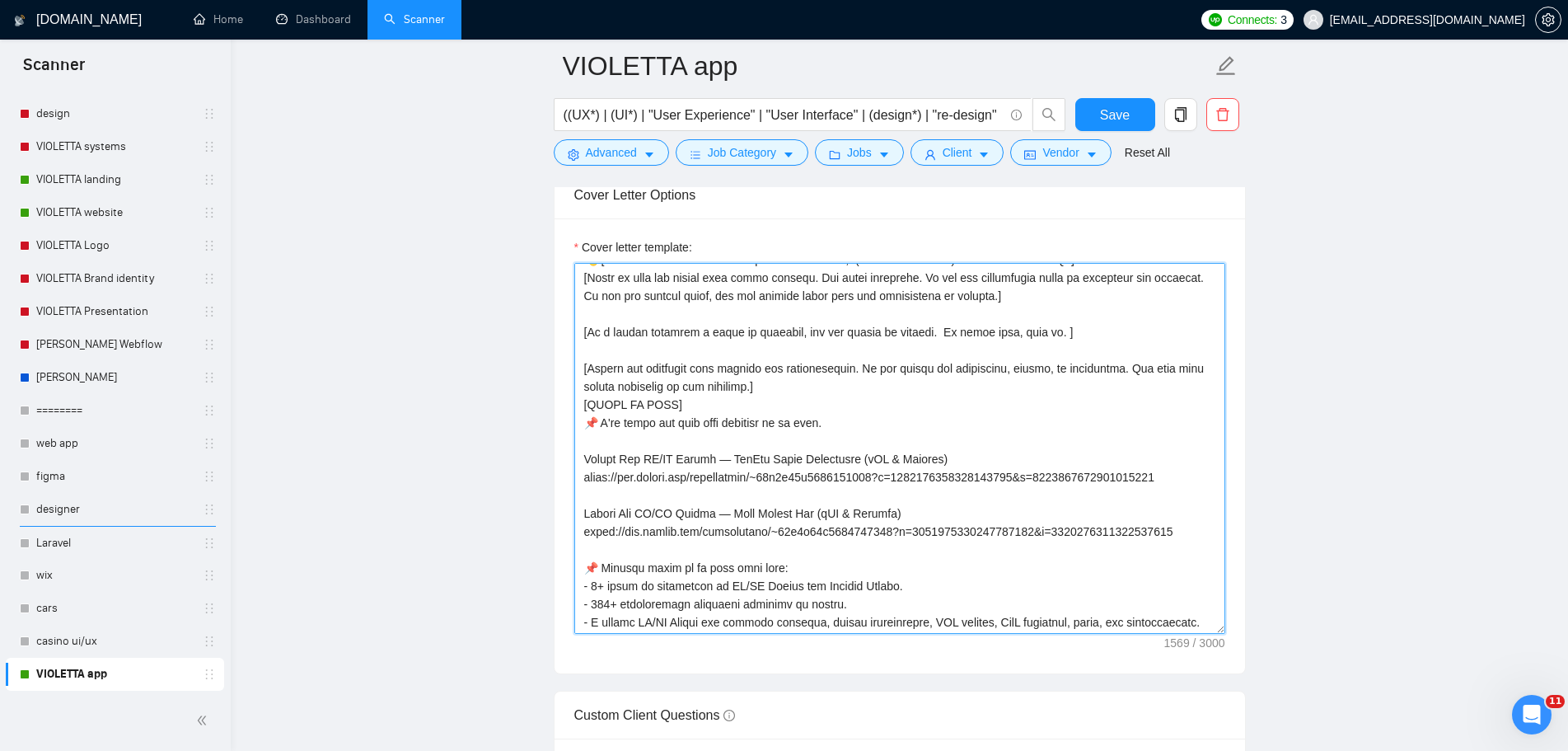
click at [1192, 524] on textarea "Cover letter template:" at bounding box center [900, 448] width 651 height 371
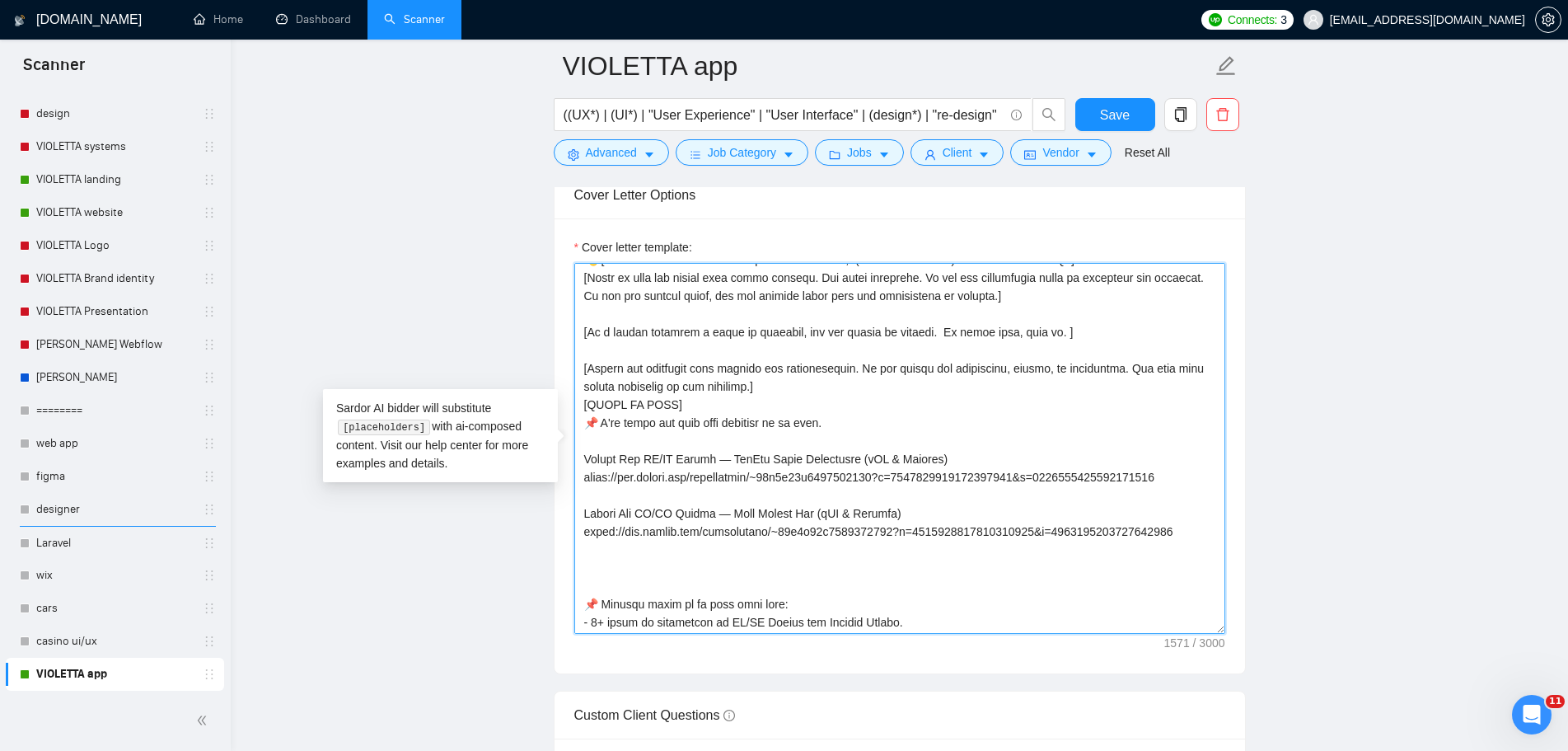
paste textarea "https://www.upwork.com/freelancers/~01c7d71e5237078126?s=1044578476142100545&p=…"
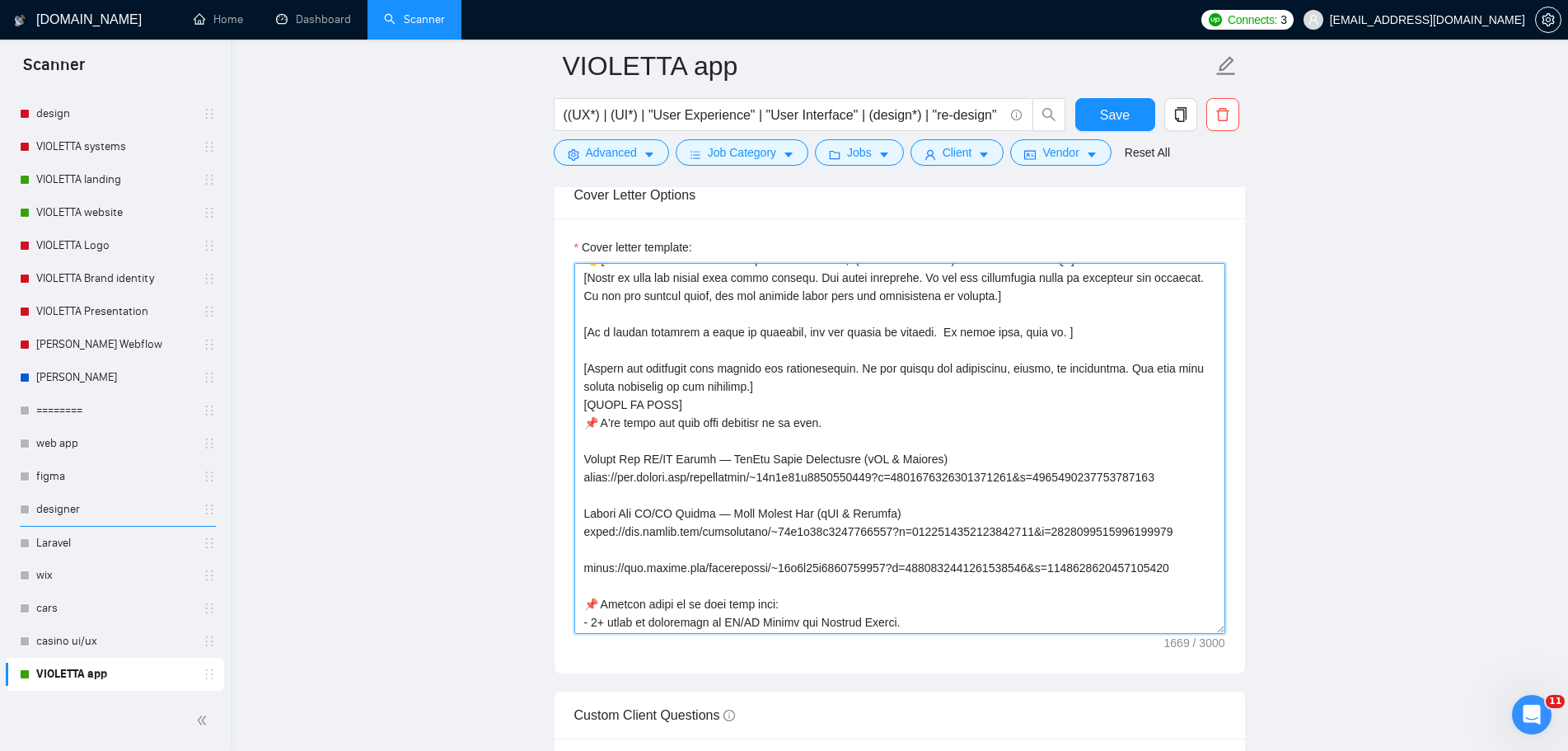
click at [720, 560] on textarea "Cover letter template:" at bounding box center [900, 448] width 651 height 371
click at [607, 560] on textarea "Cover letter template:" at bounding box center [900, 448] width 651 height 371
click at [599, 554] on textarea "Cover letter template:" at bounding box center [900, 448] width 651 height 371
paste textarea "Mobile App UI/UX Design for Smart Parking Application"
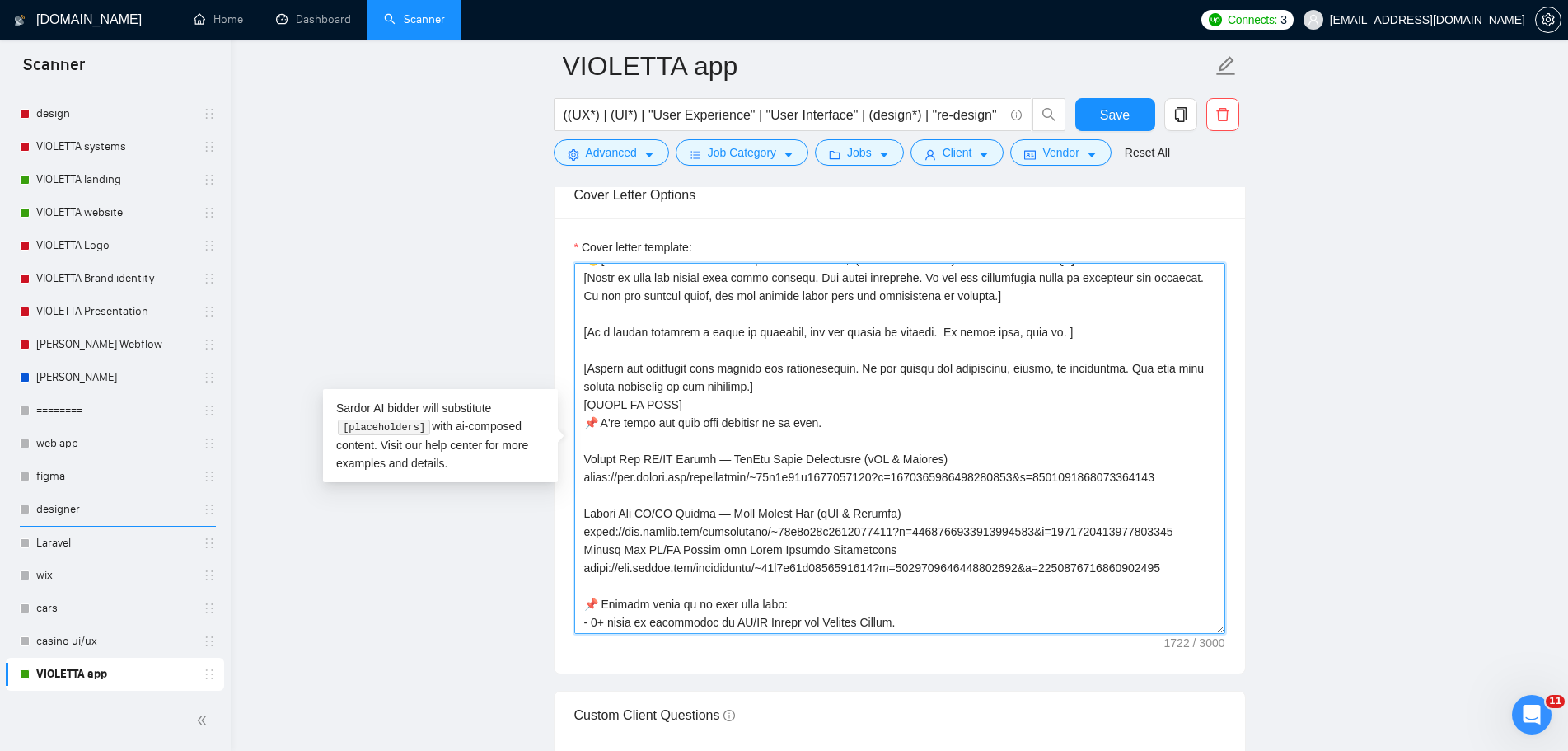
click at [1187, 531] on textarea "Cover letter template:" at bounding box center [900, 448] width 651 height 371
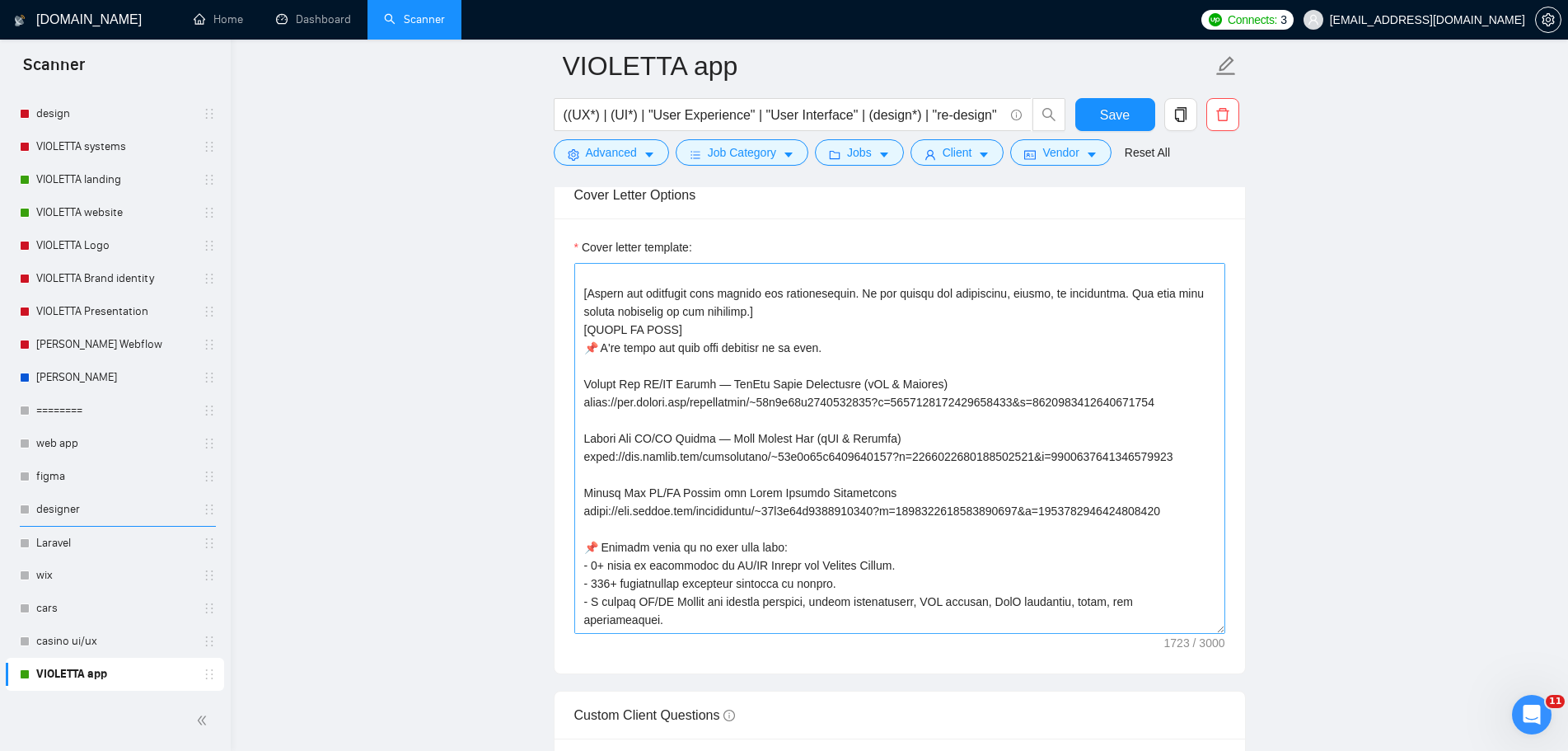
scroll to position [181, 0]
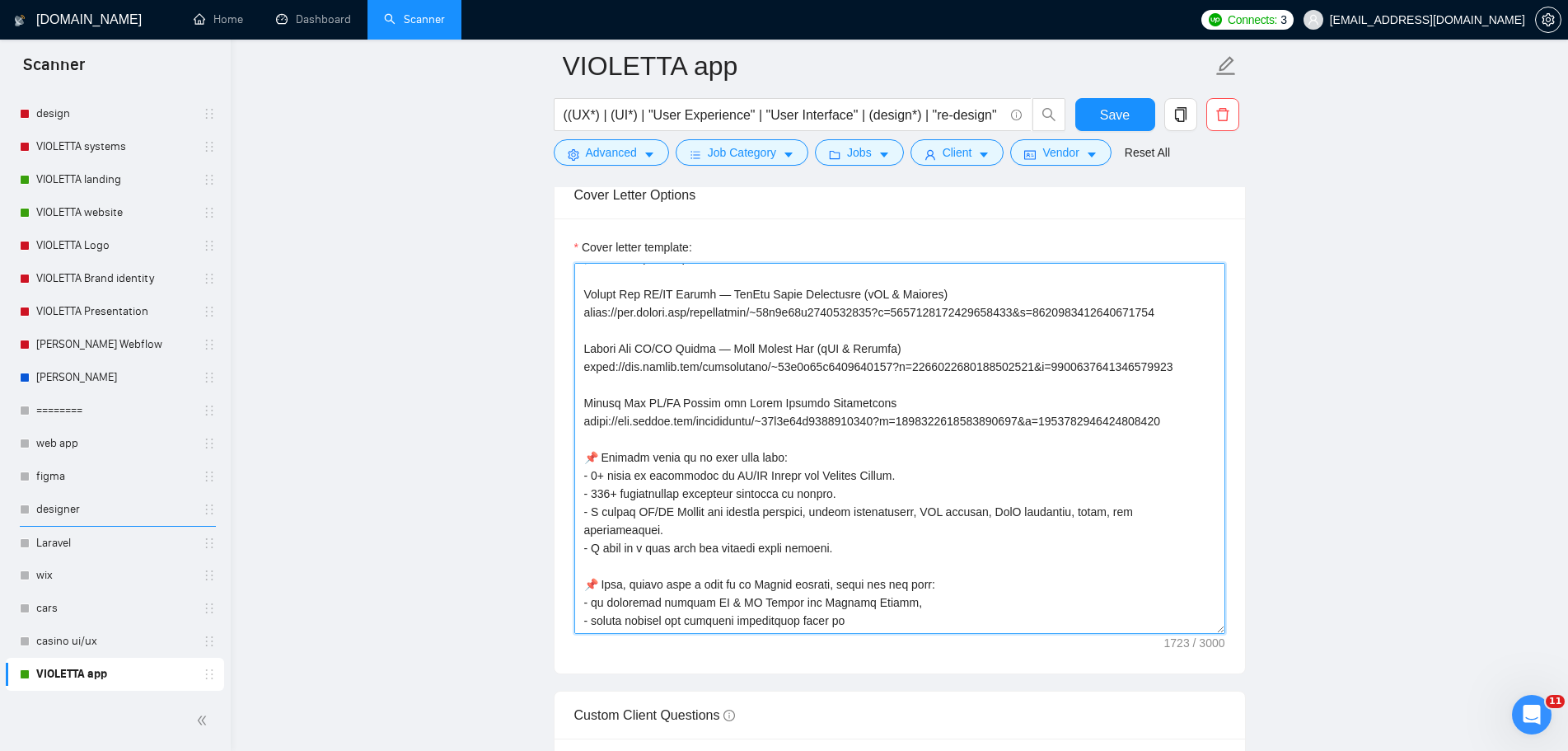
click at [1183, 421] on textarea "Cover letter template:" at bounding box center [900, 448] width 651 height 371
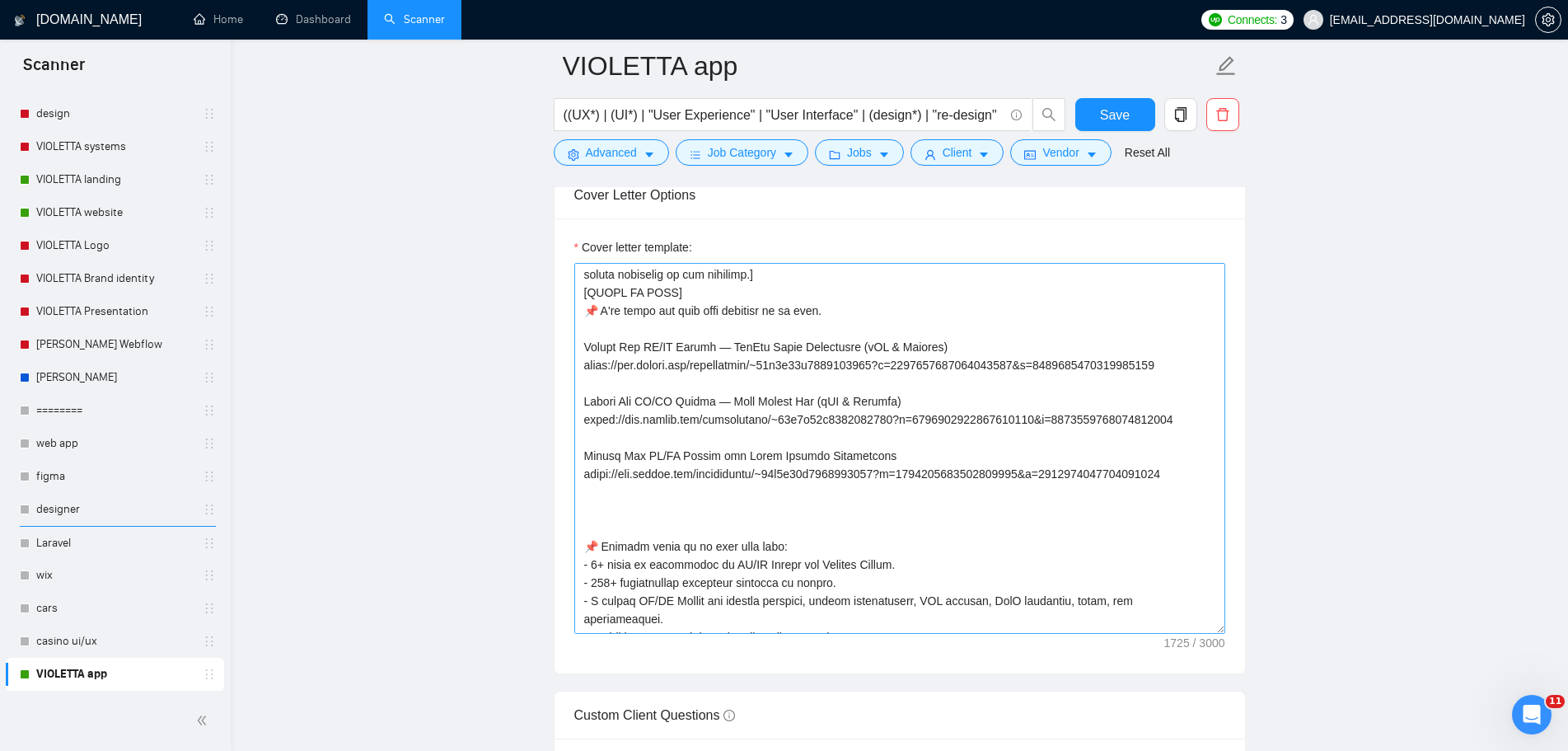
scroll to position [98, 0]
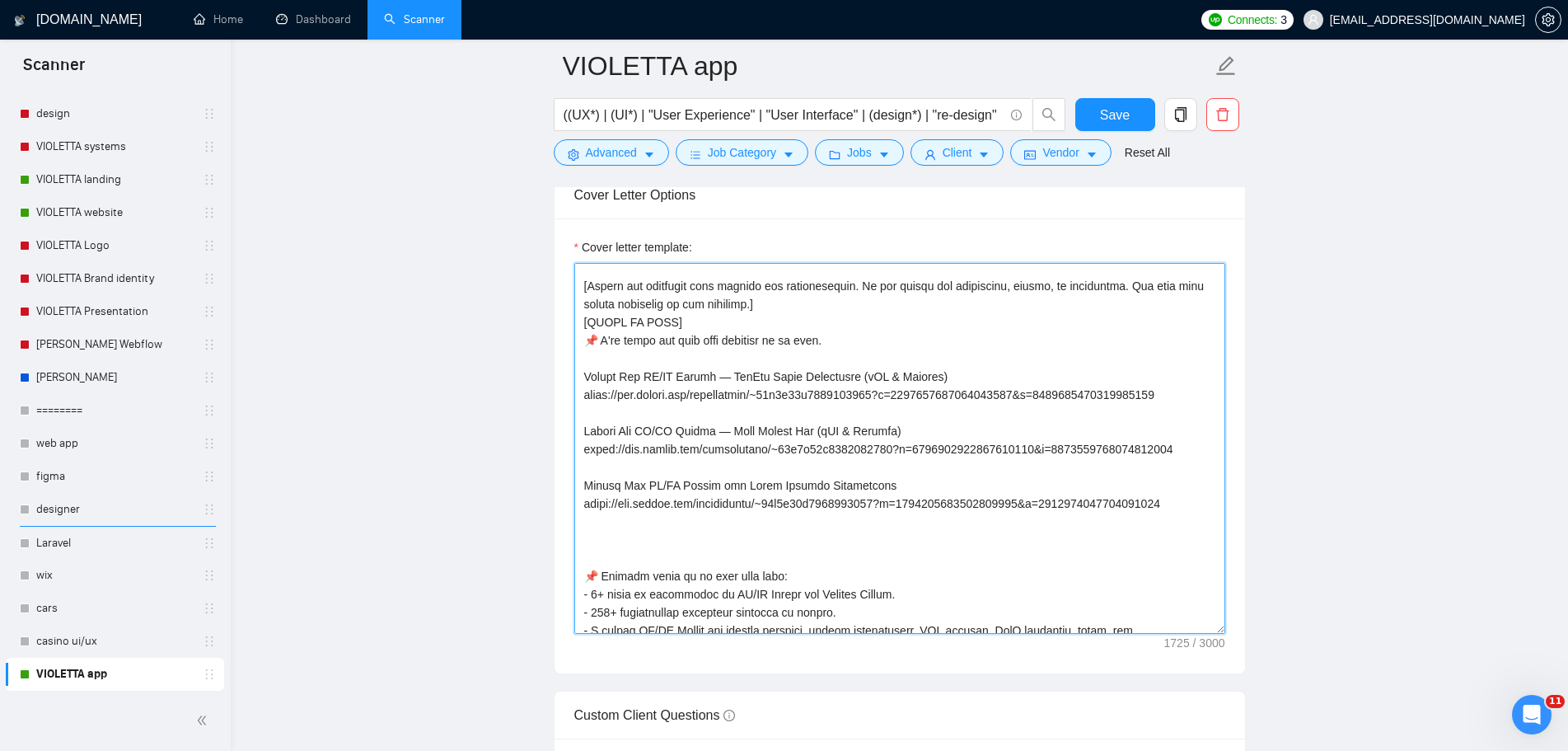
click at [628, 537] on textarea "Cover letter template:" at bounding box center [900, 448] width 651 height 371
paste textarea "https://www.upwork.com/freelancers/~01c7d71e5237078126?s=1044578476142100545&p=…"
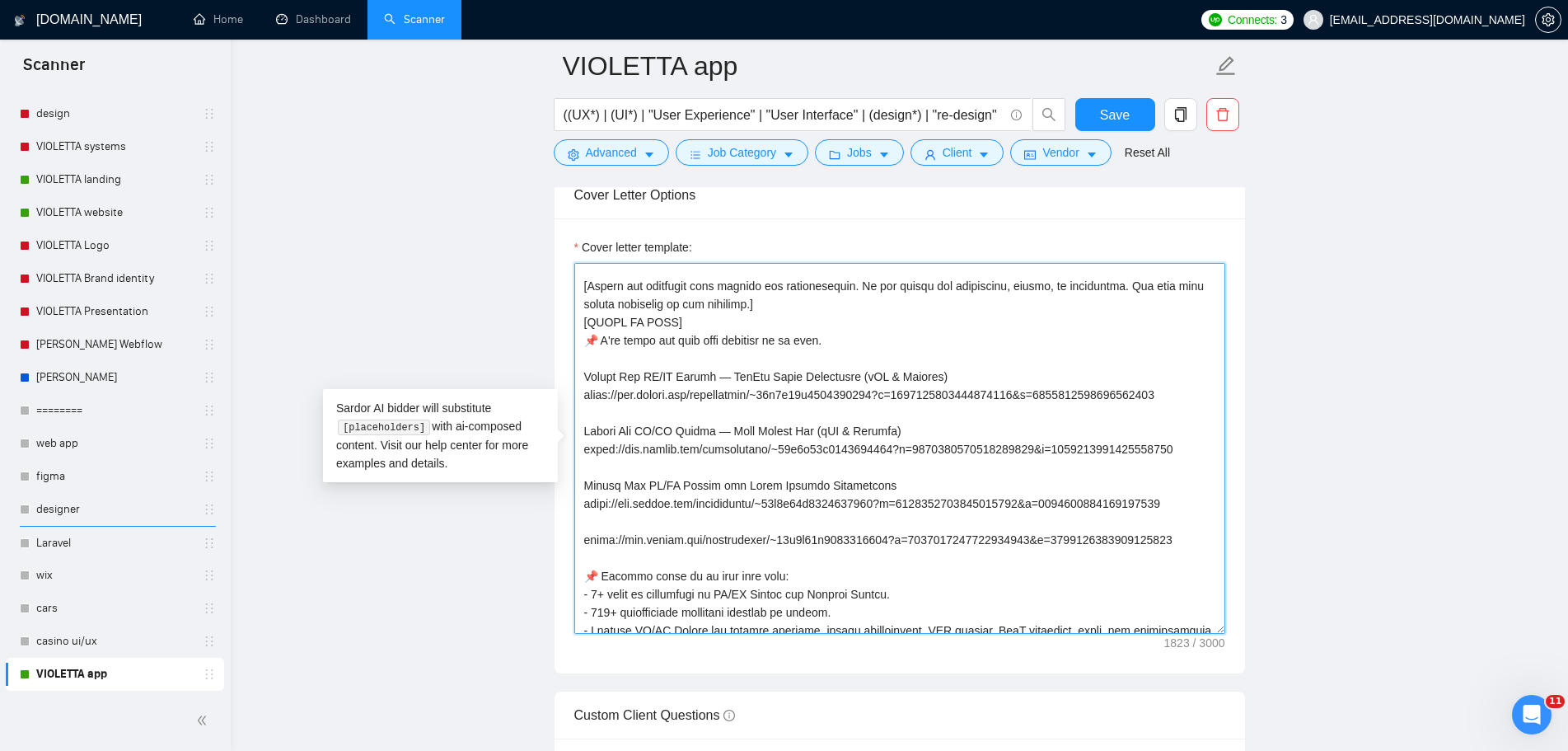
click at [642, 532] on textarea "Cover letter template:" at bounding box center [900, 448] width 651 height 371
click at [607, 522] on textarea "Cover letter template:" at bounding box center [900, 448] width 651 height 371
paste textarea "https://www.upwork.com/freelancers/~01c7d71e5237078126?s=1044578476142100545&p=…"
click at [660, 524] on textarea "Cover letter template:" at bounding box center [900, 448] width 651 height 371
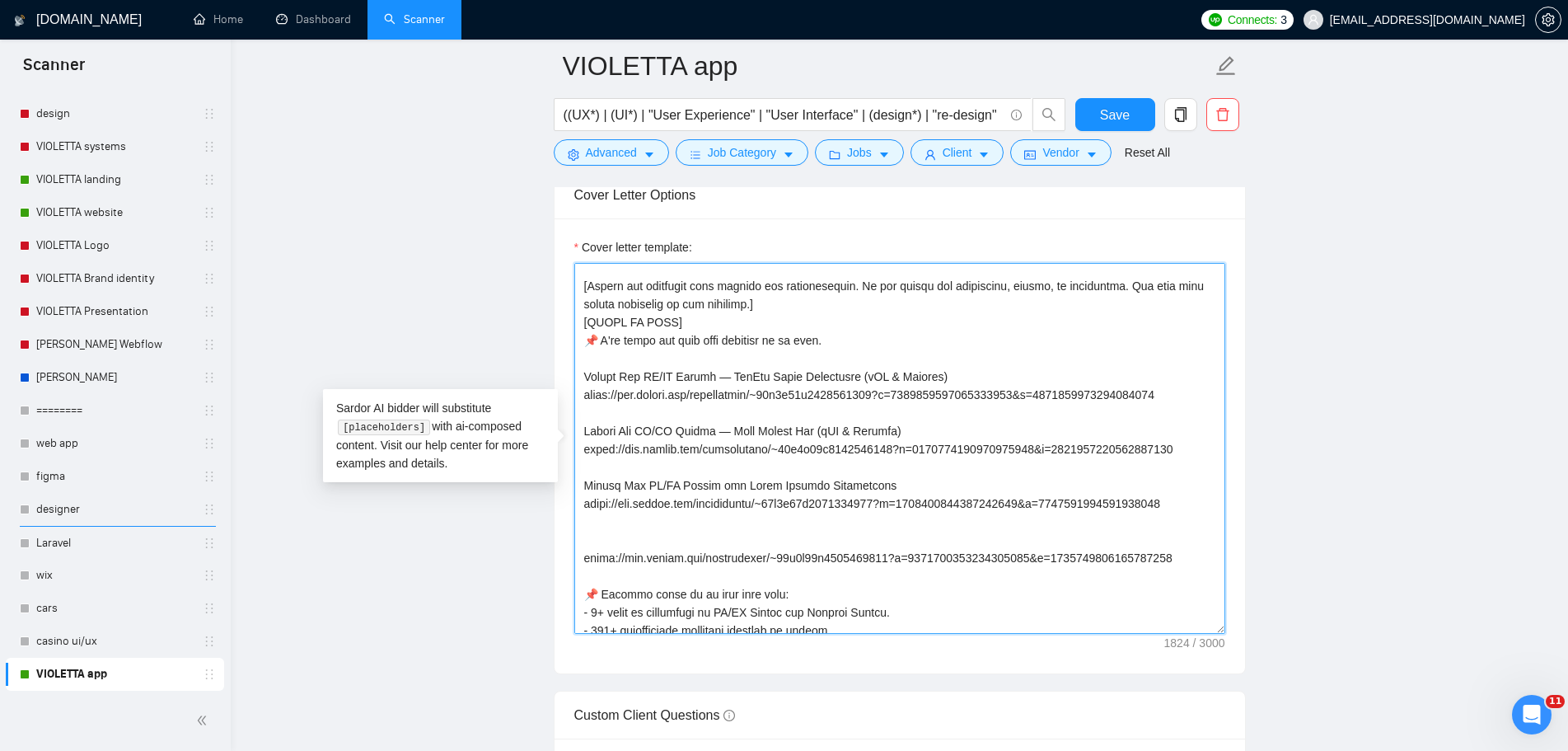
paste textarea "UX/UI Design for Coffee Lovers Mobile App (iOS & Android)"
type textarea "👋 [Write a personal greeting using the client's name, (if any is provided). Use…"
drag, startPoint x: 1108, startPoint y: 555, endPoint x: 553, endPoint y: 565, distance: 555.1
click at [554, 565] on div "Cover Letter Options Cover letter template:" at bounding box center [900, 423] width 692 height 503
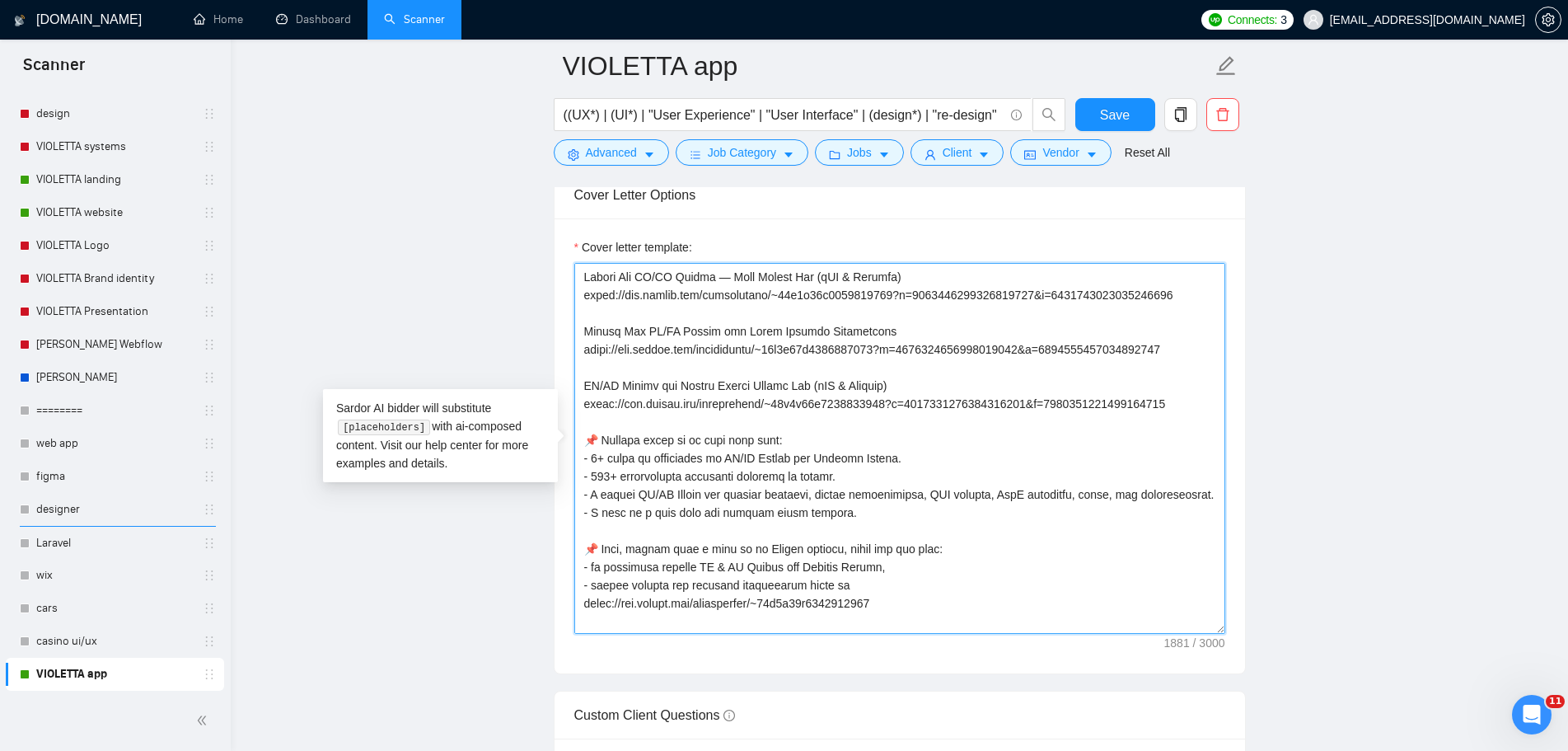
scroll to position [344, 0]
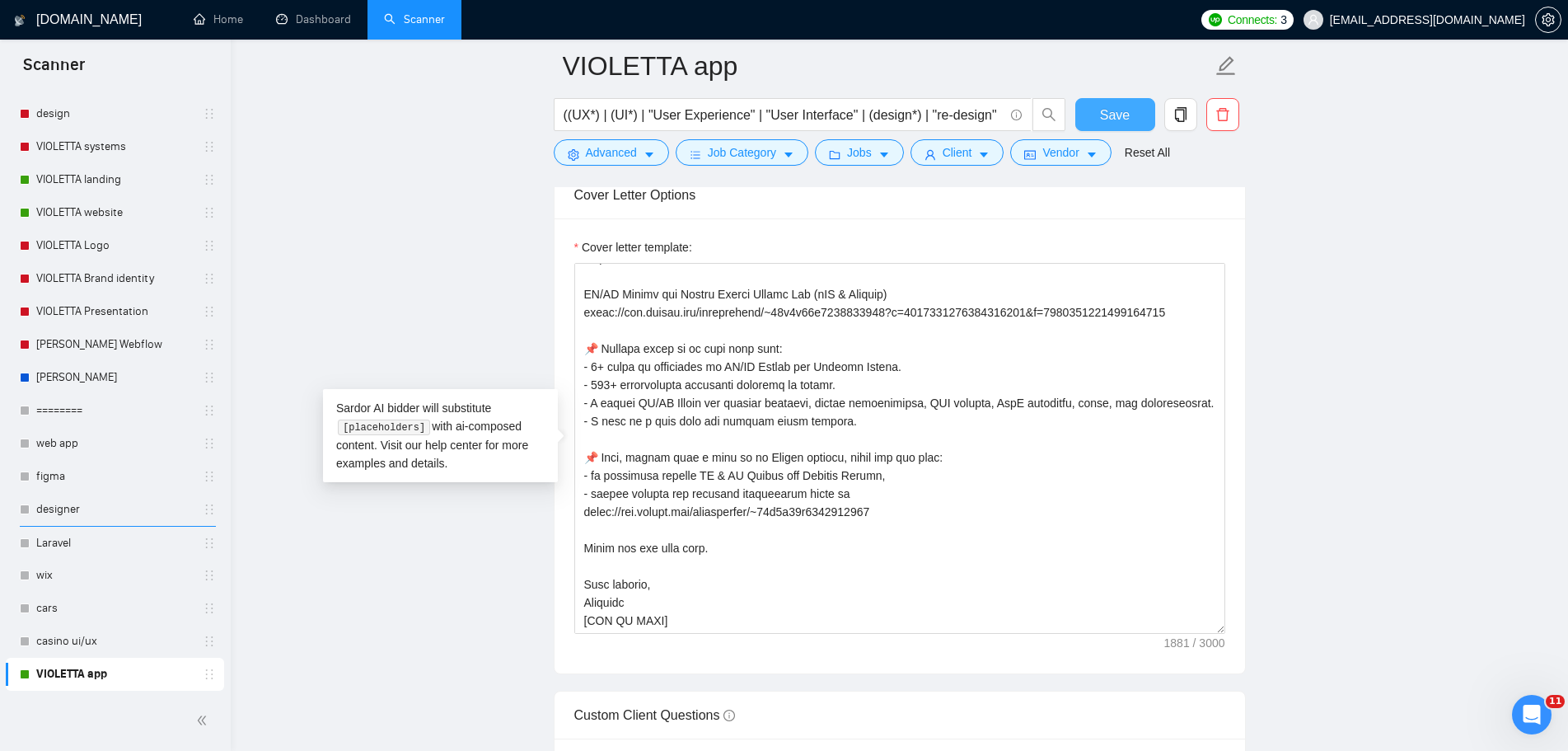
click at [1110, 106] on span "Save" at bounding box center [1115, 114] width 30 height 21
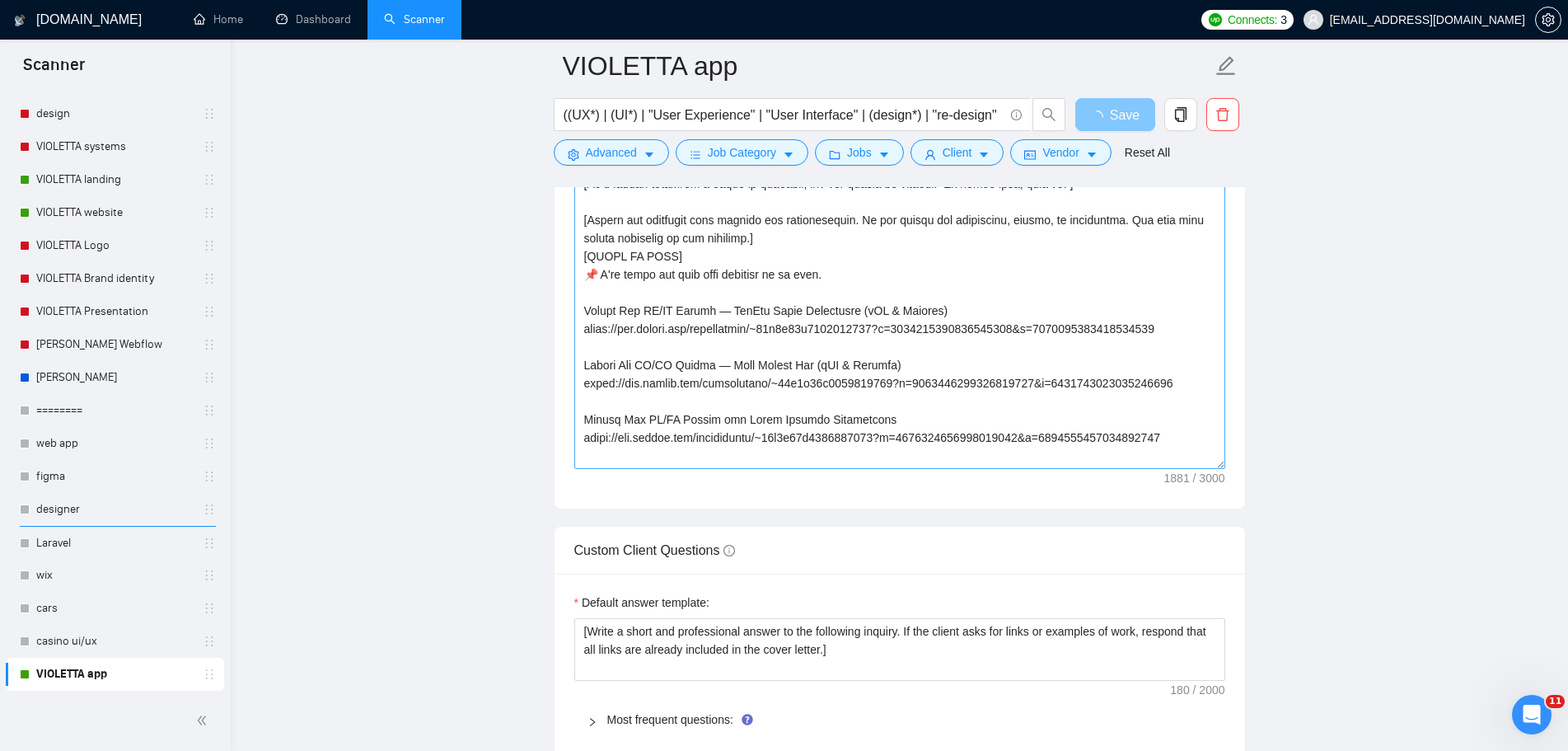
scroll to position [1896, 0]
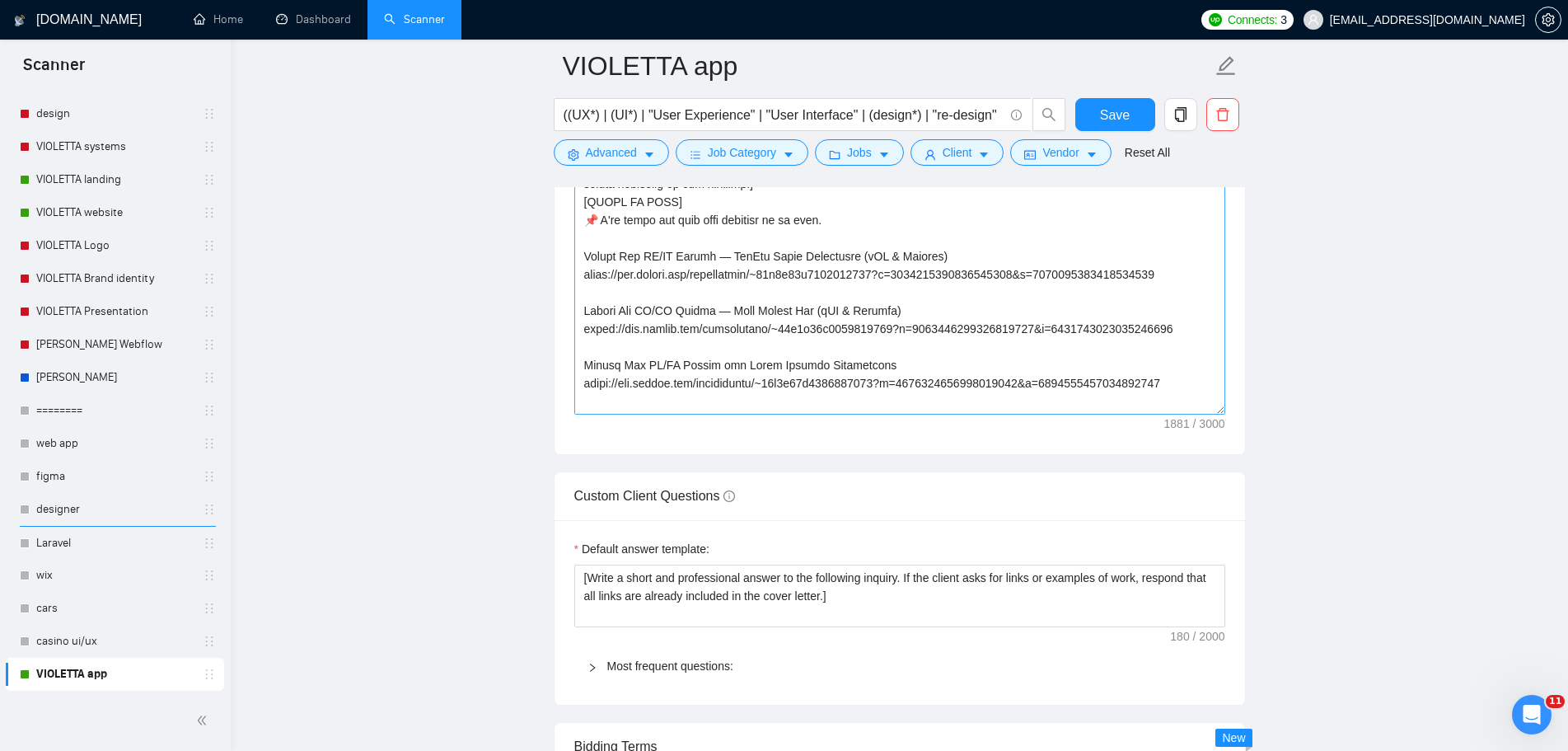
drag, startPoint x: 1216, startPoint y: 312, endPoint x: 1200, endPoint y: 427, distance: 116.1
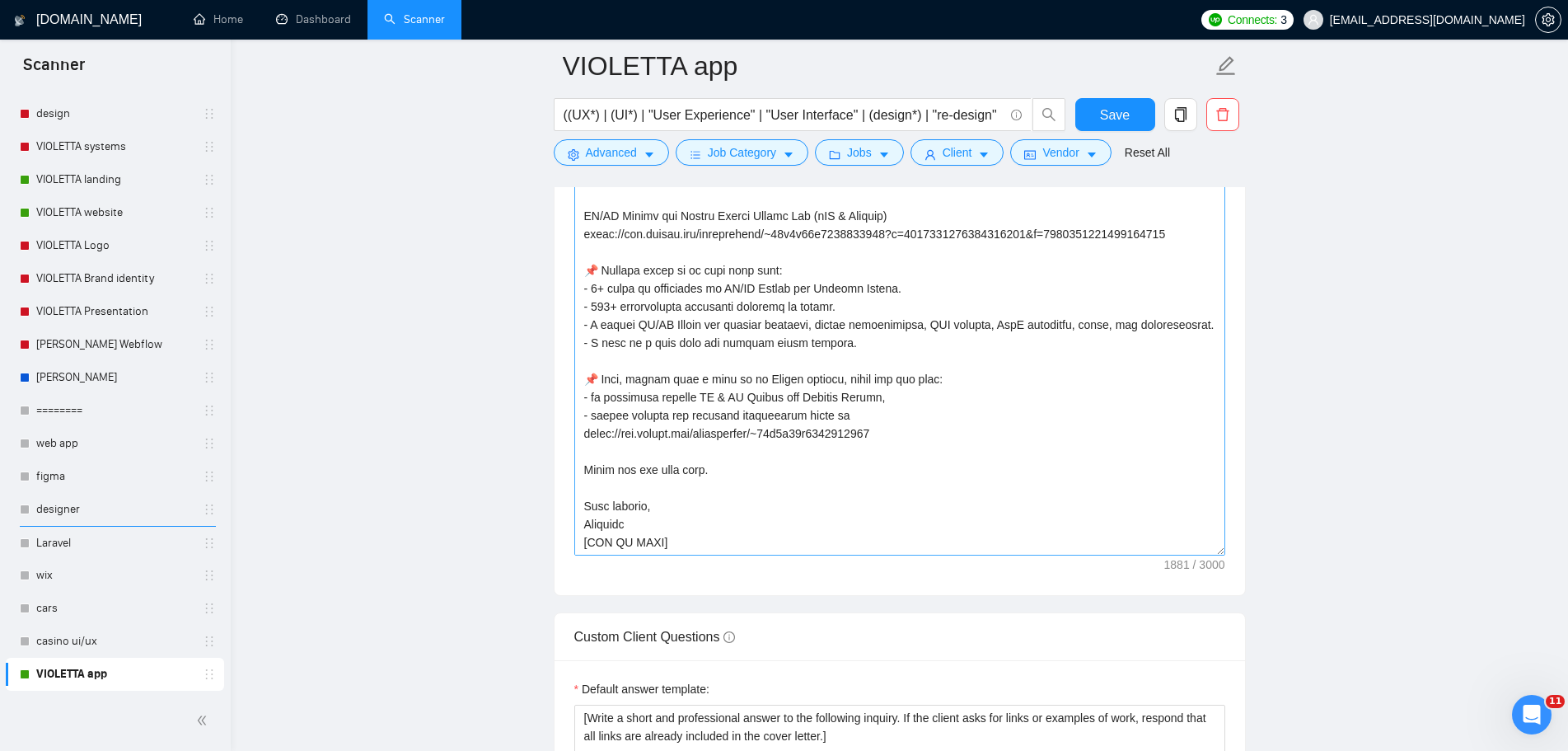
scroll to position [2061, 0]
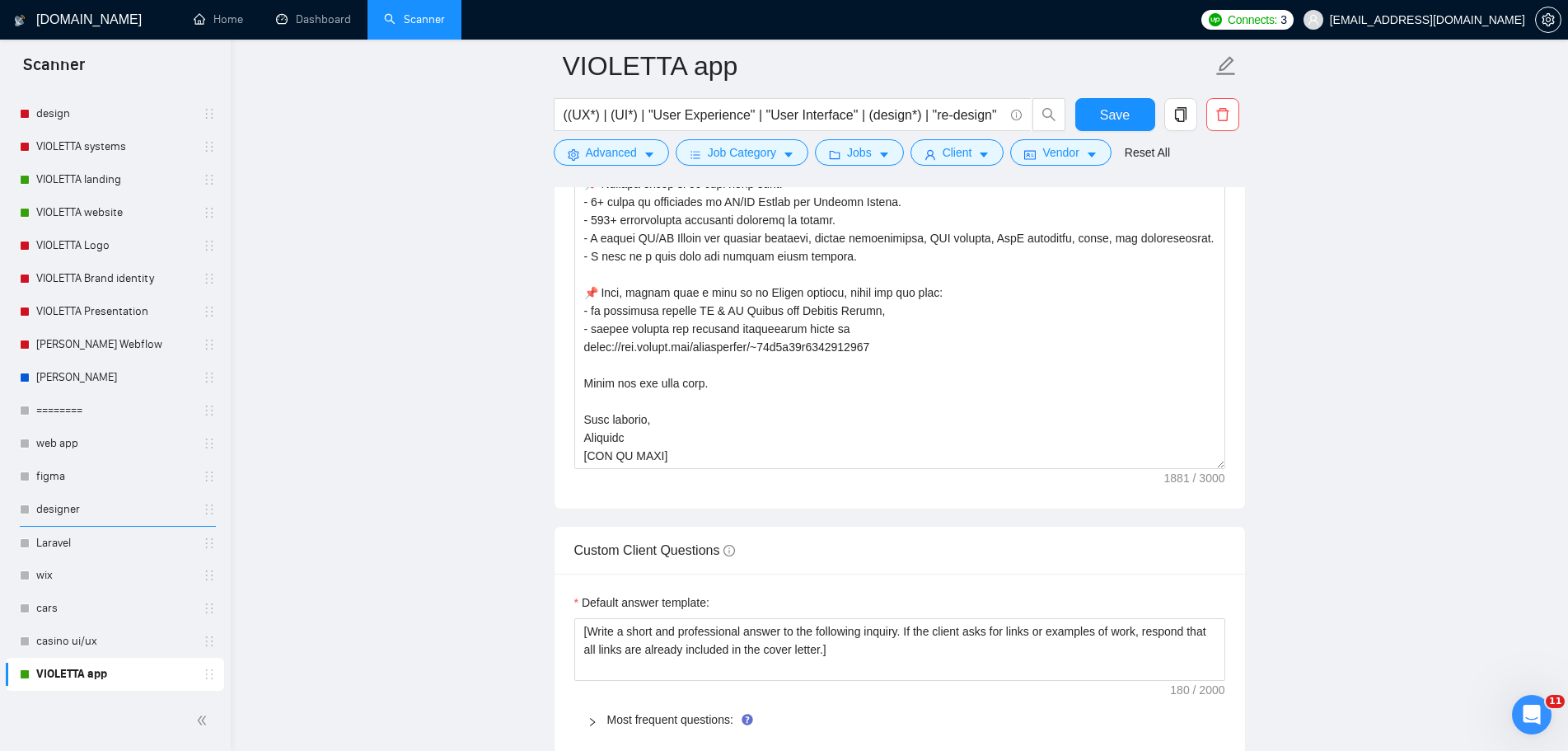
click at [7, 668] on div "VIOLETTA app" at bounding box center [115, 673] width 219 height 33
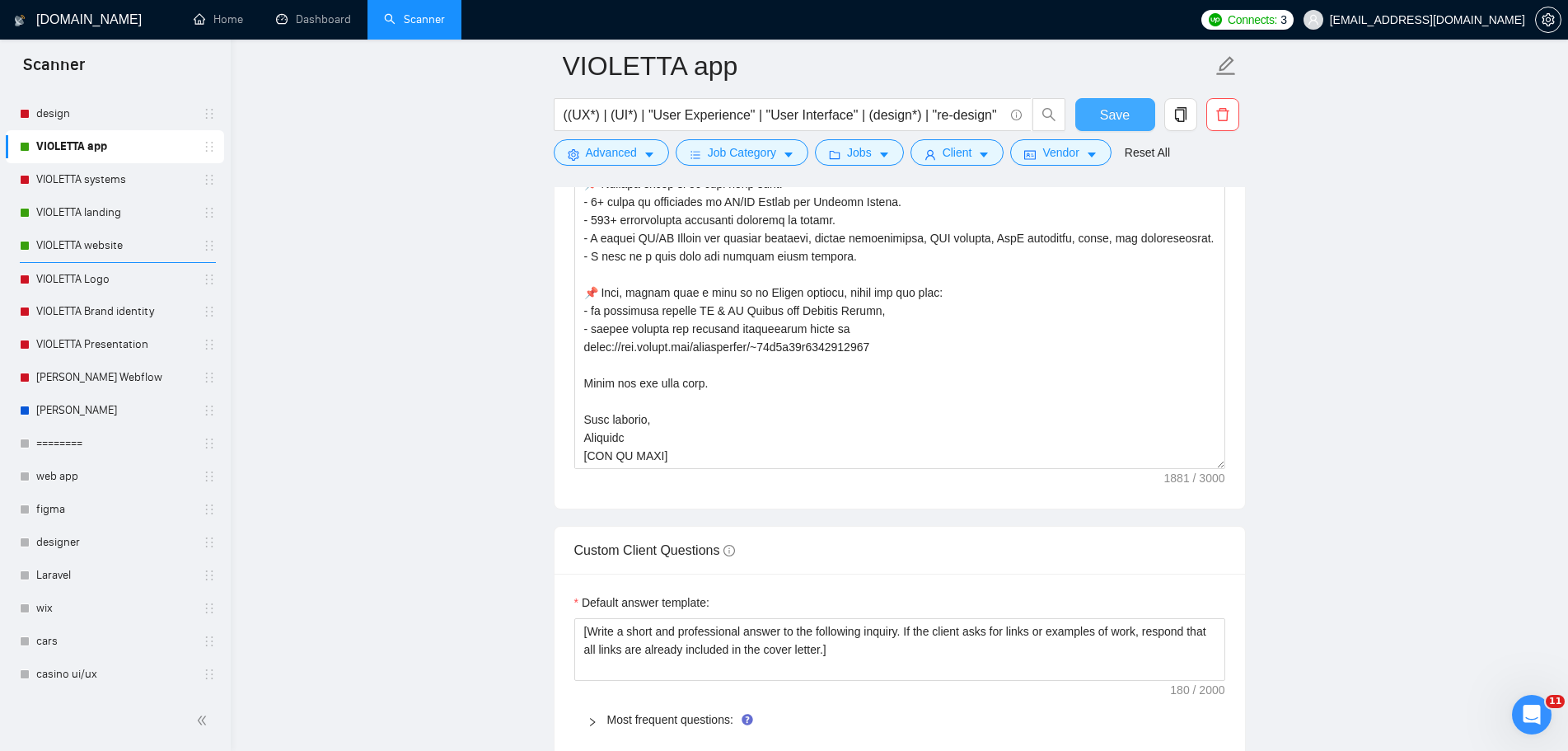
click at [1117, 115] on span "Save" at bounding box center [1115, 114] width 30 height 21
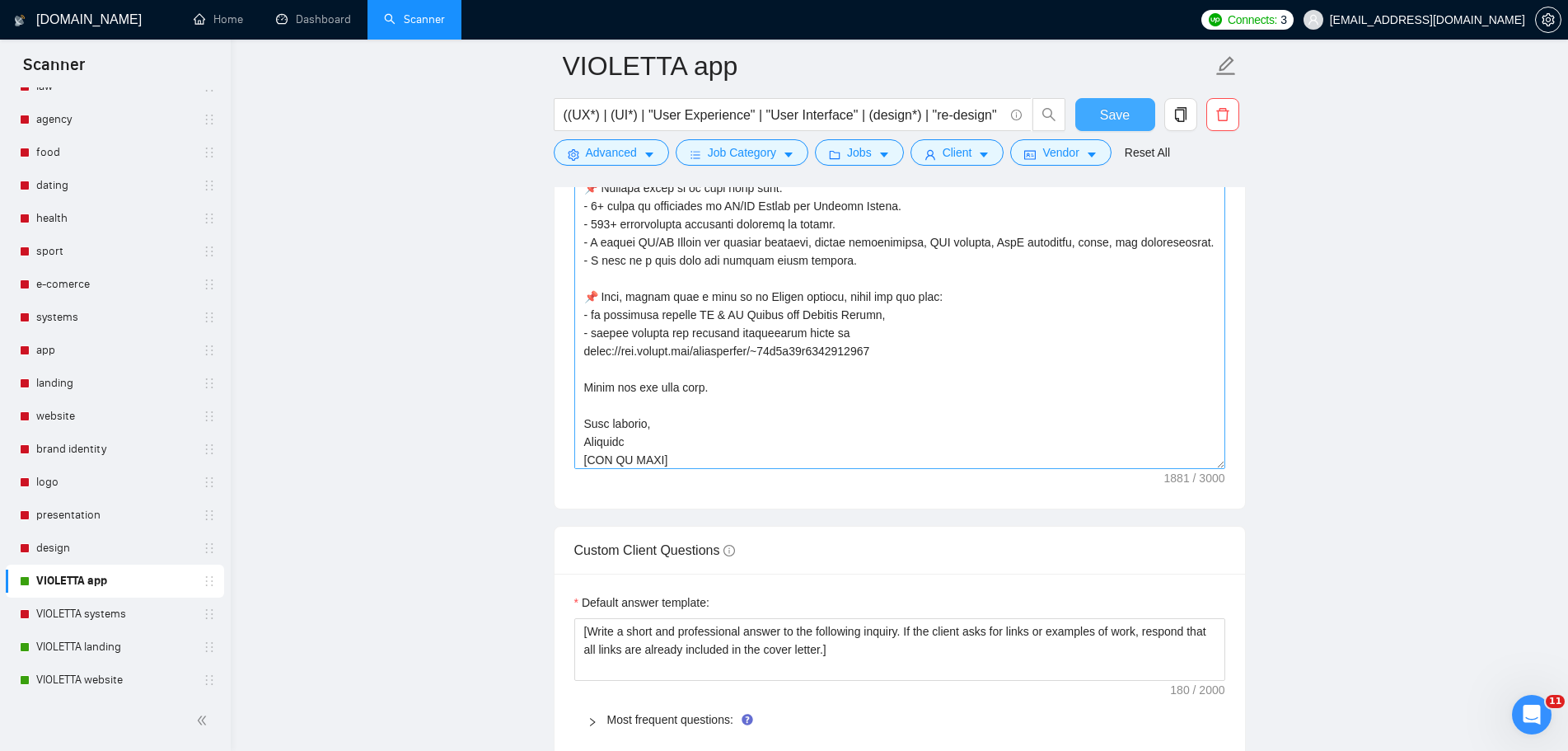
scroll to position [344, 0]
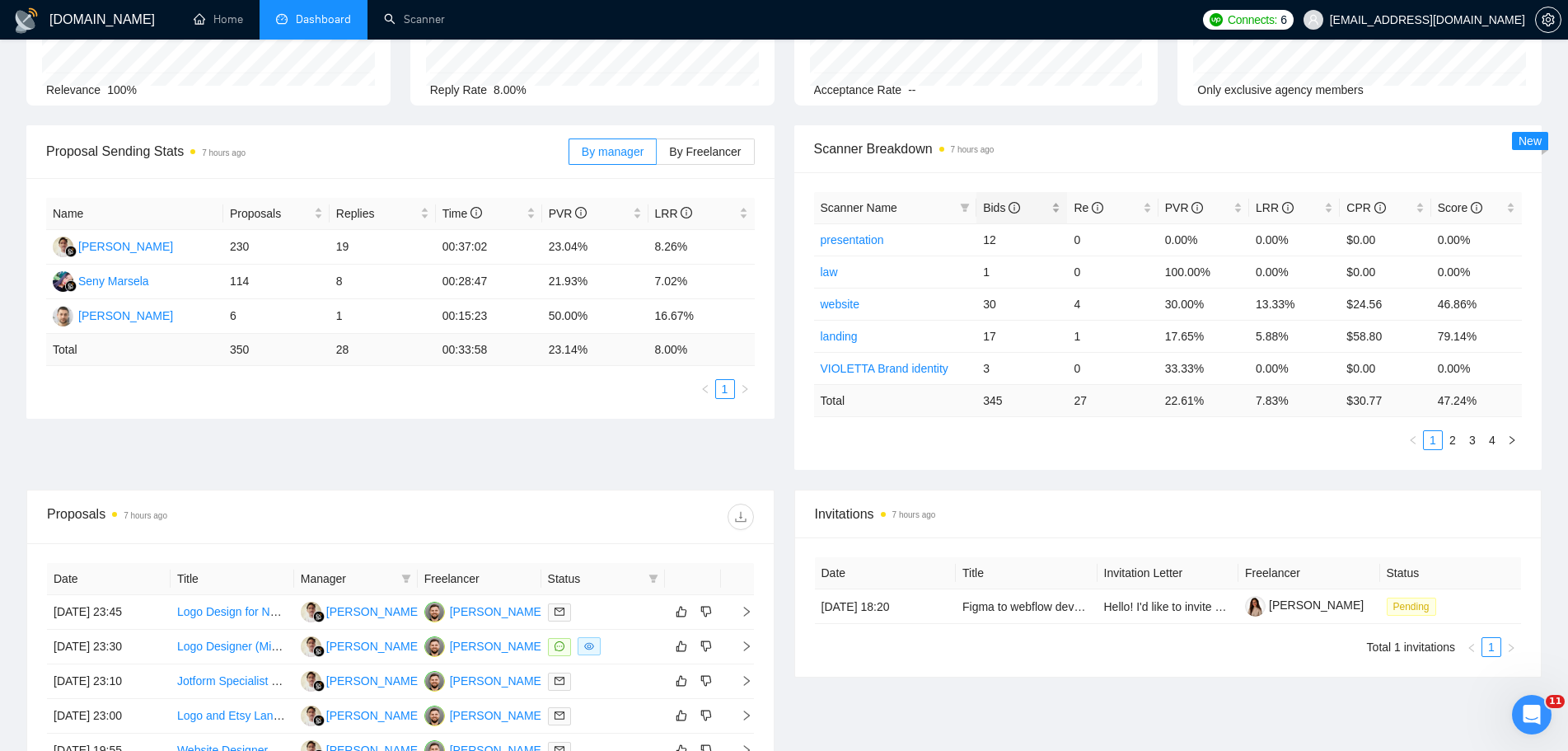
click at [1006, 211] on span "Bids" at bounding box center [1001, 207] width 37 height 13
click at [1003, 212] on span "Bids" at bounding box center [1001, 207] width 37 height 13
click at [1453, 446] on link "2" at bounding box center [1453, 440] width 18 height 18
click at [1469, 443] on link "3" at bounding box center [1473, 440] width 18 height 18
click at [1454, 441] on link "2" at bounding box center [1453, 440] width 18 height 18
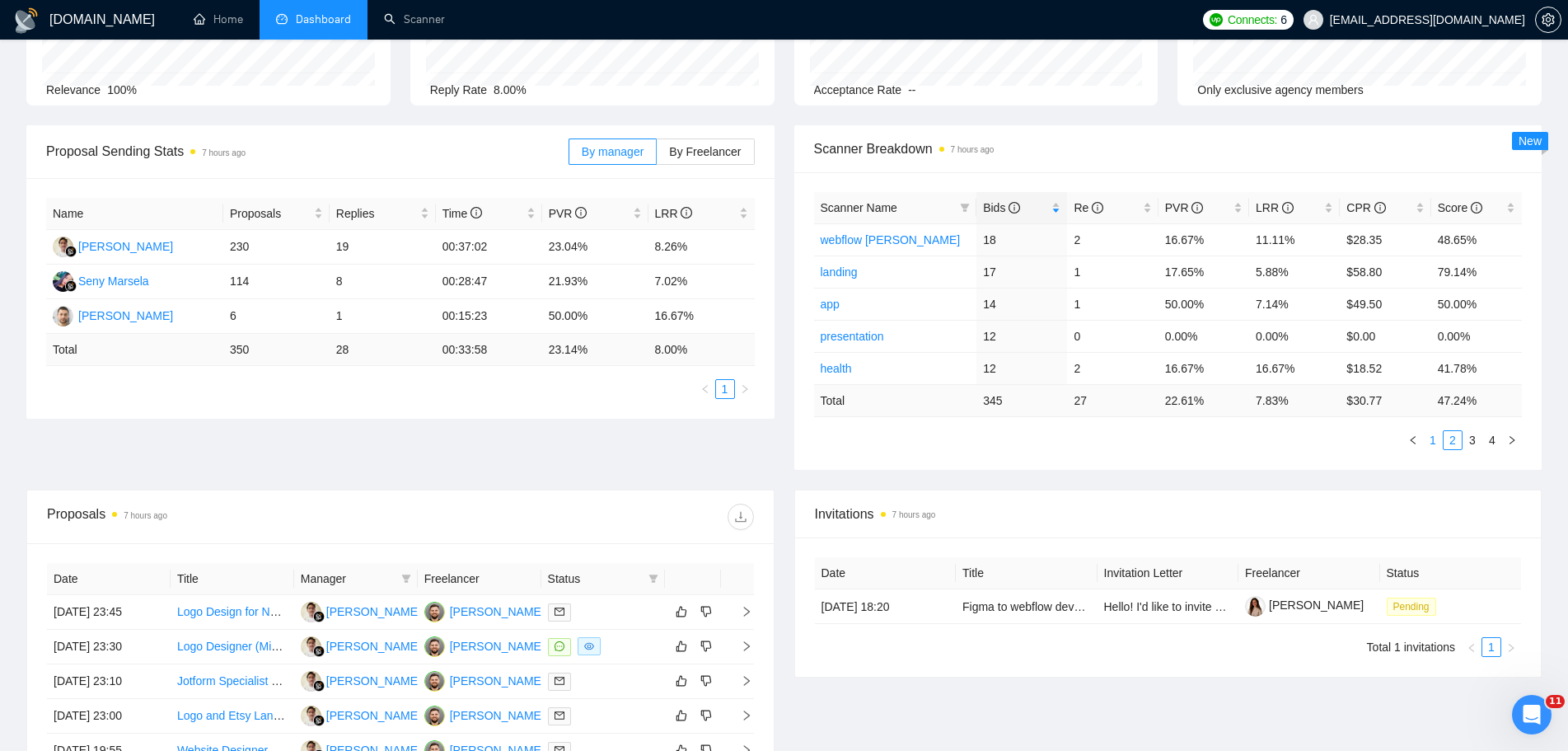
click at [1437, 441] on link "1" at bounding box center [1433, 440] width 18 height 18
